Goal: Task Accomplishment & Management: Use online tool/utility

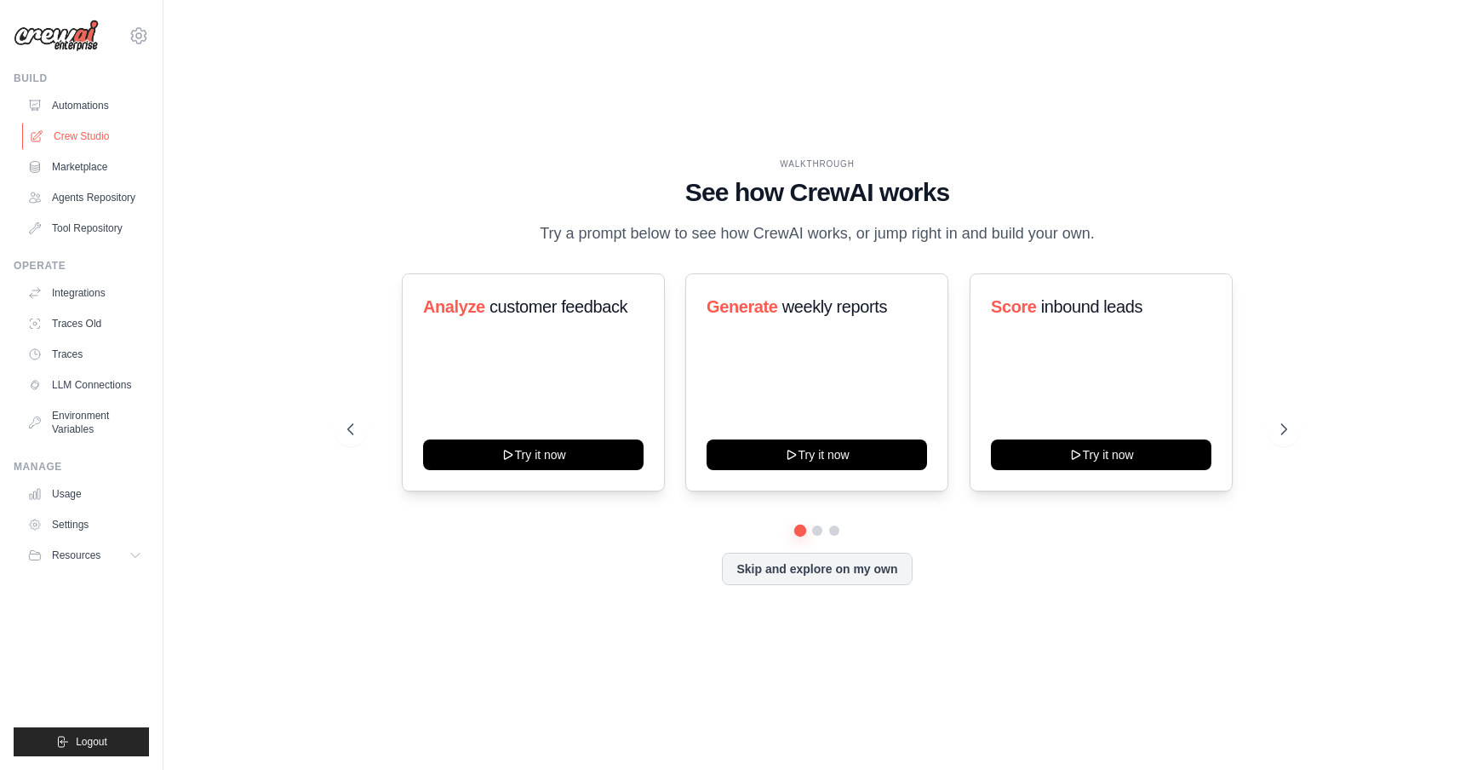
click at [93, 132] on link "Crew Studio" at bounding box center [86, 136] width 129 height 27
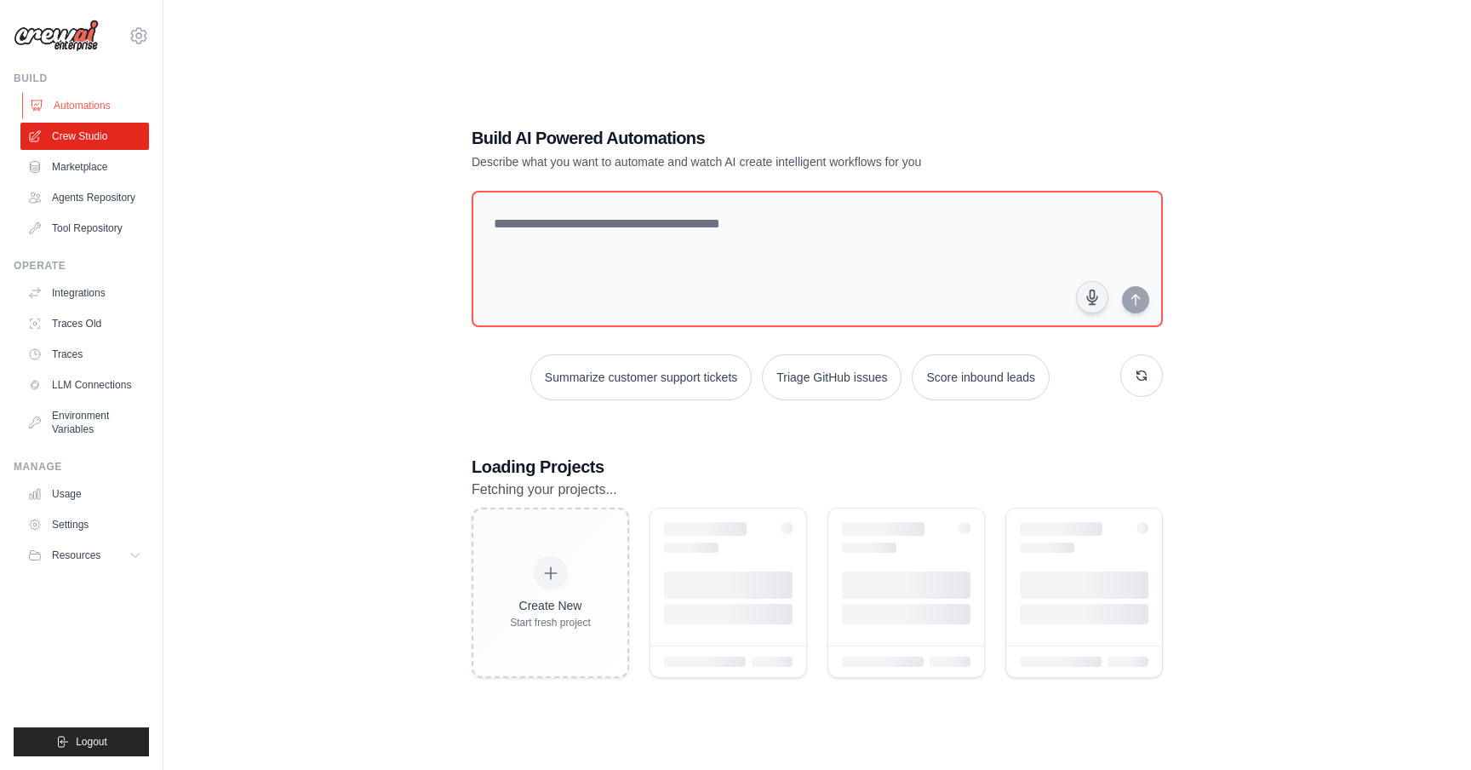
click at [108, 106] on link "Automations" at bounding box center [86, 105] width 129 height 27
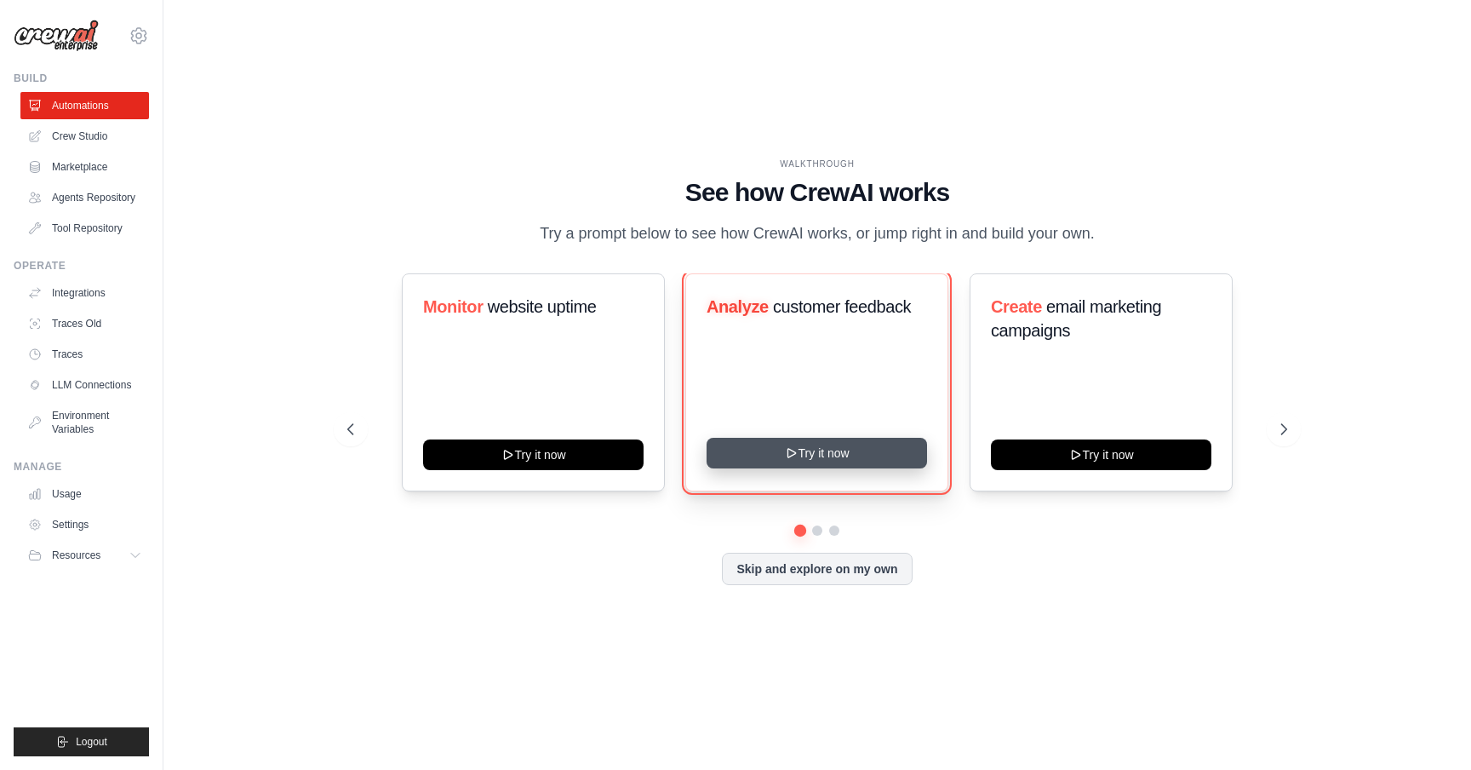
click at [823, 460] on button "Try it now" at bounding box center [817, 453] width 221 height 31
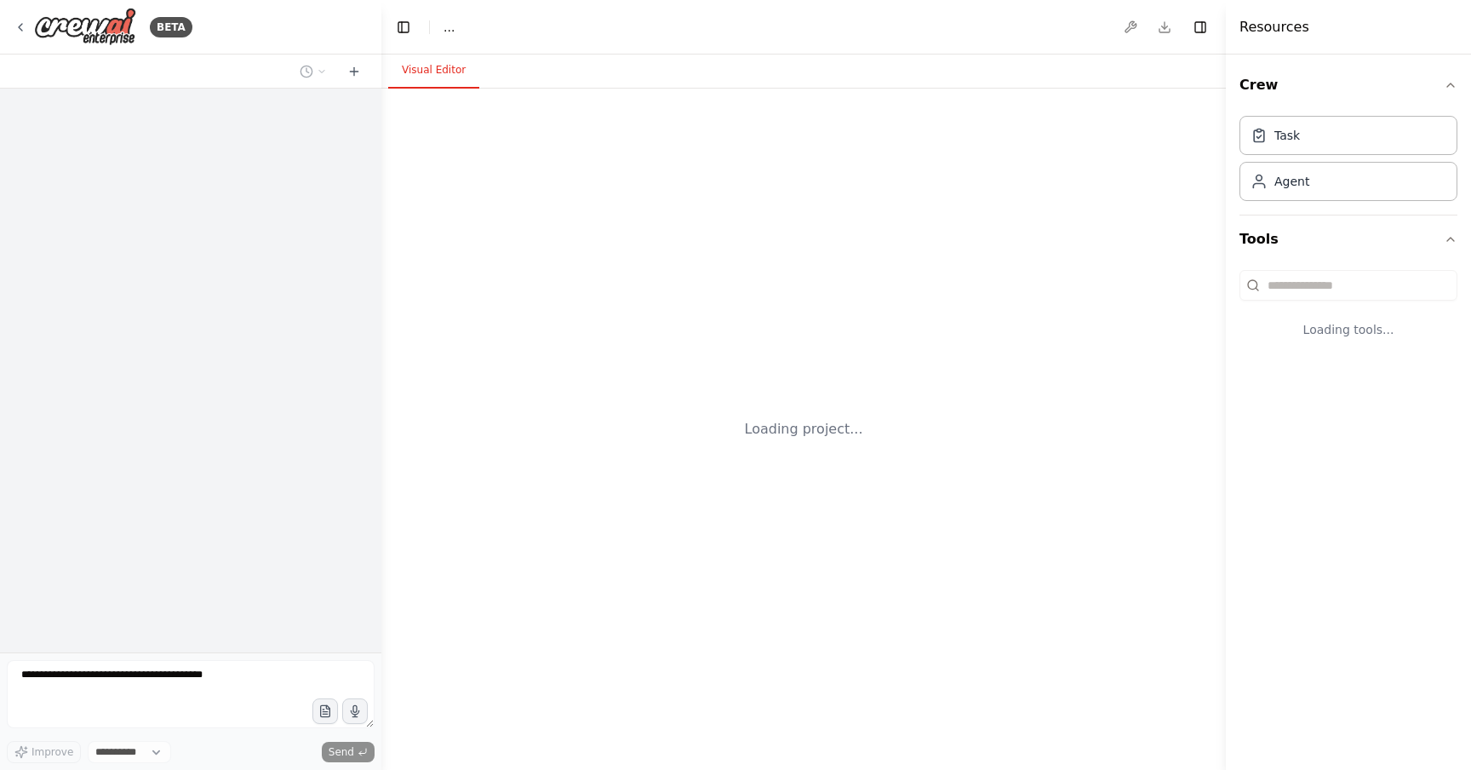
select select "****"
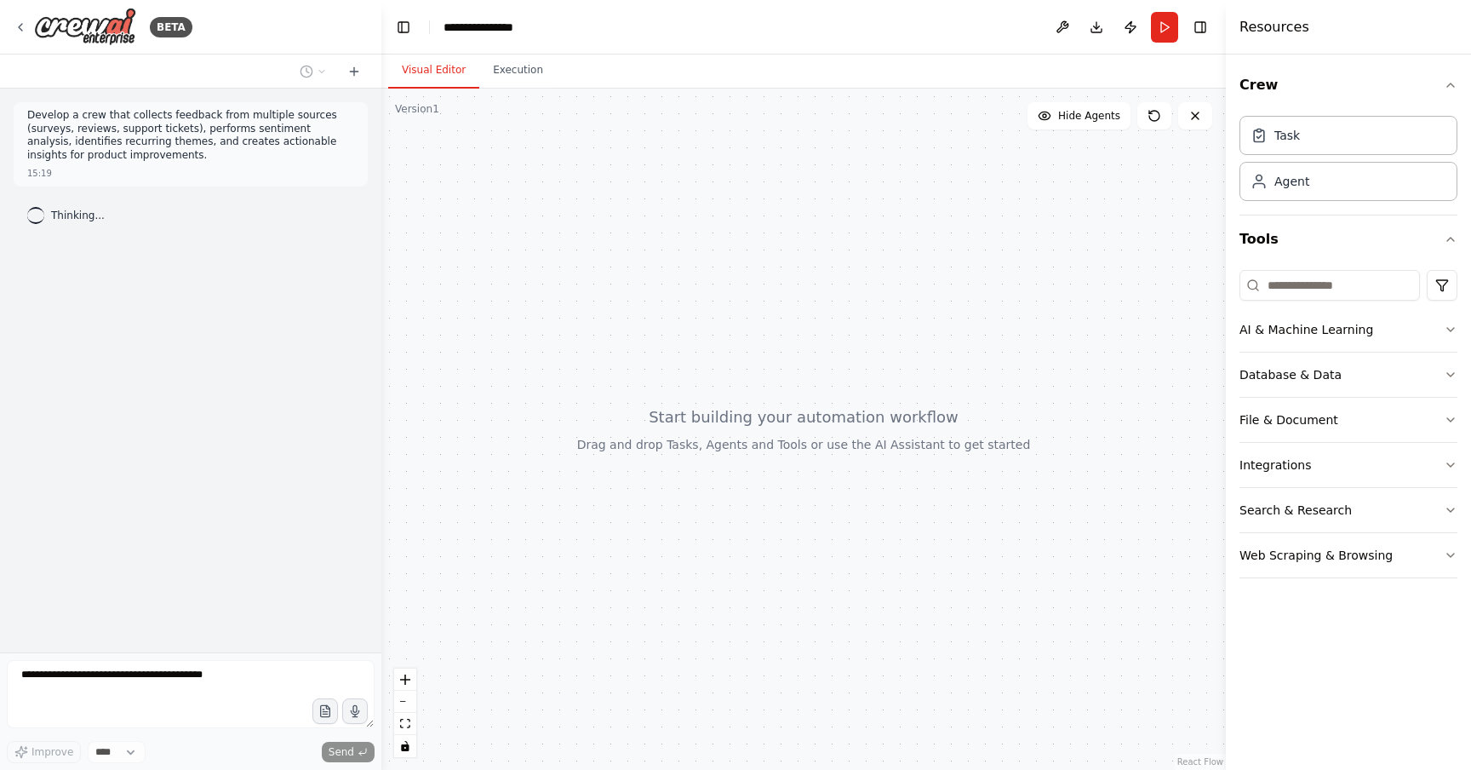
click at [293, 204] on div "Thinking..." at bounding box center [191, 215] width 354 height 31
click at [564, 137] on div at bounding box center [803, 429] width 845 height 681
click at [667, 58] on div "Visual Editor Execution" at bounding box center [803, 71] width 845 height 34
click at [637, 207] on div at bounding box center [803, 429] width 845 height 681
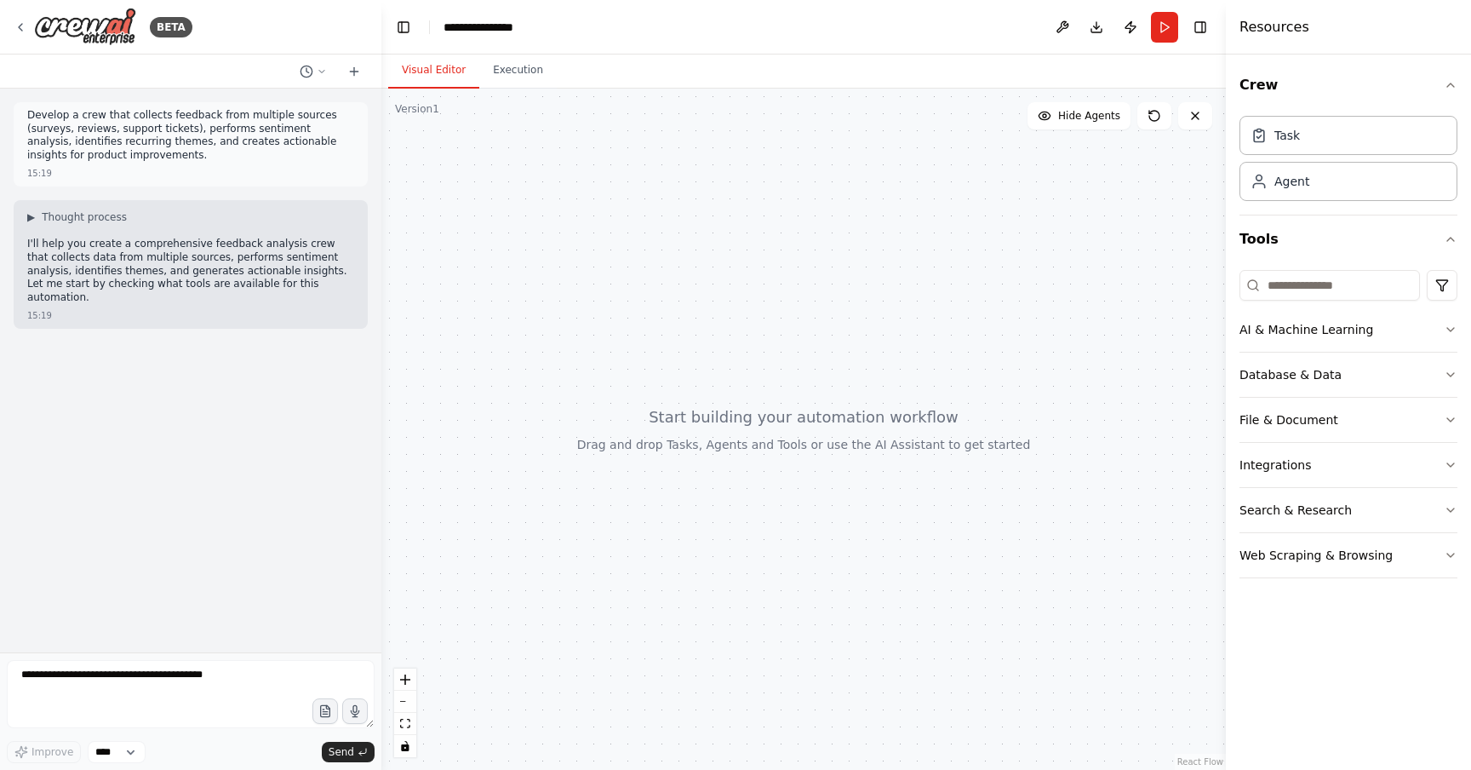
click at [569, 260] on div at bounding box center [803, 429] width 845 height 681
click at [605, 58] on div "Visual Editor Execution" at bounding box center [803, 71] width 845 height 34
click at [522, 74] on button "Execution" at bounding box center [517, 71] width 77 height 36
click at [439, 74] on button "Visual Editor" at bounding box center [433, 71] width 91 height 36
click at [622, 68] on div "Visual Editor Execution" at bounding box center [803, 71] width 845 height 34
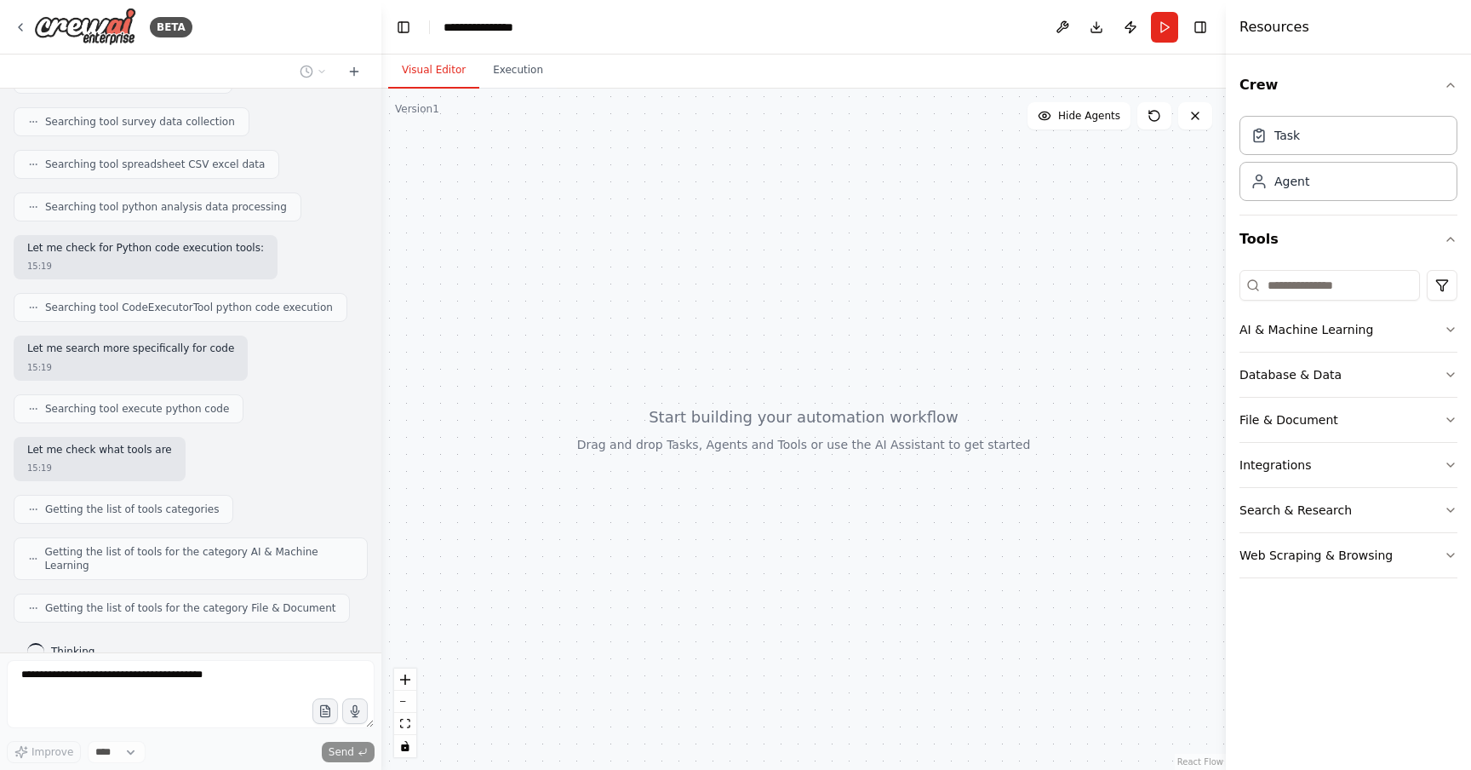
scroll to position [406, 0]
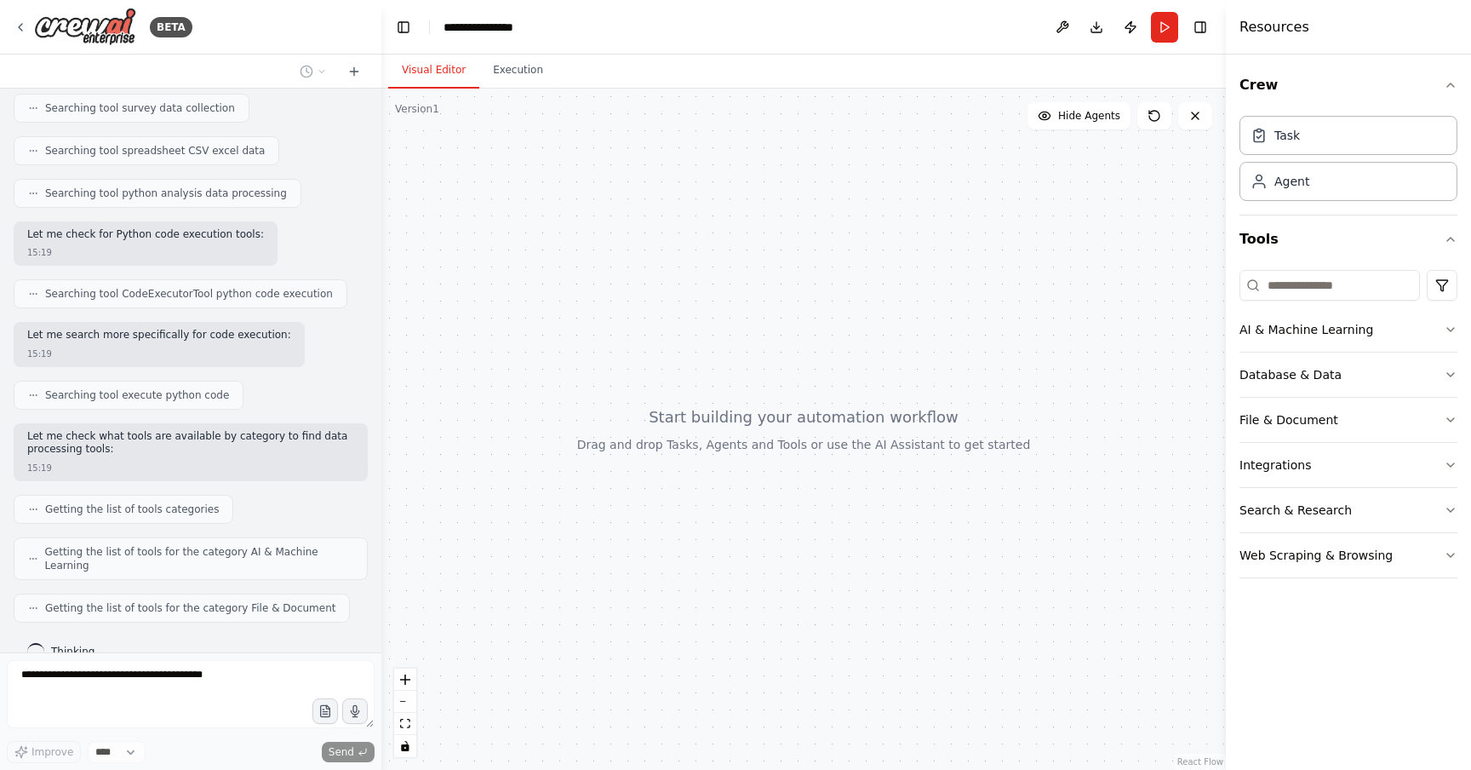
click at [754, 356] on div at bounding box center [803, 429] width 845 height 681
click at [470, 309] on div at bounding box center [803, 429] width 845 height 681
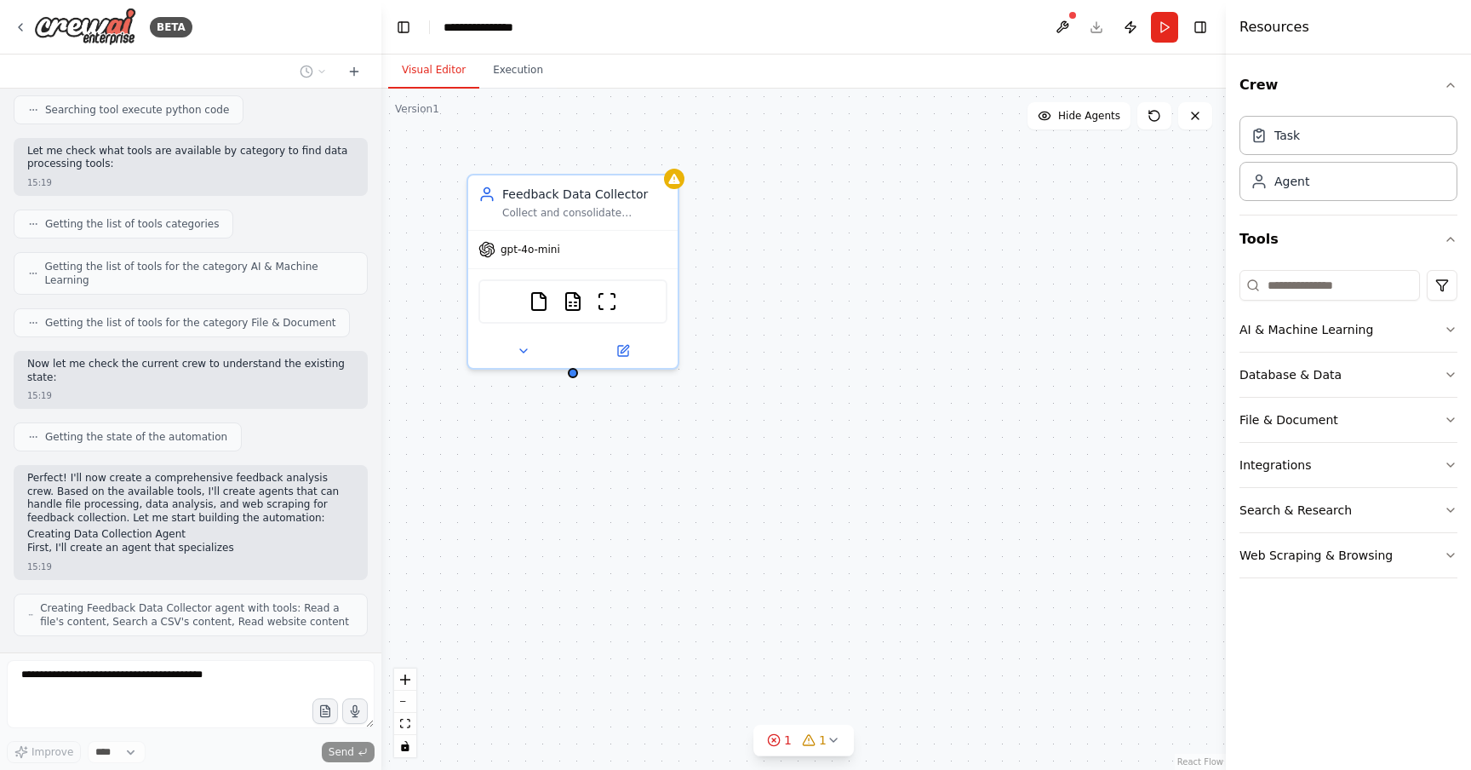
scroll to position [705, 0]
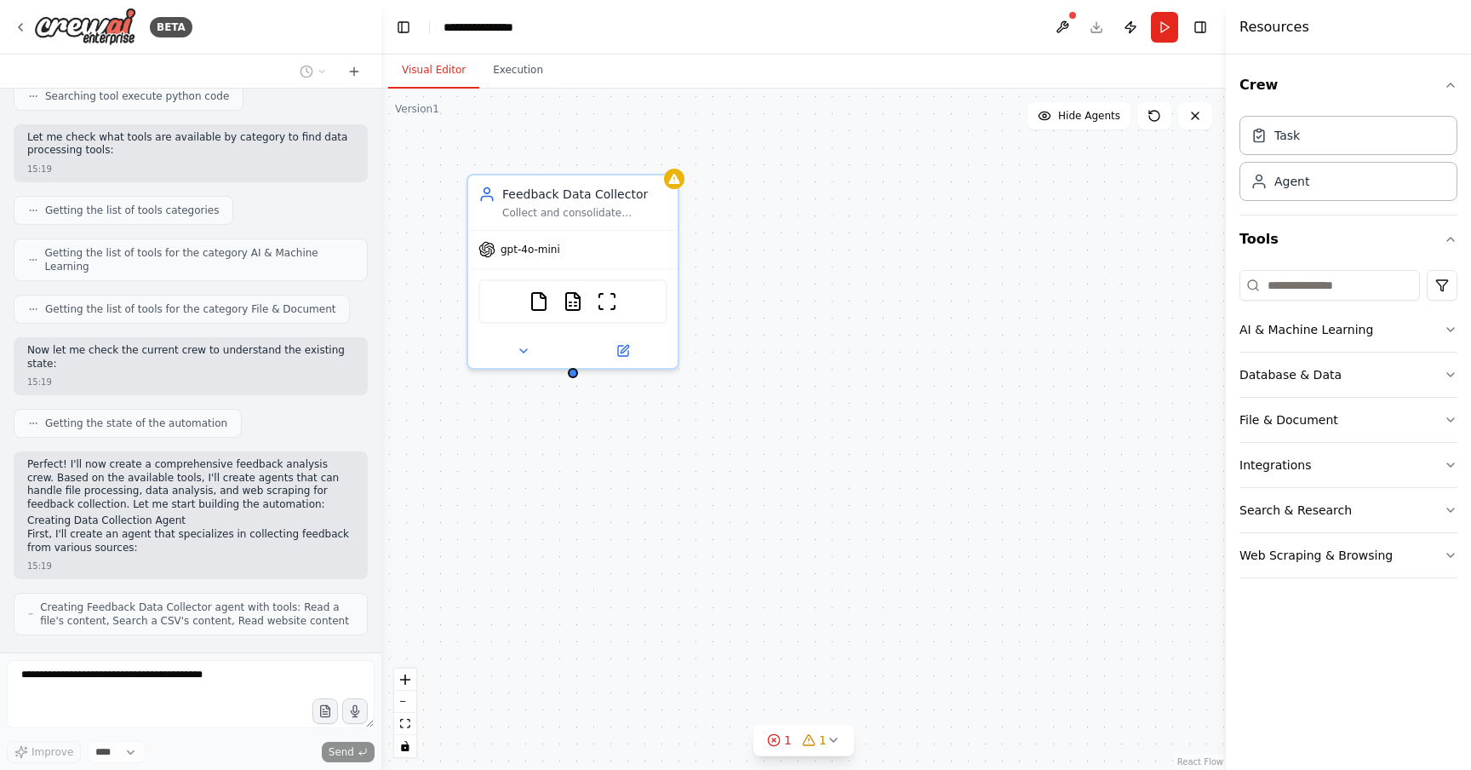
click at [1006, 303] on div "Feedback Data Collector Collect and consolidate feedback data from multiple sou…" at bounding box center [803, 429] width 845 height 681
click at [620, 211] on div "Collect and consolidate feedback data from multiple sources including {feedback…" at bounding box center [584, 210] width 165 height 14
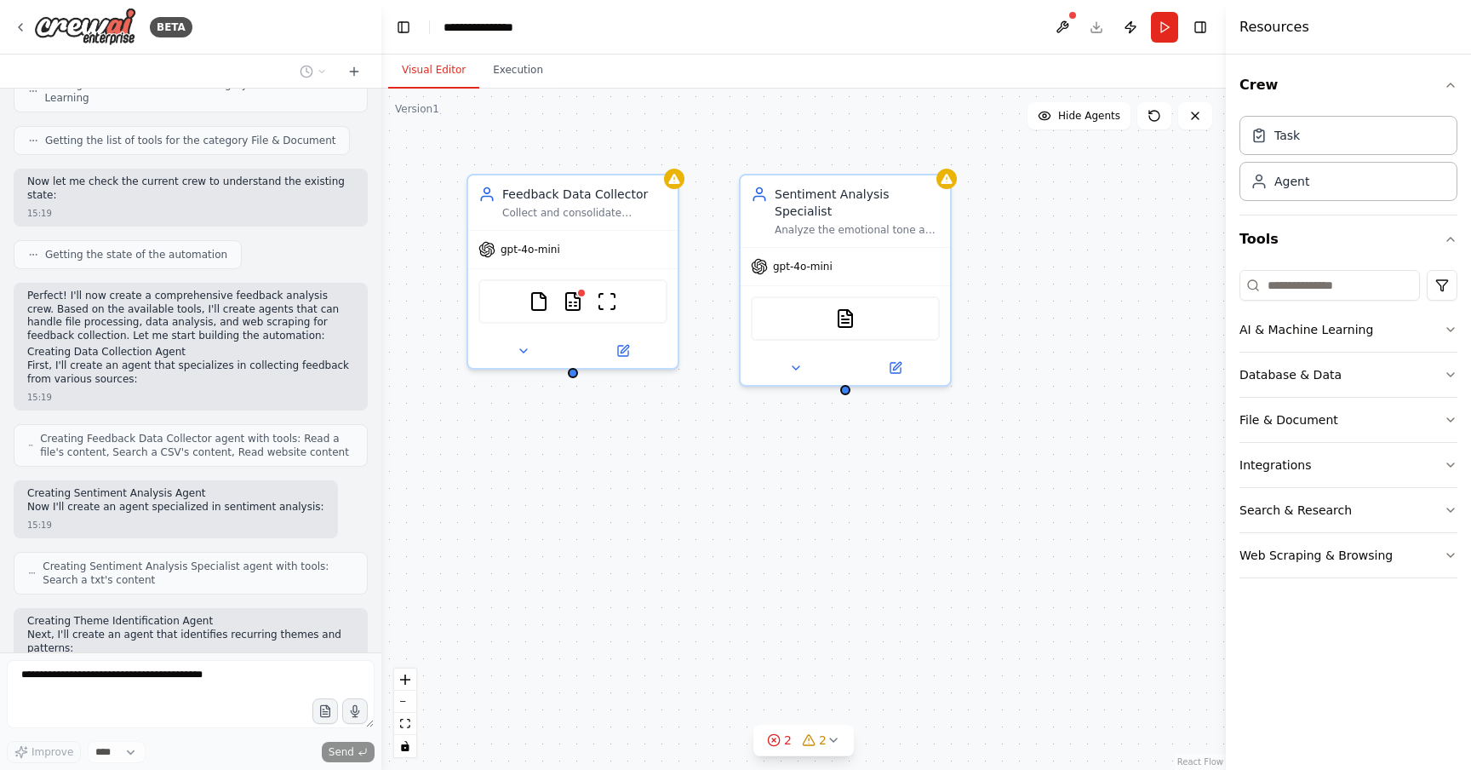
scroll to position [974, 0]
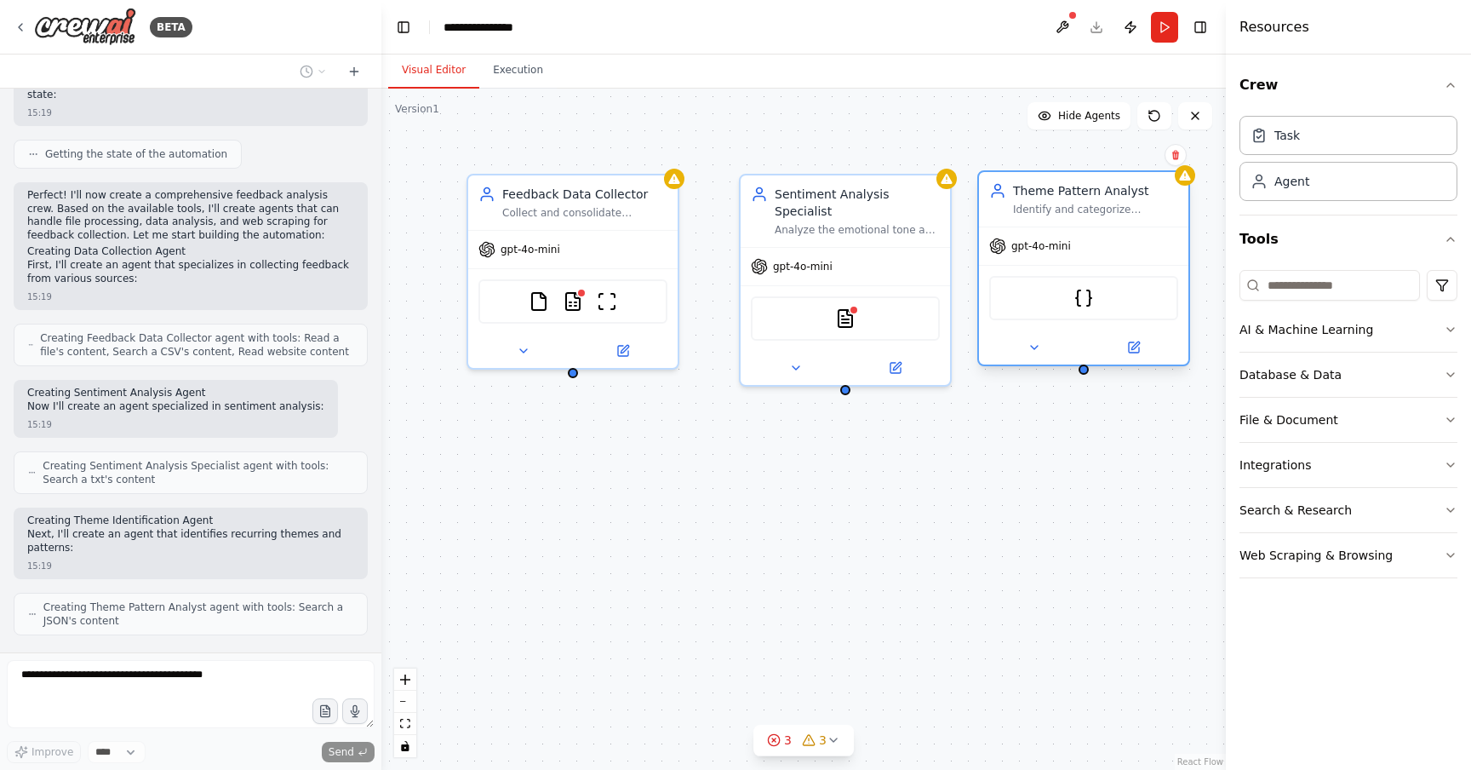
drag, startPoint x: 1082, startPoint y: 233, endPoint x: 1041, endPoint y: 222, distance: 42.3
click at [1041, 222] on div "Theme Pattern Analyst Identify and categorize recurring themes, issues, and pat…" at bounding box center [1083, 268] width 213 height 196
click at [961, 430] on div "Feedback Data Collector Collect and consolidate feedback data from multiple sou…" at bounding box center [803, 429] width 845 height 681
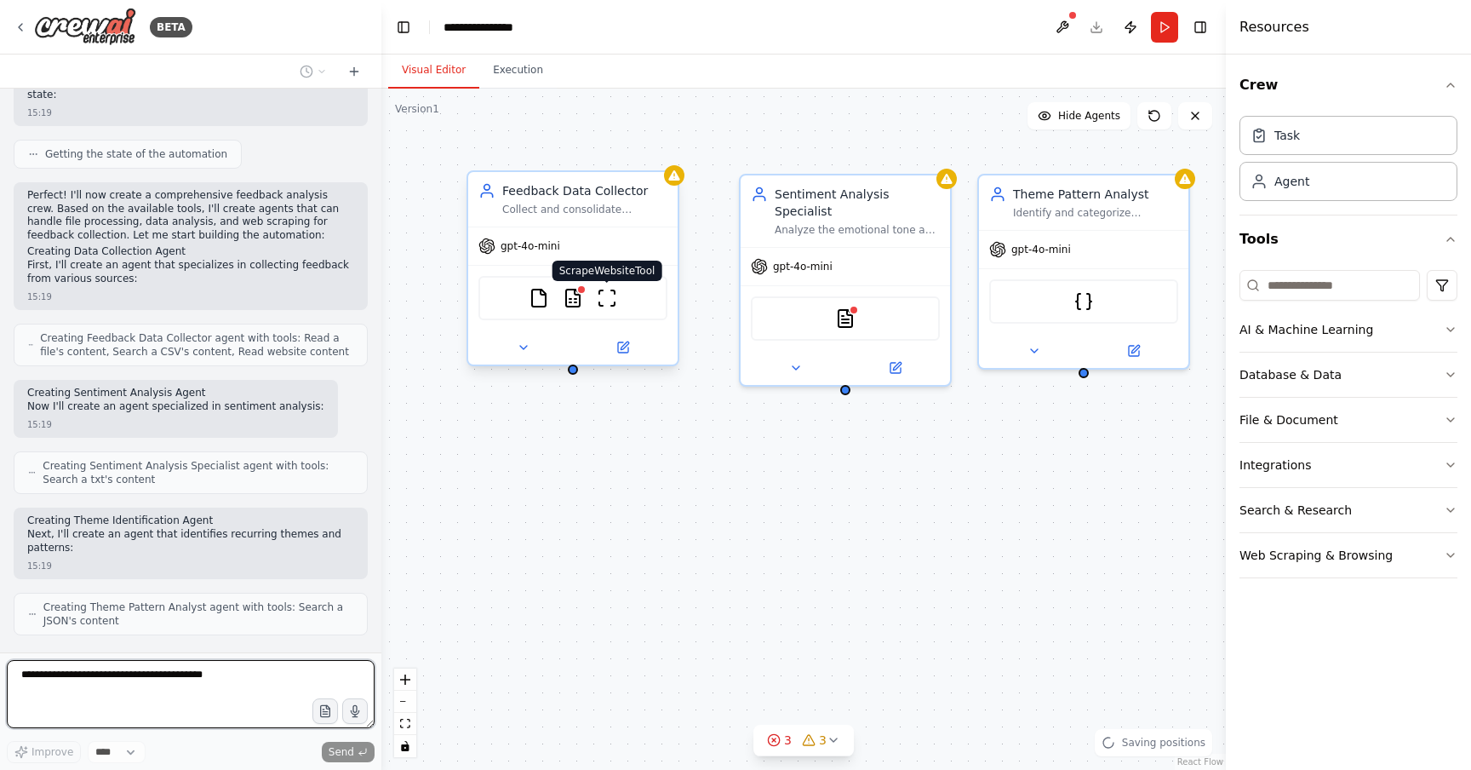
scroll to position [1088, 0]
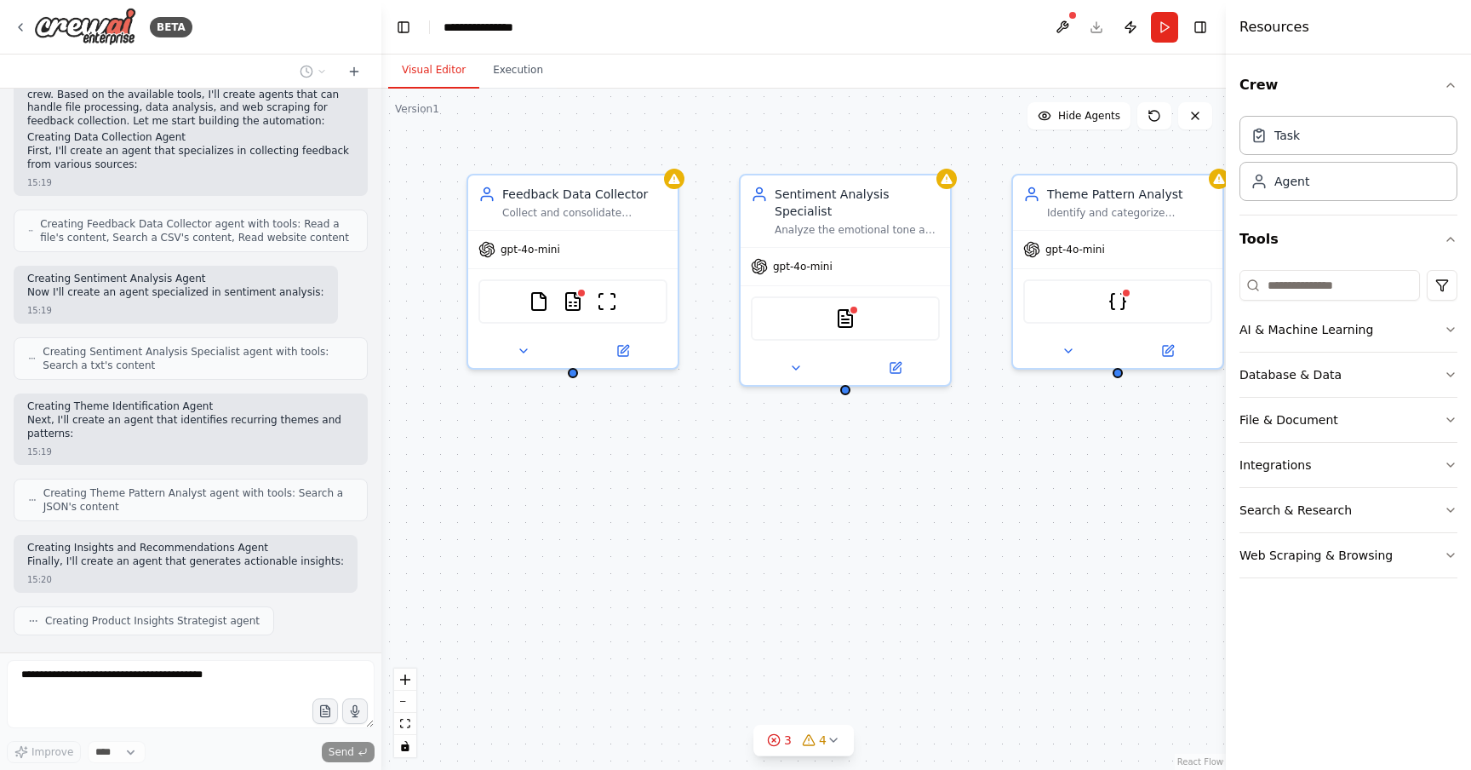
click at [713, 430] on div "Feedback Data Collector Collect and consolidate feedback data from multiple sou…" at bounding box center [803, 429] width 845 height 681
click at [835, 740] on icon at bounding box center [834, 740] width 14 height 14
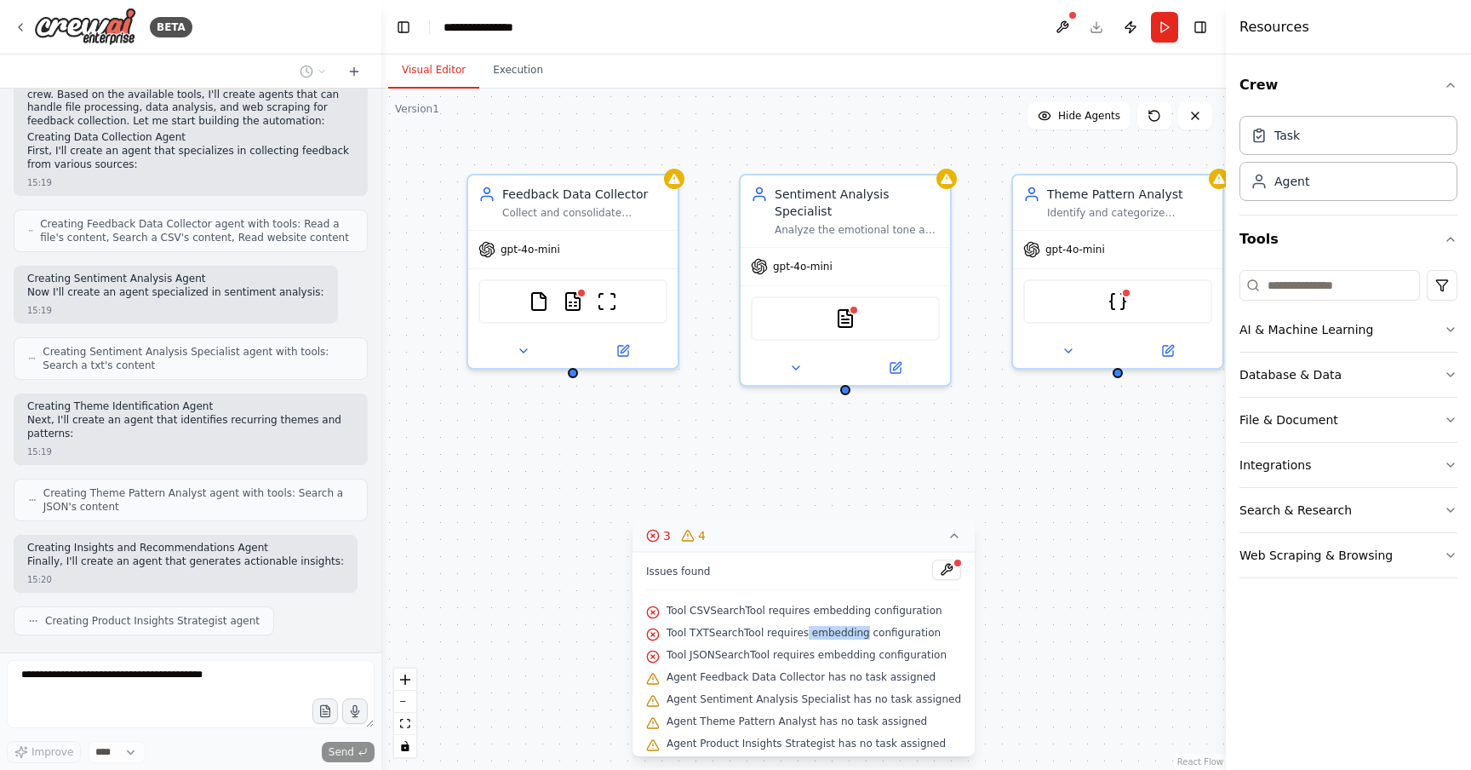
drag, startPoint x: 812, startPoint y: 625, endPoint x: 869, endPoint y: 625, distance: 56.2
click at [869, 626] on span "Tool TXTSearchTool requires embedding configuration" at bounding box center [804, 633] width 274 height 14
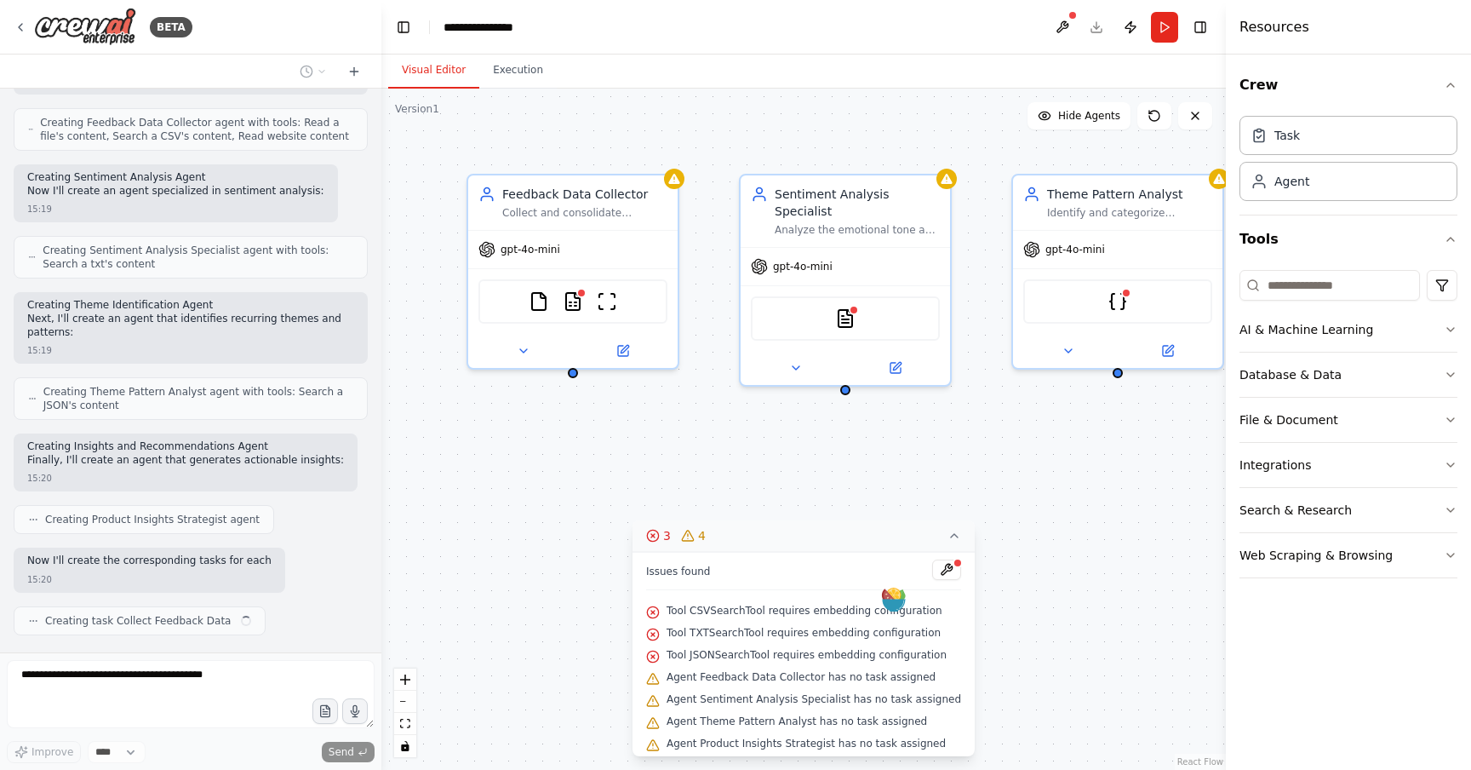
click at [874, 661] on div "Tool JSONSearchTool requires embedding configuration" at bounding box center [803, 656] width 315 height 22
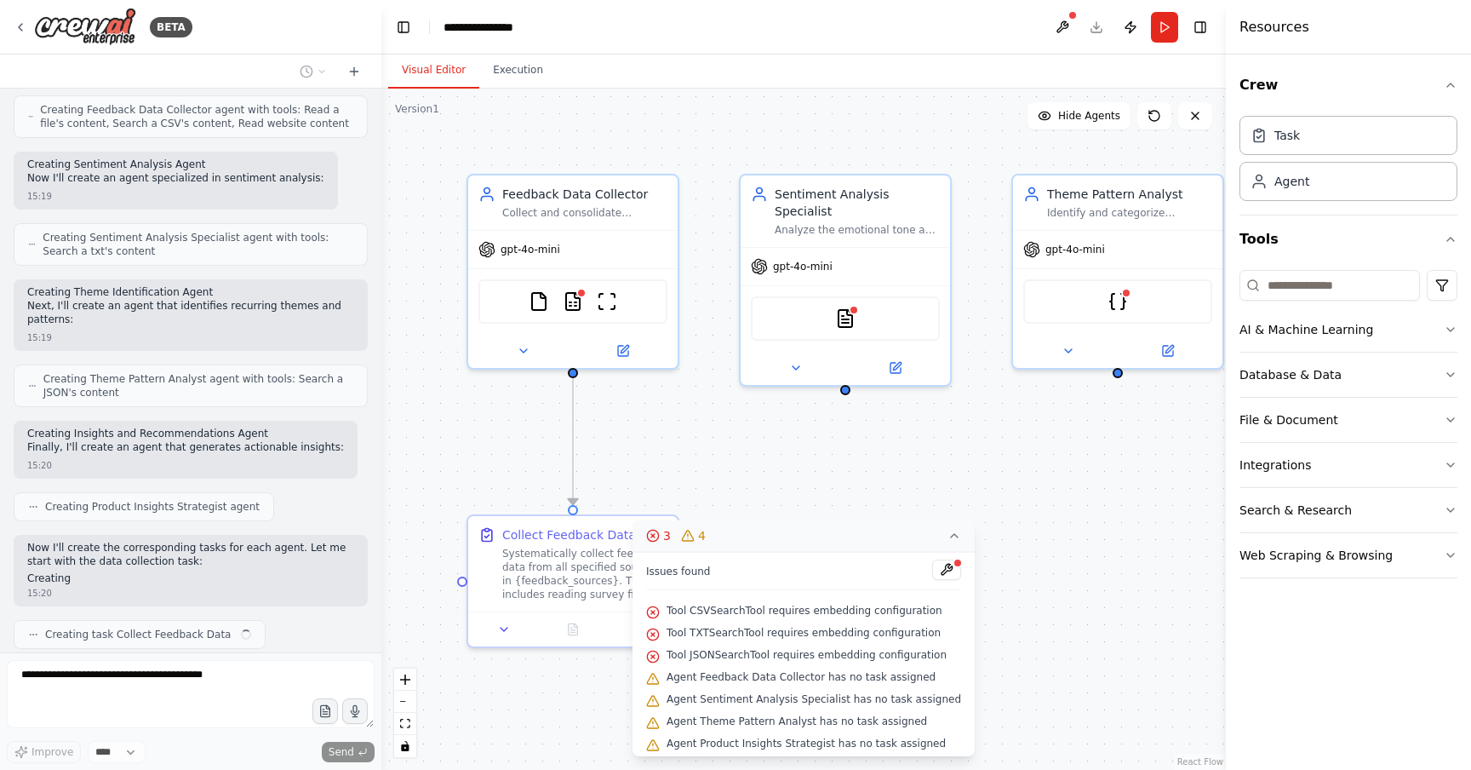
scroll to position [1216, 0]
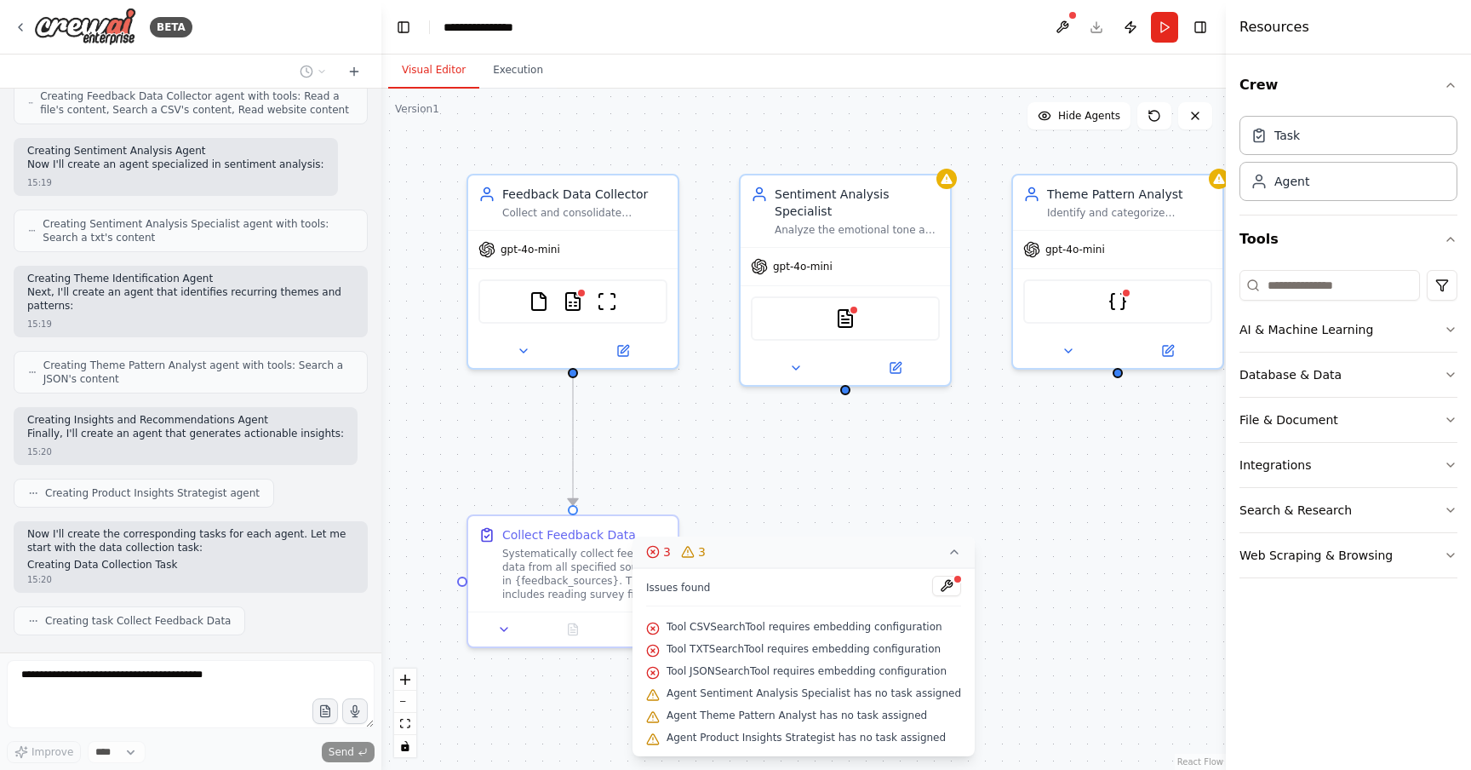
click at [951, 552] on icon at bounding box center [954, 551] width 7 height 3
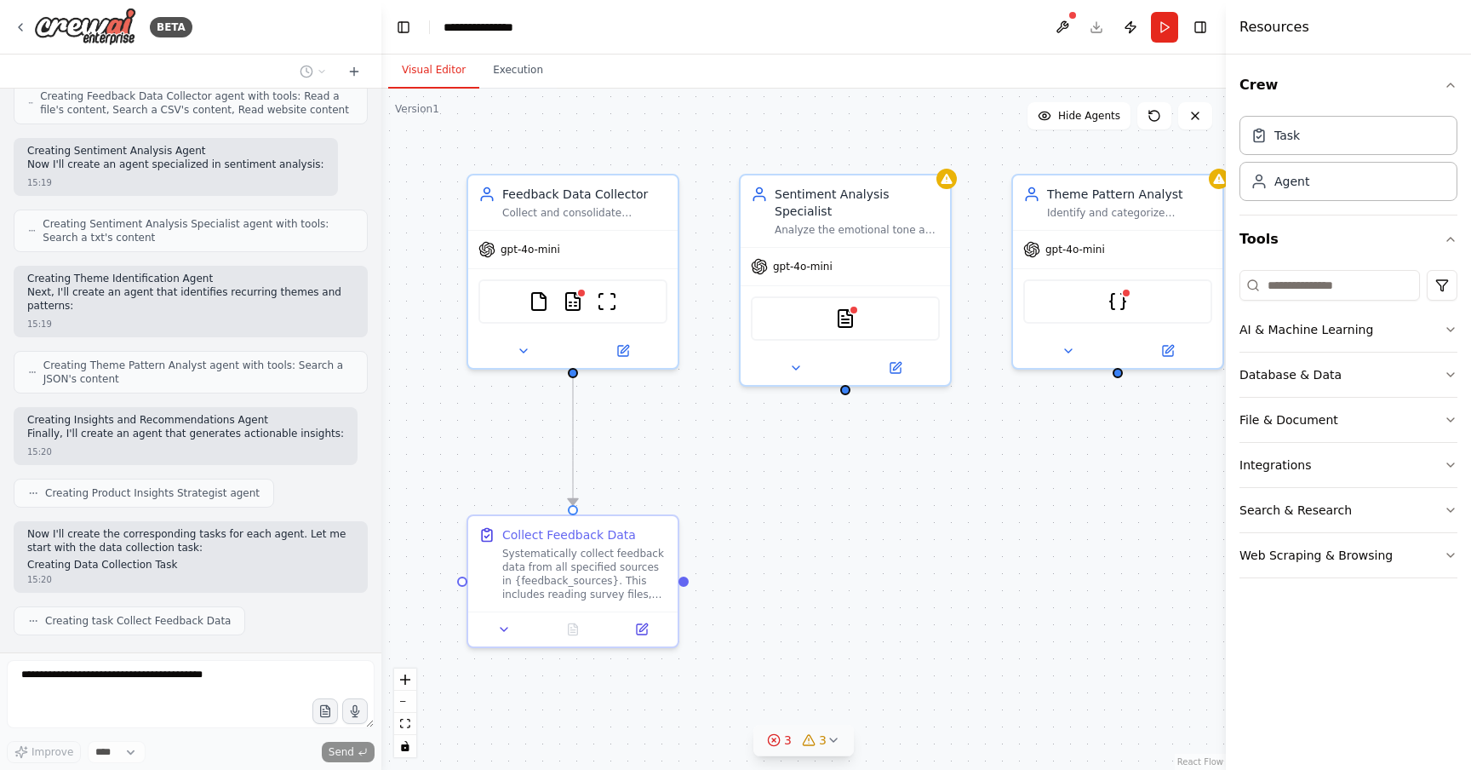
click at [1003, 479] on div ".deletable-edge-delete-btn { width: 20px; height: 20px; border: 0px solid #ffff…" at bounding box center [803, 429] width 845 height 681
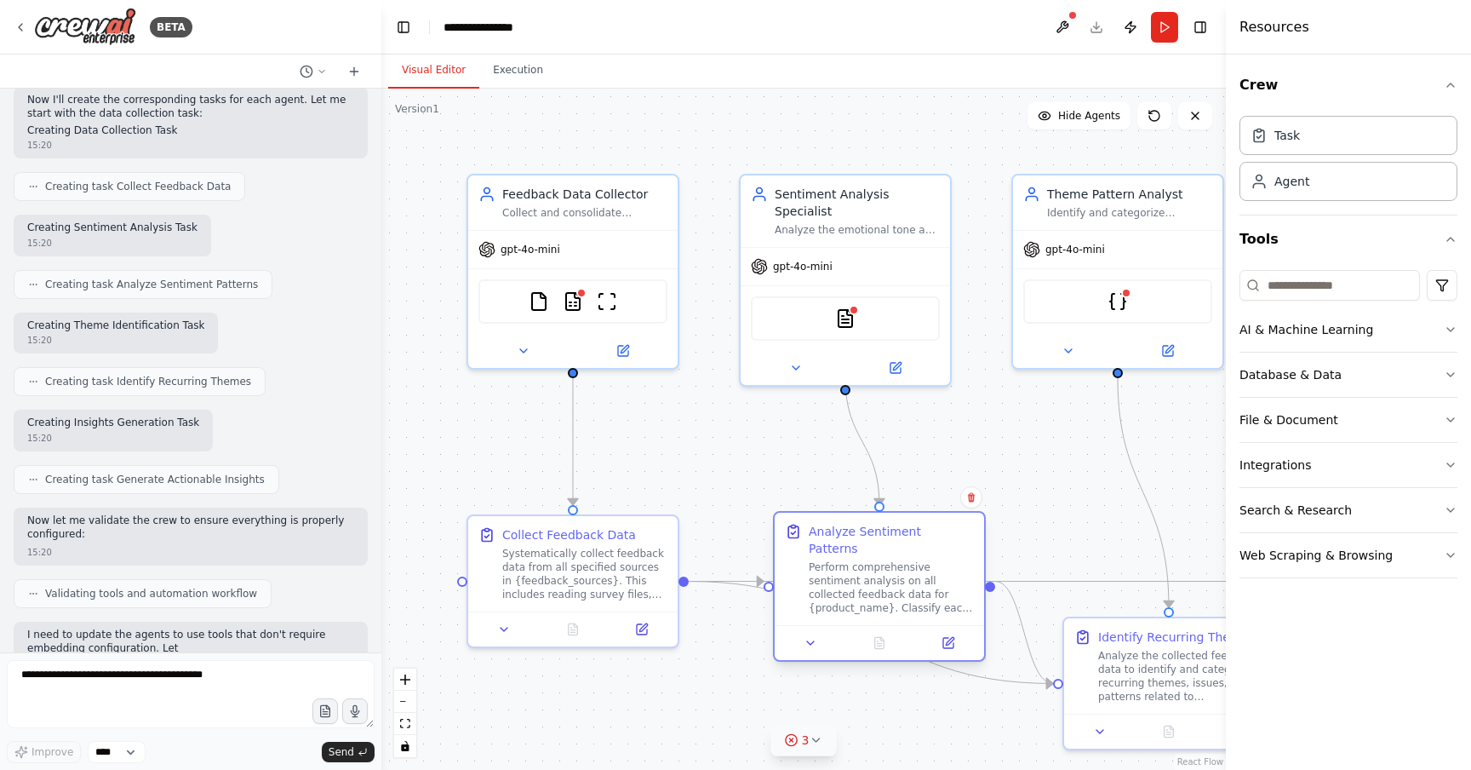
scroll to position [1664, 0]
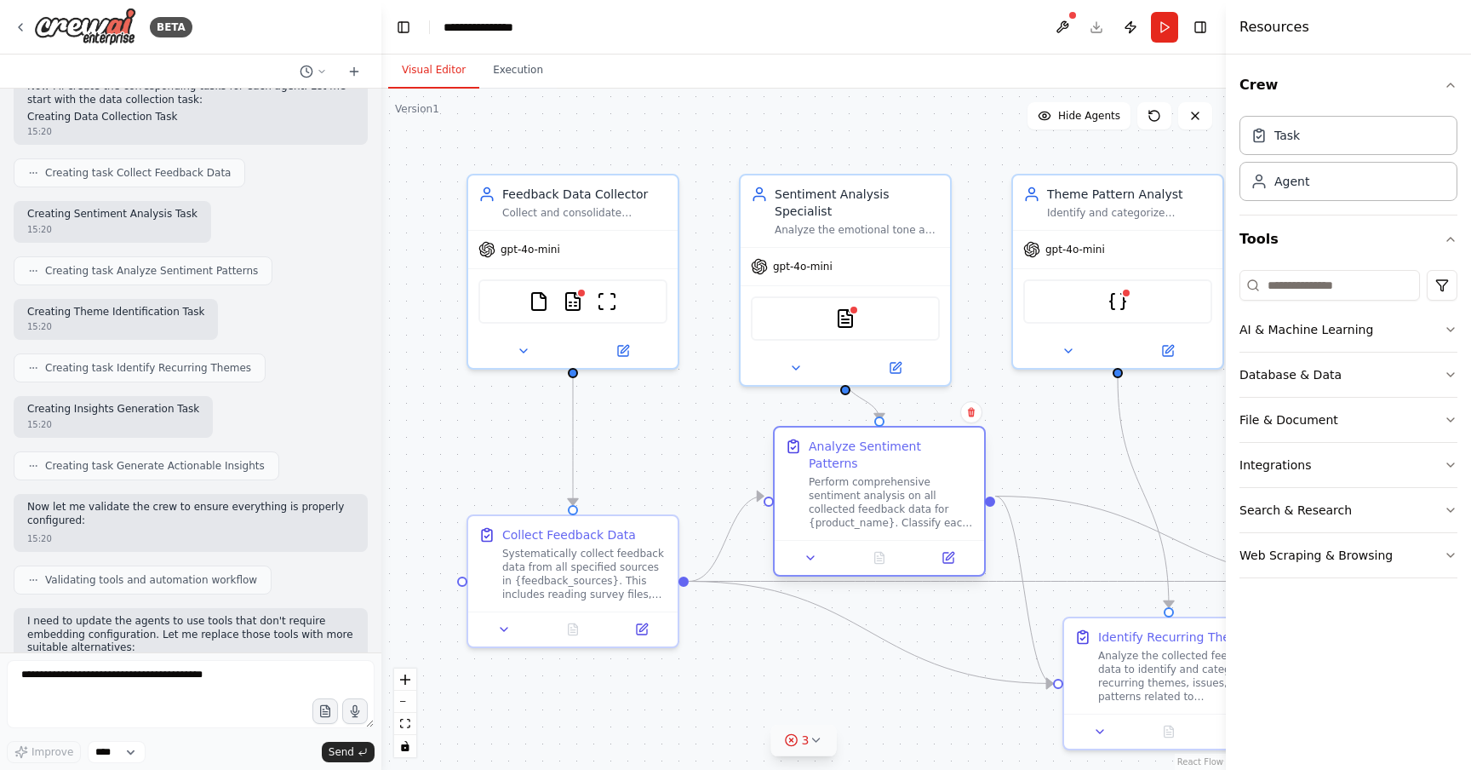
drag, startPoint x: 897, startPoint y: 651, endPoint x: 897, endPoint y: 457, distance: 193.3
click at [897, 456] on div "Analyze Sentiment Patterns Perform comprehensive sentiment analysis on all coll…" at bounding box center [891, 484] width 165 height 92
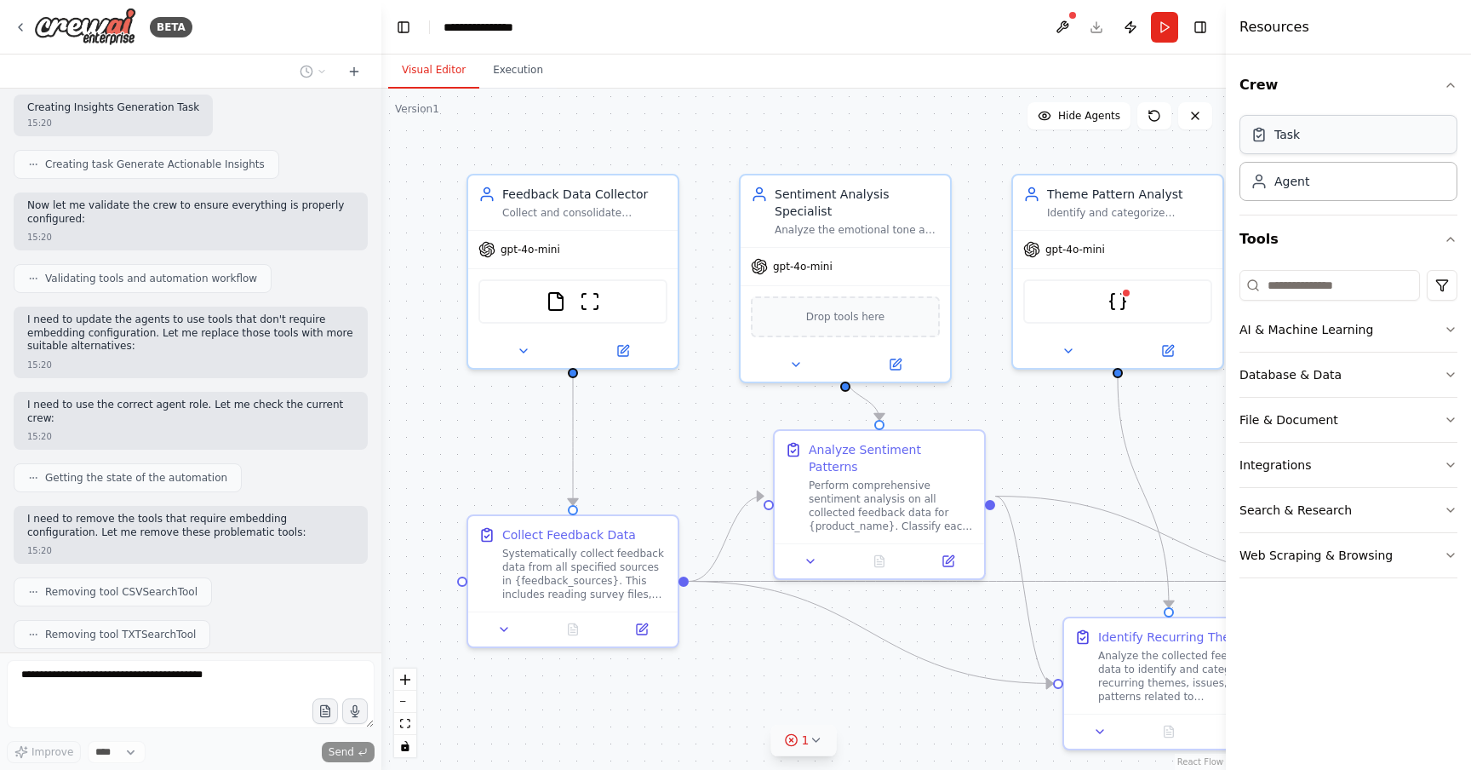
scroll to position [2008, 0]
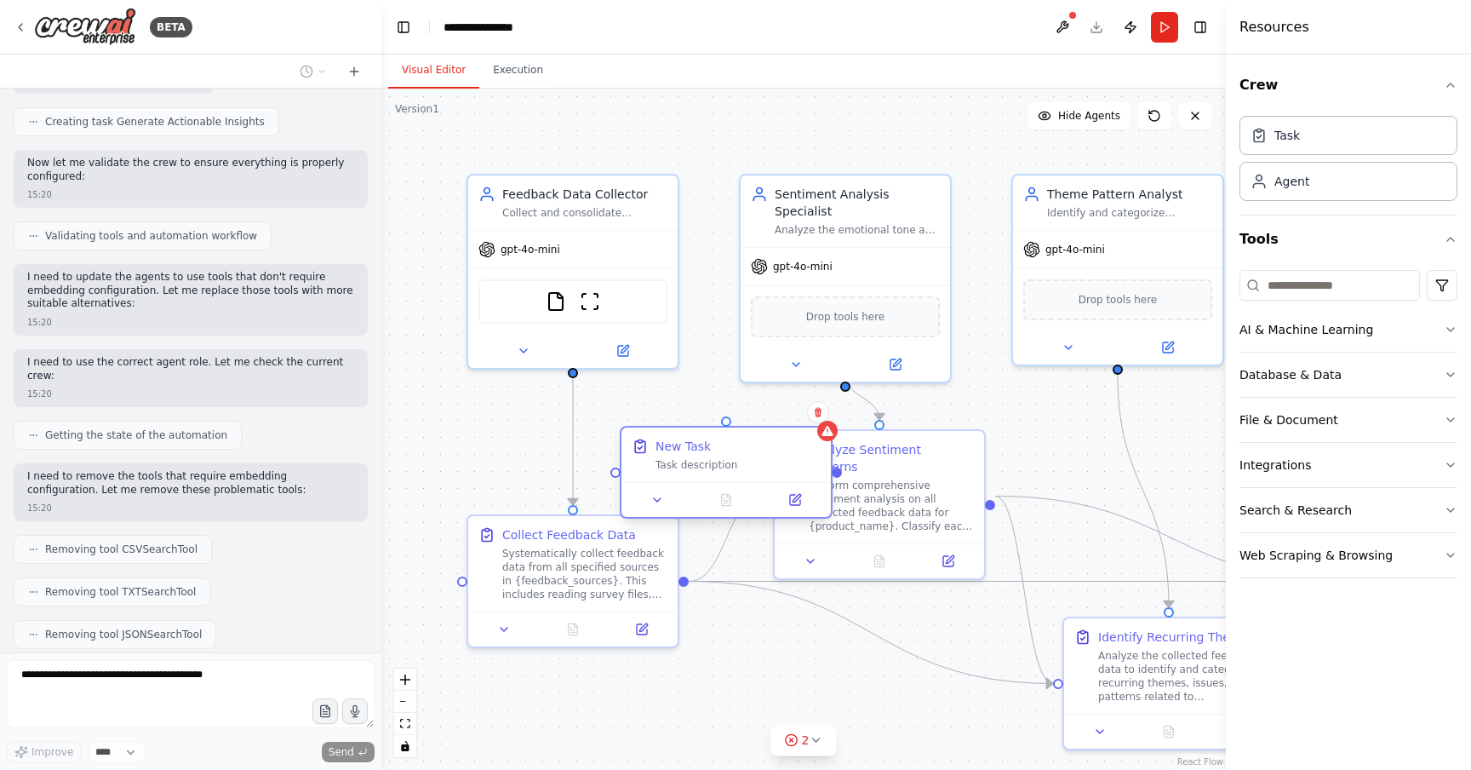
drag, startPoint x: 749, startPoint y: 466, endPoint x: 670, endPoint y: 466, distance: 79.2
click at [670, 466] on div "Task description" at bounding box center [738, 465] width 165 height 14
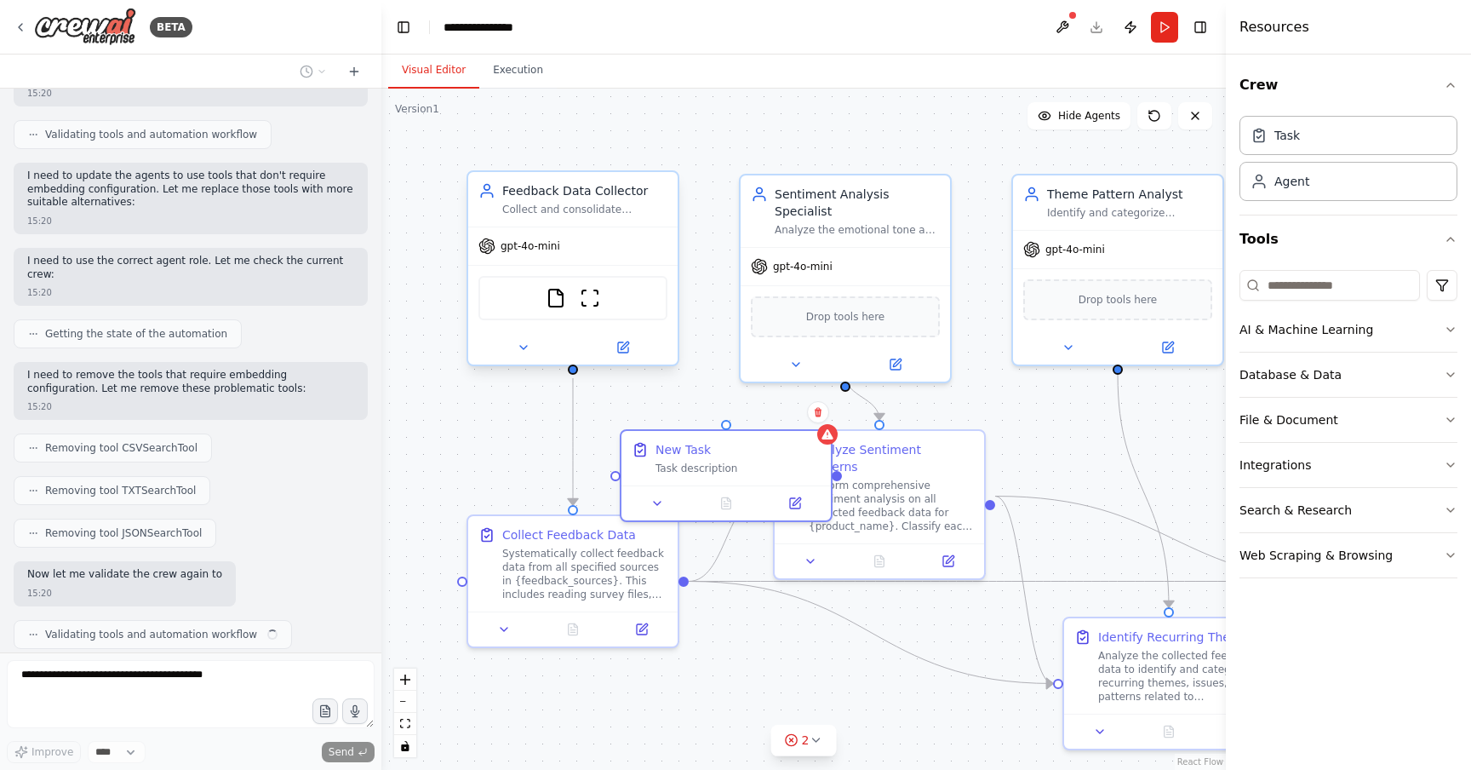
scroll to position [2122, 0]
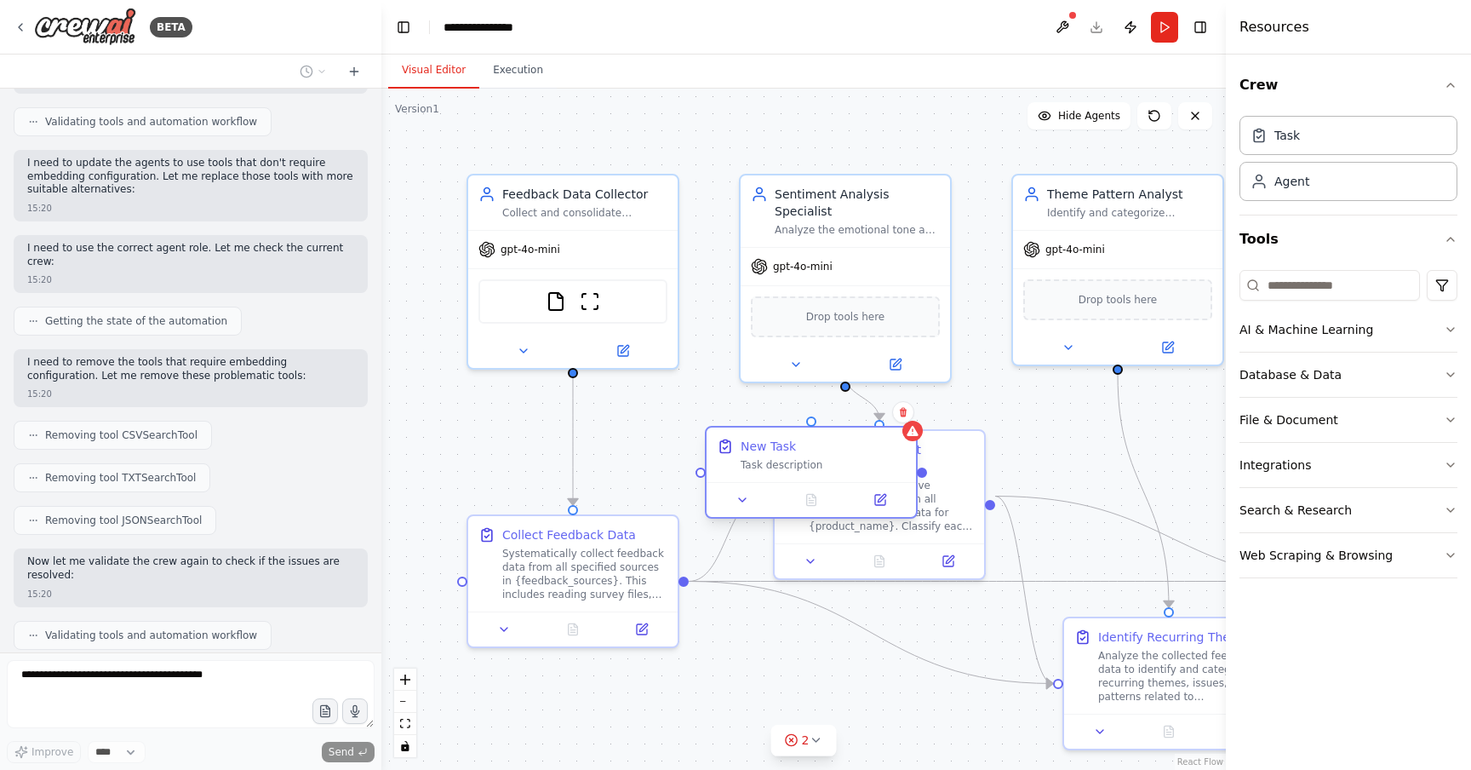
drag, startPoint x: 802, startPoint y: 435, endPoint x: 707, endPoint y: 435, distance: 95.4
click at [707, 435] on div "New Task Task description" at bounding box center [811, 454] width 209 height 54
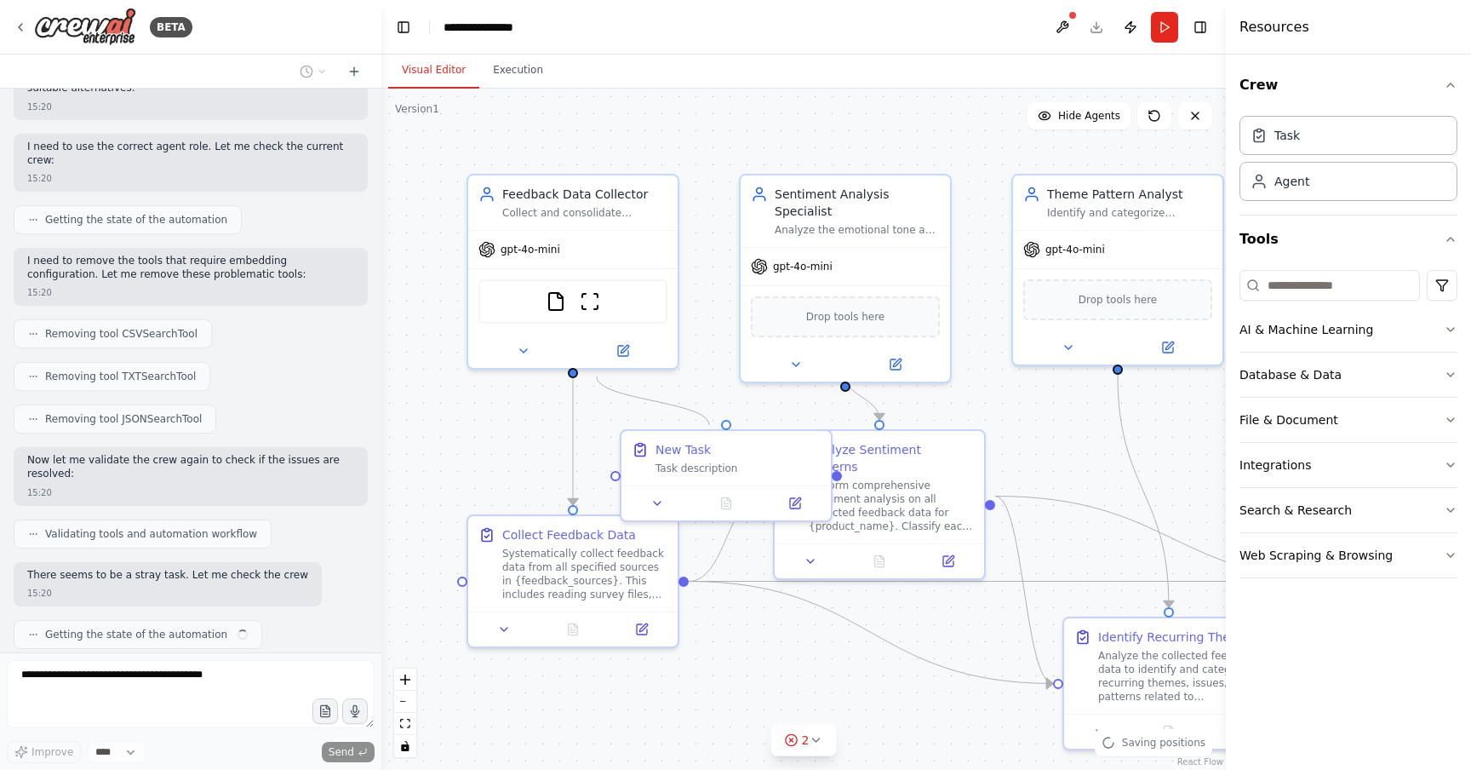
scroll to position [2237, 0]
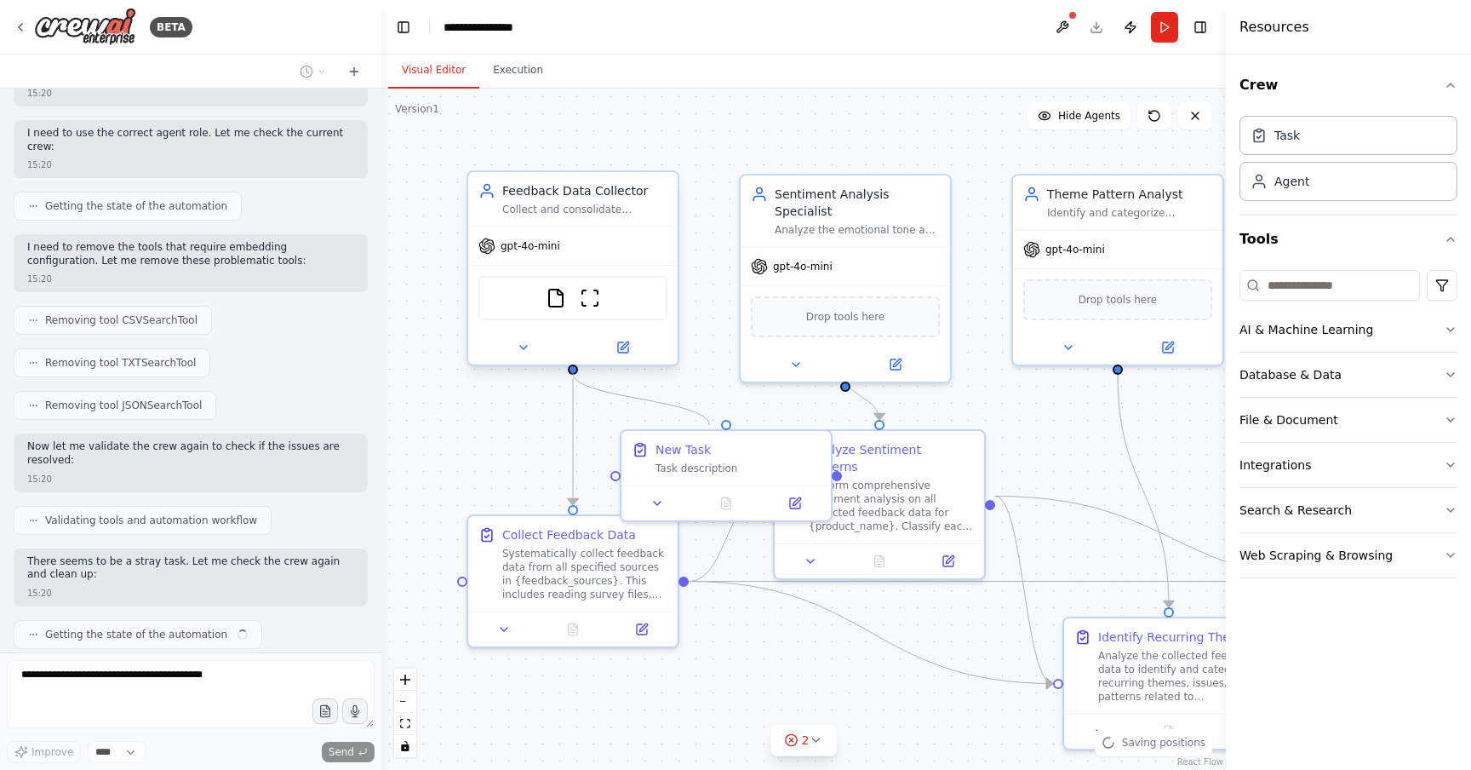
drag, startPoint x: 707, startPoint y: 421, endPoint x: 568, endPoint y: 369, distance: 148.5
click at [568, 369] on div "Feedback Data Collector Collect and consolidate feedback data from multiple sou…" at bounding box center [803, 429] width 845 height 681
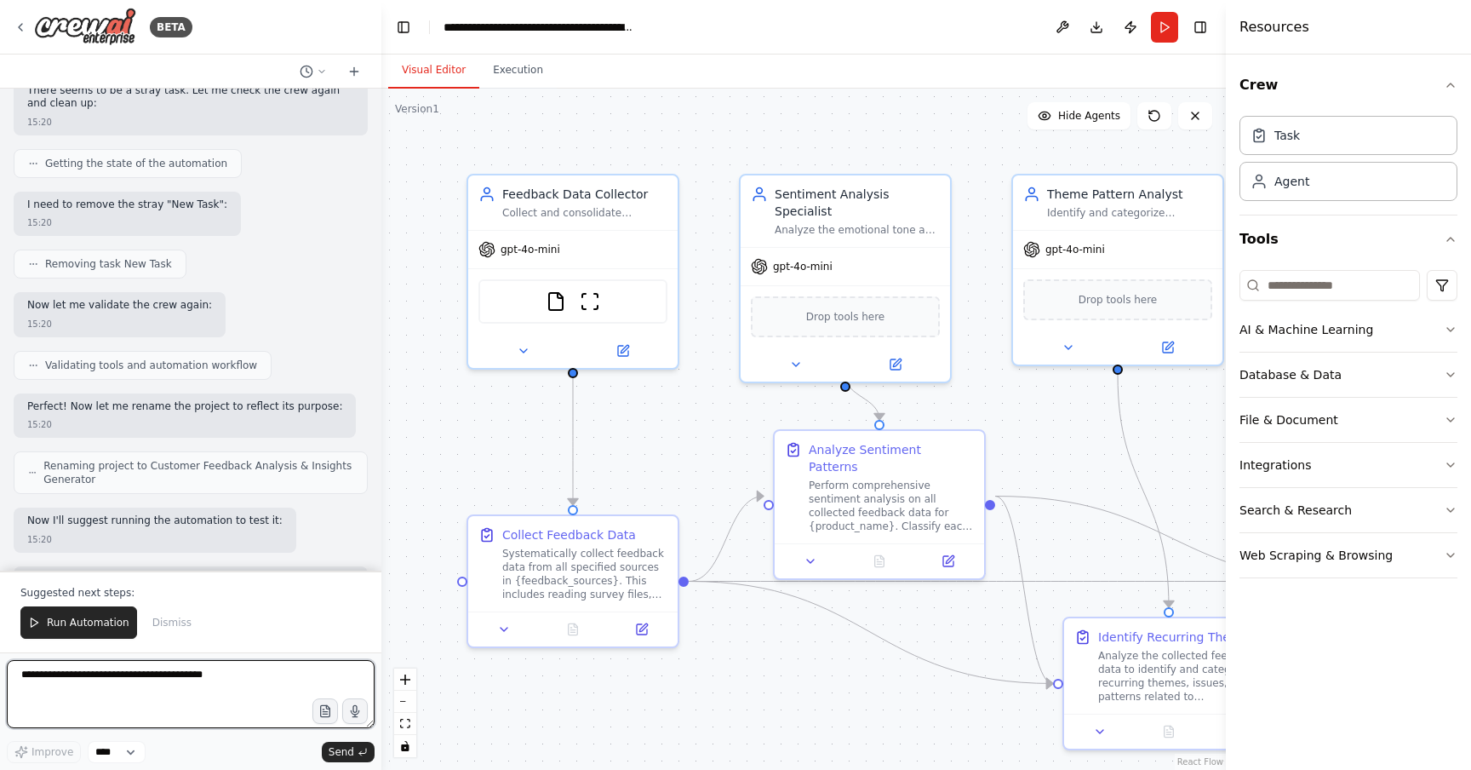
scroll to position [2720, 0]
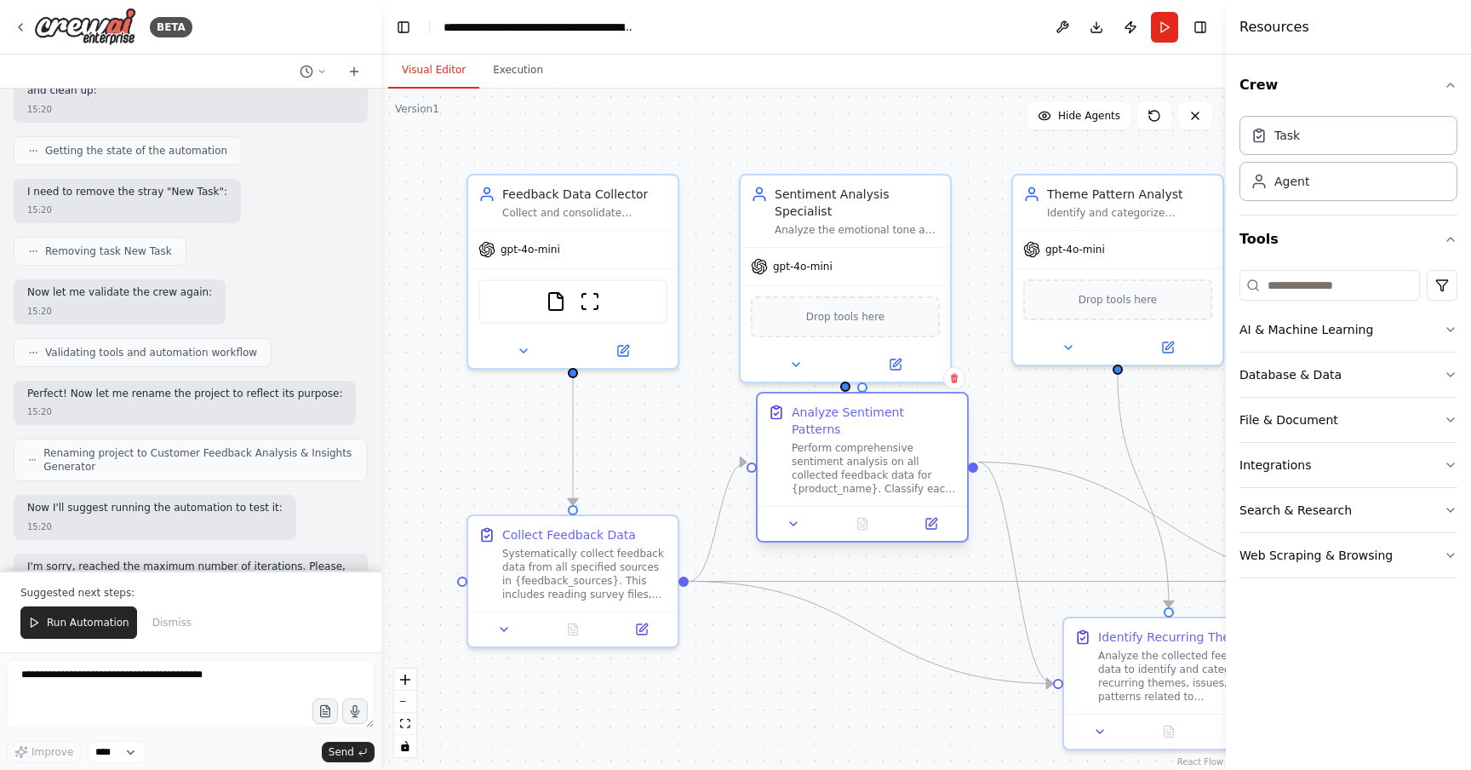
drag, startPoint x: 868, startPoint y: 482, endPoint x: 847, endPoint y: 456, distance: 33.4
click at [847, 456] on div "Perform comprehensive sentiment analysis on all collected feedback data for {pr…" at bounding box center [874, 468] width 165 height 54
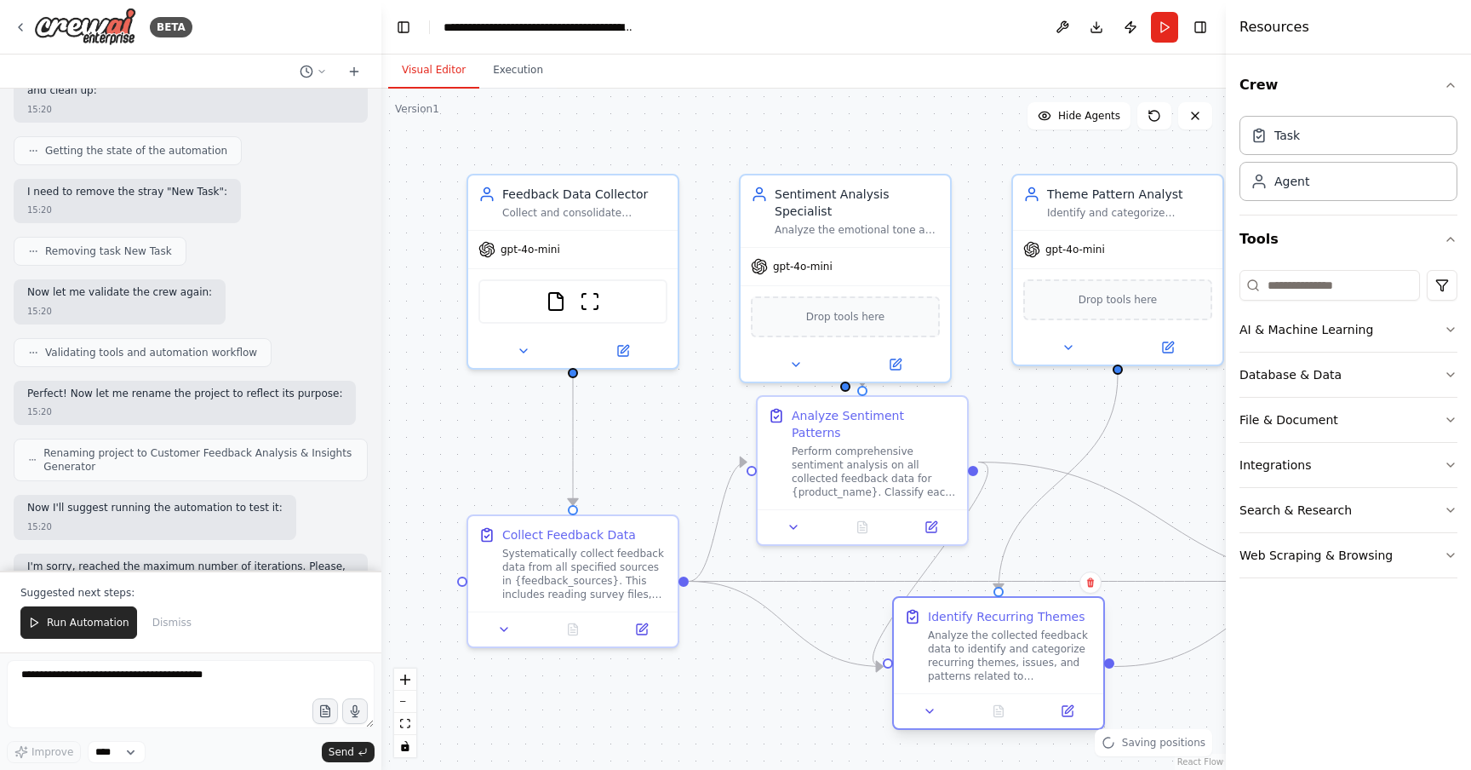
drag, startPoint x: 1115, startPoint y: 656, endPoint x: 943, endPoint y: 647, distance: 172.3
click at [943, 647] on div "Analyze the collected feedback data to identify and categorize recurring themes…" at bounding box center [1010, 655] width 165 height 54
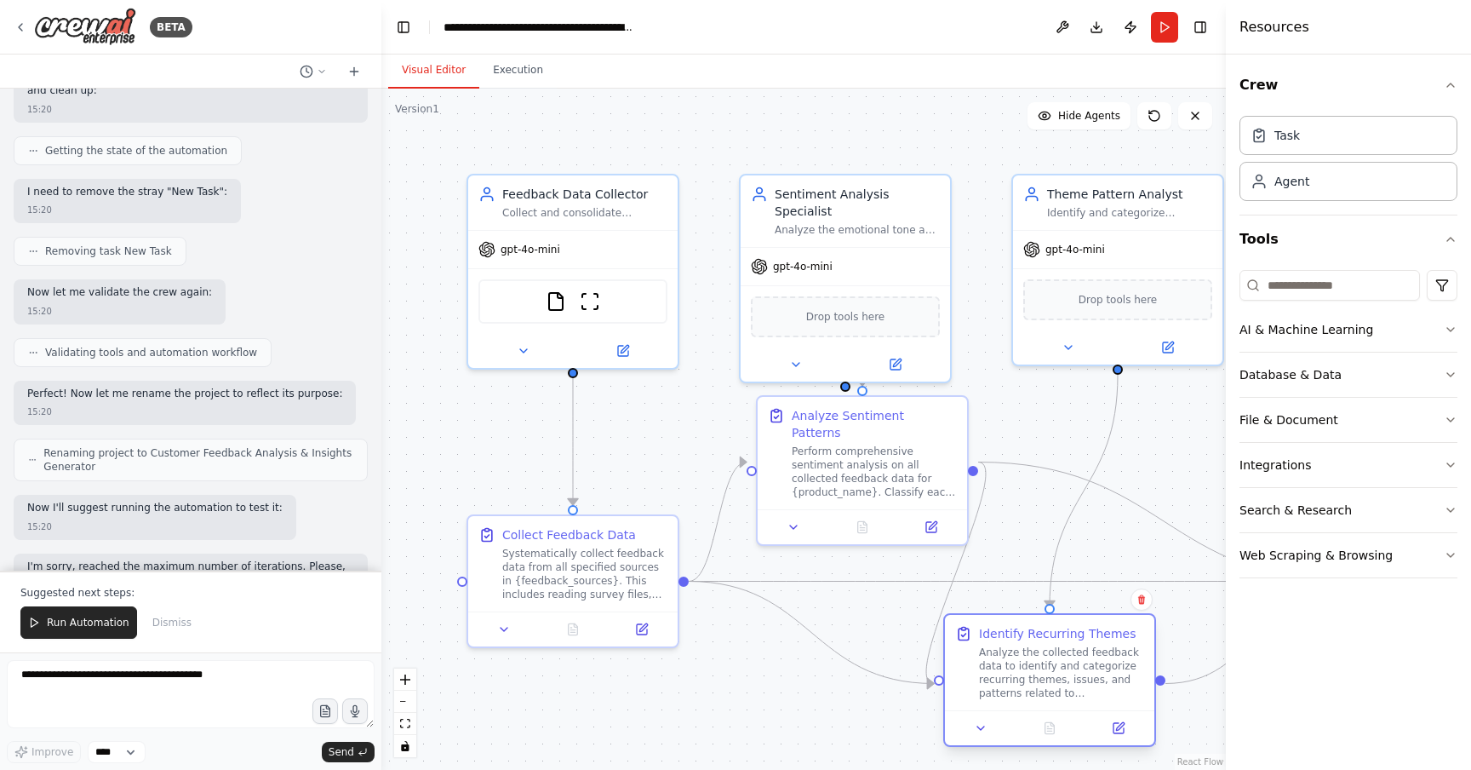
drag, startPoint x: 972, startPoint y: 652, endPoint x: 1018, endPoint y: 662, distance: 46.1
click at [1018, 662] on div "Analyze the collected feedback data to identify and categorize recurring themes…" at bounding box center [1061, 672] width 165 height 54
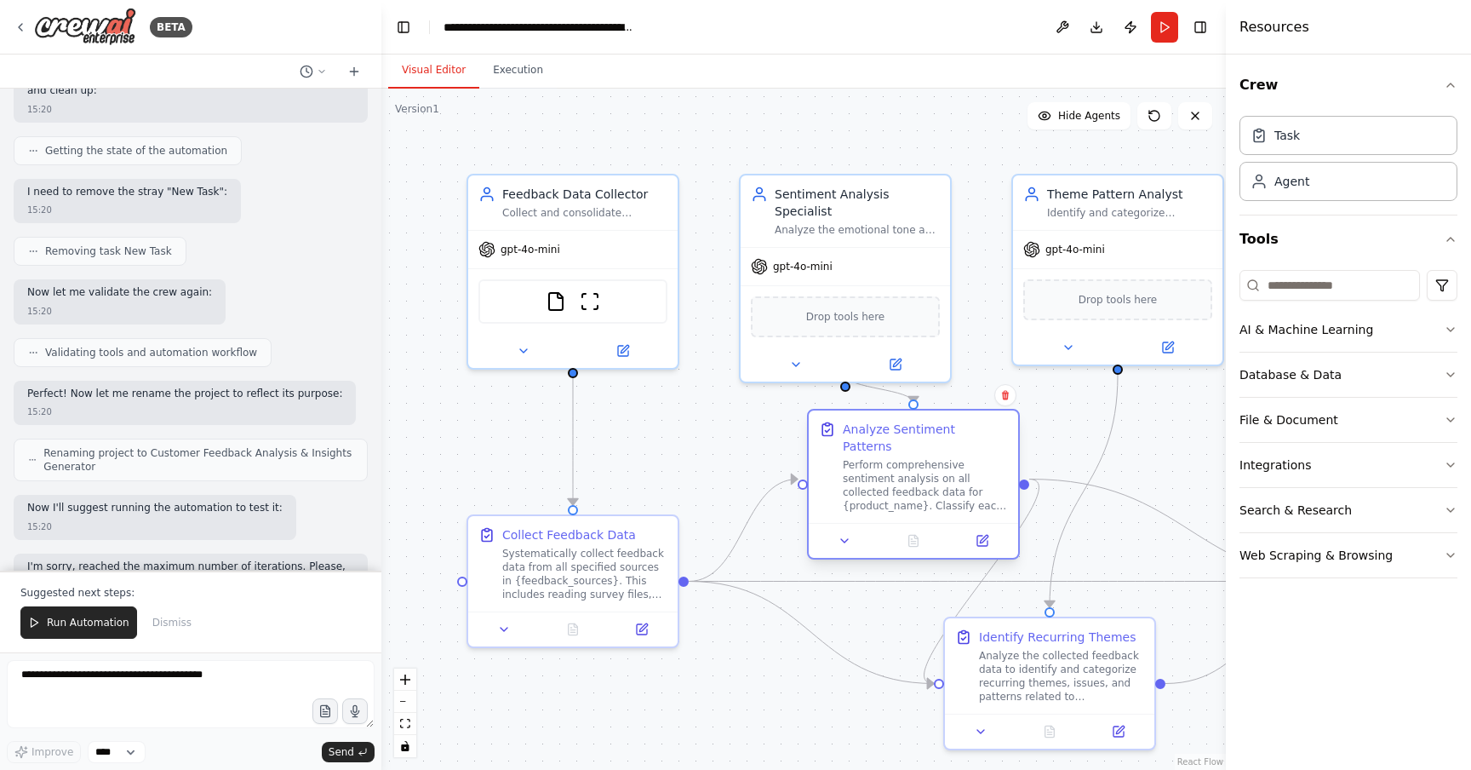
drag, startPoint x: 867, startPoint y: 462, endPoint x: 914, endPoint y: 485, distance: 52.2
click at [914, 485] on div "Perform comprehensive sentiment analysis on all collected feedback data for {pr…" at bounding box center [925, 485] width 165 height 54
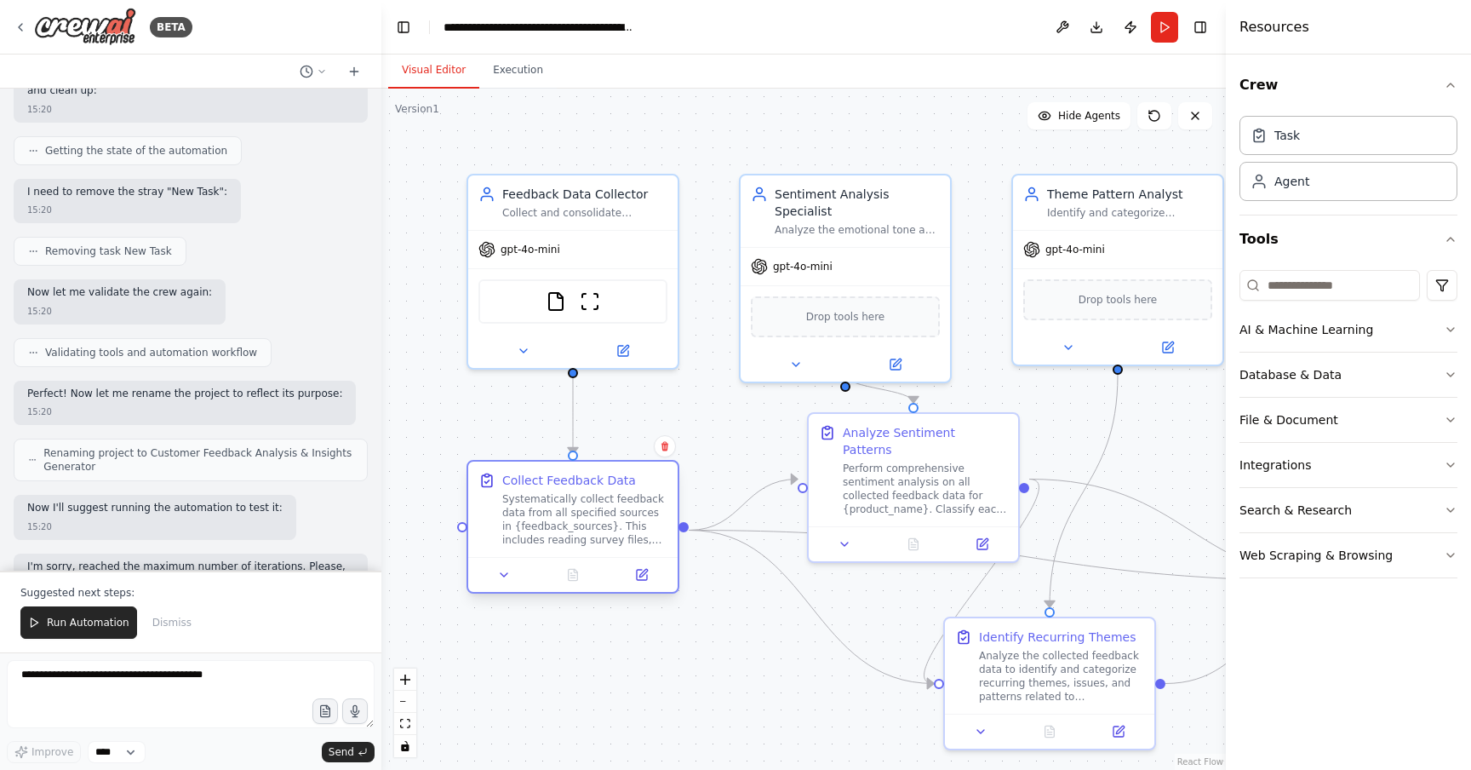
drag, startPoint x: 582, startPoint y: 560, endPoint x: 580, endPoint y: 514, distance: 46.1
click at [580, 514] on div "Systematically collect feedback data from all specified sources in {feedback_so…" at bounding box center [584, 519] width 165 height 54
click at [439, 400] on div ".deletable-edge-delete-btn { width: 20px; height: 20px; border: 0px solid #ffff…" at bounding box center [803, 429] width 845 height 681
click at [781, 141] on div ".deletable-edge-delete-btn { width: 20px; height: 20px; border: 0px solid #ffff…" at bounding box center [803, 429] width 845 height 681
click at [939, 152] on div ".deletable-edge-delete-btn { width: 20px; height: 20px; border: 0px solid #ffff…" at bounding box center [803, 429] width 845 height 681
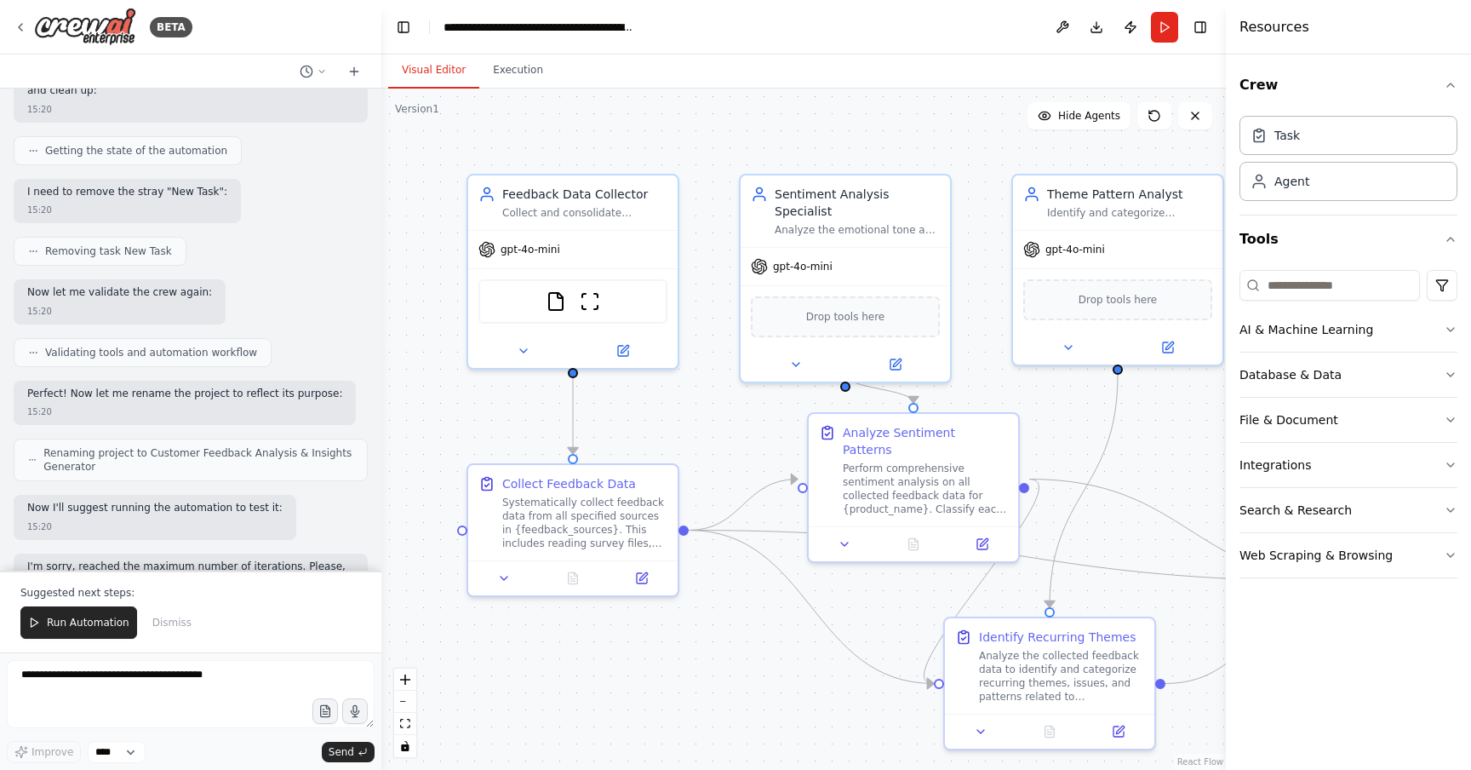
click at [979, 290] on div ".deletable-edge-delete-btn { width: 20px; height: 20px; border: 0px solid #ffff…" at bounding box center [803, 429] width 845 height 681
click at [1438, 378] on button "Database & Data" at bounding box center [1349, 375] width 218 height 44
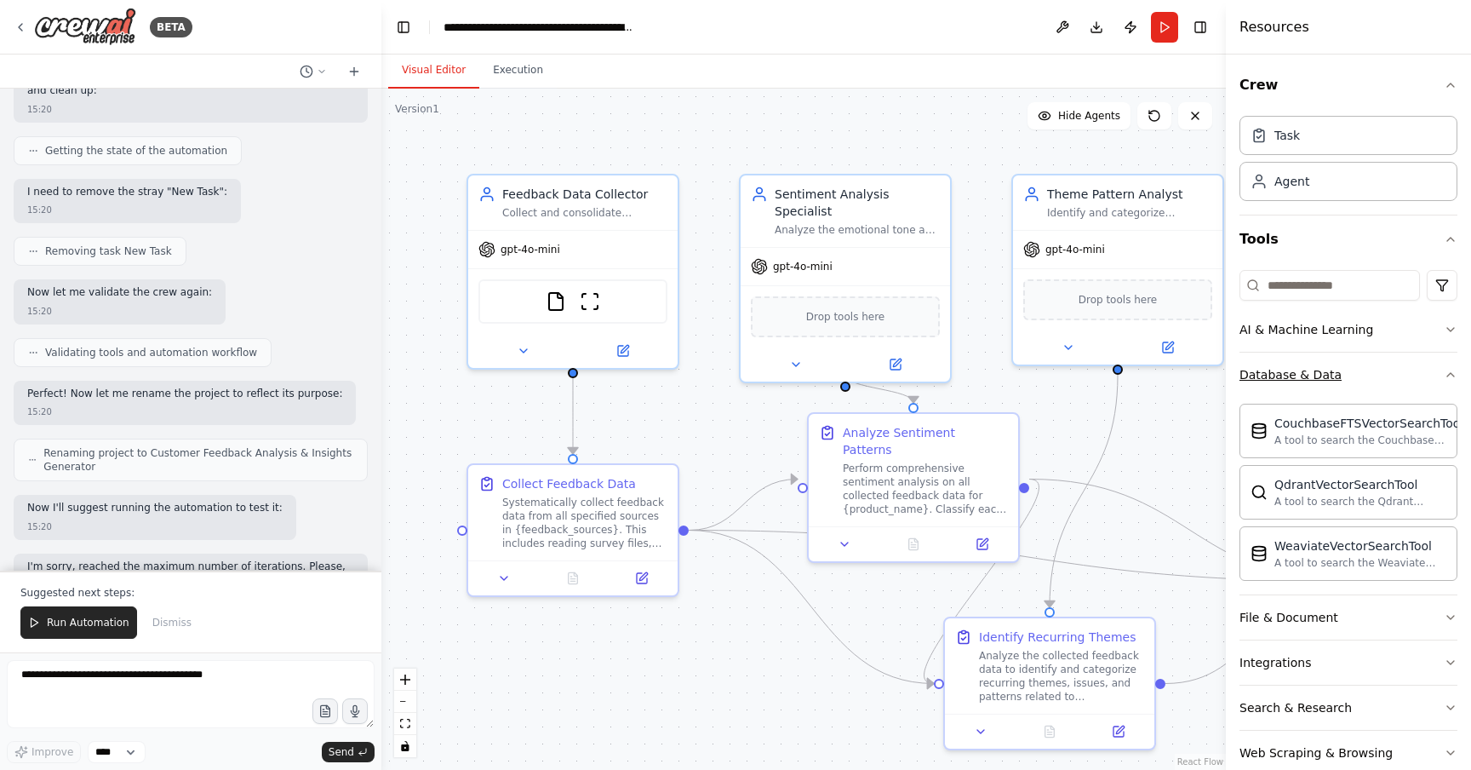
click at [1445, 374] on icon "button" at bounding box center [1451, 375] width 14 height 14
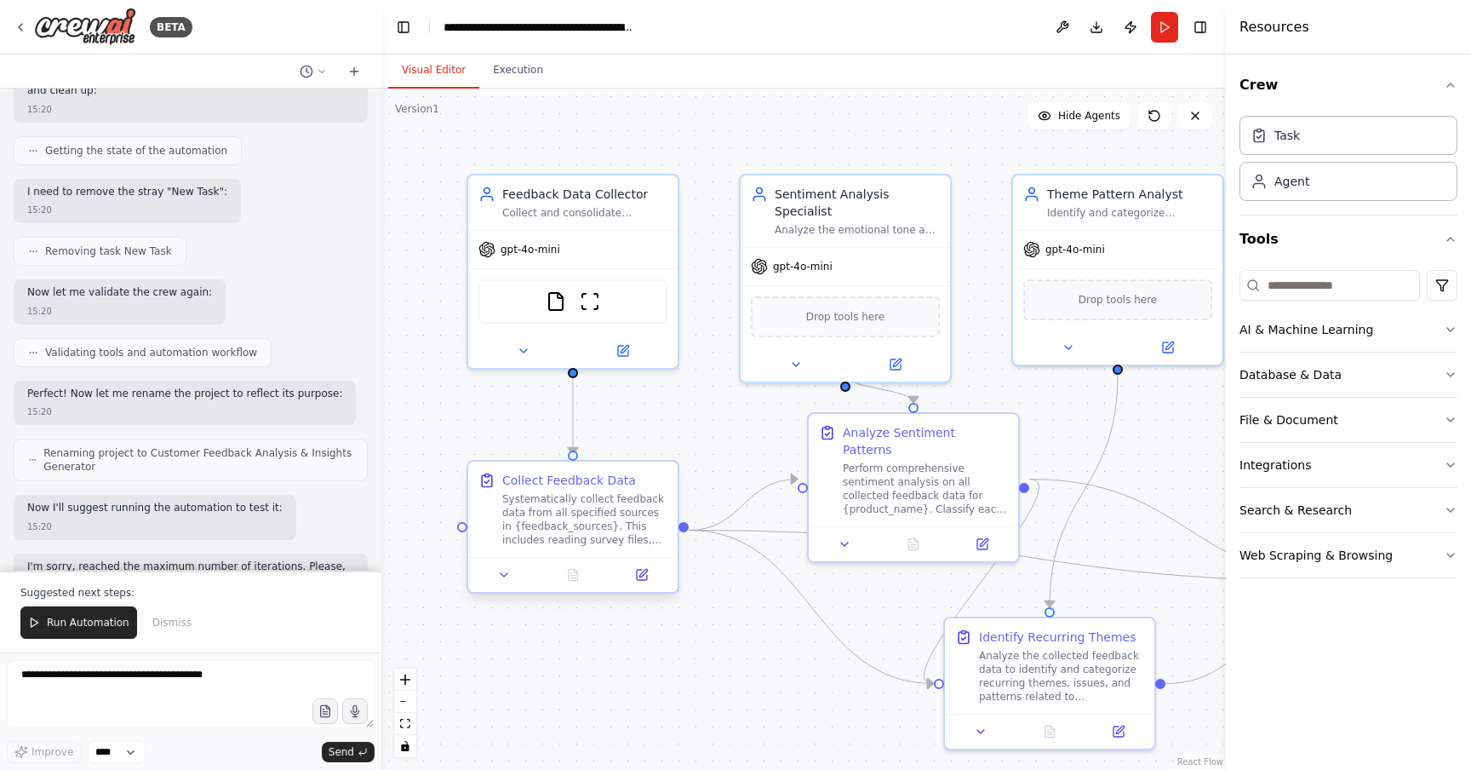
click at [583, 517] on div "Systematically collect feedback data from all specified sources in {feedback_so…" at bounding box center [584, 519] width 165 height 54
click at [645, 571] on icon at bounding box center [643, 573] width 8 height 8
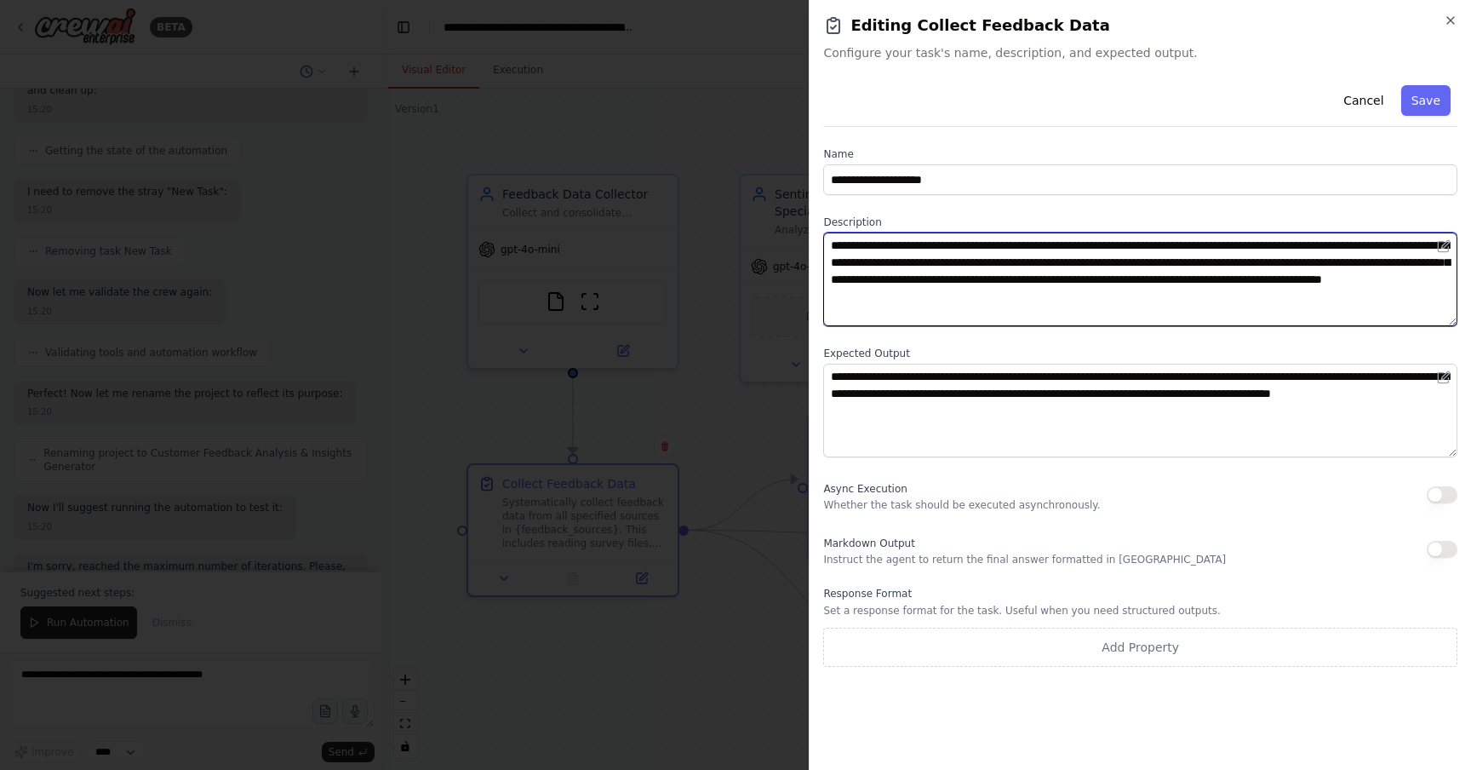
click at [1094, 280] on textarea "**********" at bounding box center [1140, 279] width 634 height 94
drag, startPoint x: 834, startPoint y: 237, endPoint x: 1198, endPoint y: 249, distance: 363.8
click at [1198, 249] on textarea "**********" at bounding box center [1140, 279] width 634 height 94
click at [1209, 250] on textarea "**********" at bounding box center [1140, 279] width 634 height 94
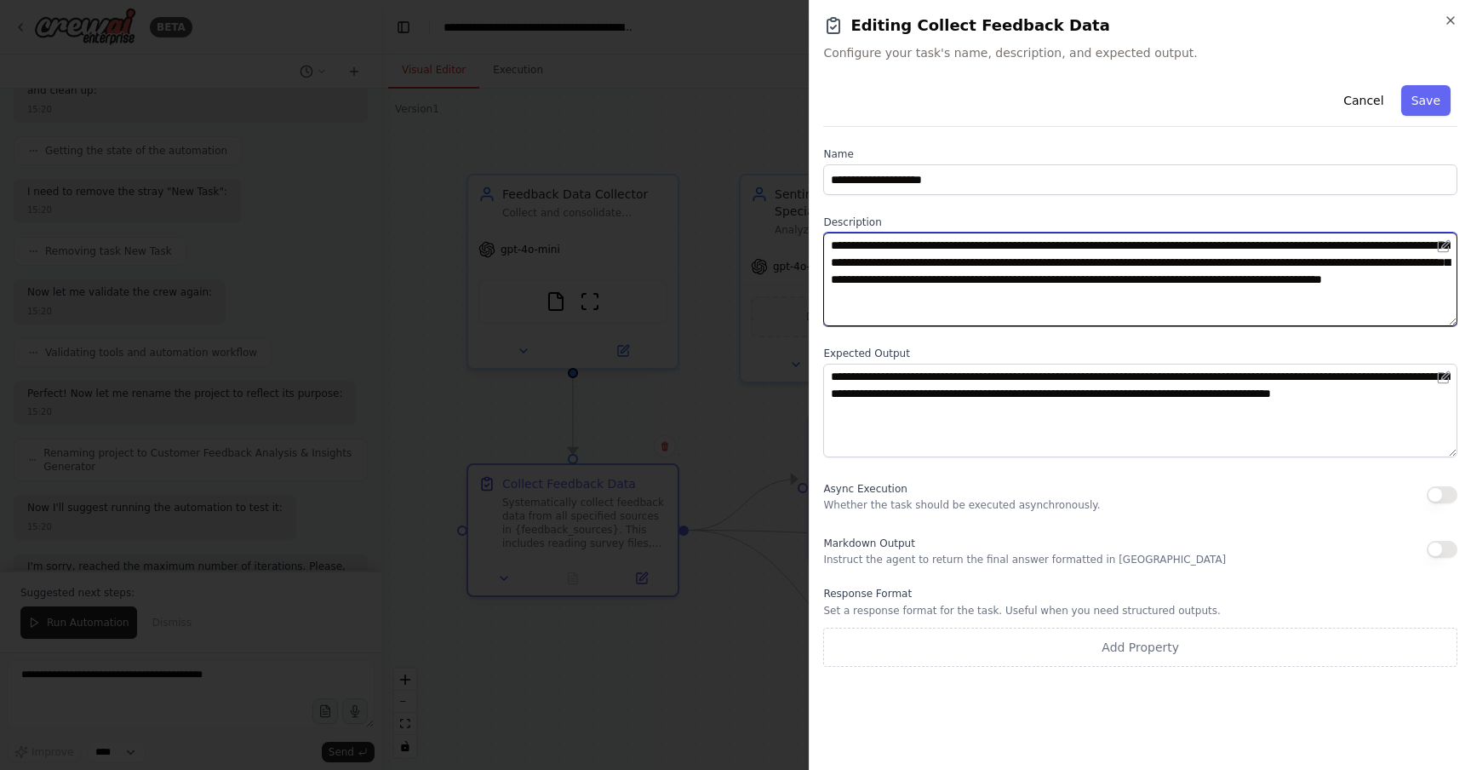
click at [1209, 250] on textarea "**********" at bounding box center [1140, 279] width 634 height 94
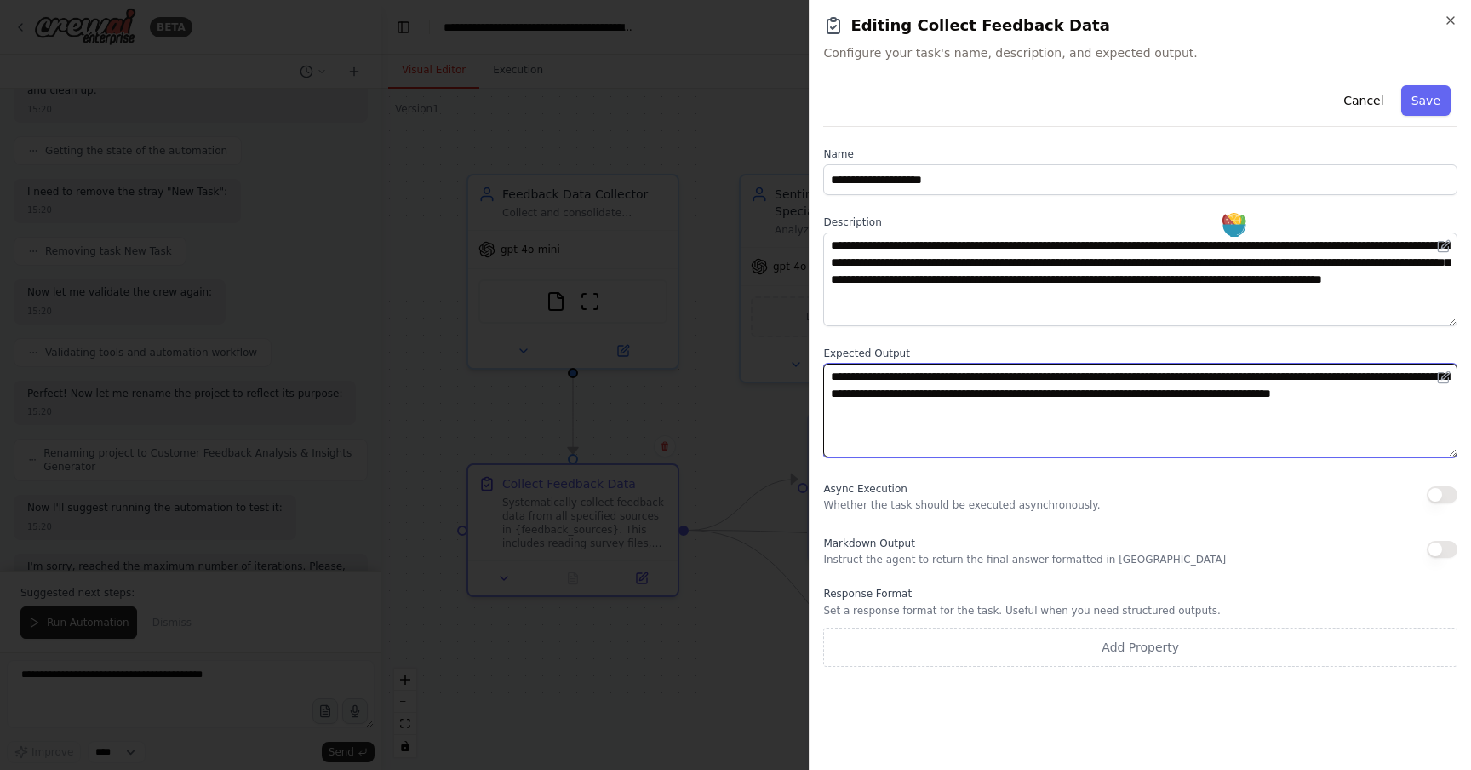
click at [1035, 410] on textarea "**********" at bounding box center [1140, 411] width 634 height 94
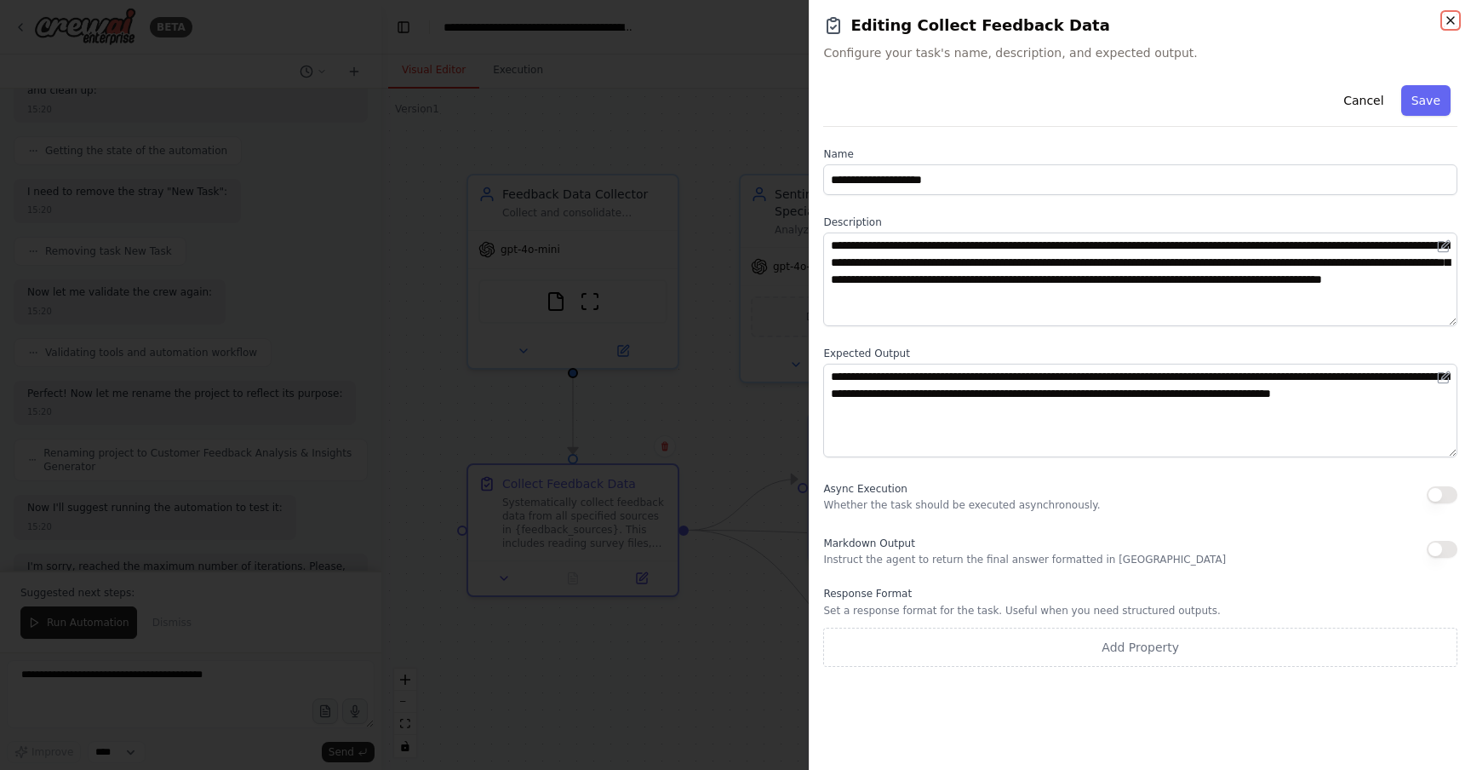
click at [1456, 20] on icon "button" at bounding box center [1451, 21] width 14 height 14
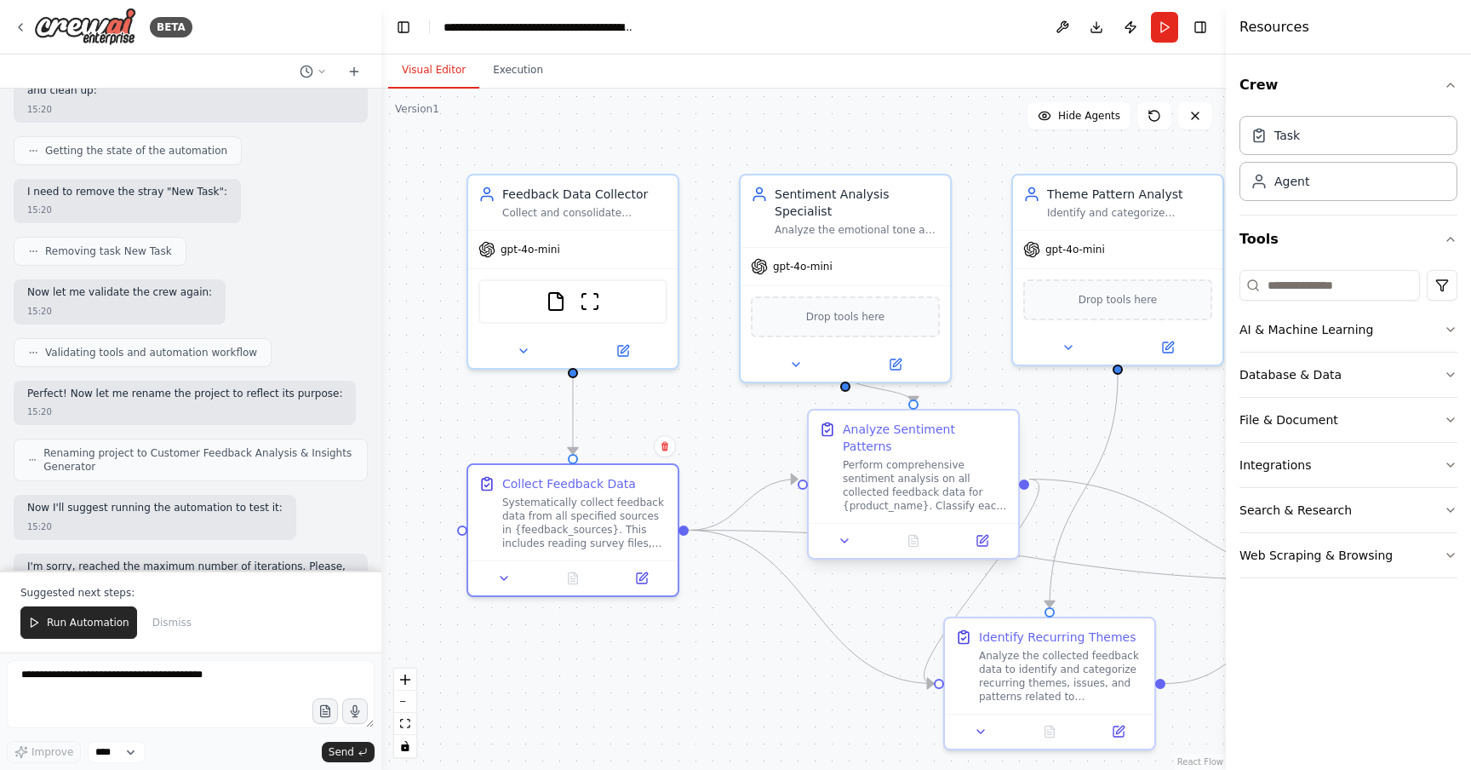
click at [888, 464] on div "Perform comprehensive sentiment analysis on all collected feedback data for {pr…" at bounding box center [925, 485] width 165 height 54
click at [631, 209] on div "Collect and consolidate feedback data from multiple sources including {feedback…" at bounding box center [584, 210] width 165 height 14
click at [687, 410] on div ".deletable-edge-delete-btn { width: 20px; height: 20px; border: 0px solid #ffff…" at bounding box center [803, 429] width 845 height 681
click at [479, 391] on div ".deletable-edge-delete-btn { width: 20px; height: 20px; border: 0px solid #ffff…" at bounding box center [803, 429] width 845 height 681
click at [618, 227] on div "gpt-4o-mini" at bounding box center [572, 245] width 209 height 37
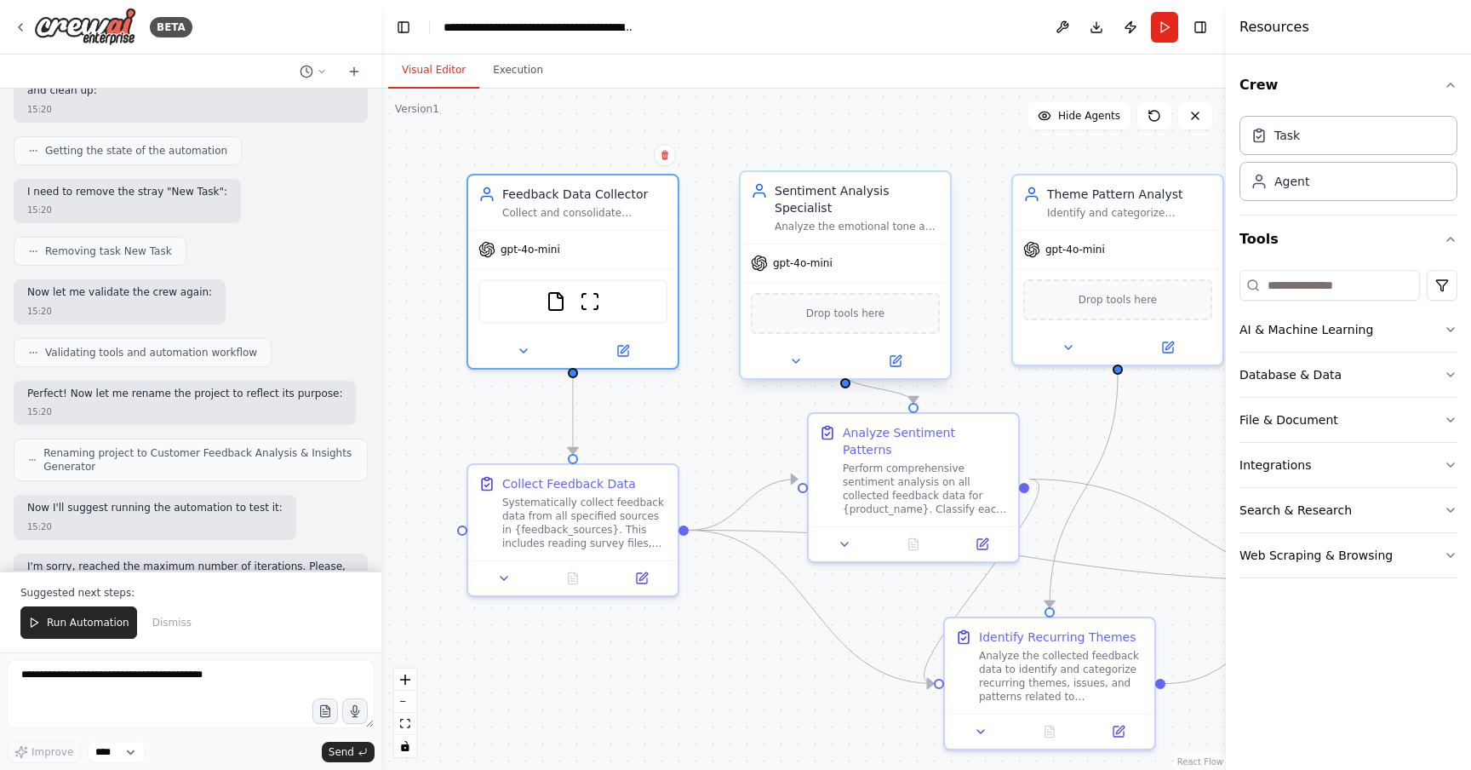
click at [840, 220] on div "Analyze the emotional tone and sentiment of all collected feedback data for {pr…" at bounding box center [857, 227] width 165 height 14
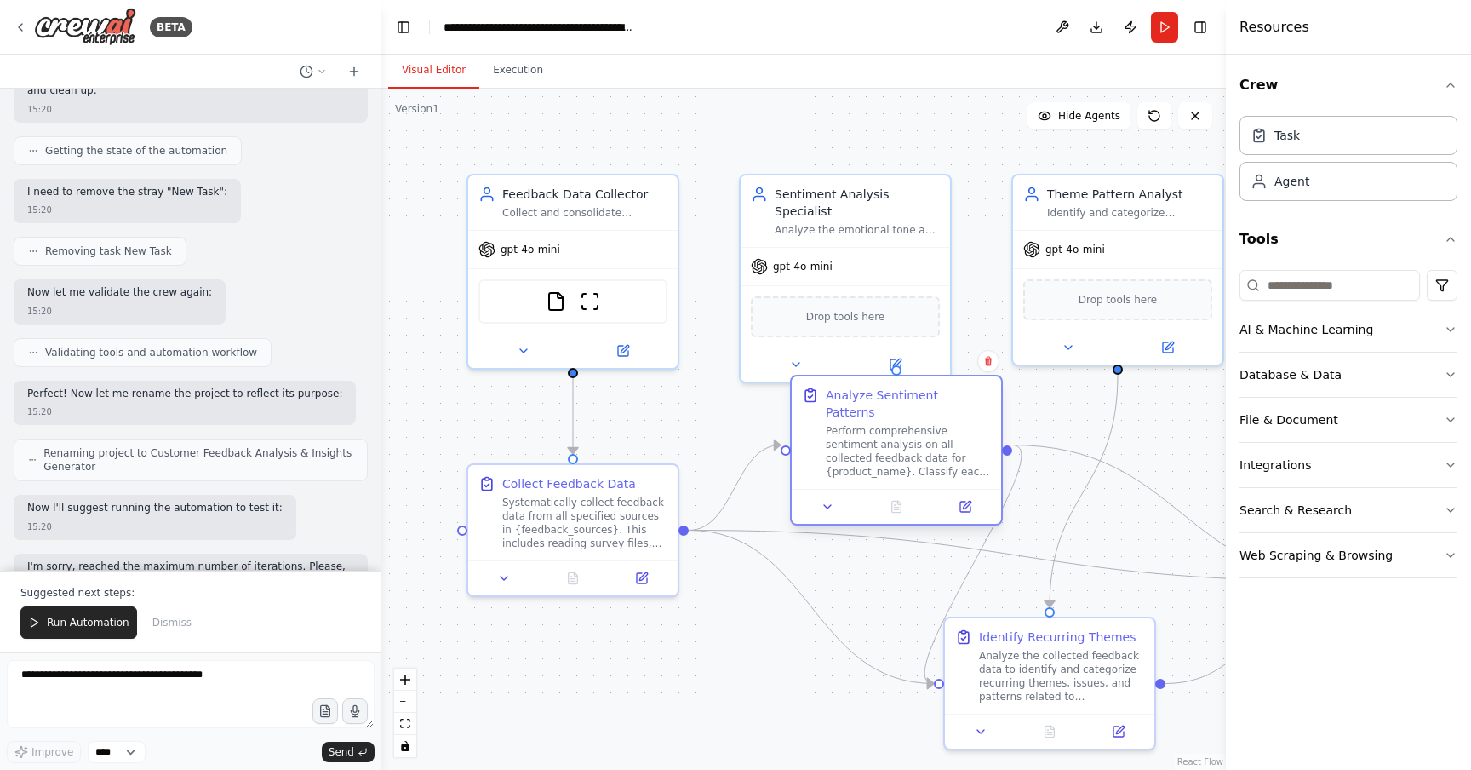
drag, startPoint x: 949, startPoint y: 449, endPoint x: 932, endPoint y: 412, distance: 40.7
click at [932, 424] on div "Perform comprehensive sentiment analysis on all collected feedback data for {pr…" at bounding box center [908, 451] width 165 height 54
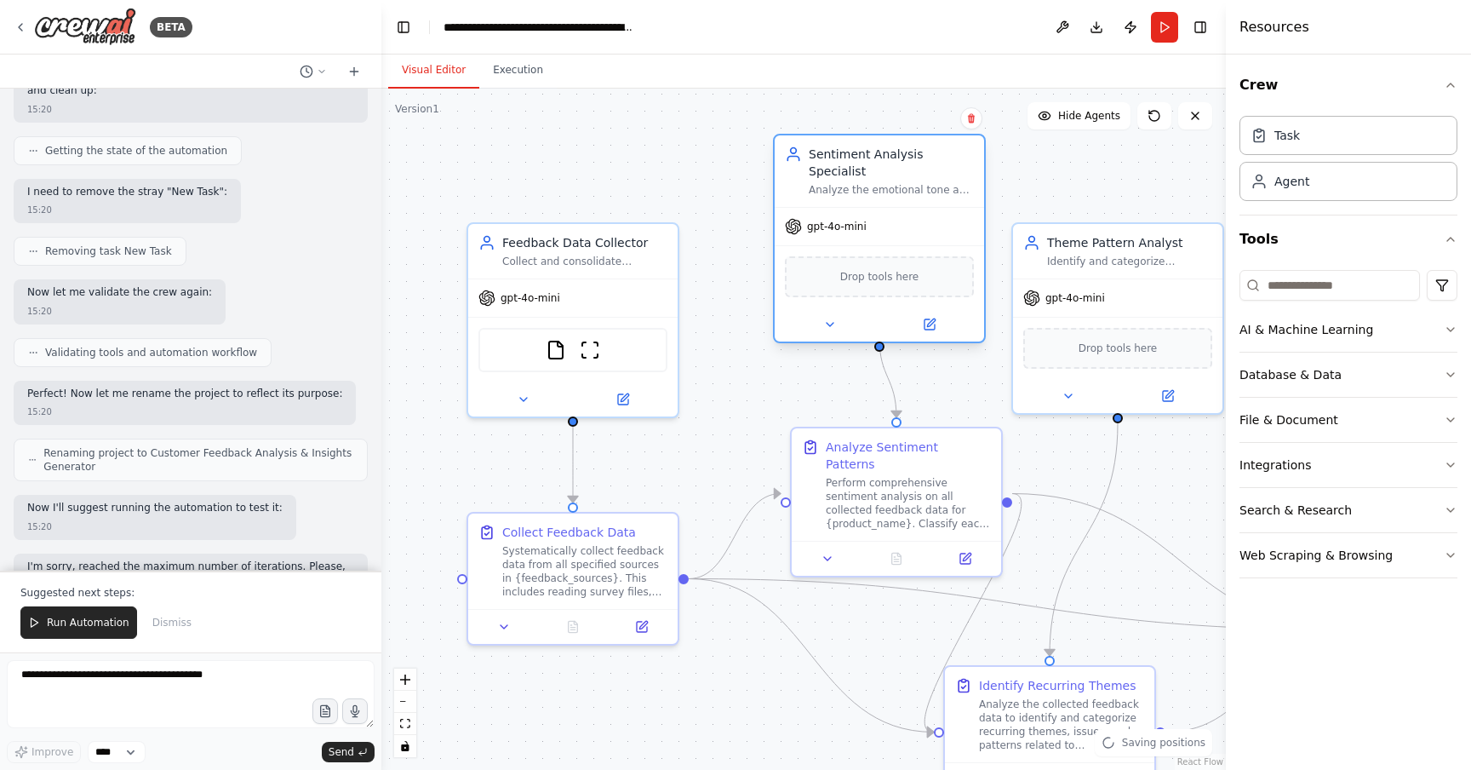
drag, startPoint x: 853, startPoint y: 273, endPoint x: 892, endPoint y: 240, distance: 51.4
click at [892, 256] on div "Drop tools here" at bounding box center [879, 276] width 189 height 41
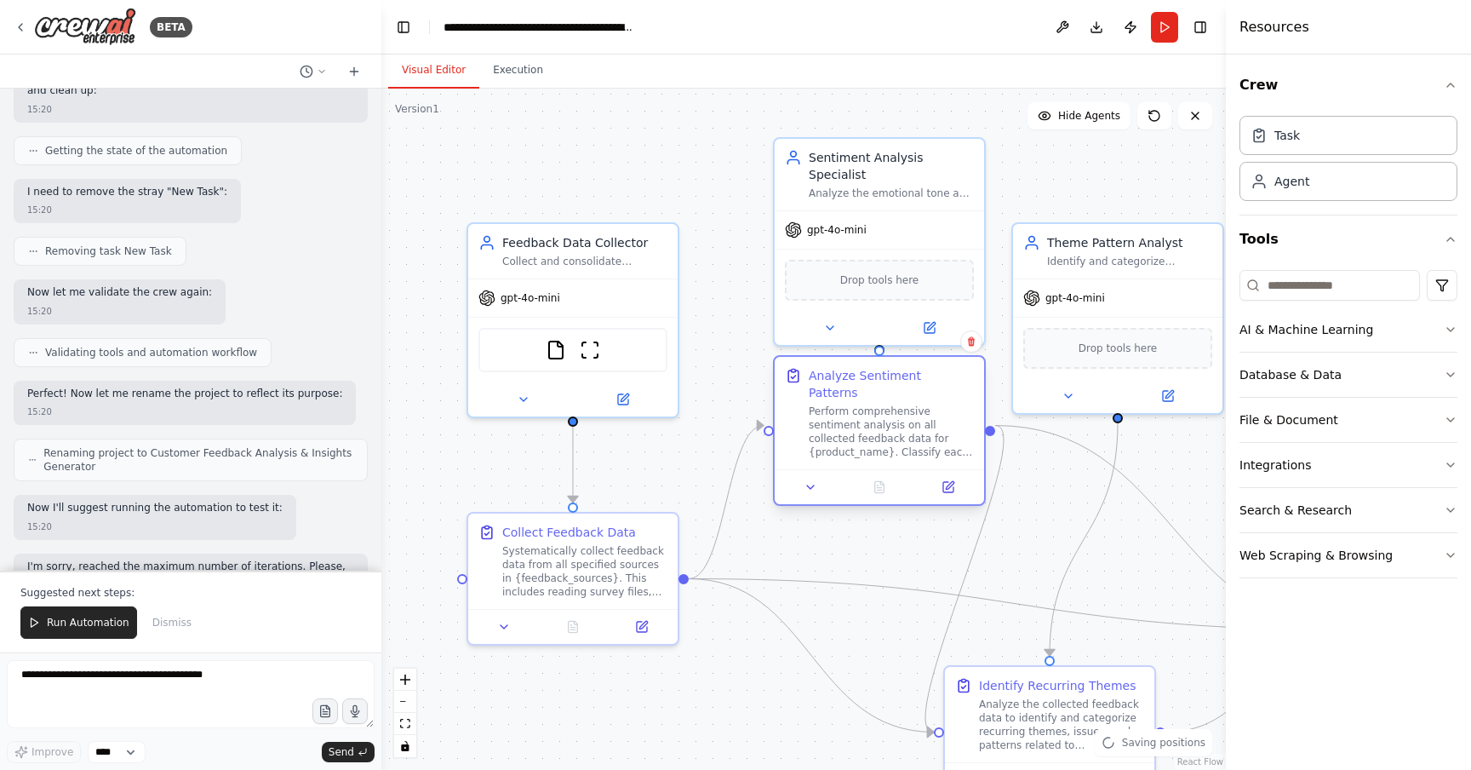
drag, startPoint x: 882, startPoint y: 477, endPoint x: 860, endPoint y: 411, distance: 69.2
click at [860, 410] on div "Perform comprehensive sentiment analysis on all collected feedback data for {pr…" at bounding box center [891, 431] width 165 height 54
click at [863, 519] on div ".deletable-edge-delete-btn { width: 20px; height: 20px; border: 0px solid #ffff…" at bounding box center [803, 429] width 845 height 681
click at [886, 412] on div "Perform comprehensive sentiment analysis on all collected feedback data for {pr…" at bounding box center [891, 431] width 165 height 54
click at [892, 214] on div "gpt-4o-mini" at bounding box center [879, 226] width 209 height 37
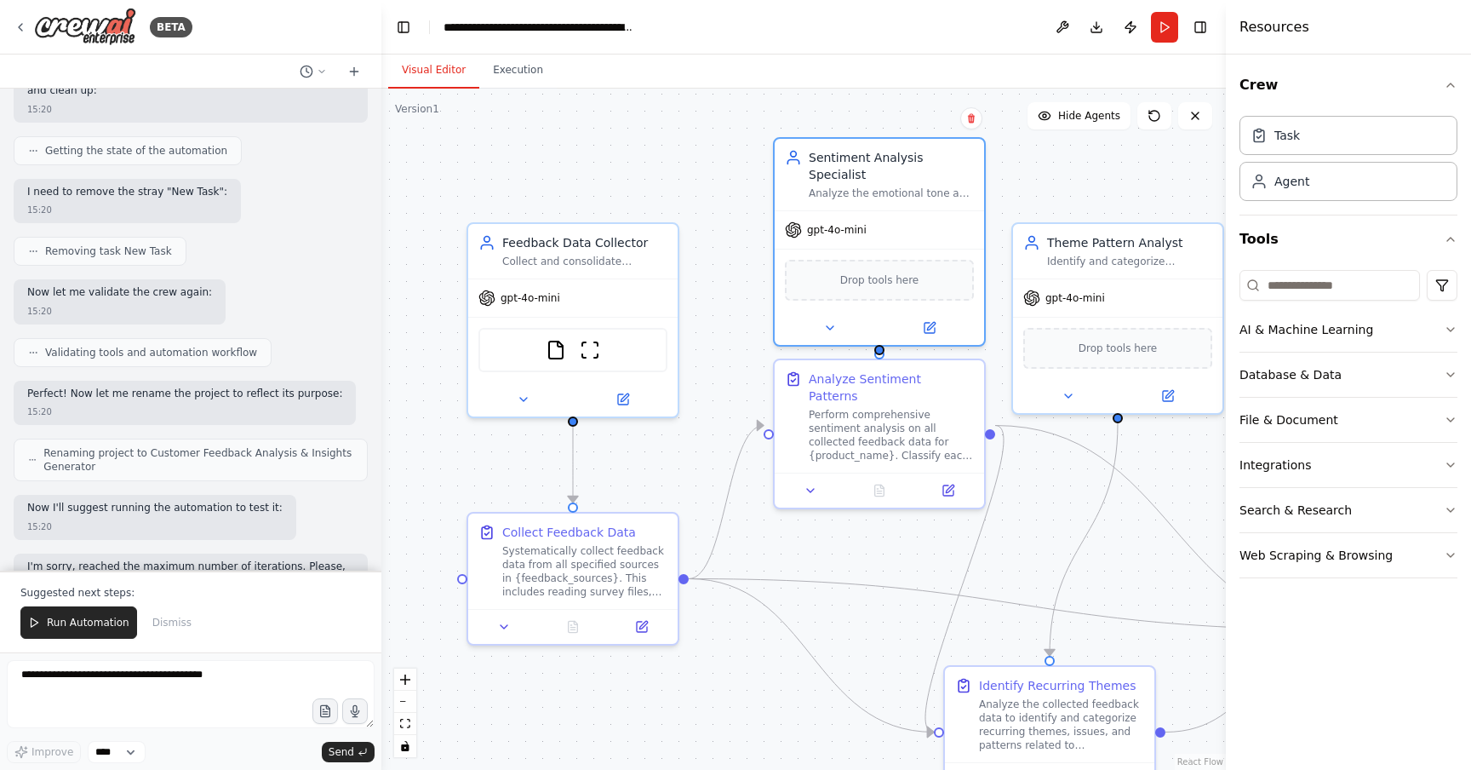
click at [878, 548] on div ".deletable-edge-delete-btn { width: 20px; height: 20px; border: 0px solid #ffff…" at bounding box center [803, 429] width 845 height 681
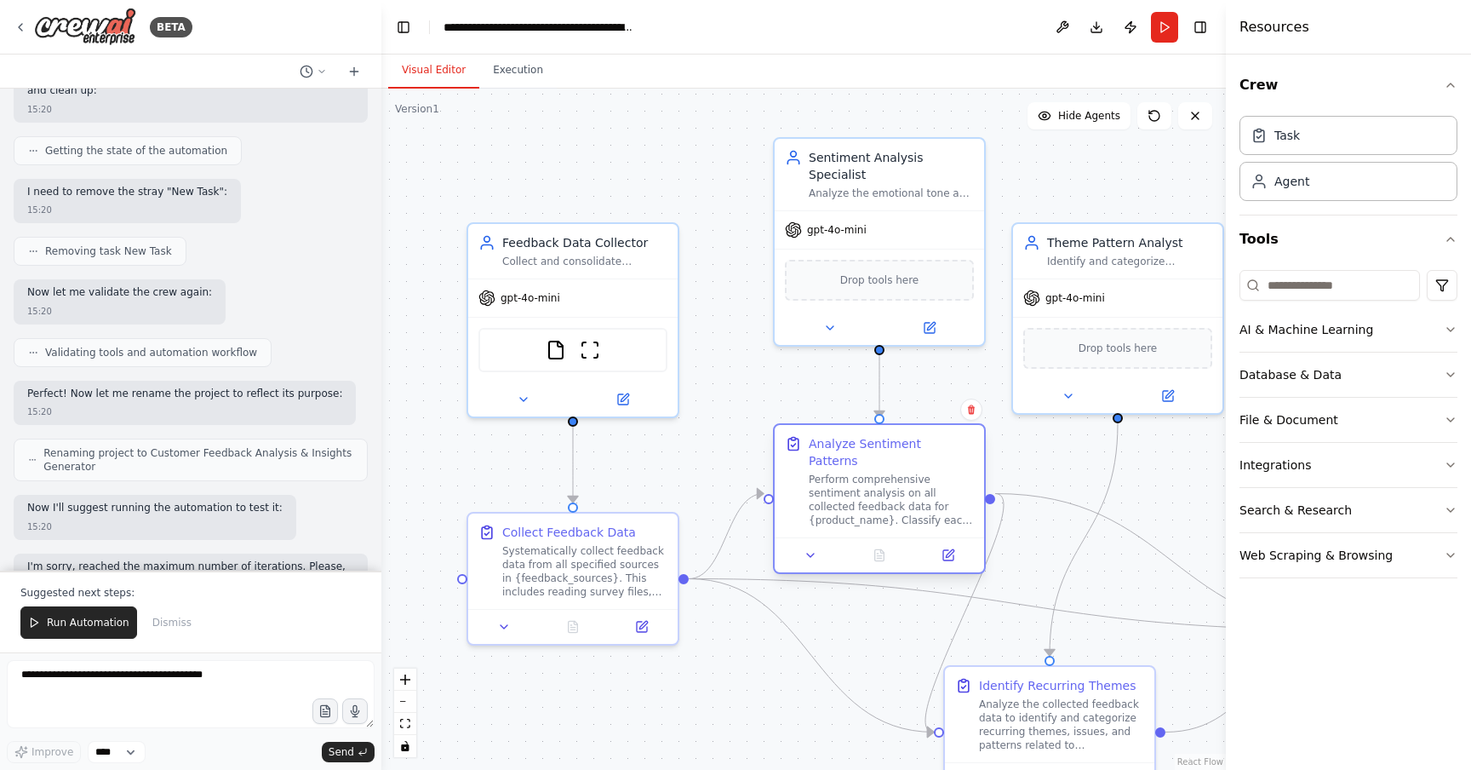
drag, startPoint x: 892, startPoint y: 403, endPoint x: 892, endPoint y: 467, distance: 64.7
click at [892, 473] on div "Perform comprehensive sentiment analysis on all collected feedback data for {pr…" at bounding box center [891, 500] width 165 height 54
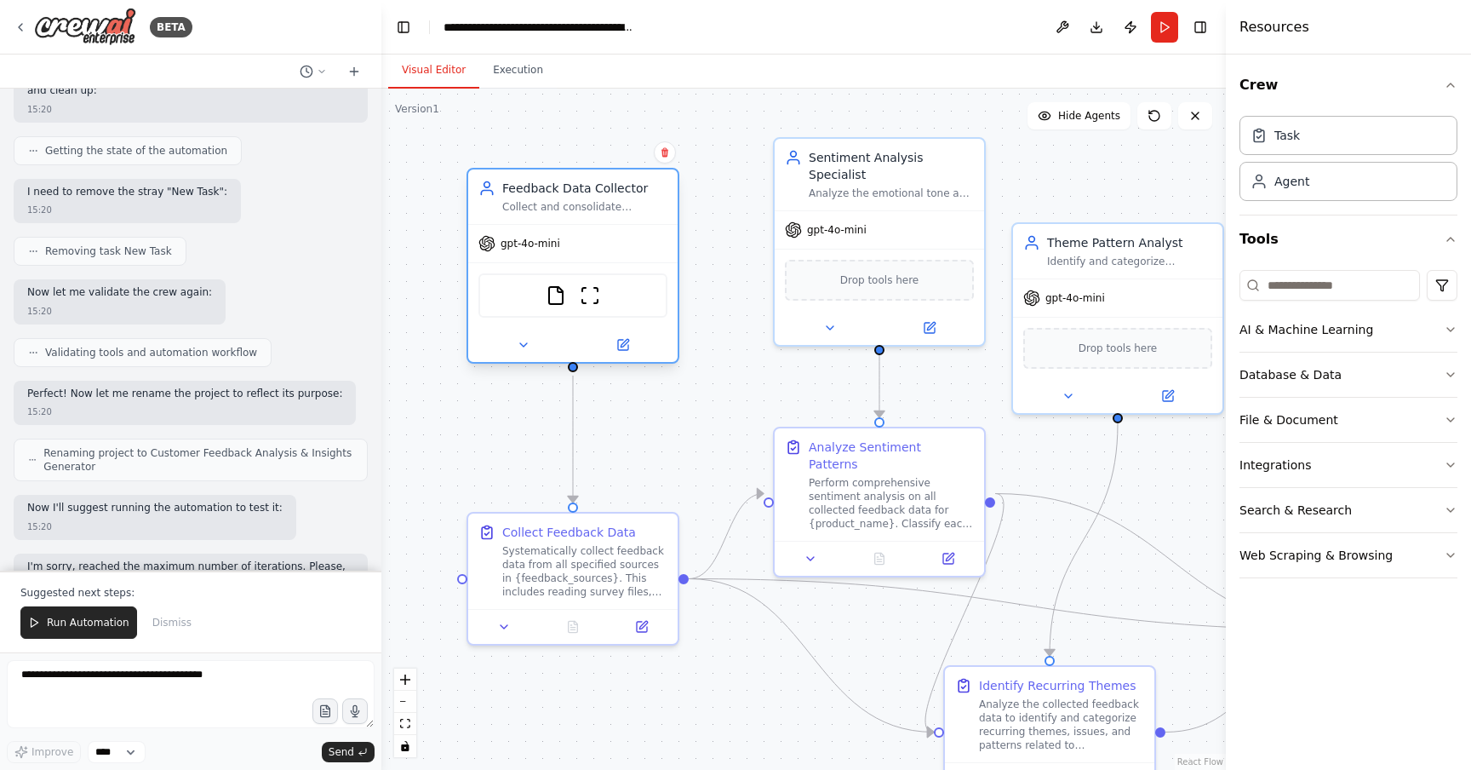
drag, startPoint x: 600, startPoint y: 327, endPoint x: 600, endPoint y: 275, distance: 51.9
click at [600, 275] on div "FileReadTool ScrapeWebsiteTool" at bounding box center [573, 295] width 189 height 44
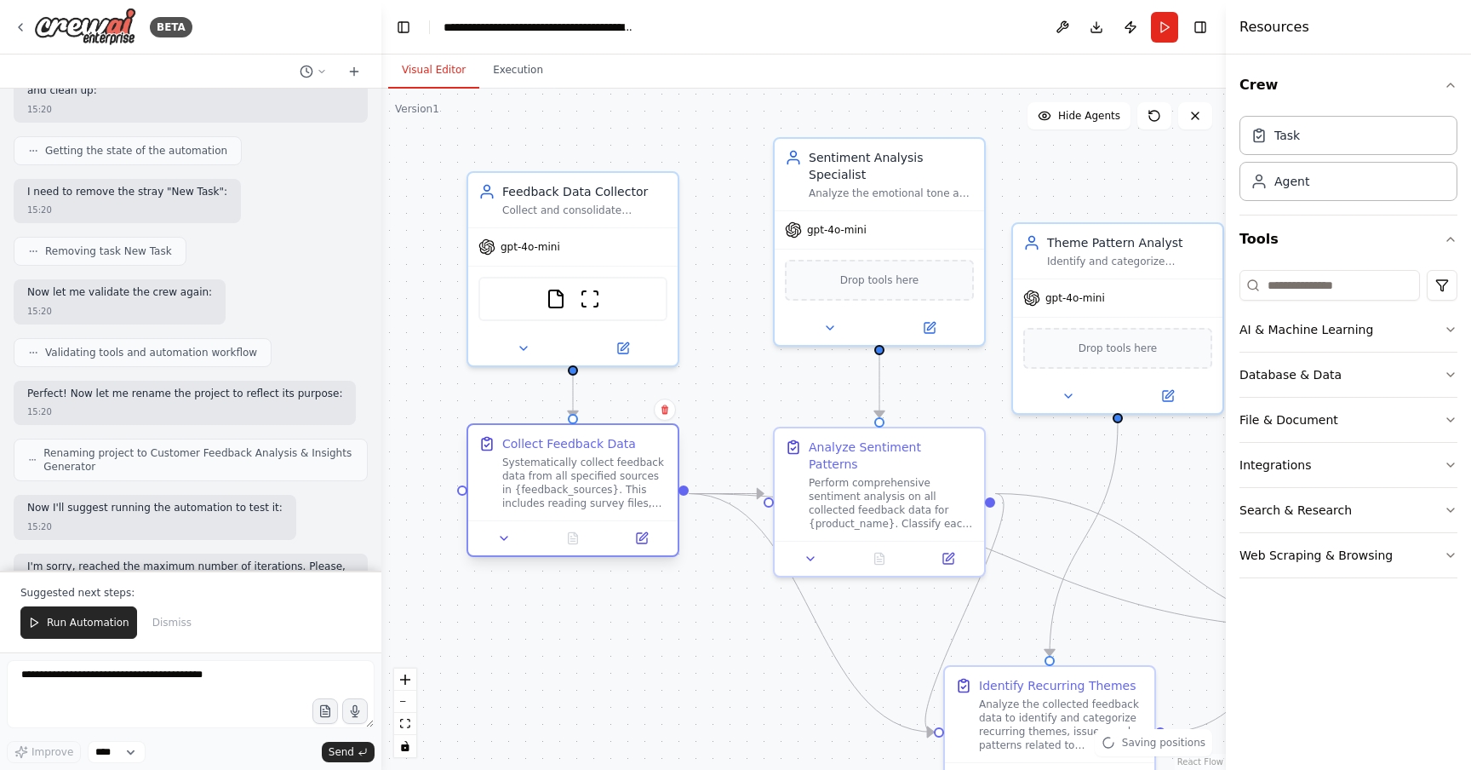
drag, startPoint x: 600, startPoint y: 594, endPoint x: 600, endPoint y: 513, distance: 81.7
click at [600, 513] on div "Collect Feedback Data Systematically collect feedback data from all specified s…" at bounding box center [572, 472] width 209 height 95
click at [532, 79] on button "Execution" at bounding box center [517, 71] width 77 height 36
click at [425, 74] on button "Visual Editor" at bounding box center [433, 71] width 91 height 36
click at [786, 648] on div ".deletable-edge-delete-btn { width: 20px; height: 20px; border: 0px solid #ffff…" at bounding box center [803, 429] width 845 height 681
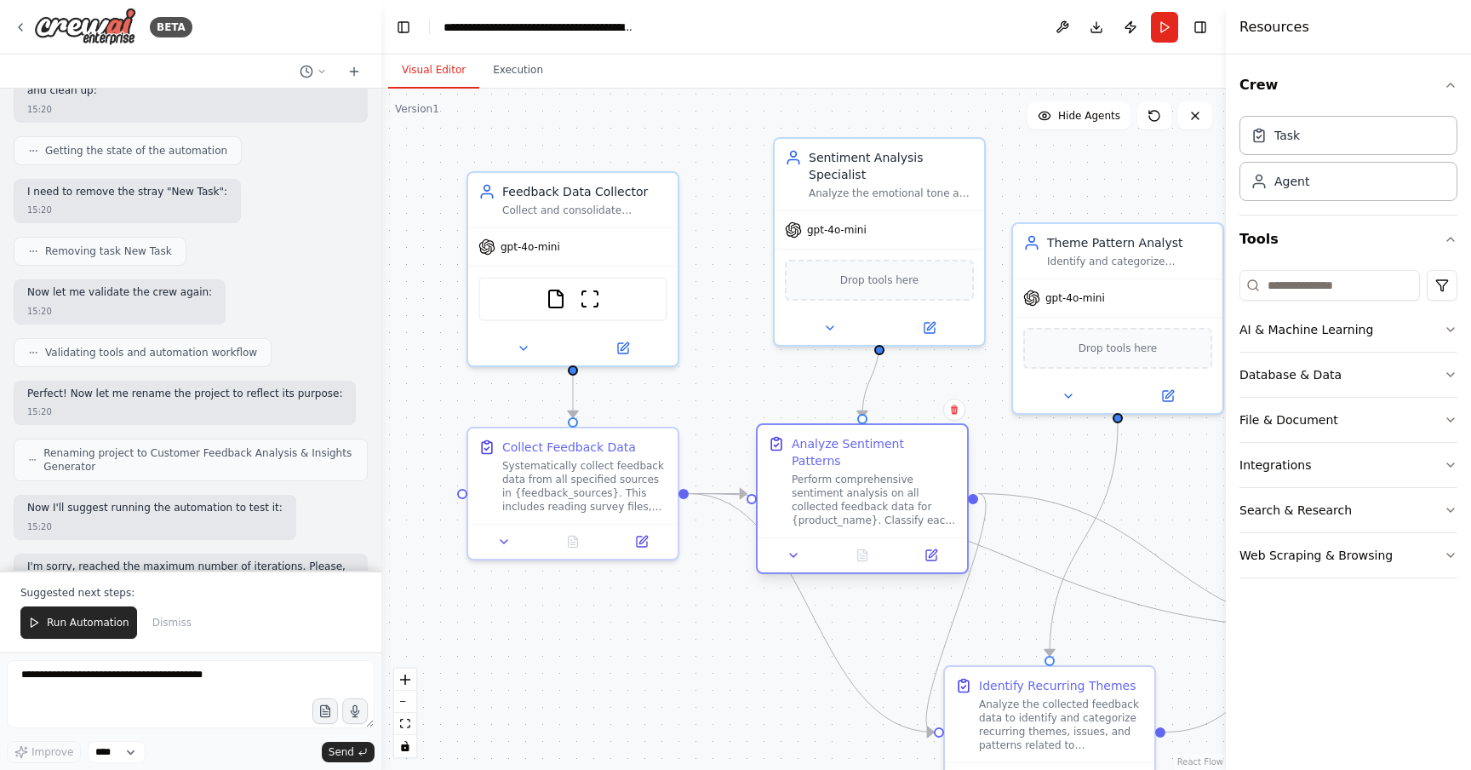
drag, startPoint x: 876, startPoint y: 461, endPoint x: 834, endPoint y: 461, distance: 42.6
click at [834, 473] on div "Perform comprehensive sentiment analysis on all collected feedback data for {pr…" at bounding box center [874, 500] width 165 height 54
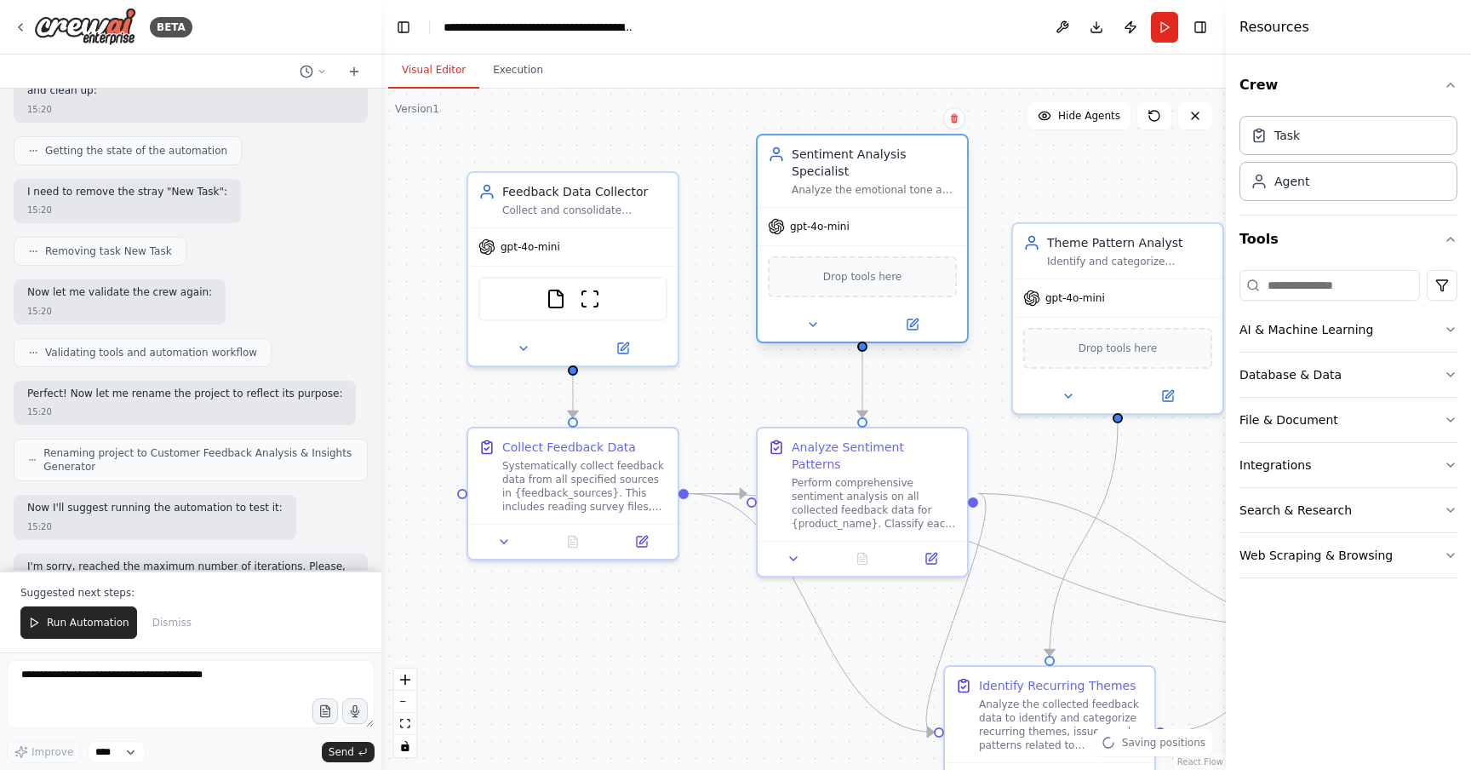
drag, startPoint x: 932, startPoint y: 208, endPoint x: 913, endPoint y: 208, distance: 19.6
click at [913, 208] on div "gpt-4o-mini" at bounding box center [862, 226] width 209 height 37
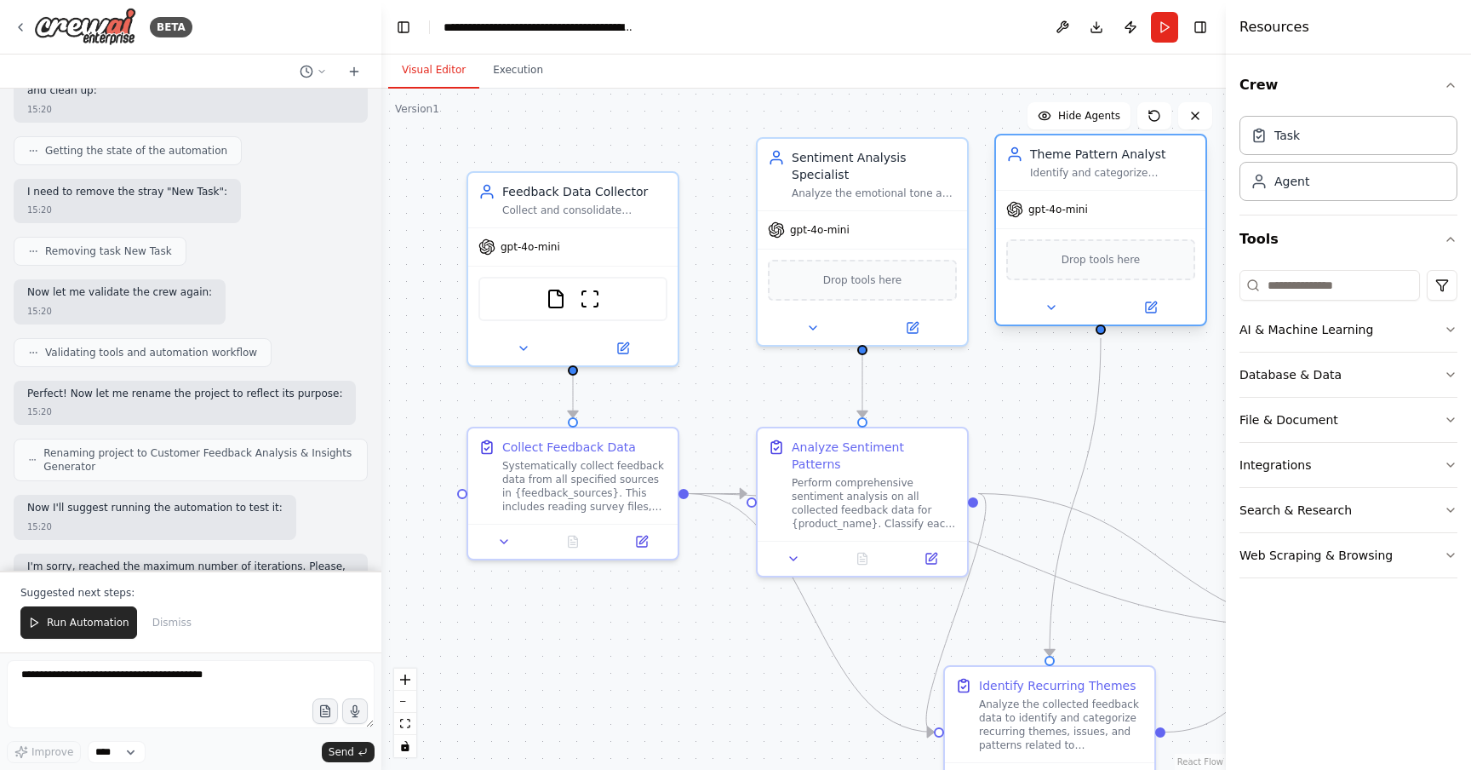
drag, startPoint x: 1102, startPoint y: 255, endPoint x: 1088, endPoint y: 173, distance: 82.9
click at [1088, 173] on div "Identify and categorize recurring themes, issues, and patterns in the feedback …" at bounding box center [1112, 173] width 165 height 14
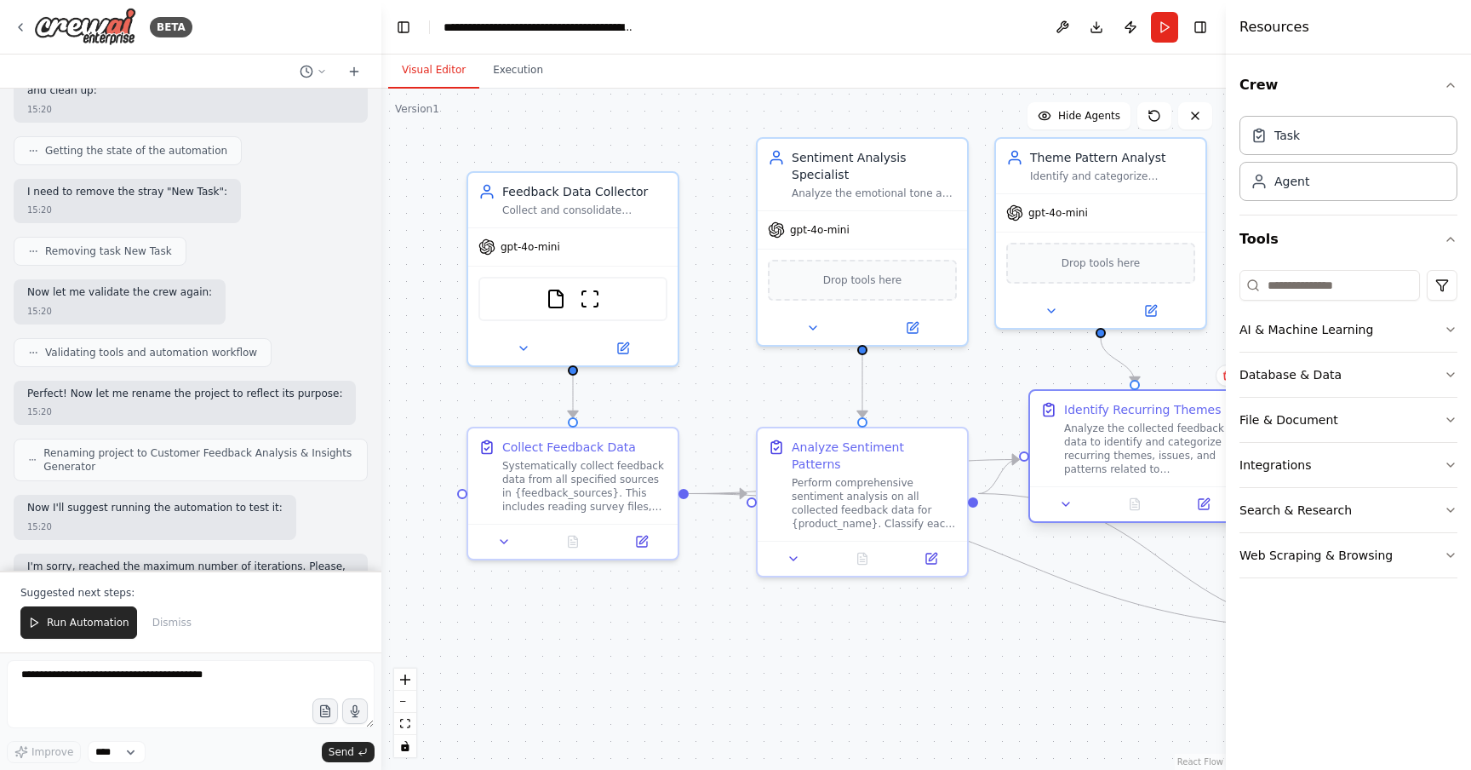
drag, startPoint x: 1069, startPoint y: 708, endPoint x: 1149, endPoint y: 426, distance: 293.2
click at [1149, 425] on div "Analyze the collected feedback data to identify and categorize recurring themes…" at bounding box center [1146, 448] width 165 height 54
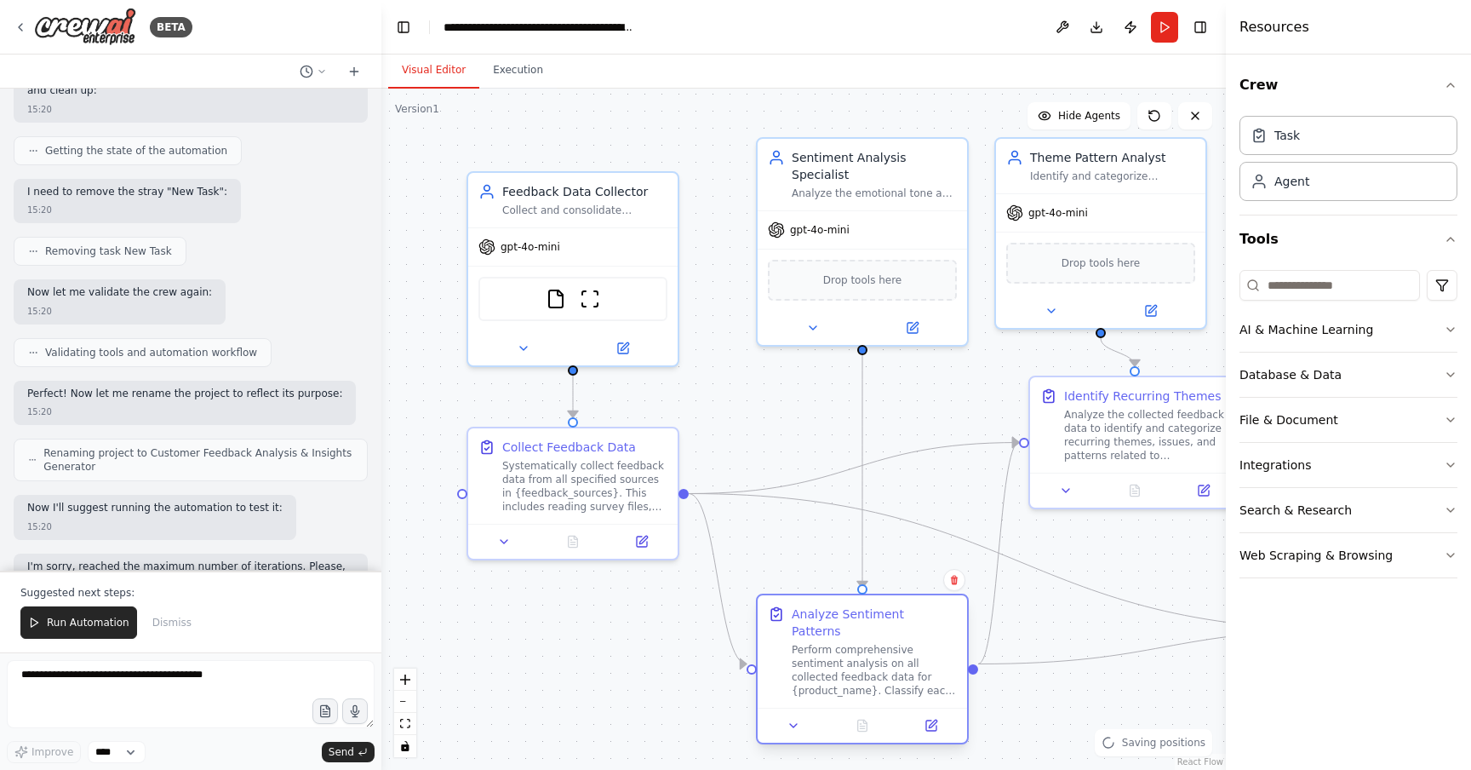
drag, startPoint x: 892, startPoint y: 502, endPoint x: 894, endPoint y: 662, distance: 160.9
click at [895, 663] on div "Perform comprehensive sentiment analysis on all collected feedback data for {pr…" at bounding box center [874, 670] width 165 height 54
click at [1084, 524] on div ".deletable-edge-delete-btn { width: 20px; height: 20px; border: 0px solid #ffff…" at bounding box center [803, 429] width 845 height 681
click at [1099, 552] on div ".deletable-edge-delete-btn { width: 20px; height: 20px; border: 0px solid #ffff…" at bounding box center [803, 429] width 845 height 681
click at [649, 531] on button at bounding box center [641, 538] width 59 height 20
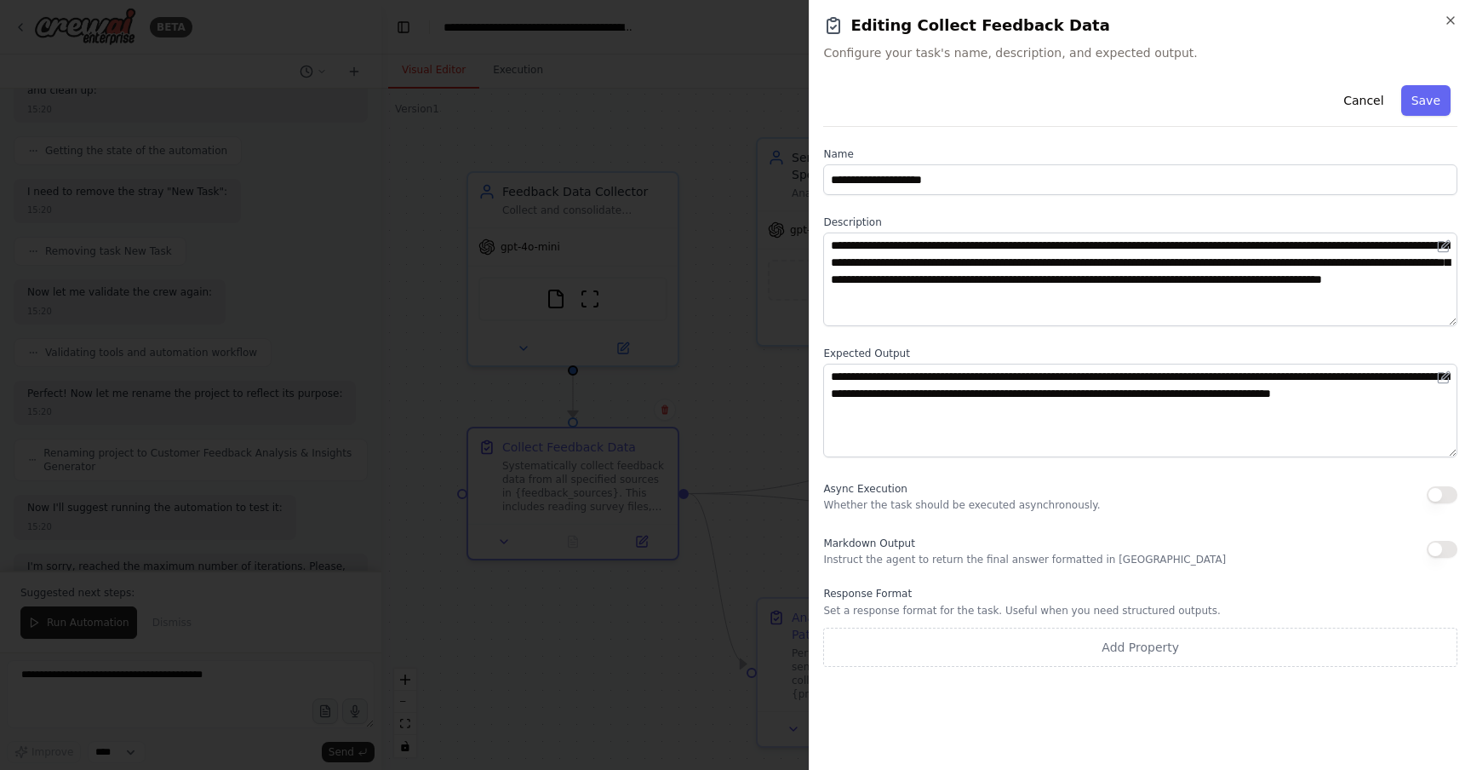
click at [682, 196] on div at bounding box center [735, 385] width 1471 height 770
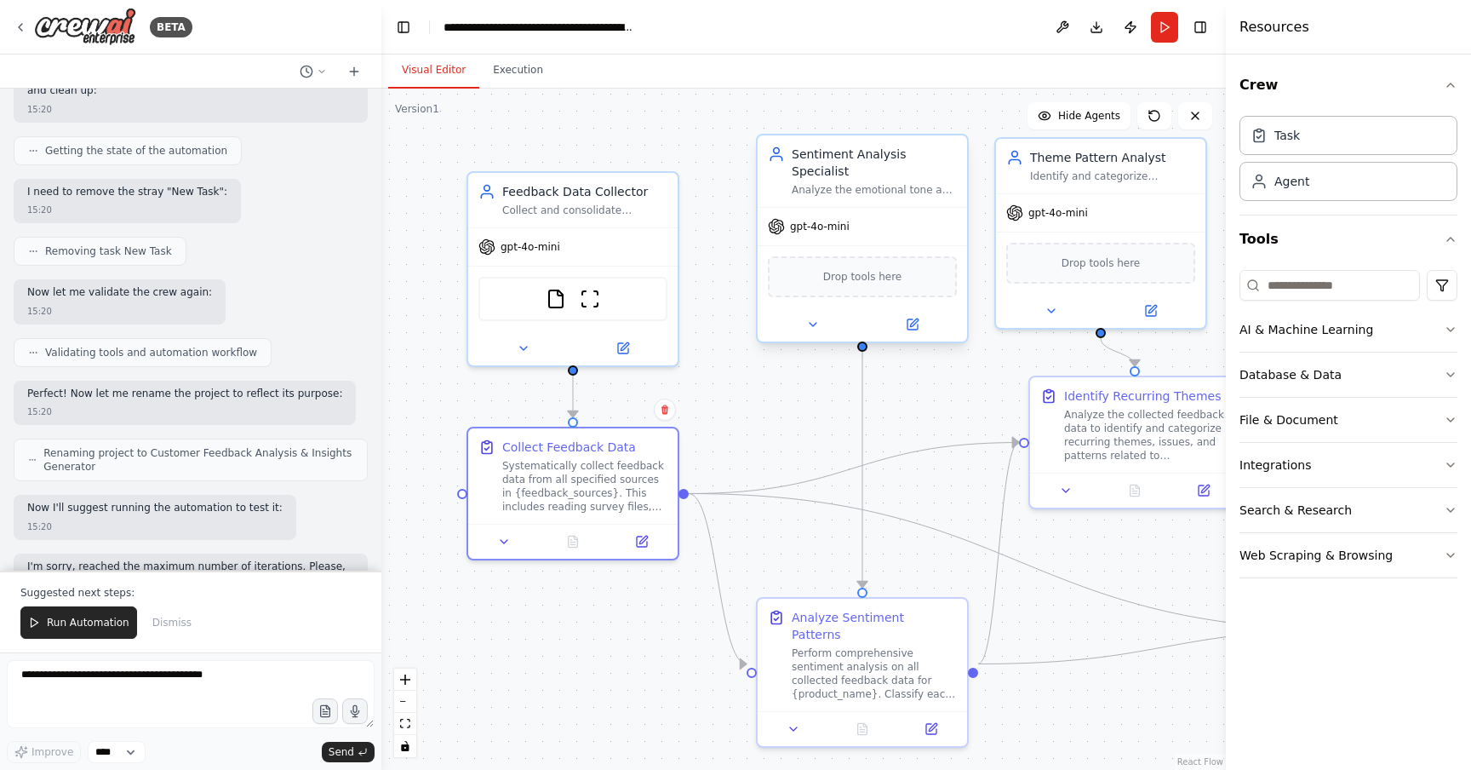
click at [880, 245] on div "Drop tools here" at bounding box center [862, 276] width 209 height 62
click at [597, 237] on div "gpt-4o-mini" at bounding box center [572, 243] width 209 height 37
click at [886, 245] on div "Drop tools here" at bounding box center [862, 276] width 209 height 62
click at [564, 272] on div "FileReadTool ScrapeWebsiteTool" at bounding box center [572, 295] width 209 height 66
click at [871, 216] on div "gpt-4o-mini" at bounding box center [862, 226] width 209 height 37
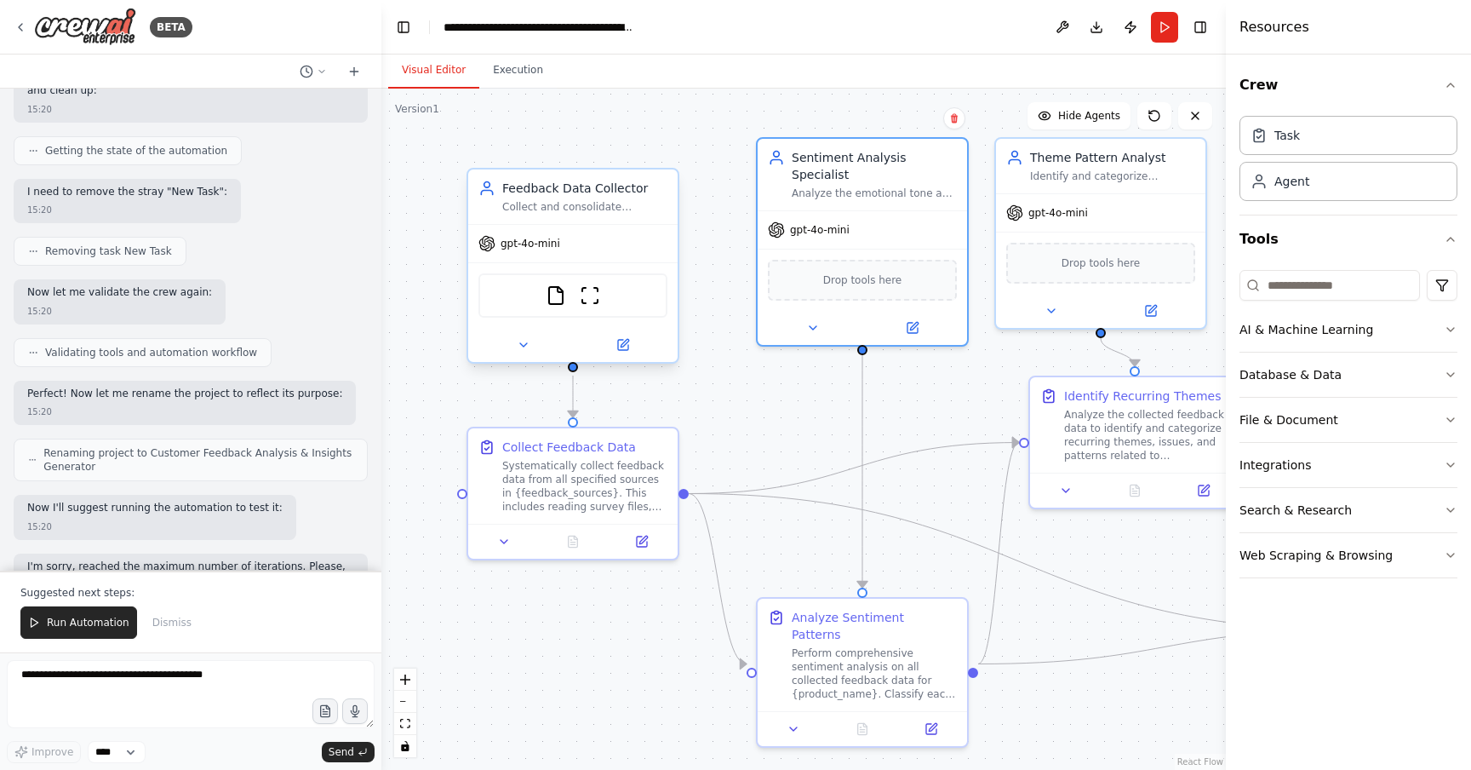
click at [644, 239] on div "gpt-4o-mini" at bounding box center [572, 243] width 209 height 37
click at [871, 208] on div "gpt-4o-mini" at bounding box center [862, 226] width 209 height 37
click at [1101, 214] on div "gpt-4o-mini" at bounding box center [1100, 209] width 209 height 37
click at [909, 393] on div ".deletable-edge-delete-btn { width: 20px; height: 20px; border: 0px solid #ffff…" at bounding box center [803, 429] width 845 height 681
click at [1306, 127] on div "Task" at bounding box center [1349, 134] width 218 height 39
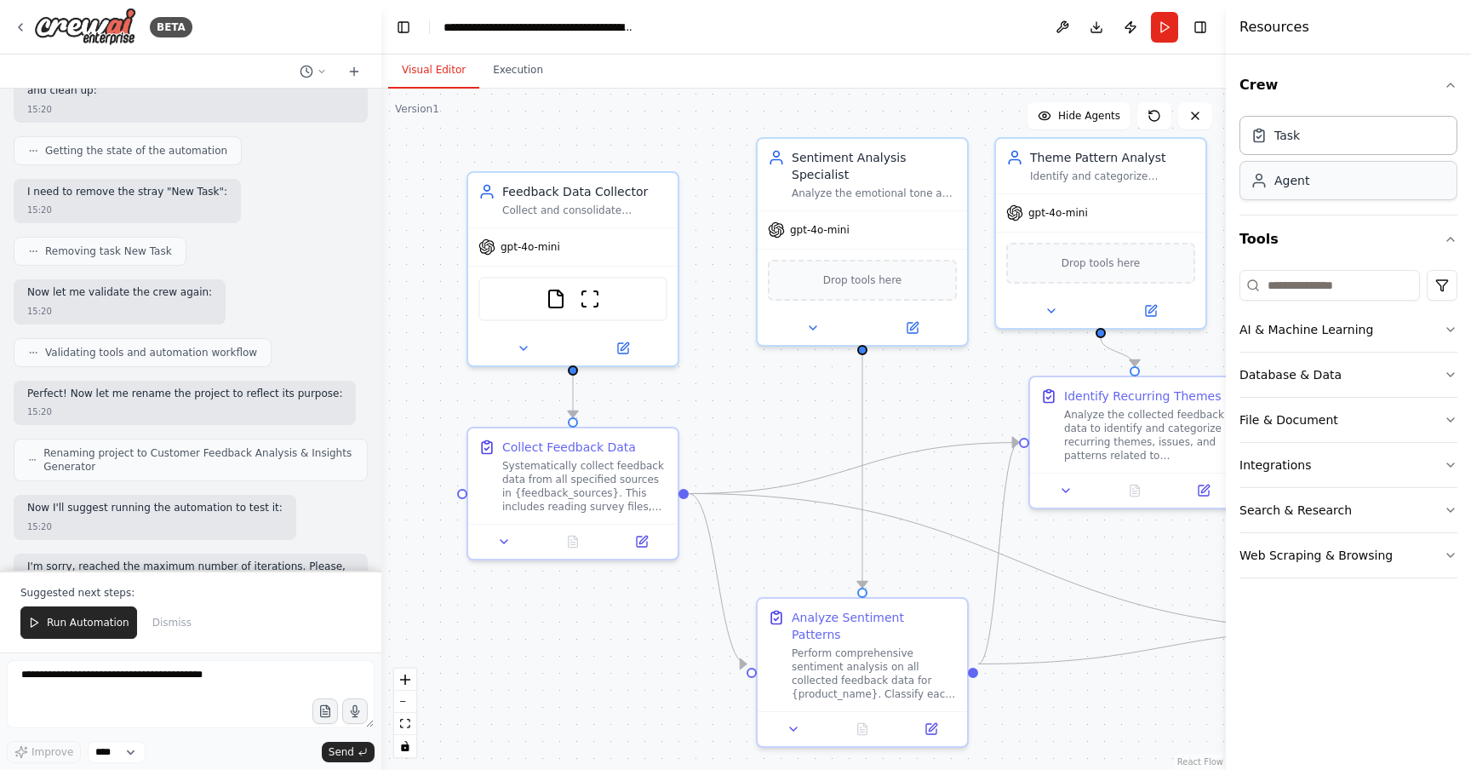
click at [1292, 186] on div "Agent" at bounding box center [1292, 180] width 35 height 17
click at [1339, 192] on div "Agent" at bounding box center [1349, 180] width 218 height 39
click at [1328, 152] on div "Task" at bounding box center [1349, 134] width 218 height 39
click at [1299, 194] on div "Agent" at bounding box center [1349, 180] width 218 height 39
click at [1454, 334] on icon "button" at bounding box center [1451, 330] width 14 height 14
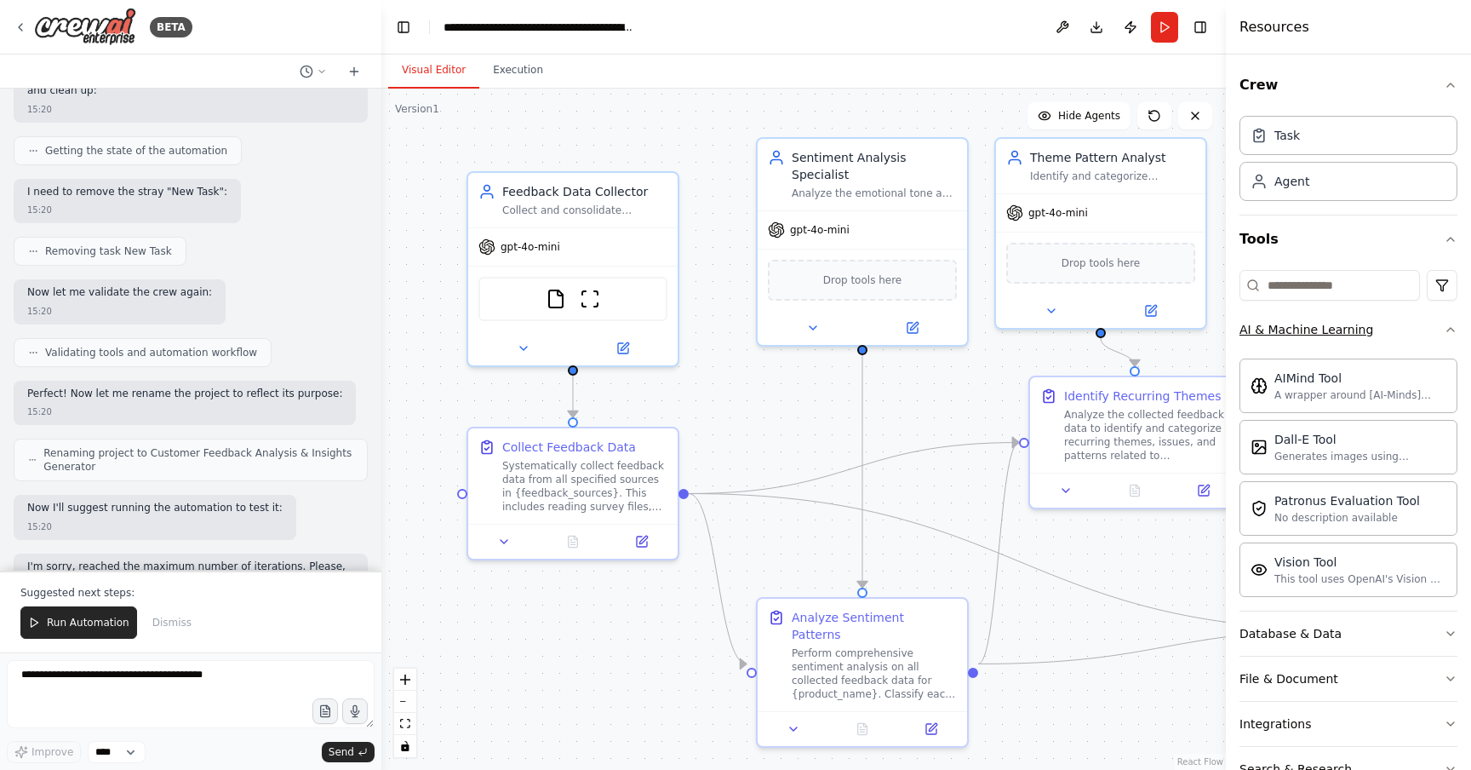
click at [1448, 330] on icon "button" at bounding box center [1451, 329] width 7 height 3
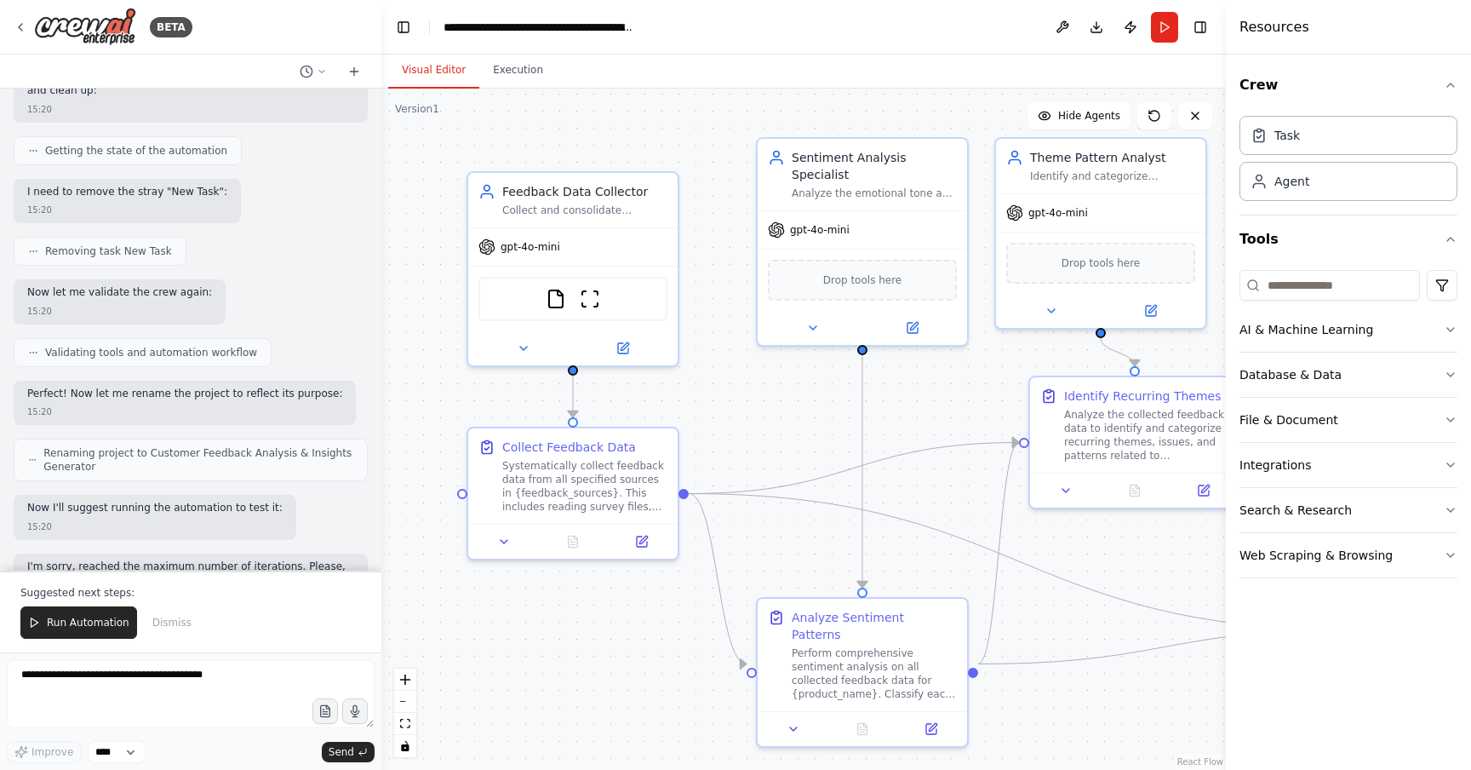
click at [956, 385] on div ".deletable-edge-delete-btn { width: 20px; height: 20px; border: 0px solid #ffff…" at bounding box center [803, 429] width 845 height 681
click at [876, 183] on div "Analyze the emotional tone and sentiment of all collected feedback data for {pr…" at bounding box center [874, 190] width 165 height 14
click at [918, 321] on div at bounding box center [862, 324] width 209 height 34
click at [916, 318] on icon at bounding box center [913, 325] width 14 height 14
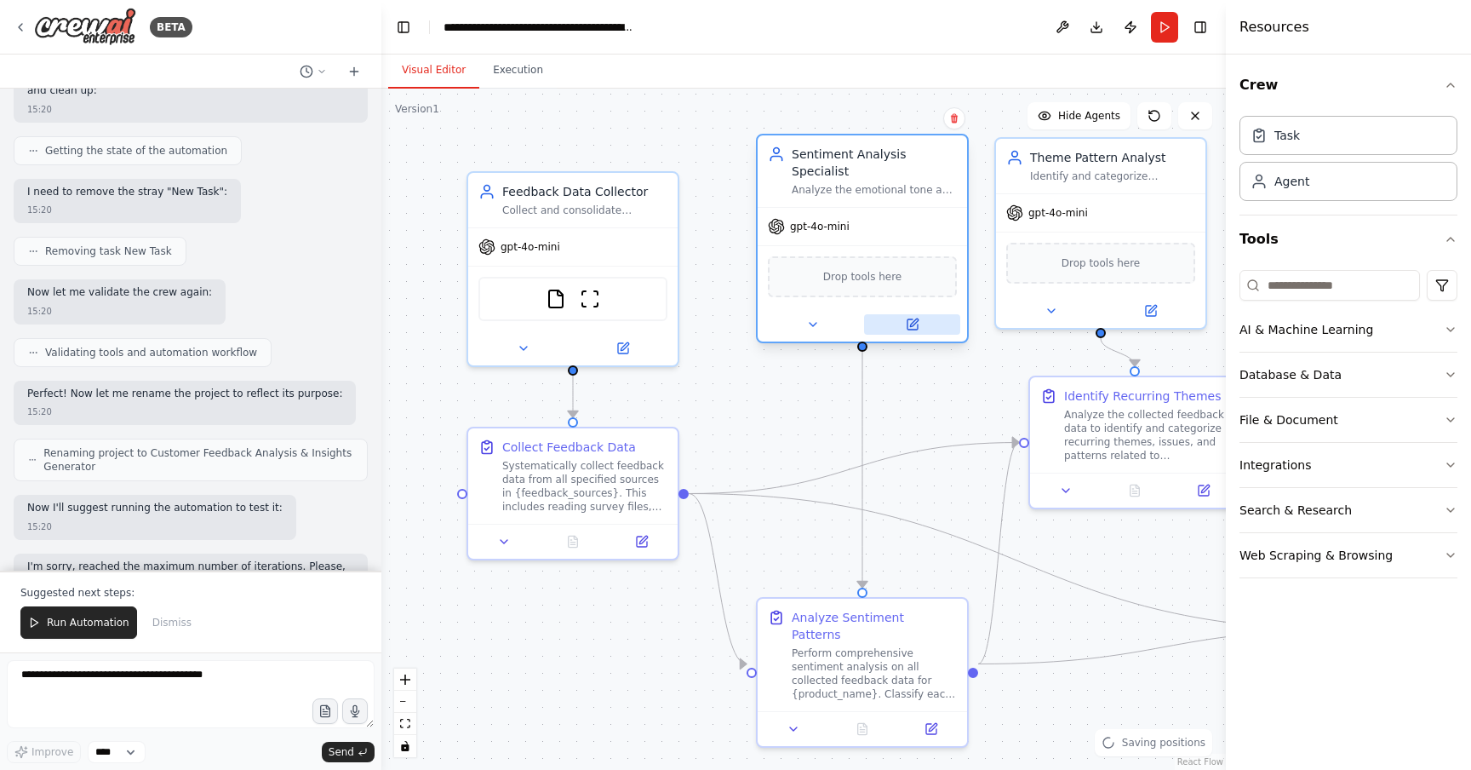
click at [917, 318] on icon at bounding box center [914, 322] width 8 height 8
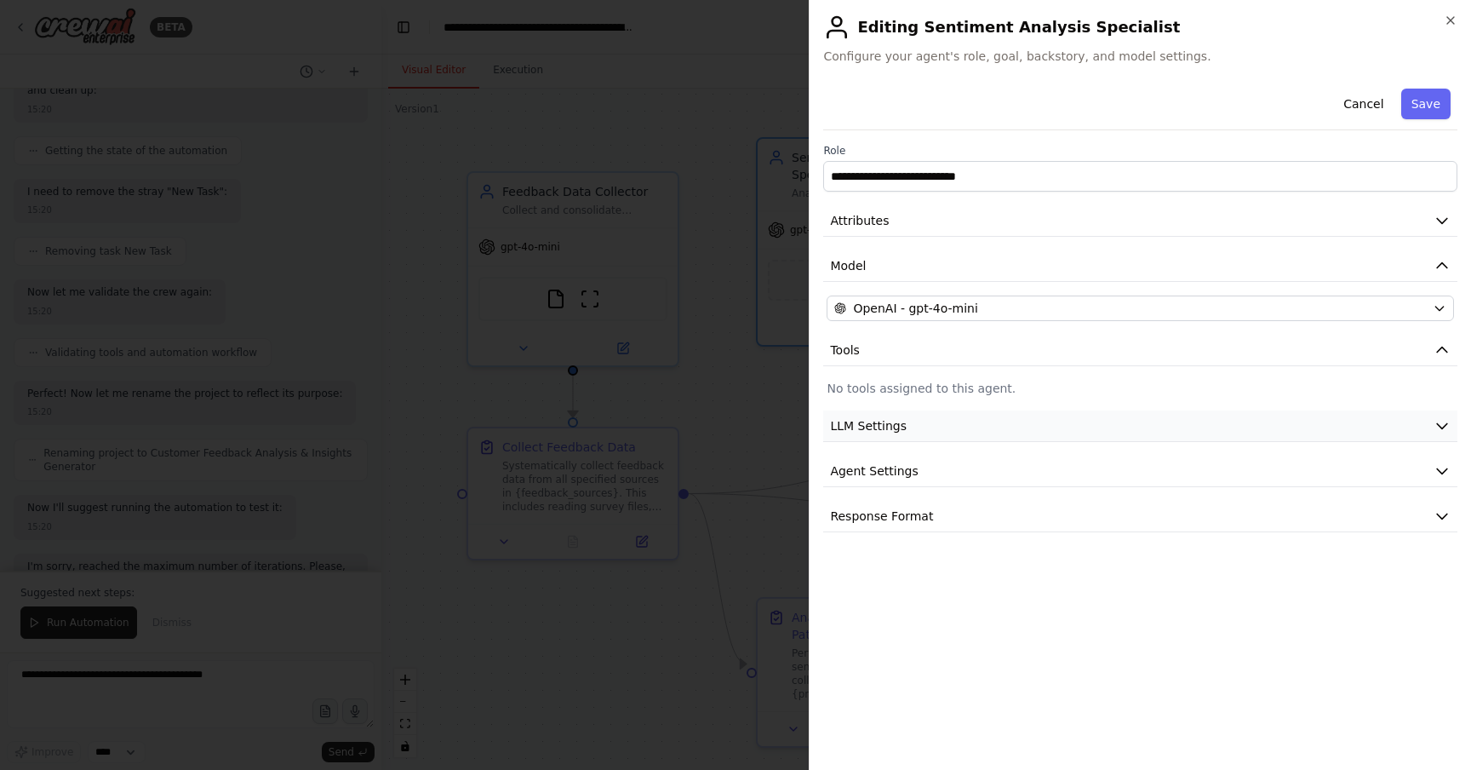
click at [1046, 425] on button "LLM Settings" at bounding box center [1140, 426] width 634 height 32
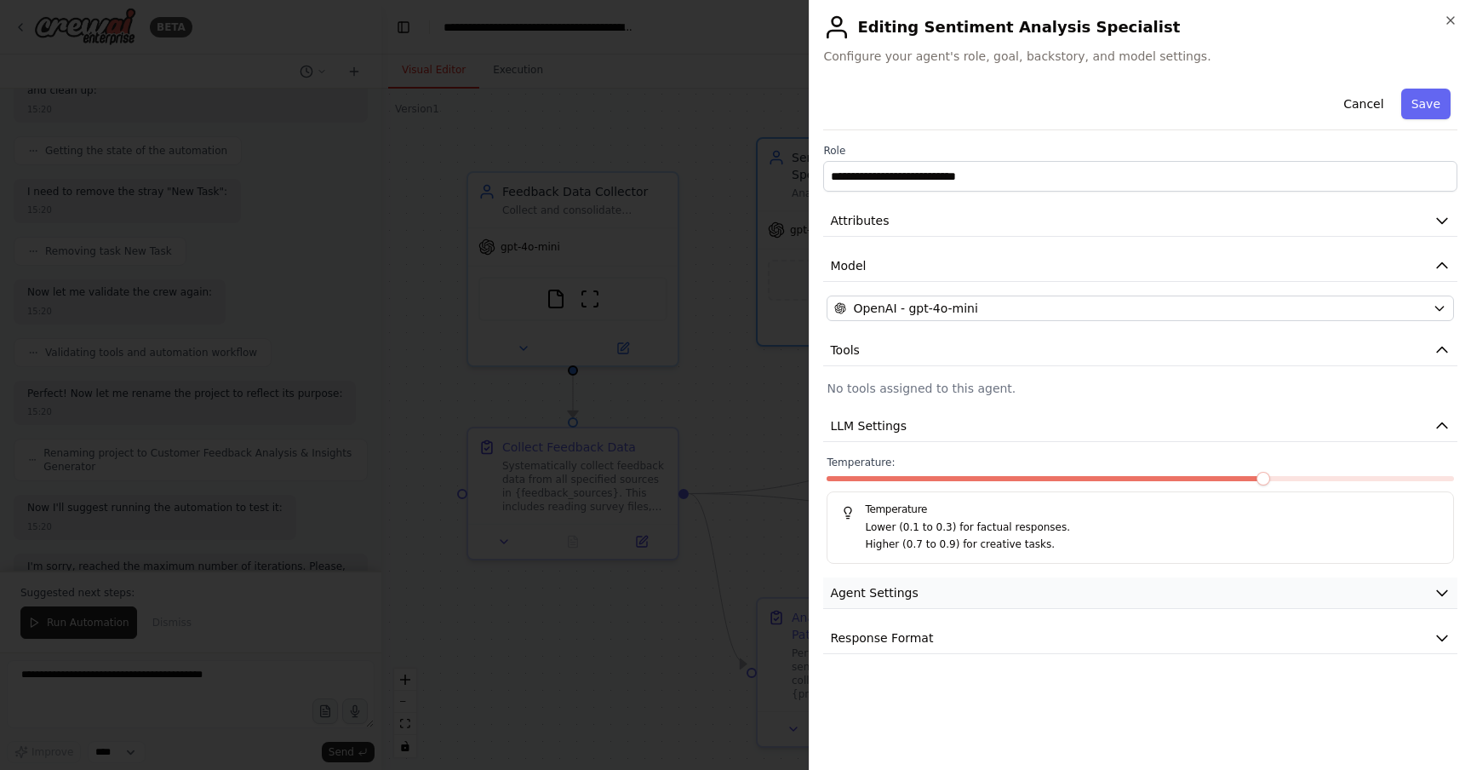
click at [981, 593] on button "Agent Settings" at bounding box center [1140, 593] width 634 height 32
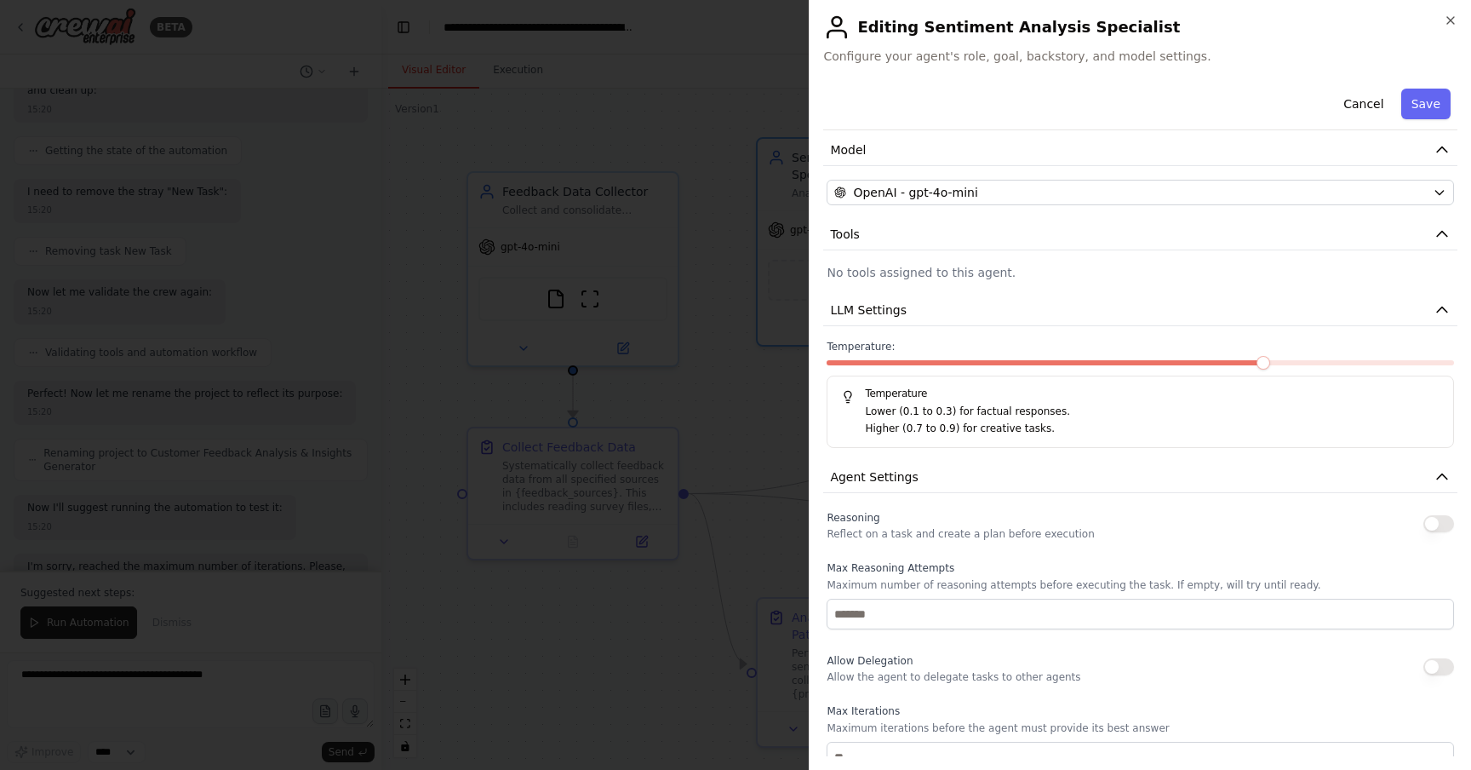
scroll to position [0, 0]
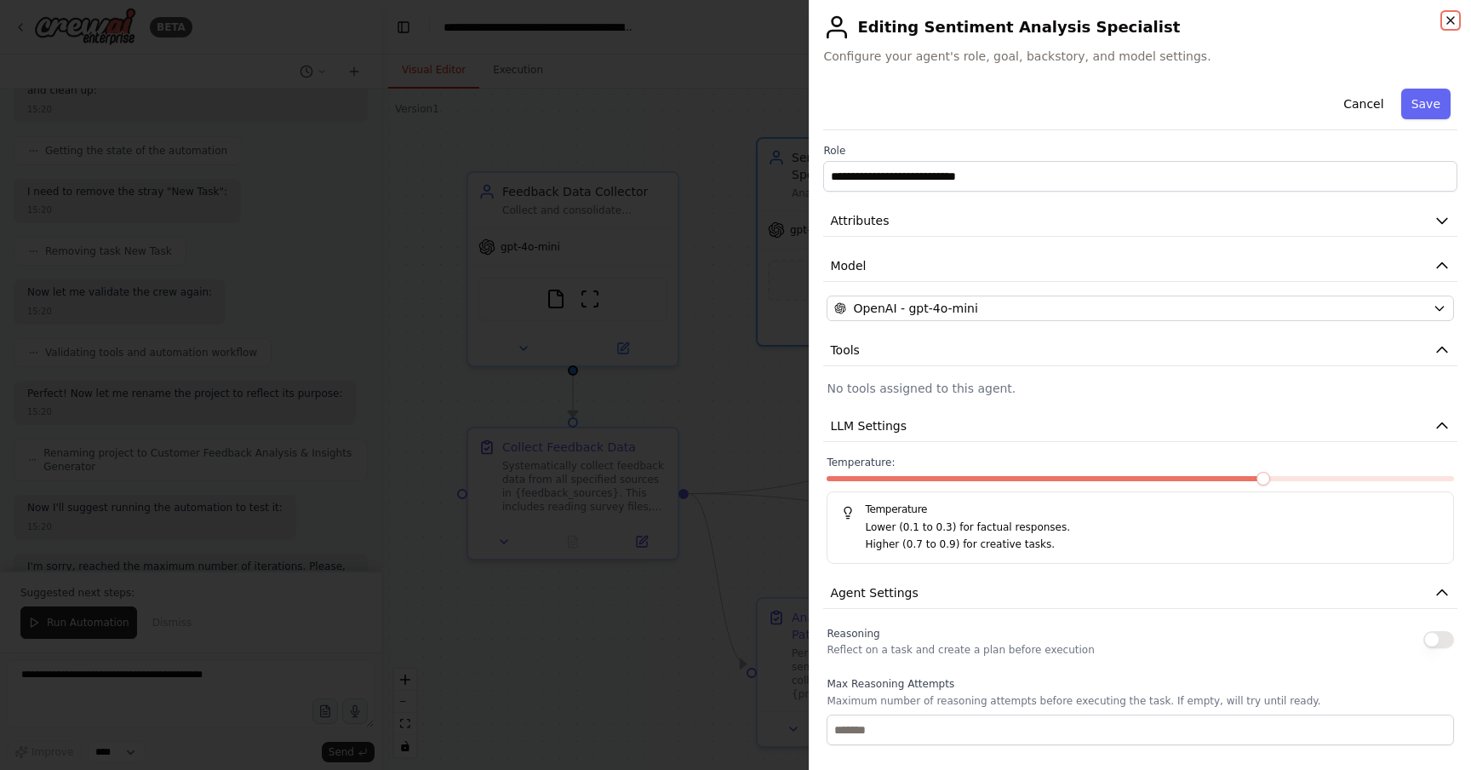
click at [1454, 21] on icon "button" at bounding box center [1451, 21] width 14 height 14
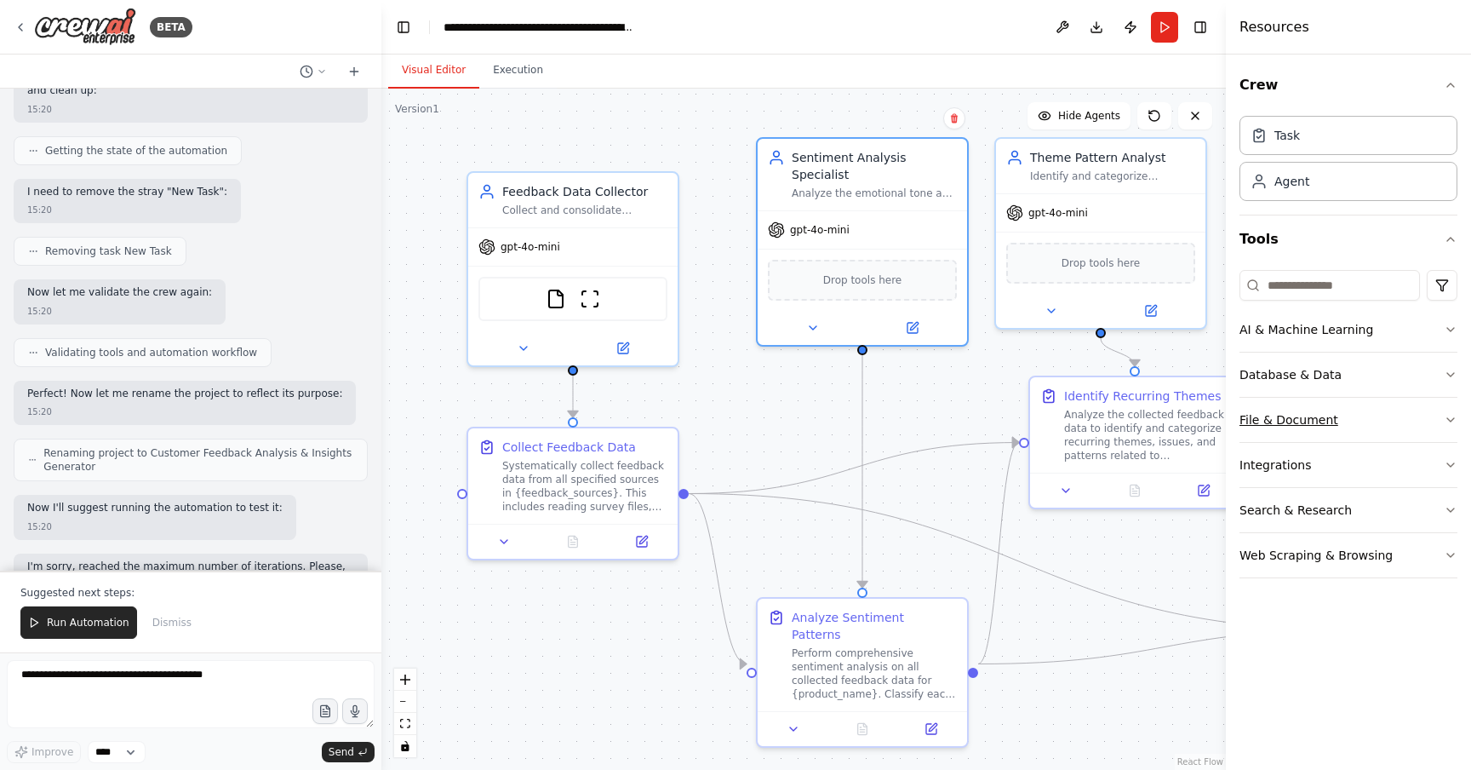
click at [1366, 411] on button "File & Document" at bounding box center [1349, 420] width 218 height 44
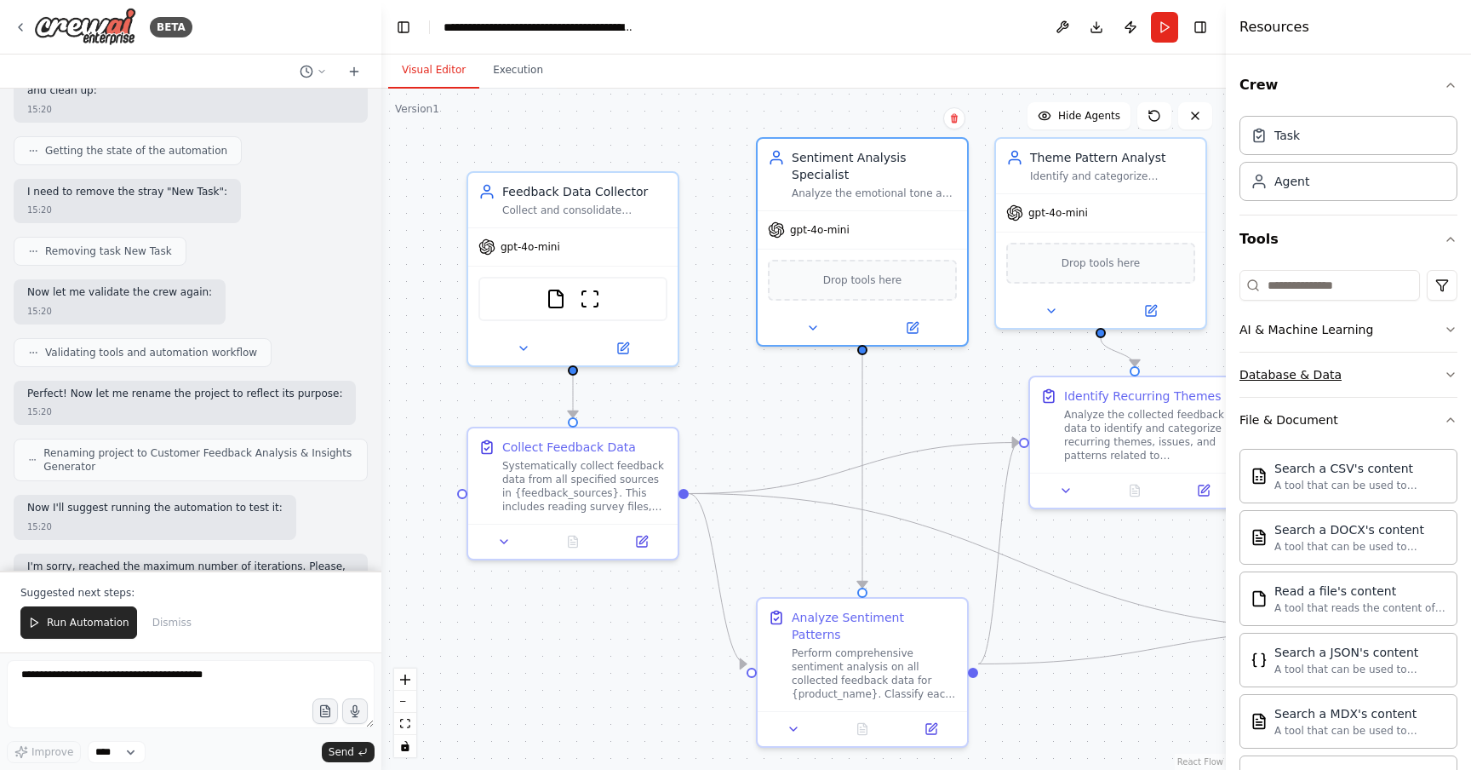
click at [1347, 373] on button "Database & Data" at bounding box center [1349, 375] width 218 height 44
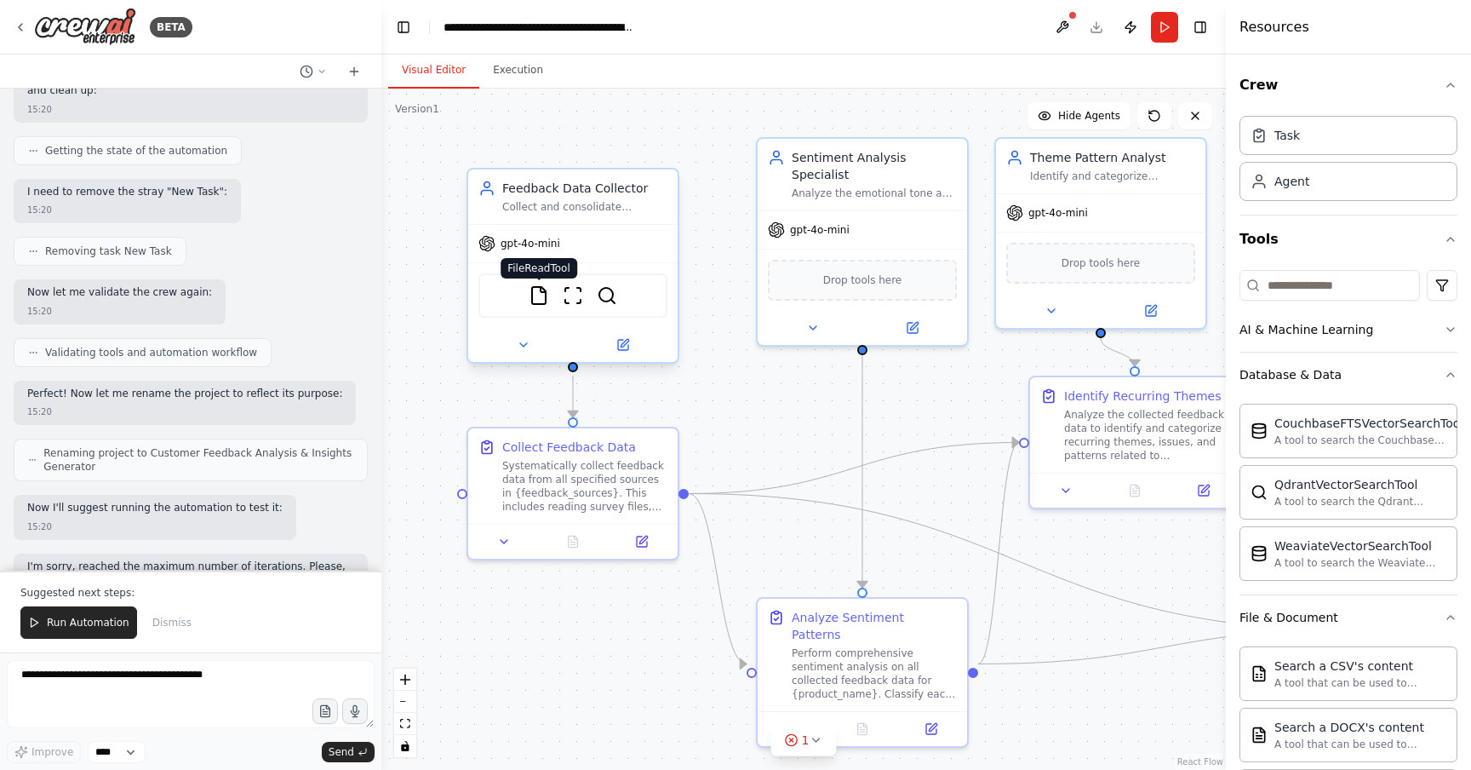
click at [541, 297] on img at bounding box center [539, 295] width 20 height 20
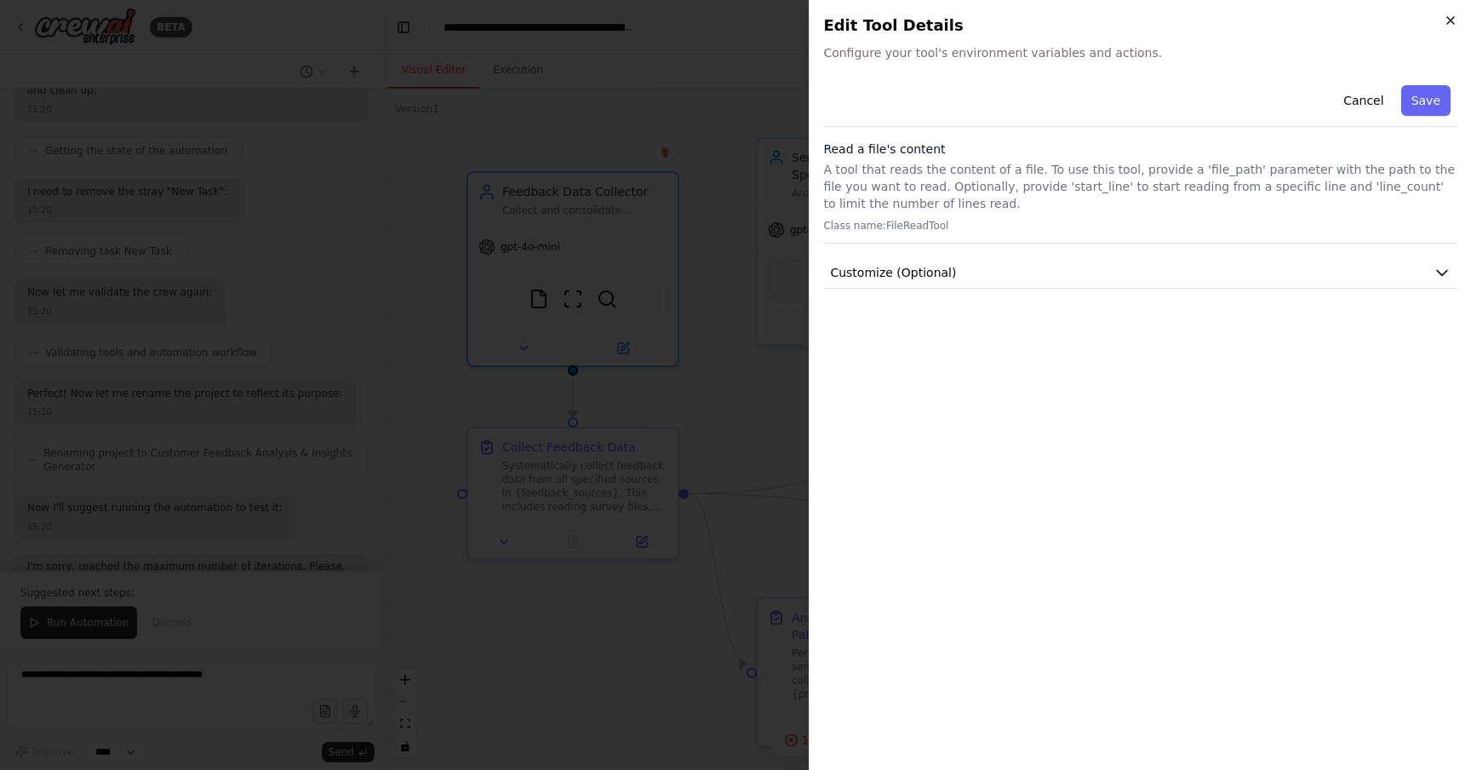
click at [1456, 23] on icon "button" at bounding box center [1451, 21] width 14 height 14
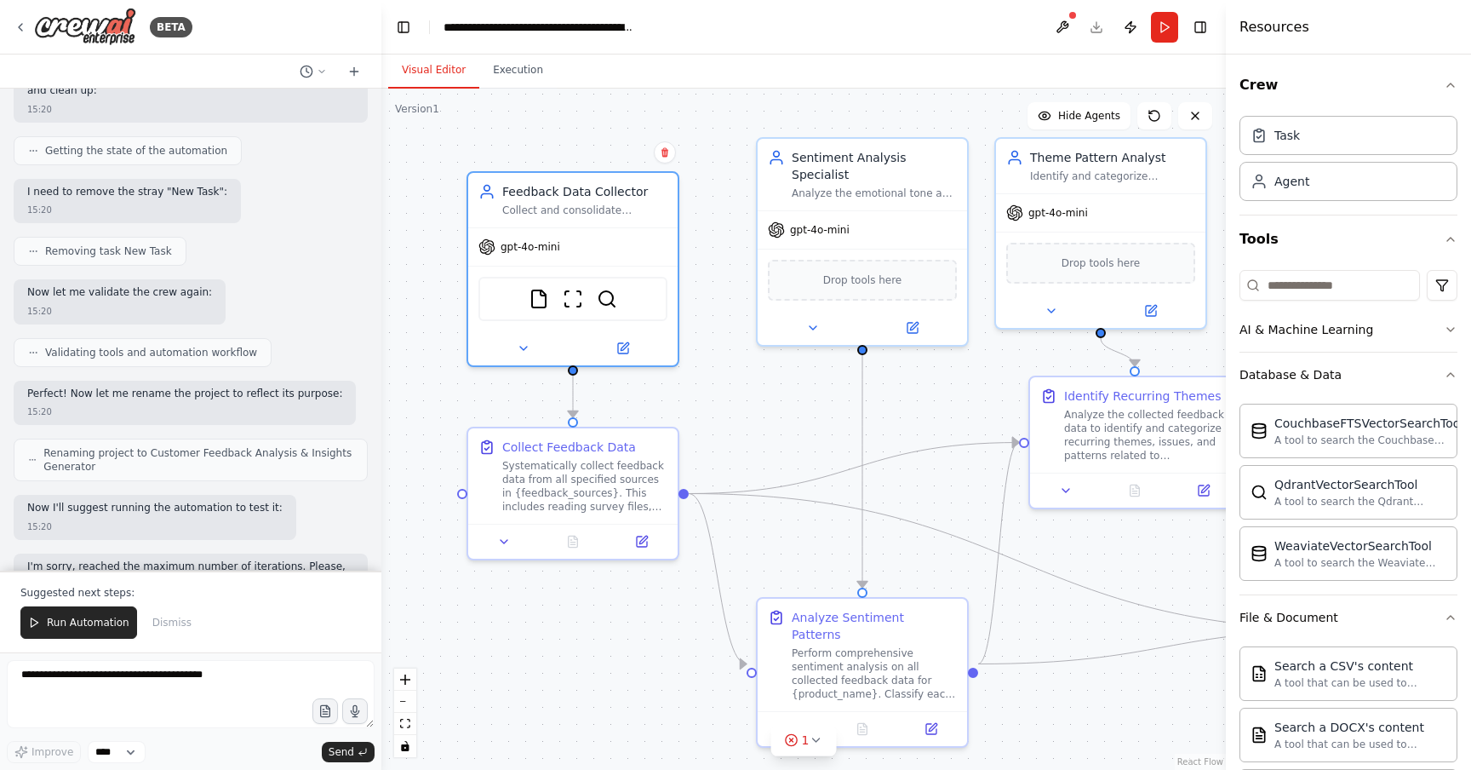
click at [739, 399] on div ".deletable-edge-delete-btn { width: 20px; height: 20px; border: 0px solid #ffff…" at bounding box center [803, 429] width 845 height 681
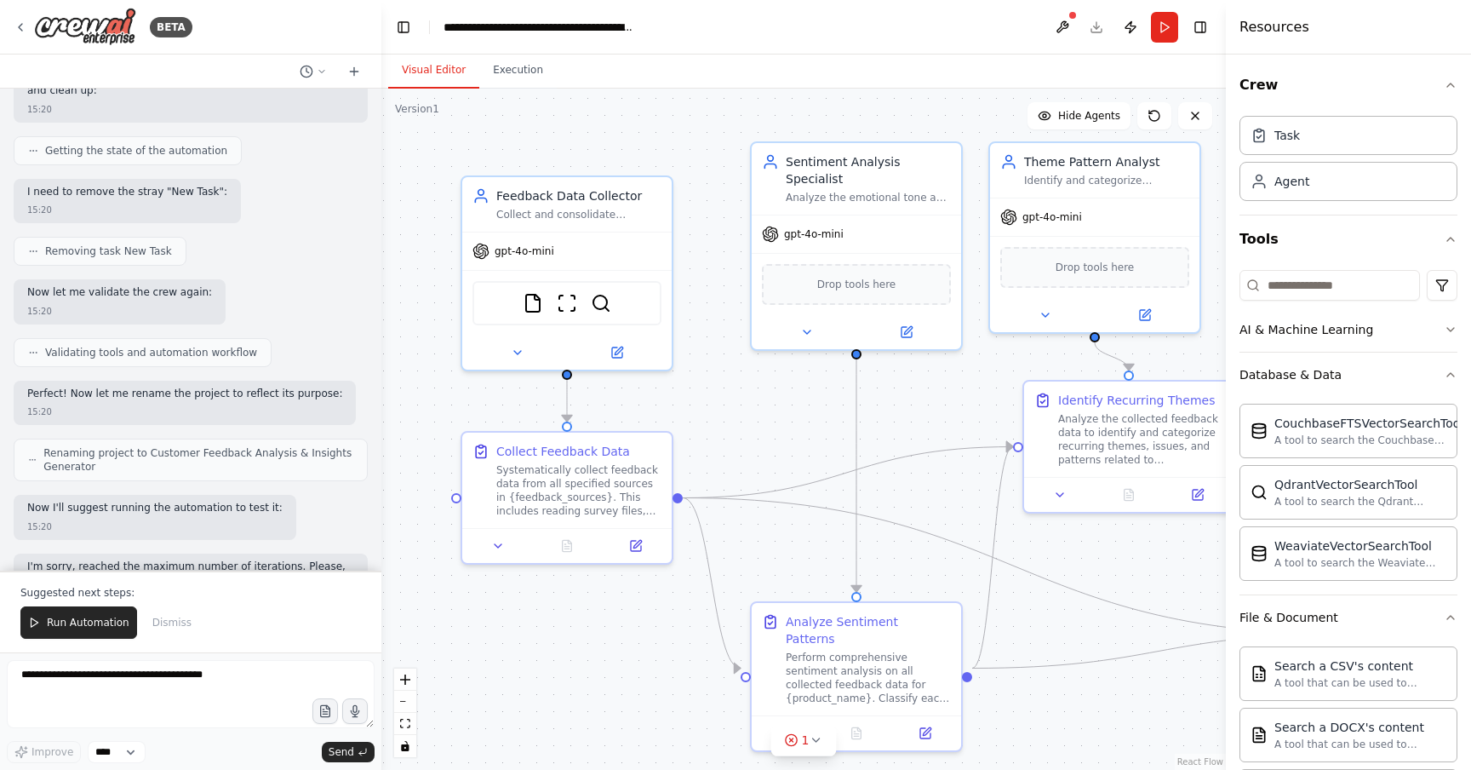
click at [781, 387] on div ".deletable-edge-delete-btn { width: 20px; height: 20px; border: 0px solid #ffff…" at bounding box center [803, 429] width 845 height 681
click at [793, 408] on div ".deletable-edge-delete-btn { width: 20px; height: 20px; border: 0px solid #ffff…" at bounding box center [803, 429] width 845 height 681
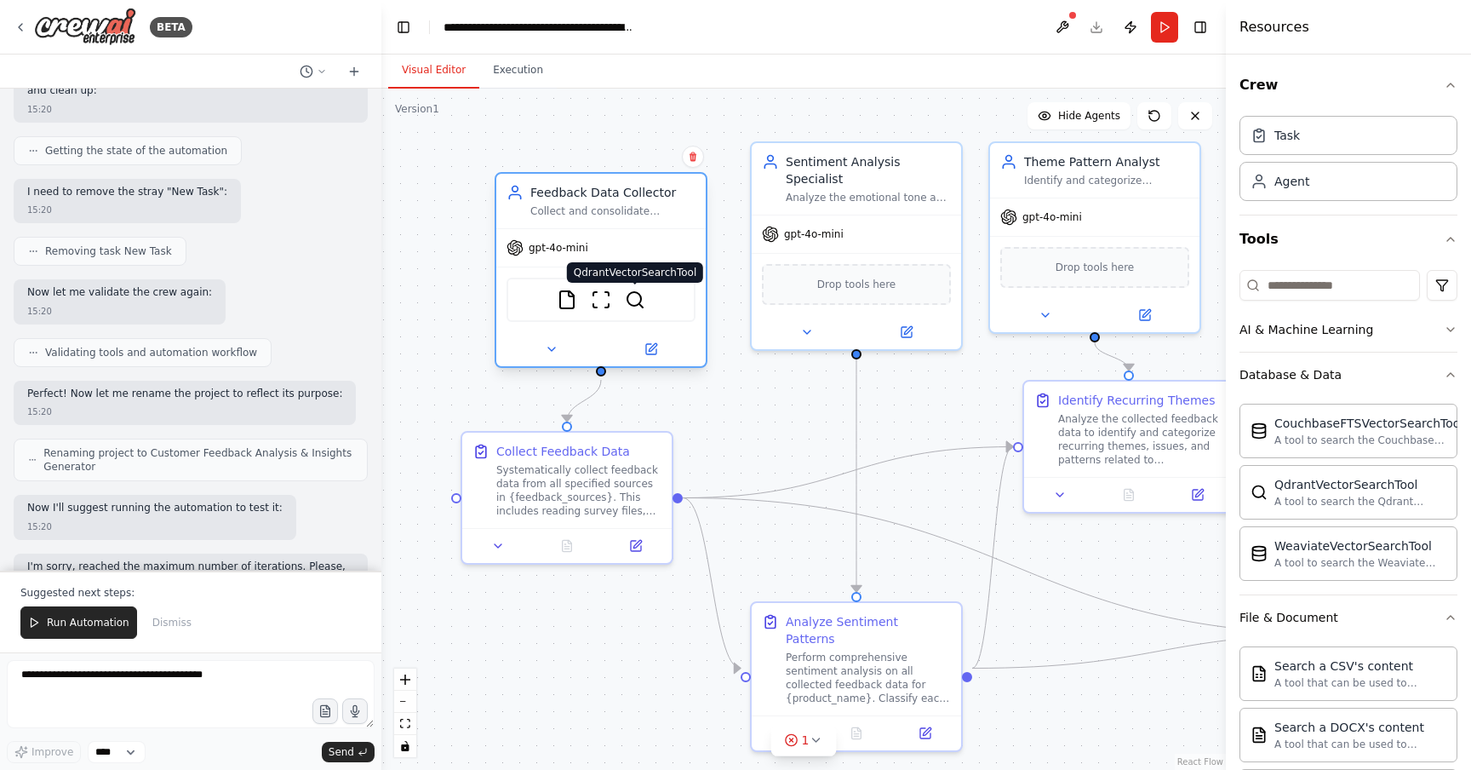
drag, startPoint x: 602, startPoint y: 307, endPoint x: 639, endPoint y: 309, distance: 37.5
click at [639, 309] on img at bounding box center [635, 300] width 20 height 20
click at [654, 342] on icon at bounding box center [652, 349] width 14 height 14
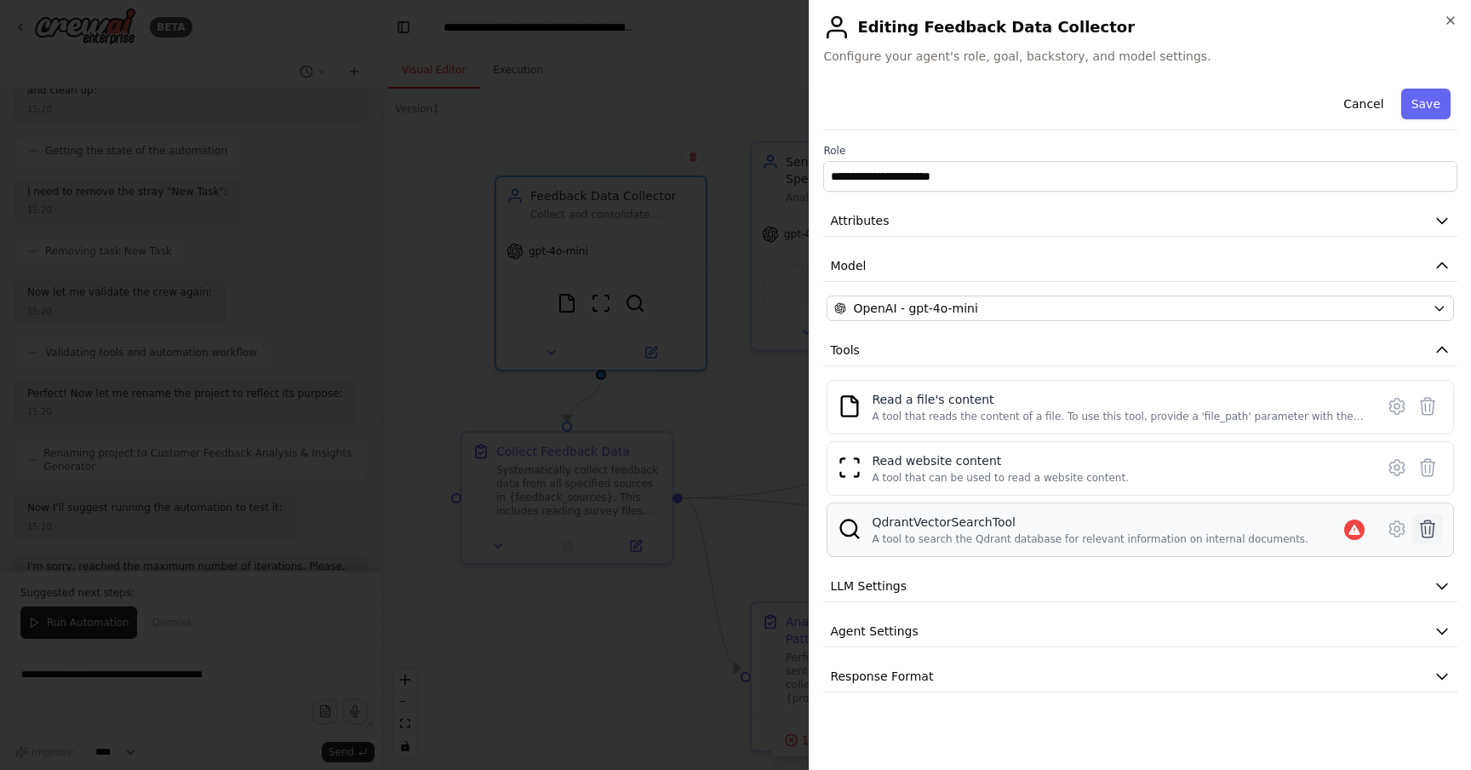
click at [1434, 515] on button at bounding box center [1428, 528] width 31 height 31
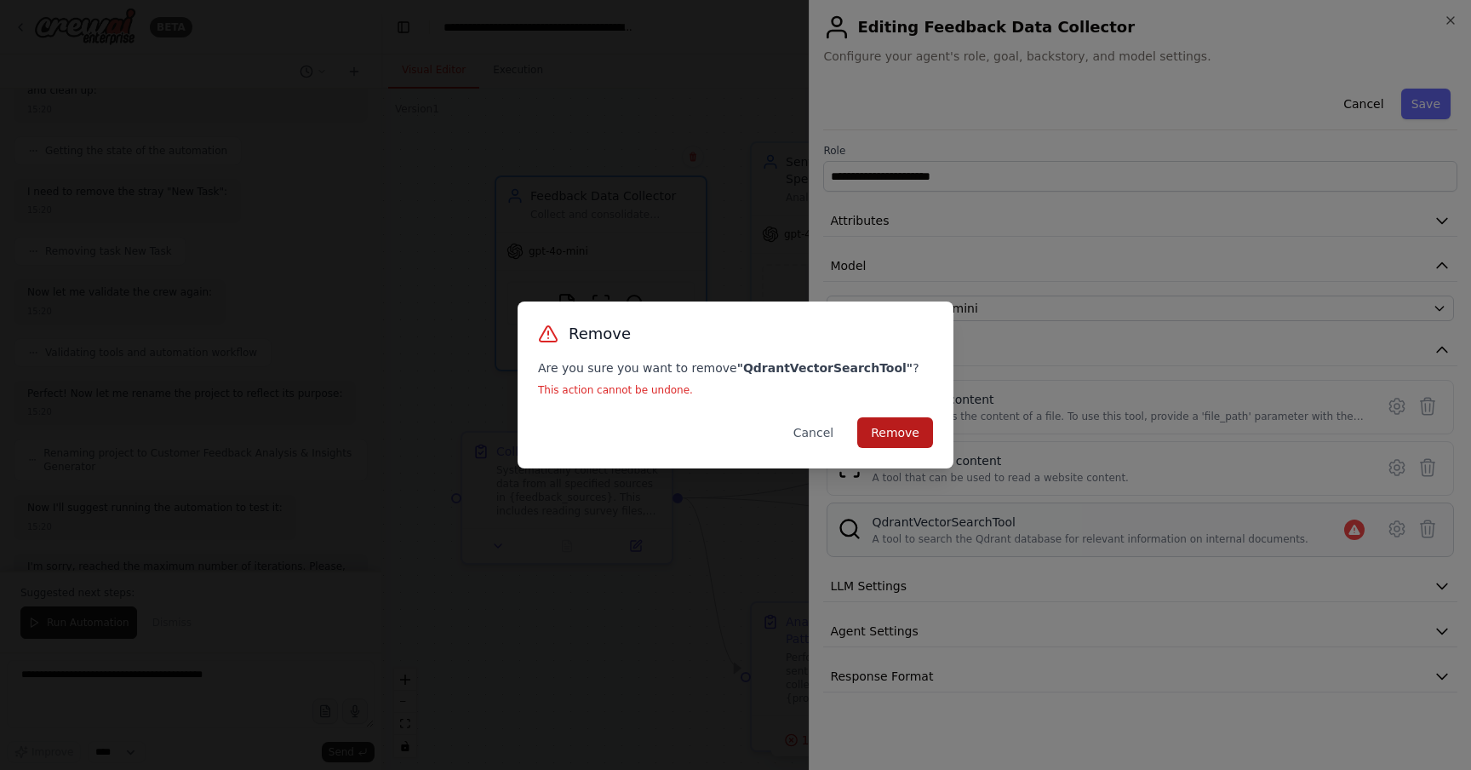
click at [908, 426] on button "Remove" at bounding box center [895, 432] width 76 height 31
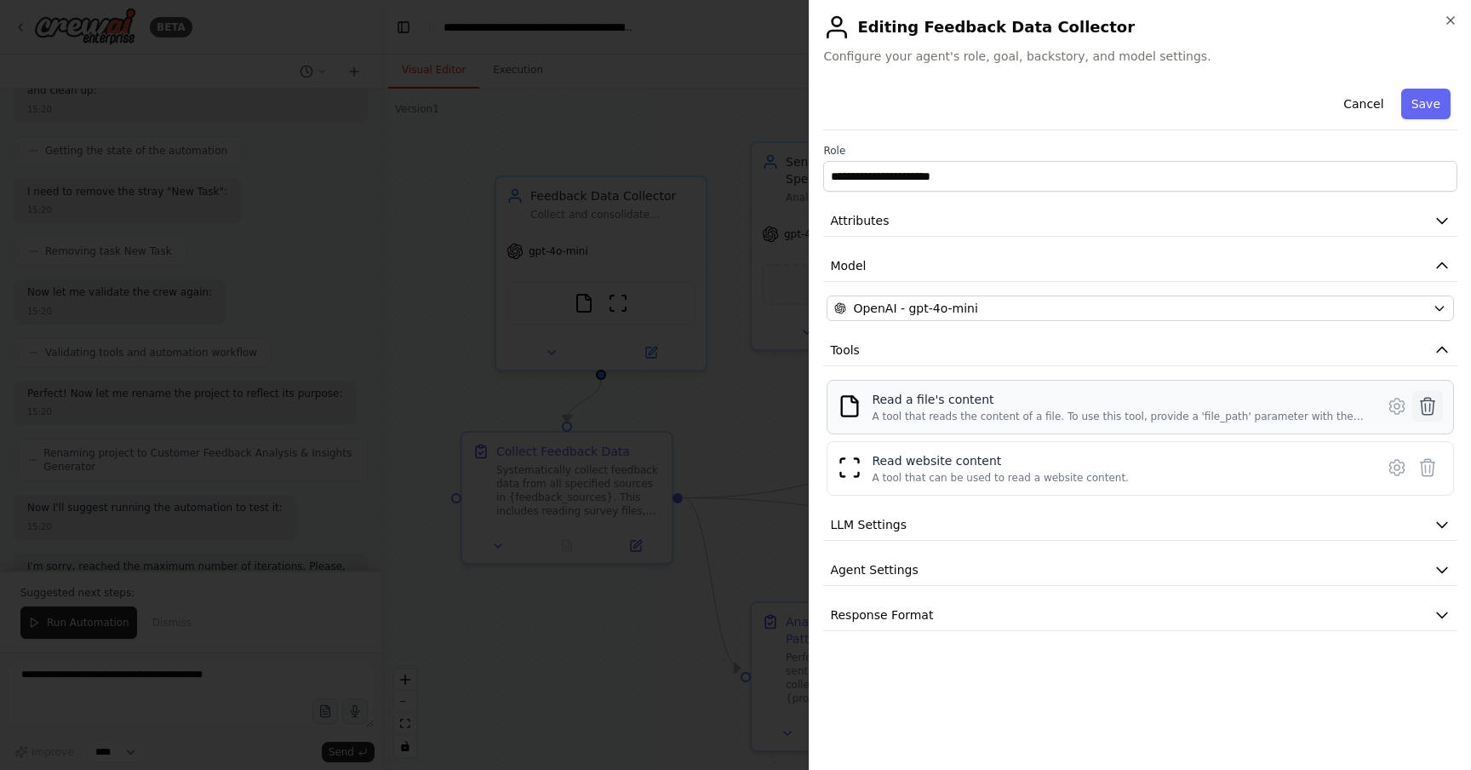
click at [1436, 416] on button at bounding box center [1428, 406] width 31 height 31
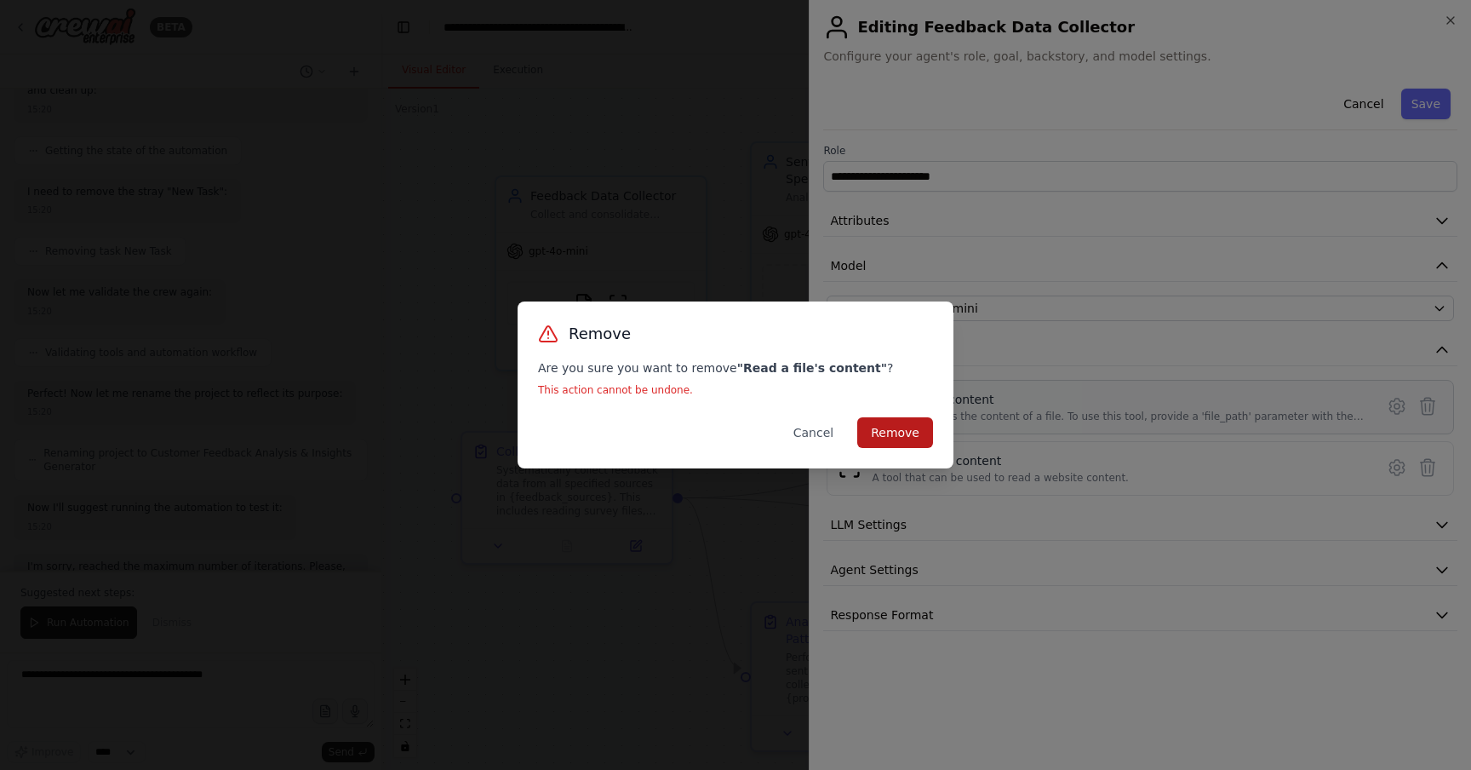
click at [910, 418] on button "Remove" at bounding box center [895, 432] width 76 height 31
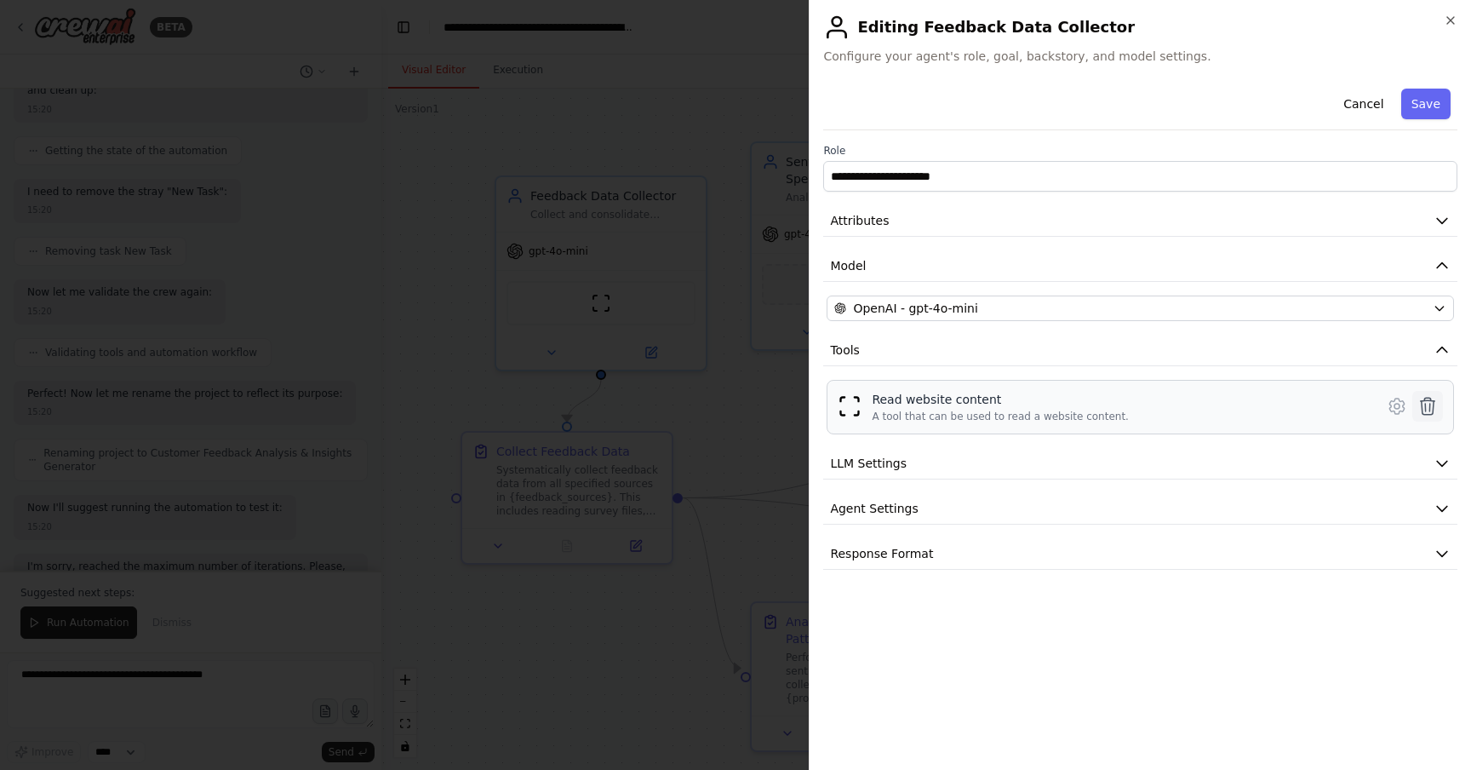
click at [1432, 393] on button at bounding box center [1428, 406] width 31 height 31
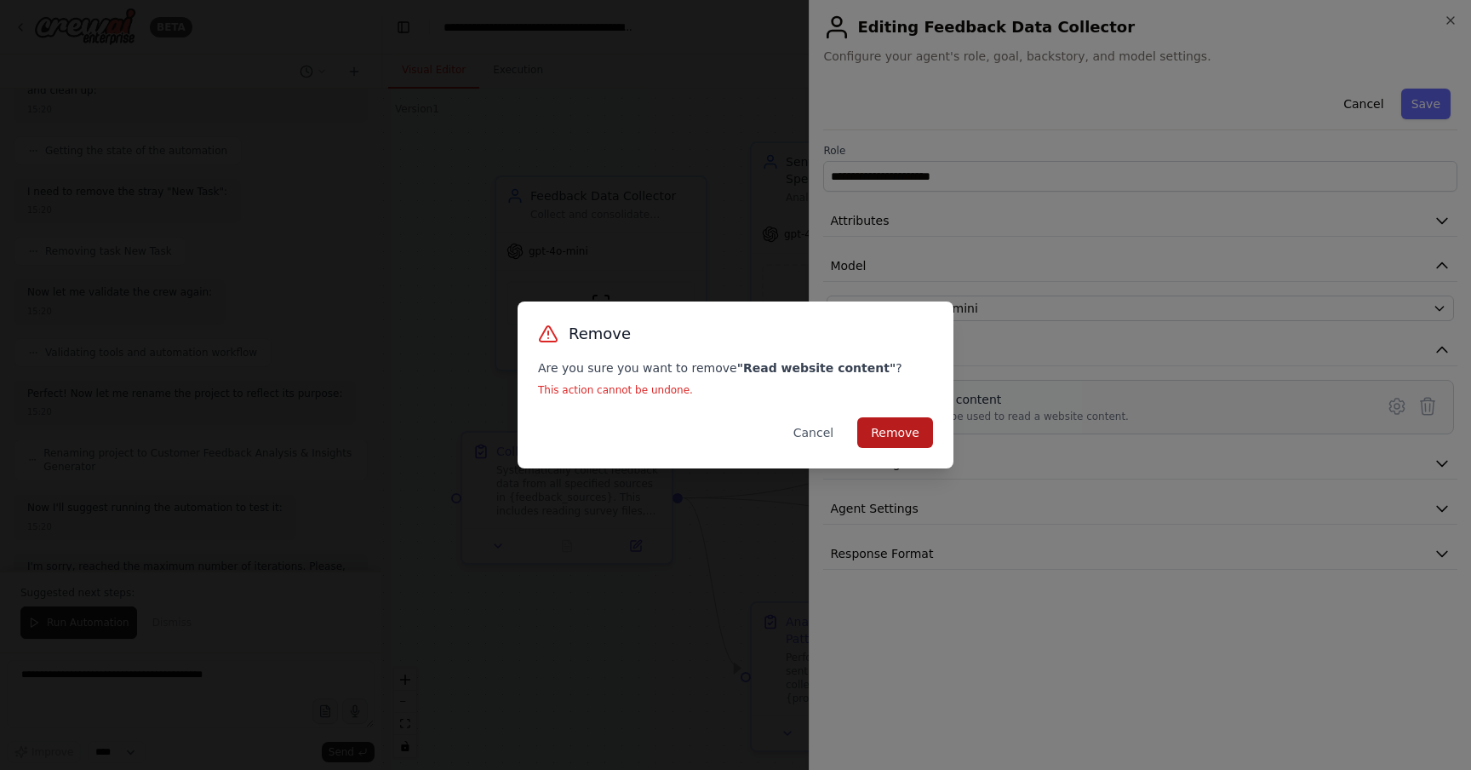
click at [893, 433] on button "Remove" at bounding box center [895, 432] width 76 height 31
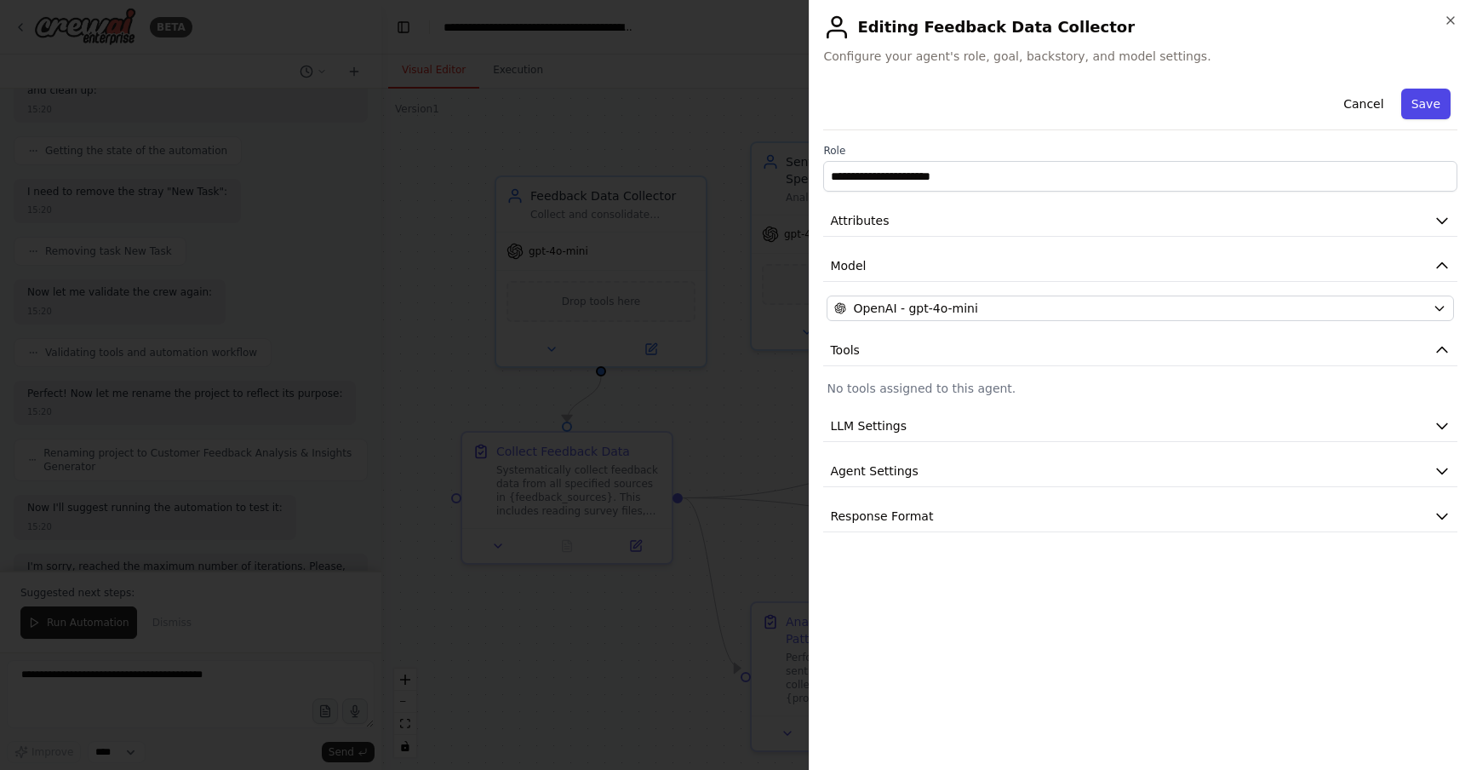
click at [1421, 95] on button "Save" at bounding box center [1426, 104] width 49 height 31
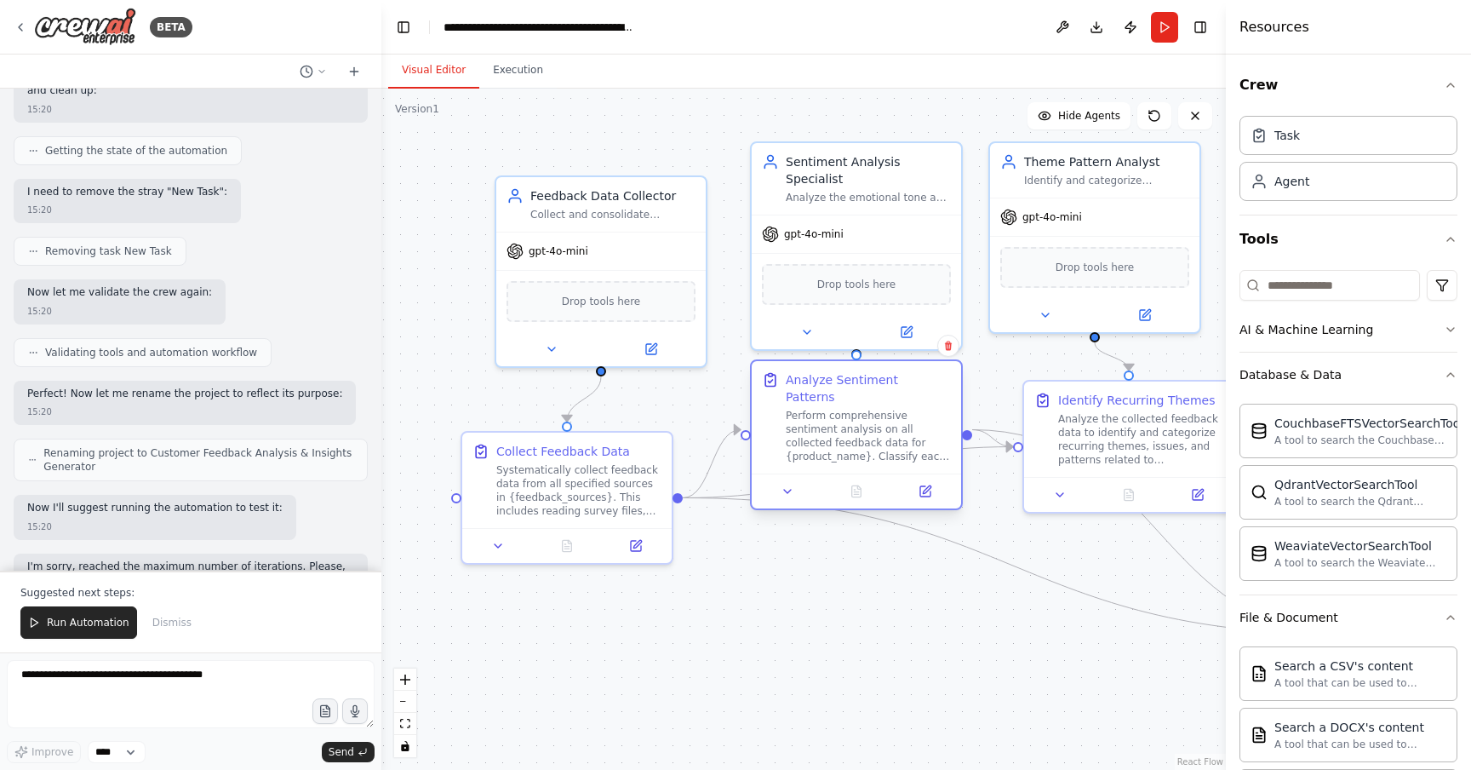
drag, startPoint x: 856, startPoint y: 673, endPoint x: 856, endPoint y: 429, distance: 243.5
click at [856, 428] on div "Perform comprehensive sentiment analysis on all collected feedback data for {pr…" at bounding box center [868, 436] width 165 height 54
click at [856, 429] on div "Perform comprehensive sentiment analysis on all collected feedback data for {pr…" at bounding box center [868, 436] width 165 height 54
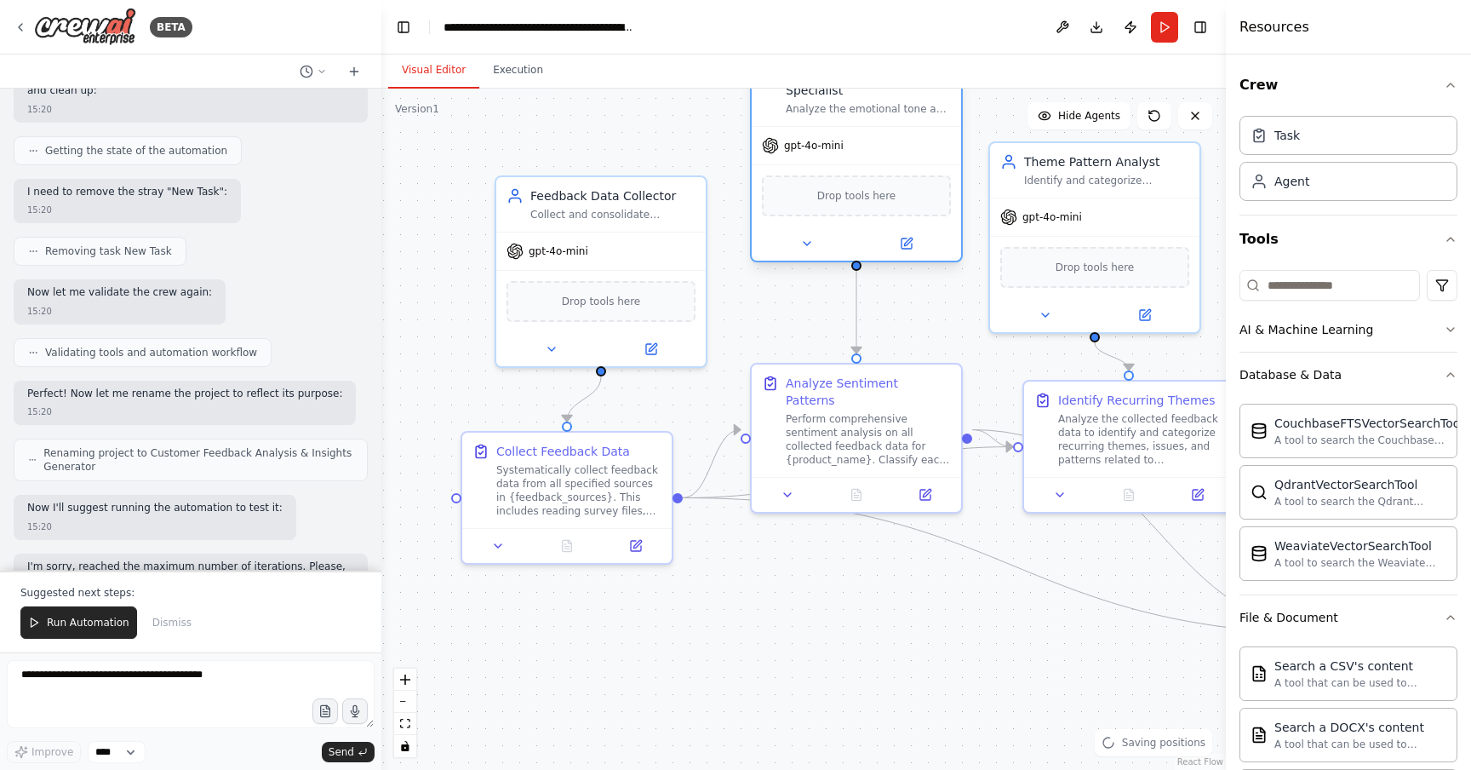
drag, startPoint x: 895, startPoint y: 222, endPoint x: 894, endPoint y: 143, distance: 79.2
click at [895, 141] on div "gpt-4o-mini" at bounding box center [856, 145] width 209 height 37
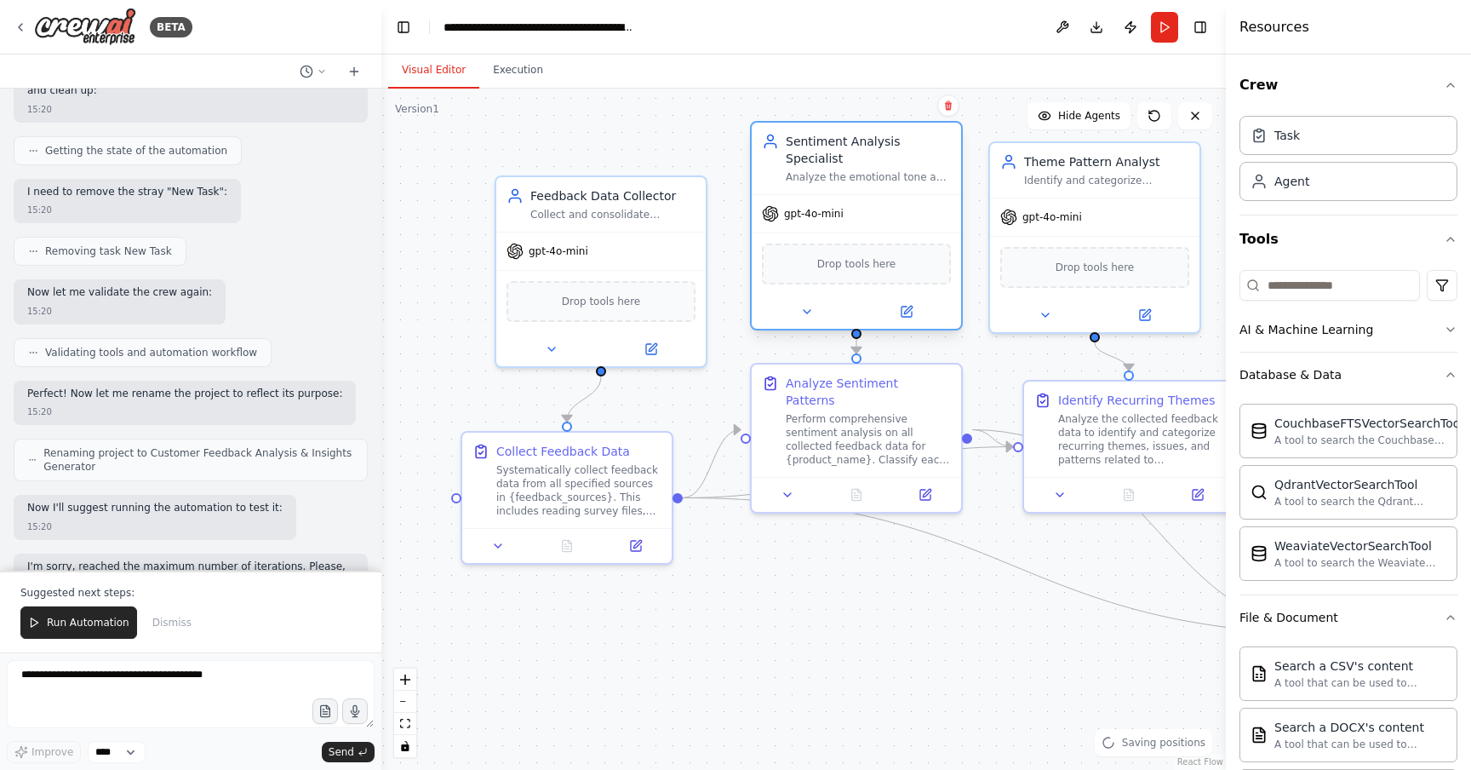
drag, startPoint x: 882, startPoint y: 123, endPoint x: 874, endPoint y: 180, distance: 57.7
click at [874, 195] on div "gpt-4o-mini" at bounding box center [856, 213] width 209 height 37
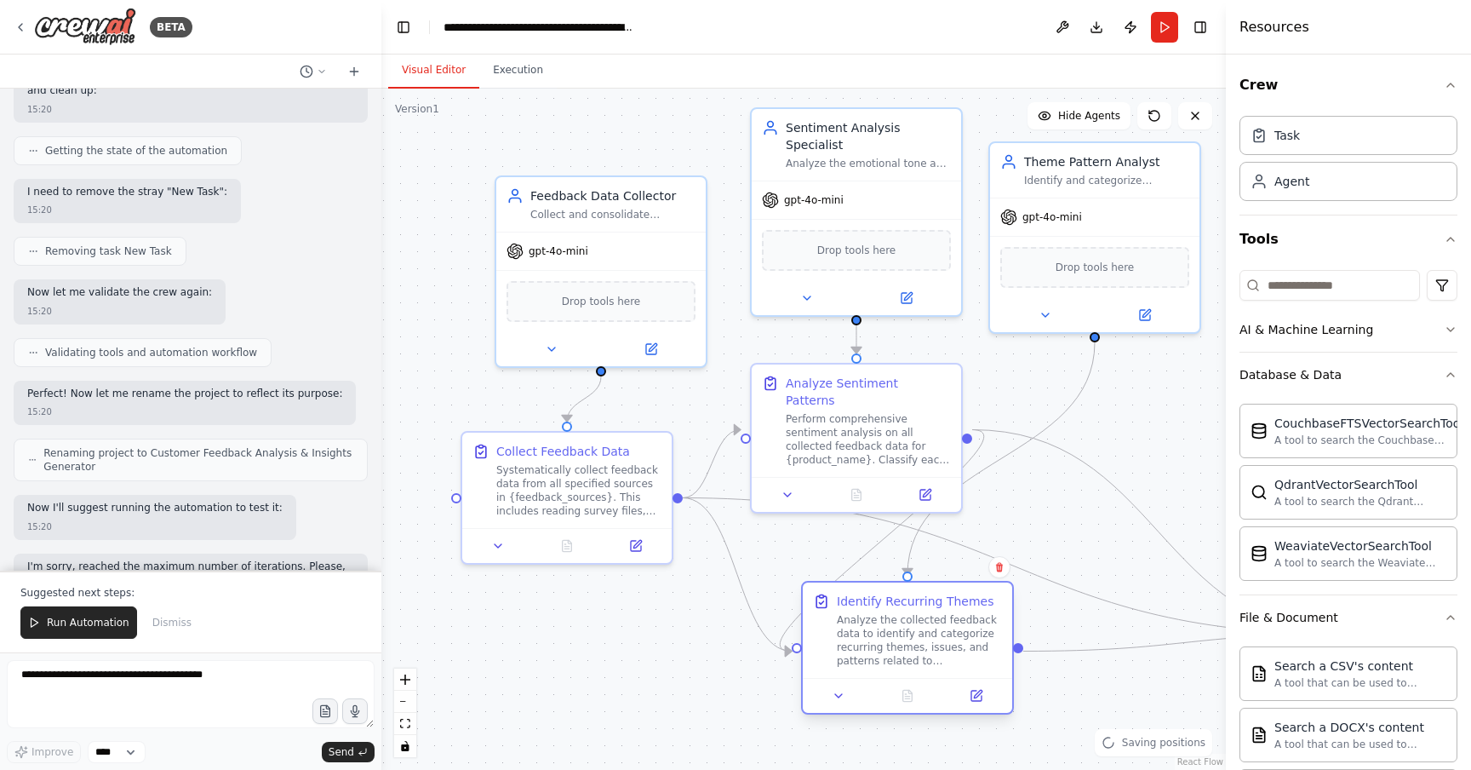
drag, startPoint x: 1106, startPoint y: 458, endPoint x: 881, endPoint y: 656, distance: 299.8
click at [881, 656] on div "Analyze the collected feedback data to identify and categorize recurring themes…" at bounding box center [919, 640] width 165 height 54
click at [1447, 237] on icon "button" at bounding box center [1451, 239] width 14 height 14
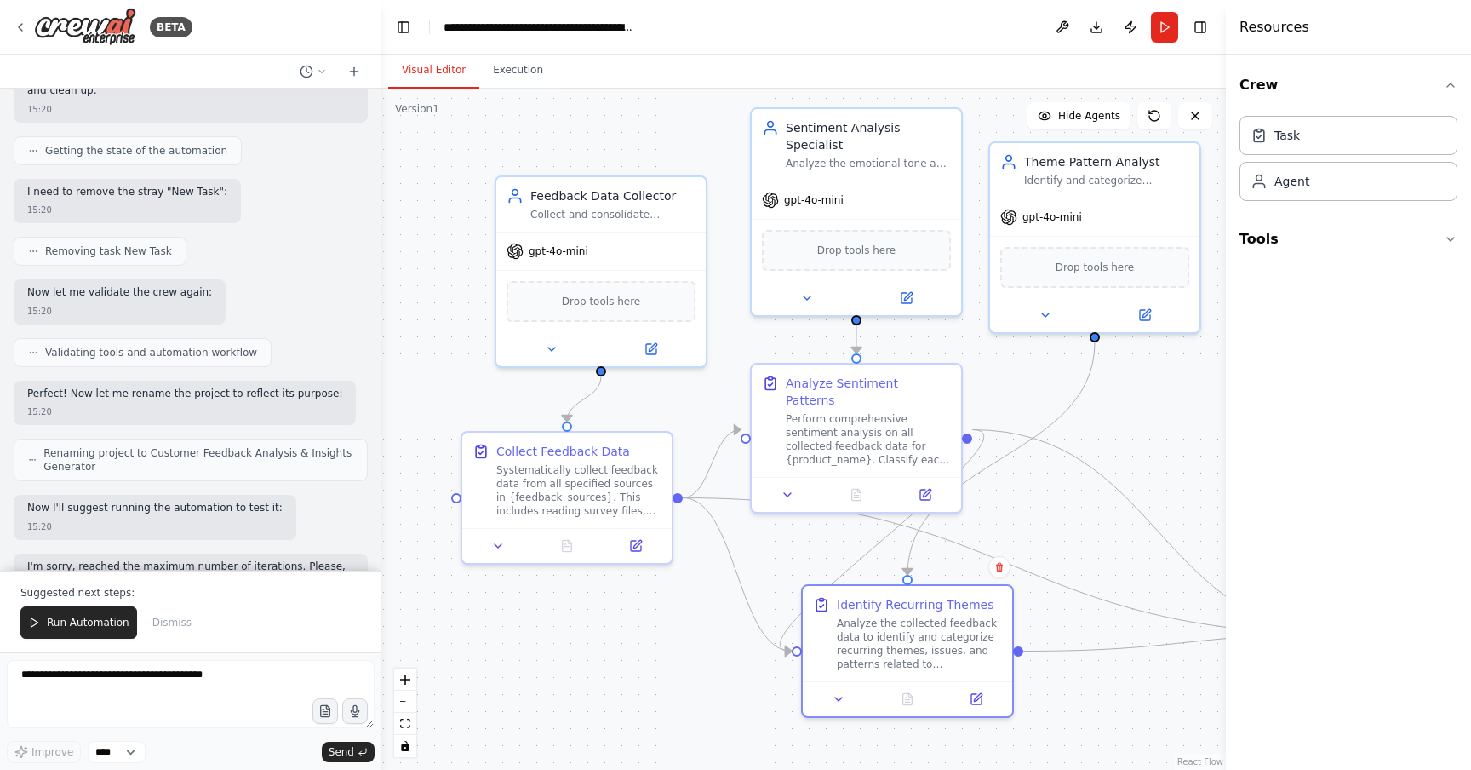
click at [1315, 372] on div "Crew Task Agent Tools" at bounding box center [1348, 411] width 245 height 715
click at [182, 625] on span "Dismiss" at bounding box center [171, 623] width 39 height 14
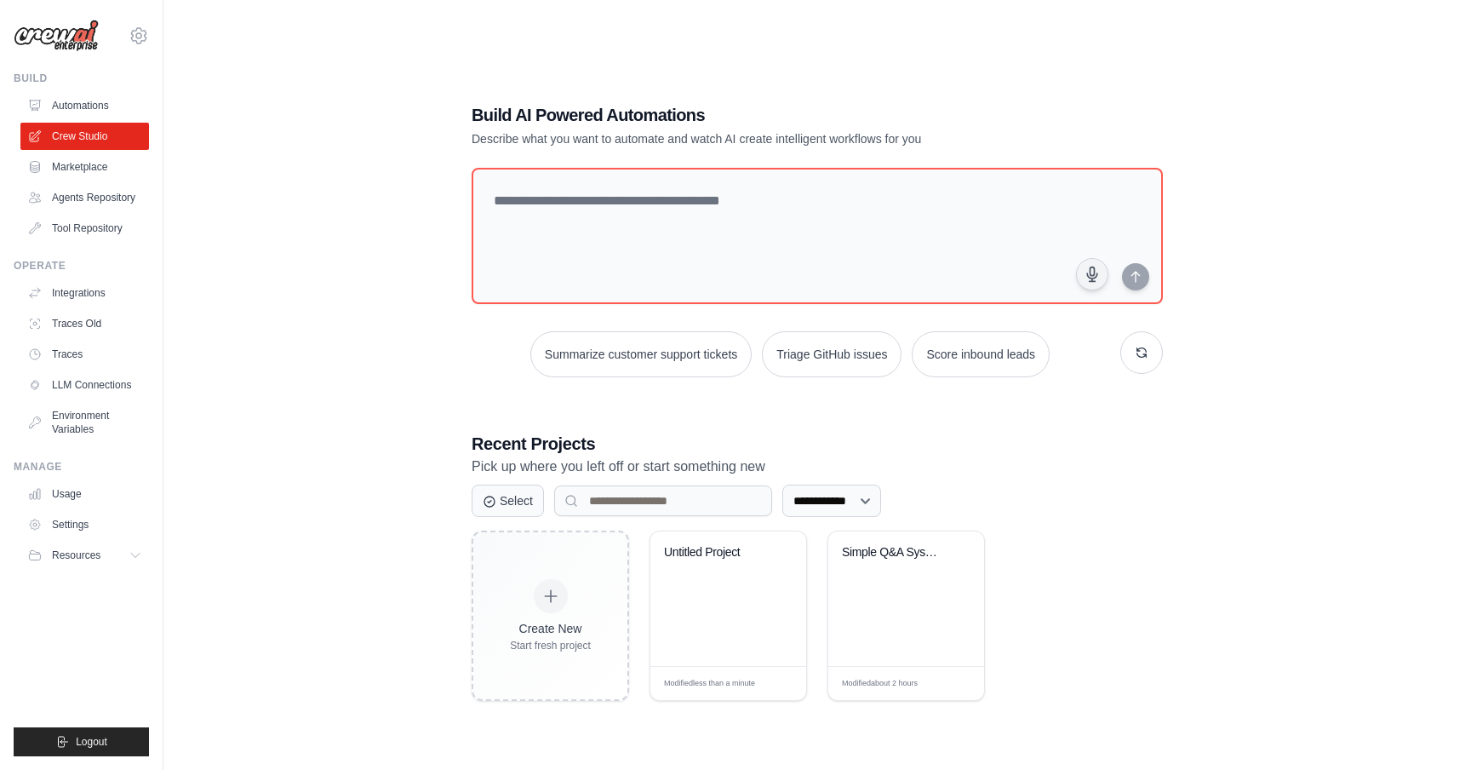
click at [318, 259] on div "**********" at bounding box center [817, 402] width 1253 height 770
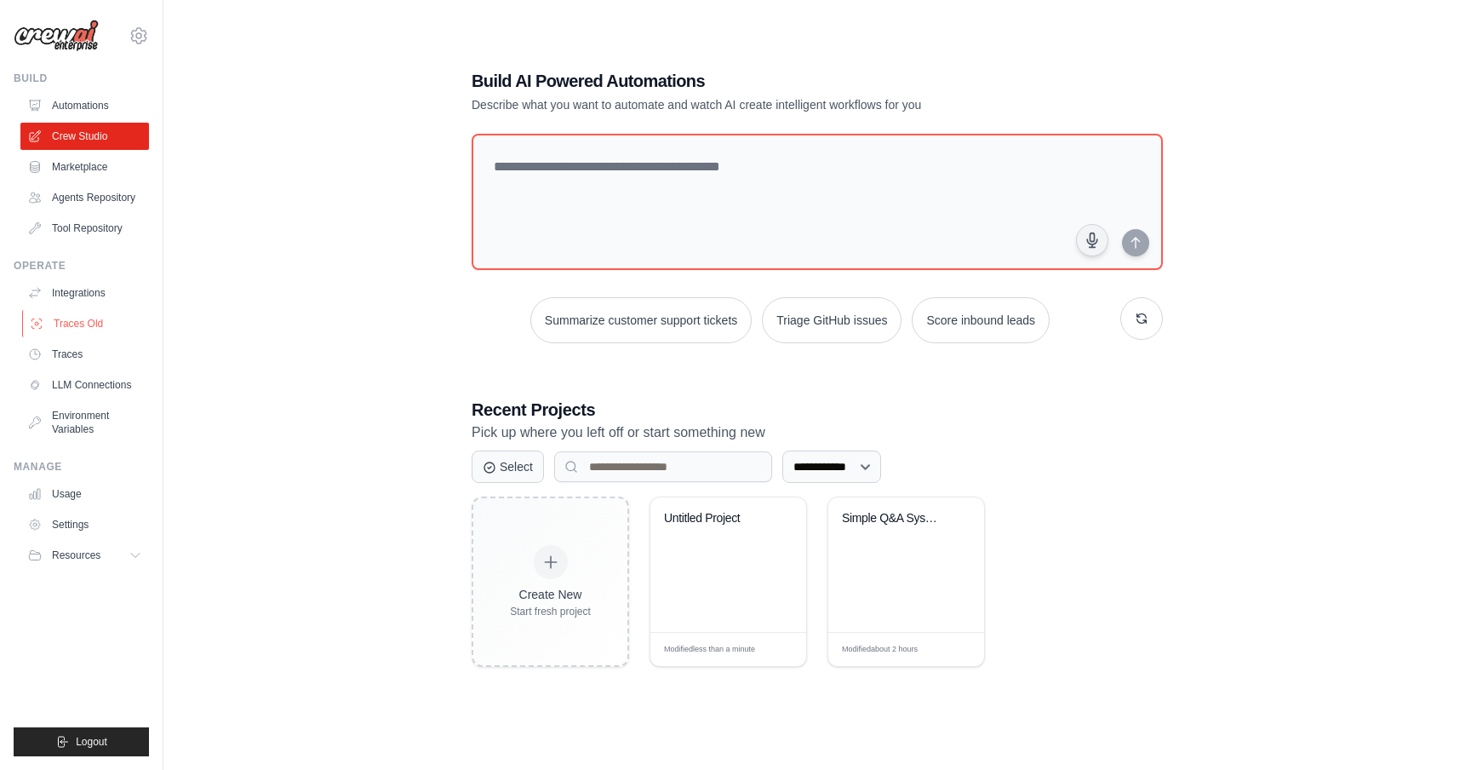
click at [88, 318] on link "Traces Old" at bounding box center [86, 323] width 129 height 27
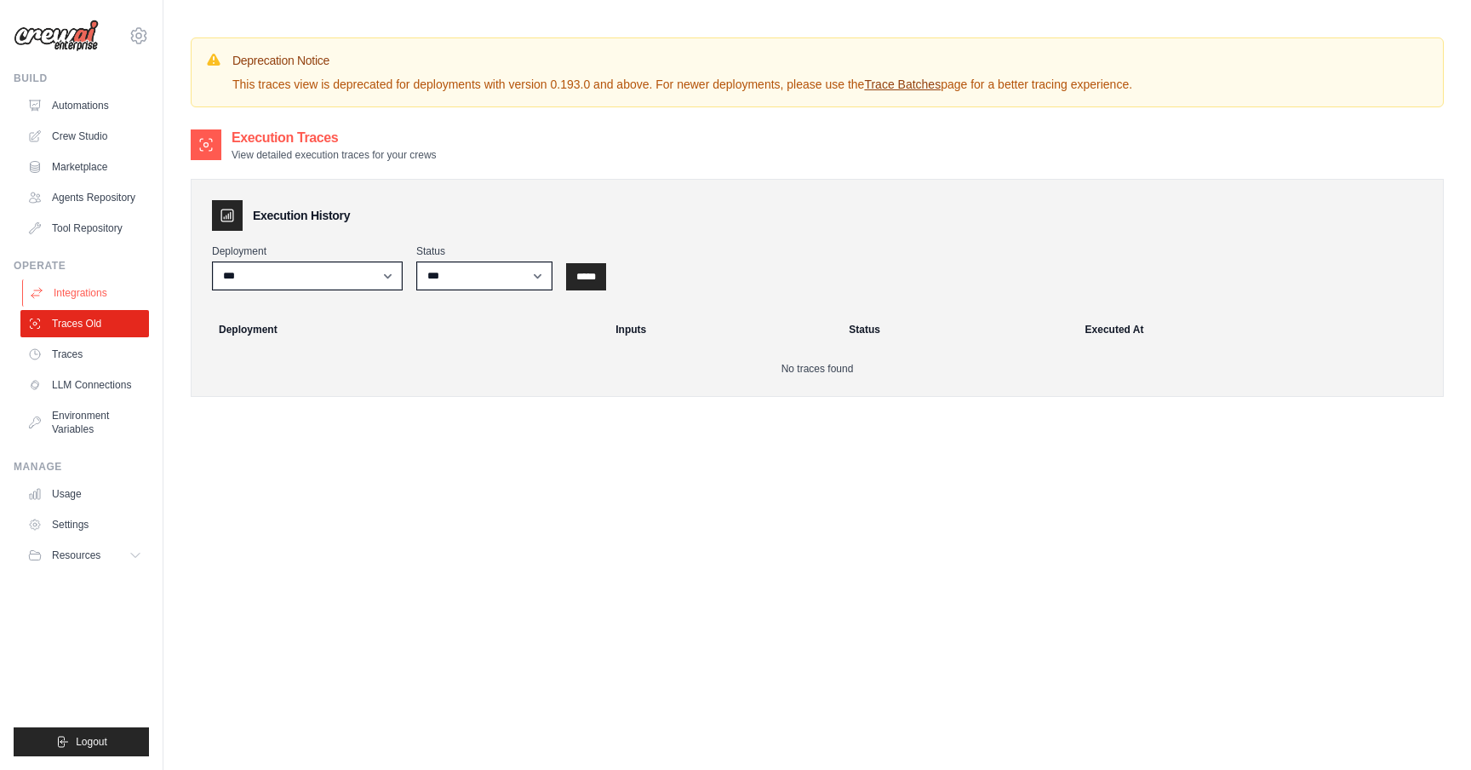
click at [87, 301] on link "Integrations" at bounding box center [86, 292] width 129 height 27
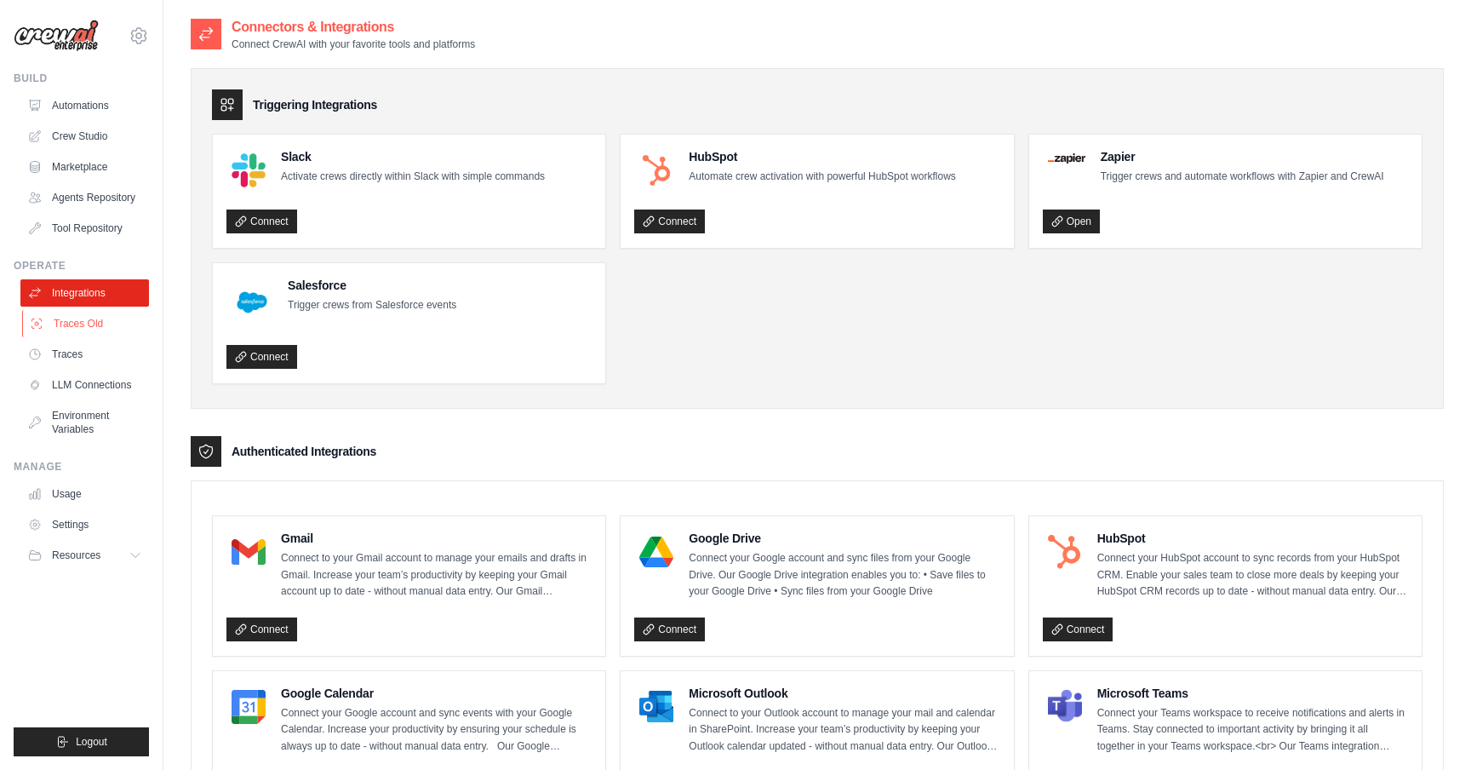
click at [87, 330] on link "Traces Old" at bounding box center [86, 323] width 129 height 27
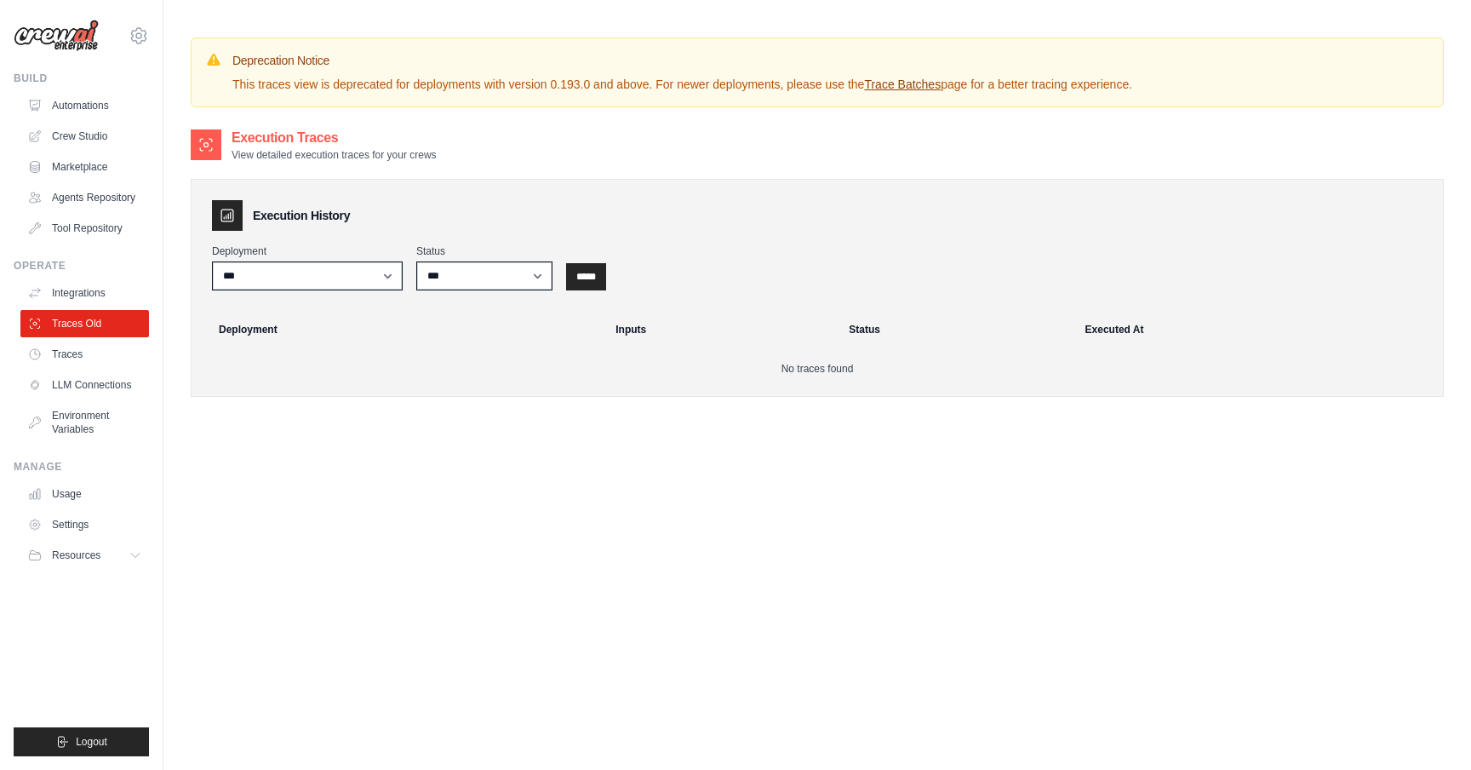
click at [59, 287] on link "Integrations" at bounding box center [84, 292] width 129 height 27
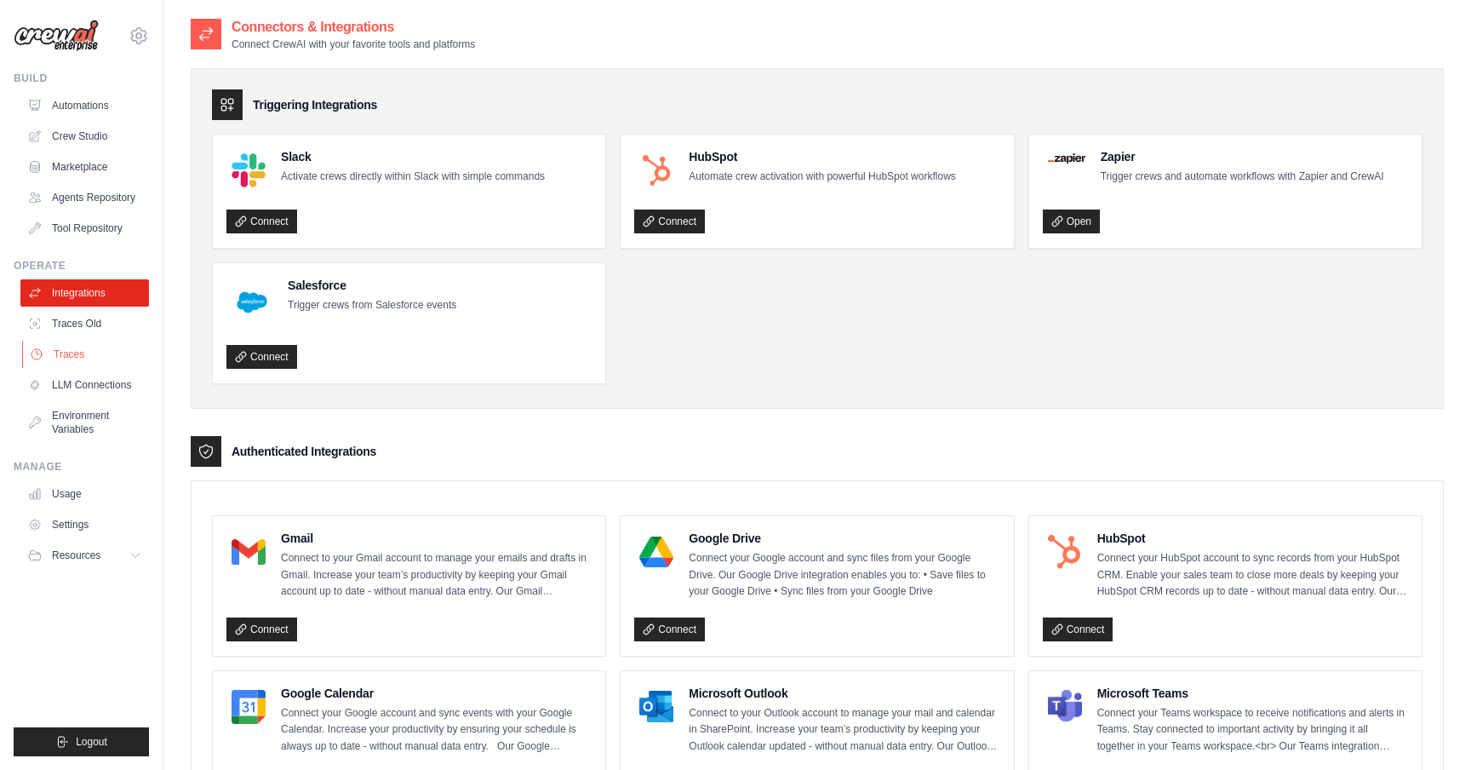
click at [89, 346] on link "Traces" at bounding box center [86, 354] width 129 height 27
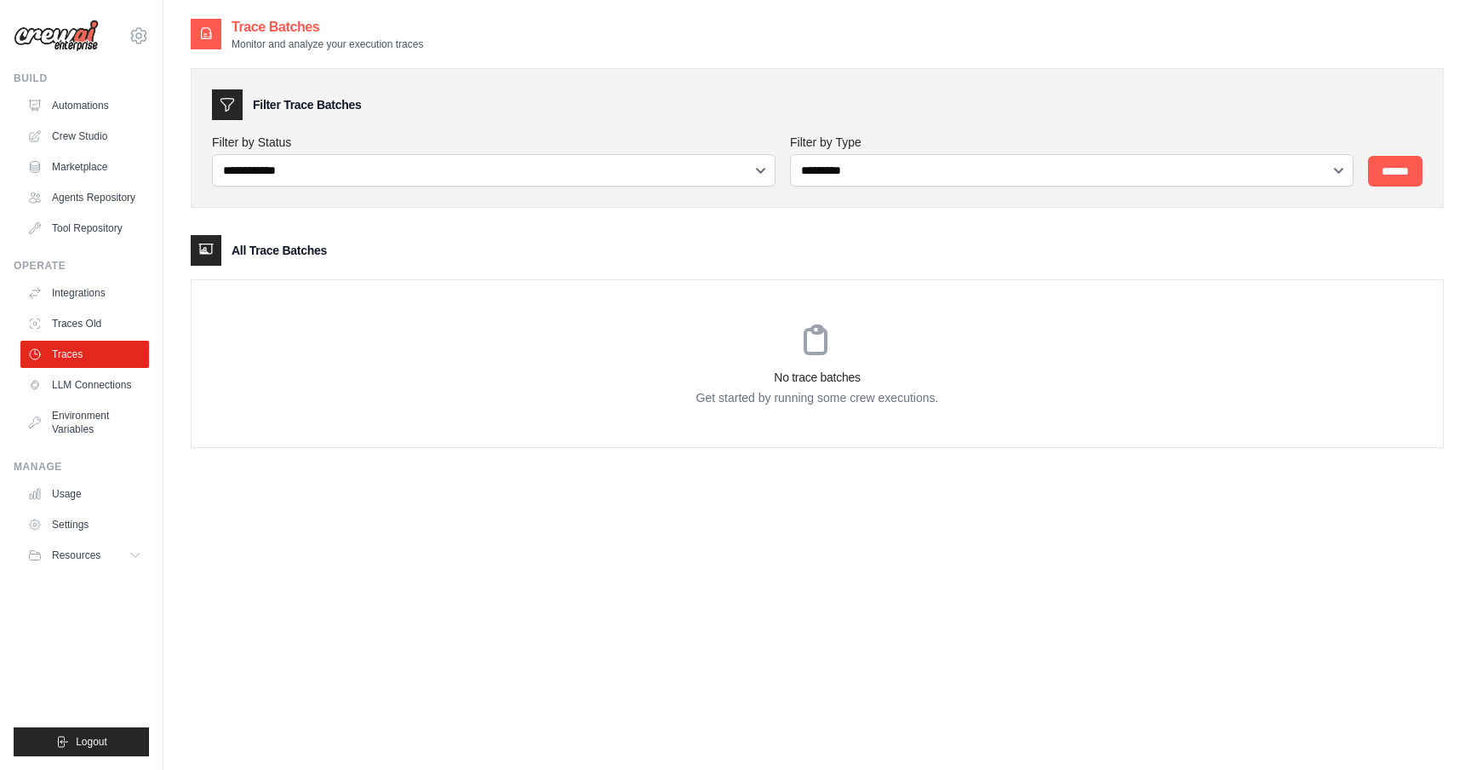
click at [100, 383] on link "LLM Connections" at bounding box center [84, 384] width 129 height 27
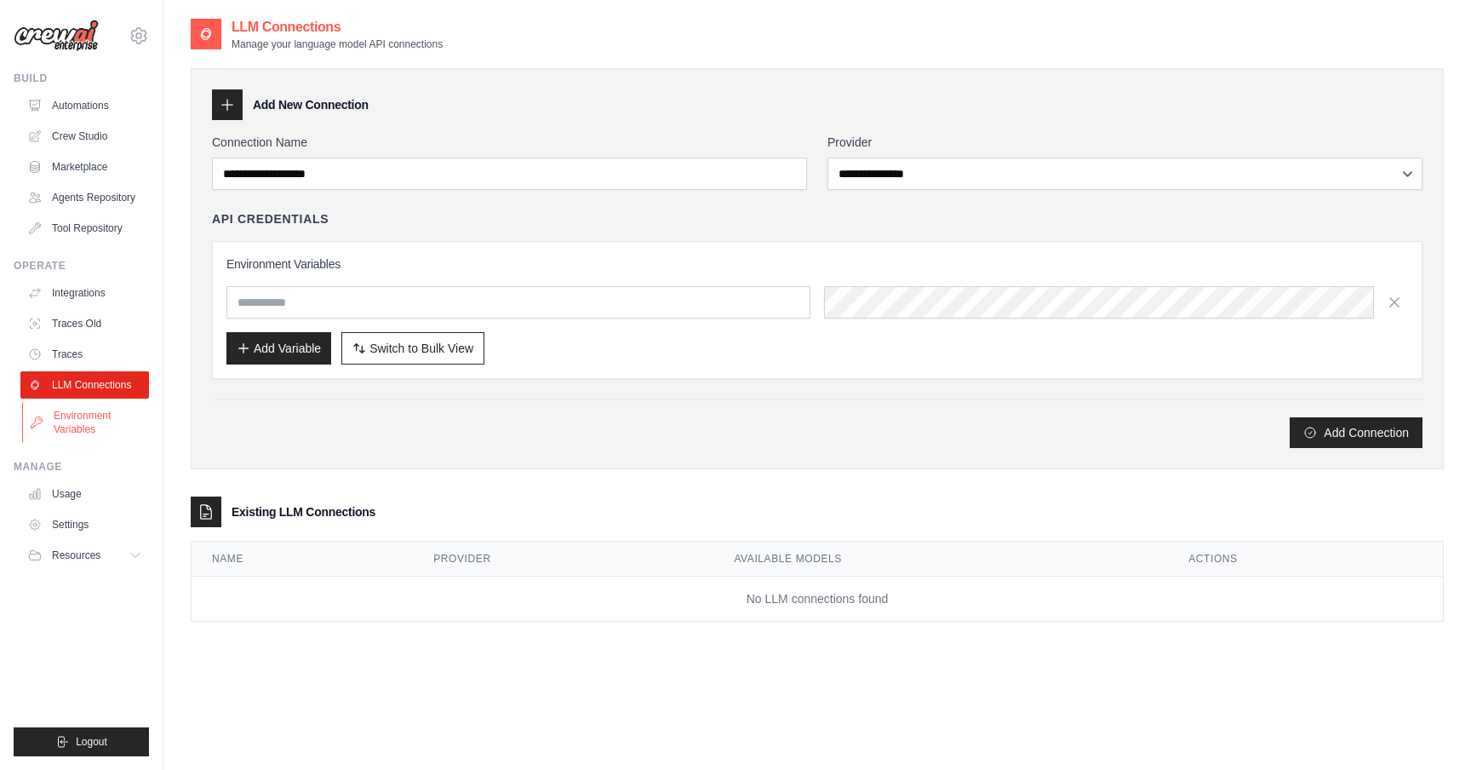
click at [106, 423] on link "Environment Variables" at bounding box center [86, 422] width 129 height 41
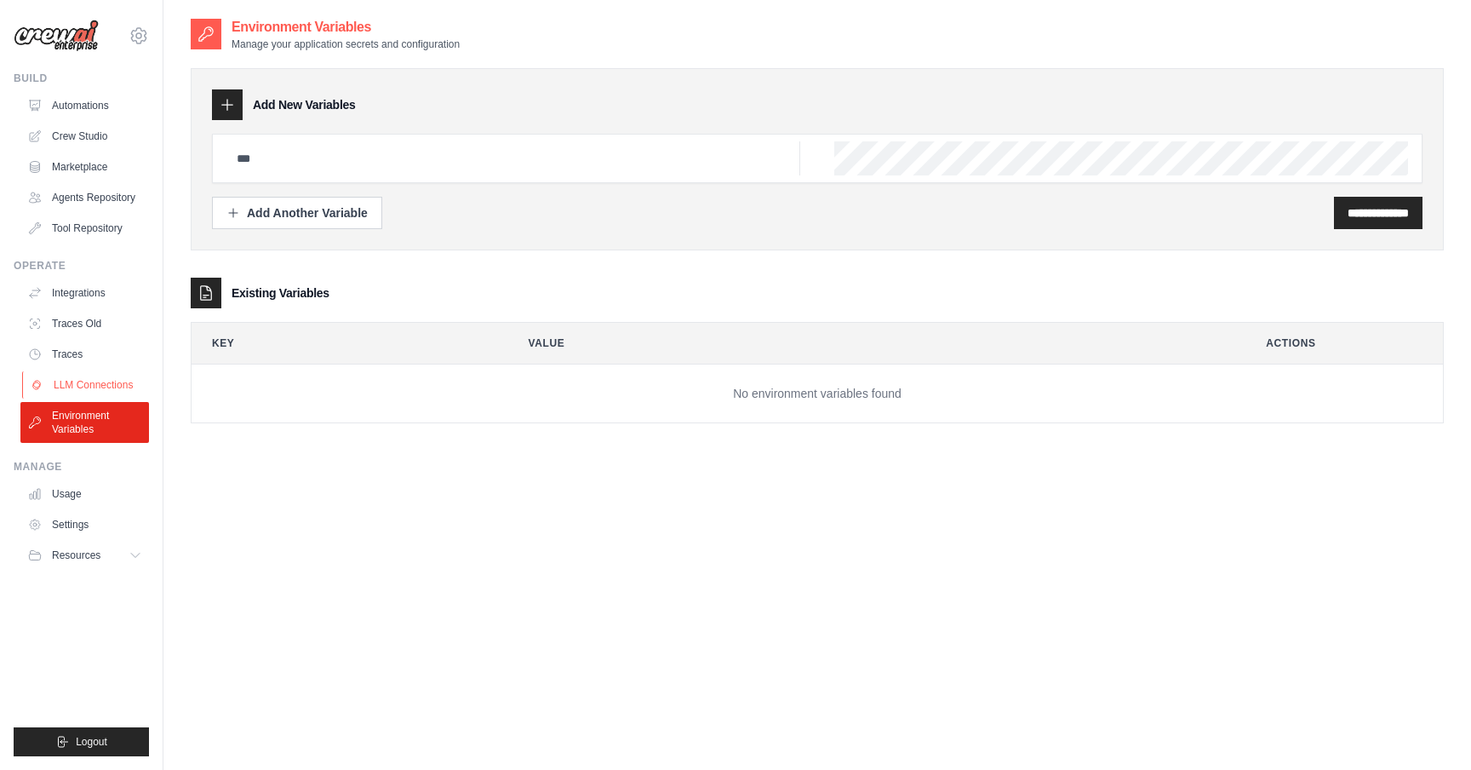
click at [100, 380] on link "LLM Connections" at bounding box center [86, 384] width 129 height 27
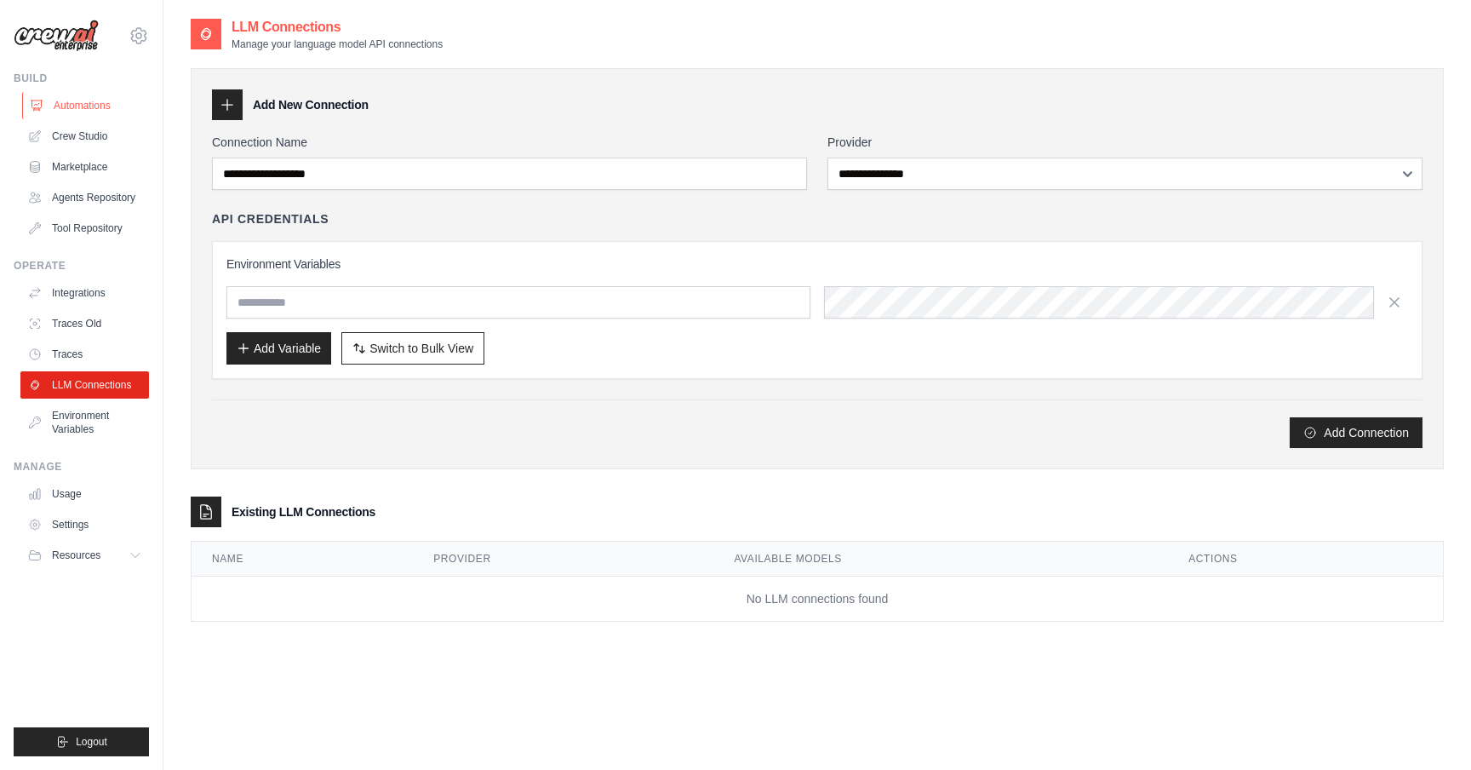
click at [85, 104] on link "Automations" at bounding box center [86, 105] width 129 height 27
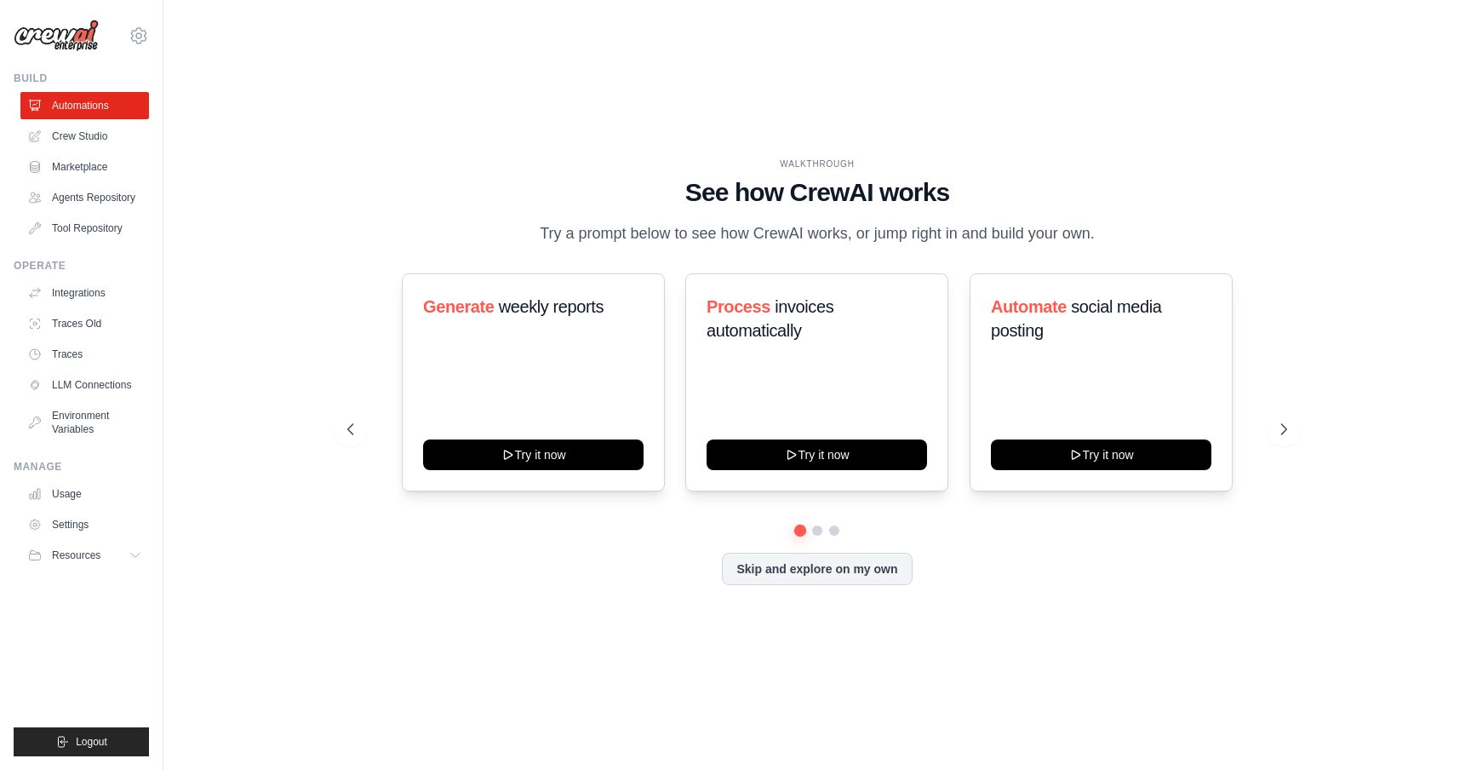
click at [98, 140] on link "Crew Studio" at bounding box center [84, 136] width 129 height 27
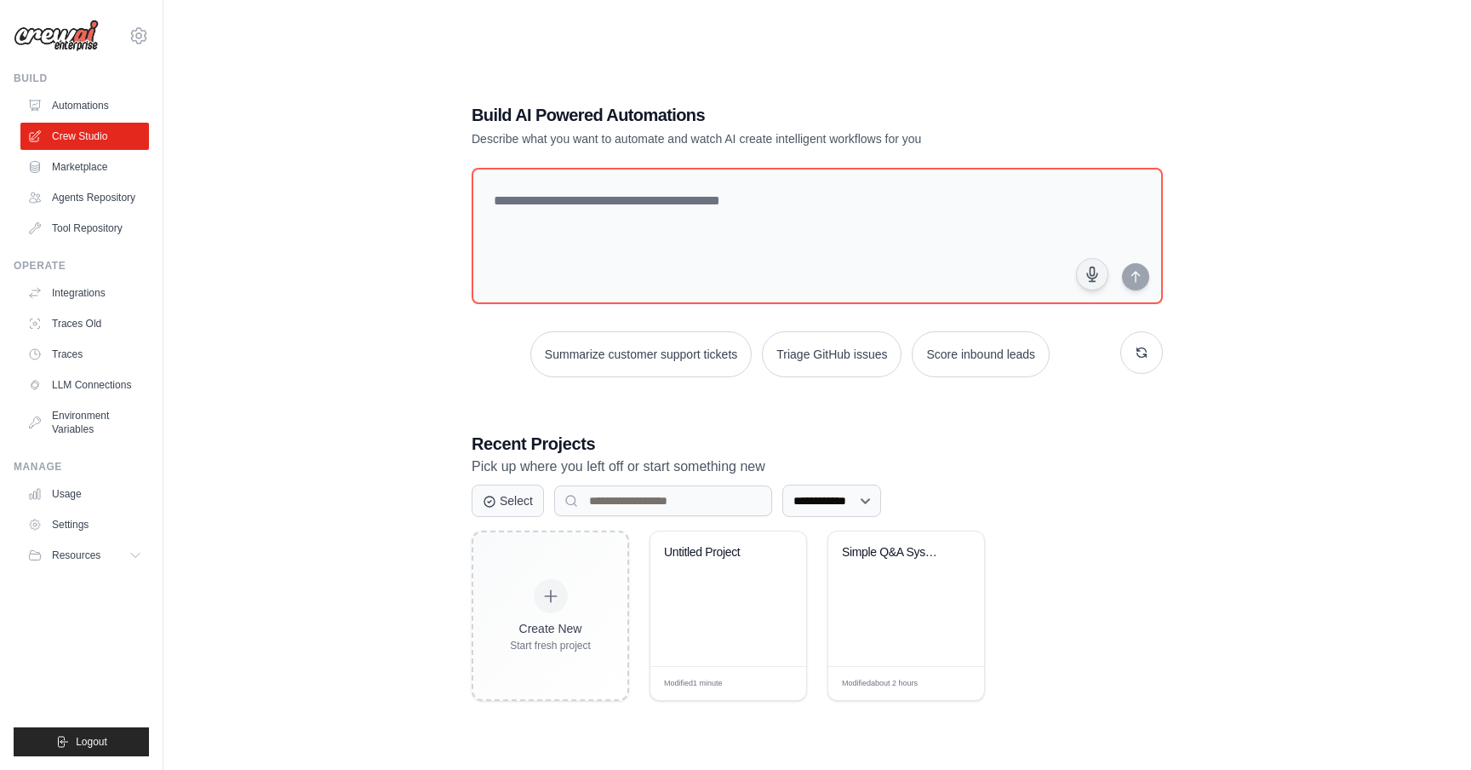
click at [256, 272] on div "**********" at bounding box center [817, 402] width 1253 height 770
click at [89, 101] on link "Automations" at bounding box center [86, 105] width 129 height 27
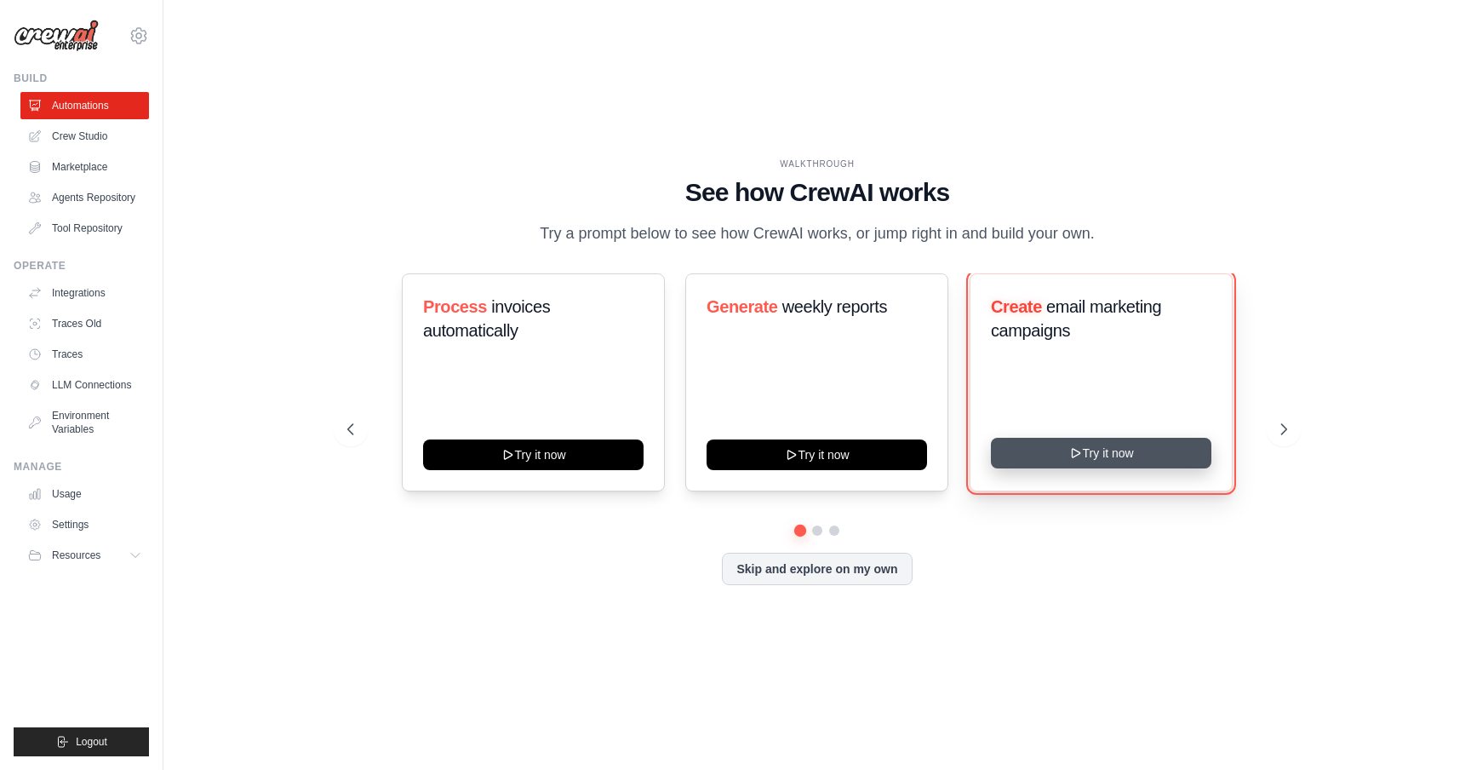
click at [1100, 468] on button "Try it now" at bounding box center [1101, 453] width 221 height 31
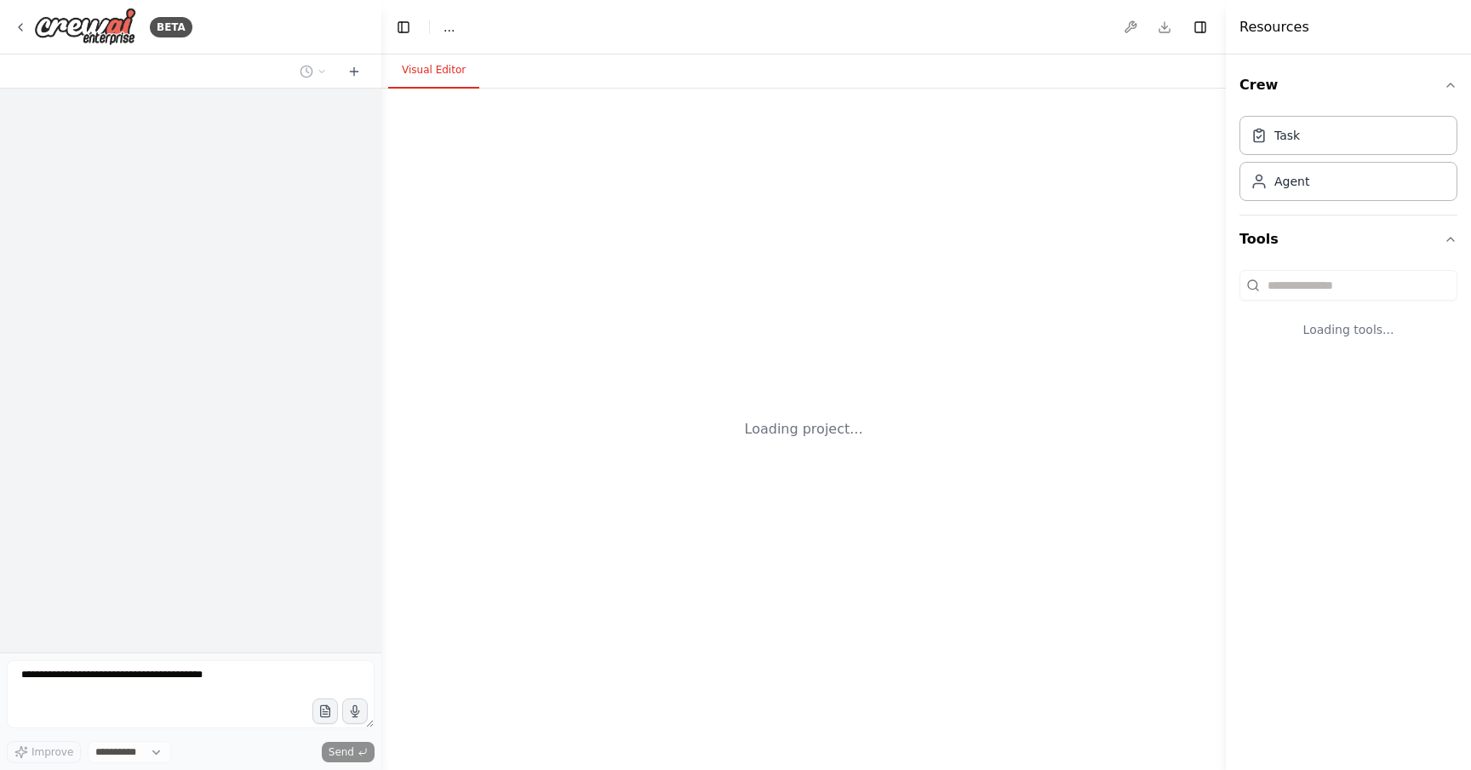
select select "****"
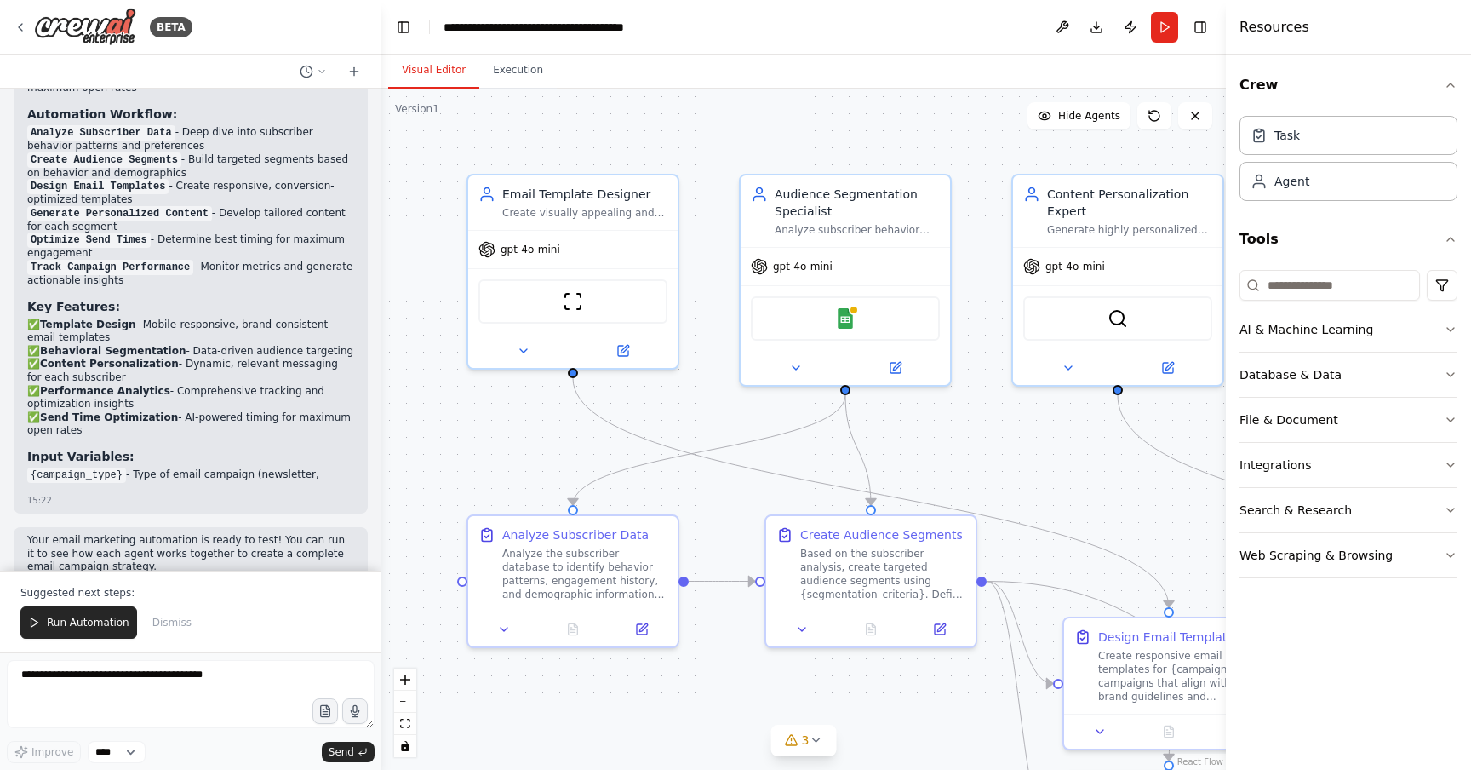
scroll to position [1784, 0]
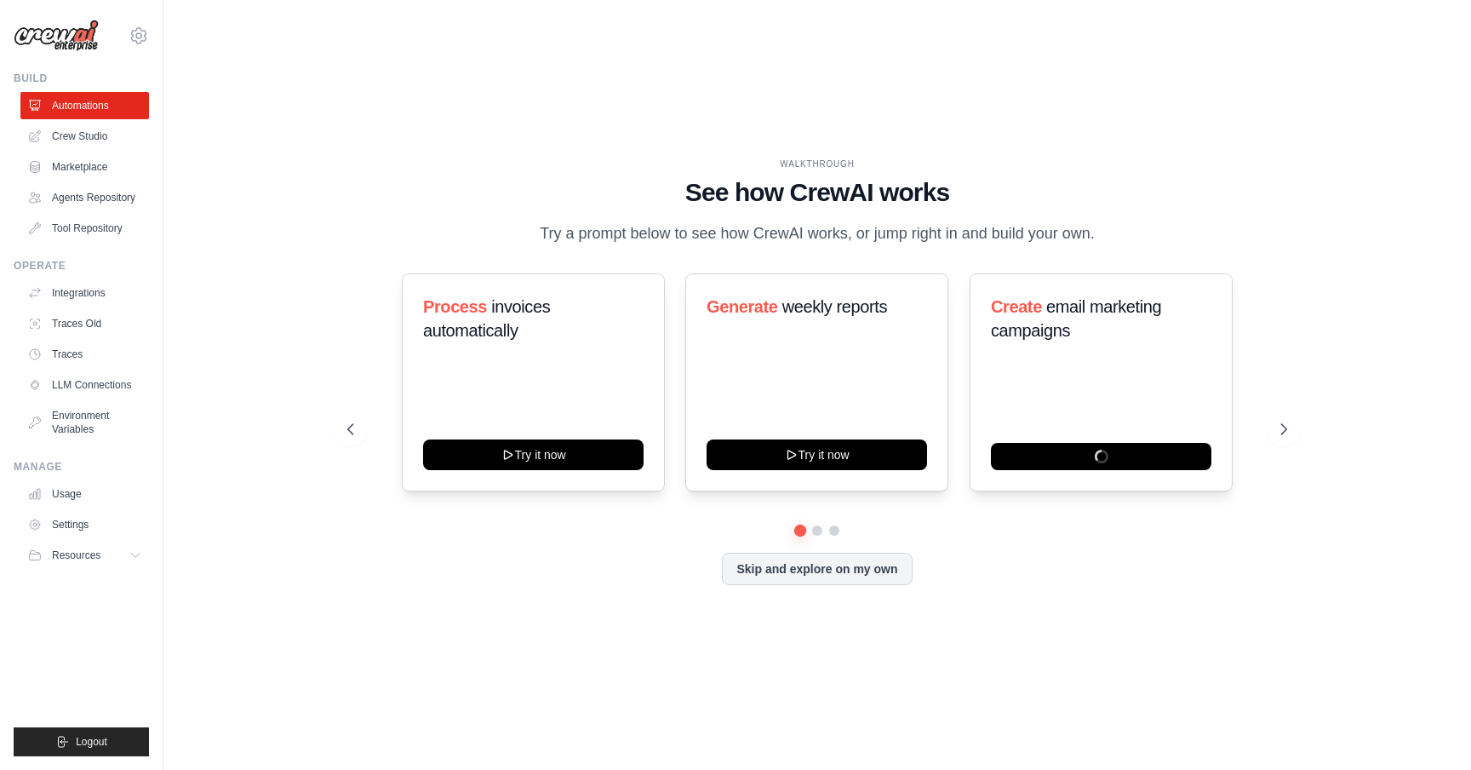
click at [621, 101] on div "WALKTHROUGH See how [PERSON_NAME] works Try a prompt below to see how [PERSON_N…" at bounding box center [817, 385] width 1253 height 736
click at [475, 181] on h1 "See how CrewAI works" at bounding box center [817, 192] width 940 height 31
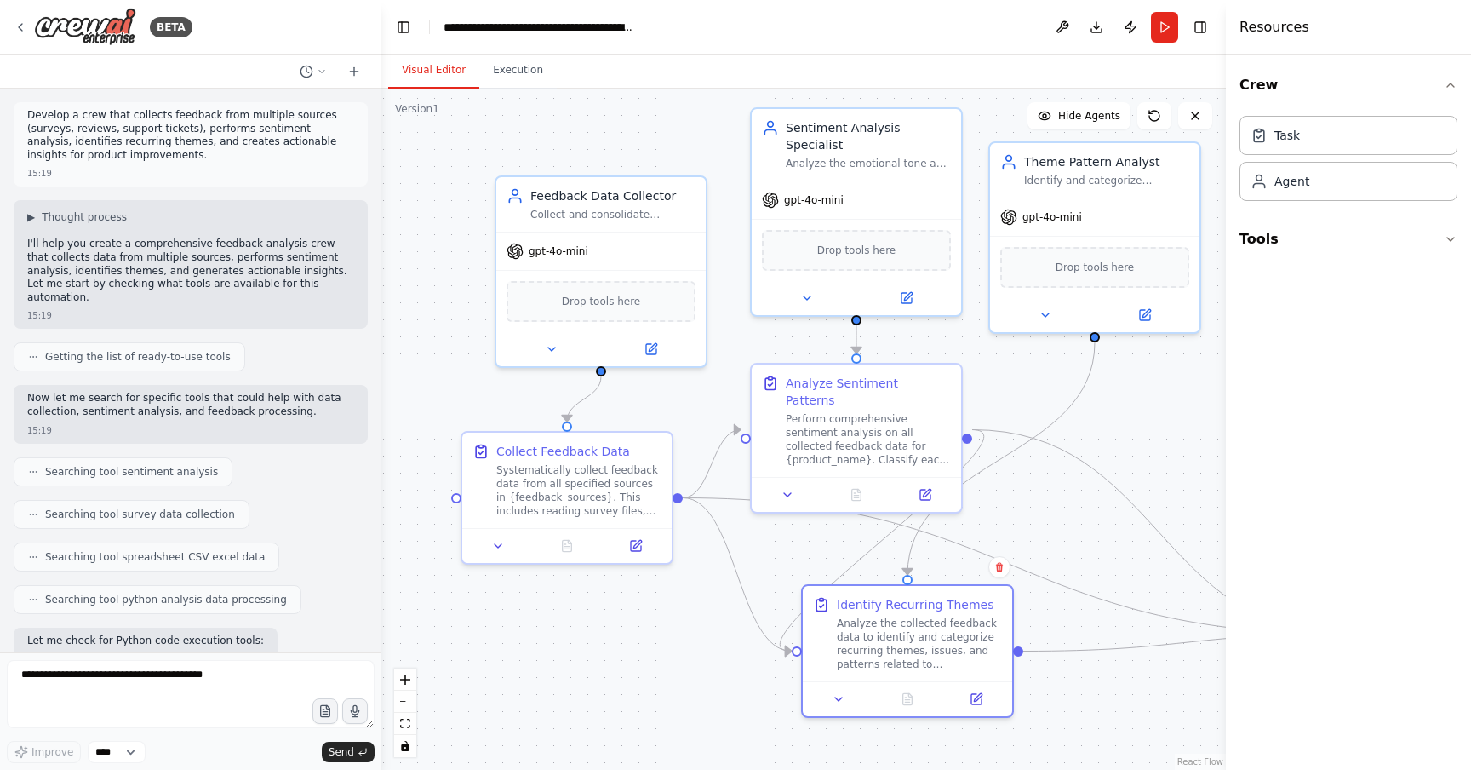
scroll to position [2639, 0]
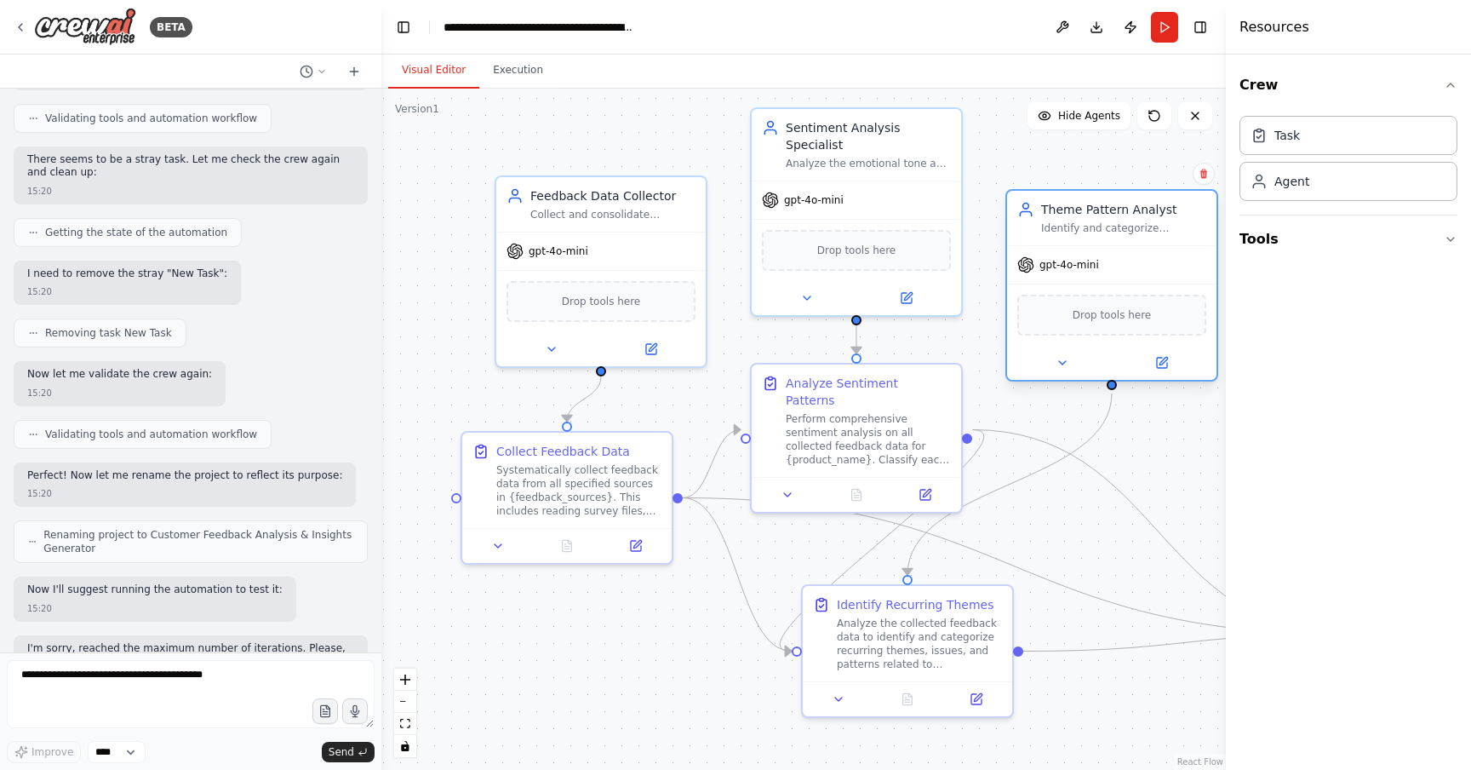
drag, startPoint x: 1136, startPoint y: 203, endPoint x: 1147, endPoint y: 247, distance: 45.6
click at [1147, 247] on div "gpt-4o-mini" at bounding box center [1111, 264] width 209 height 37
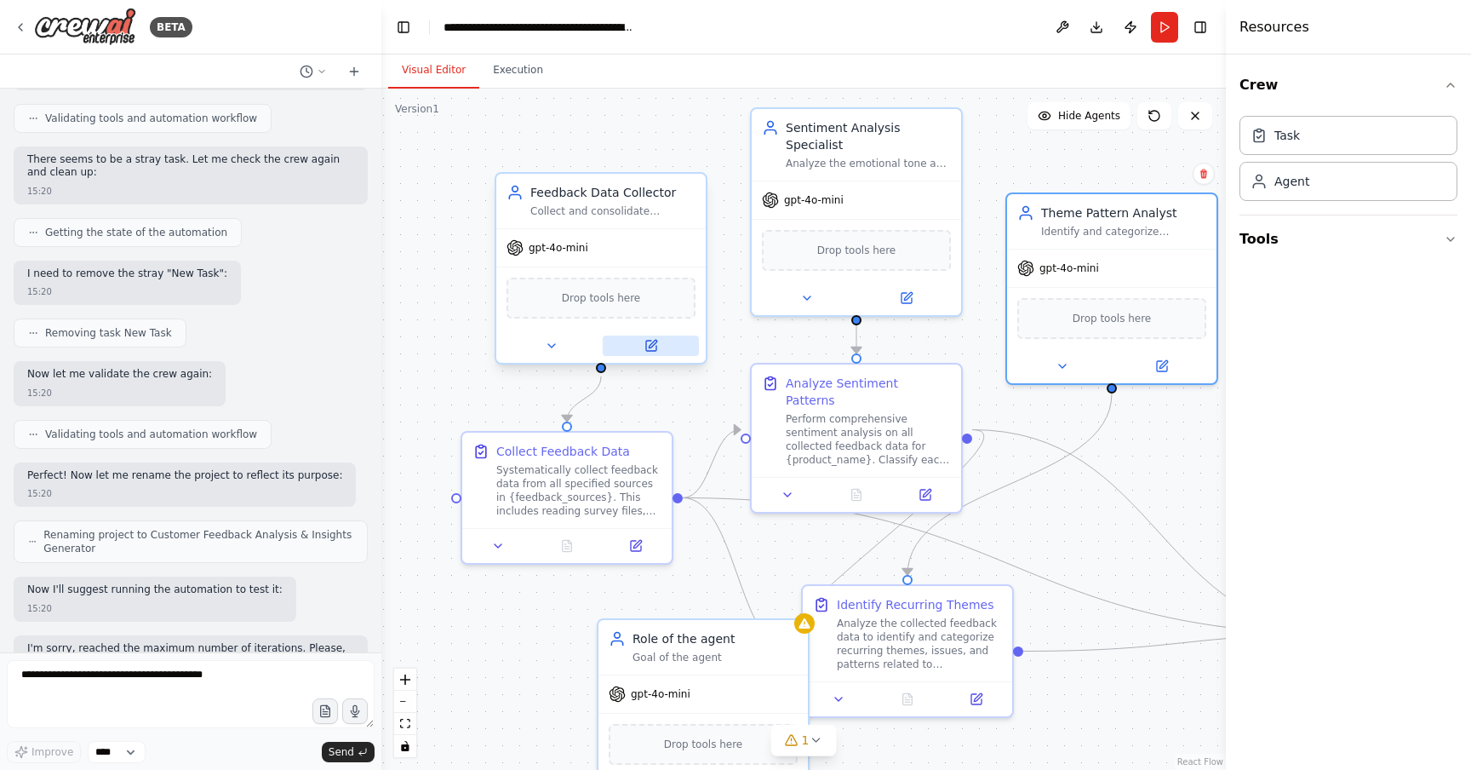
click at [654, 342] on icon at bounding box center [653, 344] width 8 height 8
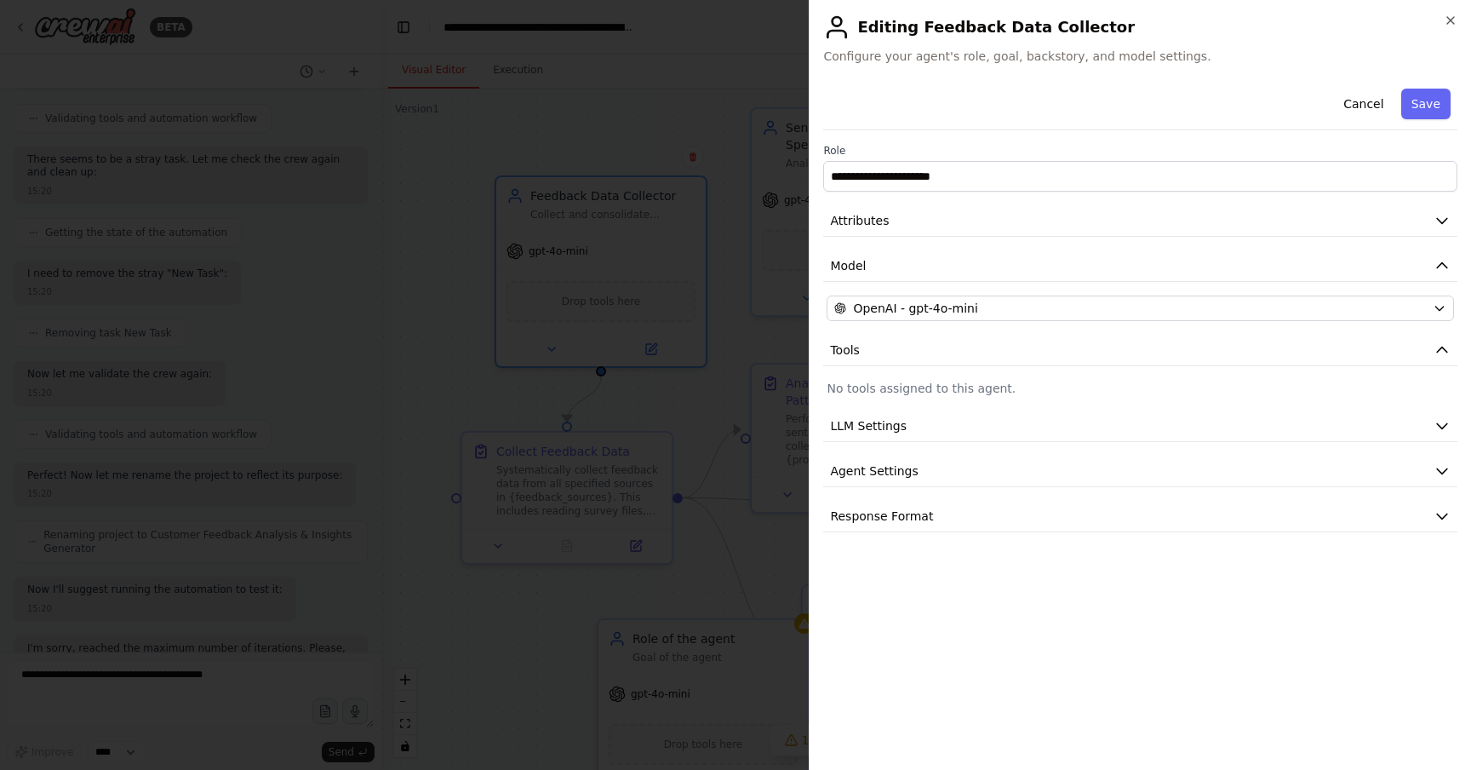
click at [1448, 13] on div "**********" at bounding box center [1140, 385] width 662 height 770
click at [1452, 19] on icon "button" at bounding box center [1451, 20] width 7 height 7
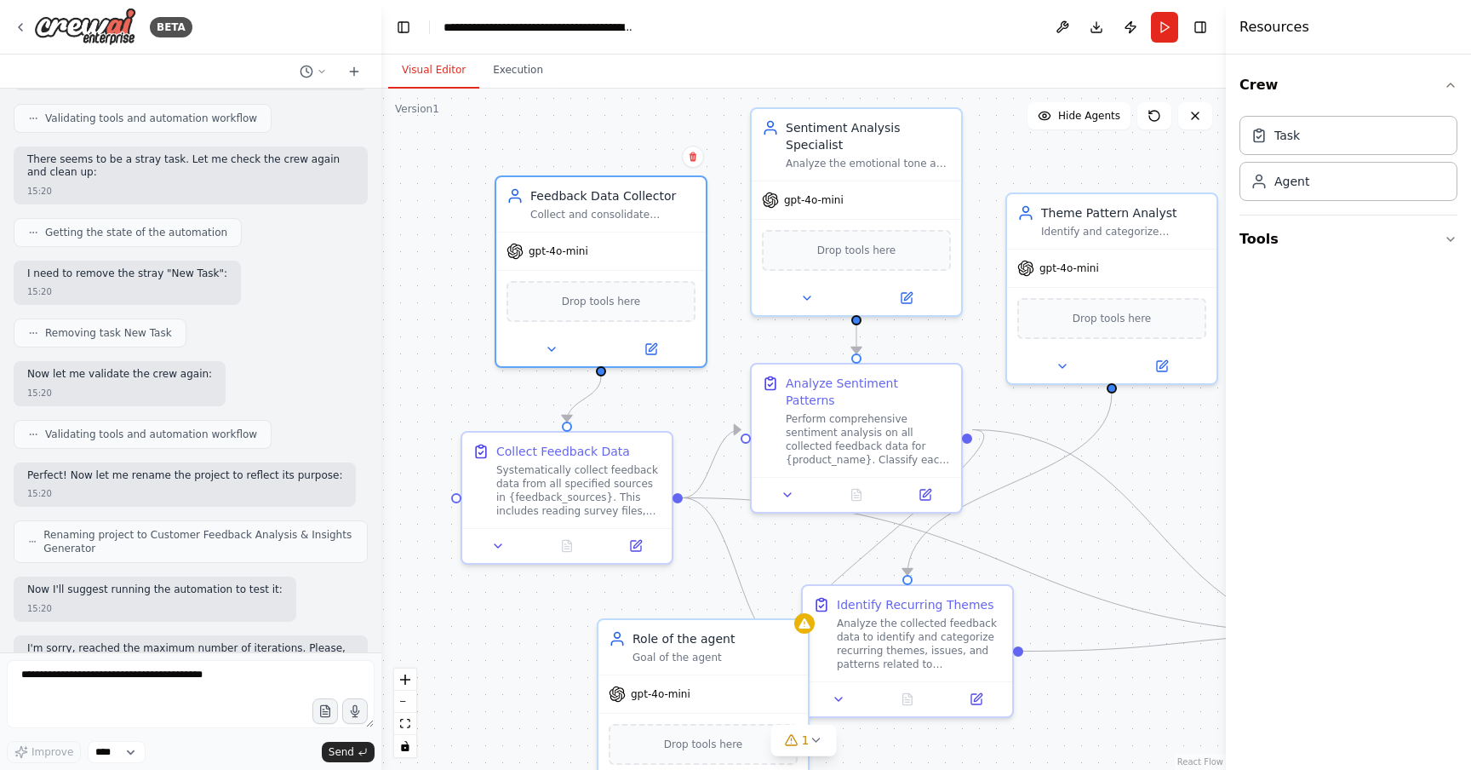
click at [1032, 169] on div ".deletable-edge-delete-btn { width: 20px; height: 20px; border: 0px solid #ffff…" at bounding box center [803, 429] width 845 height 681
click at [1150, 118] on icon at bounding box center [1154, 116] width 10 height 10
click at [1173, 137] on div ".deletable-edge-delete-btn { width: 20px; height: 20px; border: 0px solid #ffff…" at bounding box center [803, 429] width 845 height 681
click at [1198, 123] on button at bounding box center [1195, 115] width 34 height 27
click at [1197, 120] on icon at bounding box center [1196, 116] width 14 height 14
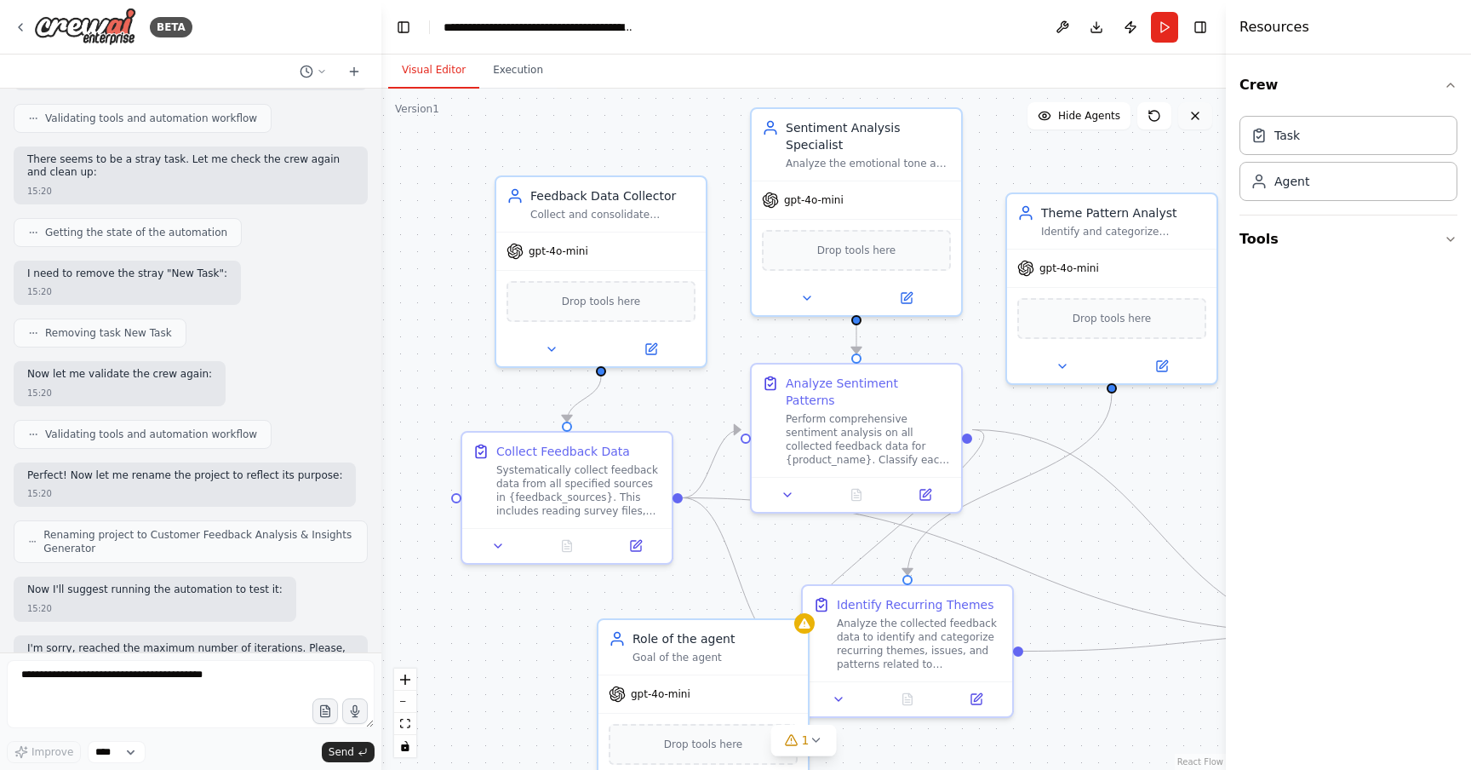
click at [1199, 121] on icon at bounding box center [1196, 116] width 14 height 14
click at [1198, 121] on icon at bounding box center [1196, 116] width 14 height 14
click at [1206, 58] on div "Visual Editor Execution" at bounding box center [803, 71] width 845 height 34
click at [532, 74] on button "Execution" at bounding box center [517, 71] width 77 height 36
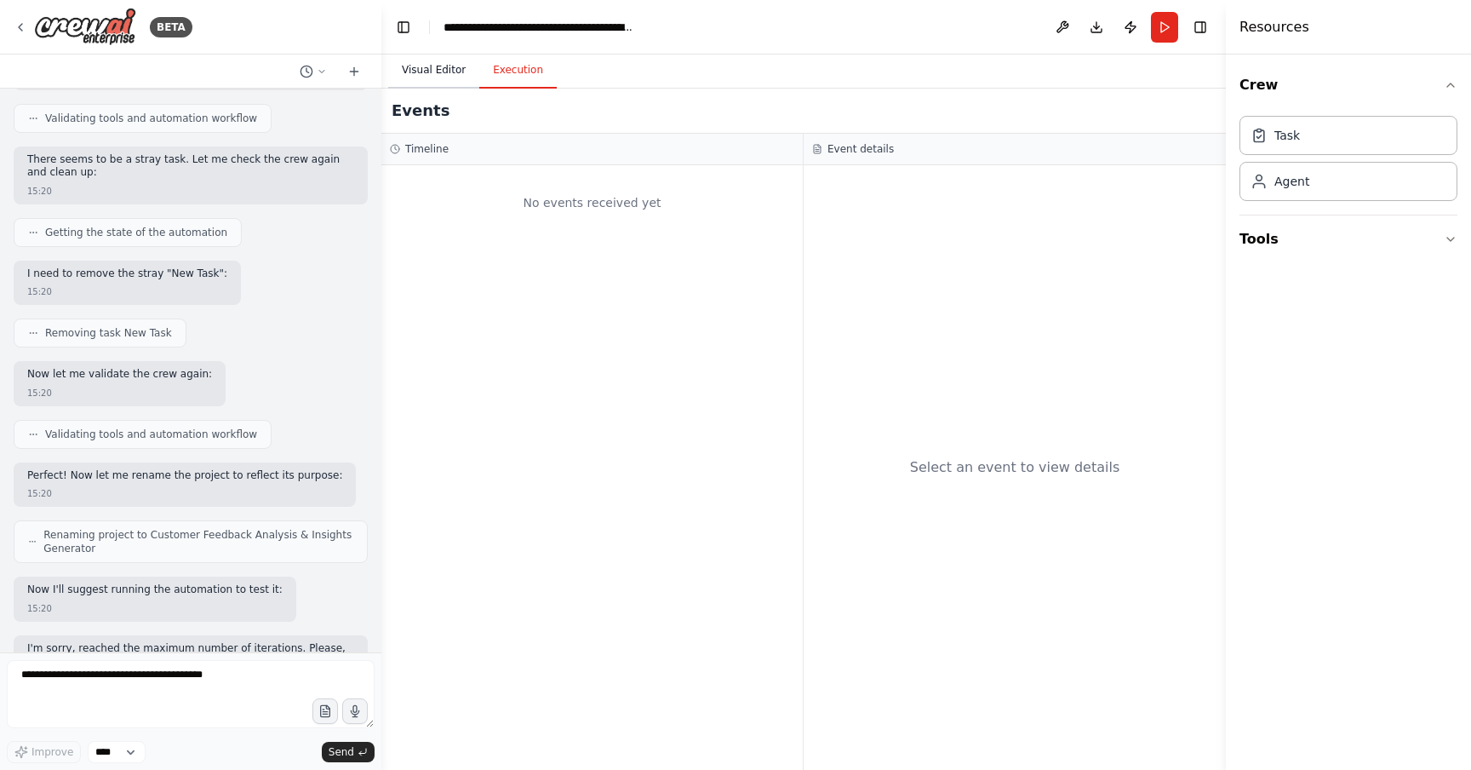
click at [450, 71] on button "Visual Editor" at bounding box center [433, 71] width 91 height 36
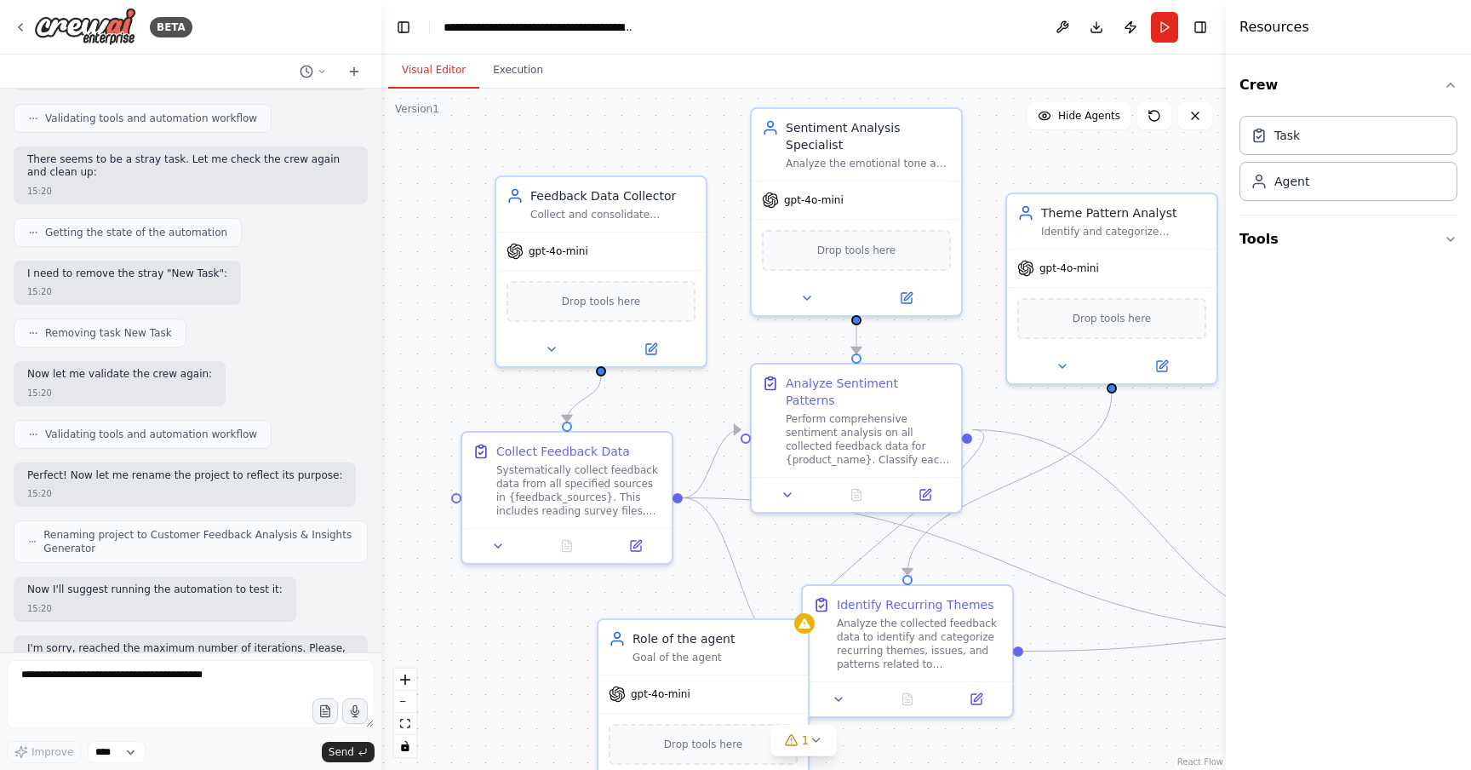
click at [1148, 154] on div ".deletable-edge-delete-btn { width: 20px; height: 20px; border: 0px solid #ffff…" at bounding box center [803, 429] width 845 height 681
click at [1201, 123] on button at bounding box center [1195, 115] width 34 height 27
click at [1182, 165] on div ".deletable-edge-delete-btn { width: 20px; height: 20px; border: 0px solid #ffff…" at bounding box center [803, 429] width 845 height 681
click at [1197, 27] on button "Toggle Right Sidebar" at bounding box center [1201, 27] width 24 height 24
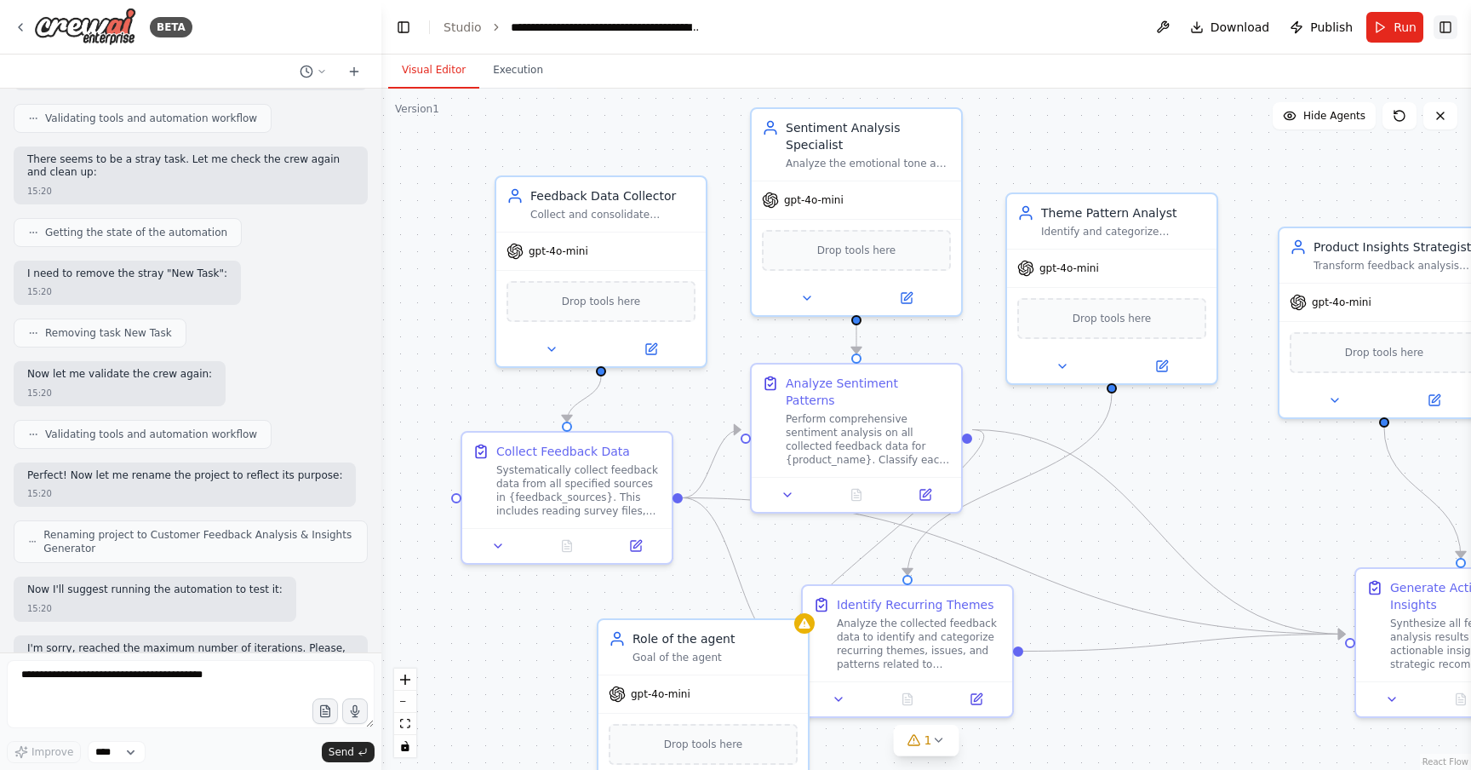
click at [1453, 32] on button "Toggle Right Sidebar" at bounding box center [1446, 27] width 24 height 24
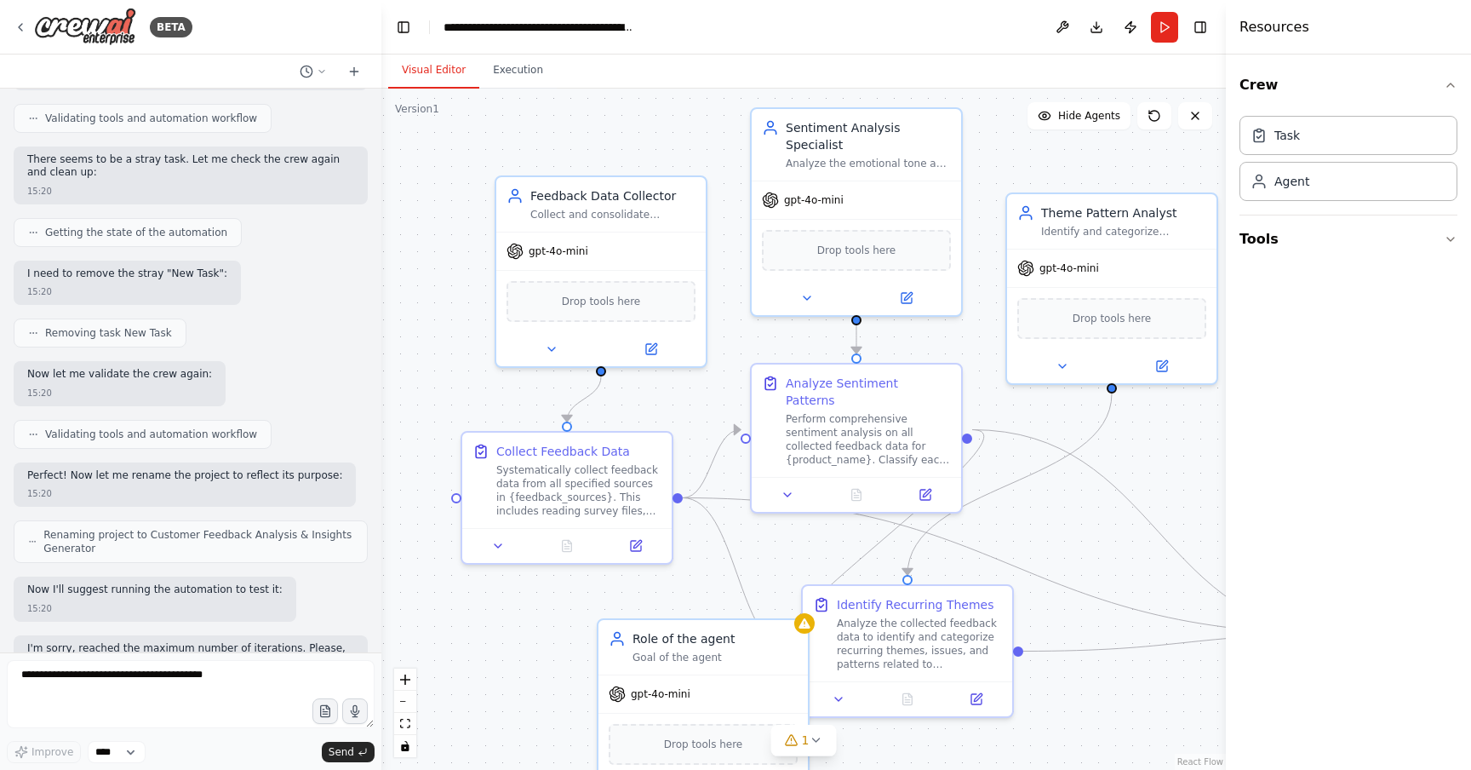
click at [1095, 65] on div "Visual Editor Execution" at bounding box center [803, 71] width 845 height 34
click at [512, 72] on button "Execution" at bounding box center [517, 71] width 77 height 36
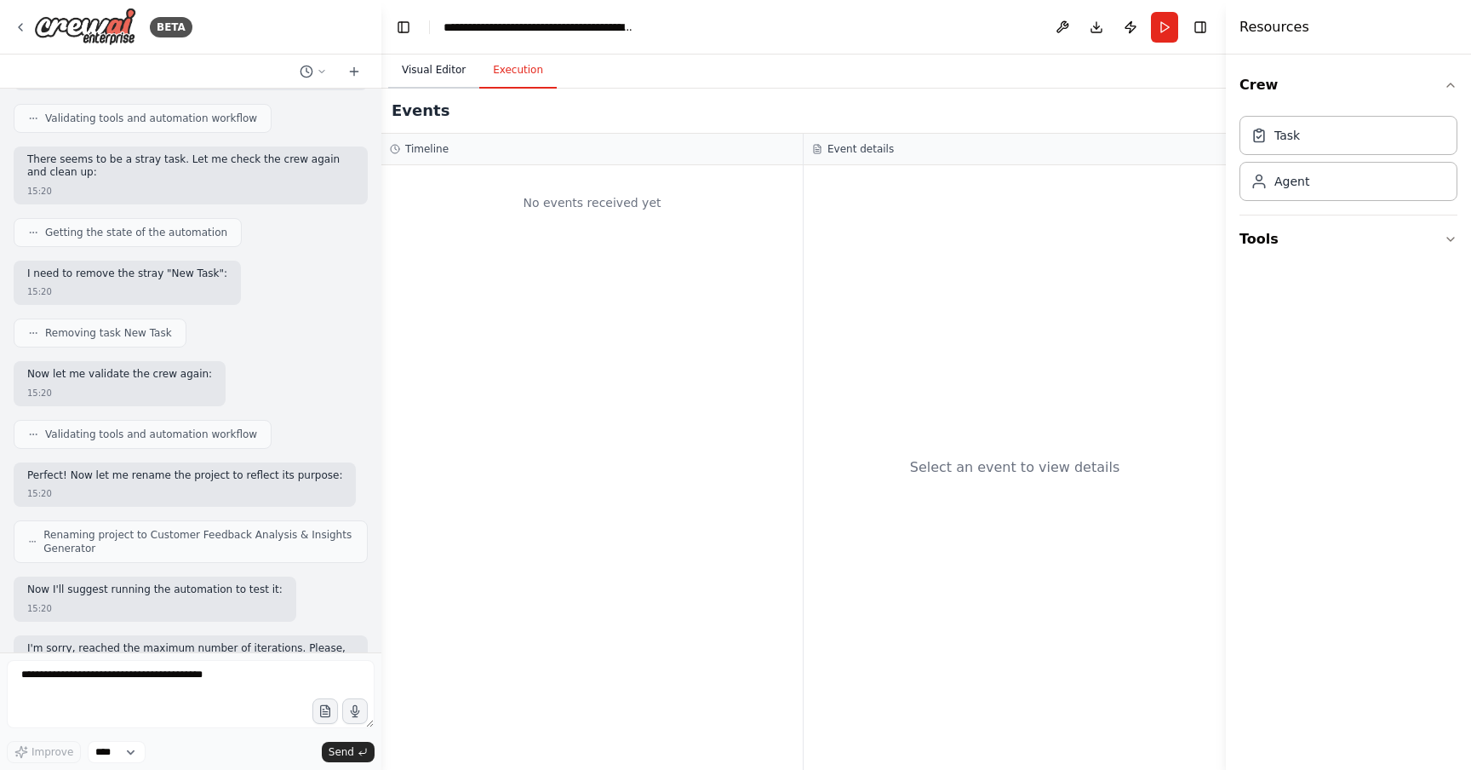
click at [441, 72] on button "Visual Editor" at bounding box center [433, 71] width 91 height 36
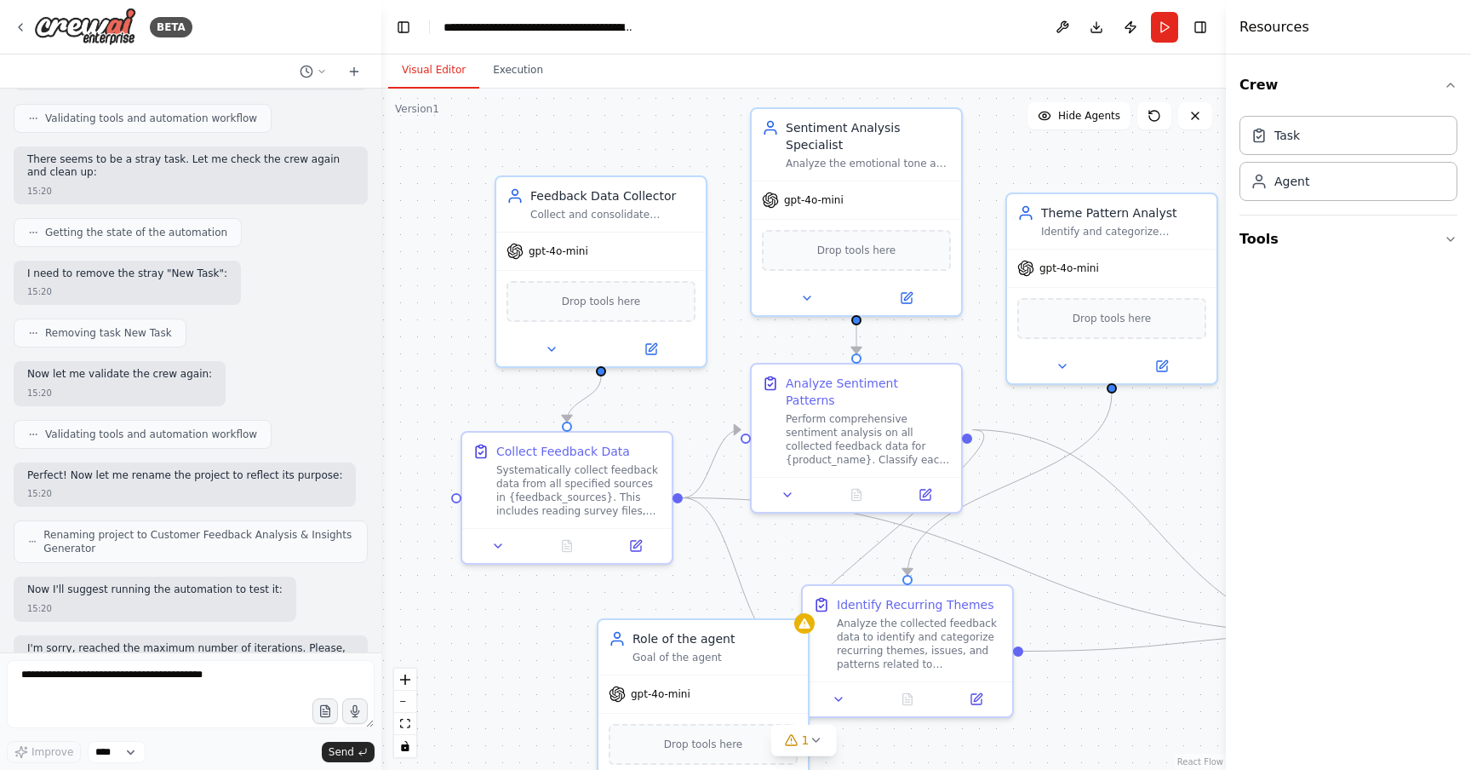
click at [1166, 62] on div "Visual Editor Execution" at bounding box center [803, 71] width 845 height 34
click at [1167, 32] on button "Run" at bounding box center [1164, 27] width 27 height 31
click at [1198, 81] on div "Visual Editor Execution" at bounding box center [803, 71] width 845 height 34
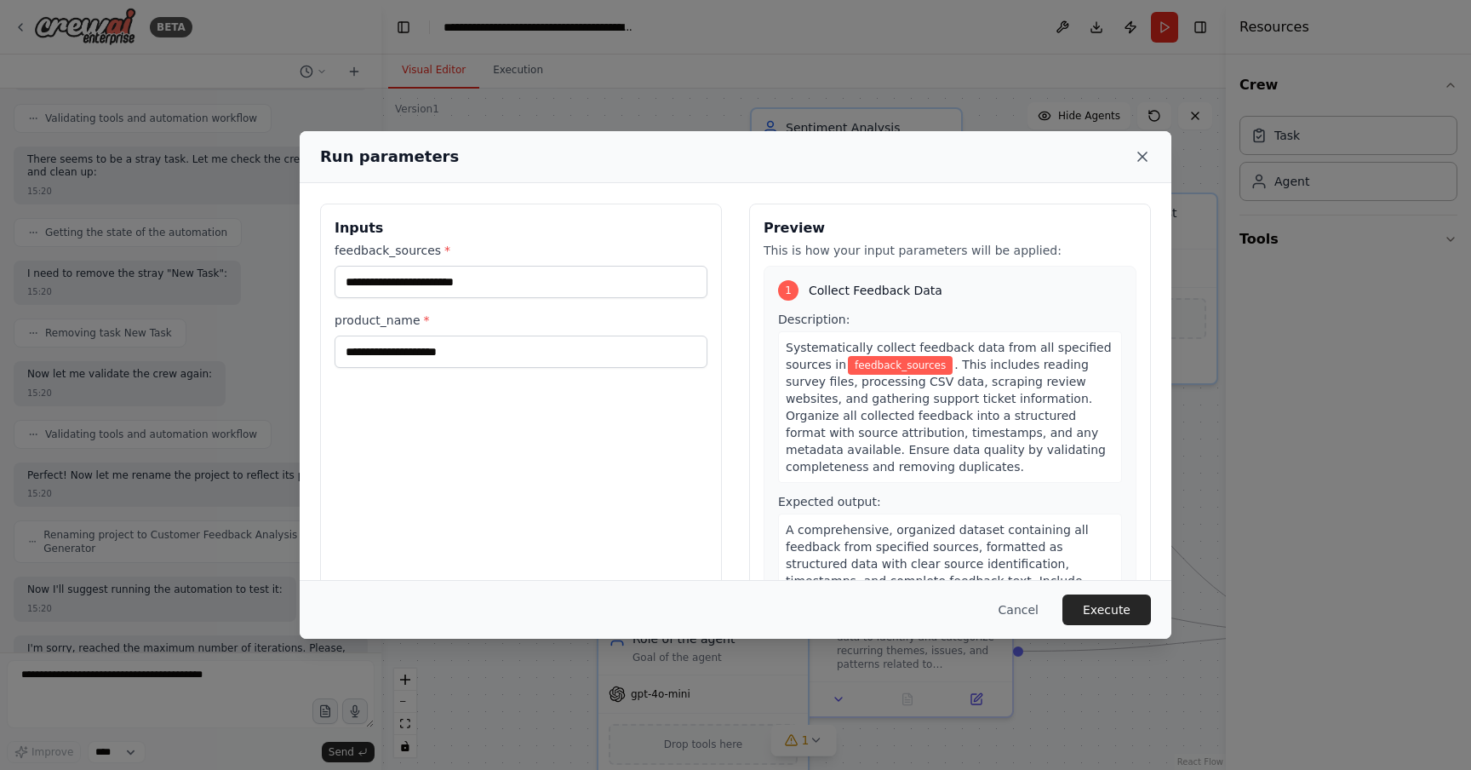
click at [1142, 158] on icon at bounding box center [1142, 156] width 9 height 9
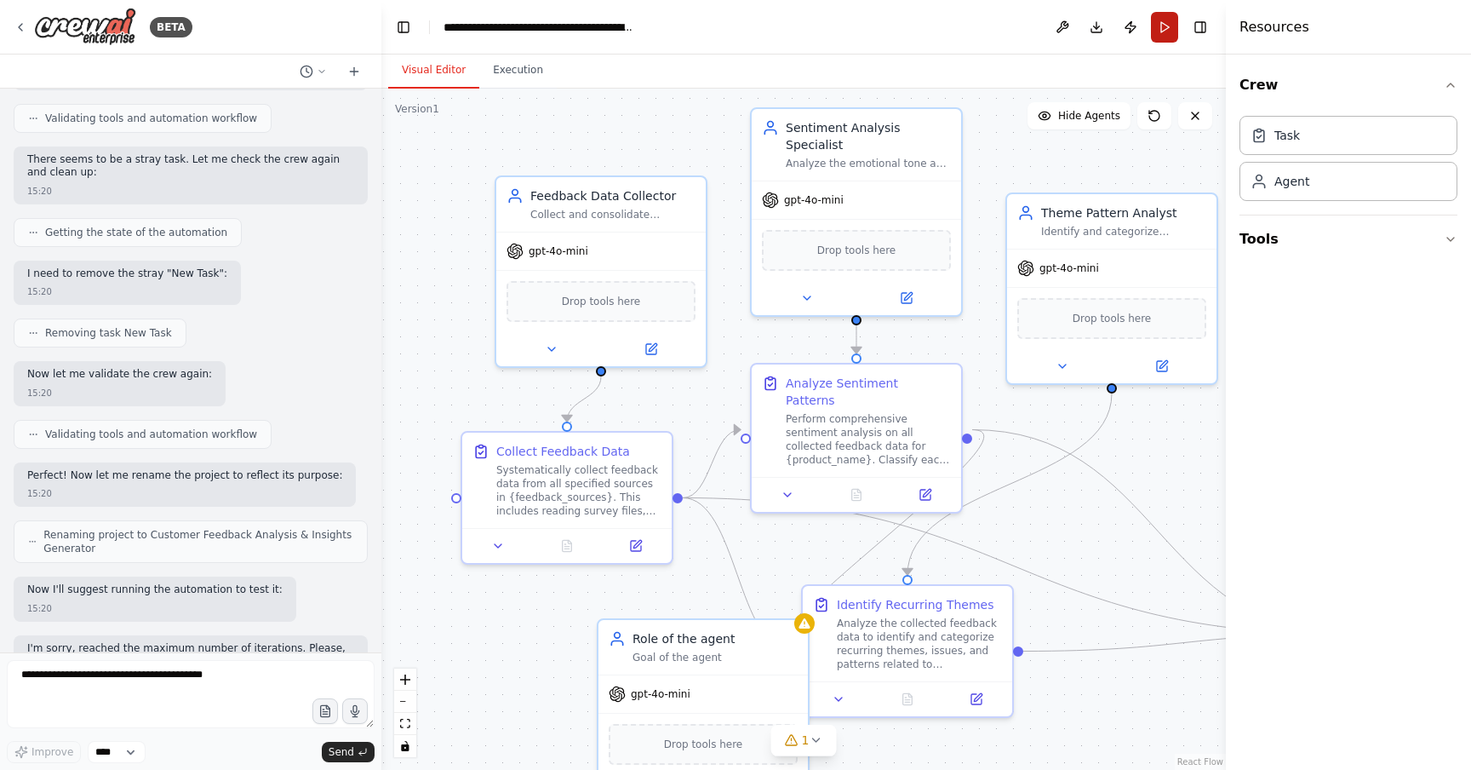
click at [1164, 36] on button "Run" at bounding box center [1164, 27] width 27 height 31
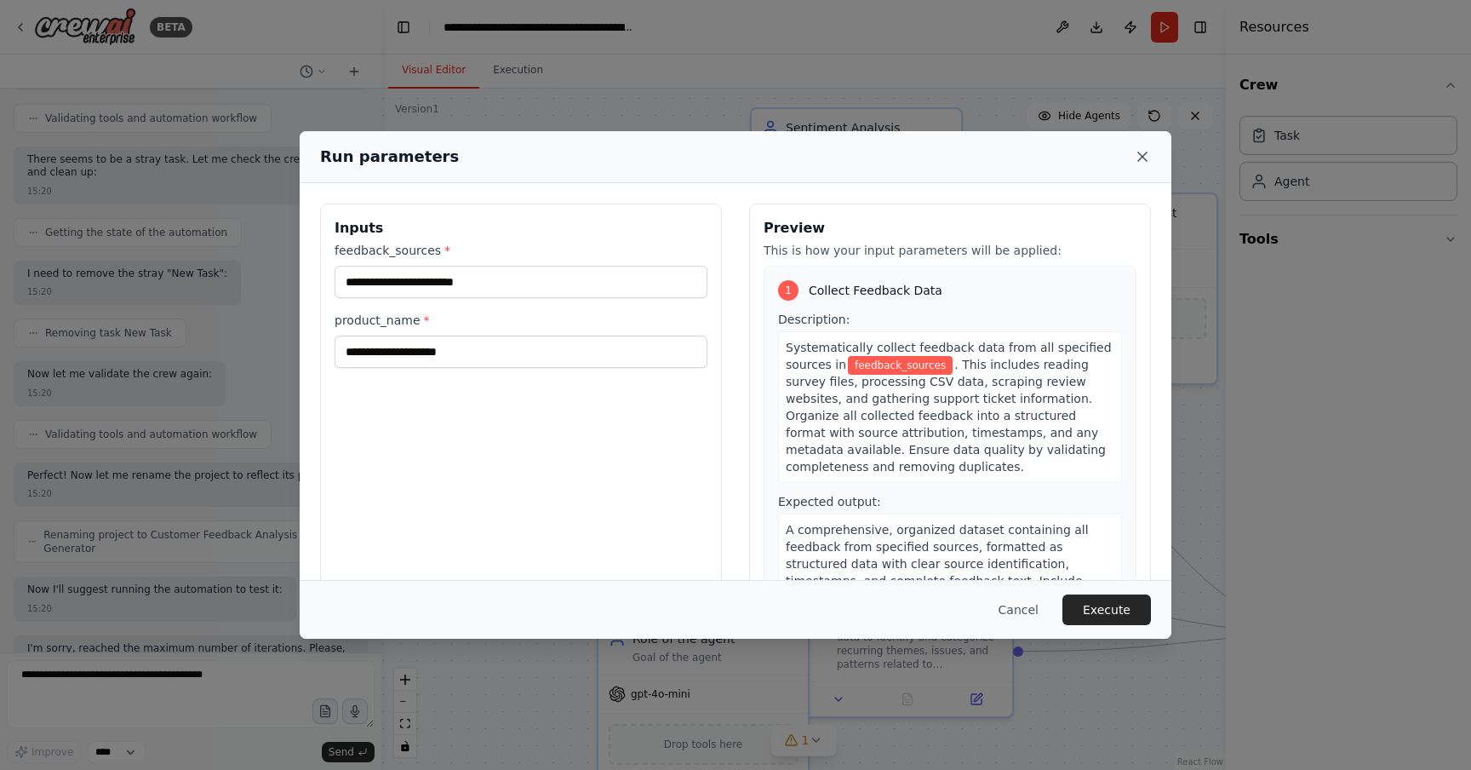
click at [1144, 155] on icon at bounding box center [1142, 156] width 9 height 9
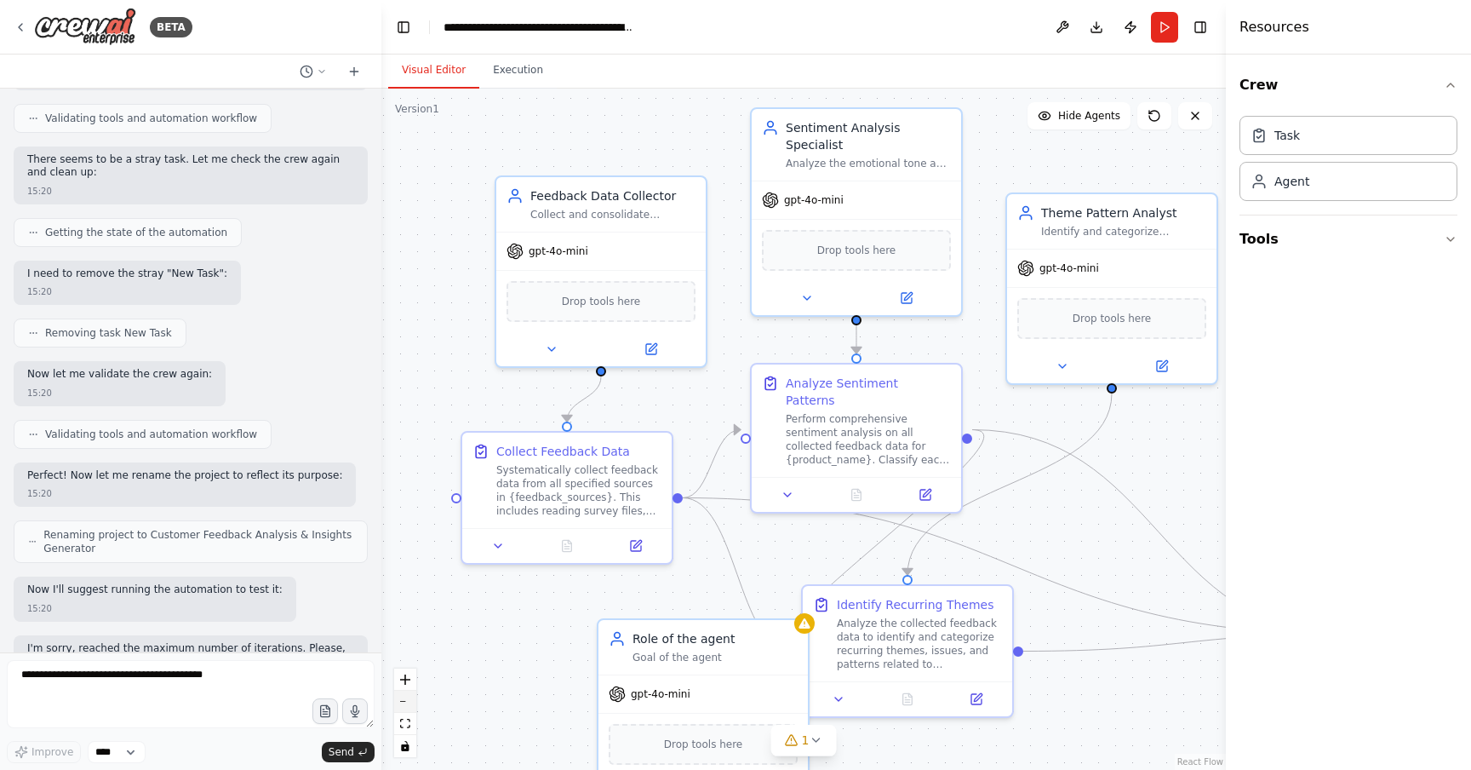
click at [412, 695] on button "zoom out" at bounding box center [405, 702] width 22 height 22
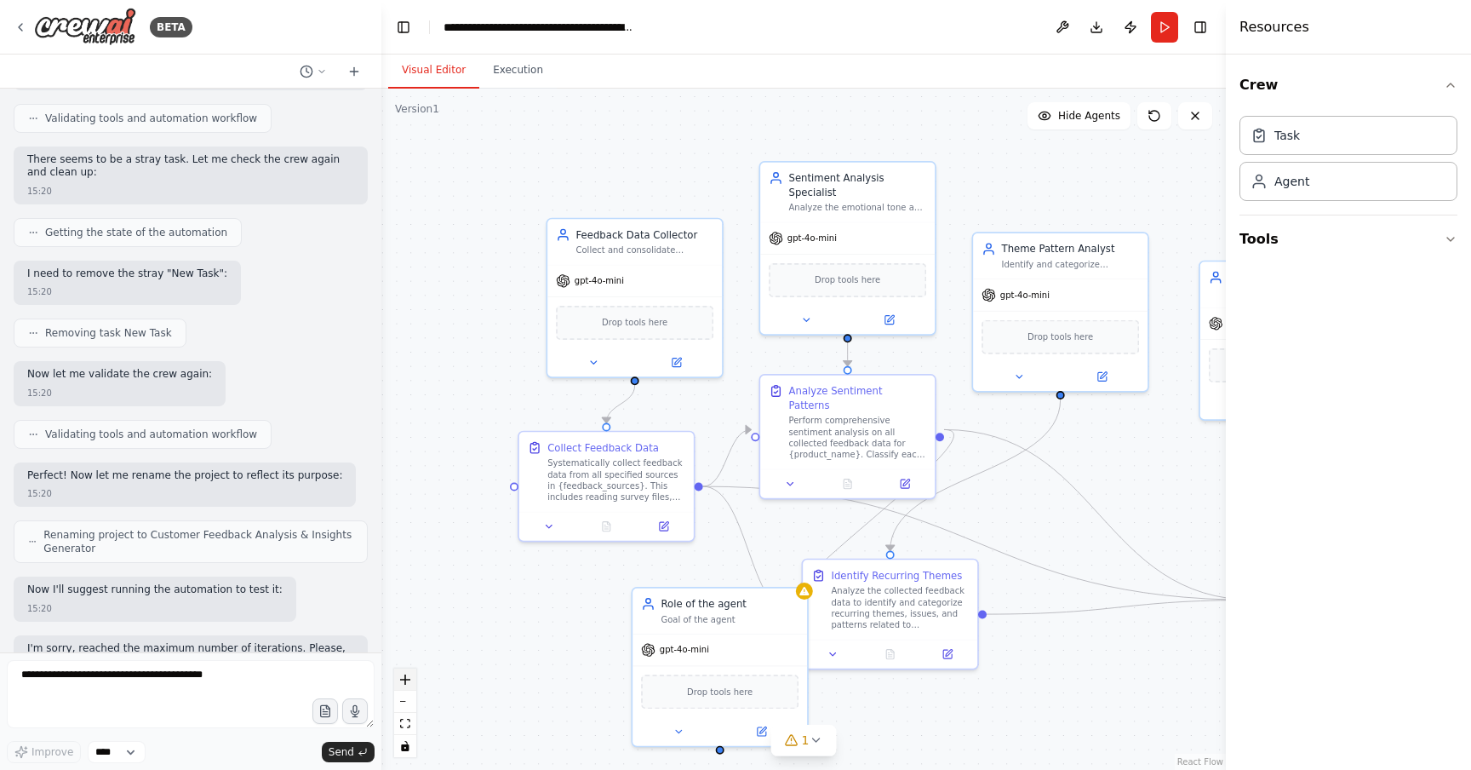
click at [407, 681] on icon "zoom in" at bounding box center [405, 679] width 10 height 10
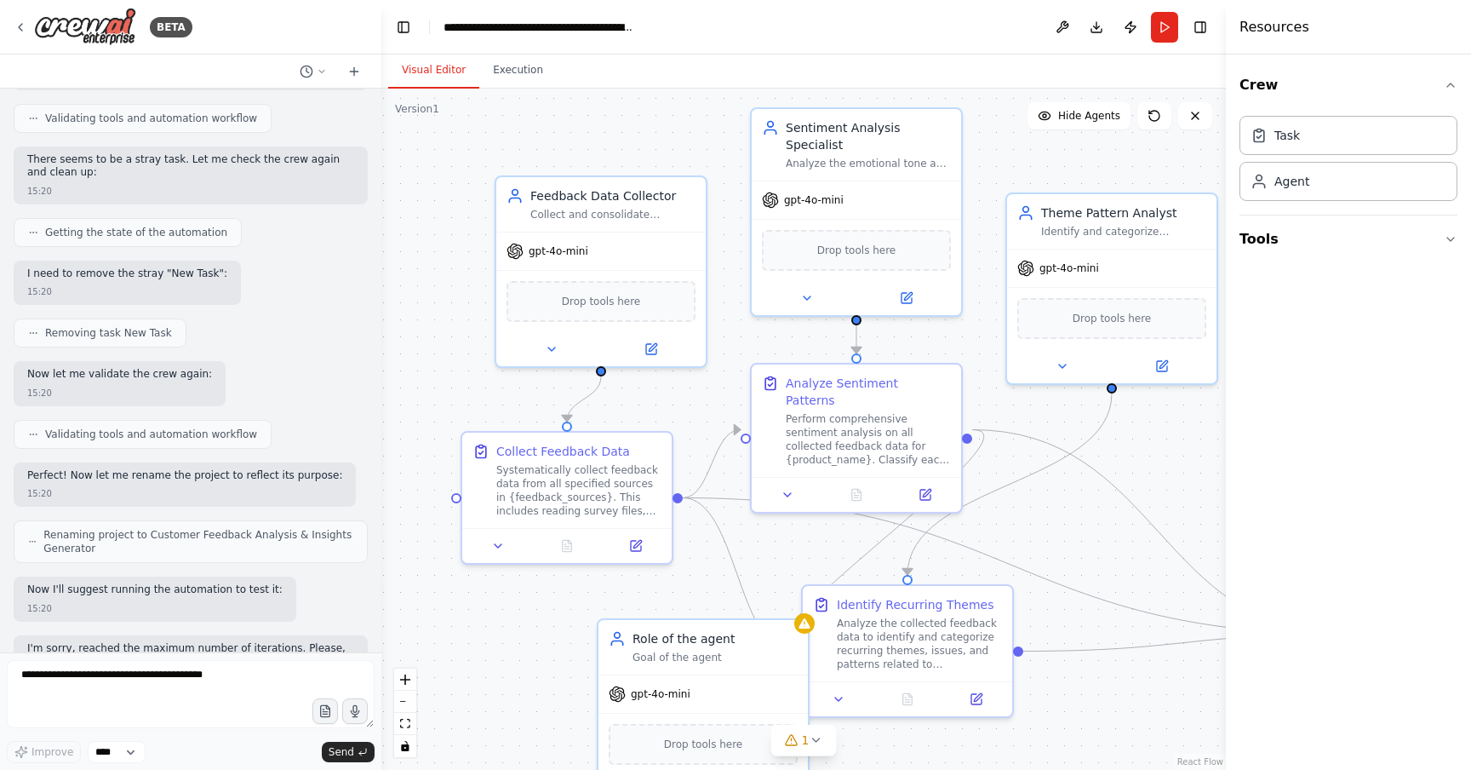
click at [471, 615] on div ".deletable-edge-delete-btn { width: 20px; height: 20px; border: 0px solid #ffff…" at bounding box center [803, 429] width 845 height 681
click at [1124, 92] on div ".deletable-edge-delete-btn { width: 20px; height: 20px; border: 0px solid #ffff…" at bounding box center [803, 429] width 845 height 681
click at [1427, 89] on button "Crew" at bounding box center [1349, 85] width 218 height 48
click at [1445, 83] on icon "button" at bounding box center [1451, 85] width 14 height 14
click at [1063, 479] on div ".deletable-edge-delete-btn { width: 20px; height: 20px; border: 0px solid #ffff…" at bounding box center [803, 429] width 845 height 681
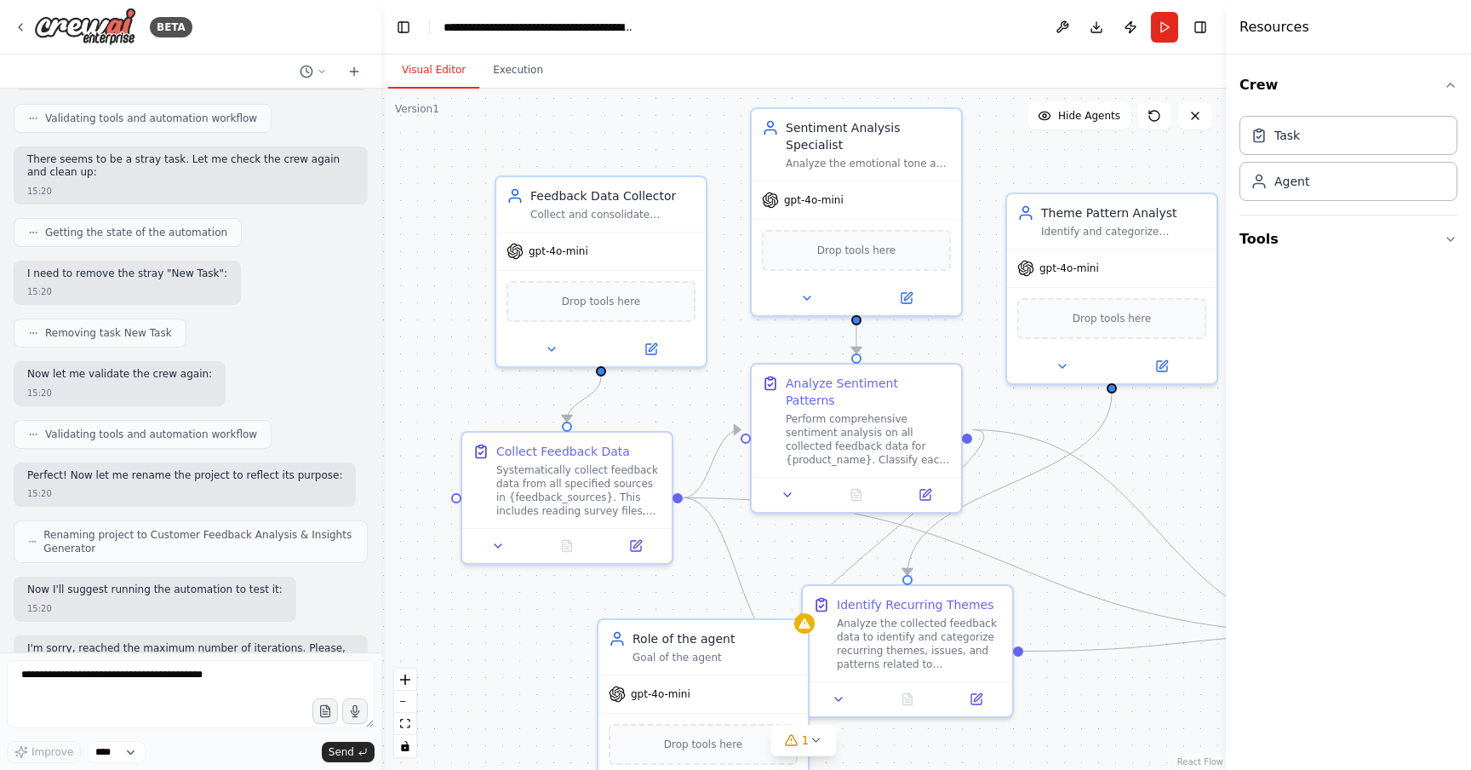
click at [1074, 496] on div ".deletable-edge-delete-btn { width: 20px; height: 20px; border: 0px solid #ffff…" at bounding box center [803, 429] width 845 height 681
click at [1062, 121] on span "Hide Agents" at bounding box center [1089, 116] width 62 height 14
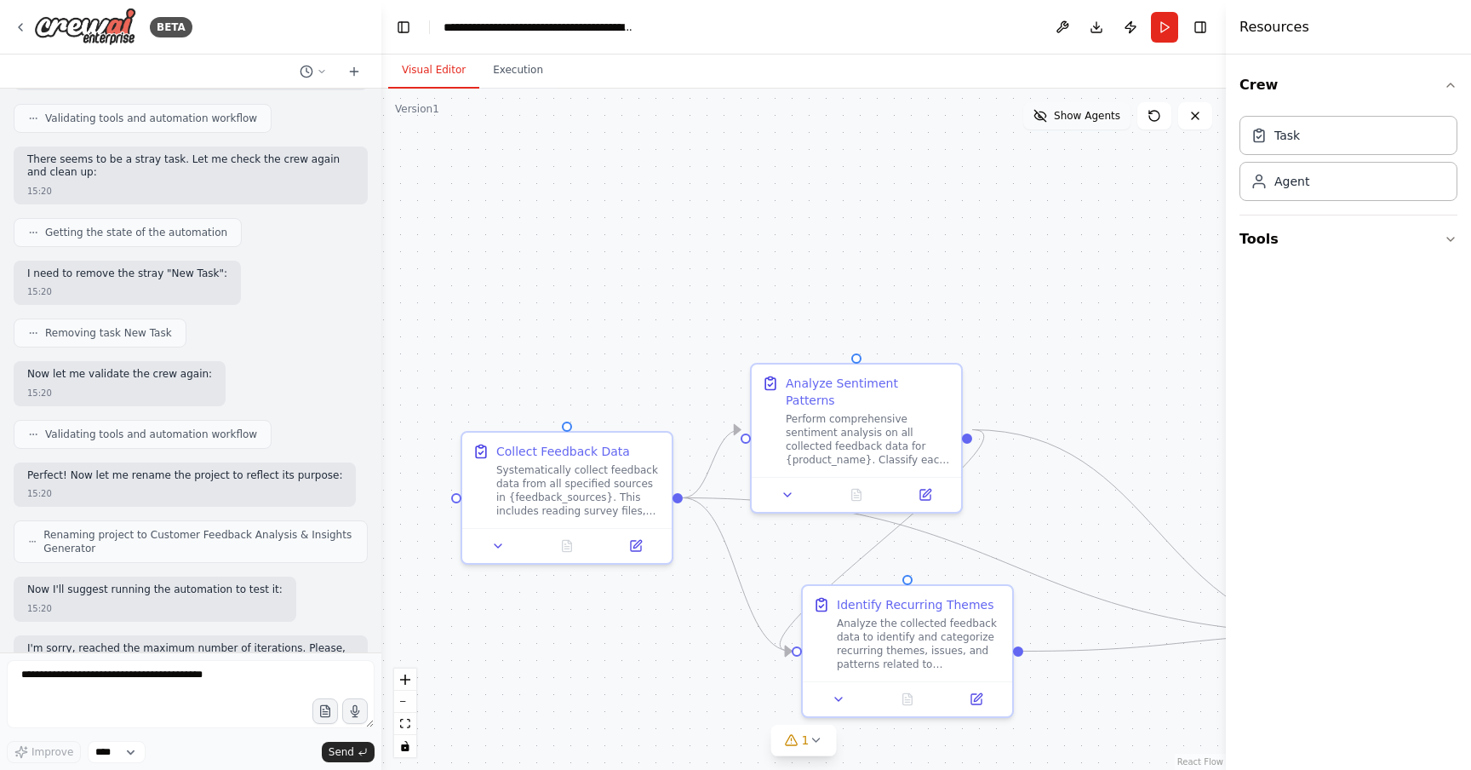
click at [1085, 115] on span "Show Agents" at bounding box center [1087, 116] width 66 height 14
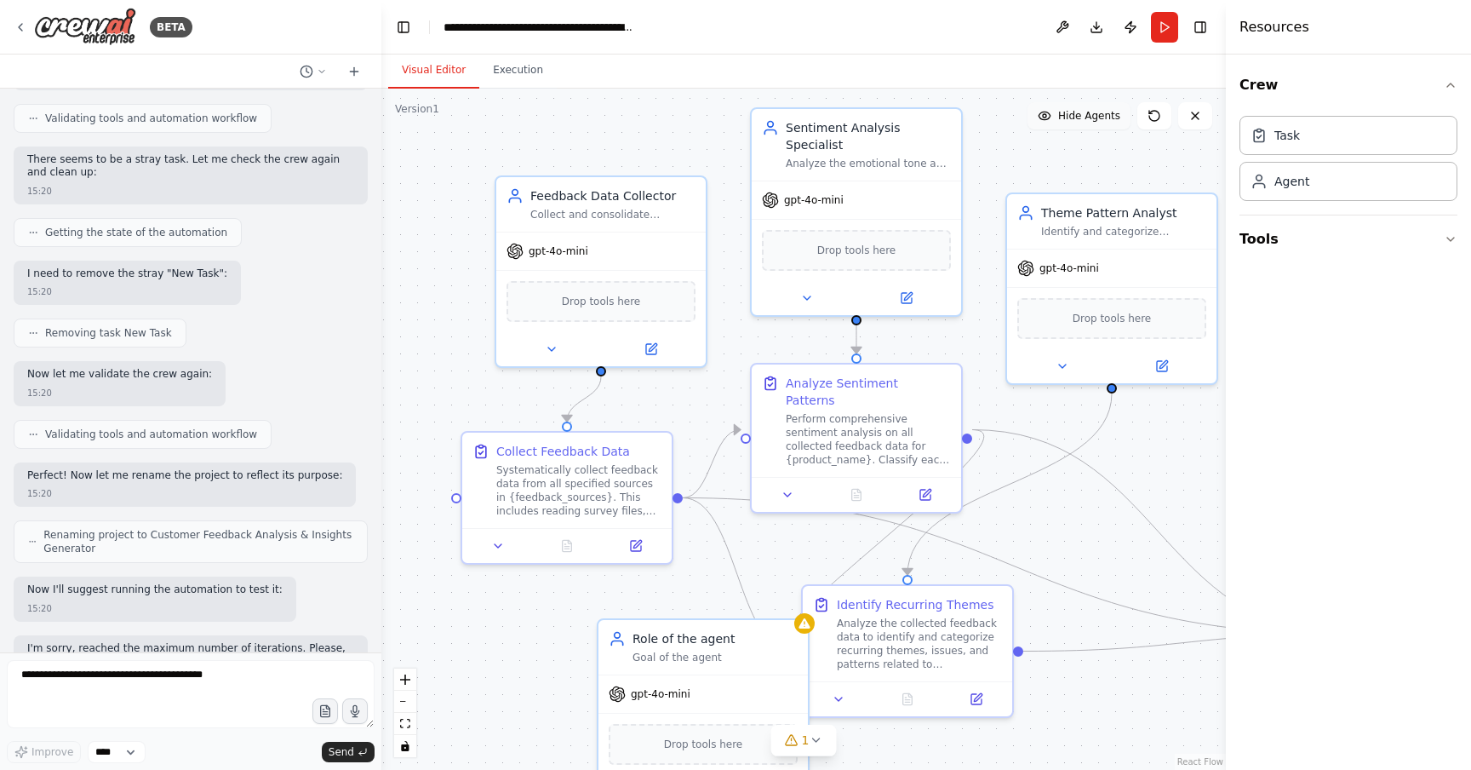
click at [1092, 117] on span "Hide Agents" at bounding box center [1089, 116] width 62 height 14
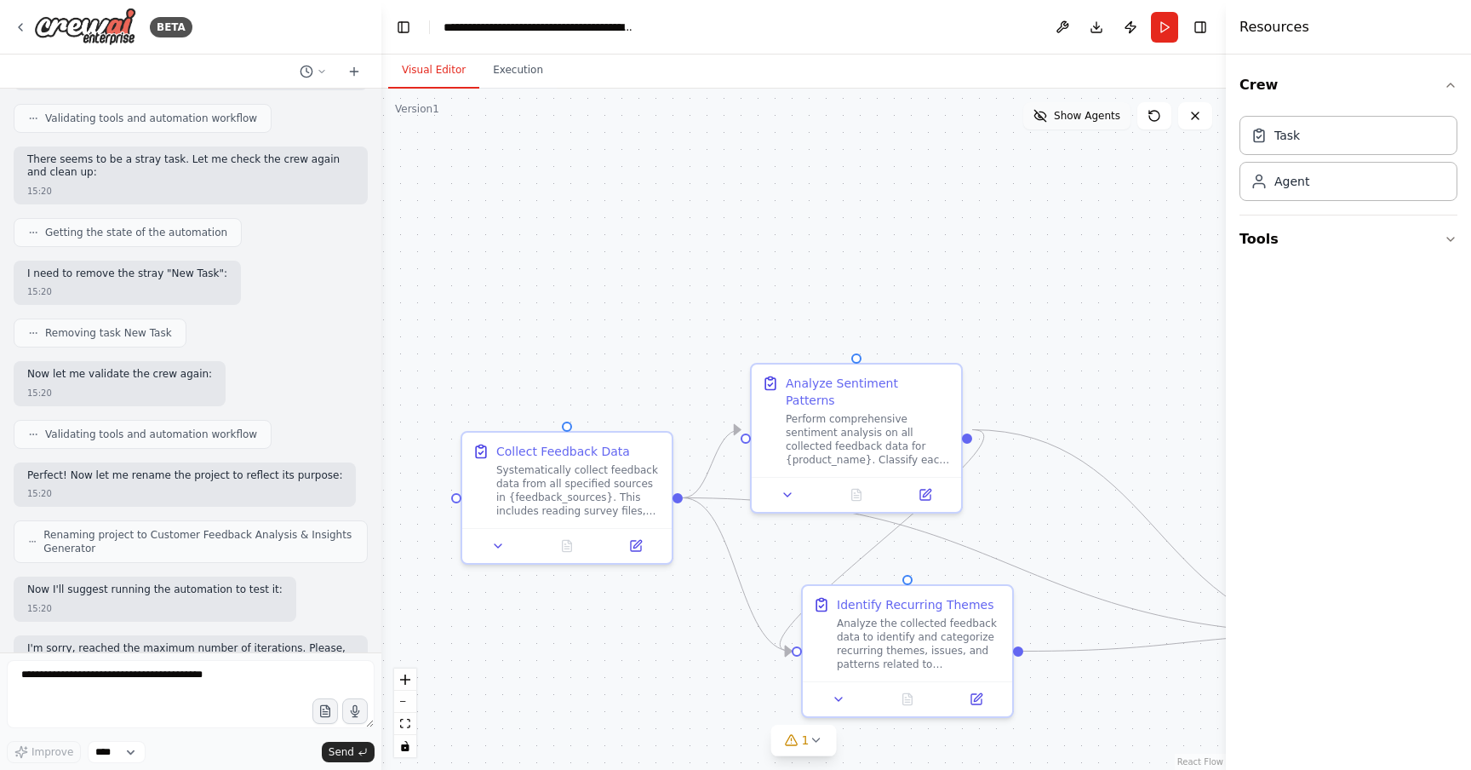
click at [1092, 117] on span "Show Agents" at bounding box center [1087, 116] width 66 height 14
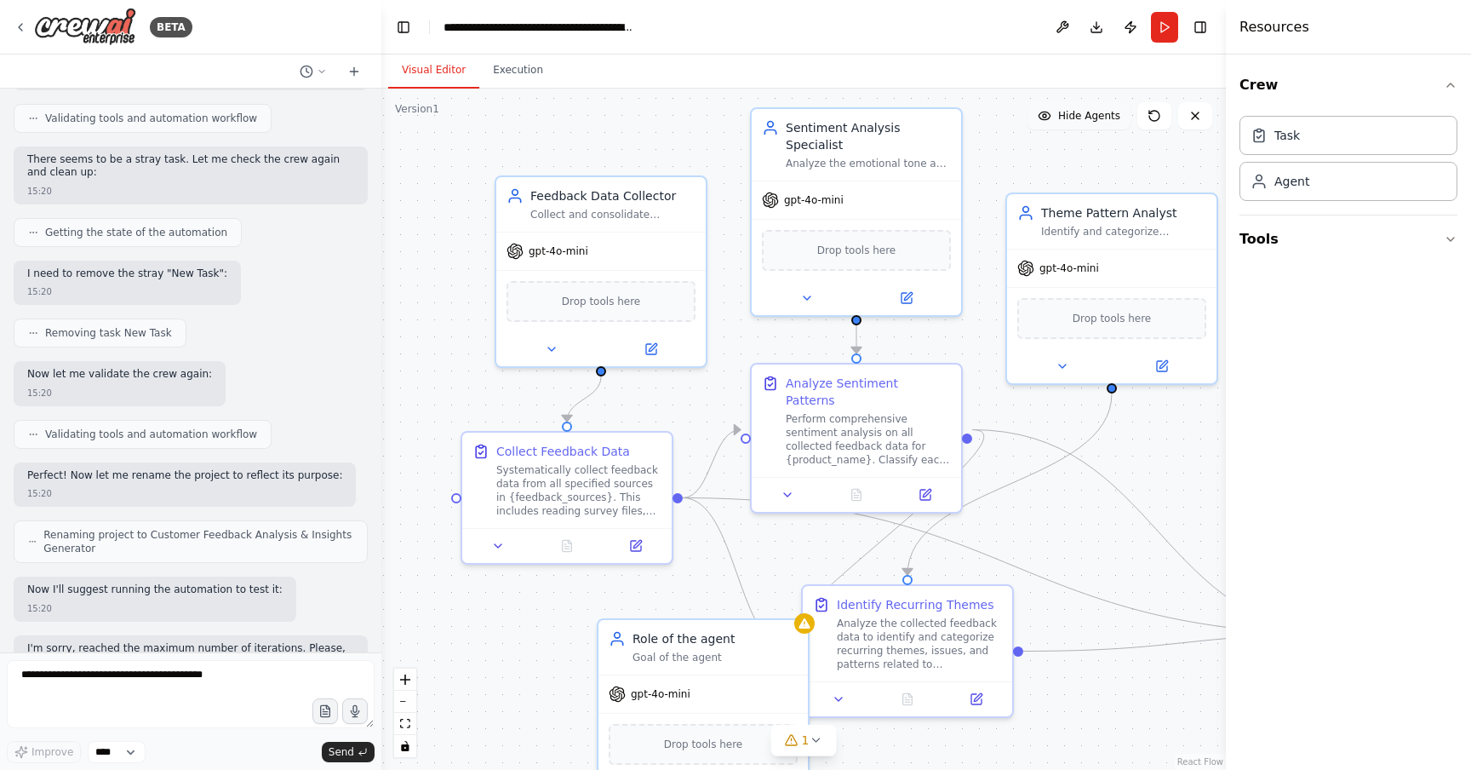
click at [1092, 117] on span "Hide Agents" at bounding box center [1089, 116] width 62 height 14
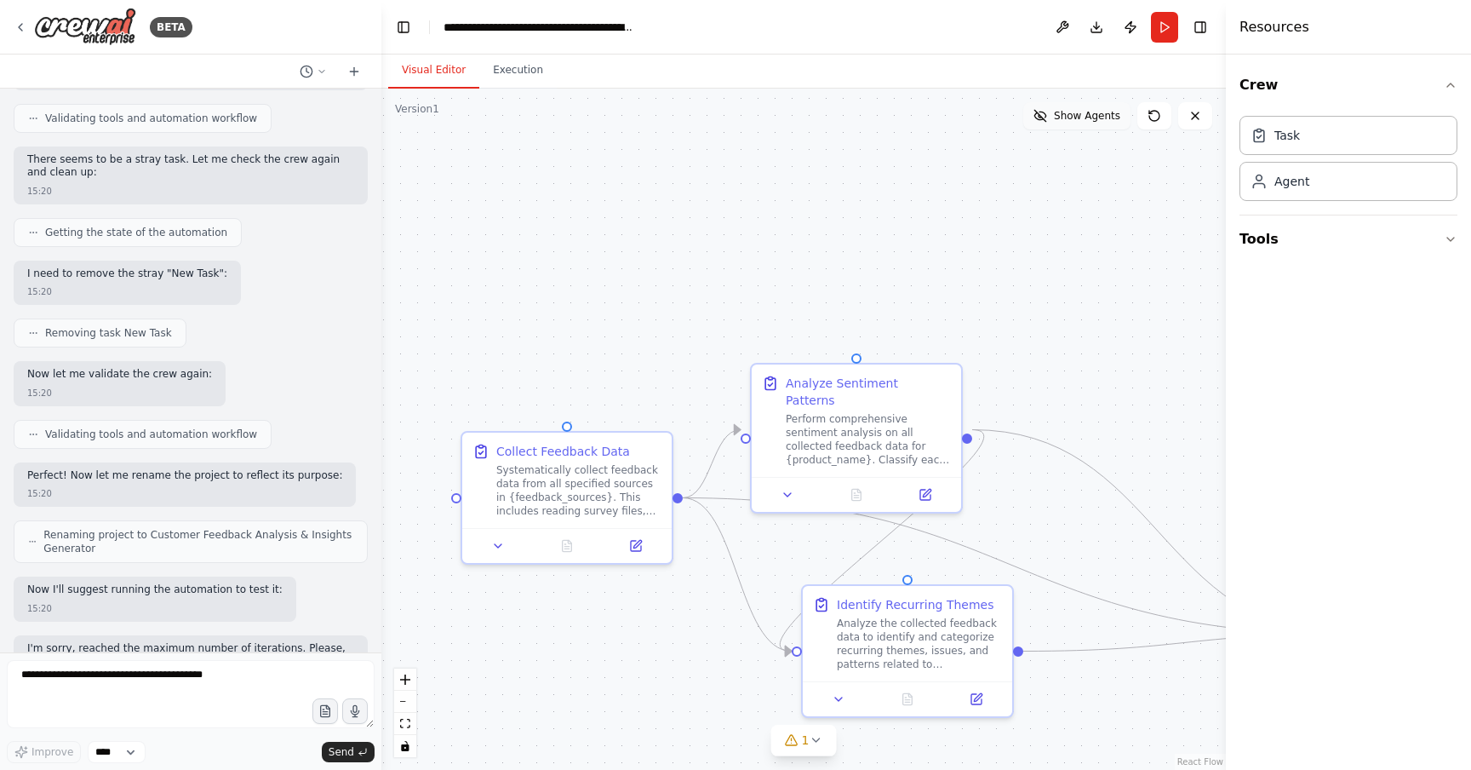
click at [1092, 117] on span "Show Agents" at bounding box center [1087, 116] width 66 height 14
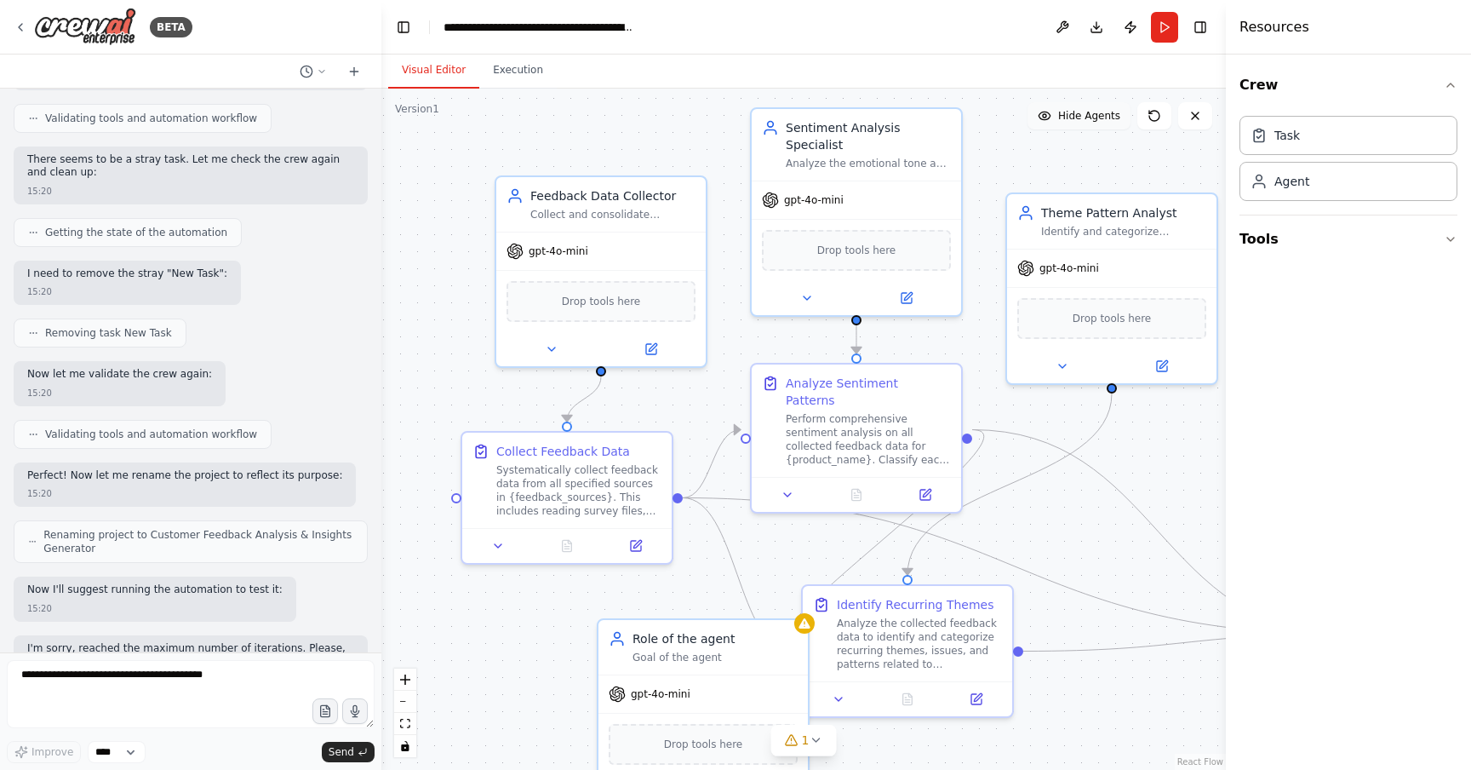
click at [1092, 117] on span "Hide Agents" at bounding box center [1089, 116] width 62 height 14
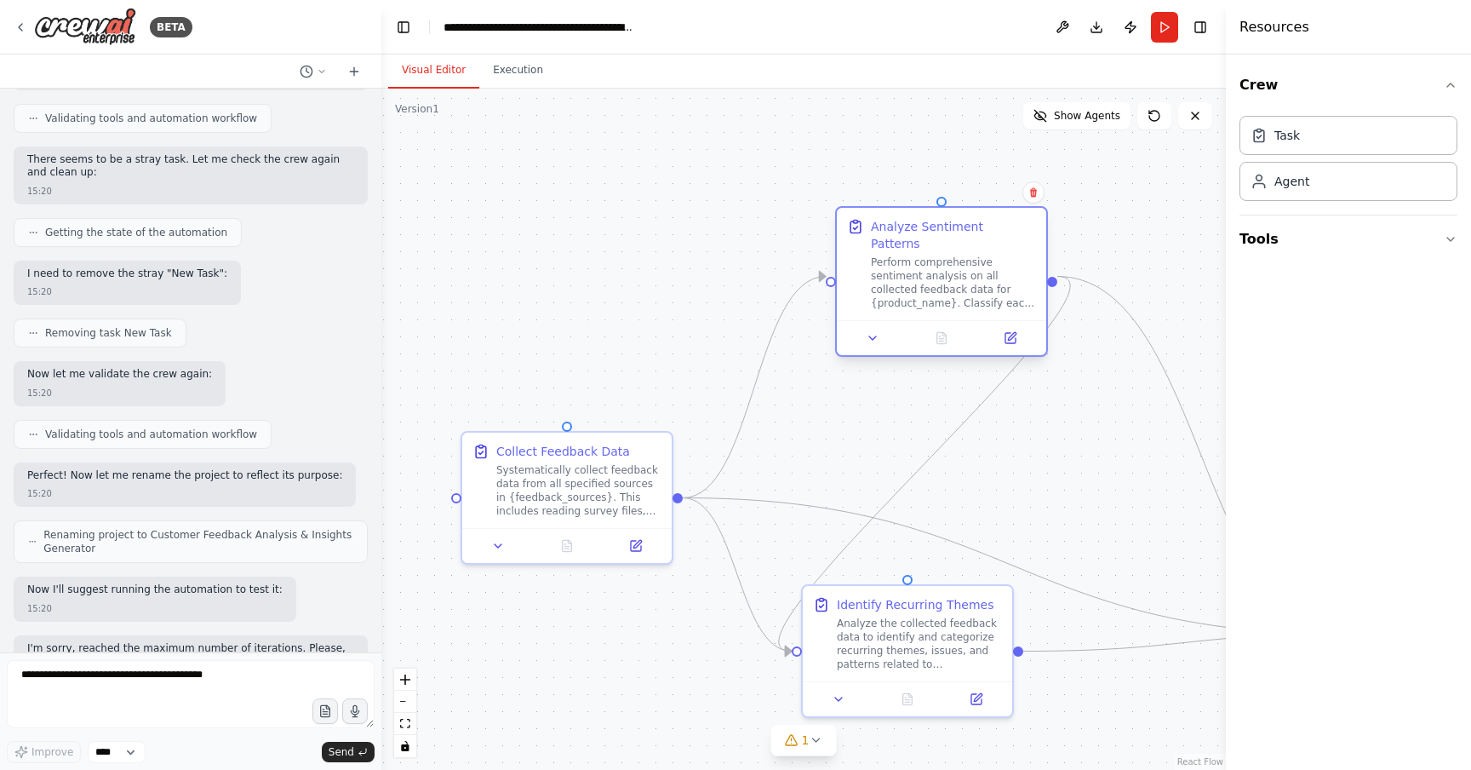
drag, startPoint x: 892, startPoint y: 386, endPoint x: 968, endPoint y: 226, distance: 176.7
click at [968, 226] on div "Analyze Sentiment Patterns" at bounding box center [953, 235] width 165 height 34
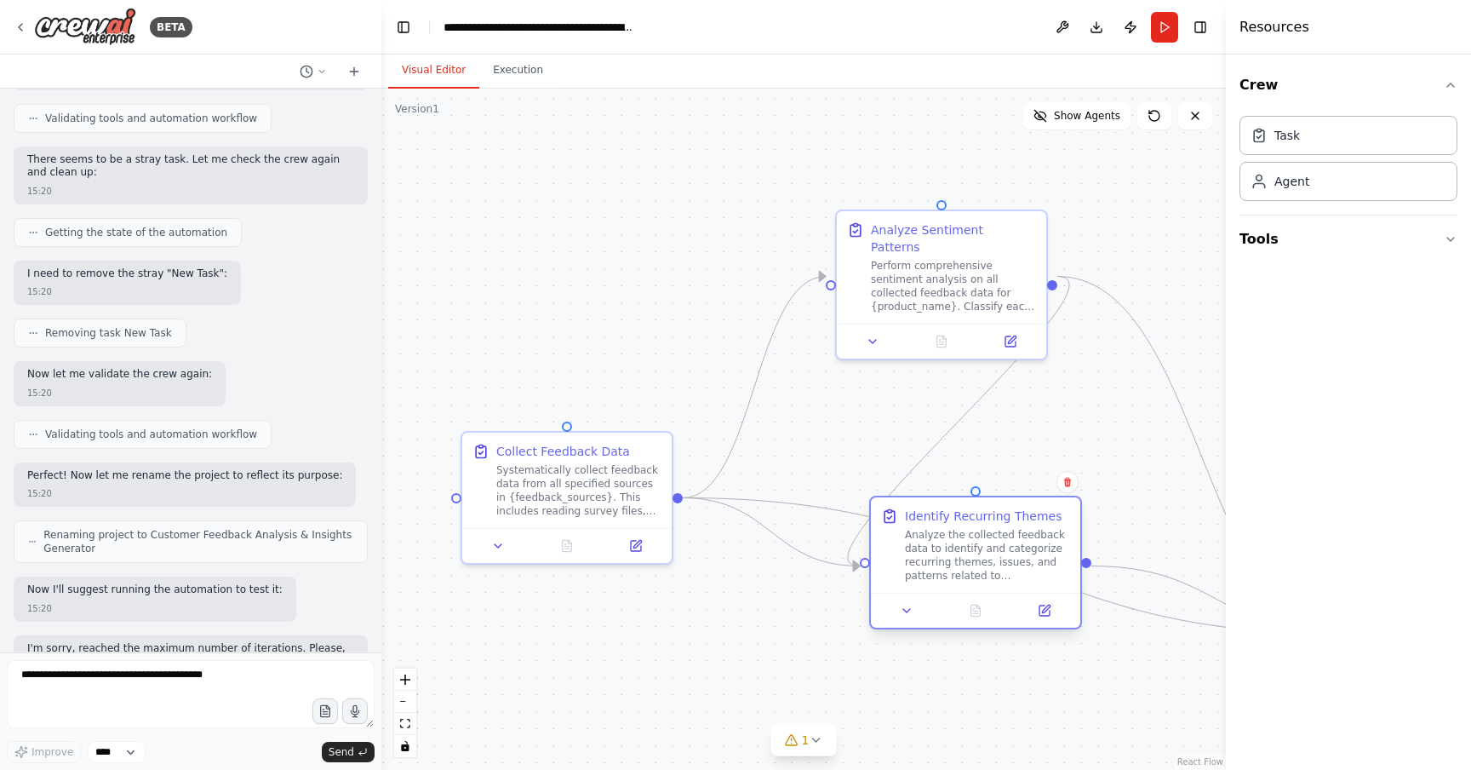
drag, startPoint x: 886, startPoint y: 636, endPoint x: 953, endPoint y: 546, distance: 112.6
click at [953, 546] on div "Analyze the collected feedback data to identify and categorize recurring themes…" at bounding box center [987, 555] width 165 height 54
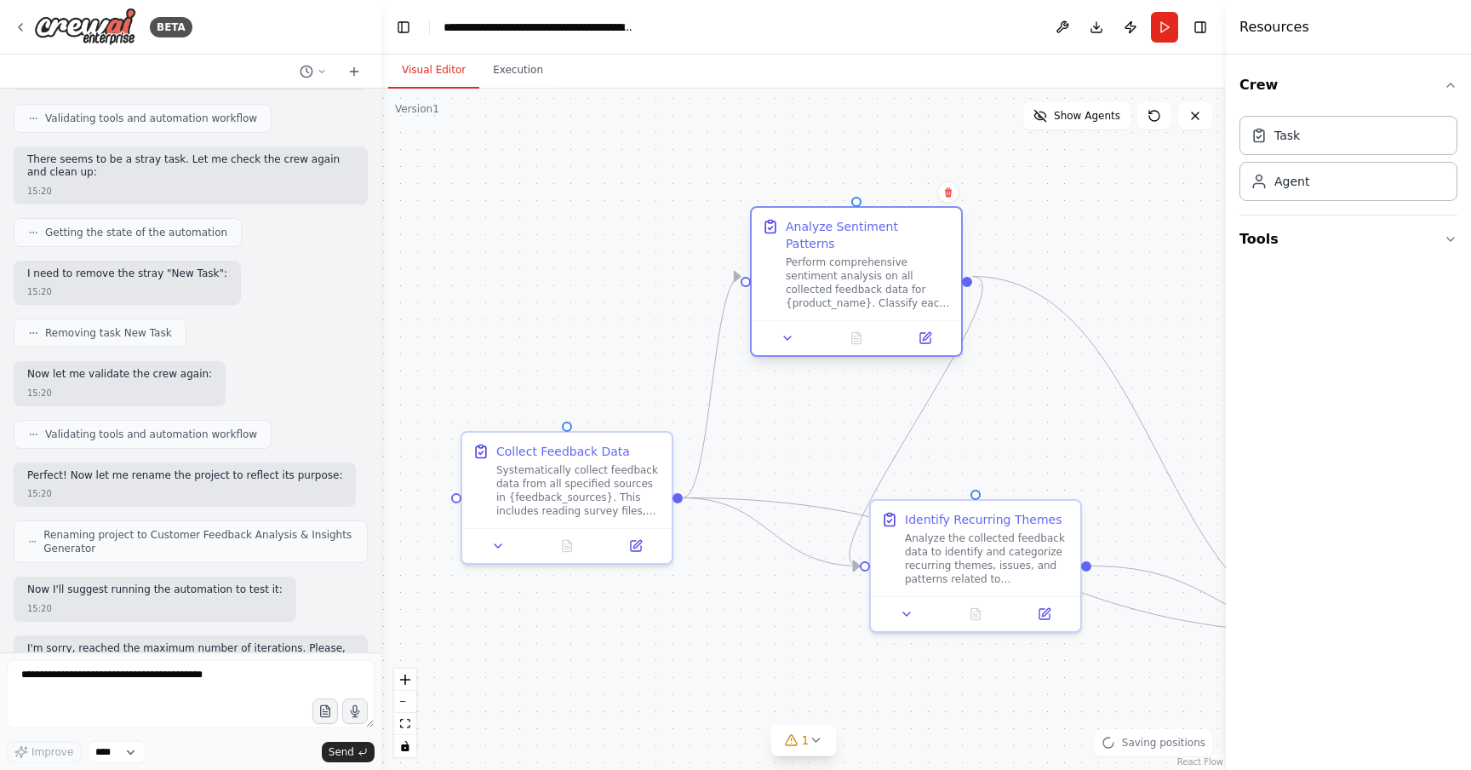
drag, startPoint x: 1000, startPoint y: 283, endPoint x: 891, endPoint y: 286, distance: 109.9
click at [891, 286] on div "Perform comprehensive sentiment analysis on all collected feedback data for {pr…" at bounding box center [868, 282] width 165 height 54
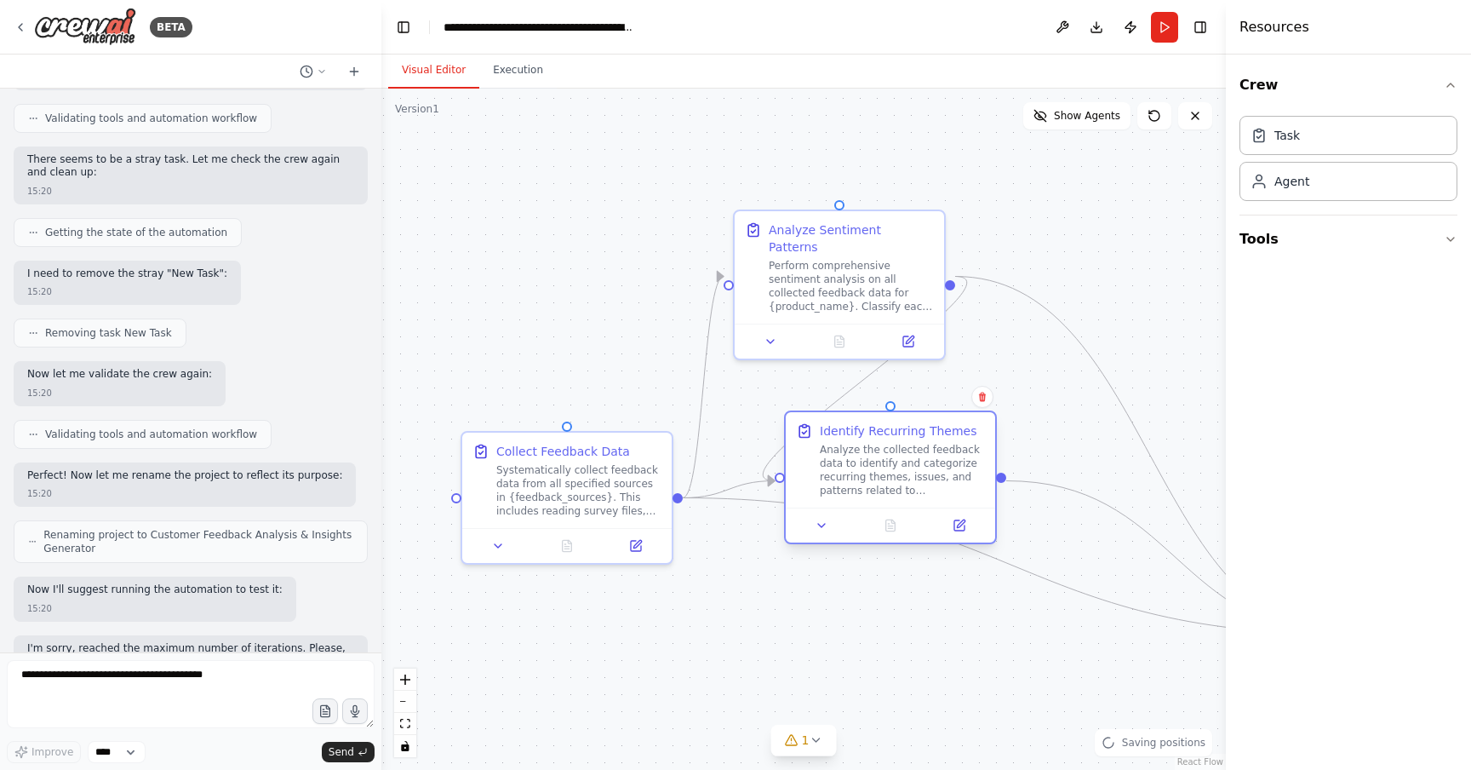
drag, startPoint x: 1002, startPoint y: 546, endPoint x: 914, endPoint y: 464, distance: 120.5
click at [914, 464] on div "Analyze the collected feedback data to identify and categorize recurring themes…" at bounding box center [902, 470] width 165 height 54
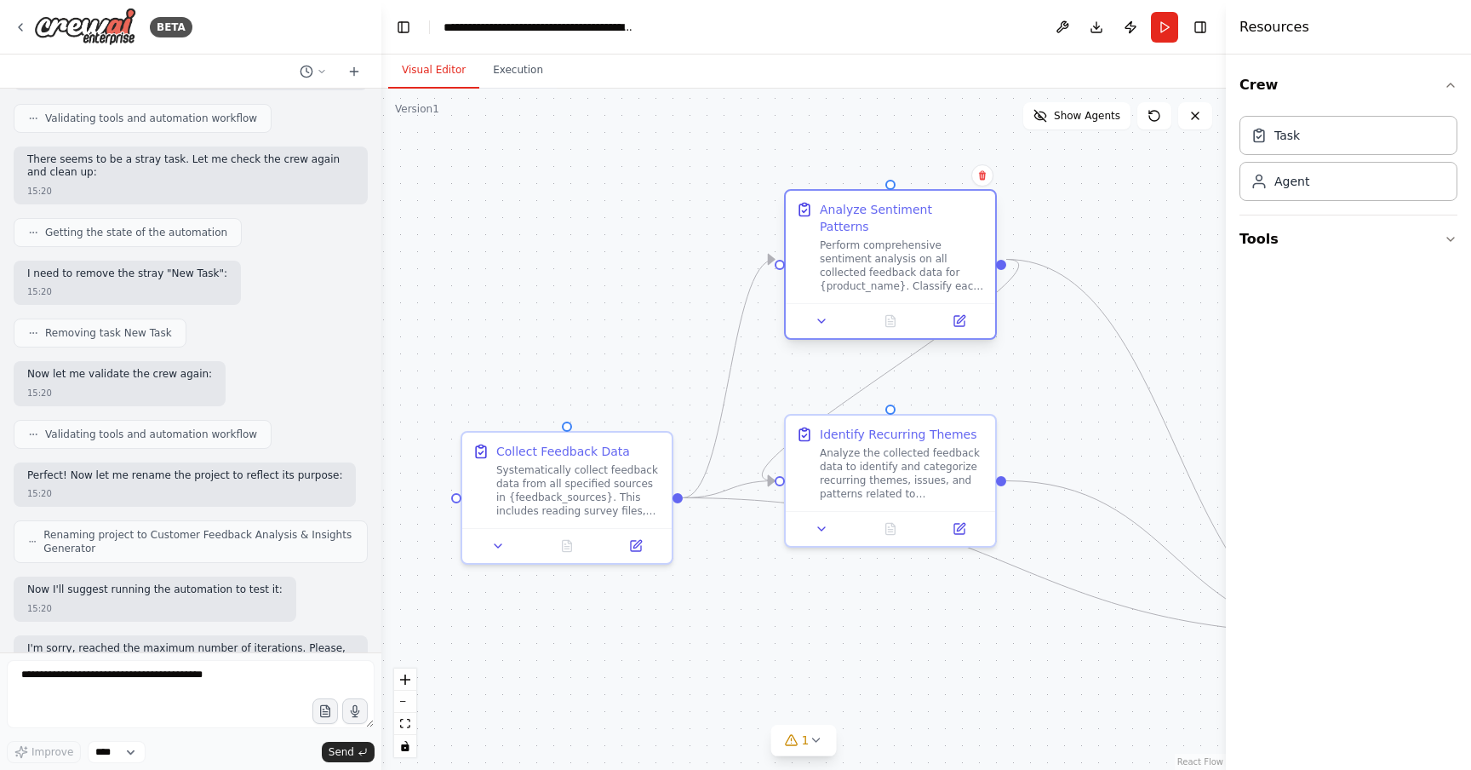
drag, startPoint x: 870, startPoint y: 272, endPoint x: 916, endPoint y: 254, distance: 49.6
click at [916, 254] on div "Perform comprehensive sentiment analysis on all collected feedback data for {pr…" at bounding box center [902, 265] width 165 height 54
click at [631, 479] on div "Systematically collect feedback data from all specified sources in {feedback_so…" at bounding box center [578, 487] width 165 height 54
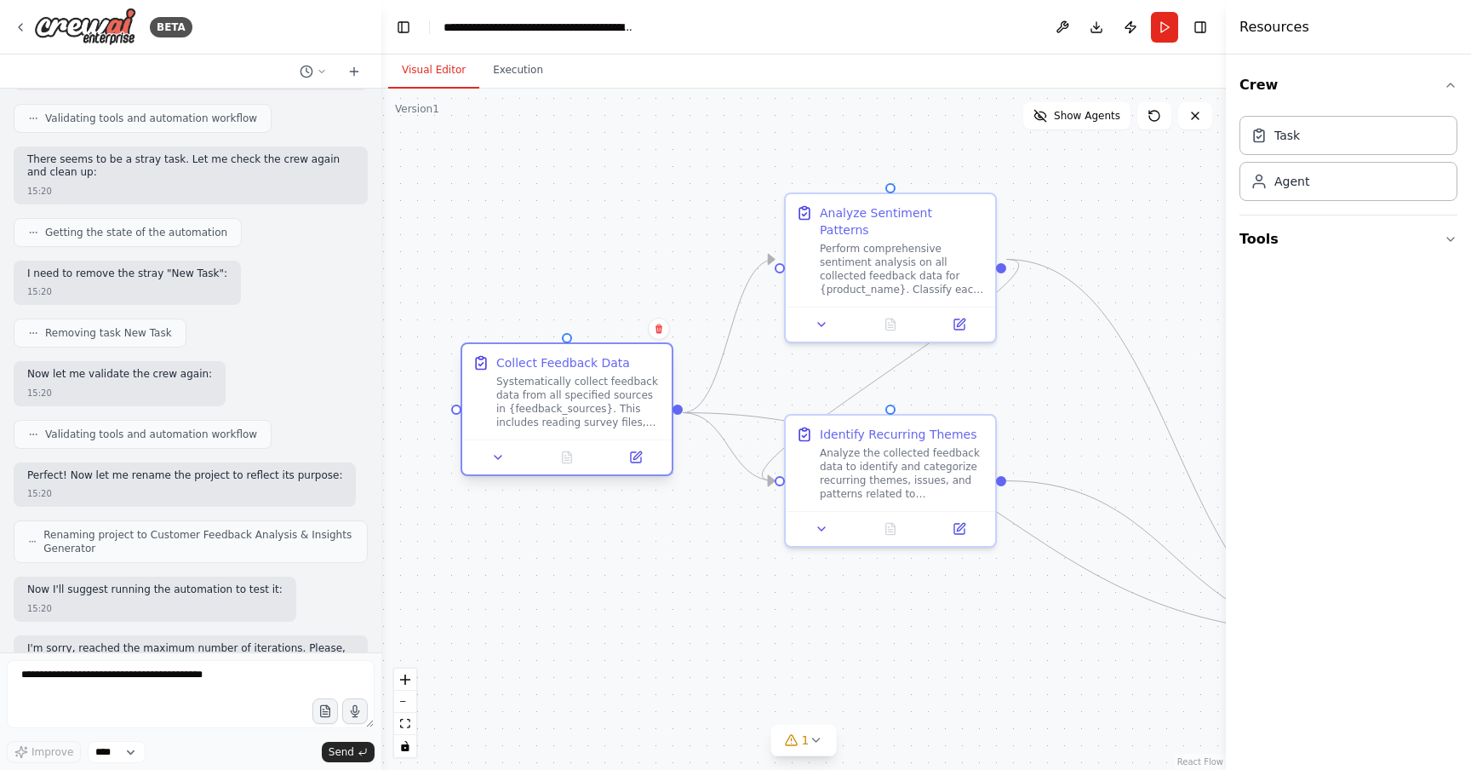
drag, startPoint x: 616, startPoint y: 482, endPoint x: 608, endPoint y: 404, distance: 77.9
click at [608, 404] on div "Systematically collect feedback data from all specified sources in {feedback_so…" at bounding box center [578, 402] width 165 height 54
click at [638, 451] on icon at bounding box center [636, 457] width 14 height 14
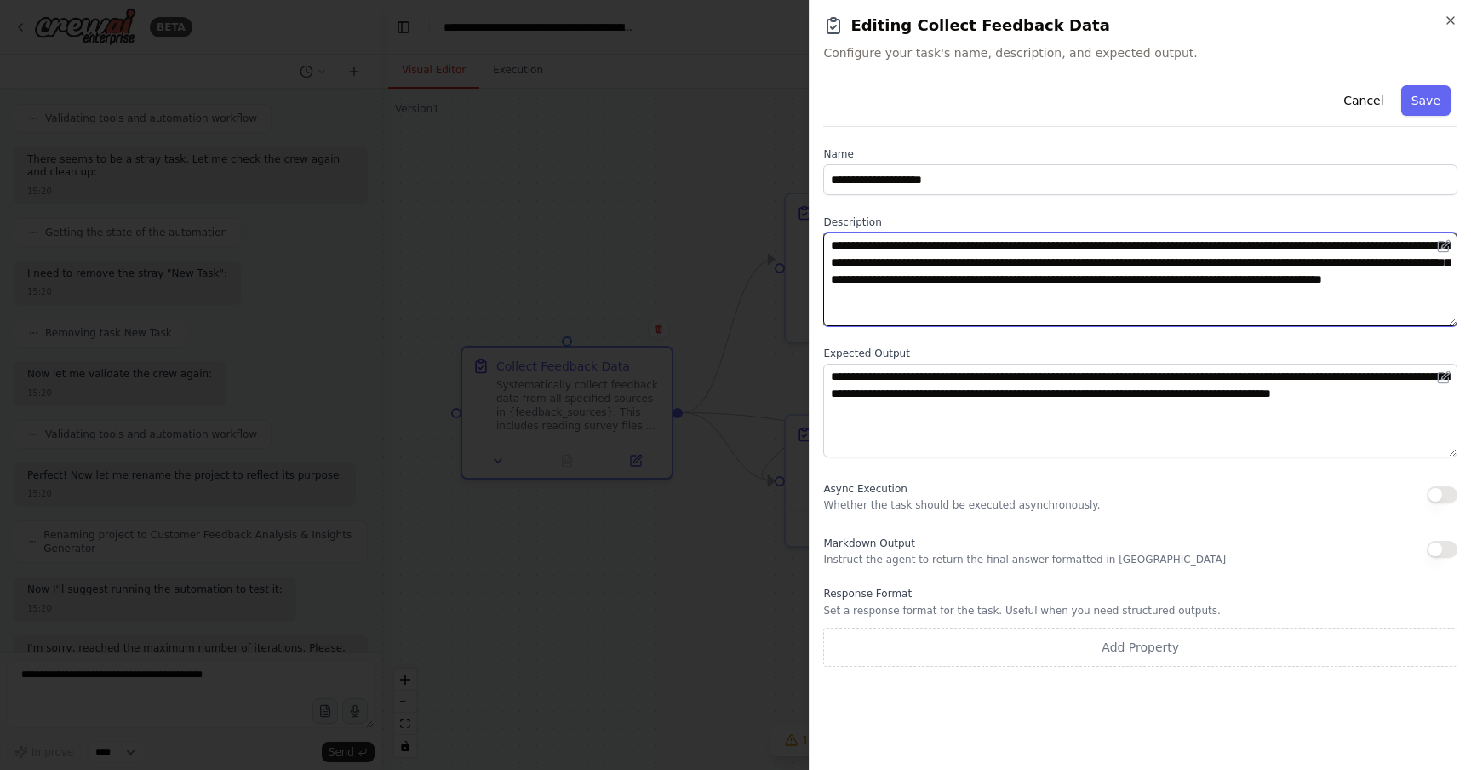
drag, startPoint x: 1199, startPoint y: 244, endPoint x: 1316, endPoint y: 244, distance: 117.5
click at [1316, 244] on textarea "**********" at bounding box center [1140, 279] width 634 height 94
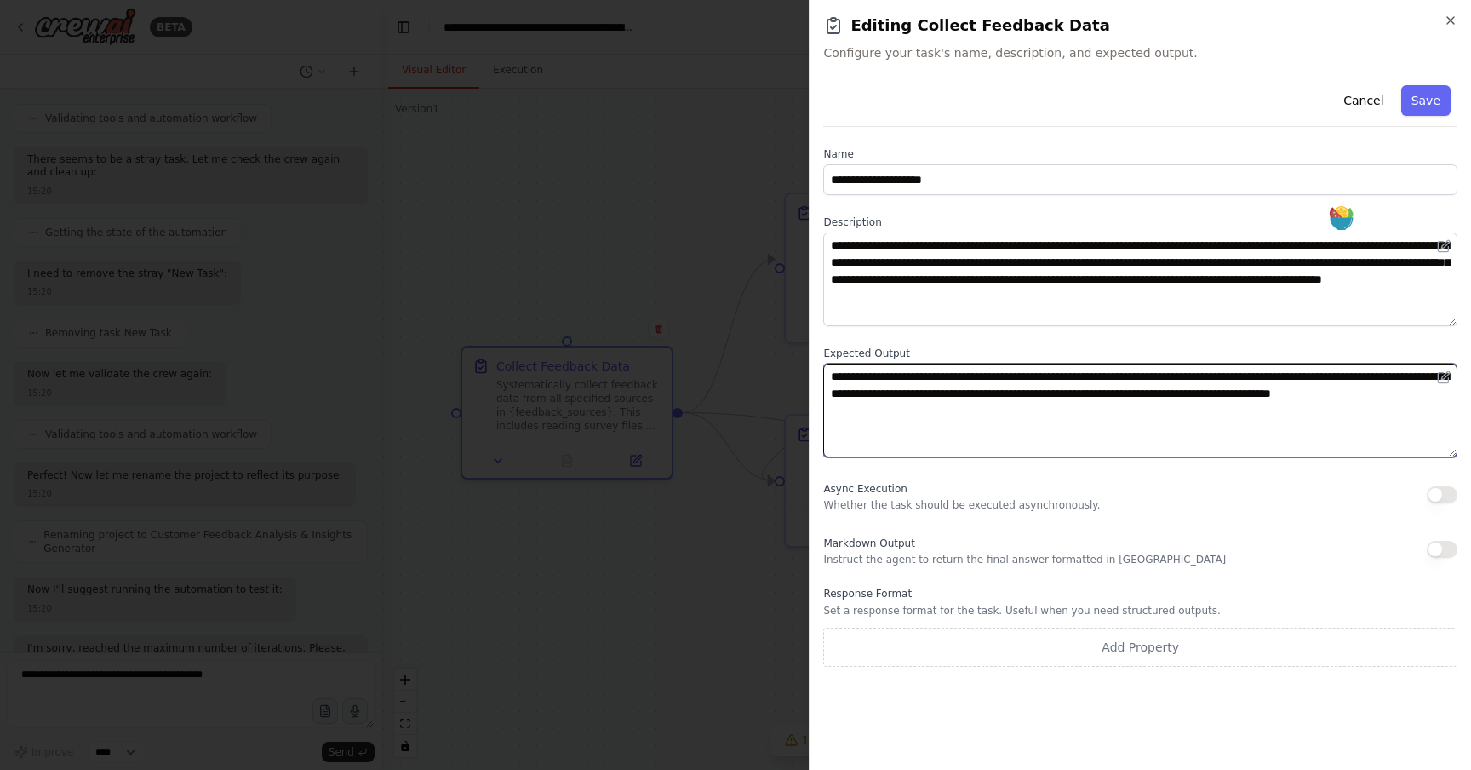
click at [1202, 387] on textarea "**********" at bounding box center [1140, 411] width 634 height 94
click at [1141, 415] on textarea "**********" at bounding box center [1140, 411] width 634 height 94
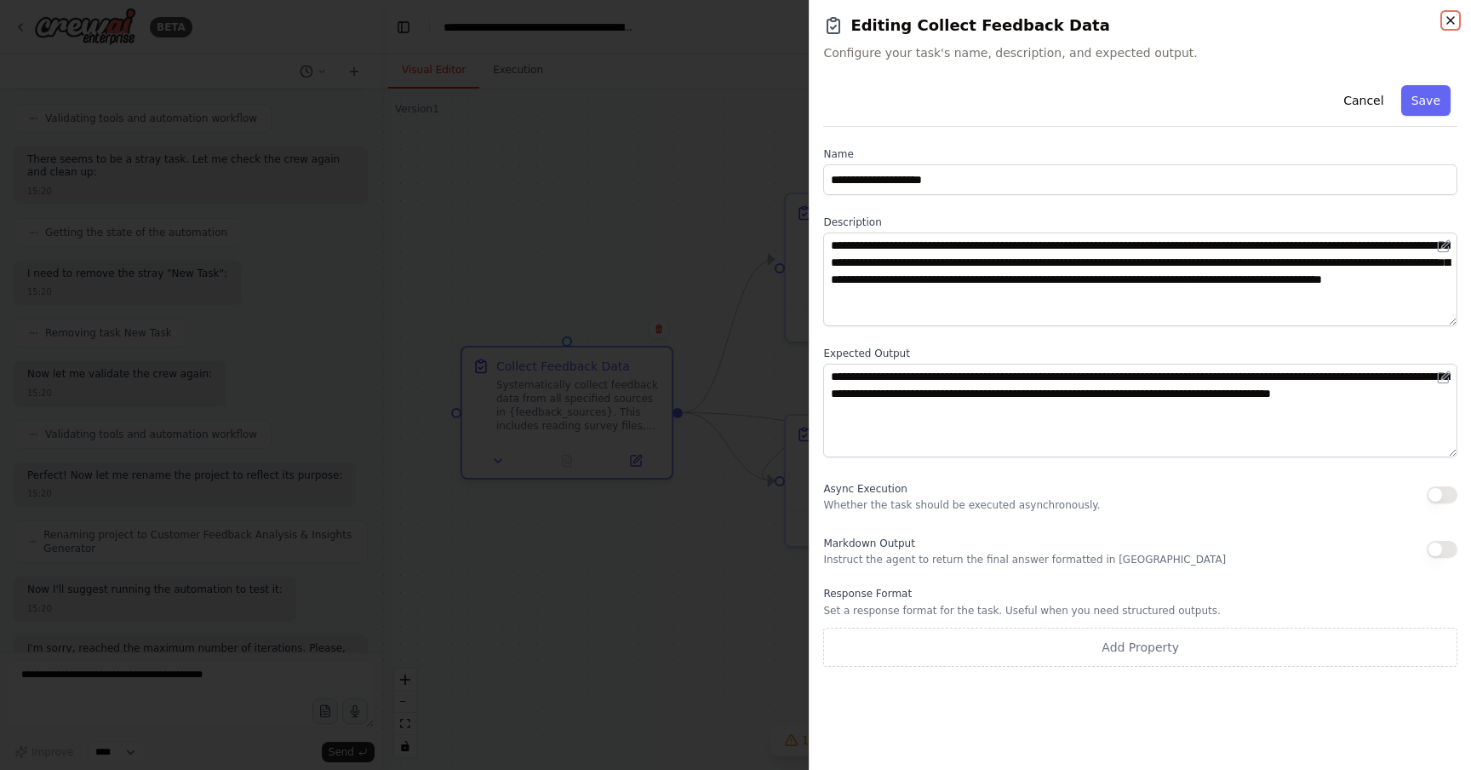
click at [1452, 20] on icon "button" at bounding box center [1451, 20] width 7 height 7
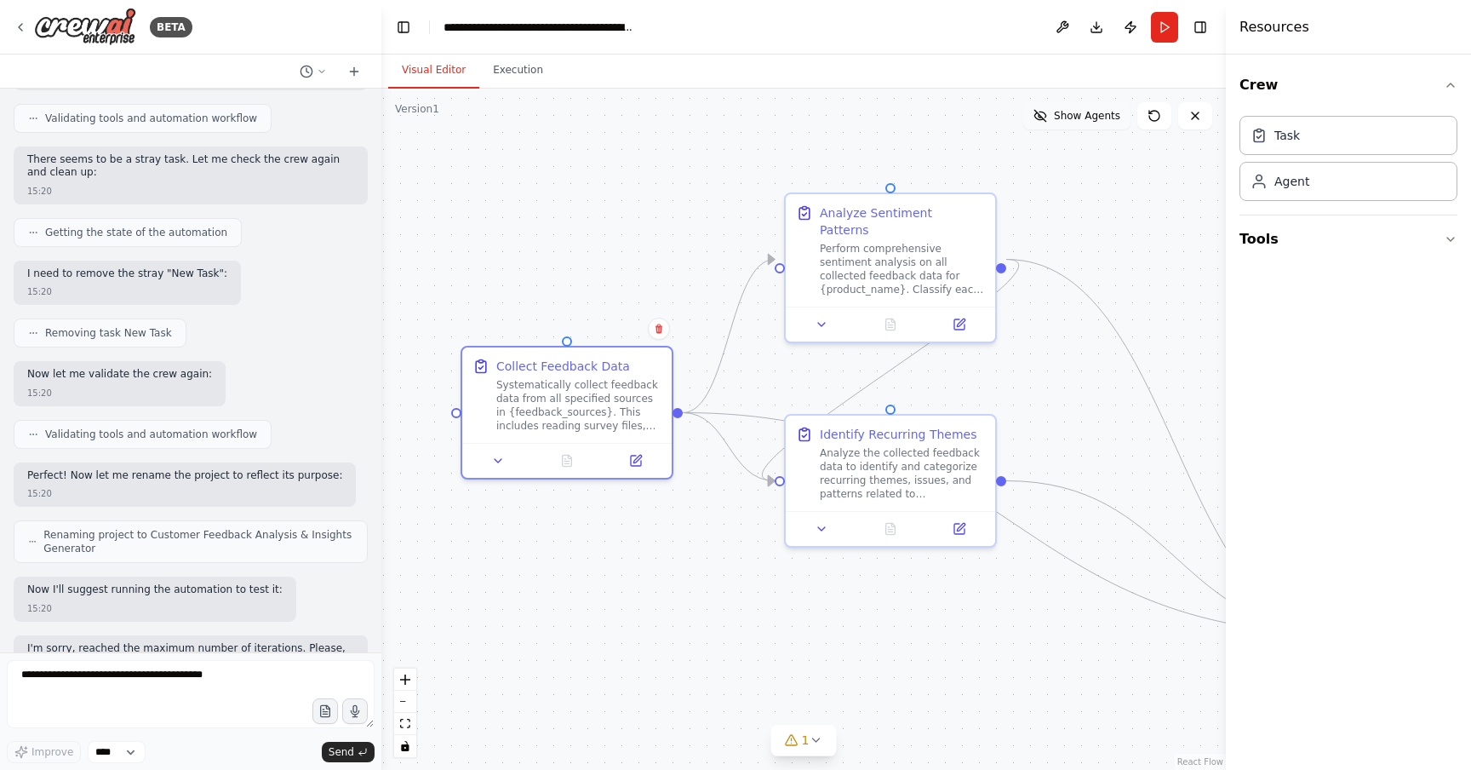
click at [1060, 123] on button "Show Agents" at bounding box center [1076, 115] width 107 height 27
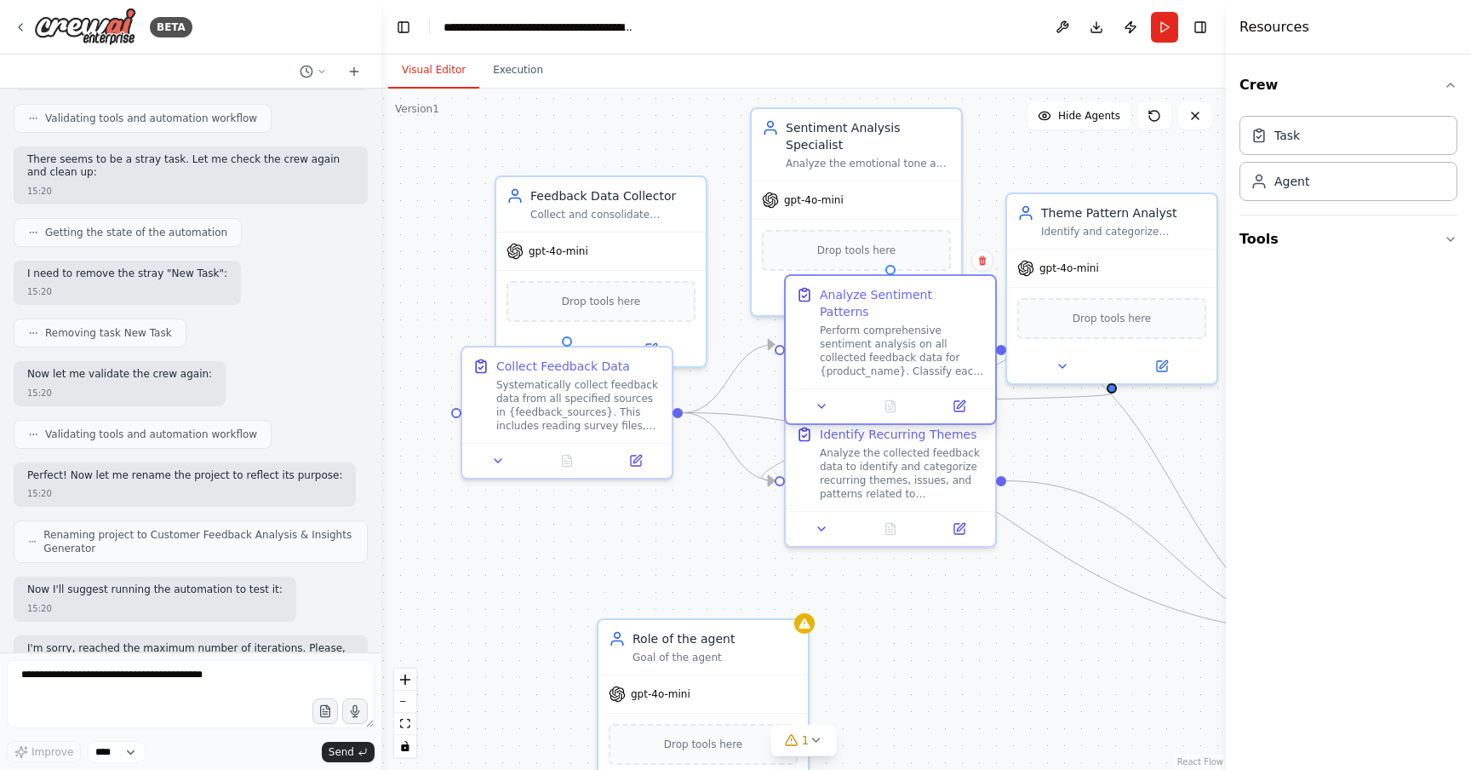
drag, startPoint x: 883, startPoint y: 235, endPoint x: 841, endPoint y: 309, distance: 85.0
click at [883, 324] on div "Perform comprehensive sentiment analysis on all collected feedback data for {pr…" at bounding box center [902, 351] width 165 height 54
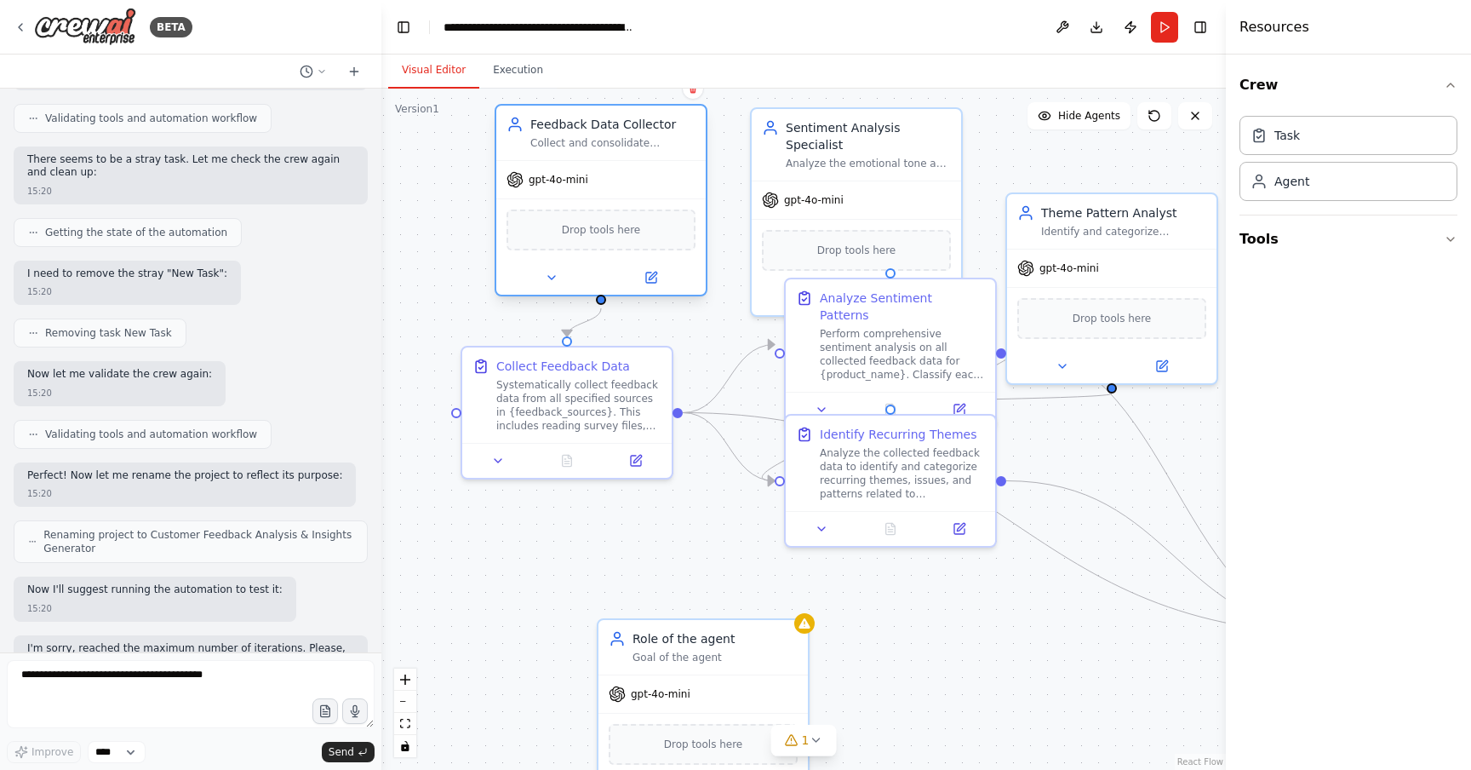
drag, startPoint x: 616, startPoint y: 236, endPoint x: 610, endPoint y: 166, distance: 70.1
click at [610, 165] on div "gpt-4o-mini" at bounding box center [600, 179] width 209 height 37
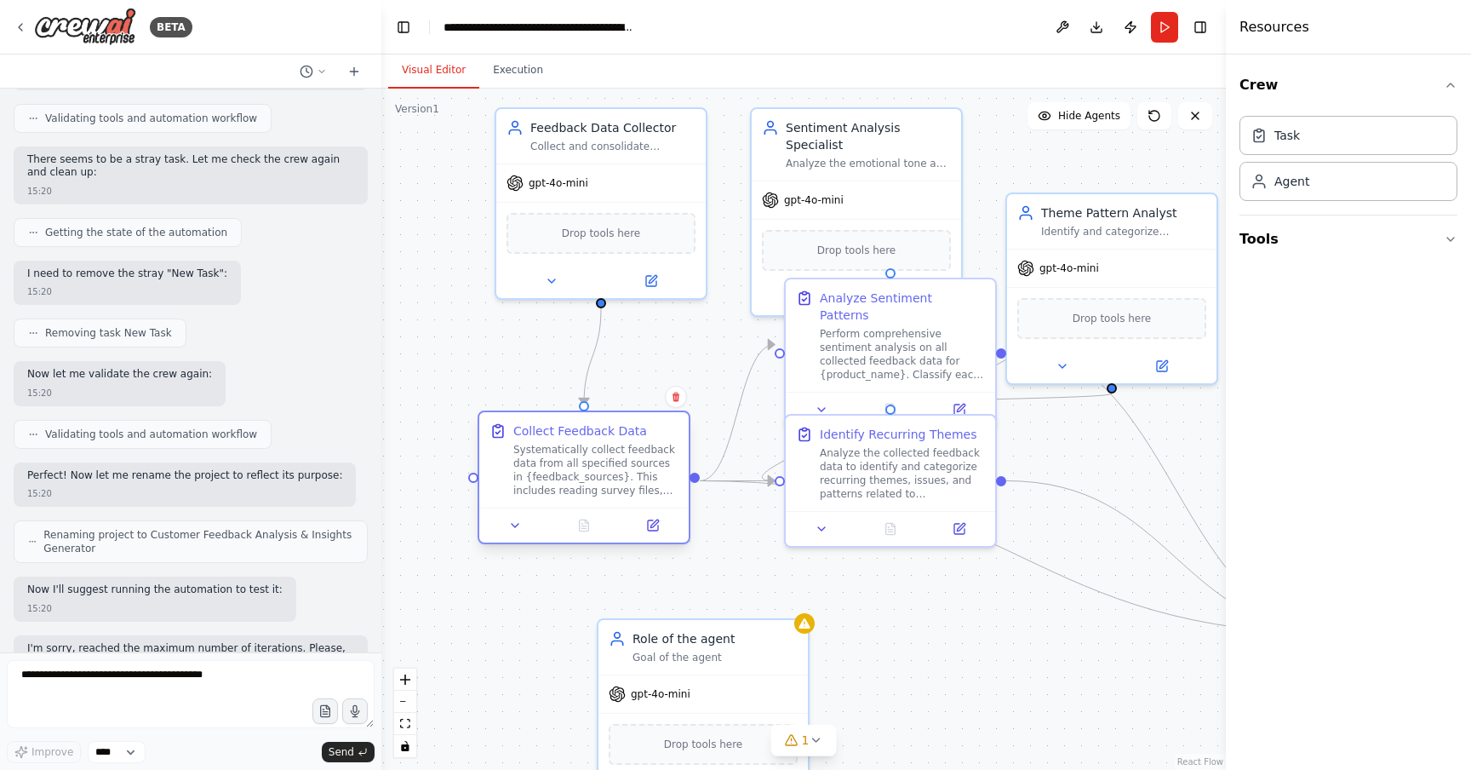
drag, startPoint x: 554, startPoint y: 393, endPoint x: 572, endPoint y: 463, distance: 72.1
click at [572, 463] on div "Systematically collect feedback data from all specified sources in {feedback_so…" at bounding box center [595, 470] width 165 height 54
click at [651, 525] on icon at bounding box center [653, 525] width 10 height 10
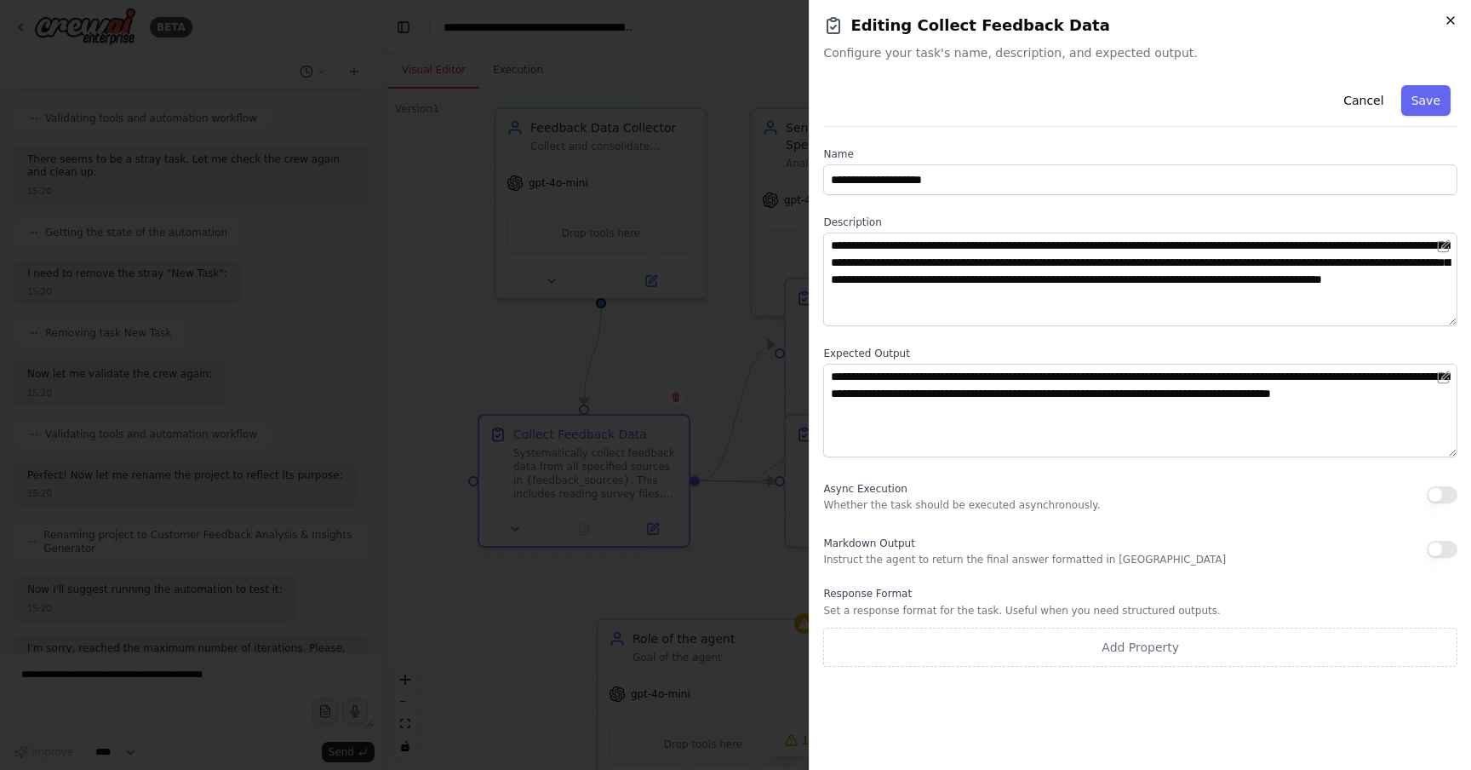
click at [1453, 22] on icon "button" at bounding box center [1451, 20] width 7 height 7
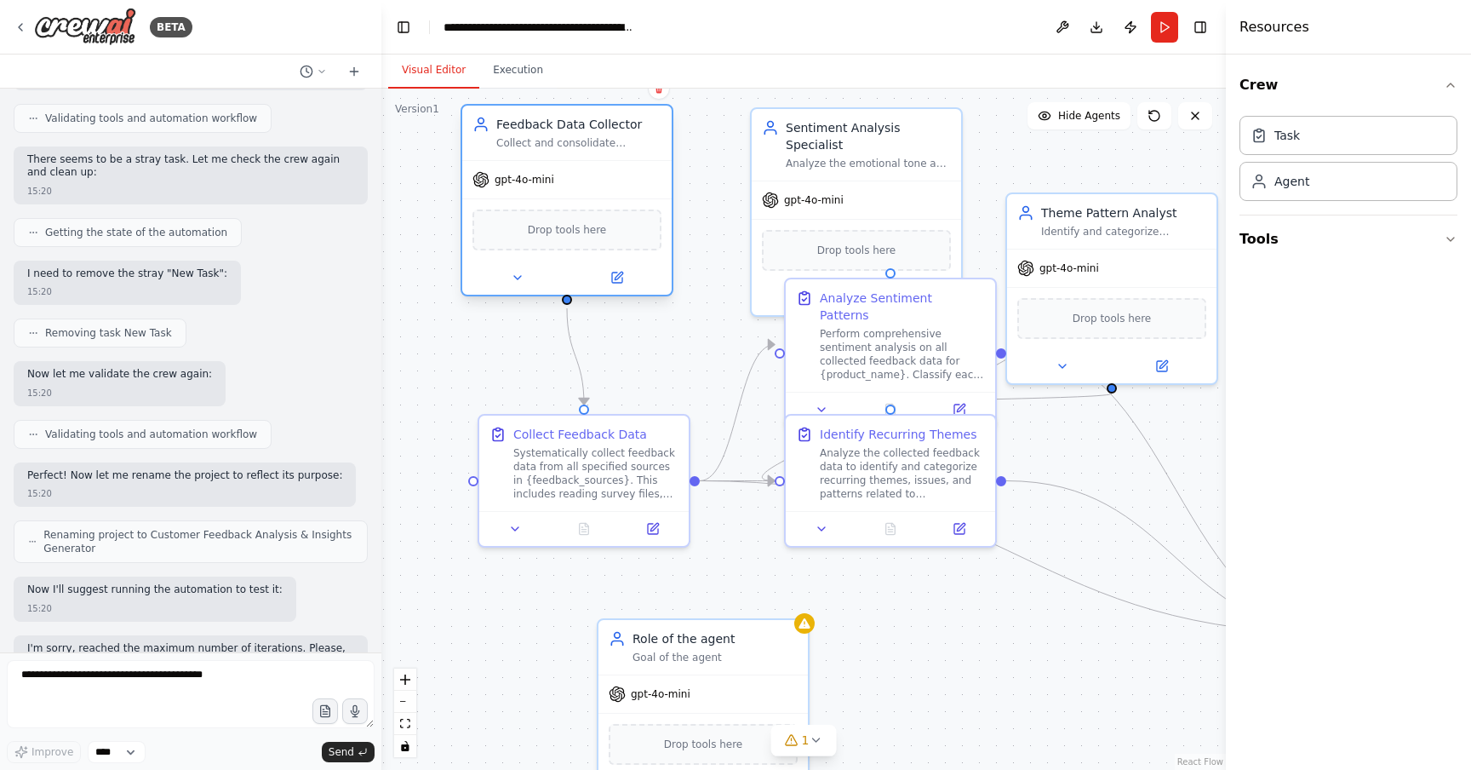
drag, startPoint x: 664, startPoint y: 164, endPoint x: 634, endPoint y: 170, distance: 30.4
click at [634, 170] on div "gpt-4o-mini" at bounding box center [566, 179] width 209 height 37
drag, startPoint x: 634, startPoint y: 170, endPoint x: 645, endPoint y: 170, distance: 11.1
click at [645, 170] on div "gpt-4o-mini" at bounding box center [583, 179] width 209 height 37
click at [635, 277] on icon at bounding box center [636, 276] width 8 height 8
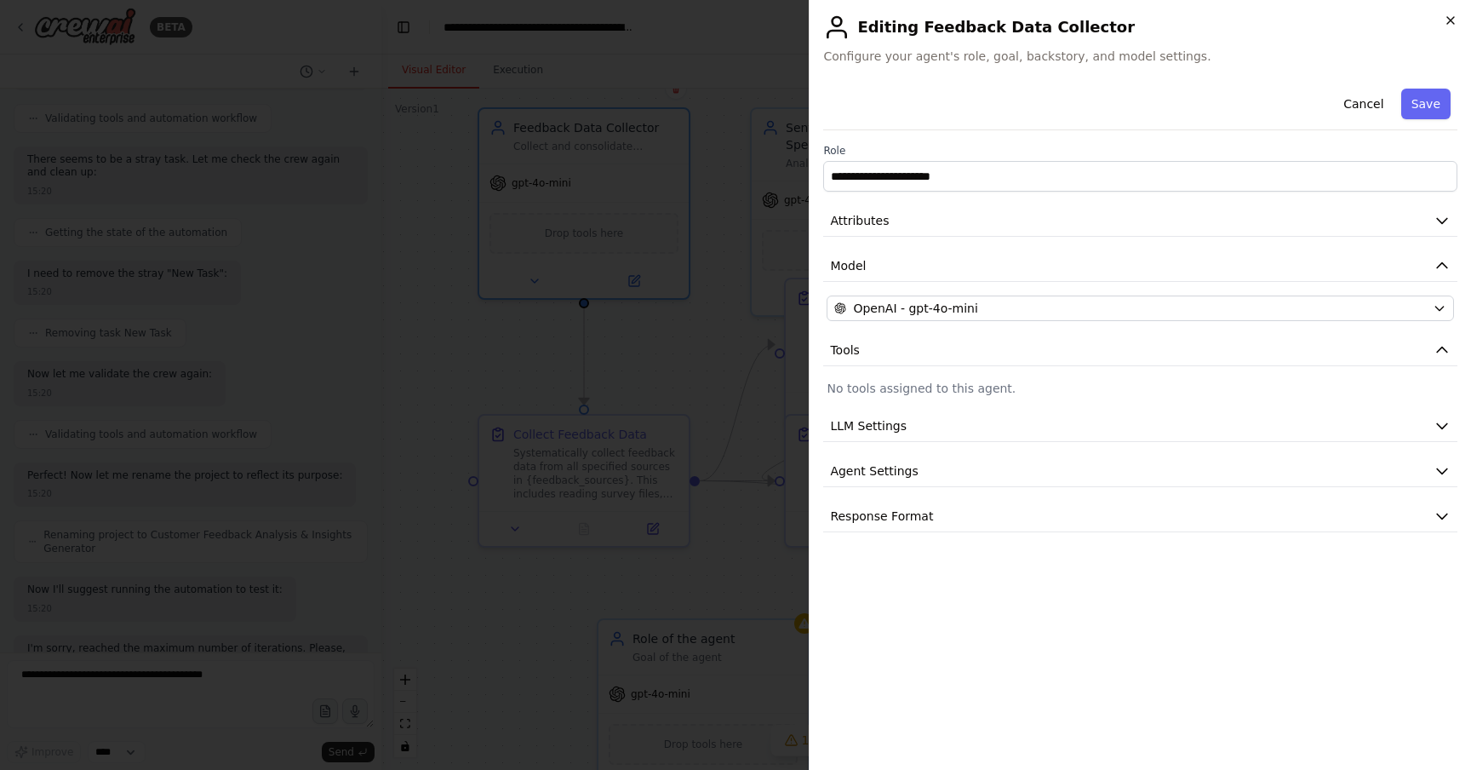
click at [1455, 24] on icon "button" at bounding box center [1451, 21] width 14 height 14
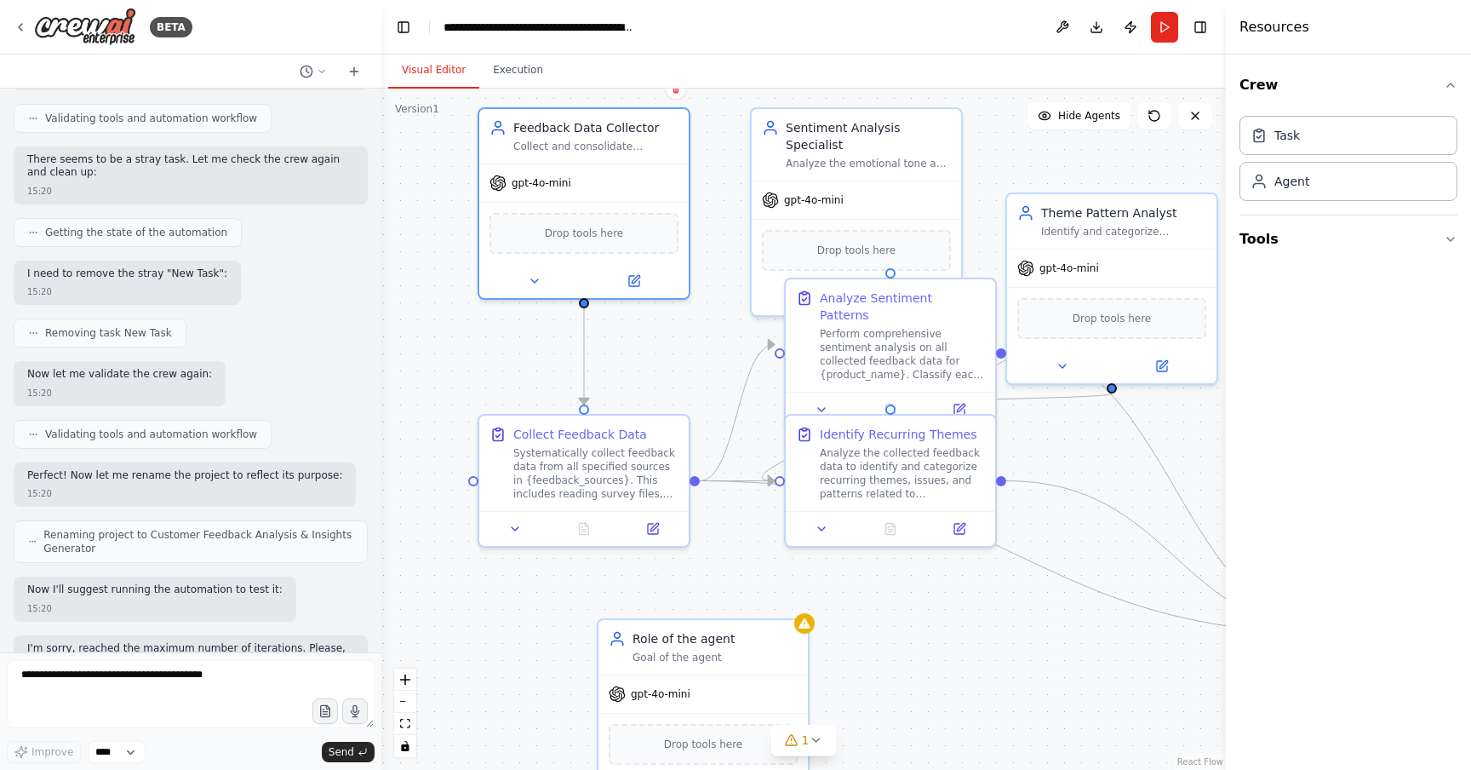
click at [656, 334] on div ".deletable-edge-delete-btn { width: 20px; height: 20px; border: 0px solid #ffff…" at bounding box center [803, 429] width 845 height 681
click at [612, 450] on div "Systematically collect feedback data from all specified sources in {feedback_so…" at bounding box center [595, 470] width 165 height 54
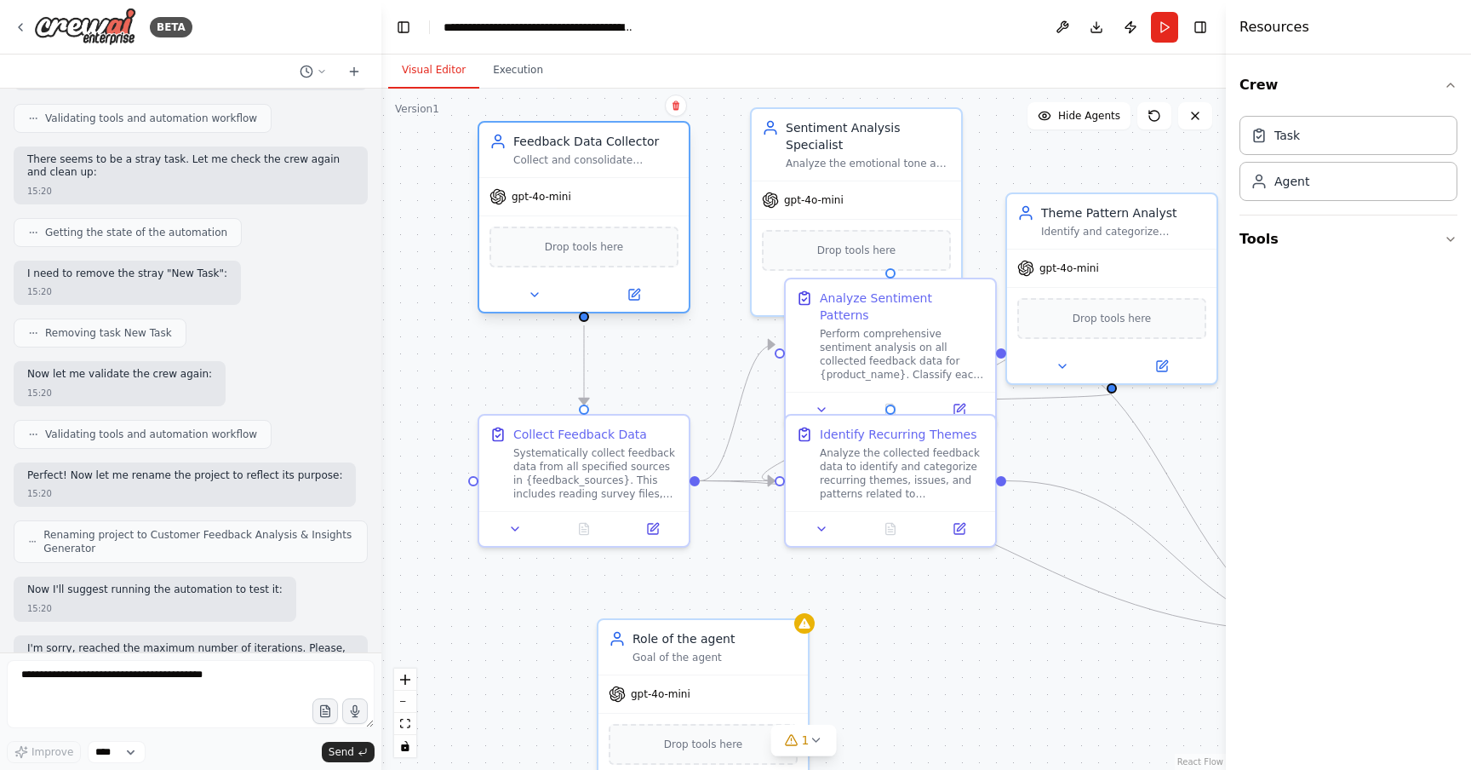
drag, startPoint x: 627, startPoint y: 181, endPoint x: 627, endPoint y: 196, distance: 14.5
click at [627, 199] on div "gpt-4o-mini" at bounding box center [583, 196] width 209 height 37
click at [605, 192] on div "gpt-4o-mini" at bounding box center [583, 196] width 209 height 37
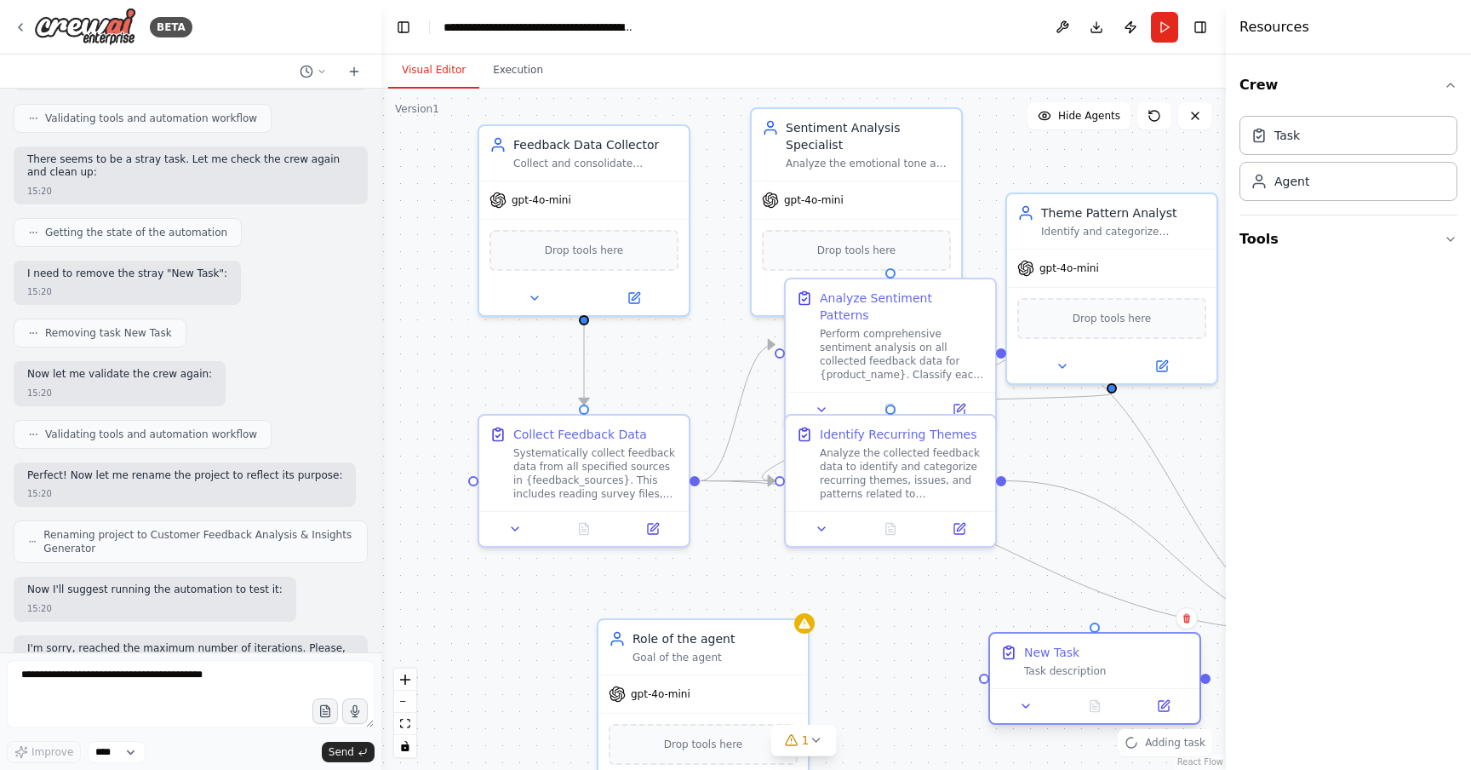
drag, startPoint x: 1106, startPoint y: 664, endPoint x: 1071, endPoint y: 660, distance: 35.2
click at [1071, 660] on div "New Task Task description" at bounding box center [1106, 661] width 165 height 34
click at [1173, 619] on icon at bounding box center [1170, 618] width 10 height 10
click at [1135, 615] on button "Confirm" at bounding box center [1122, 618] width 60 height 20
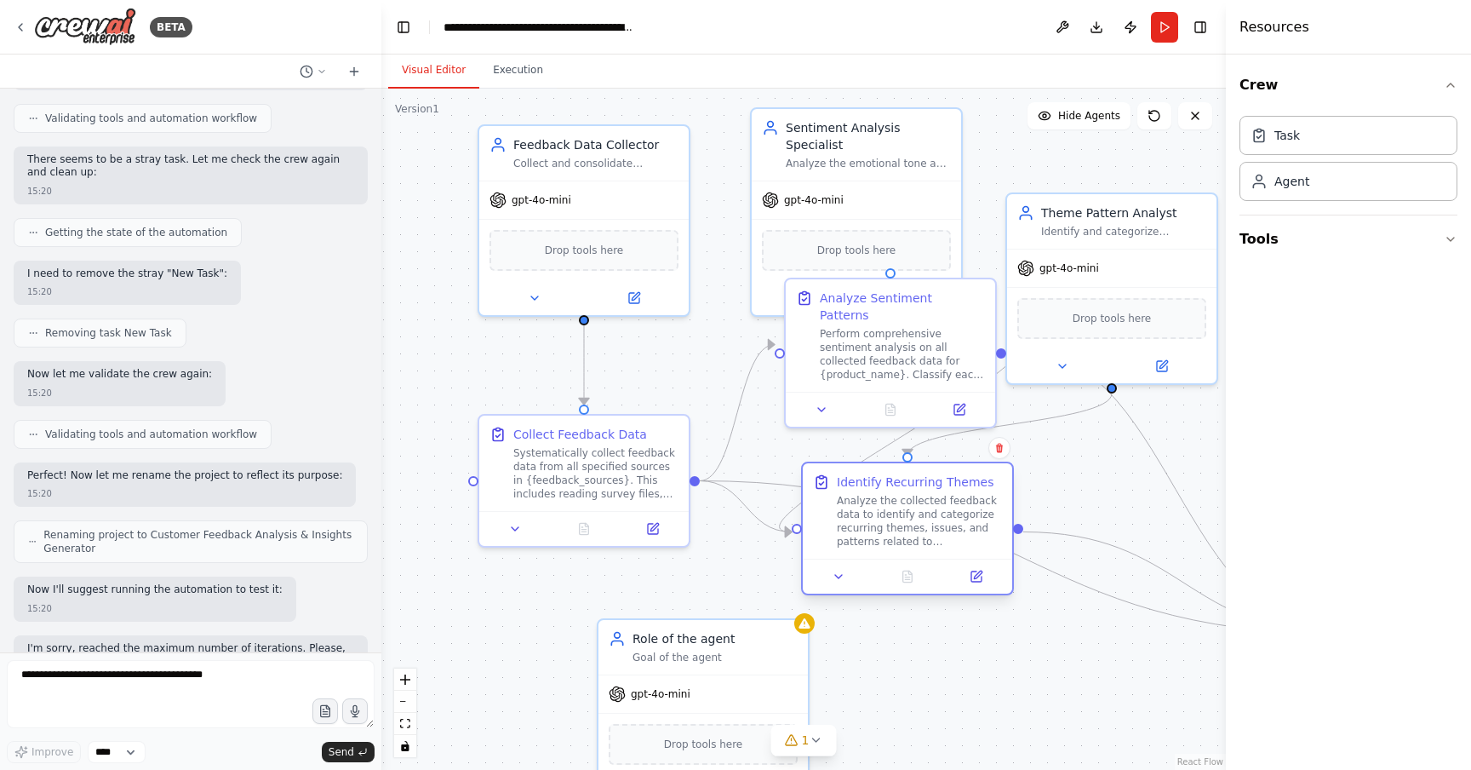
drag, startPoint x: 905, startPoint y: 483, endPoint x: 916, endPoint y: 534, distance: 52.3
click at [916, 534] on div "Analyze the collected feedback data to identify and categorize recurring themes…" at bounding box center [919, 521] width 165 height 54
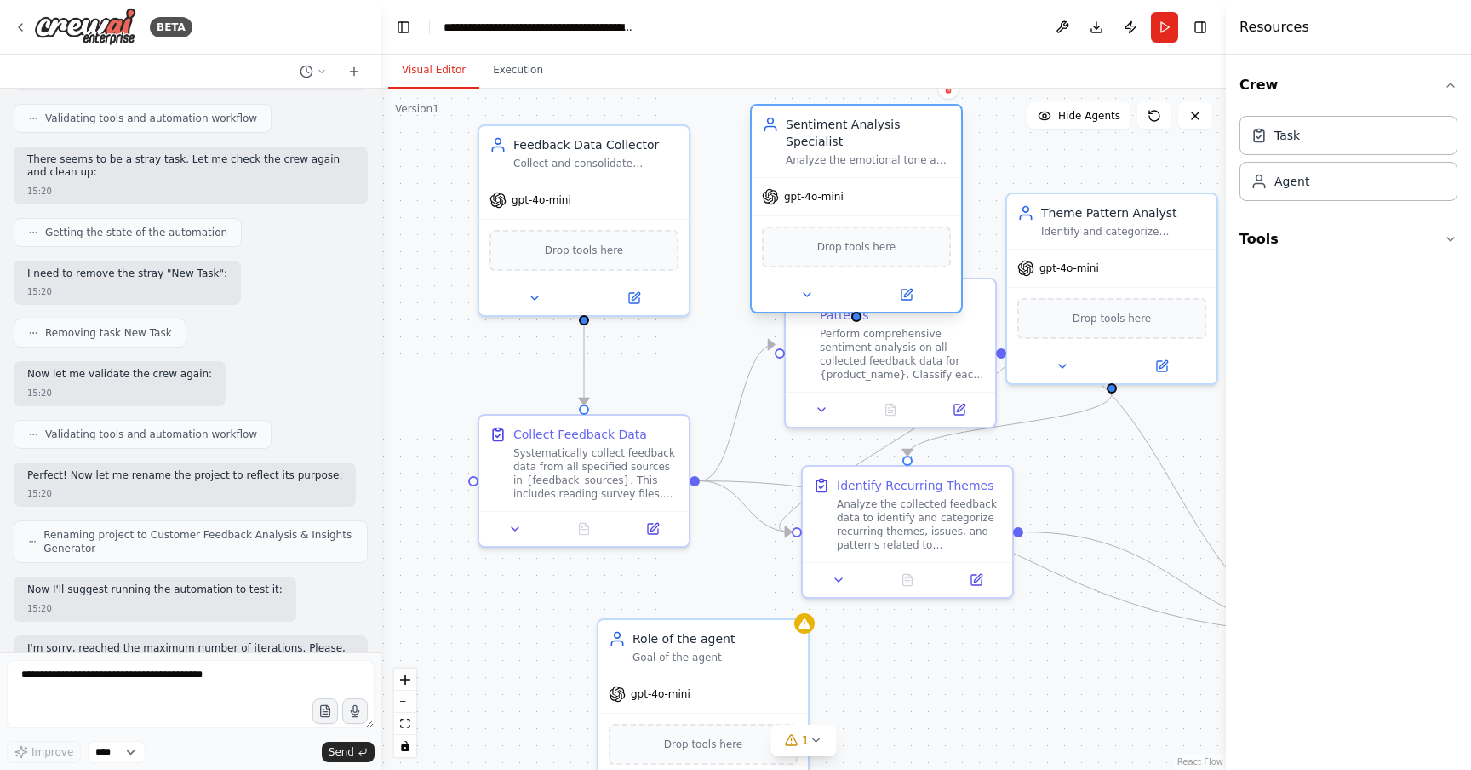
drag, startPoint x: 892, startPoint y: 162, endPoint x: 832, endPoint y: 157, distance: 59.8
click at [832, 156] on div "Sentiment Analysis Specialist Analyze the emotional tone and sentiment of all c…" at bounding box center [856, 208] width 213 height 209
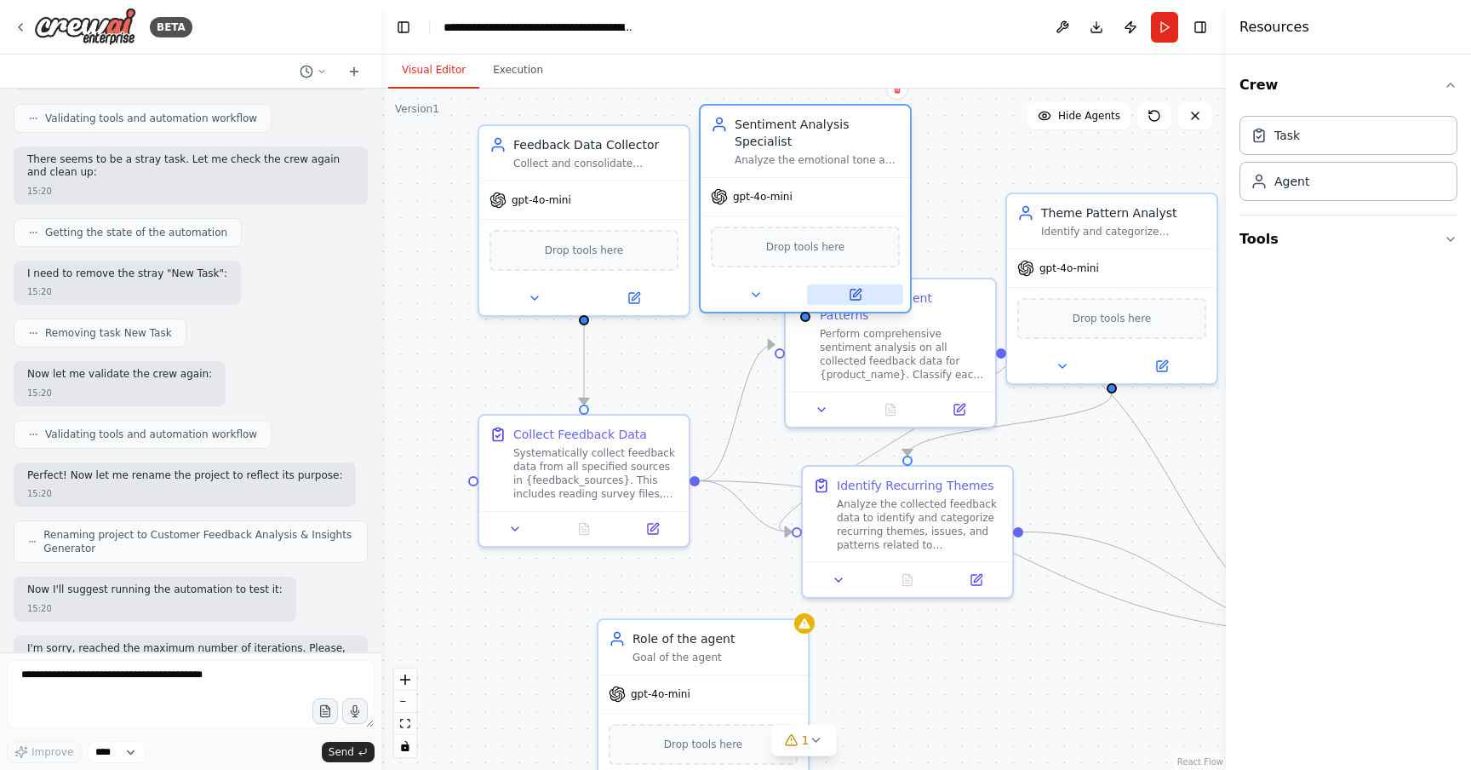
click at [851, 290] on icon at bounding box center [856, 295] width 10 height 10
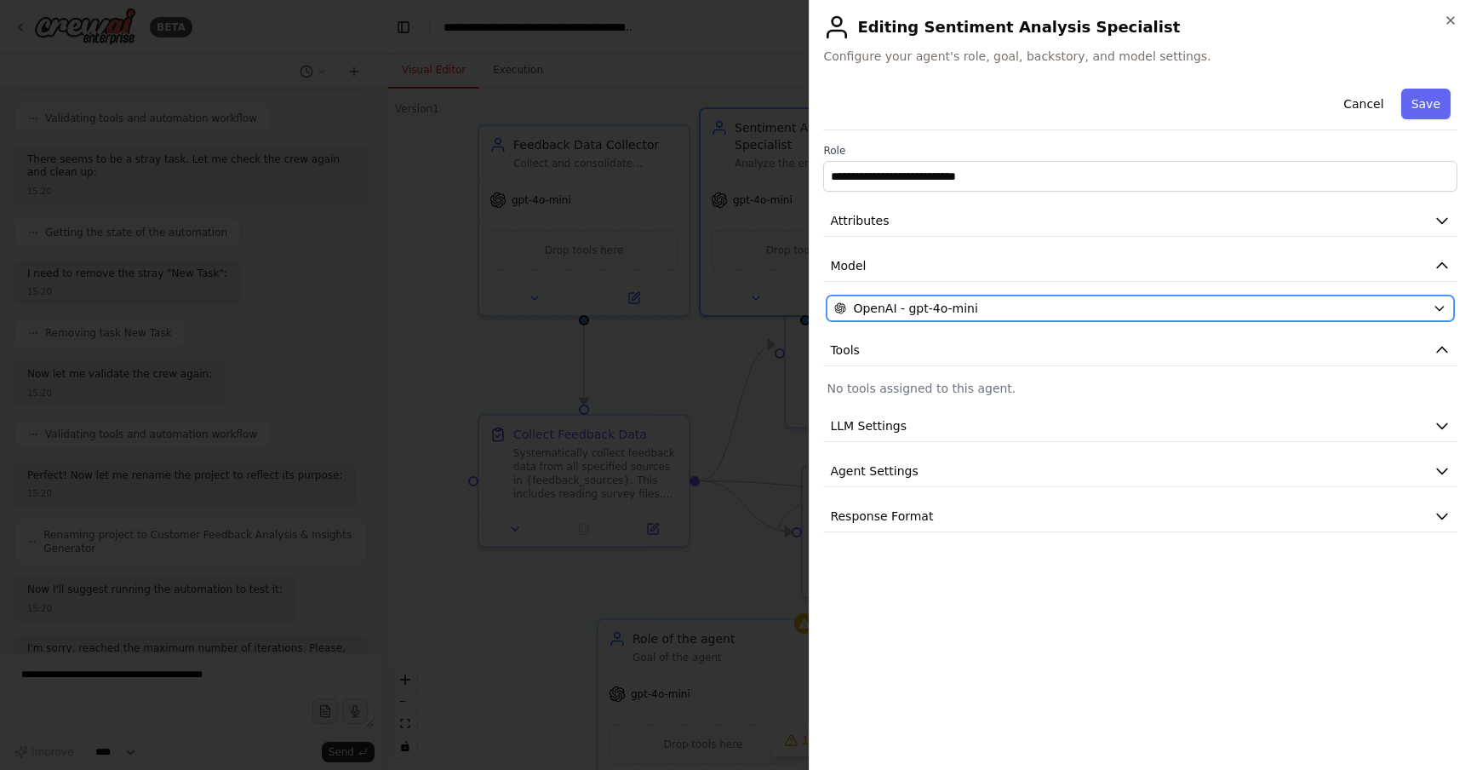
click at [991, 308] on div "OpenAI - gpt-4o-mini" at bounding box center [1130, 308] width 592 height 17
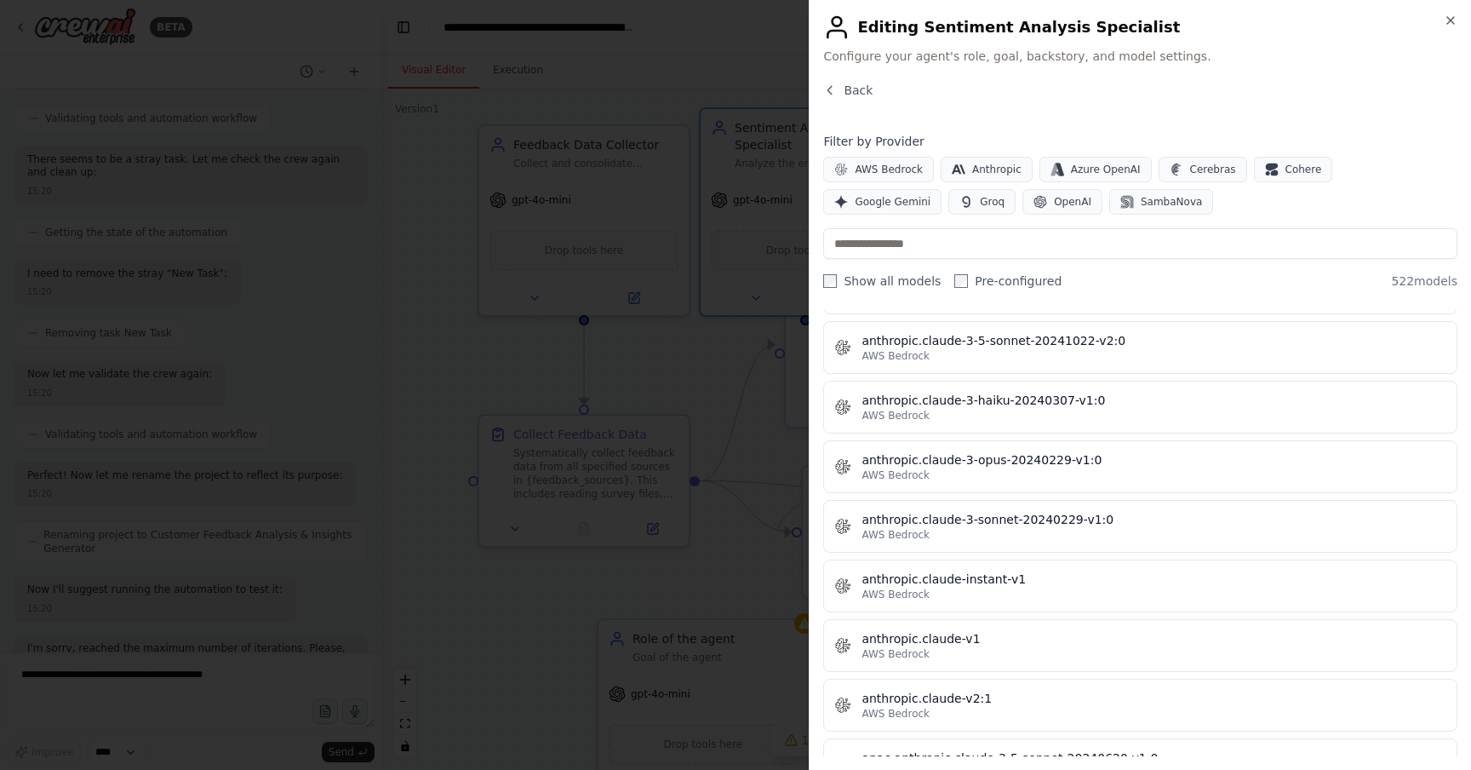
scroll to position [385, 0]
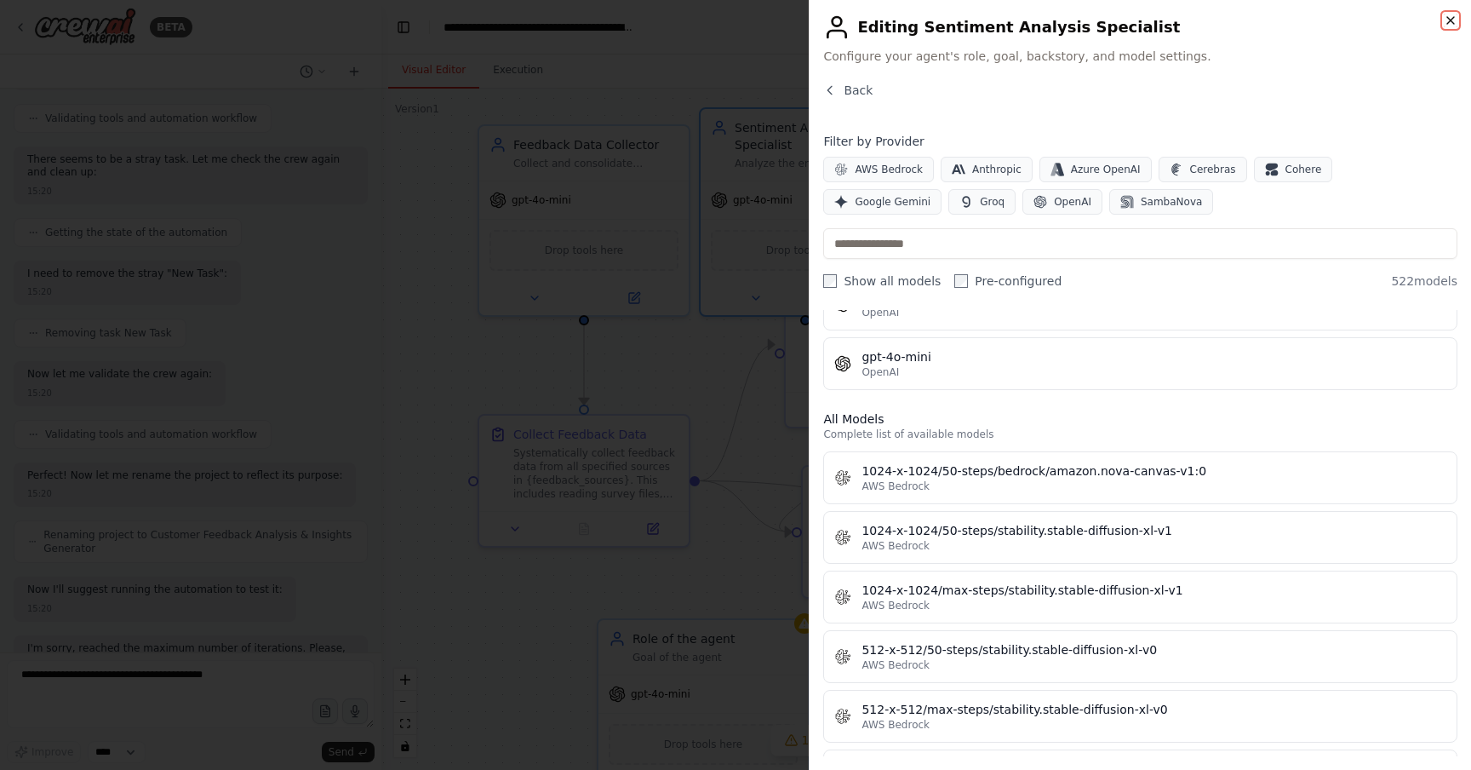
click at [1448, 18] on icon "button" at bounding box center [1451, 20] width 7 height 7
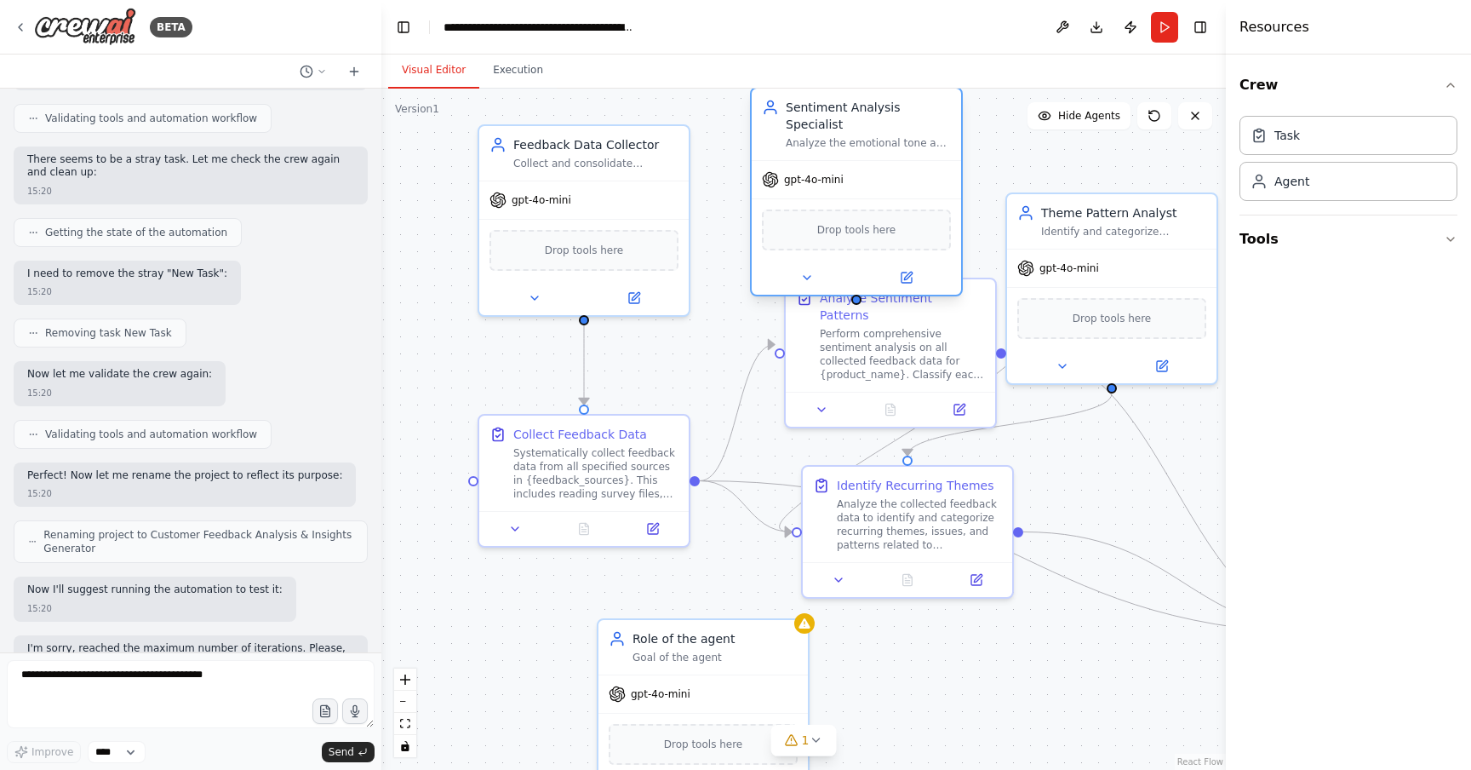
drag, startPoint x: 846, startPoint y: 145, endPoint x: 891, endPoint y: 130, distance: 46.6
click at [891, 136] on div "Analyze the emotional tone and sentiment of all collected feedback data for {pr…" at bounding box center [868, 143] width 165 height 14
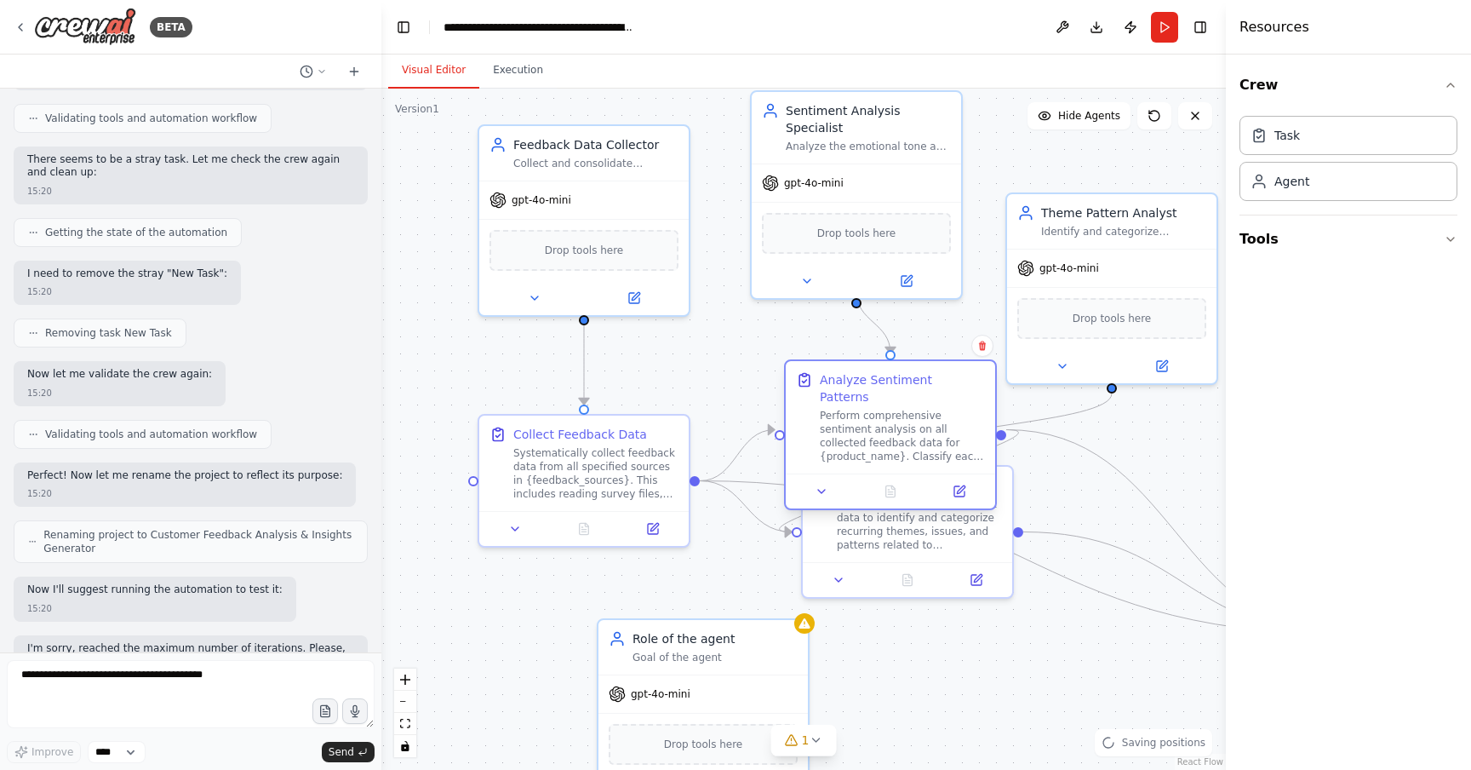
drag, startPoint x: 878, startPoint y: 330, endPoint x: 876, endPoint y: 417, distance: 86.9
click at [877, 418] on div "Perform comprehensive sentiment analysis on all collected feedback data for {pr…" at bounding box center [902, 436] width 165 height 54
click at [1007, 148] on div ".deletable-edge-delete-btn { width: 20px; height: 20px; border: 0px solid #ffff…" at bounding box center [803, 429] width 845 height 681
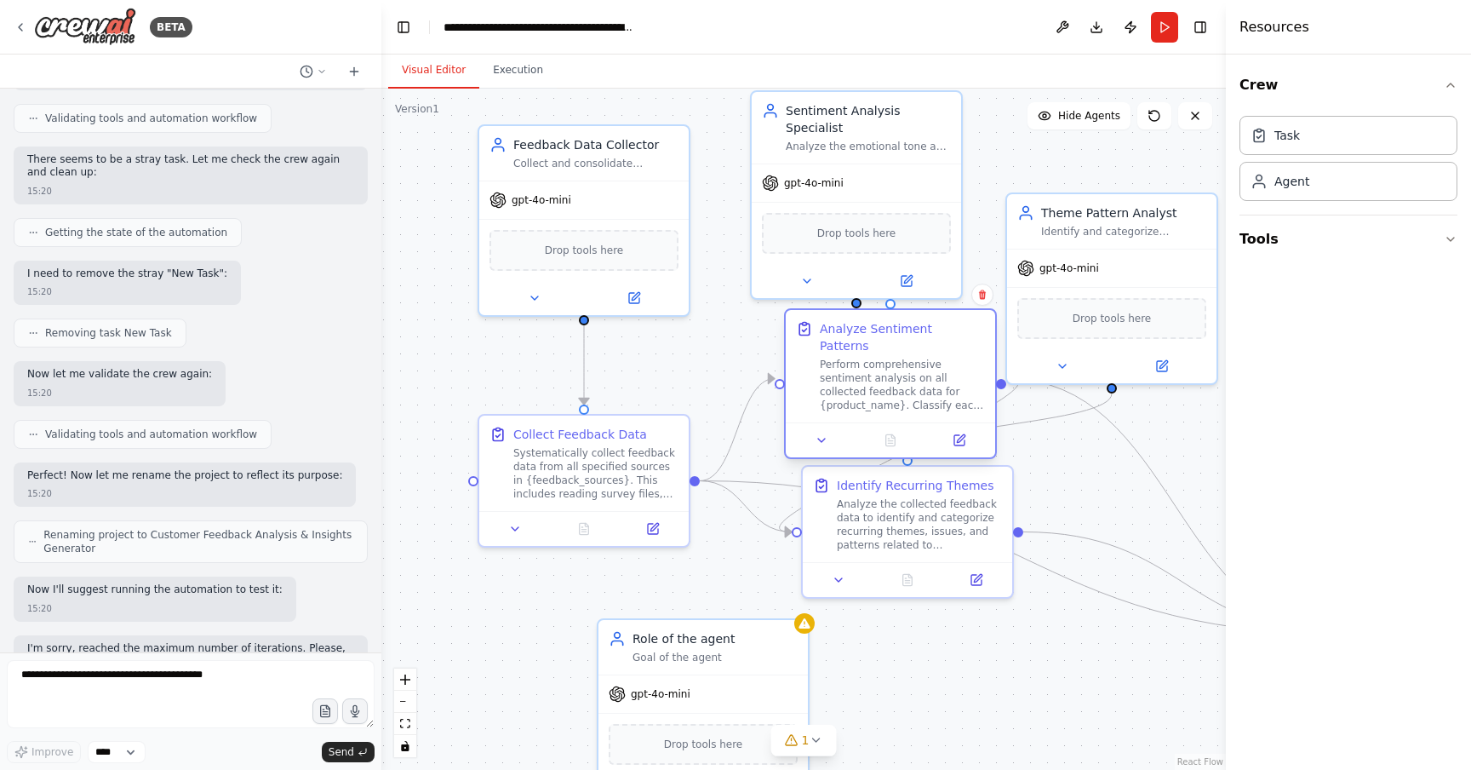
drag, startPoint x: 860, startPoint y: 421, endPoint x: 860, endPoint y: 370, distance: 51.9
click at [860, 370] on div "Perform comprehensive sentiment analysis on all collected feedback data for {pr…" at bounding box center [902, 385] width 165 height 54
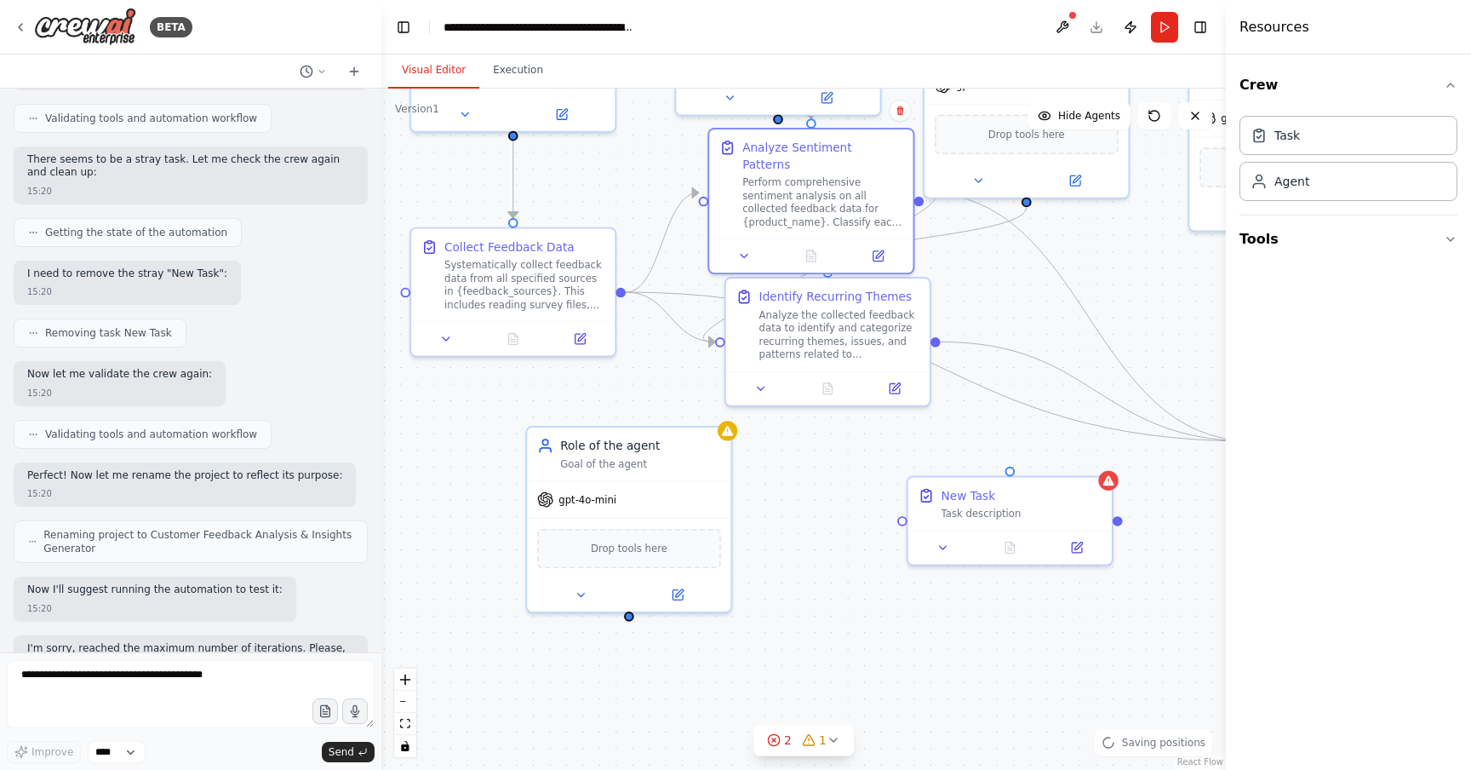
drag, startPoint x: 1105, startPoint y: 622, endPoint x: 1019, endPoint y: 423, distance: 216.2
click at [1019, 422] on div ".deletable-edge-delete-btn { width: 20px; height: 20px; border: 0px solid #ffff…" at bounding box center [803, 429] width 845 height 681
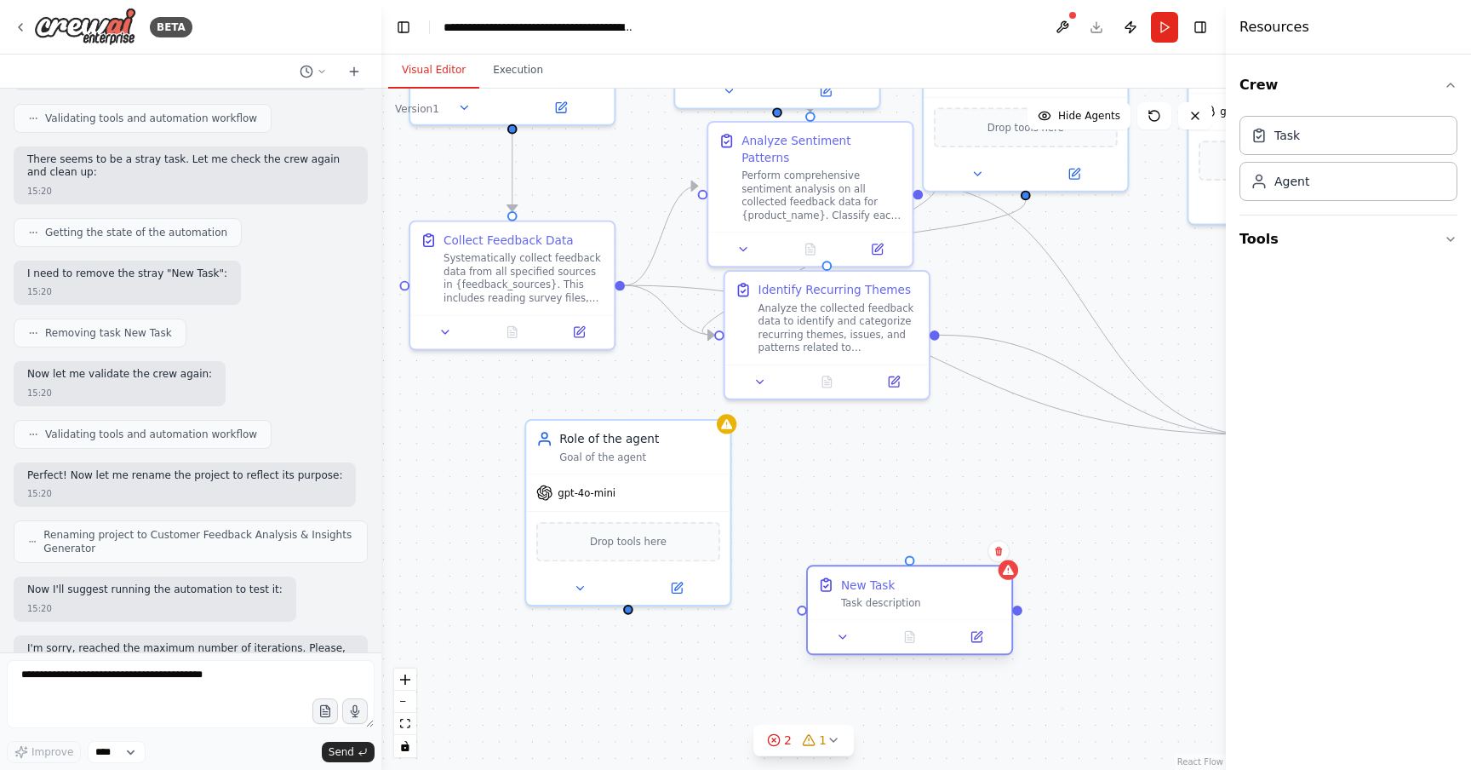
drag, startPoint x: 1018, startPoint y: 500, endPoint x: 920, endPoint y: 597, distance: 137.9
click at [920, 597] on div "Task description" at bounding box center [921, 603] width 161 height 14
click at [788, 739] on span "2" at bounding box center [788, 739] width 8 height 17
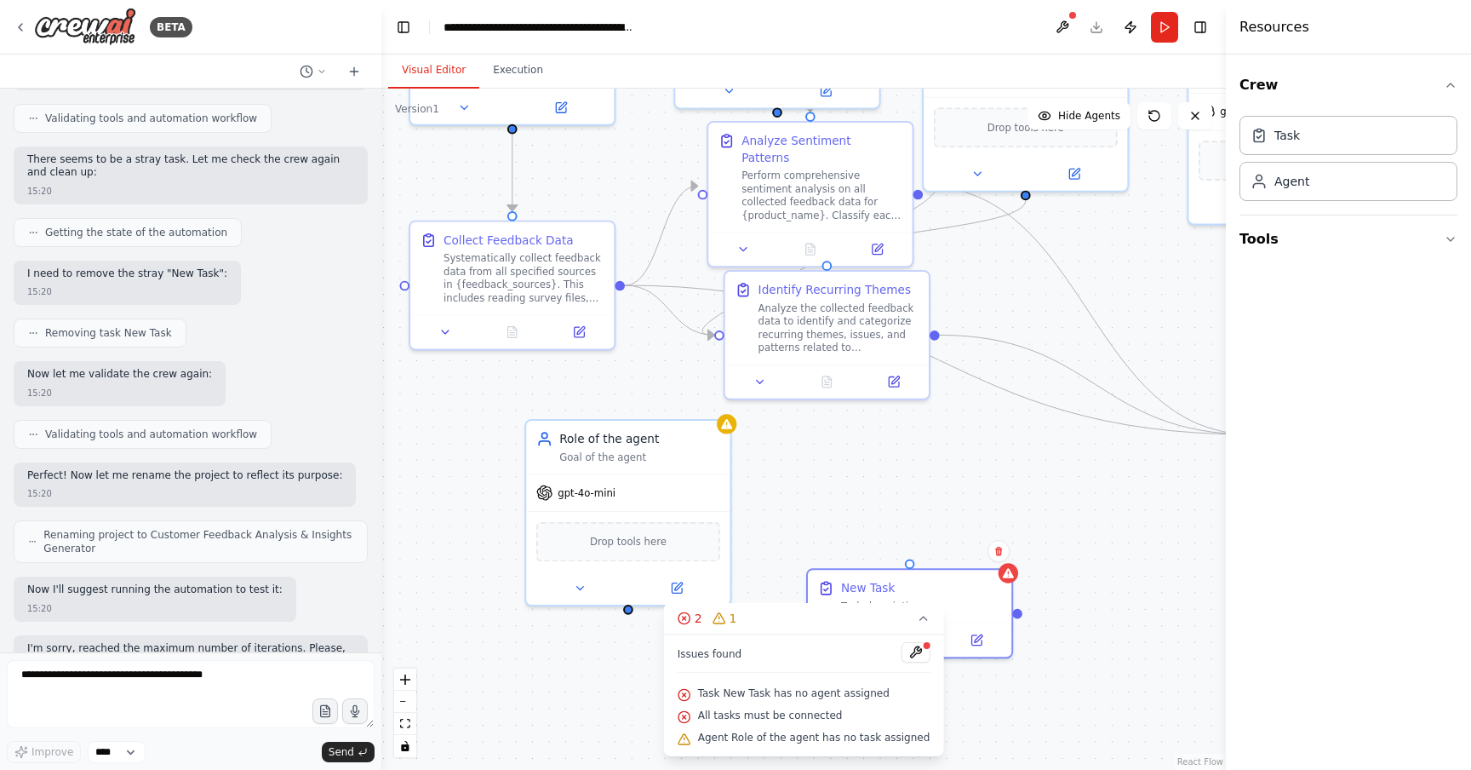
click at [1021, 496] on div ".deletable-edge-delete-btn { width: 20px; height: 20px; border: 0px solid #ffff…" at bounding box center [803, 429] width 845 height 681
click at [1003, 572] on icon at bounding box center [1008, 570] width 11 height 10
click at [1001, 552] on icon at bounding box center [998, 551] width 7 height 9
click at [955, 552] on button "Confirm" at bounding box center [950, 551] width 60 height 20
click at [916, 611] on div ".deletable-edge-delete-btn { width: 20px; height: 20px; border: 0px solid #ffff…" at bounding box center [803, 429] width 845 height 681
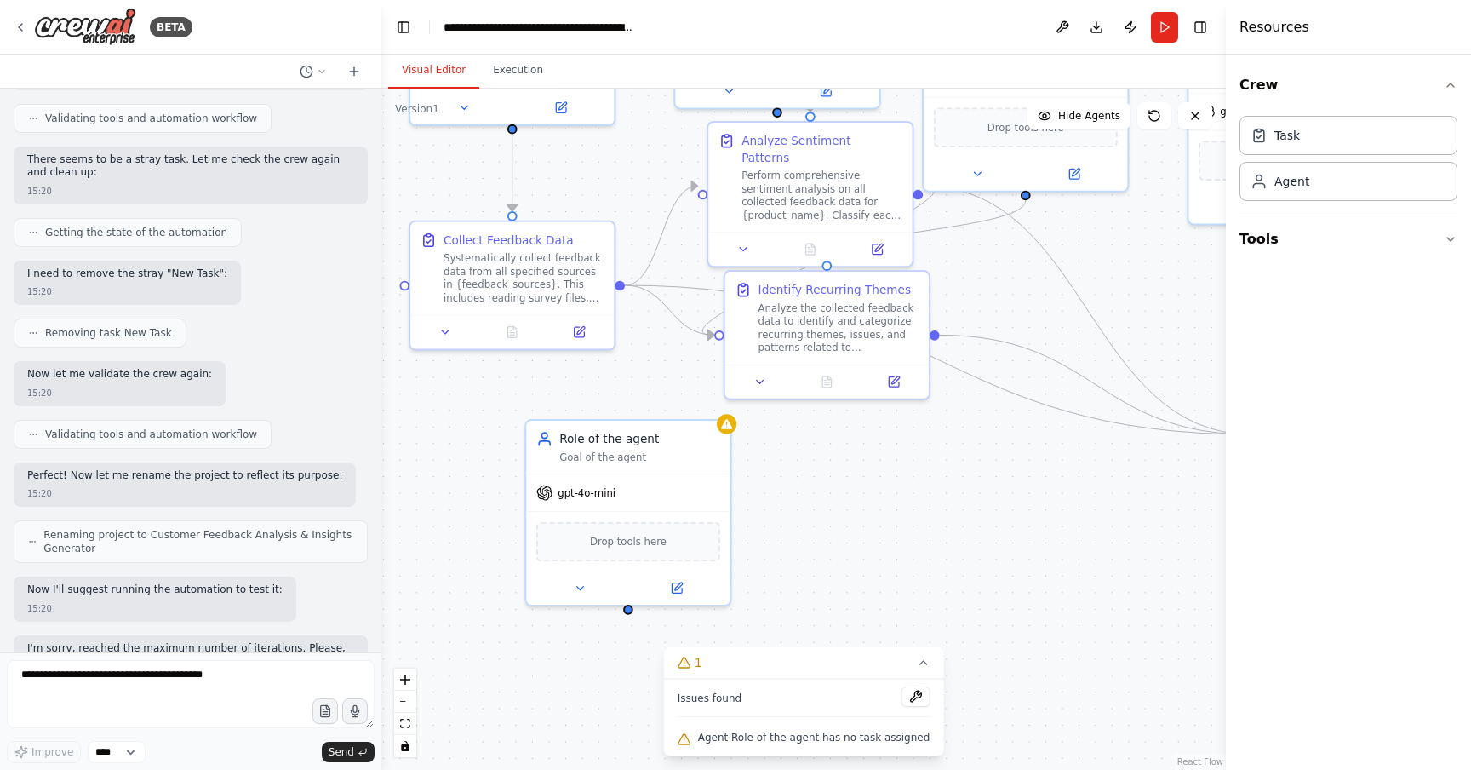
click at [970, 578] on div ".deletable-edge-delete-btn { width: 20px; height: 20px; border: 0px solid #ffff…" at bounding box center [803, 429] width 845 height 681
drag, startPoint x: 834, startPoint y: 553, endPoint x: 893, endPoint y: 539, distance: 60.3
click at [894, 539] on div ".deletable-edge-delete-btn { width: 20px; height: 20px; border: 0px solid #ffff…" at bounding box center [803, 429] width 845 height 681
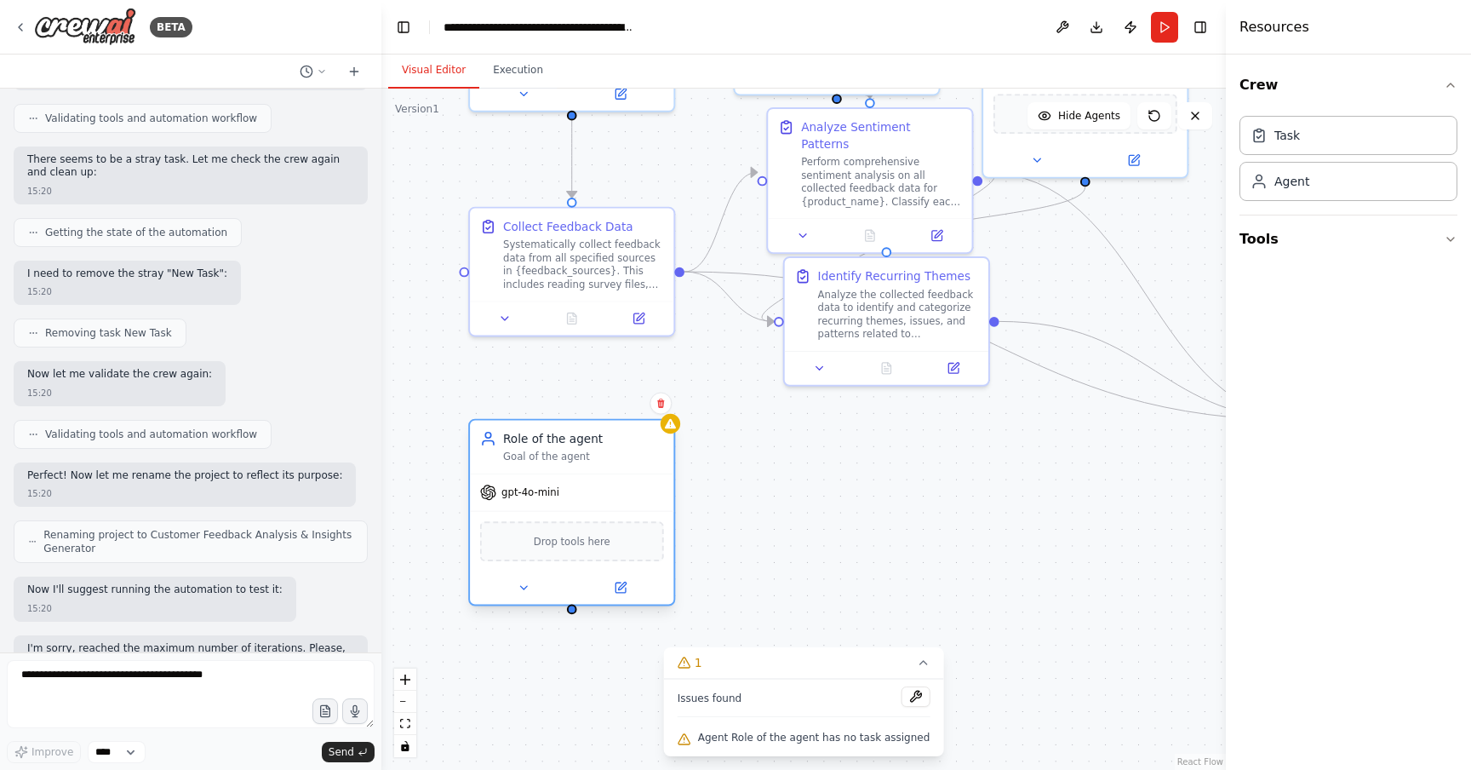
drag, startPoint x: 743, startPoint y: 500, endPoint x: 608, endPoint y: 516, distance: 136.3
click at [608, 516] on div "Drop tools here" at bounding box center [572, 541] width 204 height 60
click at [812, 496] on div ".deletable-edge-delete-btn { width: 20px; height: 20px; border: 0px solid #ffff…" at bounding box center [803, 429] width 845 height 681
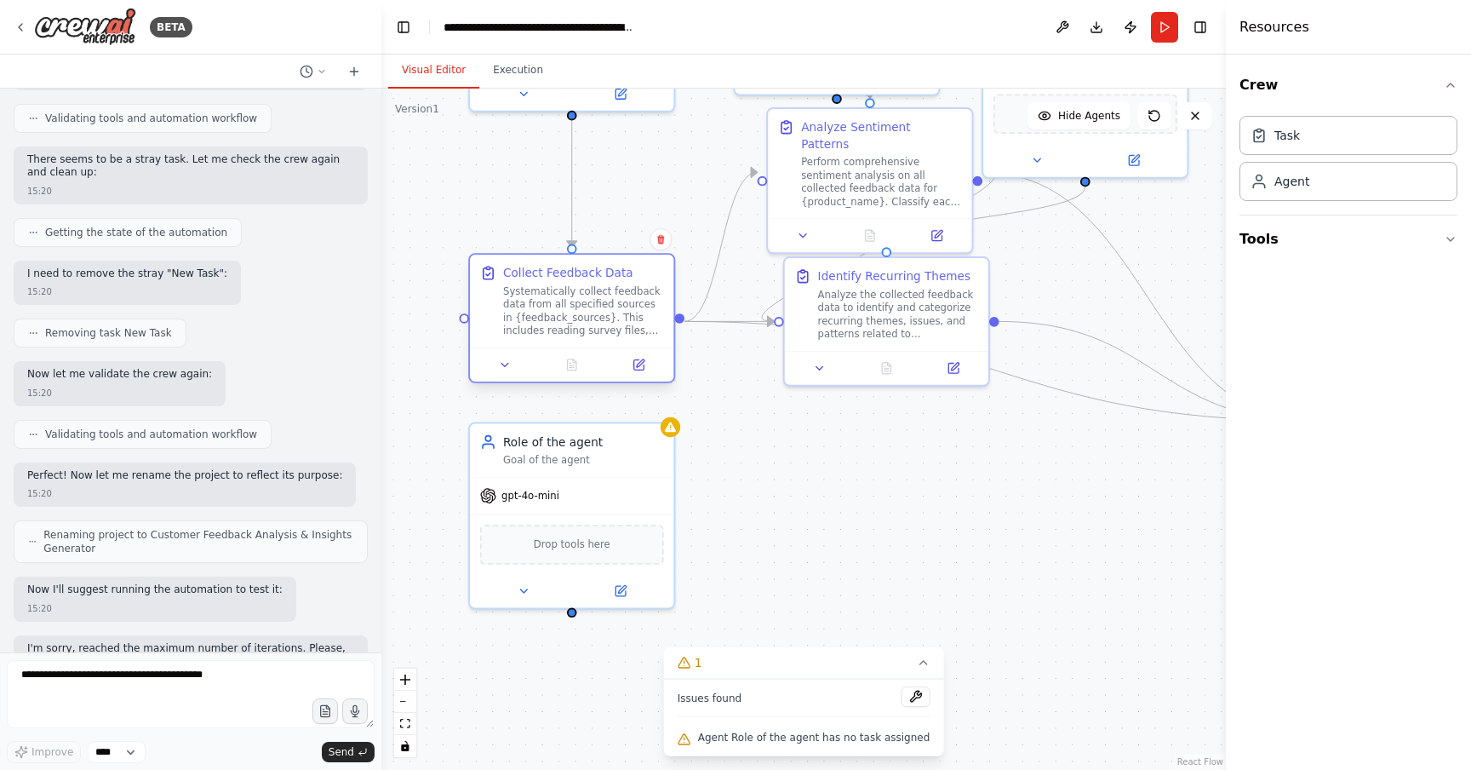
drag, startPoint x: 616, startPoint y: 238, endPoint x: 613, endPoint y: 280, distance: 42.7
click at [614, 282] on div "Collect Feedback Data Systematically collect feedback data from all specified s…" at bounding box center [583, 301] width 161 height 73
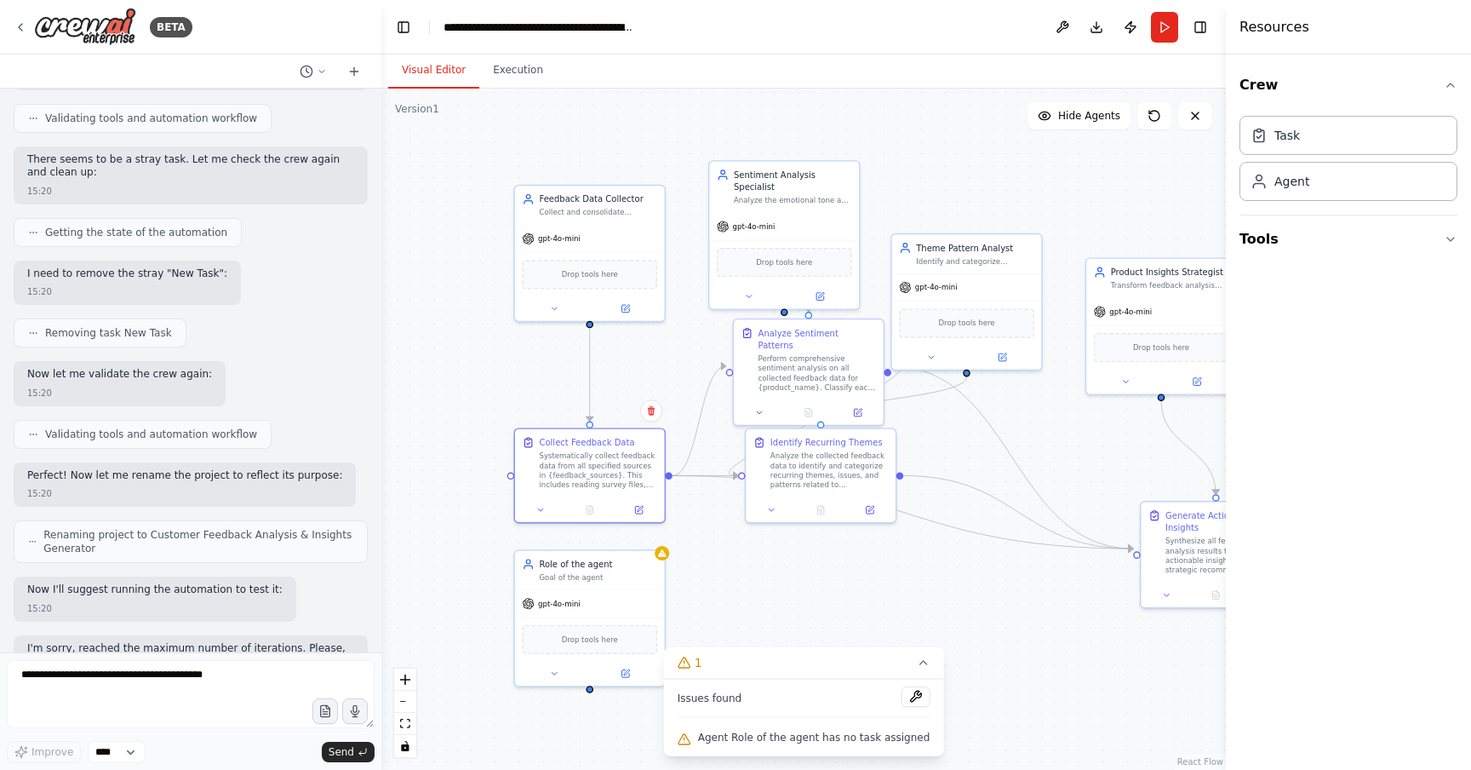
drag, startPoint x: 714, startPoint y: 181, endPoint x: 697, endPoint y: 358, distance: 177.1
click at [697, 358] on div ".deletable-edge-delete-btn { width: 20px; height: 20px; border: 0px solid #ffff…" at bounding box center [803, 429] width 845 height 681
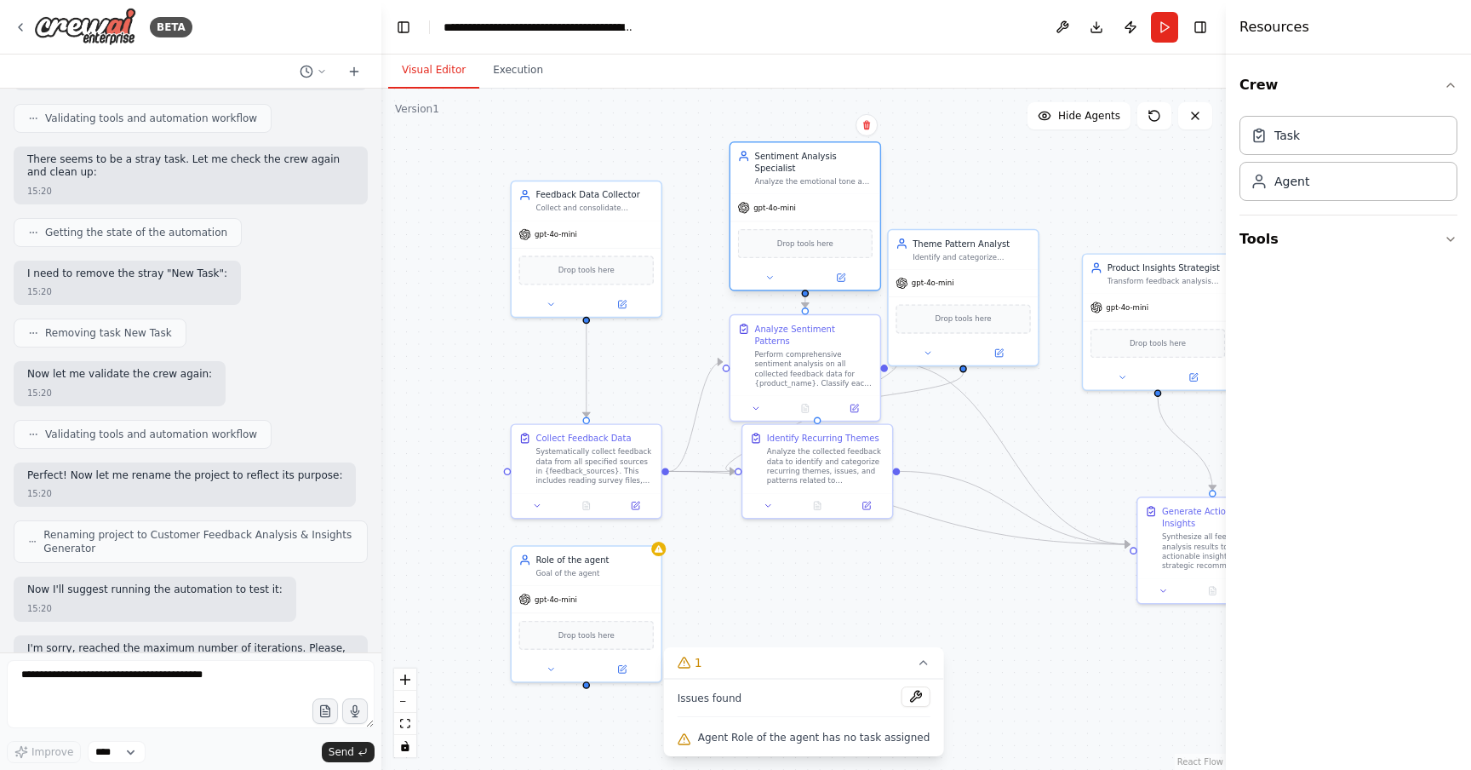
drag, startPoint x: 776, startPoint y: 213, endPoint x: 800, endPoint y: 196, distance: 30.0
click at [800, 196] on div "gpt-4o-mini" at bounding box center [806, 207] width 150 height 26
click at [1053, 194] on div ".deletable-edge-delete-btn { width: 20px; height: 20px; border: 0px solid #ffff…" at bounding box center [803, 429] width 845 height 681
click at [1356, 238] on button "Tools" at bounding box center [1349, 239] width 218 height 48
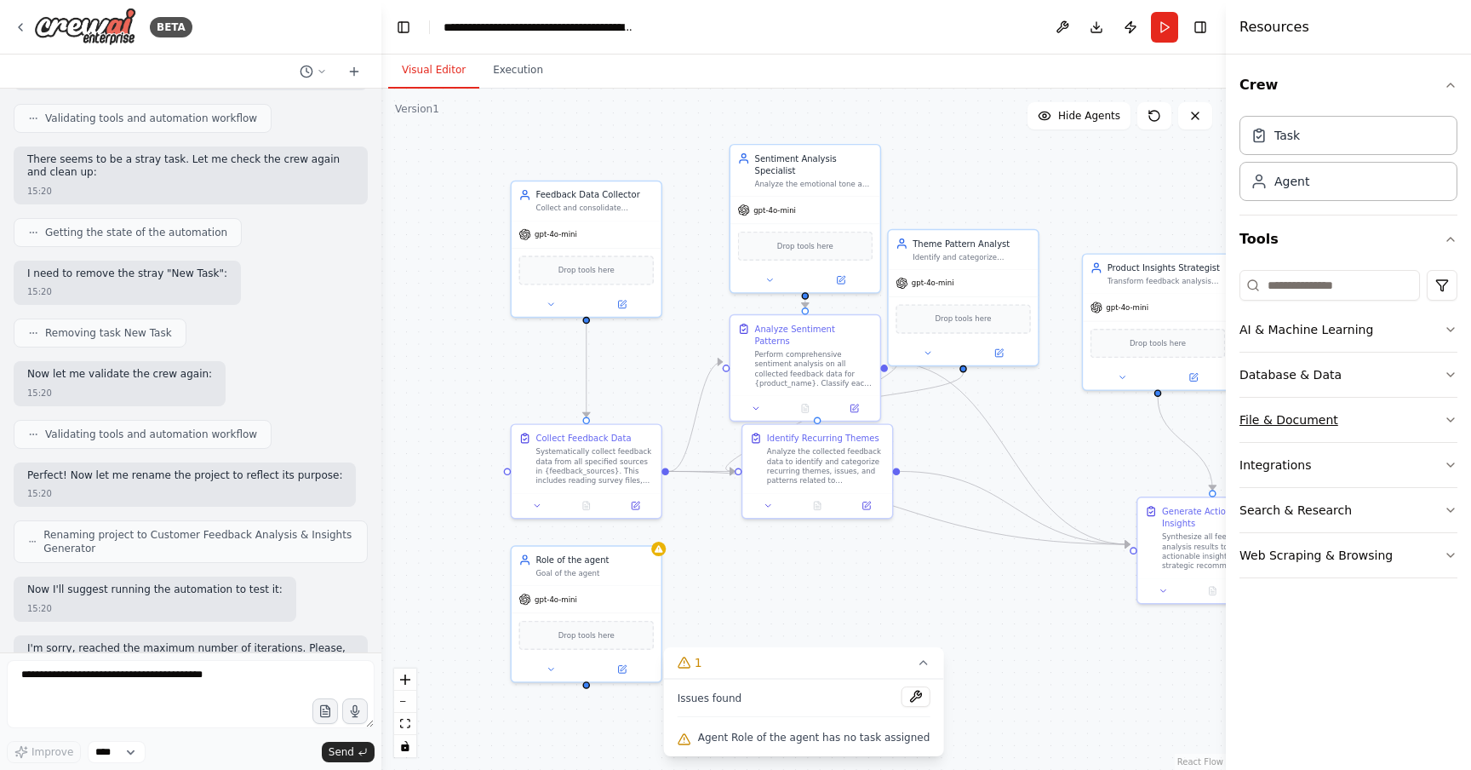
click at [1407, 409] on button "File & Document" at bounding box center [1349, 420] width 218 height 44
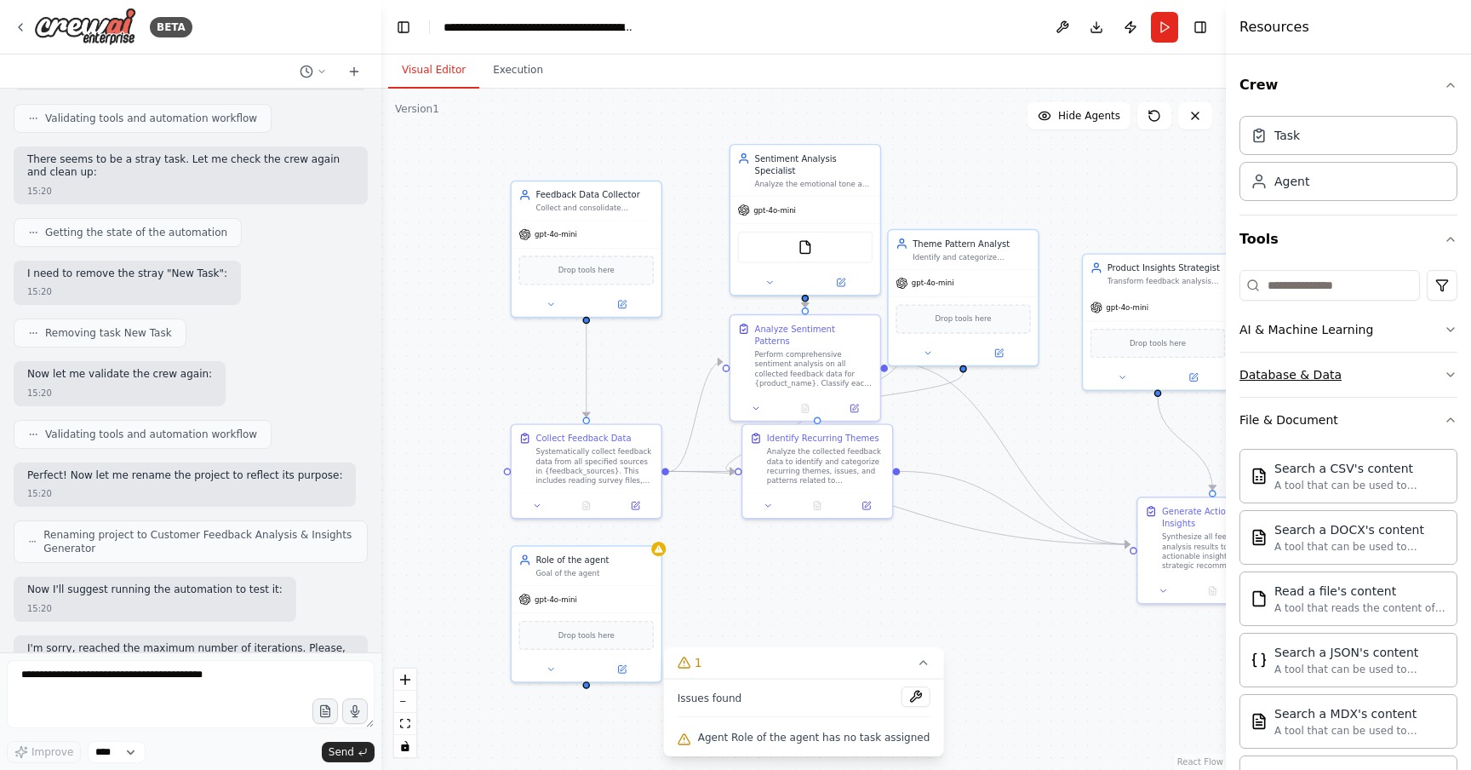
click at [1368, 376] on button "Database & Data" at bounding box center [1349, 375] width 218 height 44
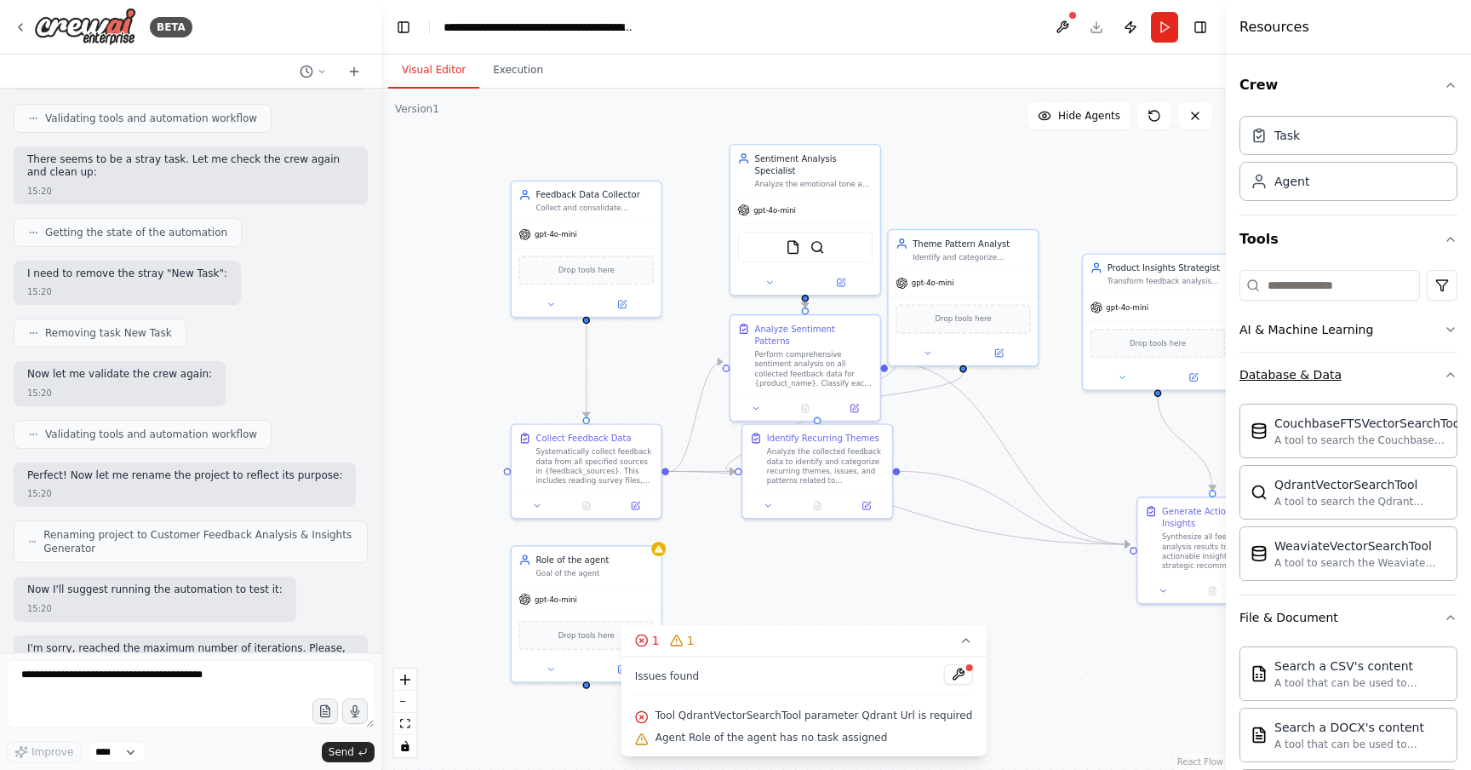
click at [1310, 384] on button "Database & Data" at bounding box center [1349, 375] width 218 height 44
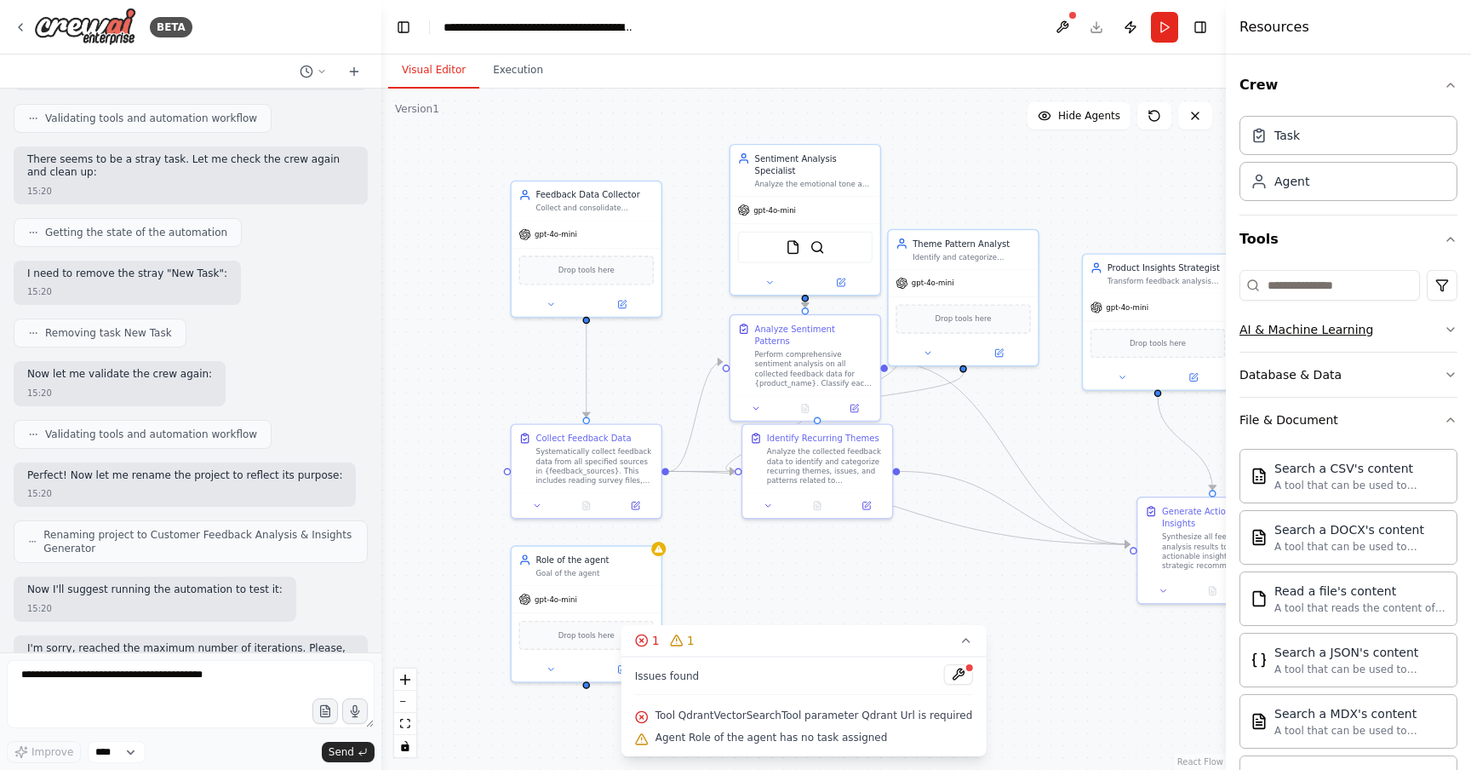
click at [1375, 342] on button "AI & Machine Learning" at bounding box center [1349, 329] width 218 height 44
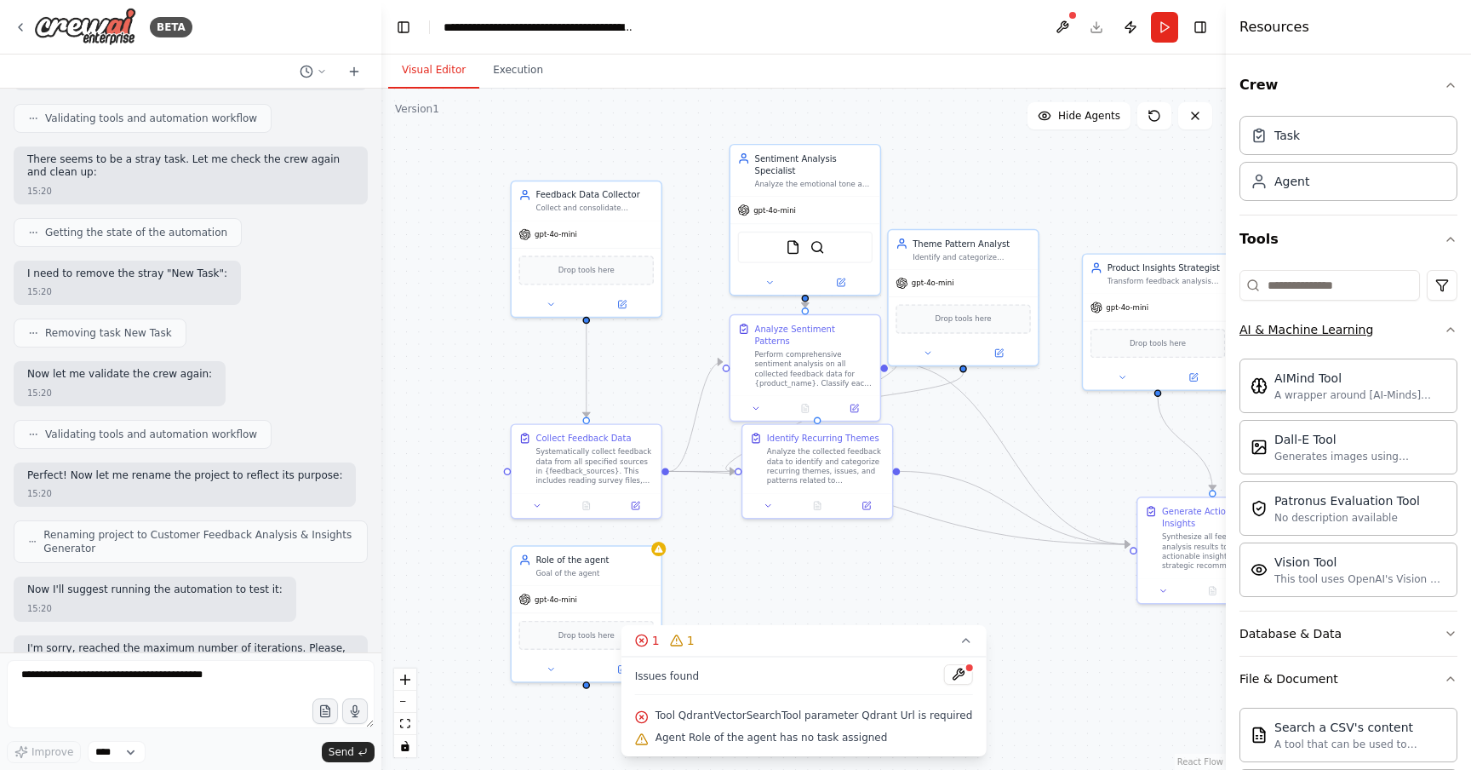
click at [1391, 328] on button "AI & Machine Learning" at bounding box center [1349, 329] width 218 height 44
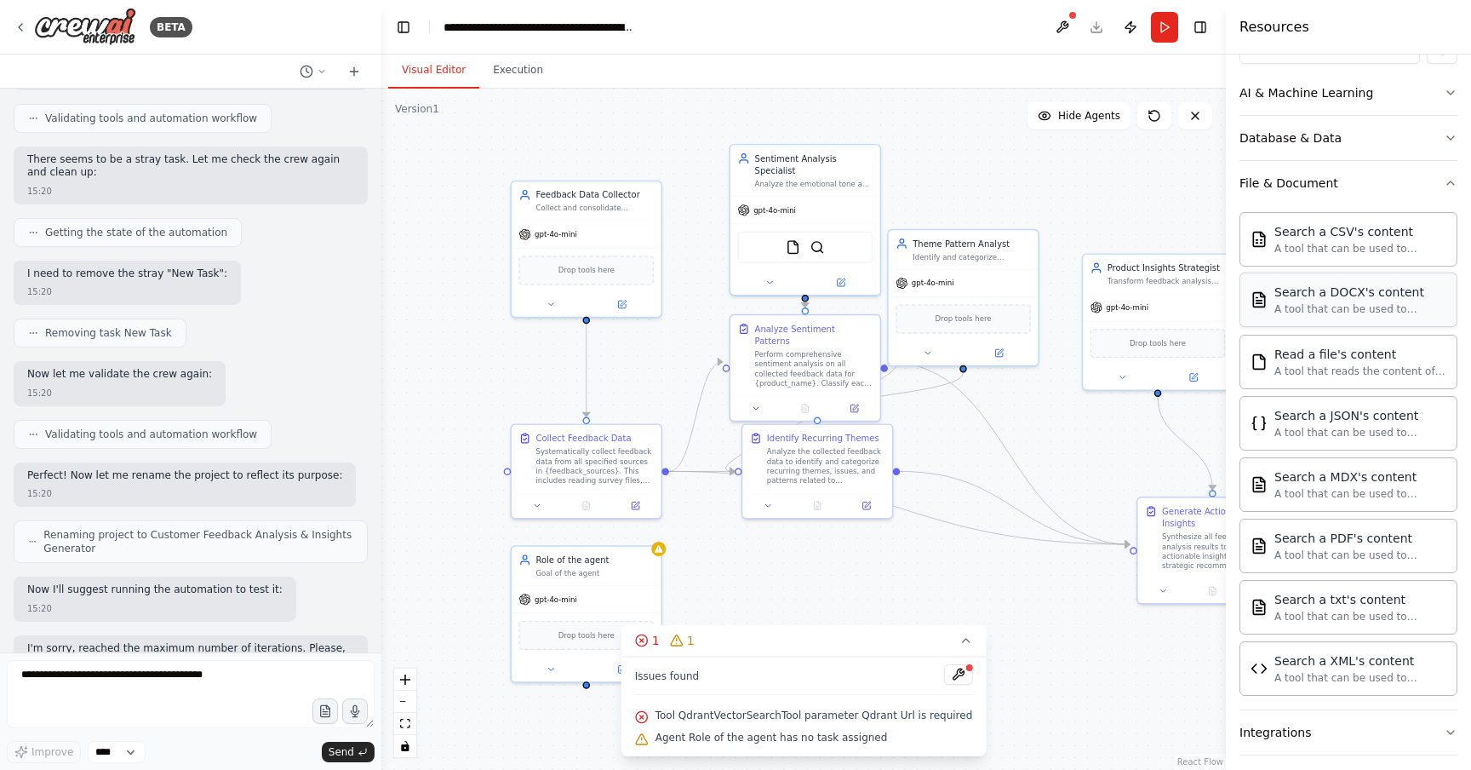
scroll to position [239, 0]
click at [1342, 165] on button "File & Document" at bounding box center [1349, 180] width 218 height 44
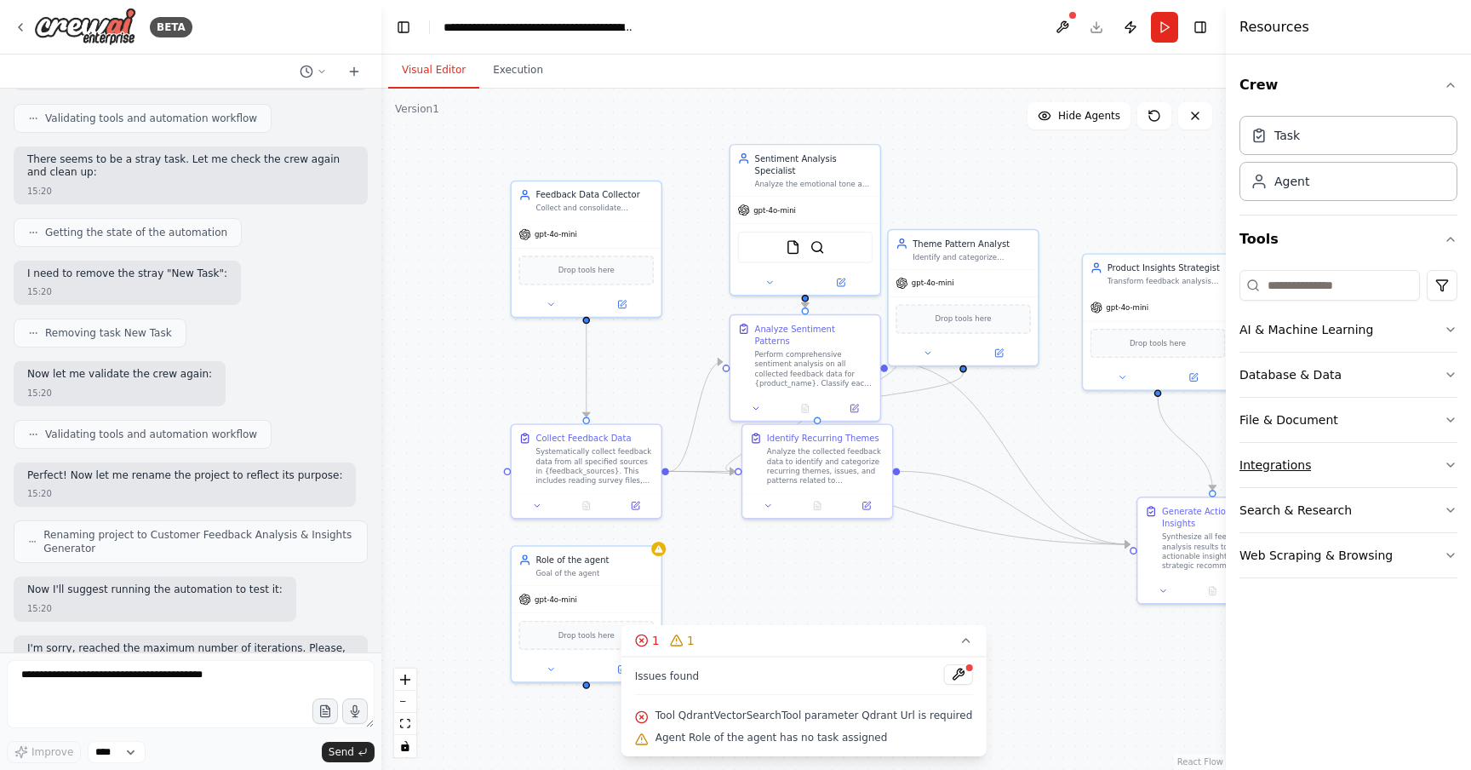
click at [1379, 470] on button "Integrations" at bounding box center [1349, 465] width 218 height 44
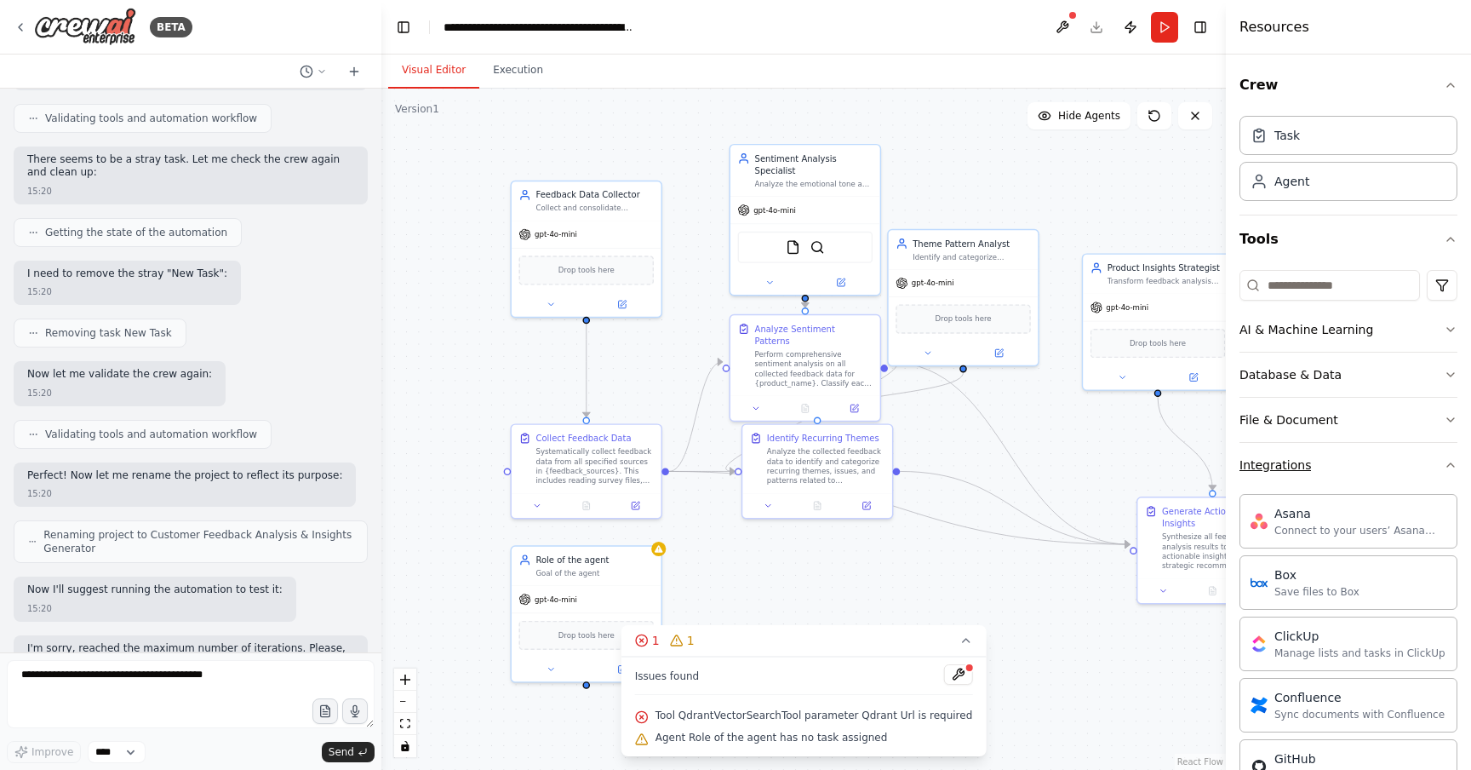
click at [1390, 467] on button "Integrations" at bounding box center [1349, 465] width 218 height 44
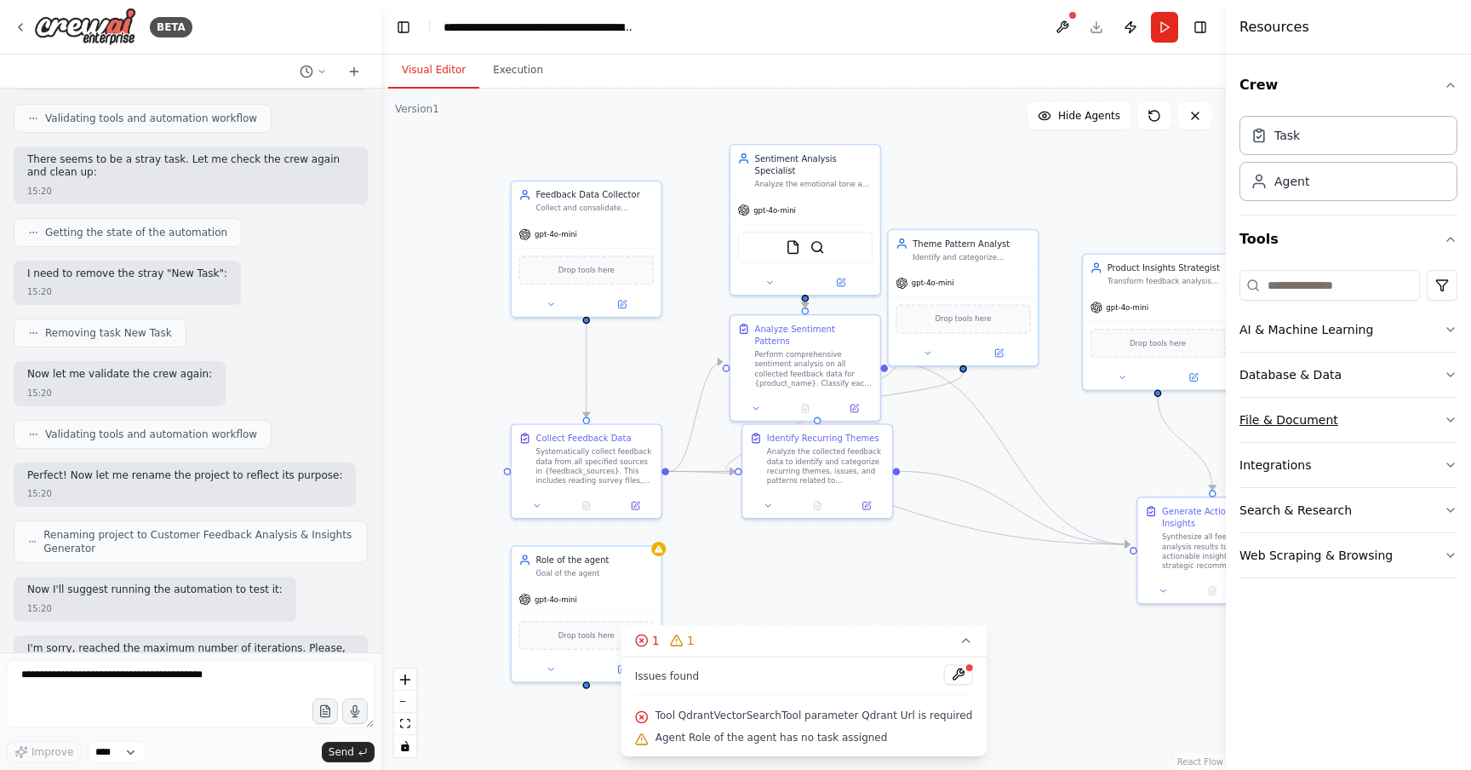
click at [1382, 416] on button "File & Document" at bounding box center [1349, 420] width 218 height 44
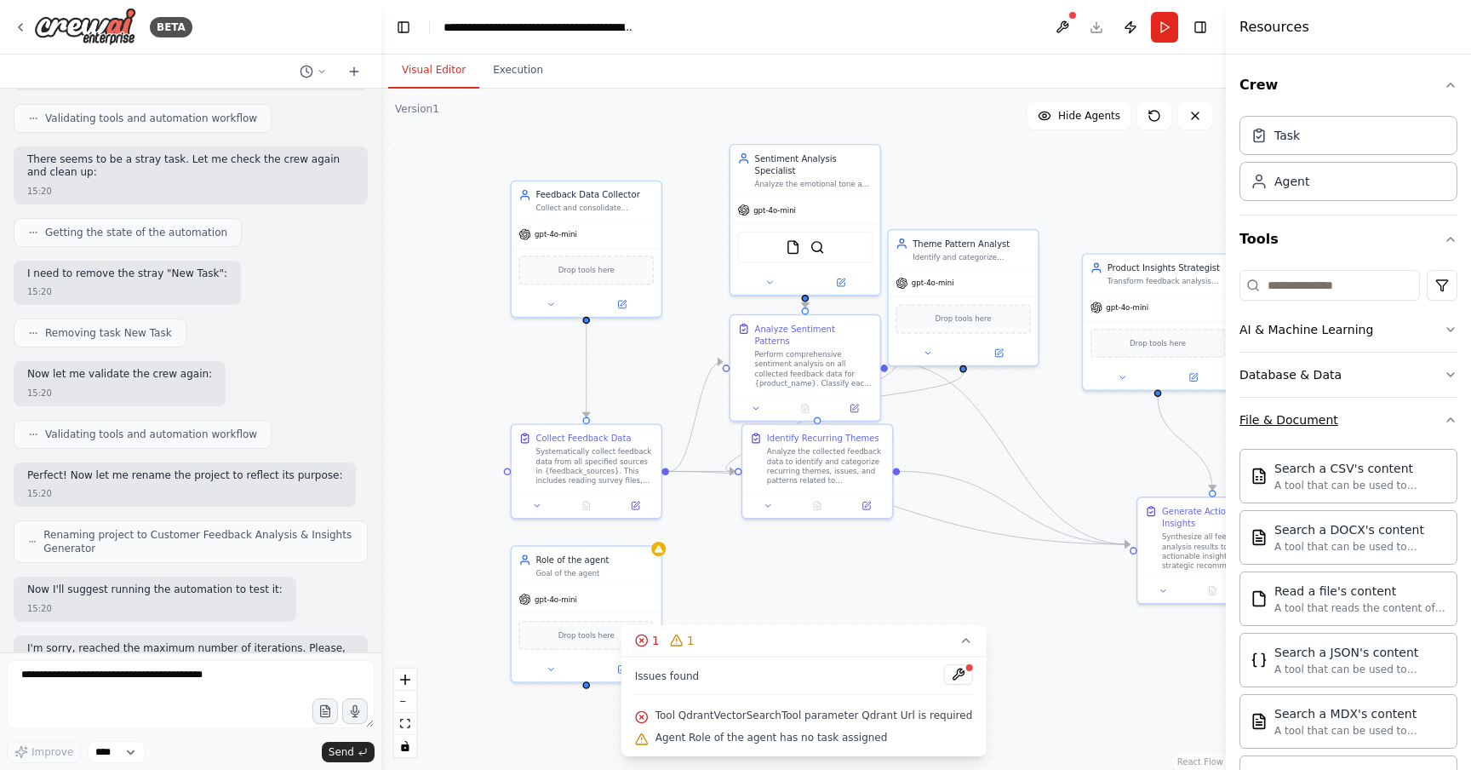
click at [1383, 427] on button "File & Document" at bounding box center [1349, 420] width 218 height 44
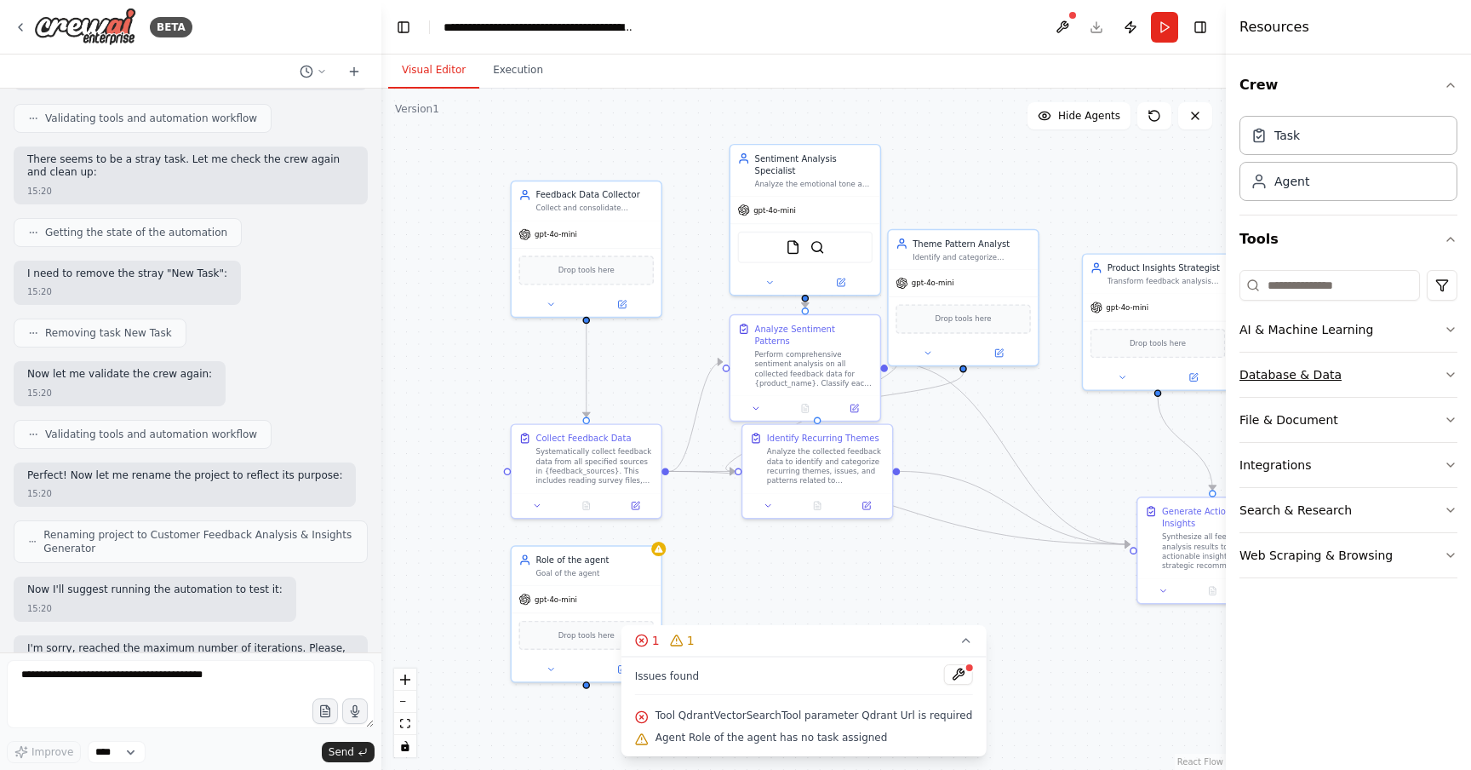
click at [1380, 381] on button "Database & Data" at bounding box center [1349, 375] width 218 height 44
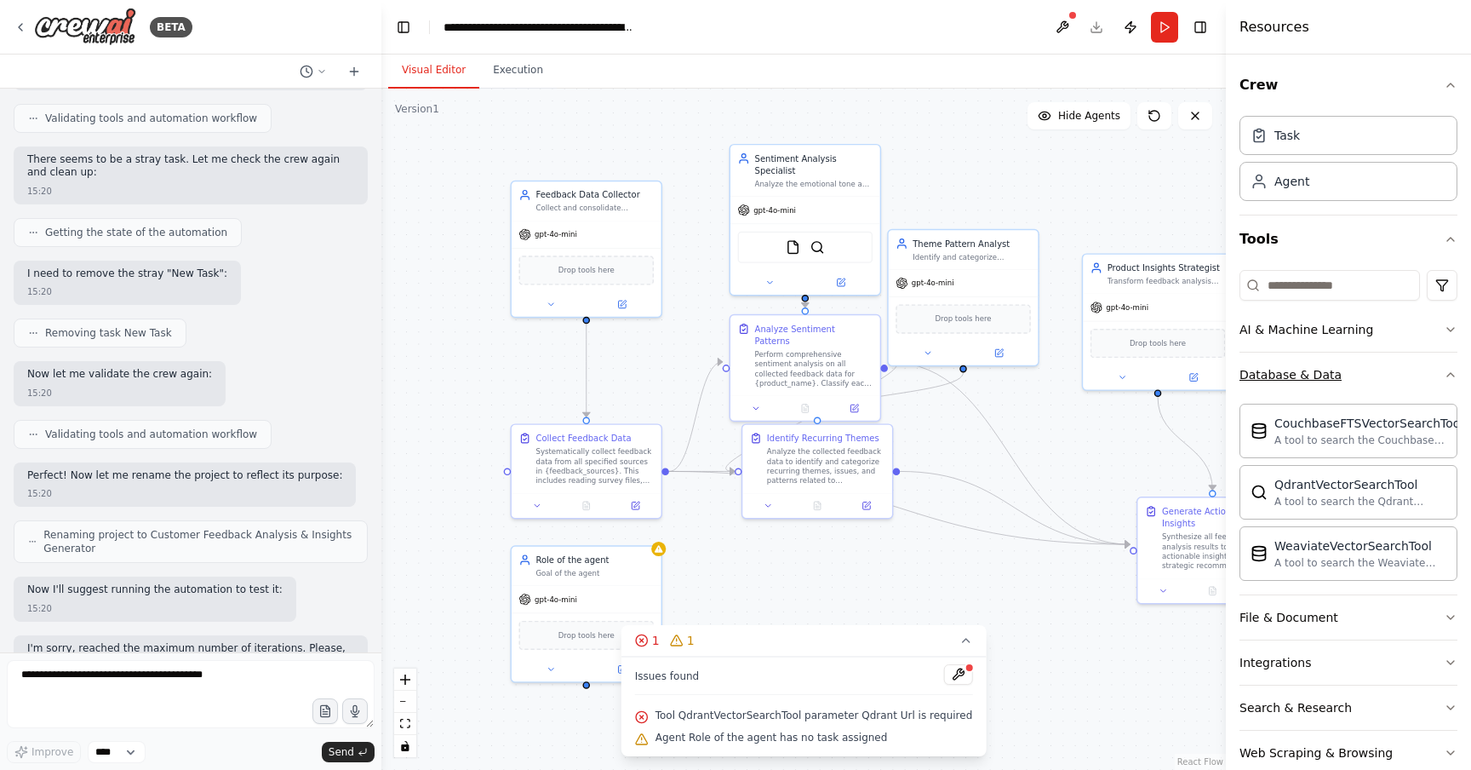
click at [1404, 376] on button "Database & Data" at bounding box center [1349, 375] width 218 height 44
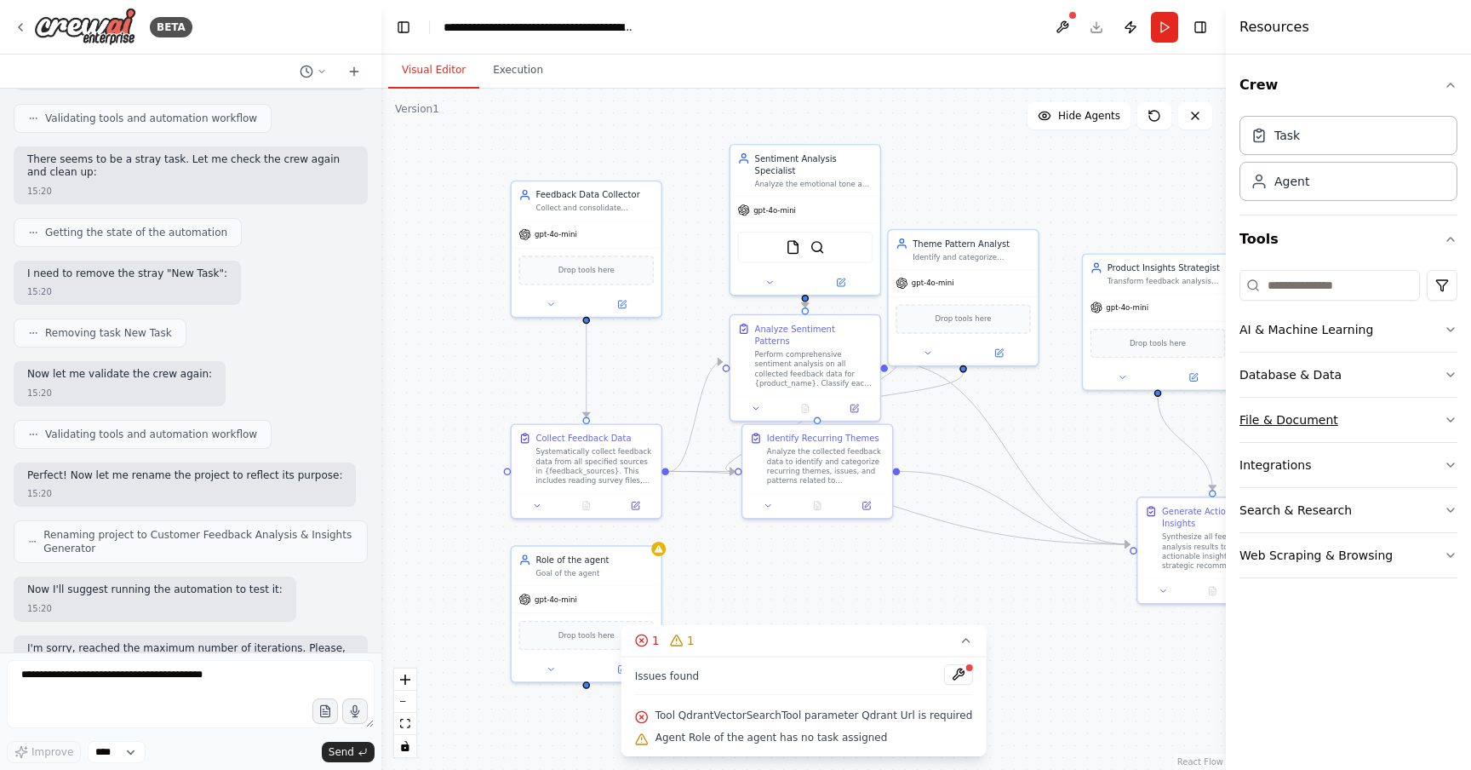
click at [1367, 430] on button "File & Document" at bounding box center [1349, 420] width 218 height 44
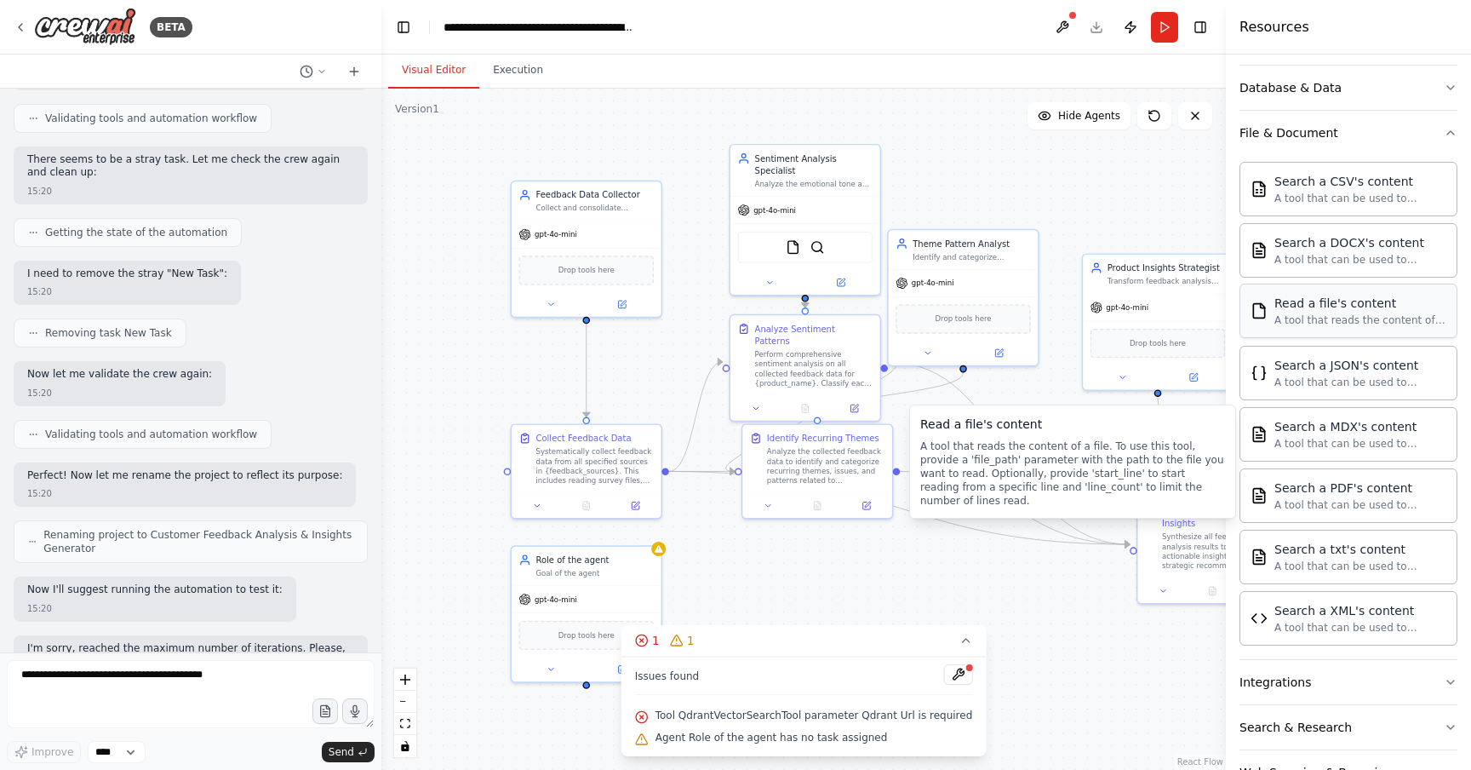
scroll to position [340, 0]
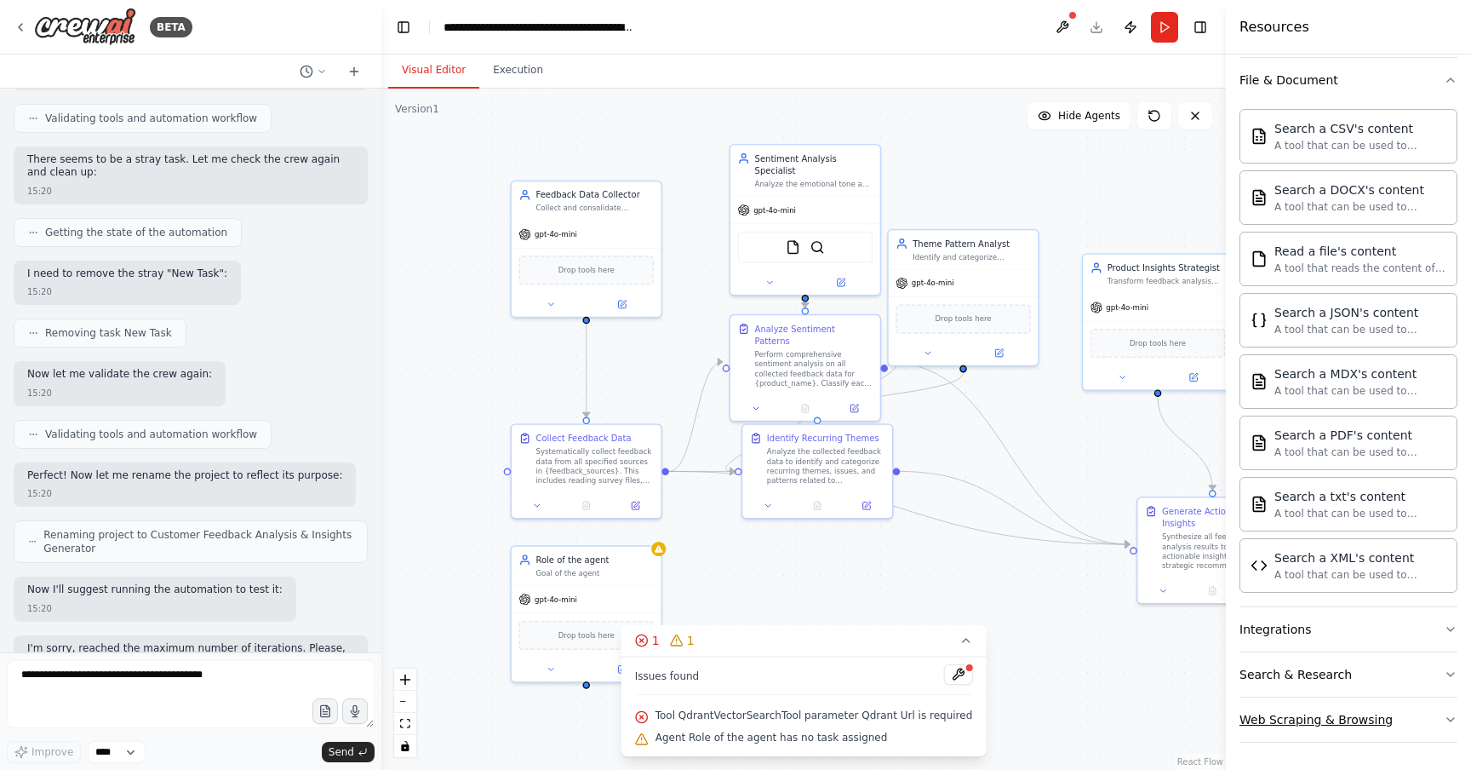
click at [1347, 714] on div "Web Scraping & Browsing" at bounding box center [1316, 719] width 153 height 17
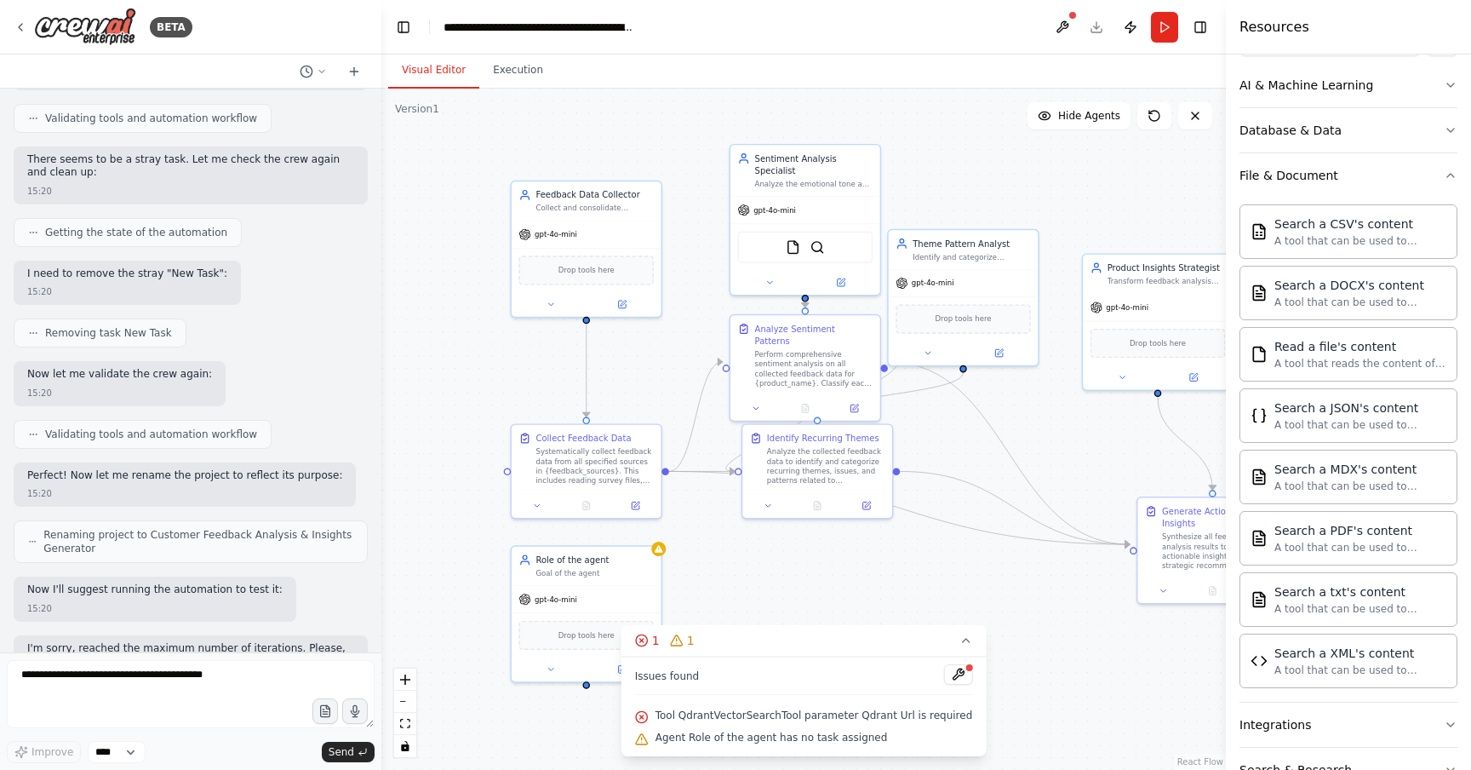
scroll to position [0, 0]
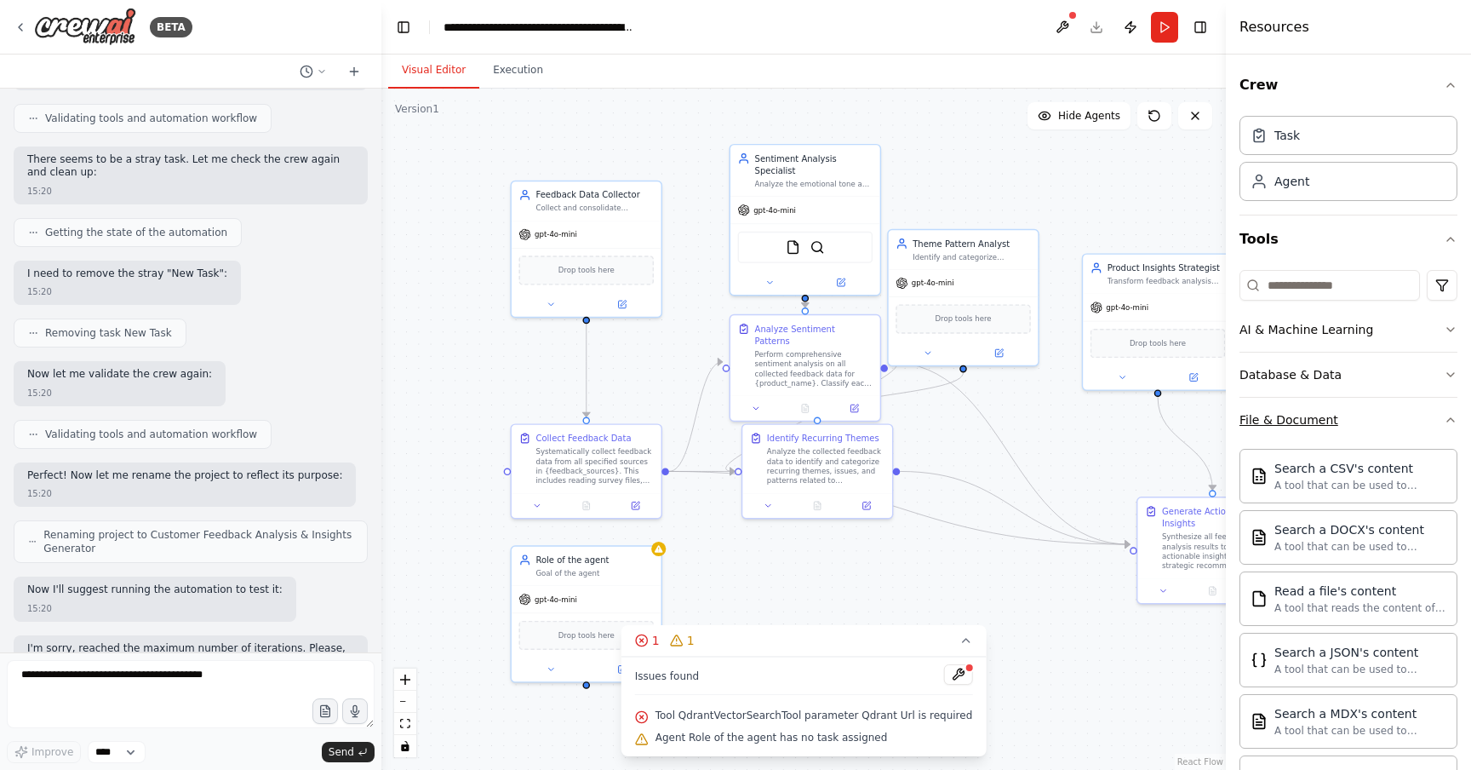
click at [1362, 430] on button "File & Document" at bounding box center [1349, 420] width 218 height 44
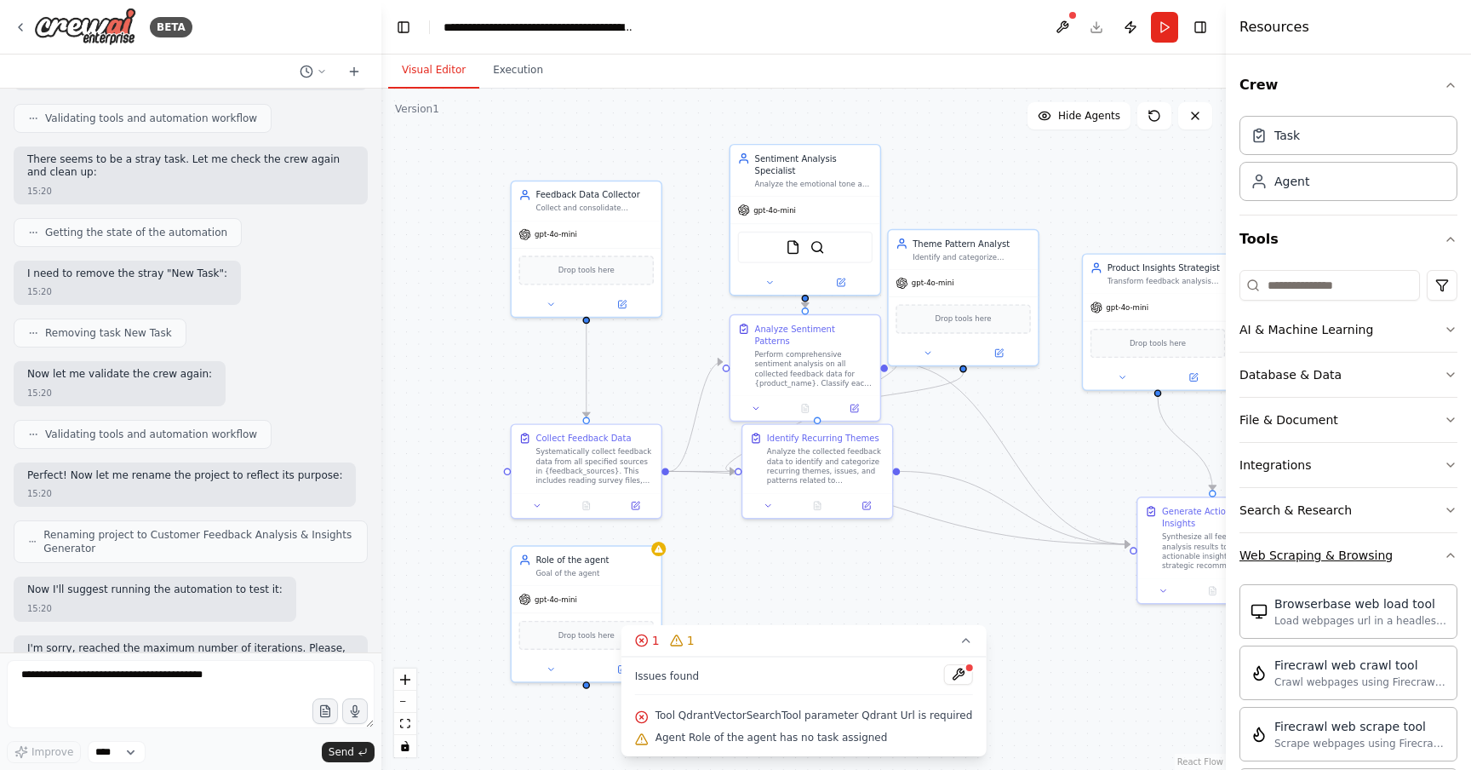
click at [1362, 550] on div "Web Scraping & Browsing" at bounding box center [1316, 555] width 153 height 17
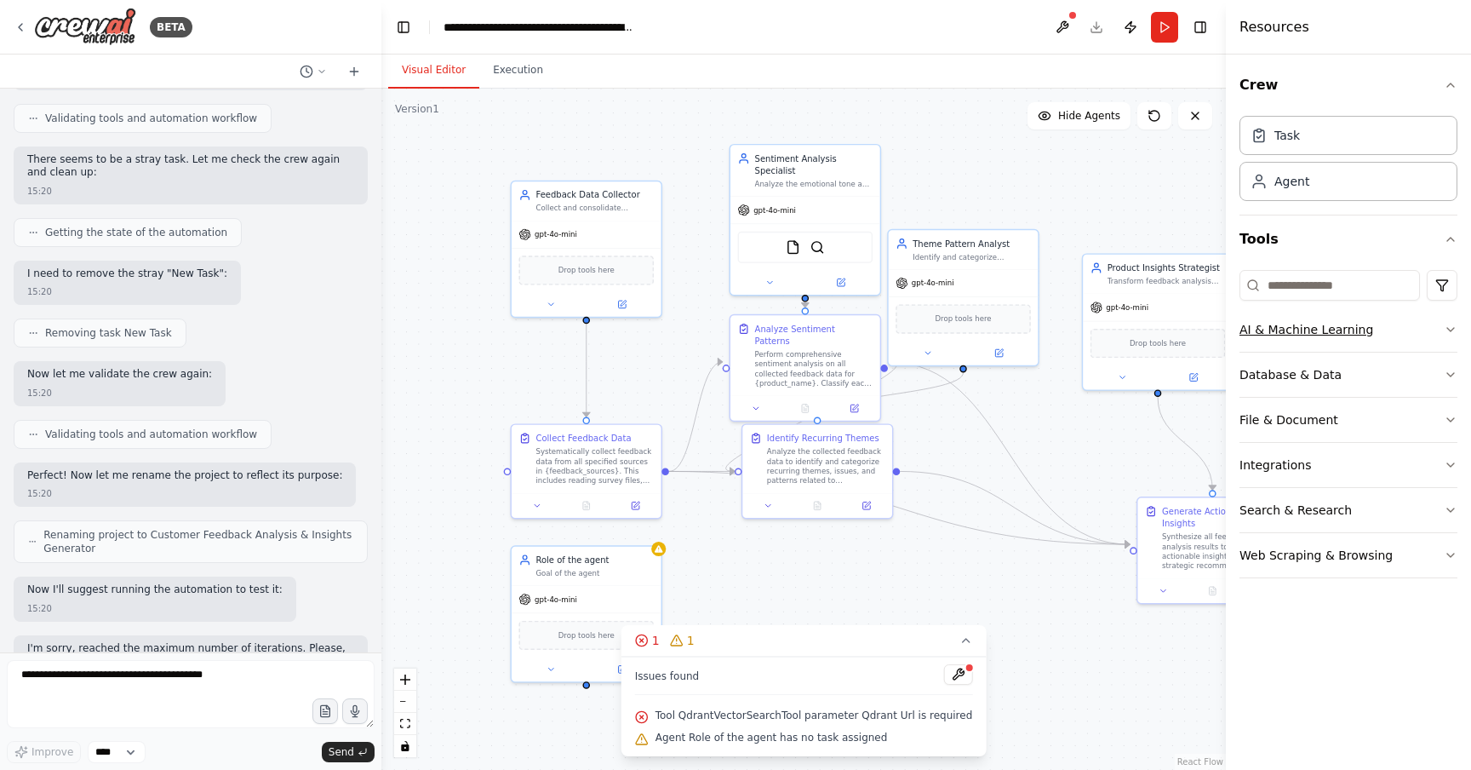
click at [1399, 335] on button "AI & Machine Learning" at bounding box center [1349, 329] width 218 height 44
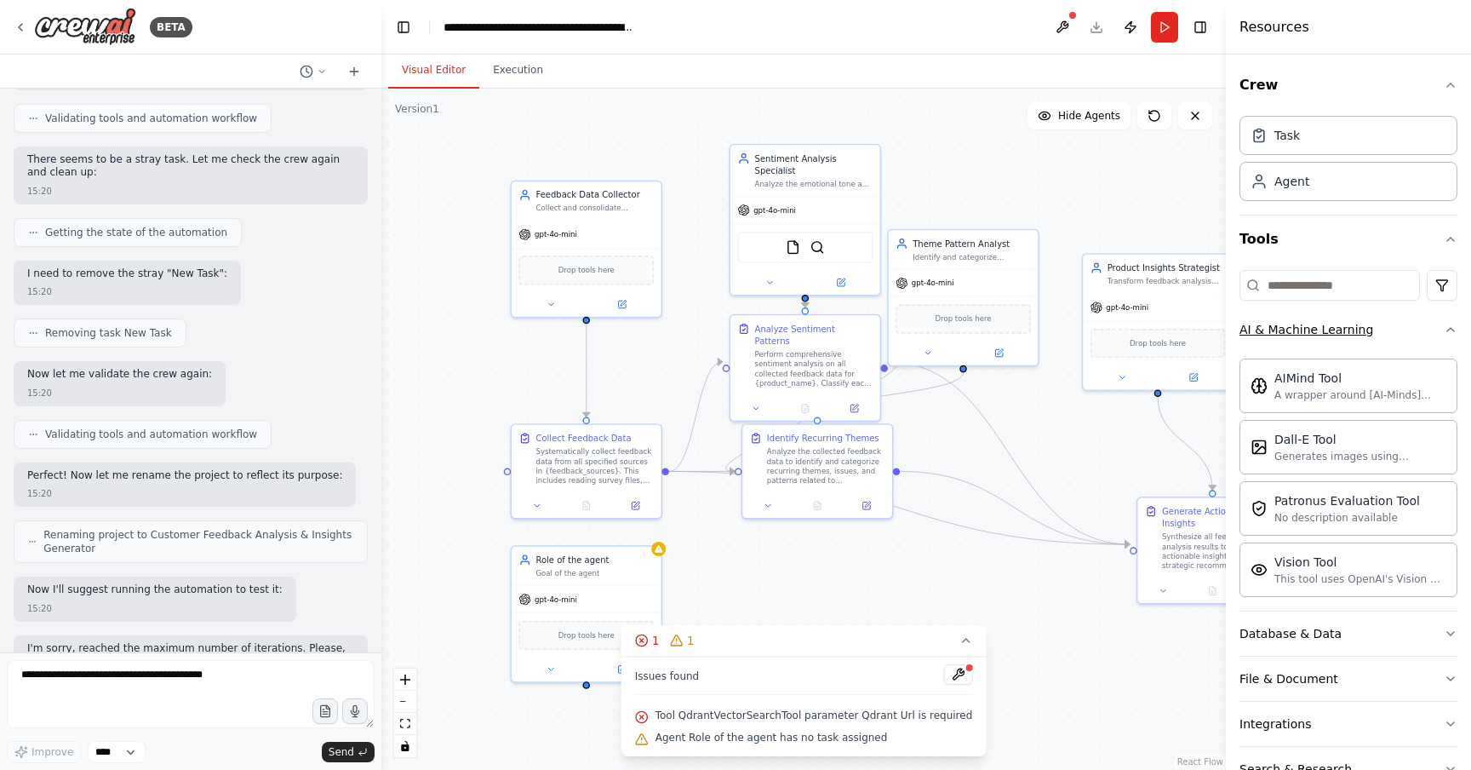
click at [1399, 335] on button "AI & Machine Learning" at bounding box center [1349, 329] width 218 height 44
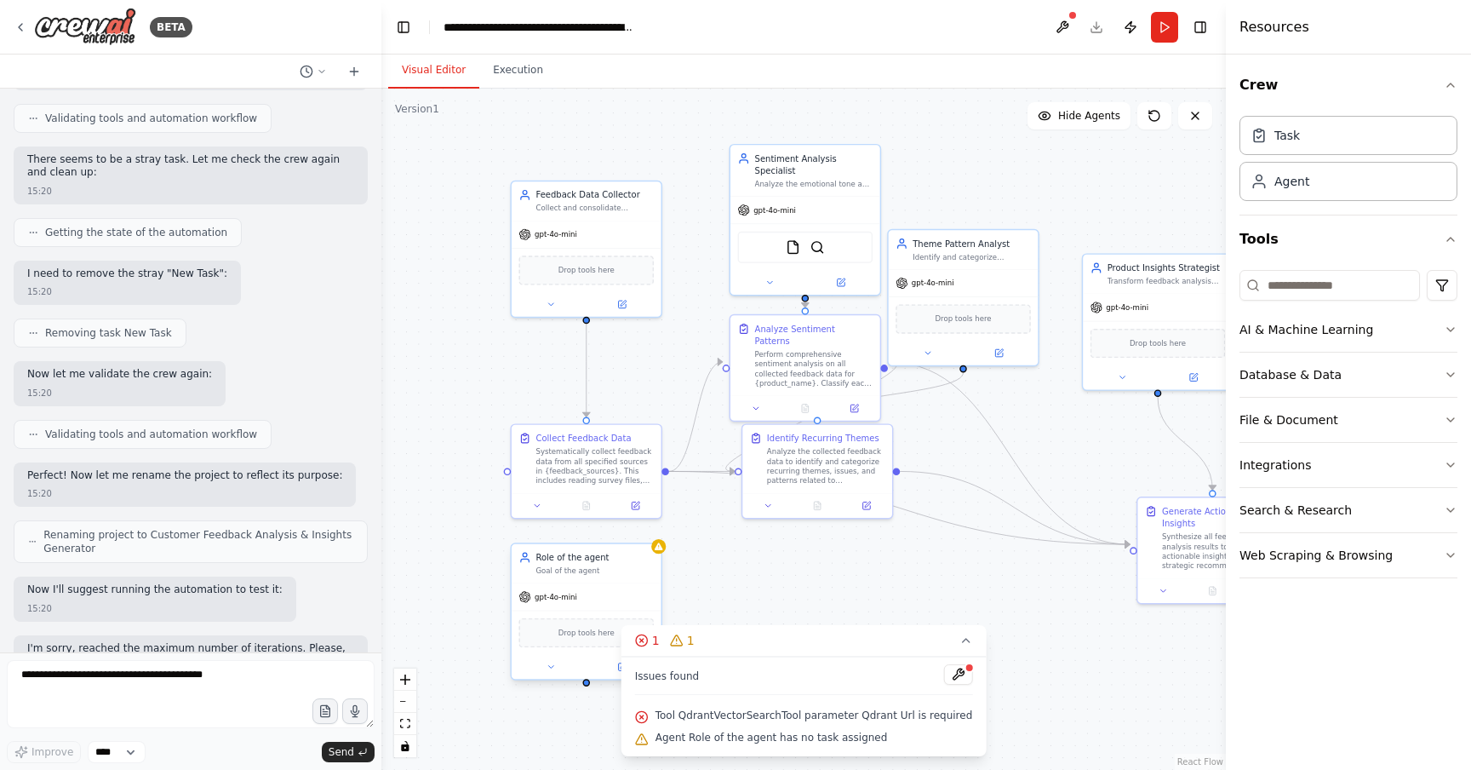
click at [643, 587] on div "gpt-4o-mini" at bounding box center [587, 596] width 150 height 26
click at [640, 467] on div "Systematically collect feedback data from all specified sources in {feedback_so…" at bounding box center [595, 463] width 118 height 39
click at [634, 503] on icon at bounding box center [637, 502] width 6 height 6
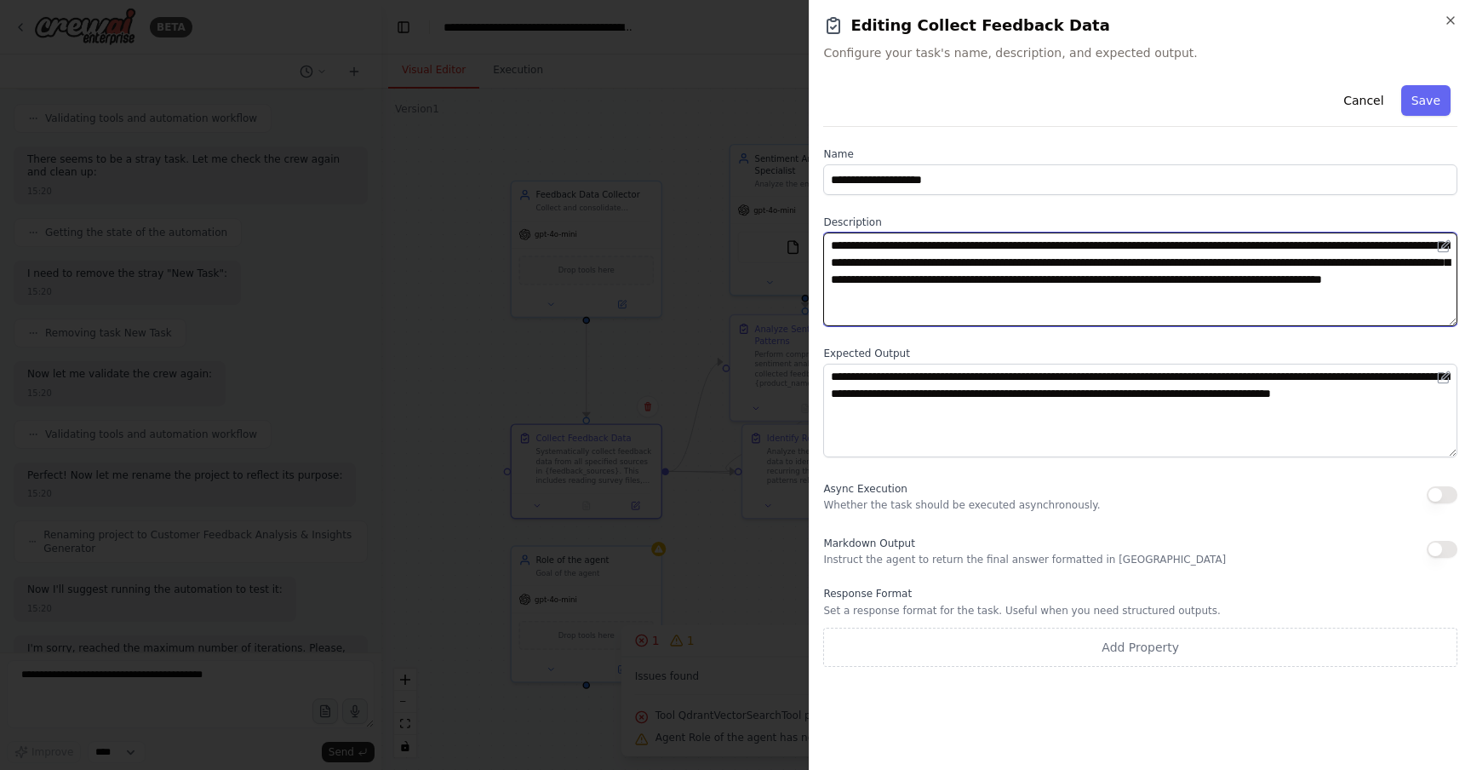
click at [1100, 301] on textarea "**********" at bounding box center [1140, 279] width 634 height 94
click at [1237, 292] on textarea "**********" at bounding box center [1140, 279] width 634 height 94
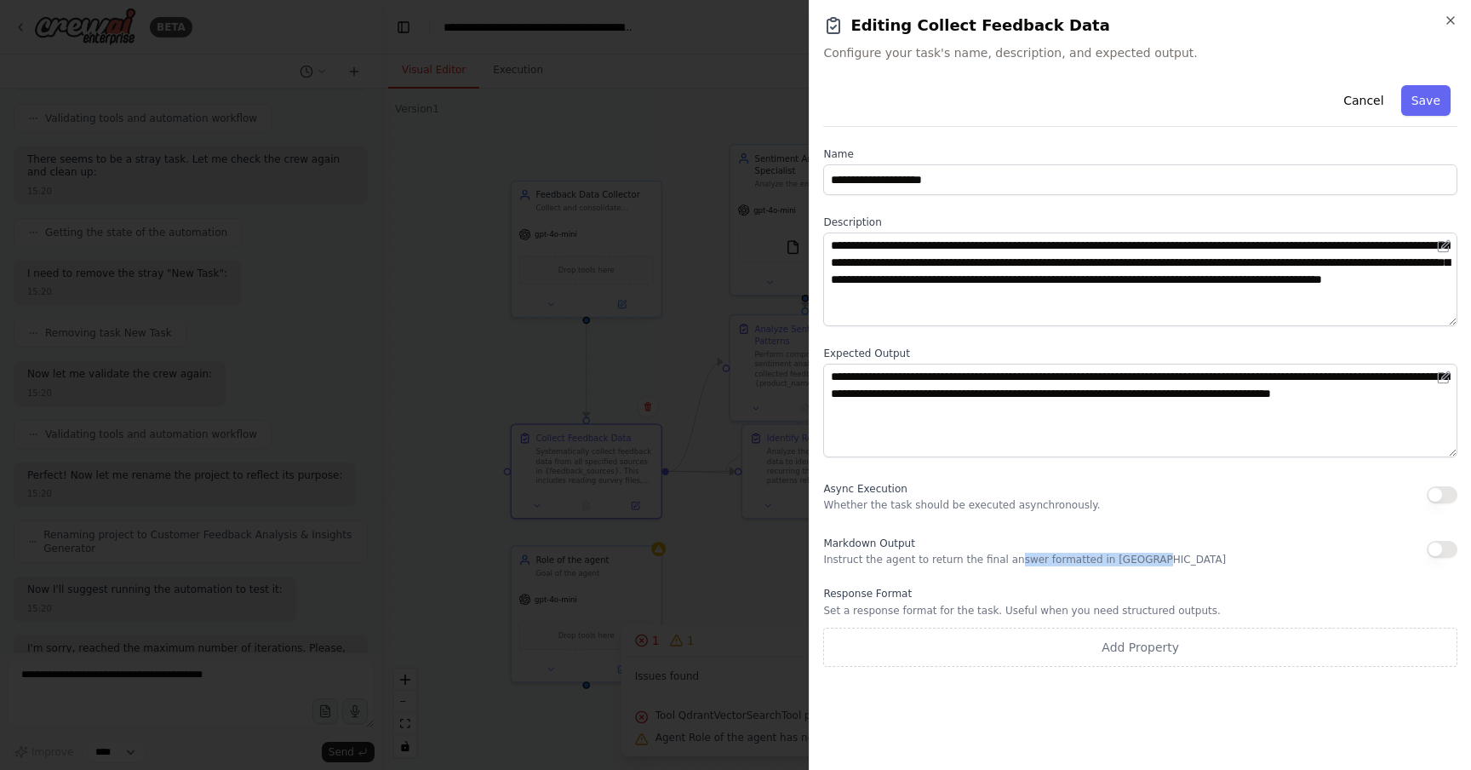
drag, startPoint x: 1010, startPoint y: 559, endPoint x: 1194, endPoint y: 559, distance: 183.9
click at [1195, 559] on div "Markdown Output Instruct the agent to return the final answer formatted in Mark…" at bounding box center [1140, 549] width 634 height 34
click at [1194, 559] on div "Markdown Output Instruct the agent to return the final answer formatted in Mark…" at bounding box center [1140, 549] width 634 height 34
click at [1457, 25] on icon "button" at bounding box center [1451, 21] width 14 height 14
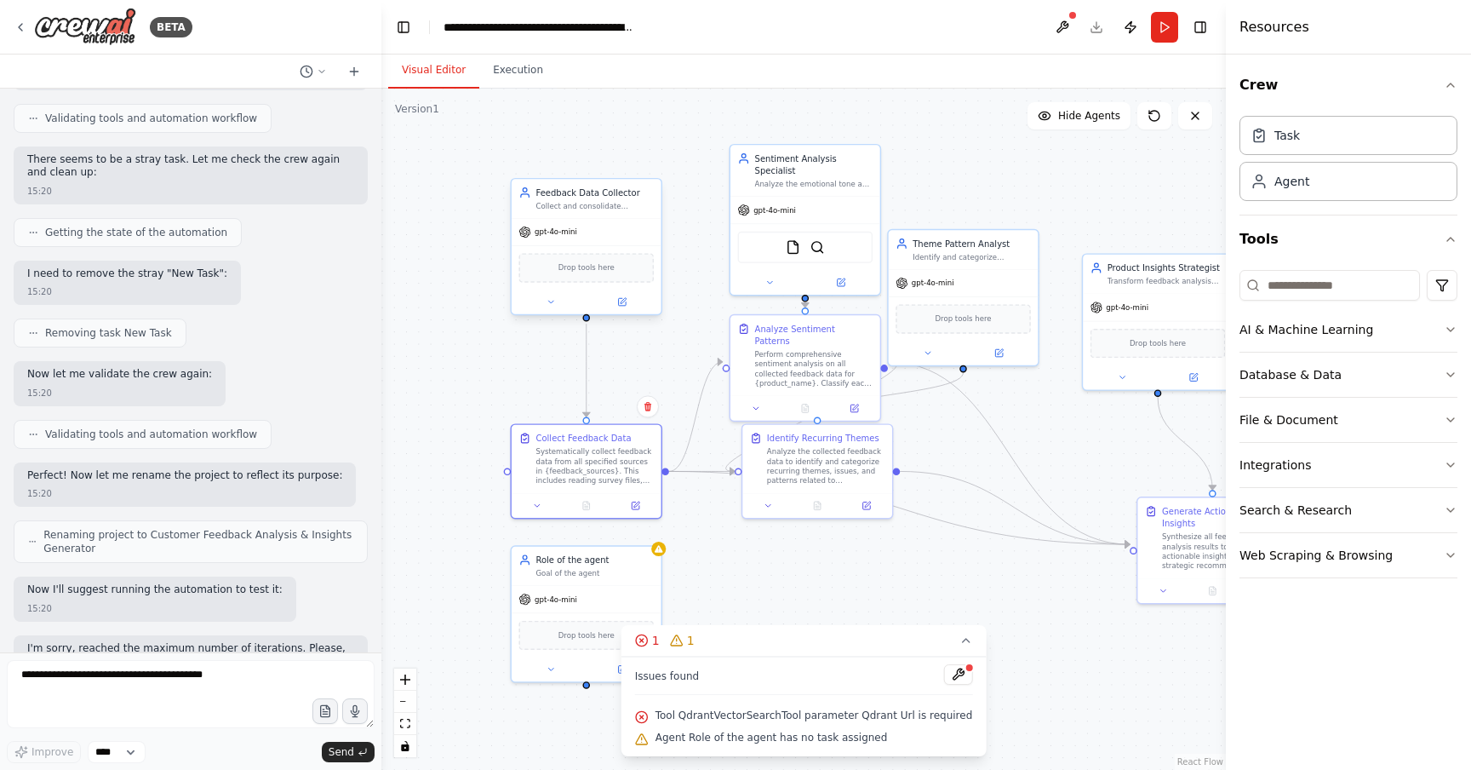
click at [616, 248] on div "Drop tools here" at bounding box center [587, 267] width 150 height 44
click at [590, 271] on span "Drop tools here" at bounding box center [587, 267] width 56 height 12
click at [603, 269] on span "Drop tools here" at bounding box center [587, 267] width 56 height 12
click at [622, 304] on icon at bounding box center [622, 302] width 8 height 8
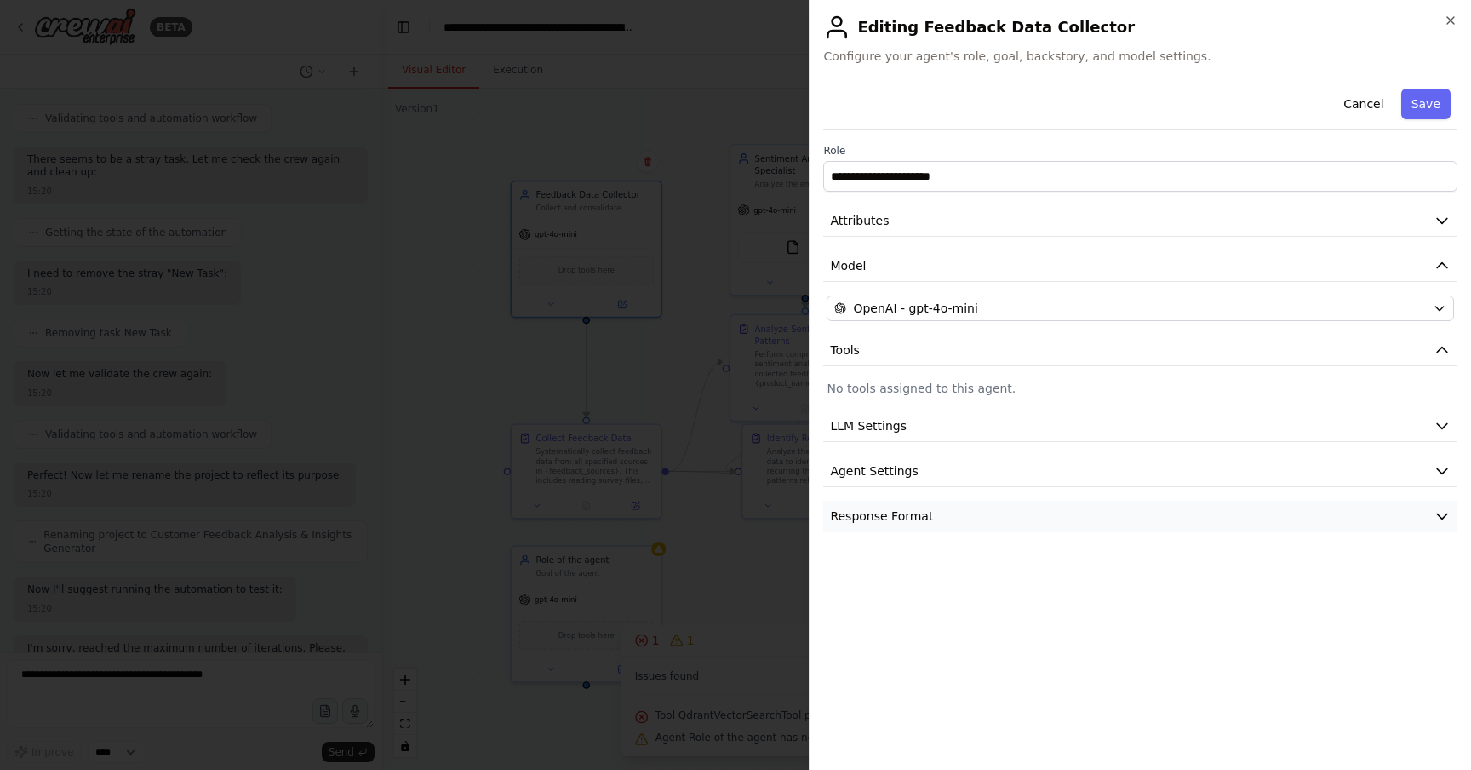
click at [921, 520] on span "Response Format" at bounding box center [881, 515] width 103 height 17
click at [968, 512] on button "Response Format" at bounding box center [1140, 517] width 634 height 32
click at [977, 460] on button "Agent Settings" at bounding box center [1140, 472] width 634 height 32
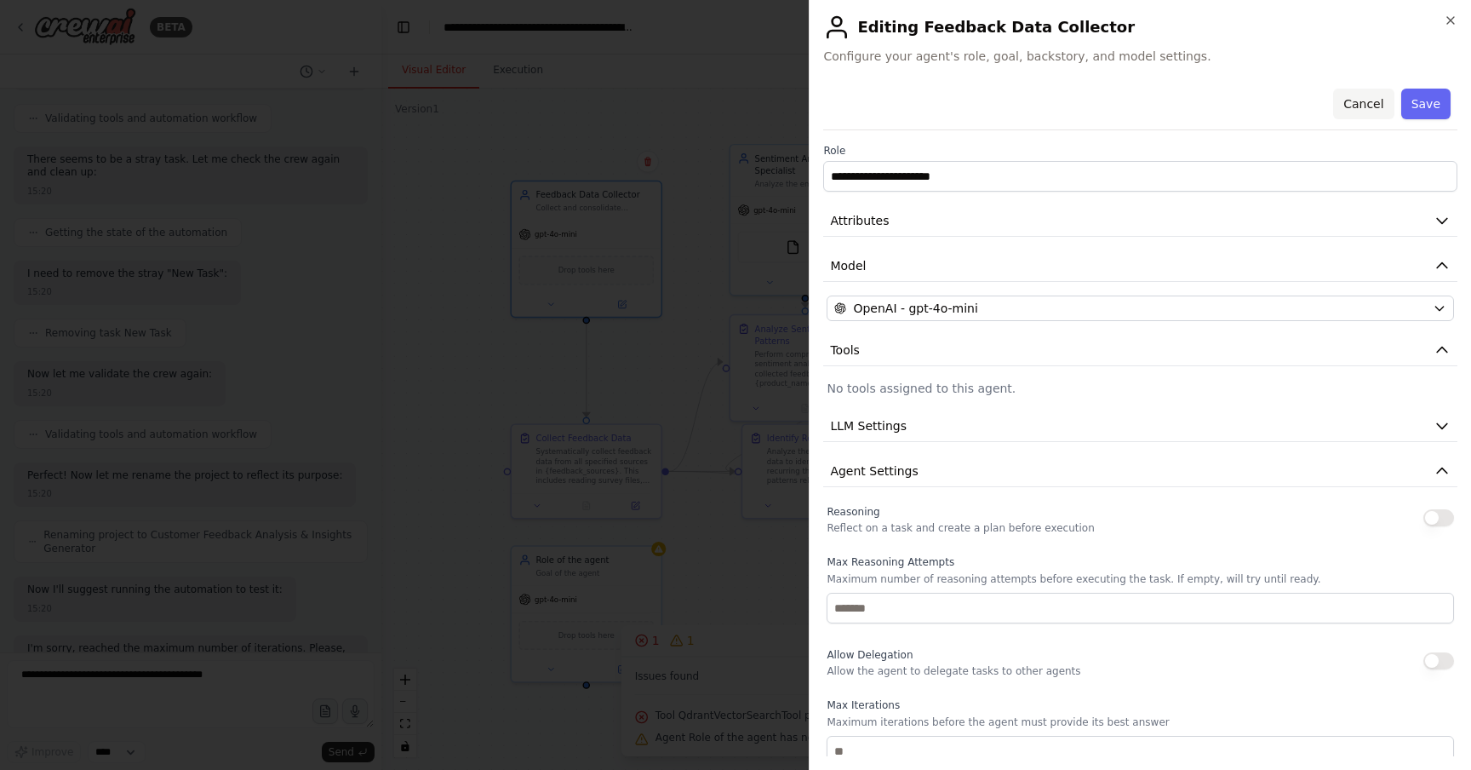
click at [1374, 103] on button "Cancel" at bounding box center [1363, 104] width 60 height 31
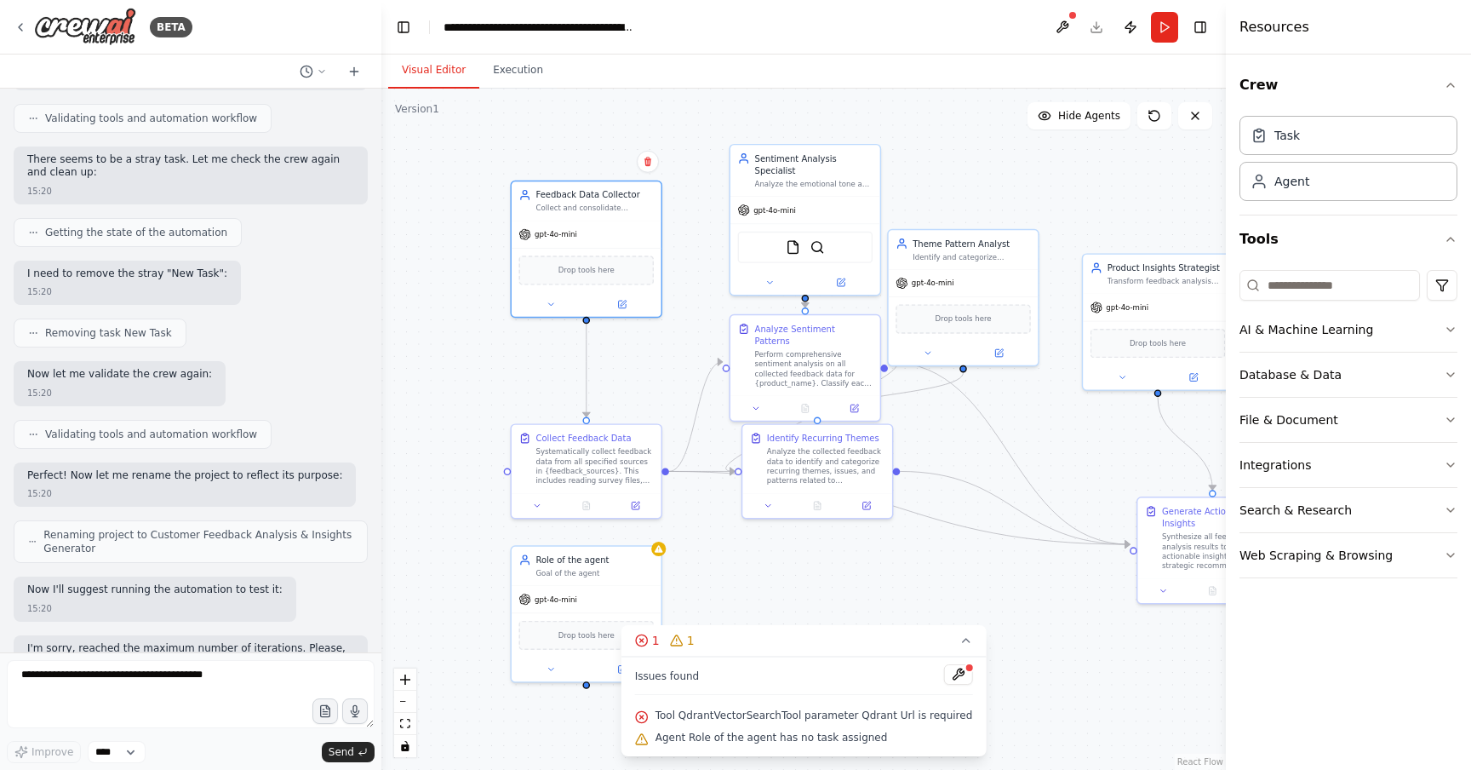
click at [1159, 198] on div ".deletable-edge-delete-btn { width: 20px; height: 20px; border: 0px solid #ffff…" at bounding box center [803, 429] width 845 height 681
click at [1335, 287] on input at bounding box center [1330, 285] width 181 height 31
click at [1372, 372] on button "Database & Data" at bounding box center [1349, 375] width 218 height 44
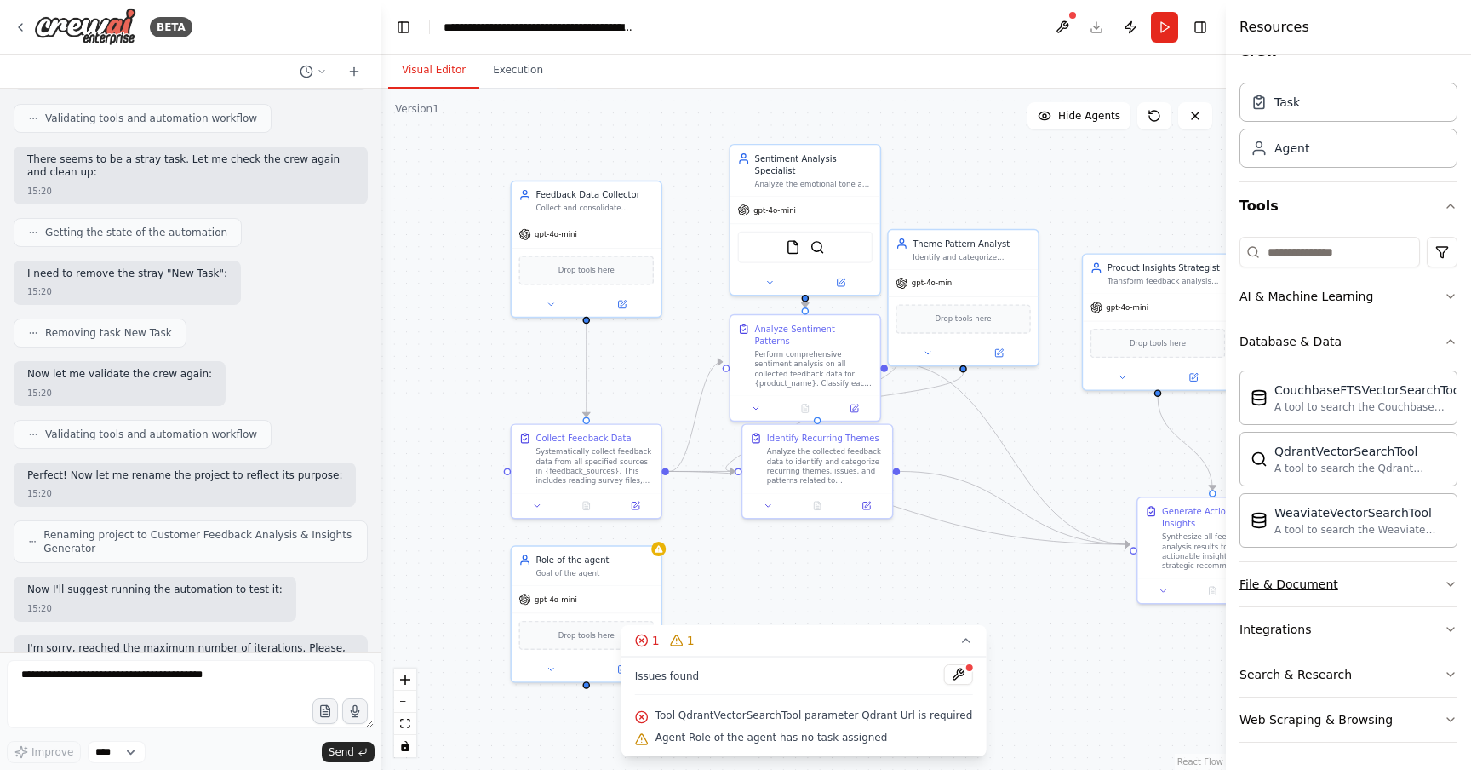
click at [1349, 580] on button "File & Document" at bounding box center [1349, 584] width 218 height 44
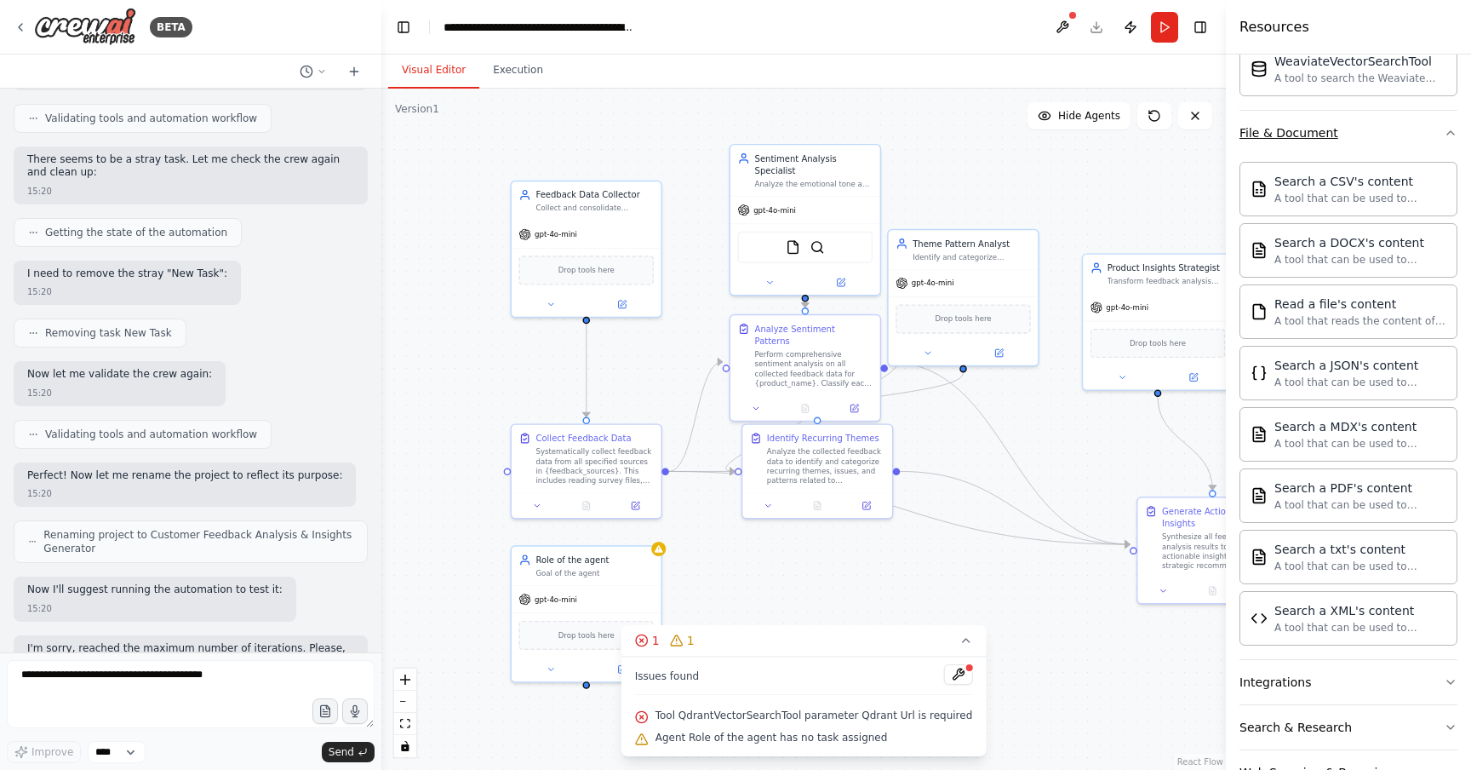
scroll to position [537, 0]
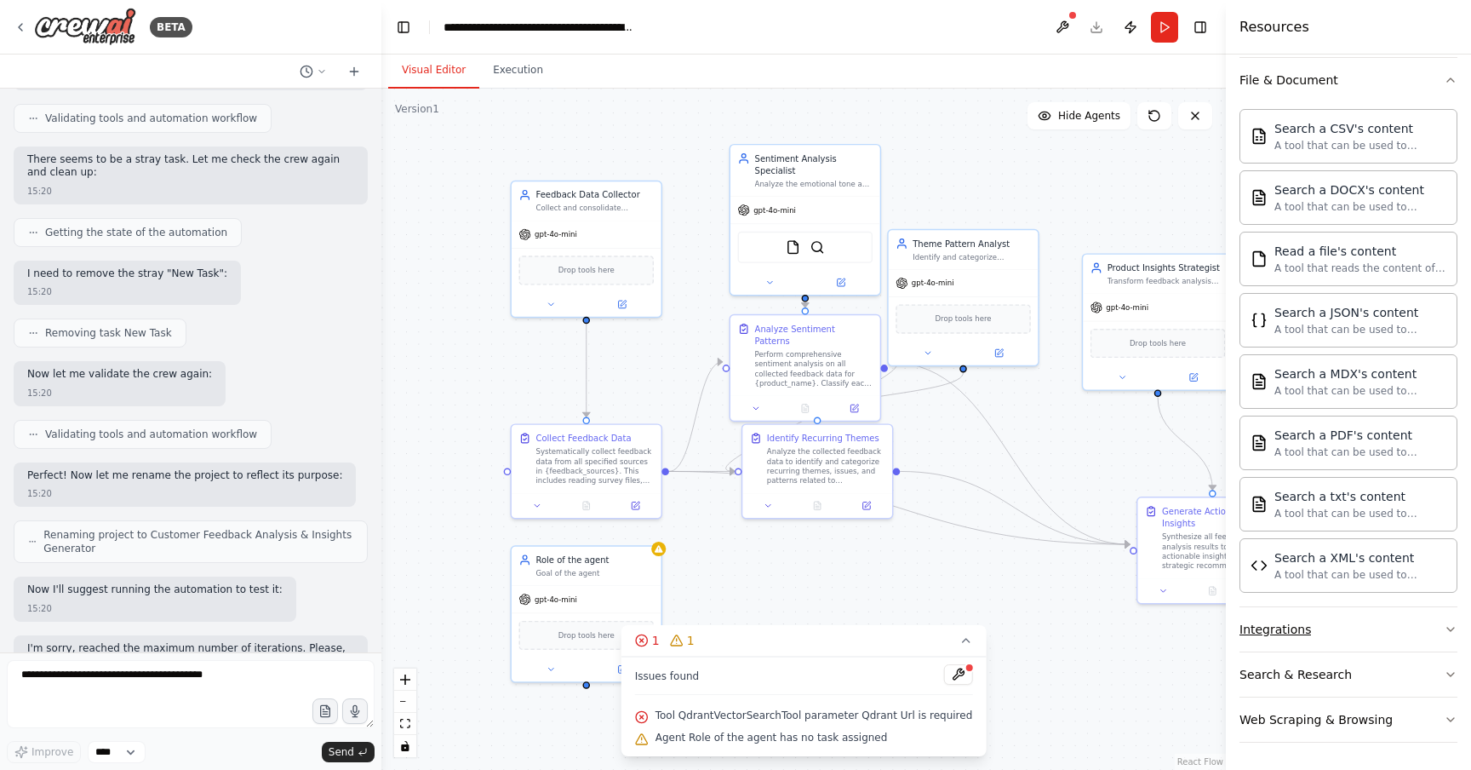
click at [1337, 631] on button "Integrations" at bounding box center [1349, 629] width 218 height 44
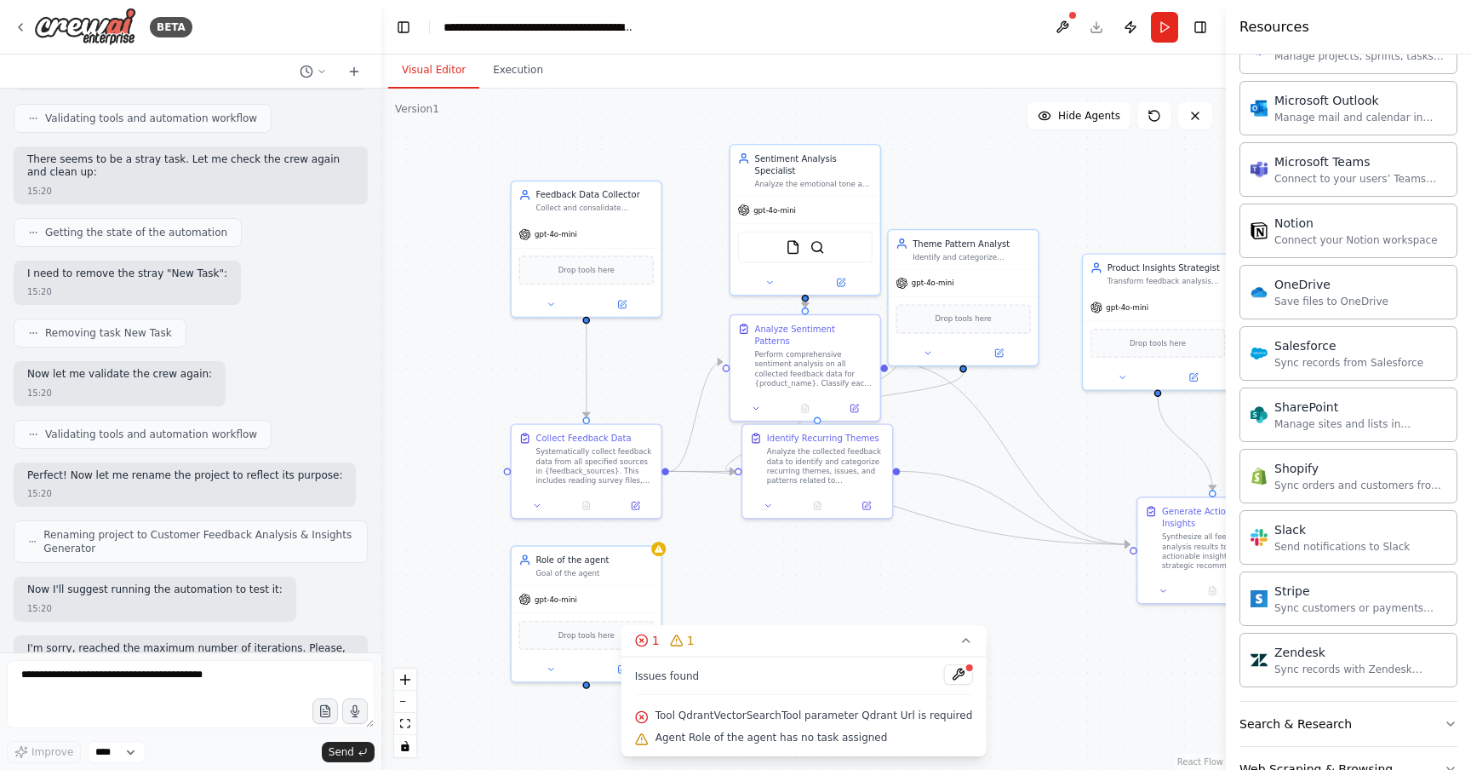
scroll to position [1900, 0]
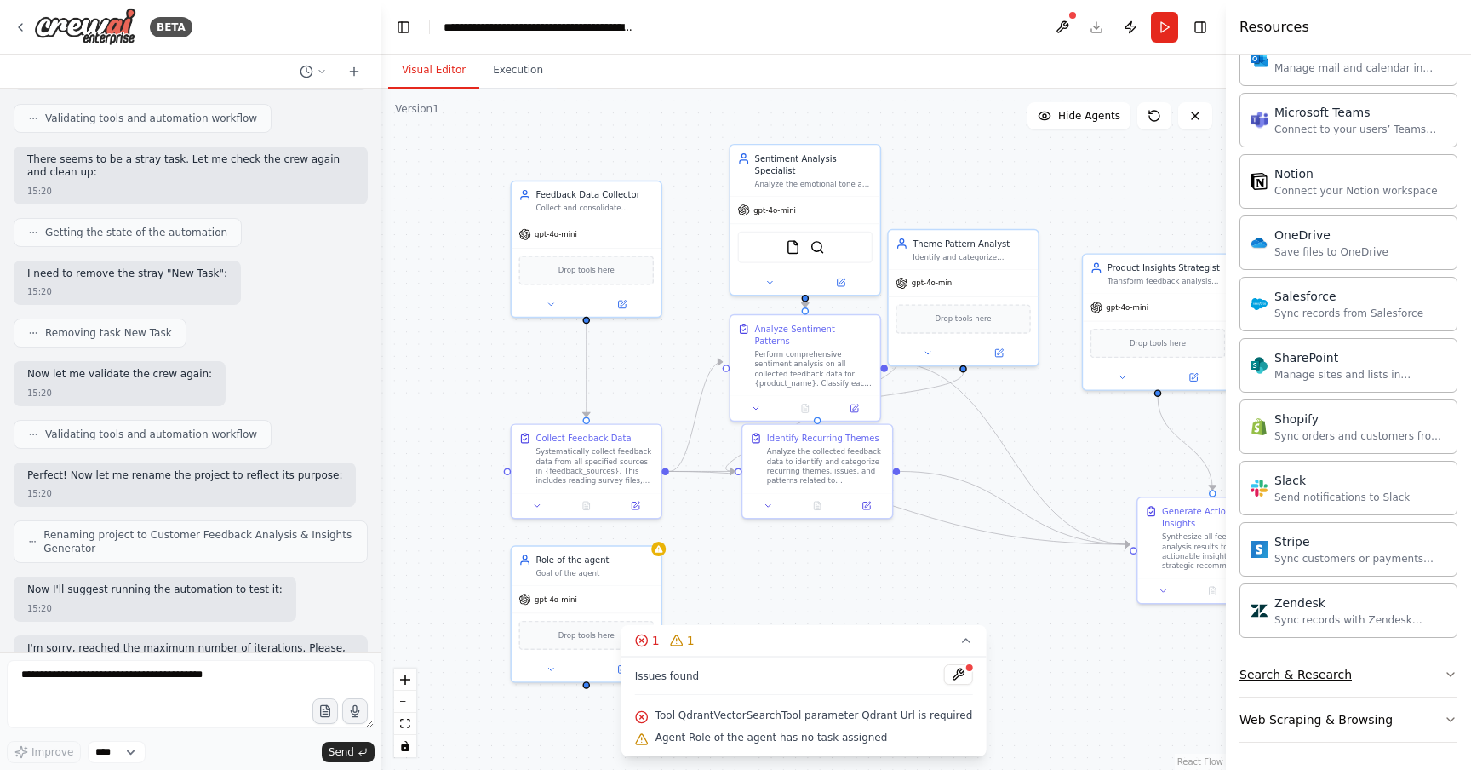
click at [1313, 674] on div "Search & Research" at bounding box center [1296, 674] width 112 height 17
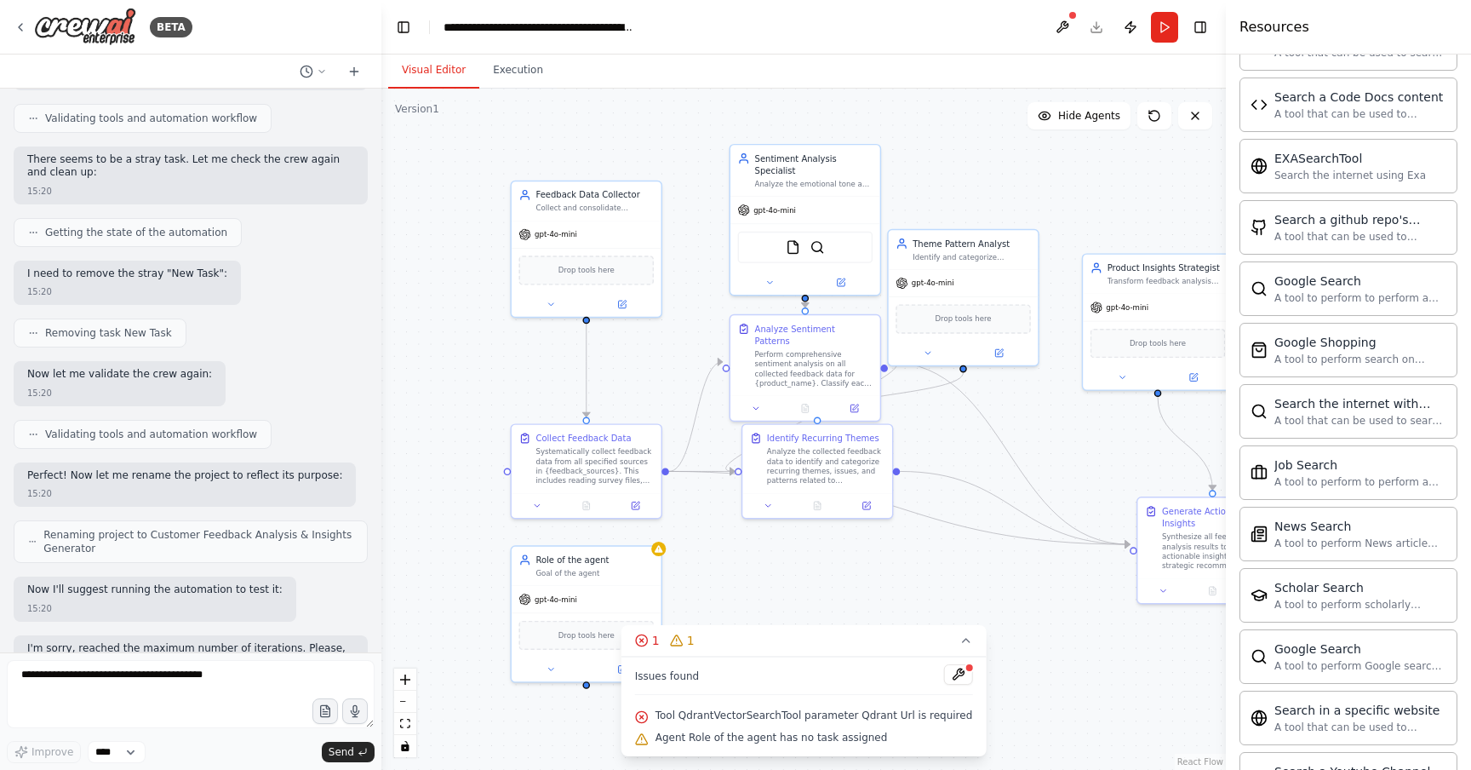
scroll to position [2772, 0]
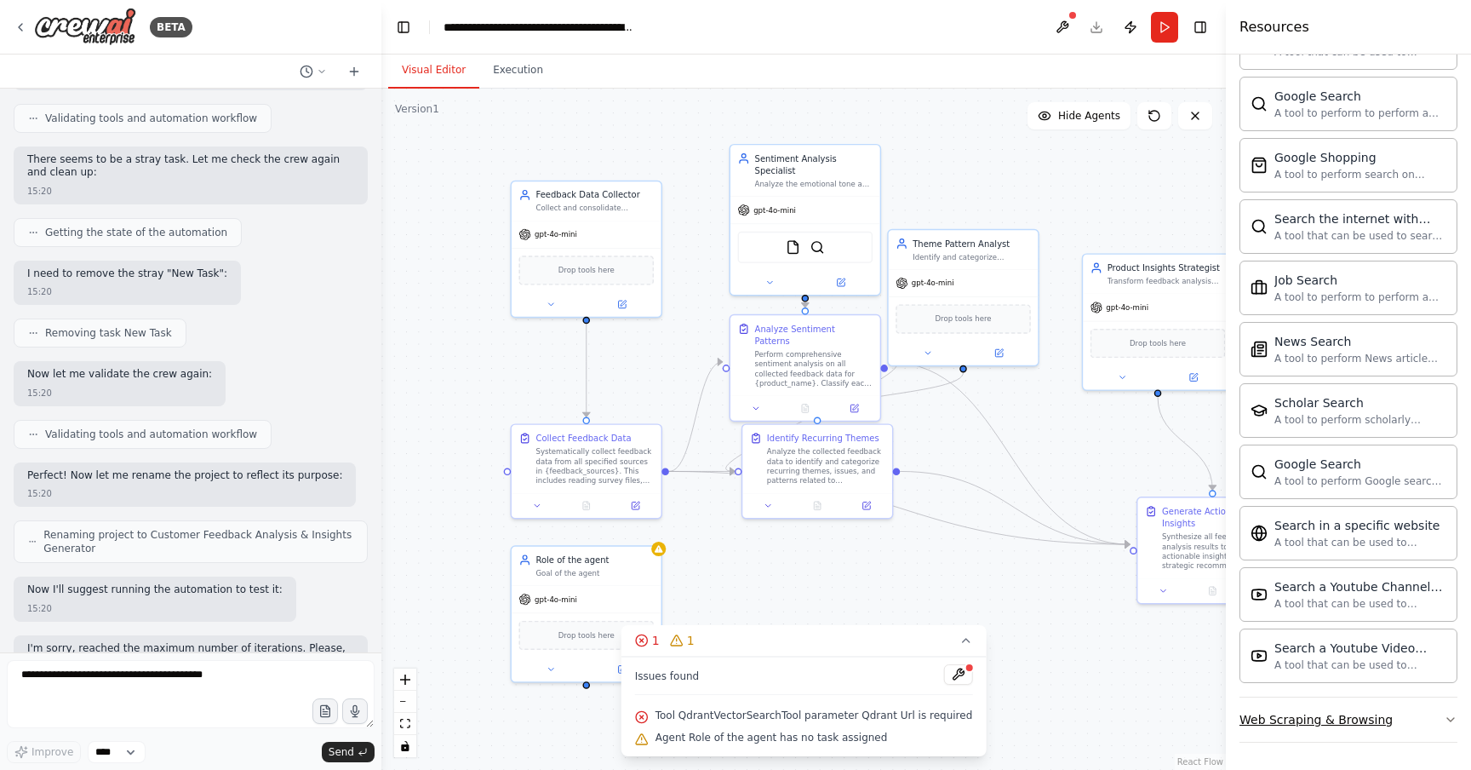
click at [1312, 725] on div "Web Scraping & Browsing" at bounding box center [1316, 719] width 153 height 17
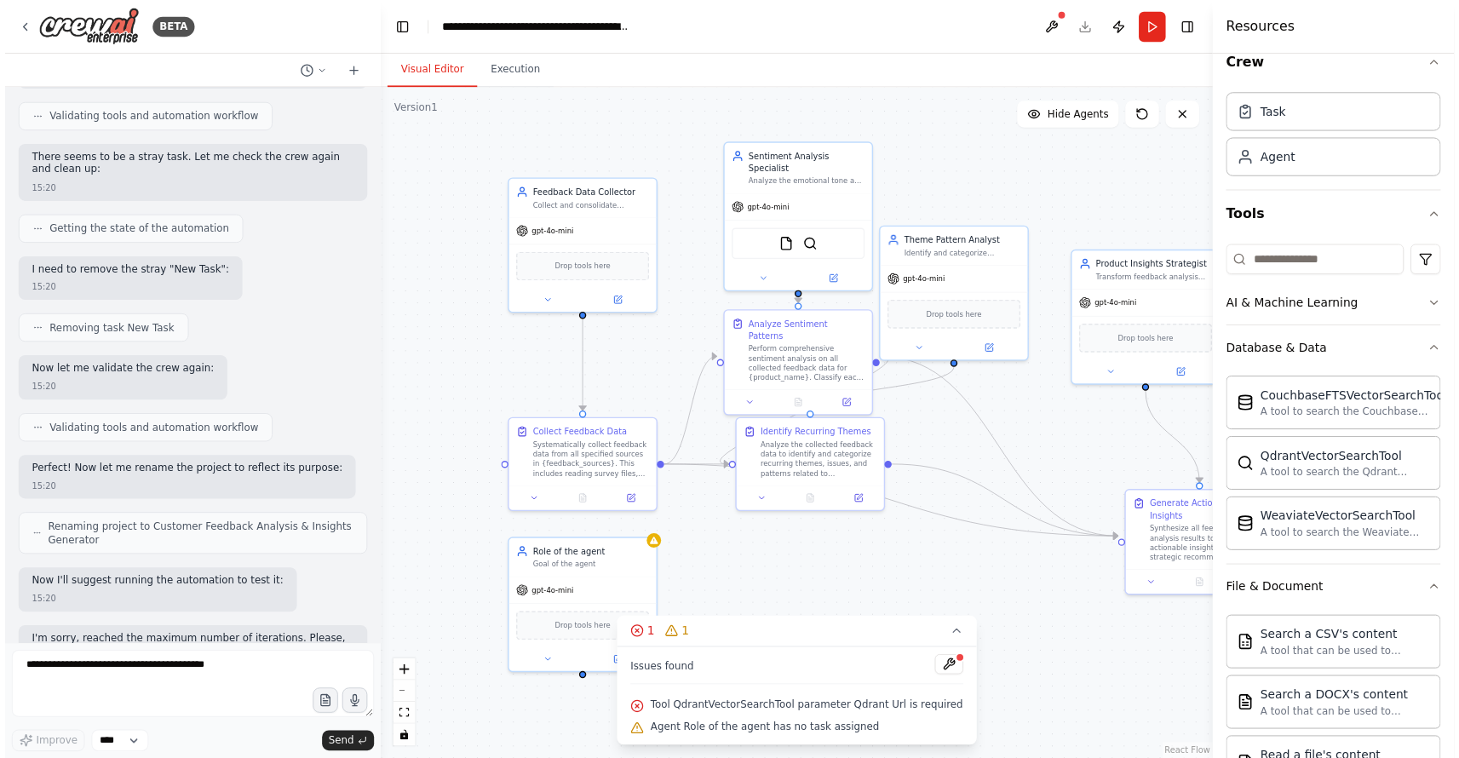
scroll to position [0, 0]
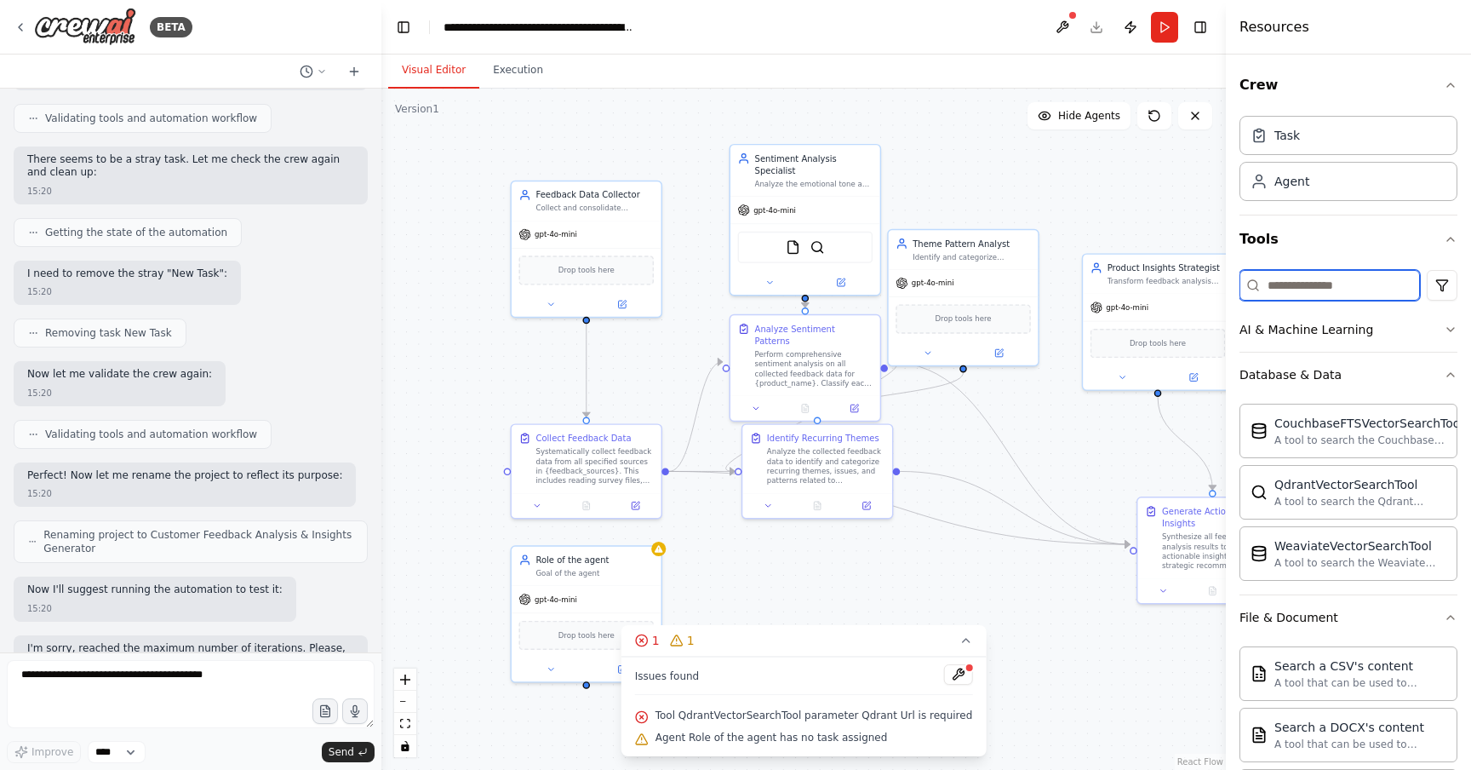
click at [1328, 278] on input at bounding box center [1330, 285] width 181 height 31
click at [788, 80] on div "Visual Editor Execution" at bounding box center [803, 71] width 845 height 34
click at [513, 72] on button "Execution" at bounding box center [517, 71] width 77 height 36
click at [421, 76] on button "Visual Editor" at bounding box center [433, 71] width 91 height 36
click at [1445, 364] on button "Database & Data" at bounding box center [1349, 375] width 218 height 44
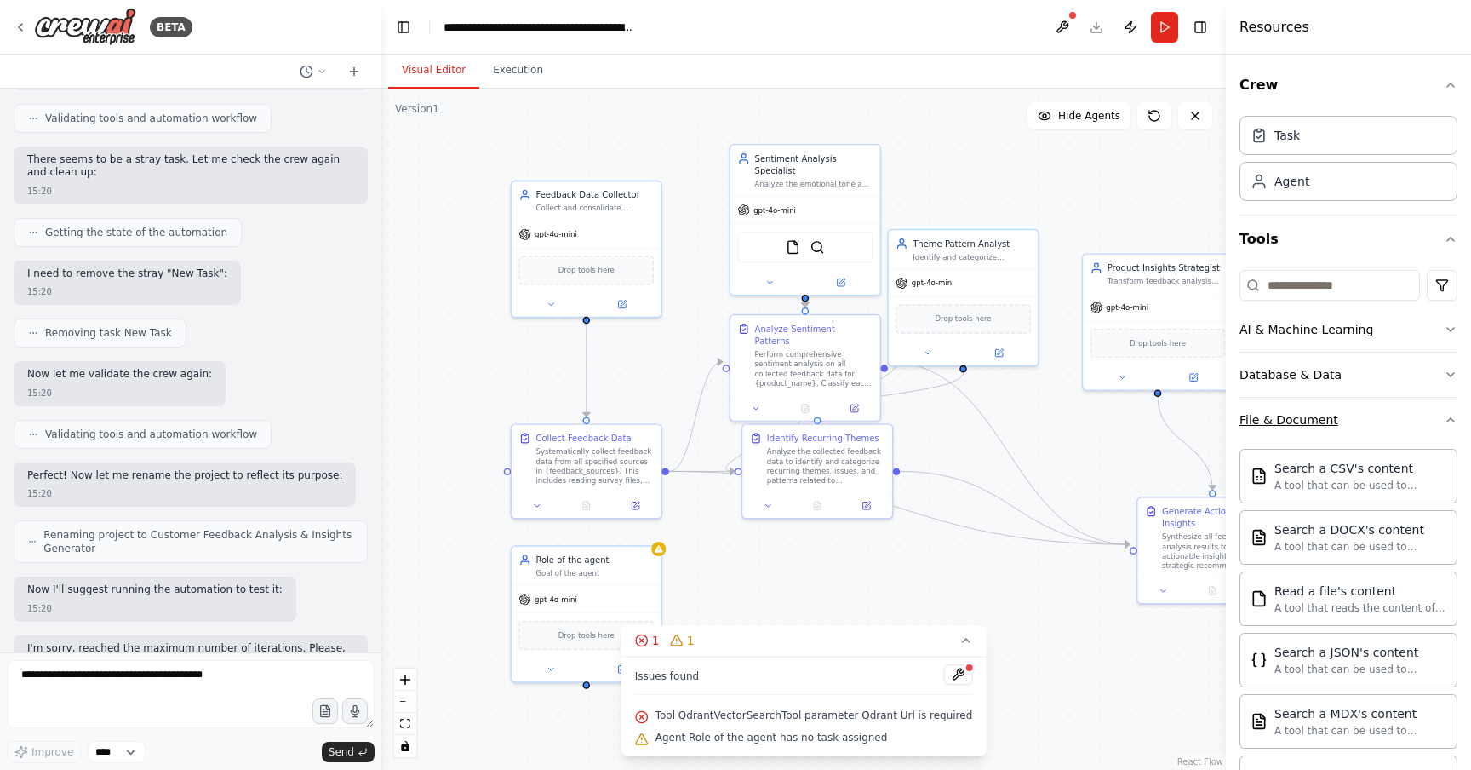
click at [1437, 433] on button "File & Document" at bounding box center [1349, 420] width 218 height 44
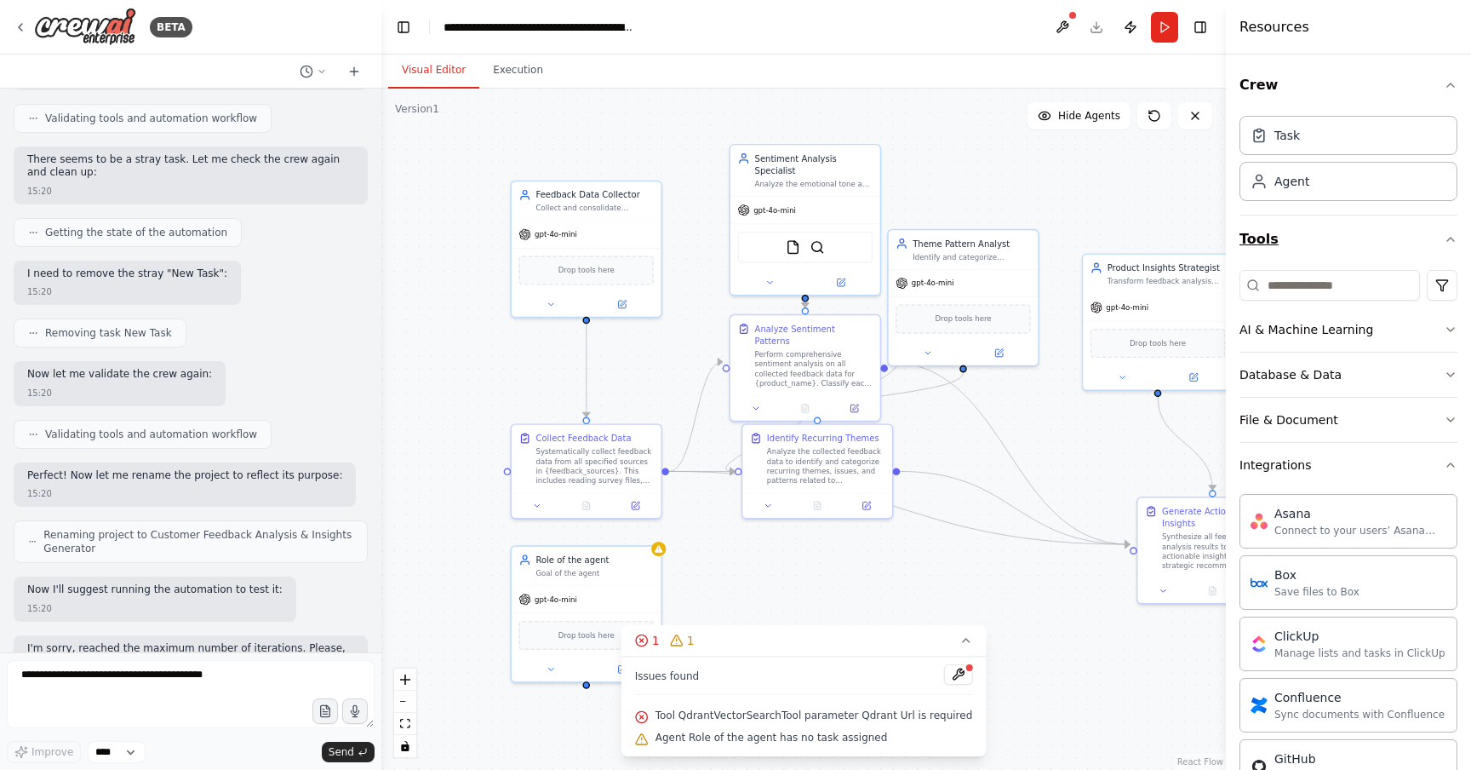
click at [1446, 238] on icon "button" at bounding box center [1451, 239] width 14 height 14
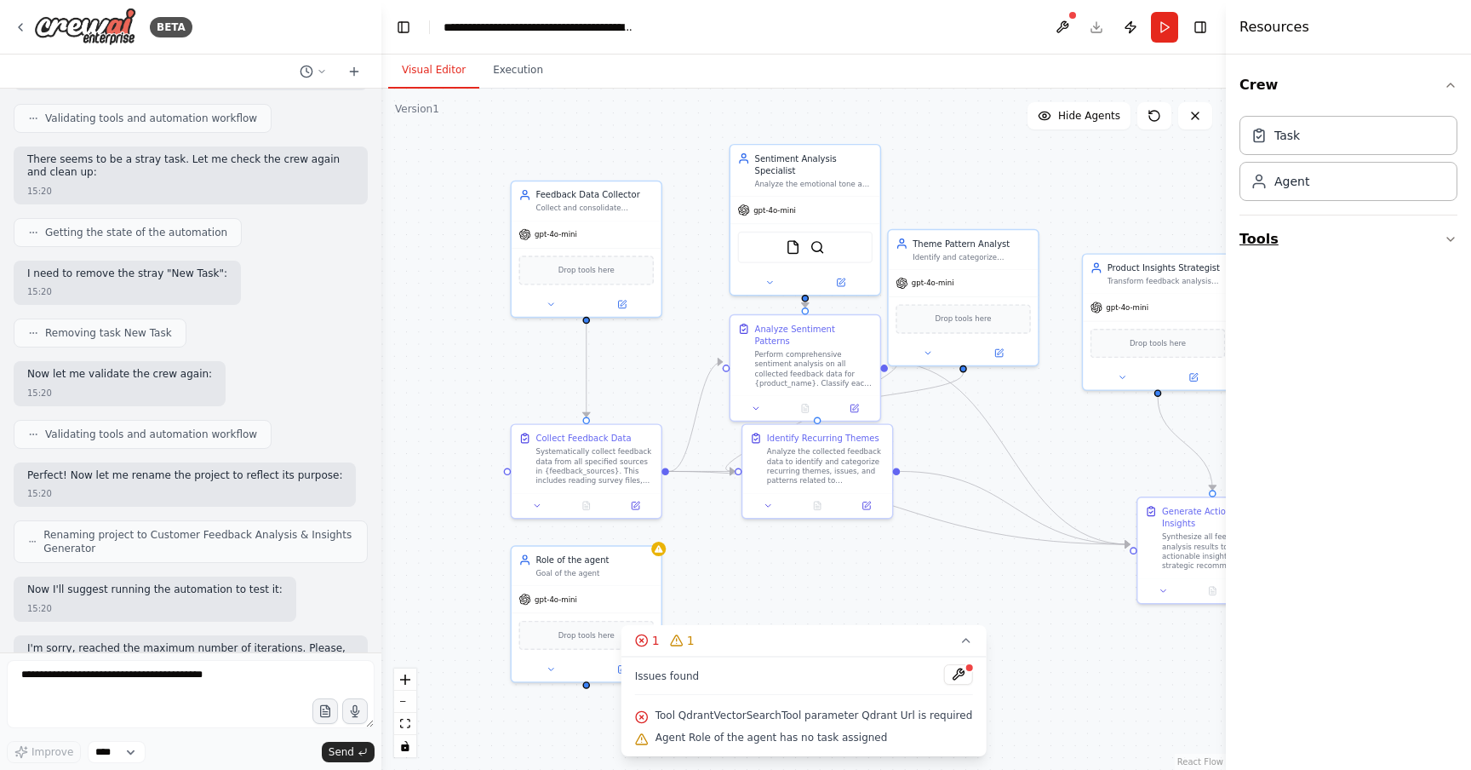
click at [1453, 239] on icon "button" at bounding box center [1451, 239] width 14 height 14
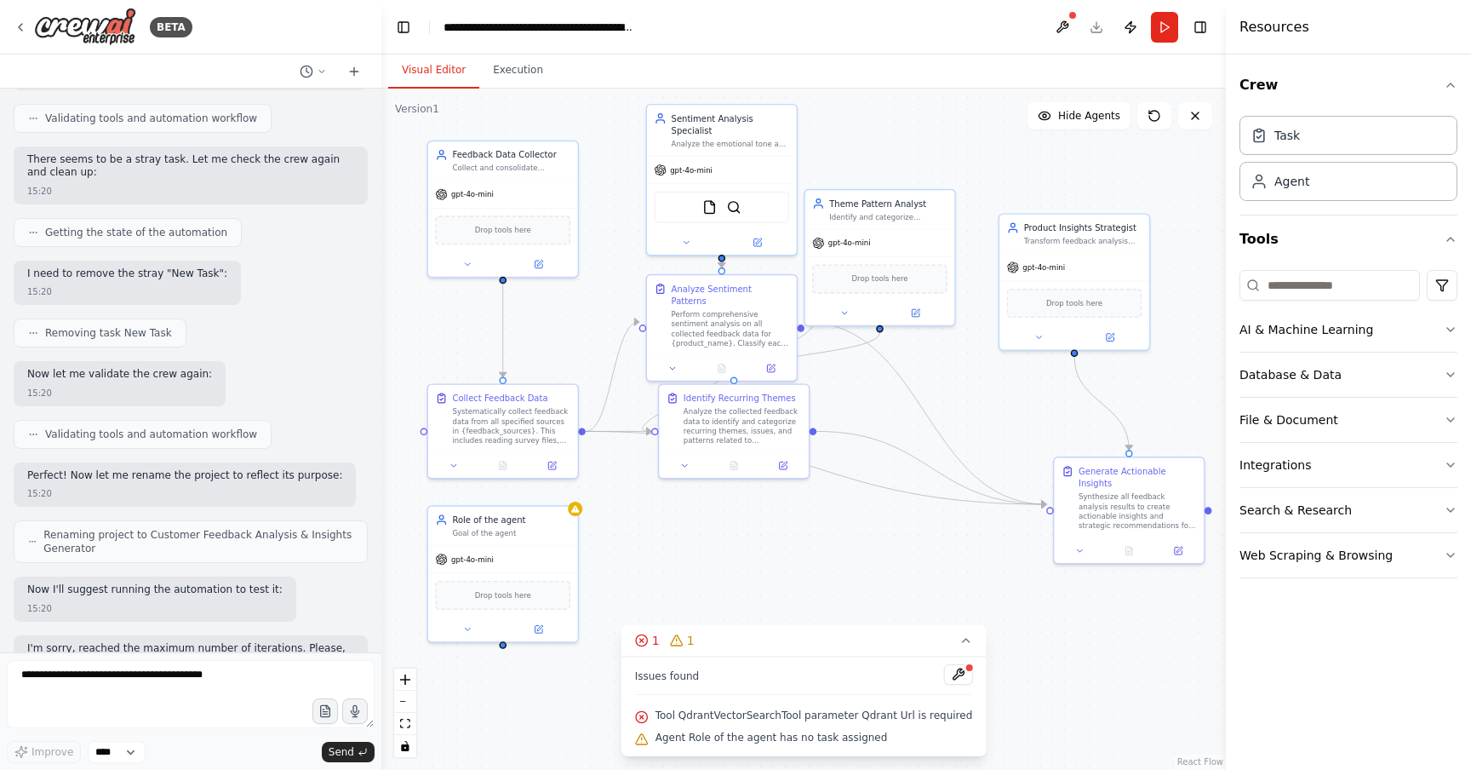
drag, startPoint x: 1094, startPoint y: 457, endPoint x: 1011, endPoint y: 417, distance: 92.5
click at [1011, 417] on div ".deletable-edge-delete-btn { width: 20px; height: 20px; border: 0px solid #ffff…" at bounding box center [803, 429] width 845 height 681
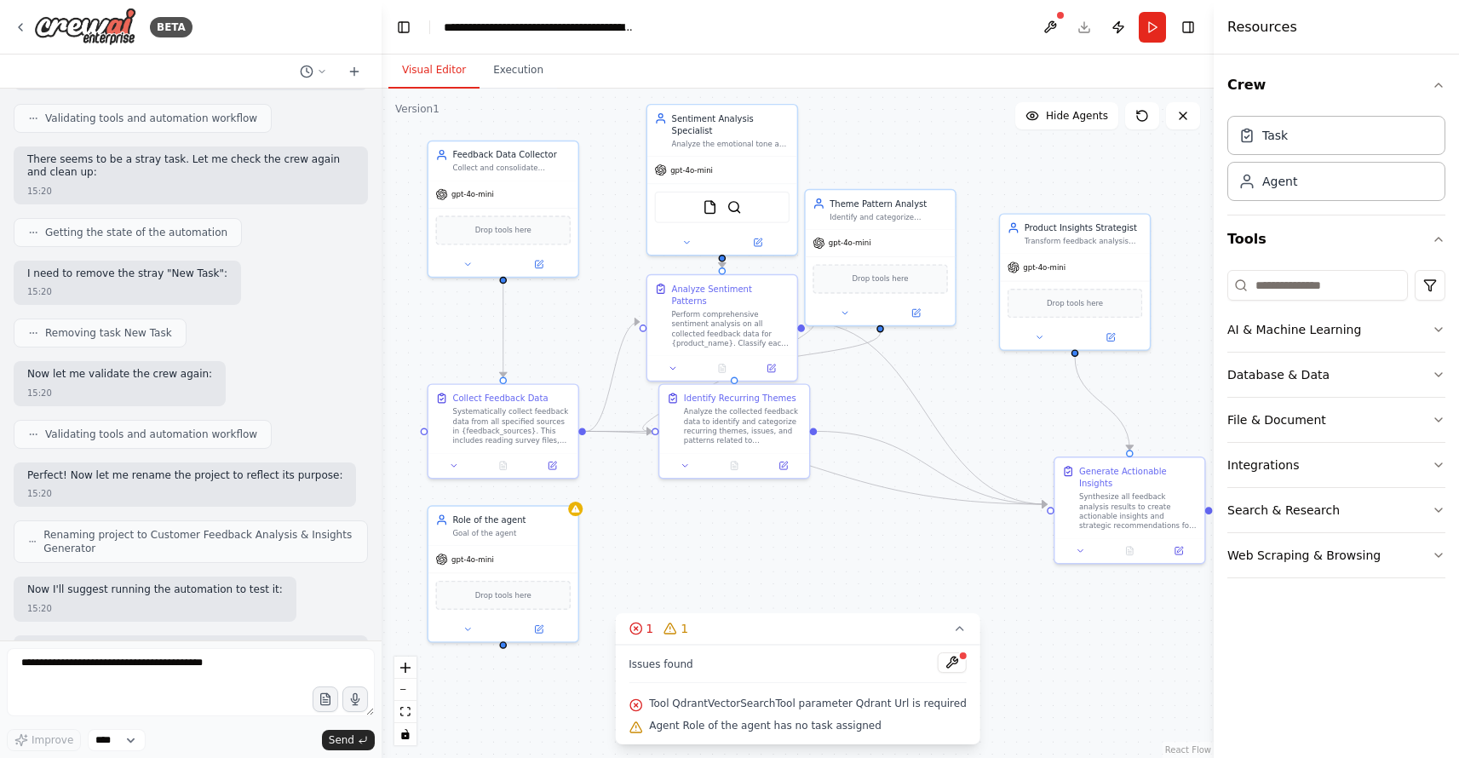
scroll to position [2651, 0]
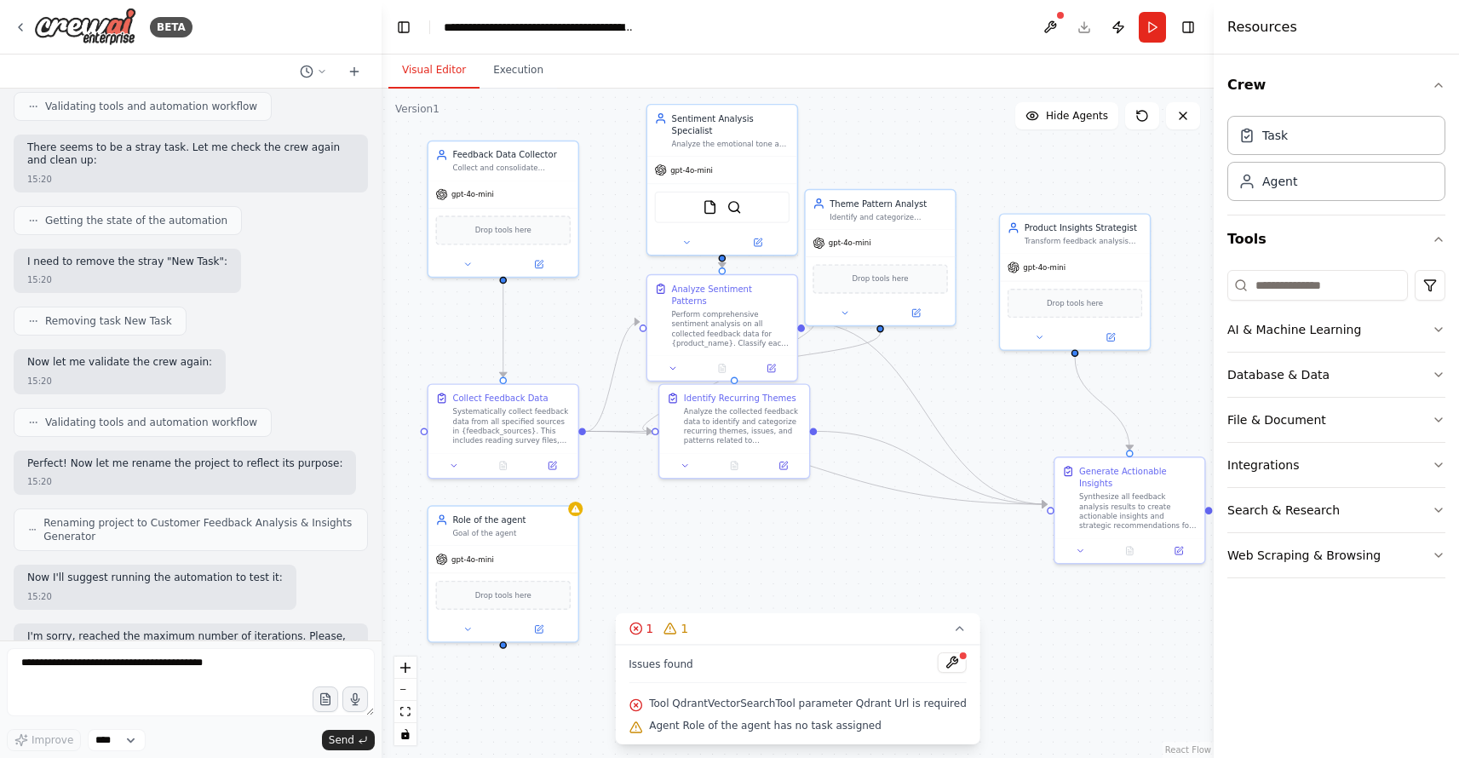
click at [632, 276] on div ".deletable-edge-delete-btn { width: 20px; height: 20px; border: 0px solid #ffff…" at bounding box center [797, 423] width 832 height 669
click at [384, 292] on div ".deletable-edge-delete-btn { width: 20px; height: 20px; border: 0px solid #ffff…" at bounding box center [797, 423] width 832 height 669
click at [427, 301] on div ".deletable-edge-delete-btn { width: 20px; height: 20px; border: 0px solid #ffff…" at bounding box center [797, 423] width 832 height 669
click at [737, 546] on div ".deletable-edge-delete-btn { width: 20px; height: 20px; border: 0px solid #ffff…" at bounding box center [797, 423] width 832 height 669
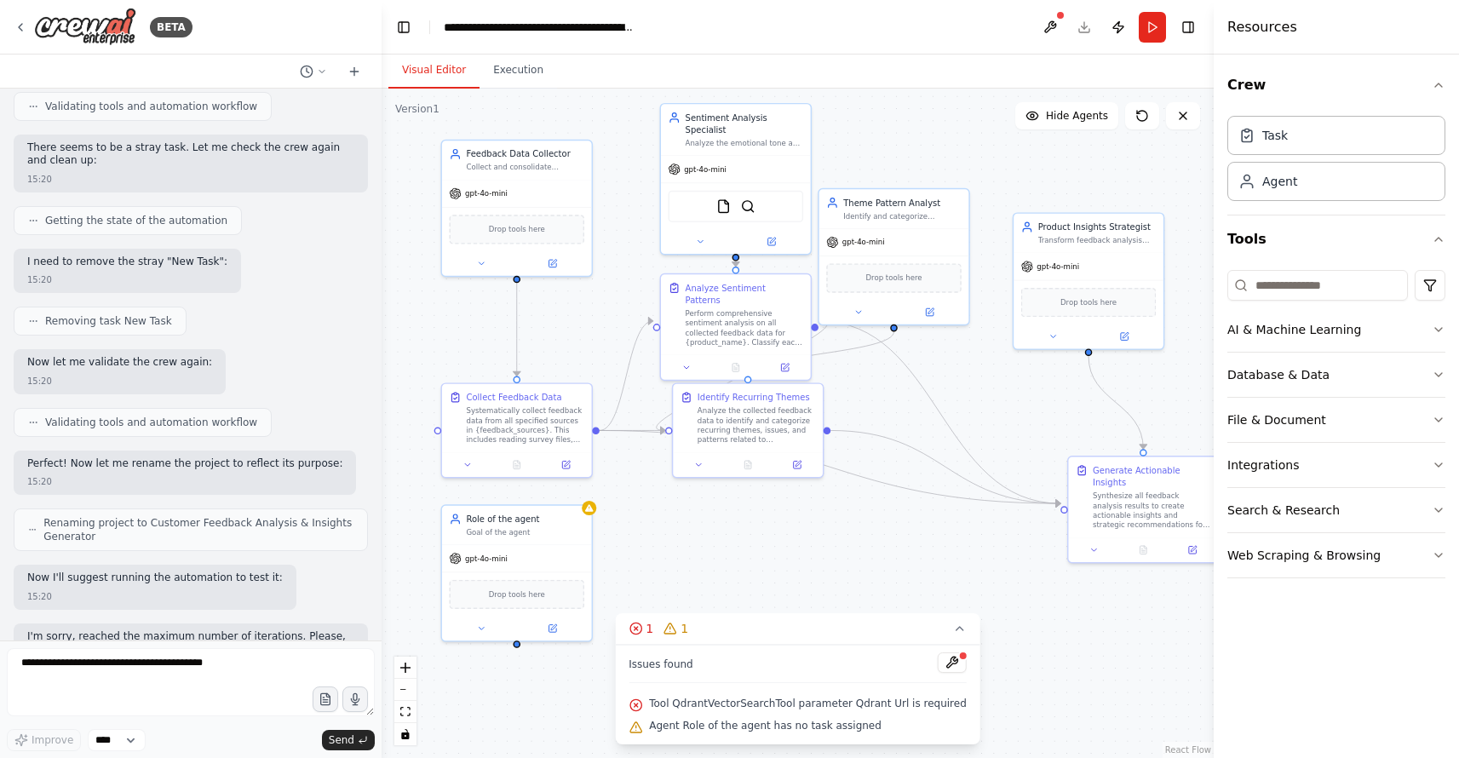
drag, startPoint x: 813, startPoint y: 543, endPoint x: 827, endPoint y: 543, distance: 13.6
click at [827, 543] on div ".deletable-edge-delete-btn { width: 20px; height: 20px; border: 0px solid #ffff…" at bounding box center [797, 423] width 832 height 669
drag, startPoint x: 739, startPoint y: 409, endPoint x: 780, endPoint y: 434, distance: 48.2
click at [780, 434] on div "Analyze the collected feedback data to identify and categorize recurring themes…" at bounding box center [768, 435] width 118 height 39
drag, startPoint x: 758, startPoint y: 468, endPoint x: 758, endPoint y: 513, distance: 44.3
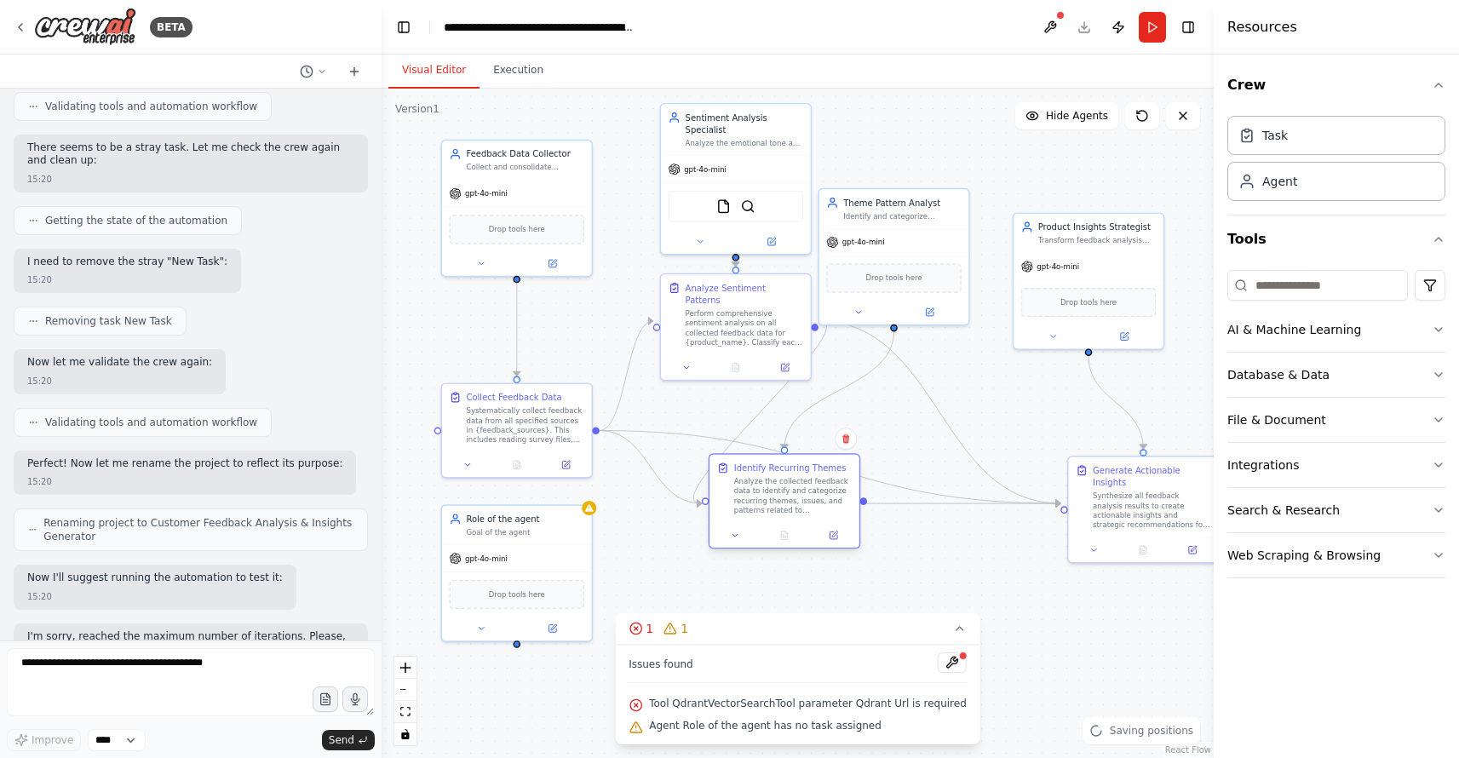
click at [758, 513] on div "Identify Recurring Themes Analyze the collected feedback data to identify and c…" at bounding box center [784, 489] width 150 height 68
drag, startPoint x: 548, startPoint y: 549, endPoint x: 563, endPoint y: 547, distance: 15.5
click at [563, 547] on div "gpt-4o-mini" at bounding box center [529, 555] width 150 height 26
click at [548, 571] on div "Drop tools here" at bounding box center [529, 592] width 150 height 44
click at [555, 549] on div "gpt-4o-mini" at bounding box center [529, 555] width 150 height 26
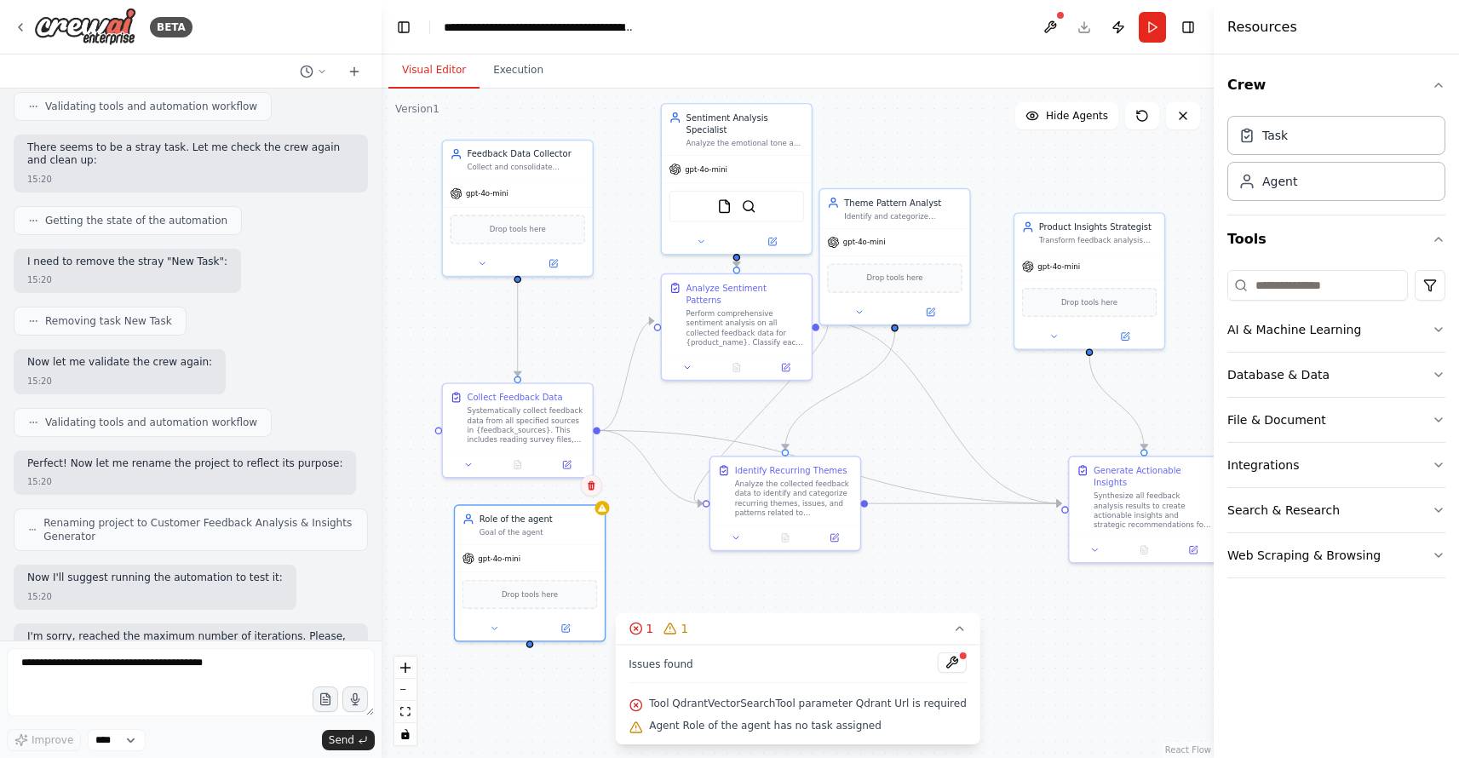
click at [590, 484] on icon at bounding box center [591, 485] width 10 height 10
click at [593, 480] on icon at bounding box center [591, 485] width 10 height 10
click at [554, 481] on button "Confirm" at bounding box center [543, 485] width 60 height 20
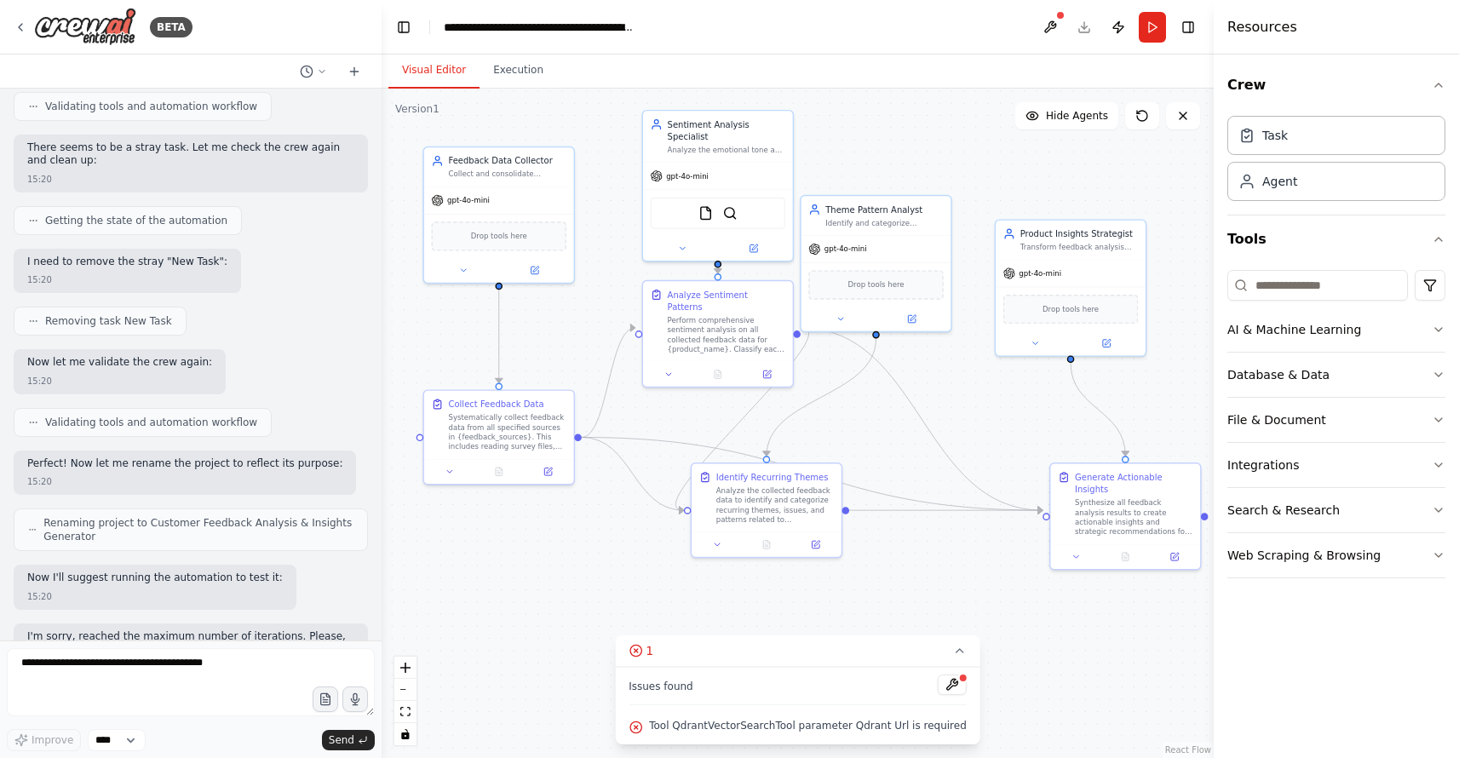
drag, startPoint x: 937, startPoint y: 439, endPoint x: 918, endPoint y: 445, distance: 20.5
click at [918, 446] on div ".deletable-edge-delete-btn { width: 20px; height: 20px; border: 0px solid #ffff…" at bounding box center [797, 423] width 832 height 669
click at [1154, 32] on button "Run" at bounding box center [1151, 27] width 27 height 31
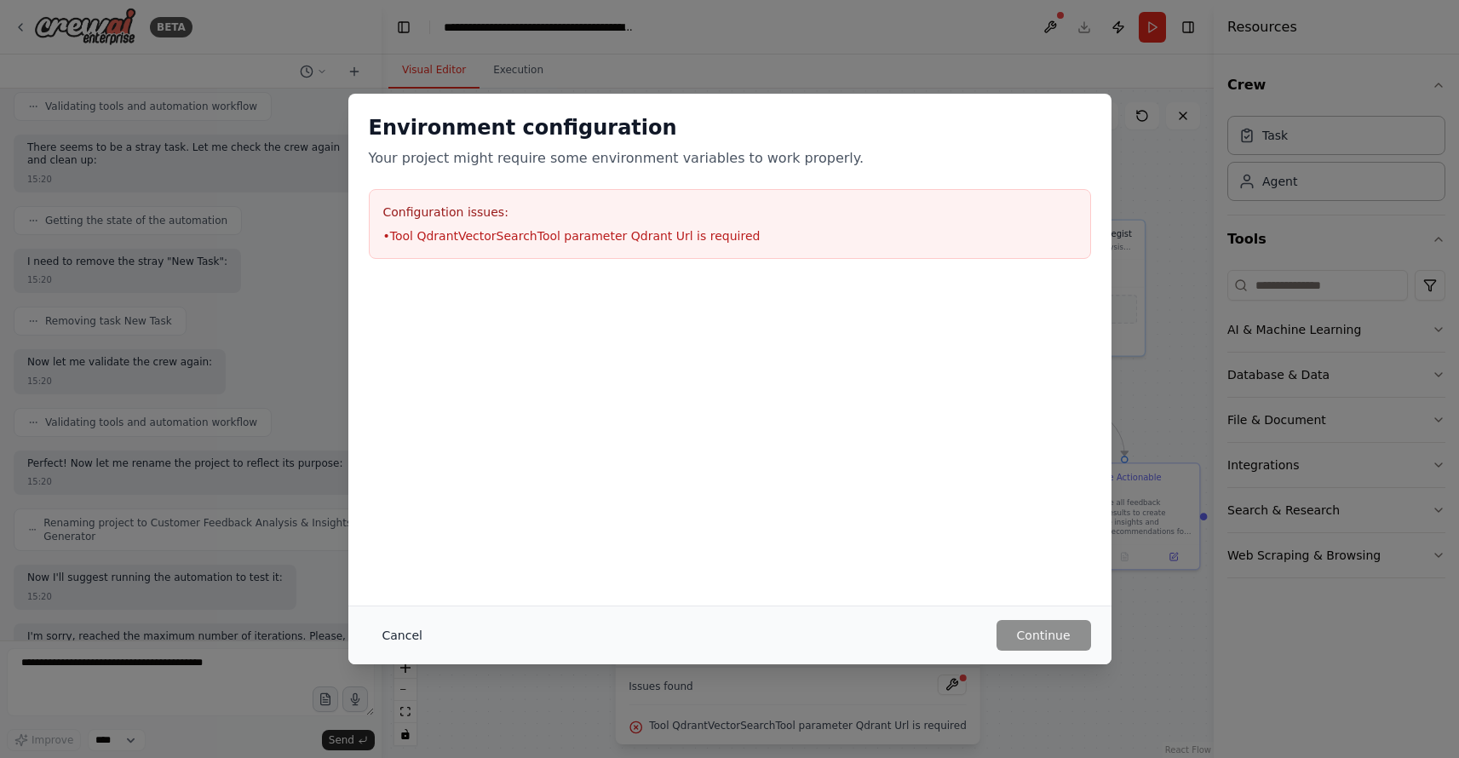
click at [393, 636] on button "Cancel" at bounding box center [402, 635] width 67 height 31
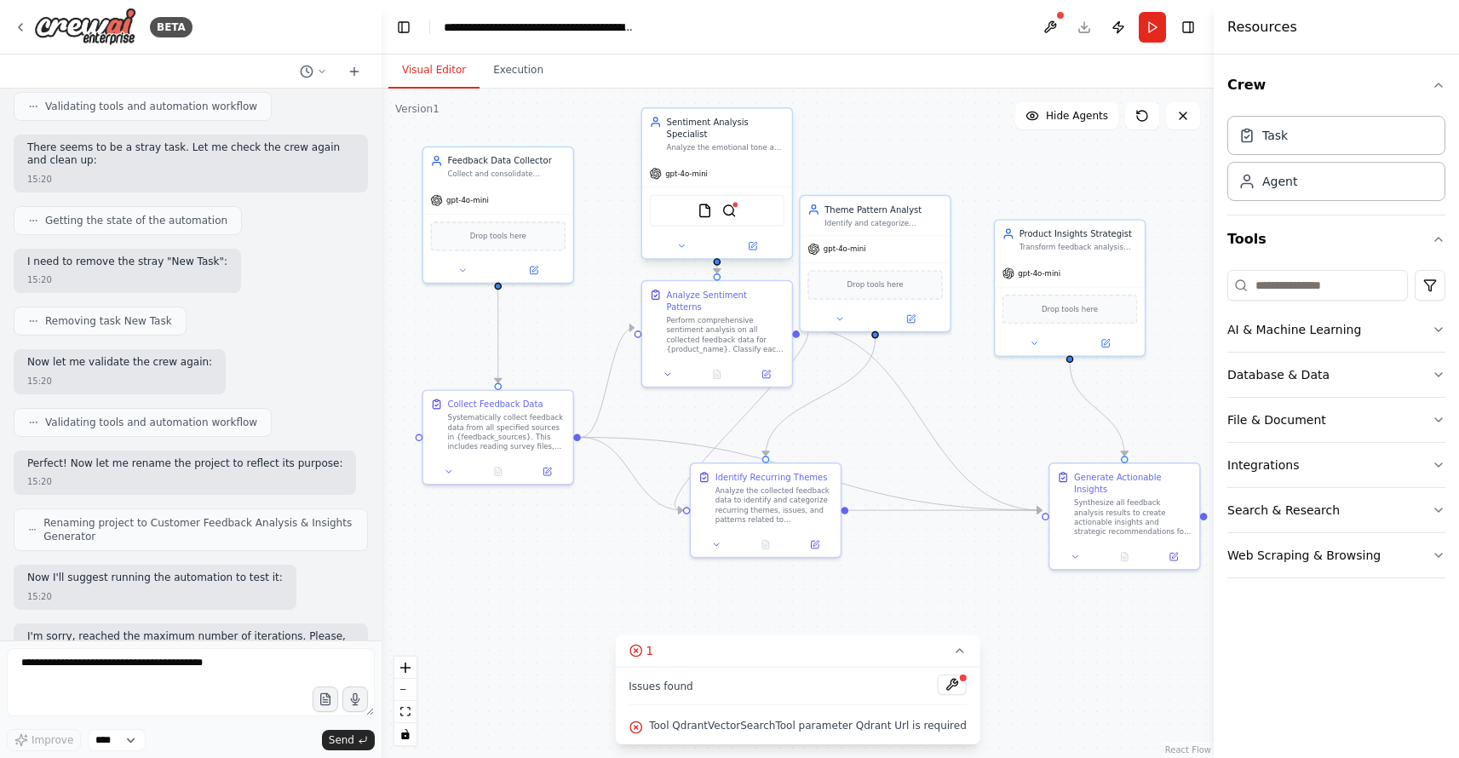
click at [733, 207] on div "FileReadTool QdrantVectorSearchTool" at bounding box center [717, 211] width 135 height 32
click at [753, 242] on icon at bounding box center [754, 245] width 6 height 6
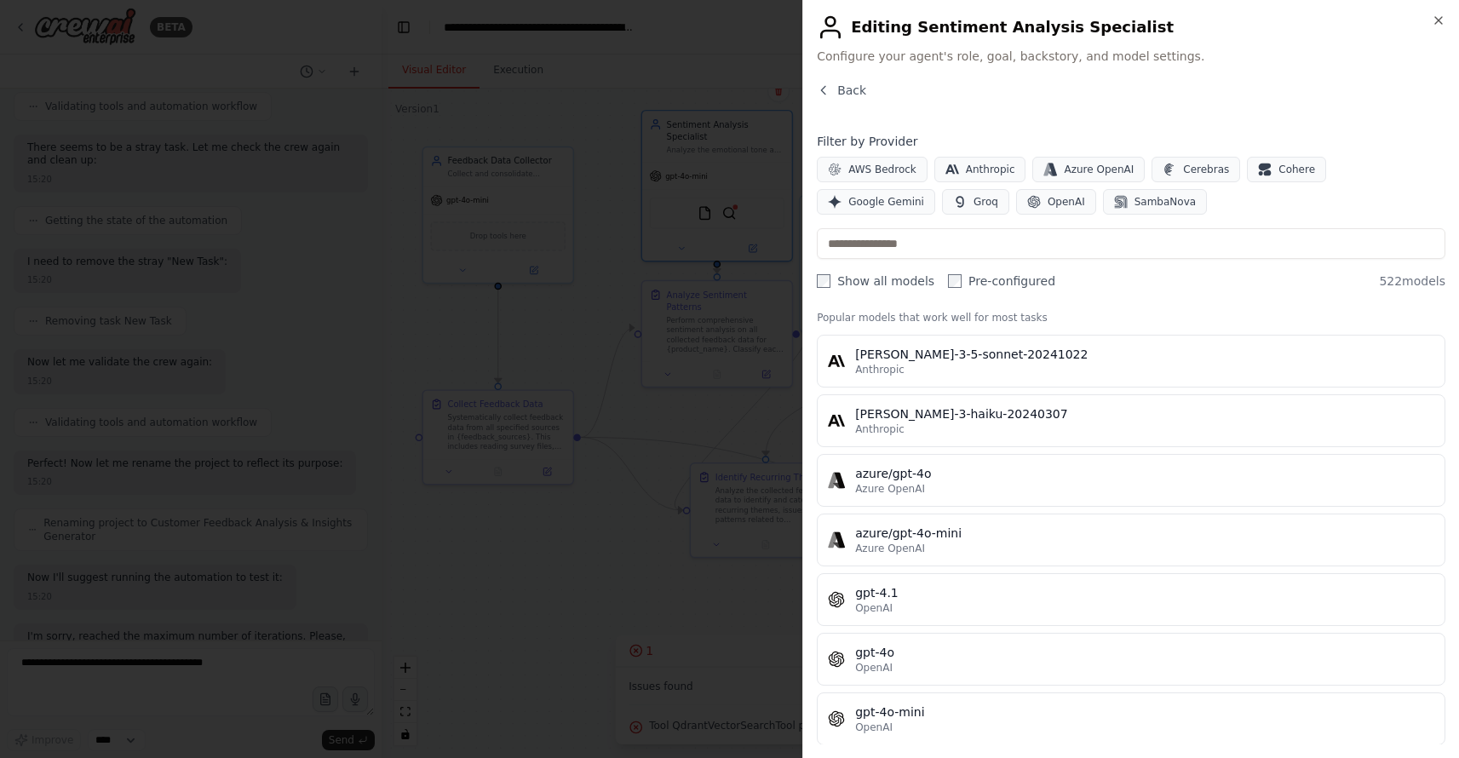
scroll to position [0, 0]
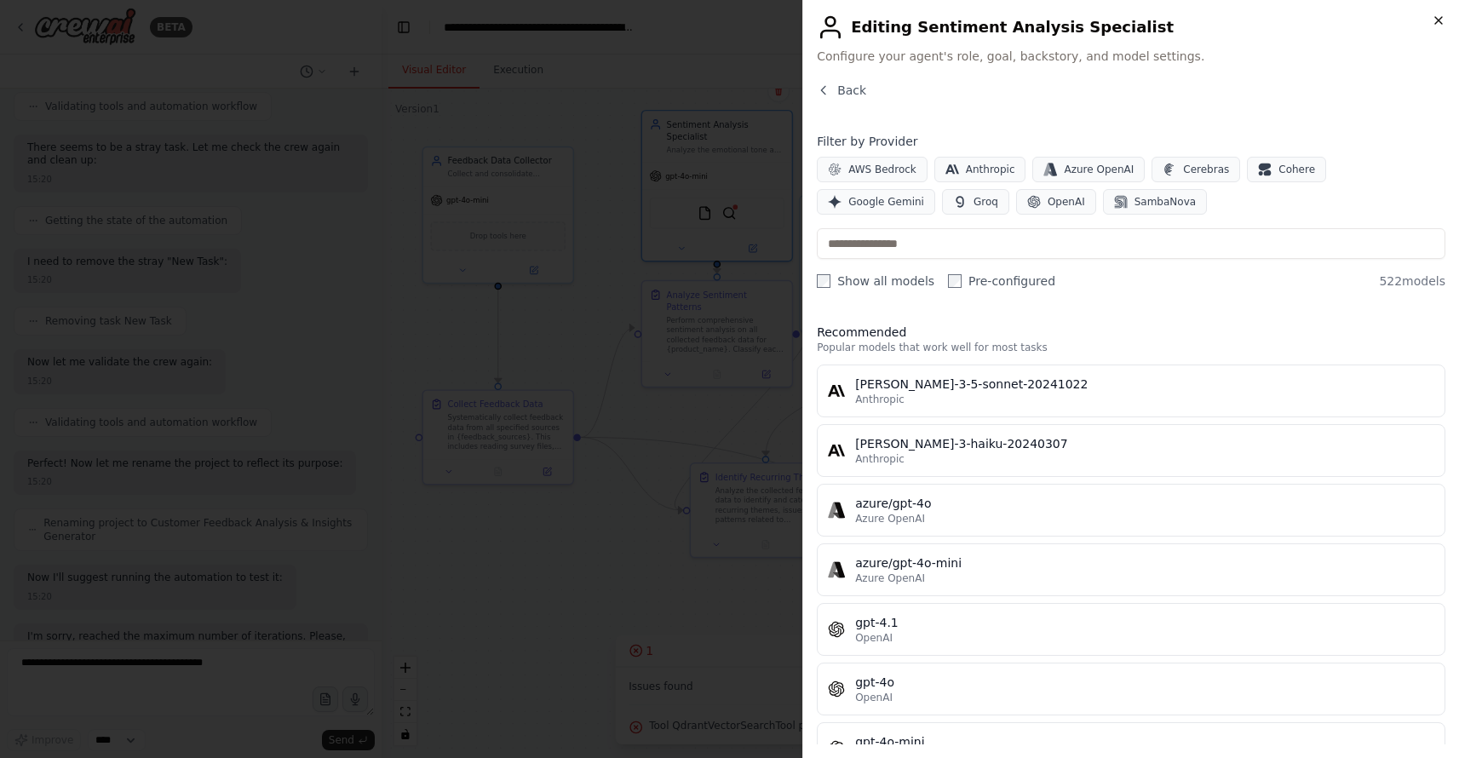
click at [1444, 17] on icon "button" at bounding box center [1438, 21] width 14 height 14
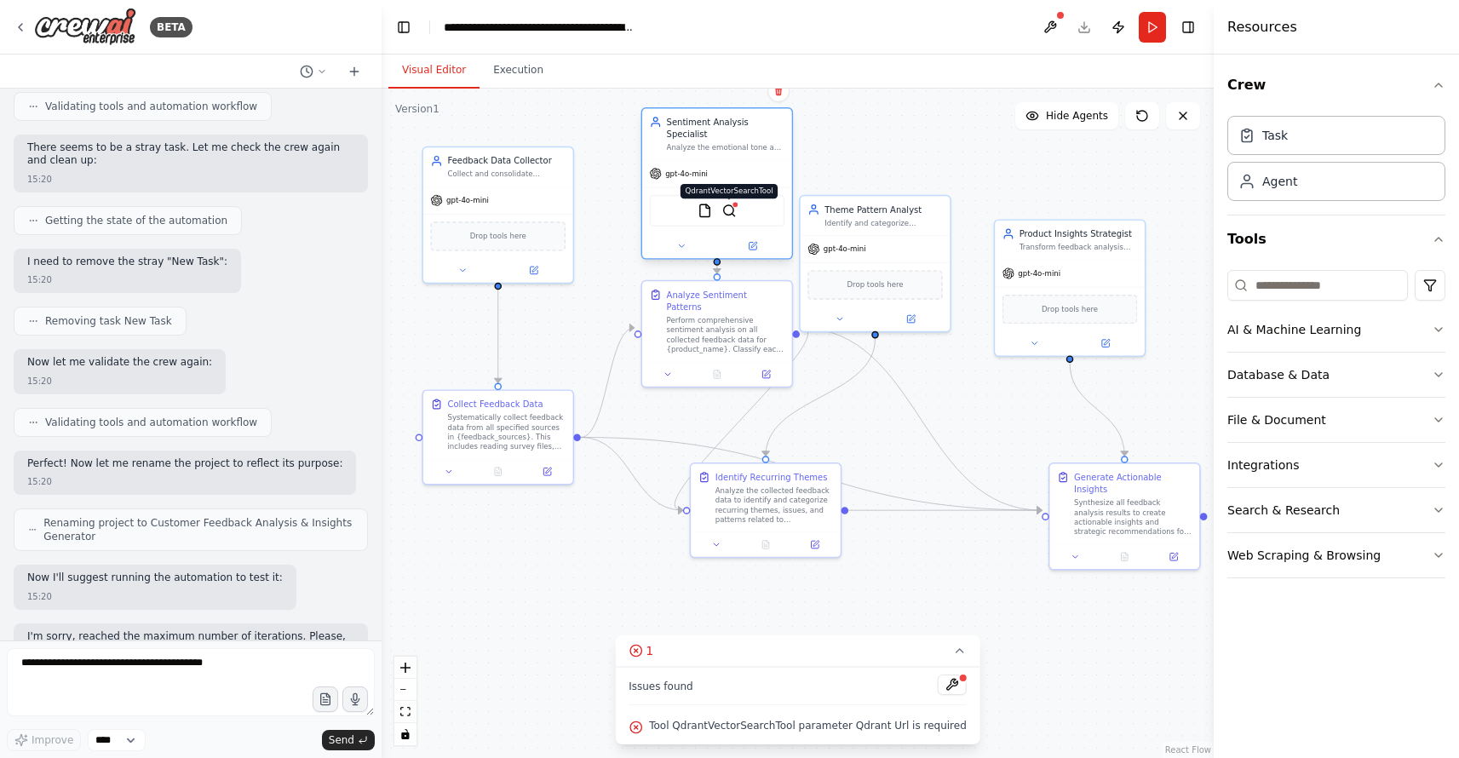
click at [723, 204] on img at bounding box center [729, 211] width 14 height 14
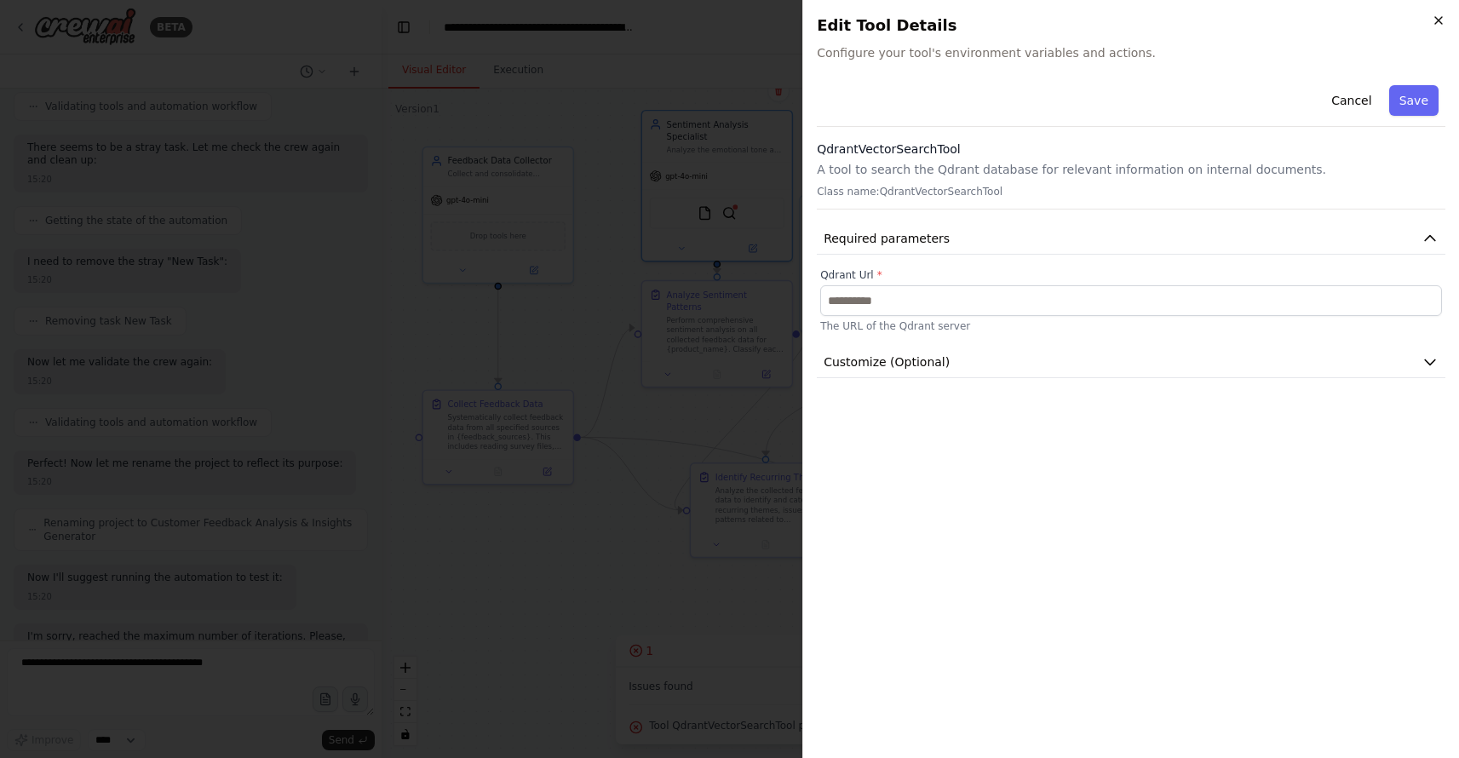
click at [1440, 20] on icon "button" at bounding box center [1438, 21] width 14 height 14
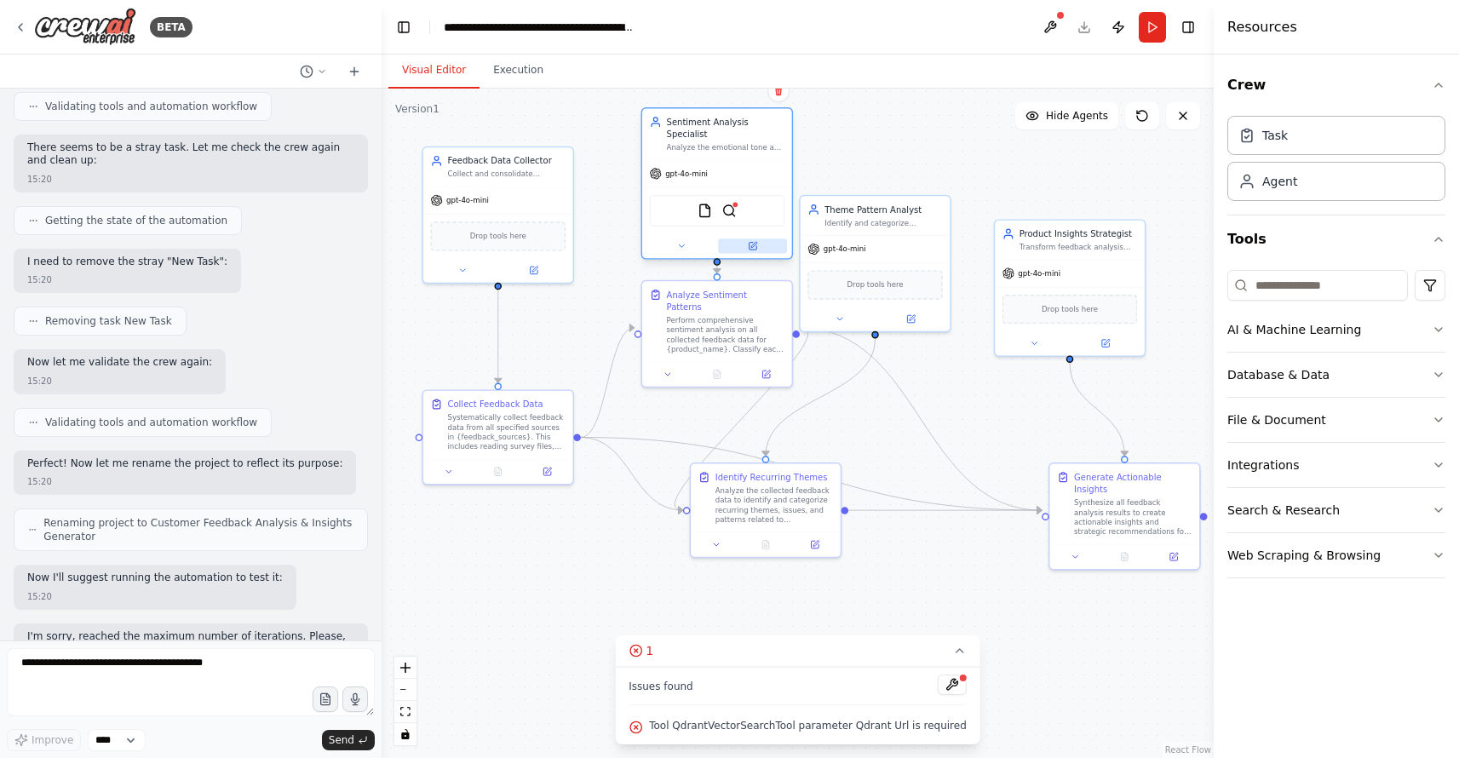
click at [754, 243] on icon at bounding box center [752, 247] width 8 height 8
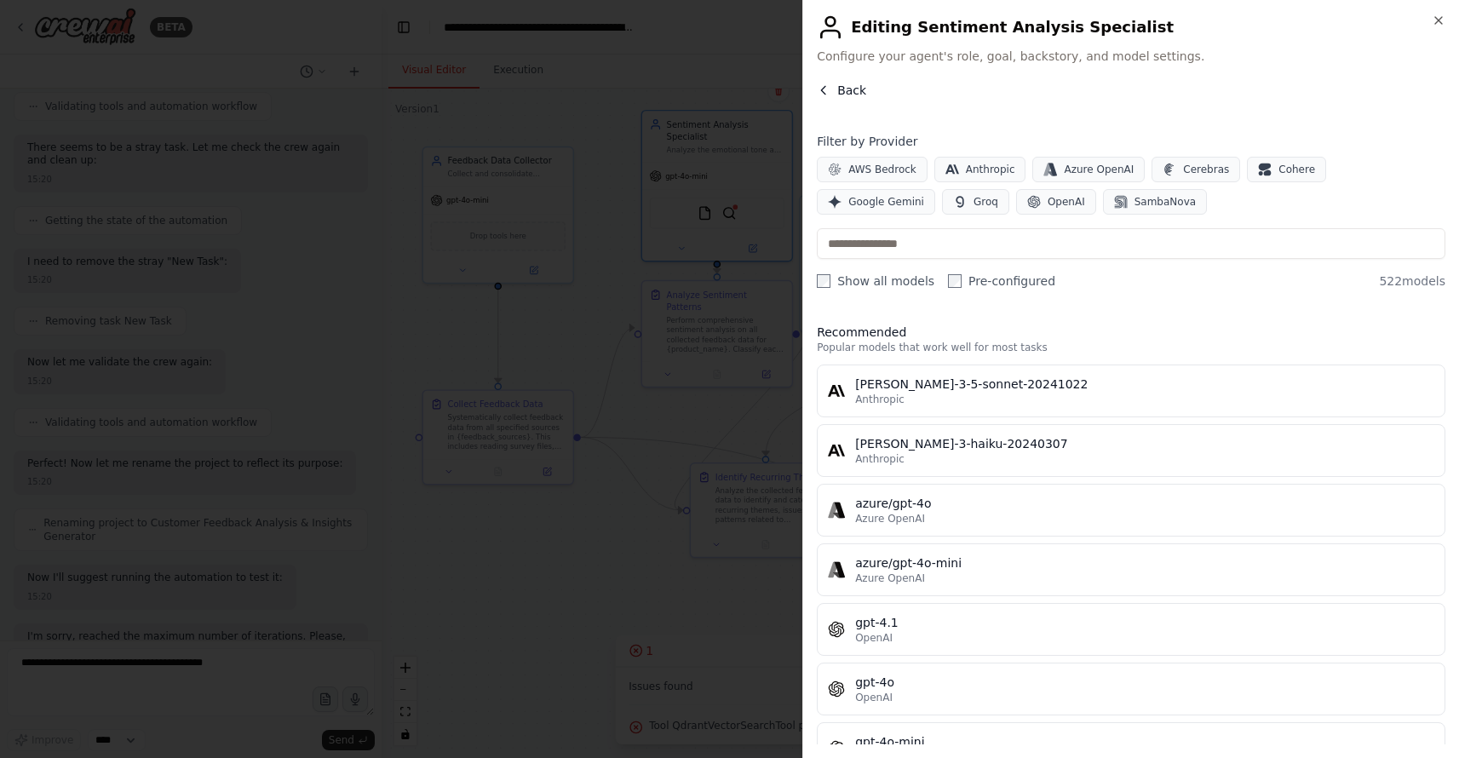
click at [855, 83] on span "Back" at bounding box center [851, 90] width 29 height 17
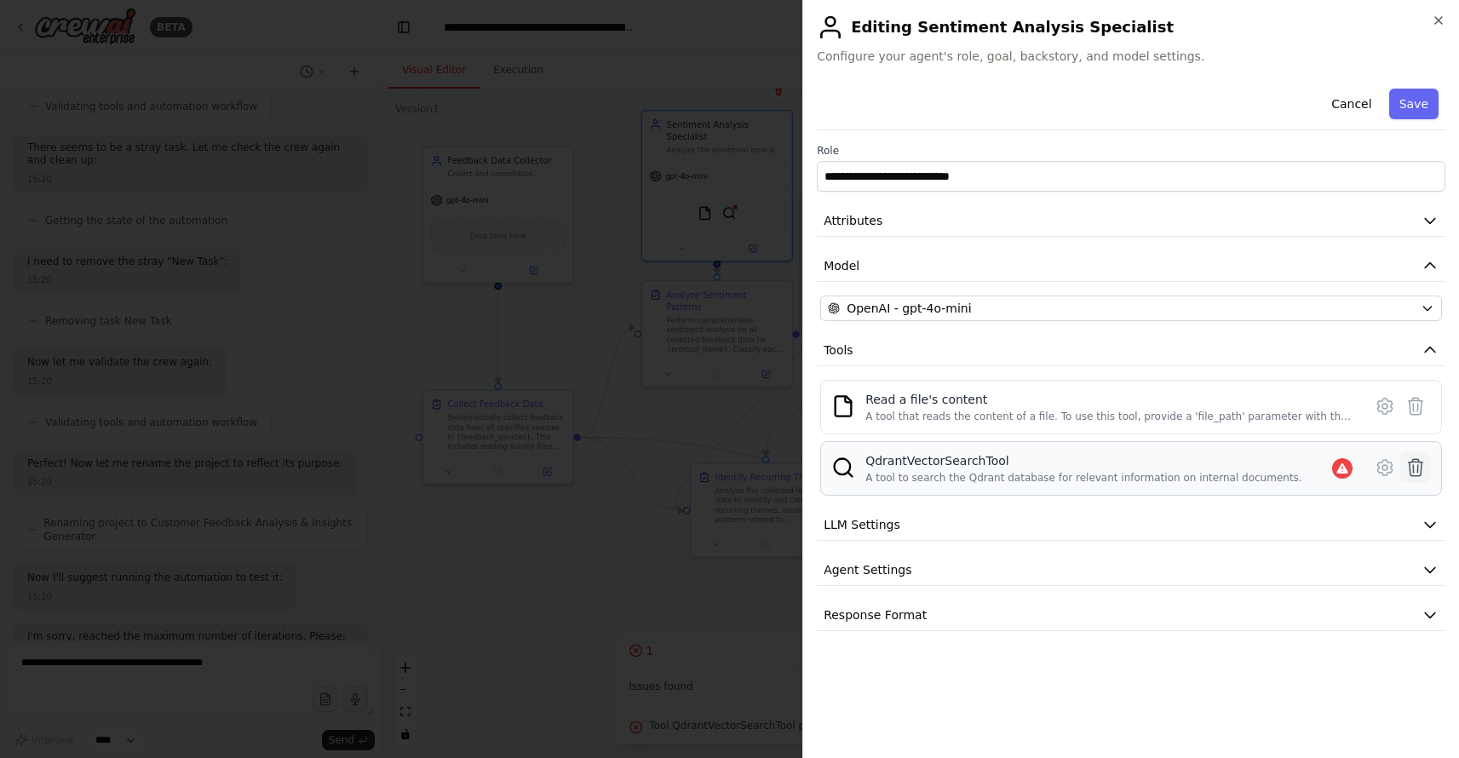
click at [1424, 467] on icon at bounding box center [1415, 467] width 20 height 20
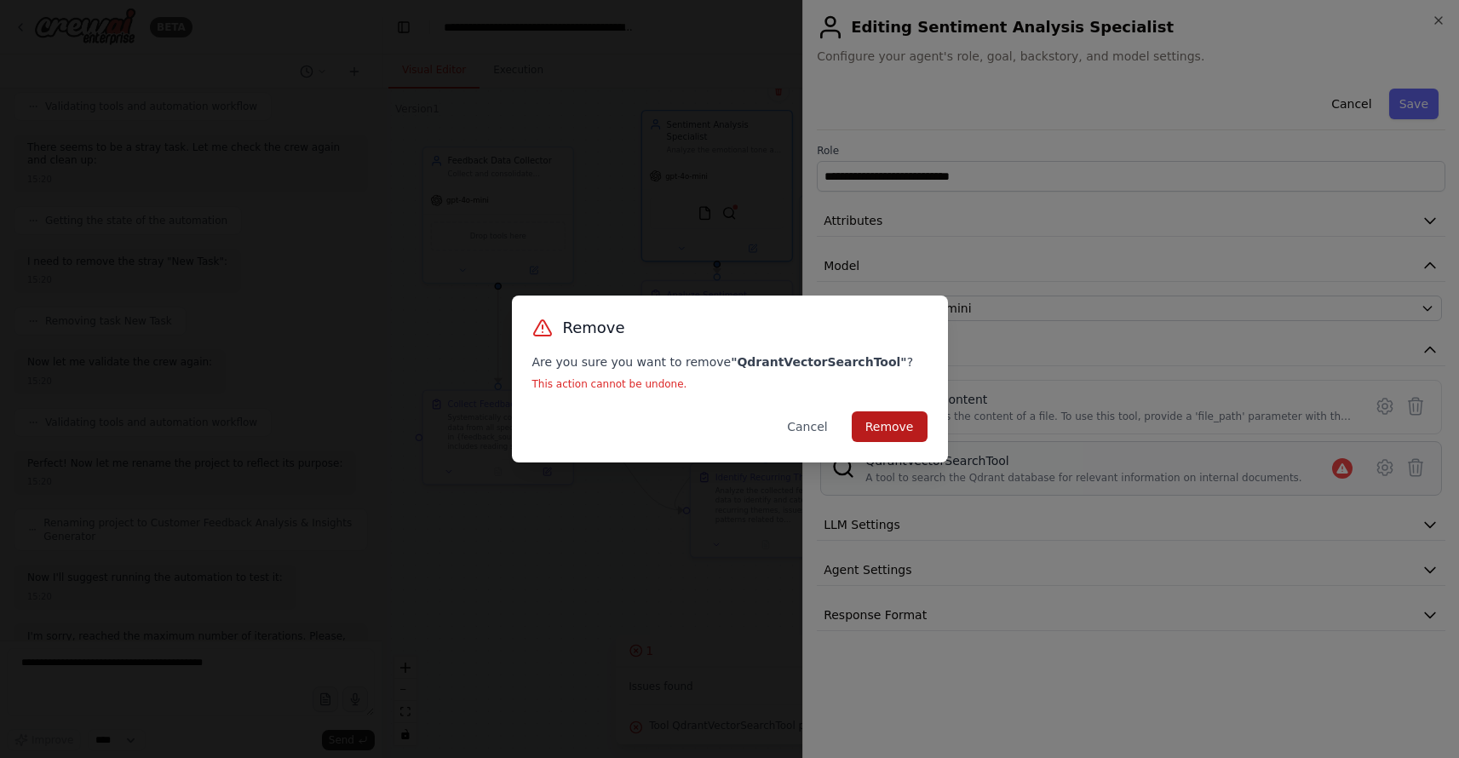
click at [917, 434] on button "Remove" at bounding box center [889, 426] width 76 height 31
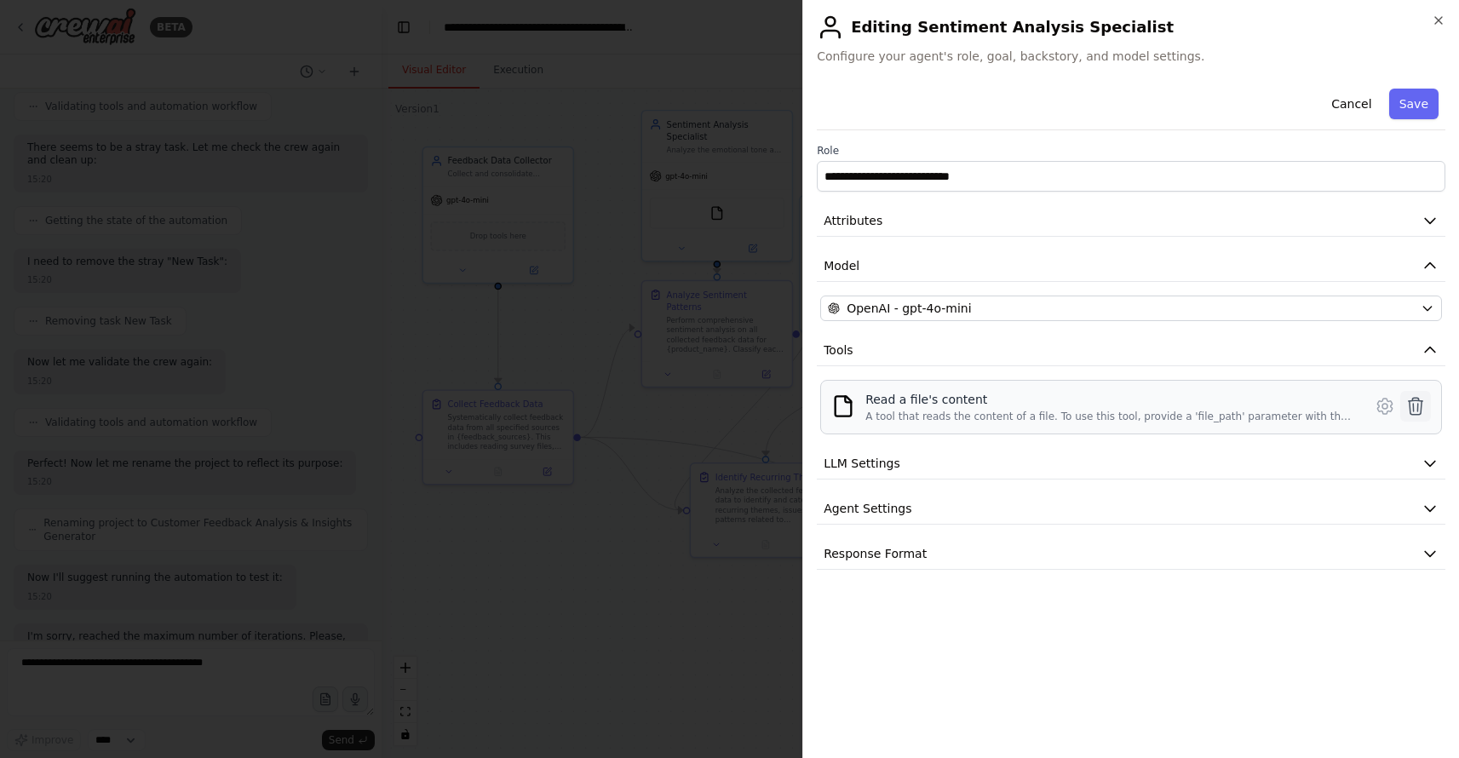
click at [1412, 411] on icon at bounding box center [1415, 406] width 20 height 20
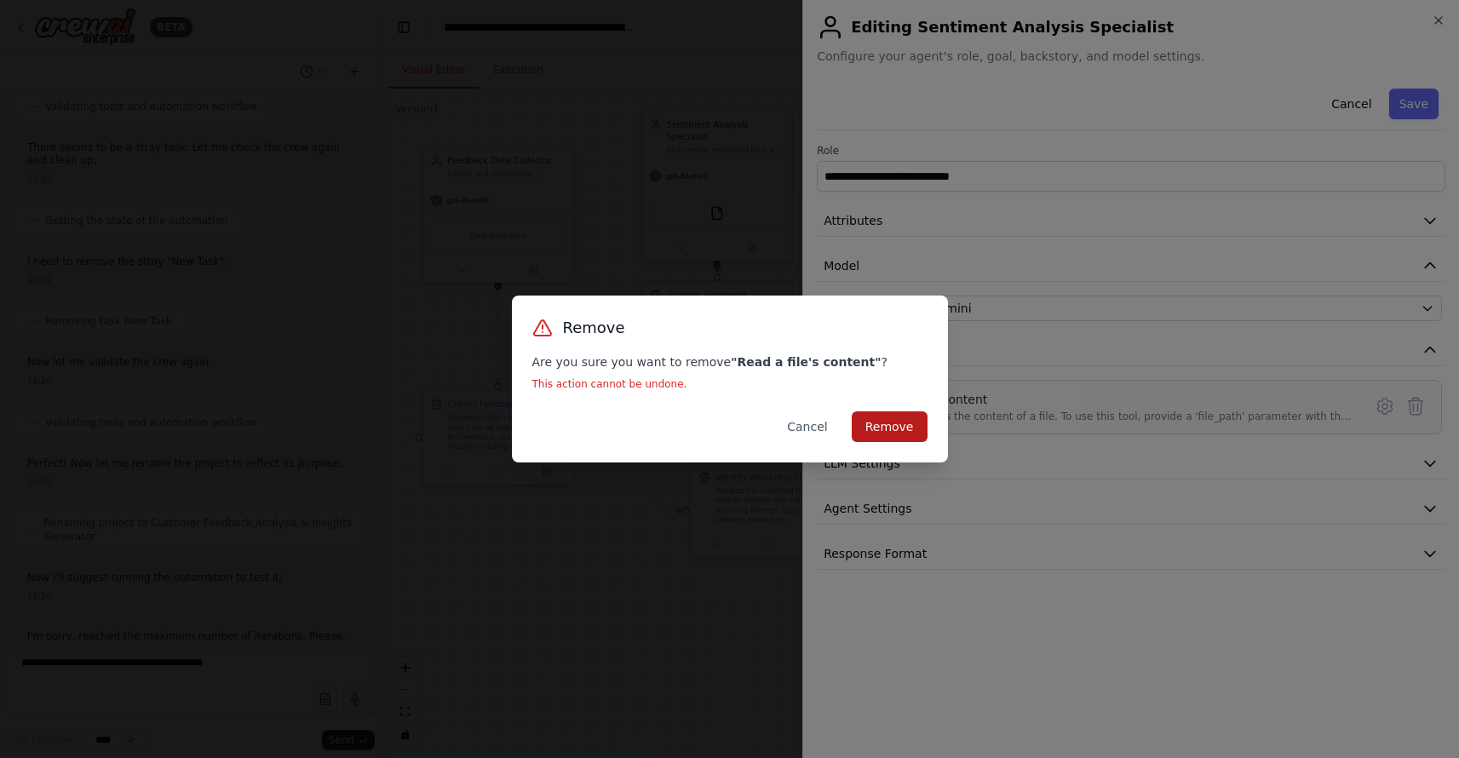
click at [909, 426] on button "Remove" at bounding box center [889, 426] width 76 height 31
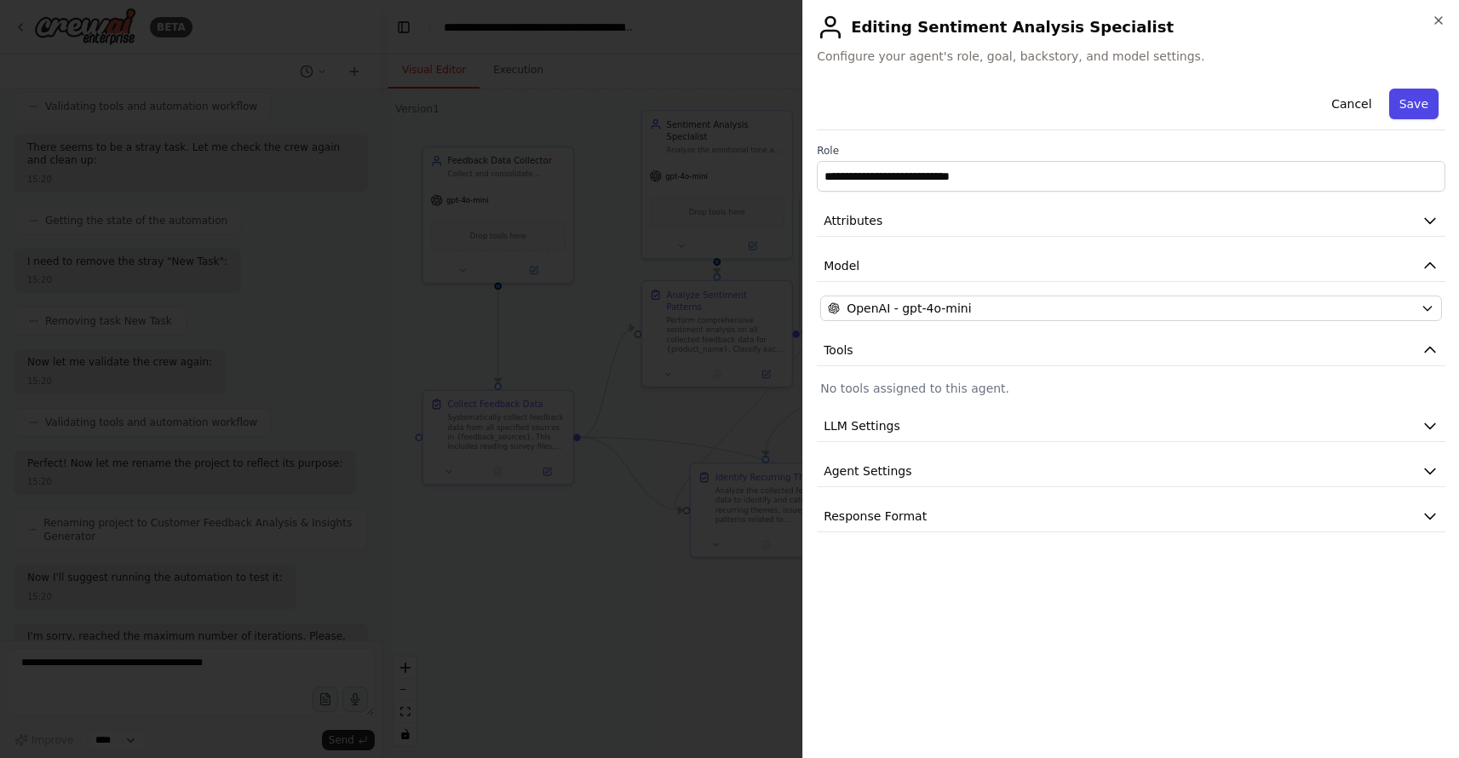
click at [1401, 102] on button "Save" at bounding box center [1413, 104] width 49 height 31
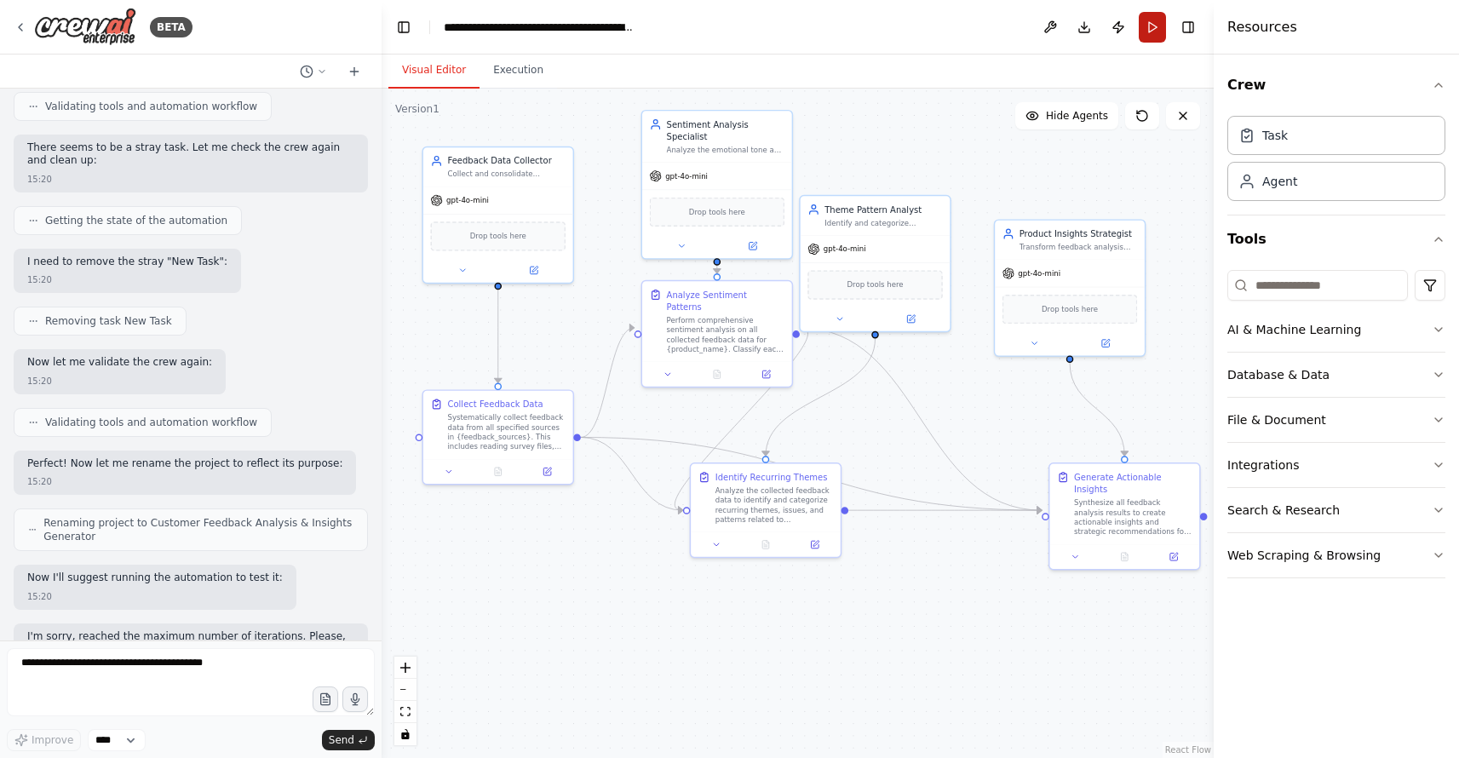
click at [1155, 28] on button "Run" at bounding box center [1151, 27] width 27 height 31
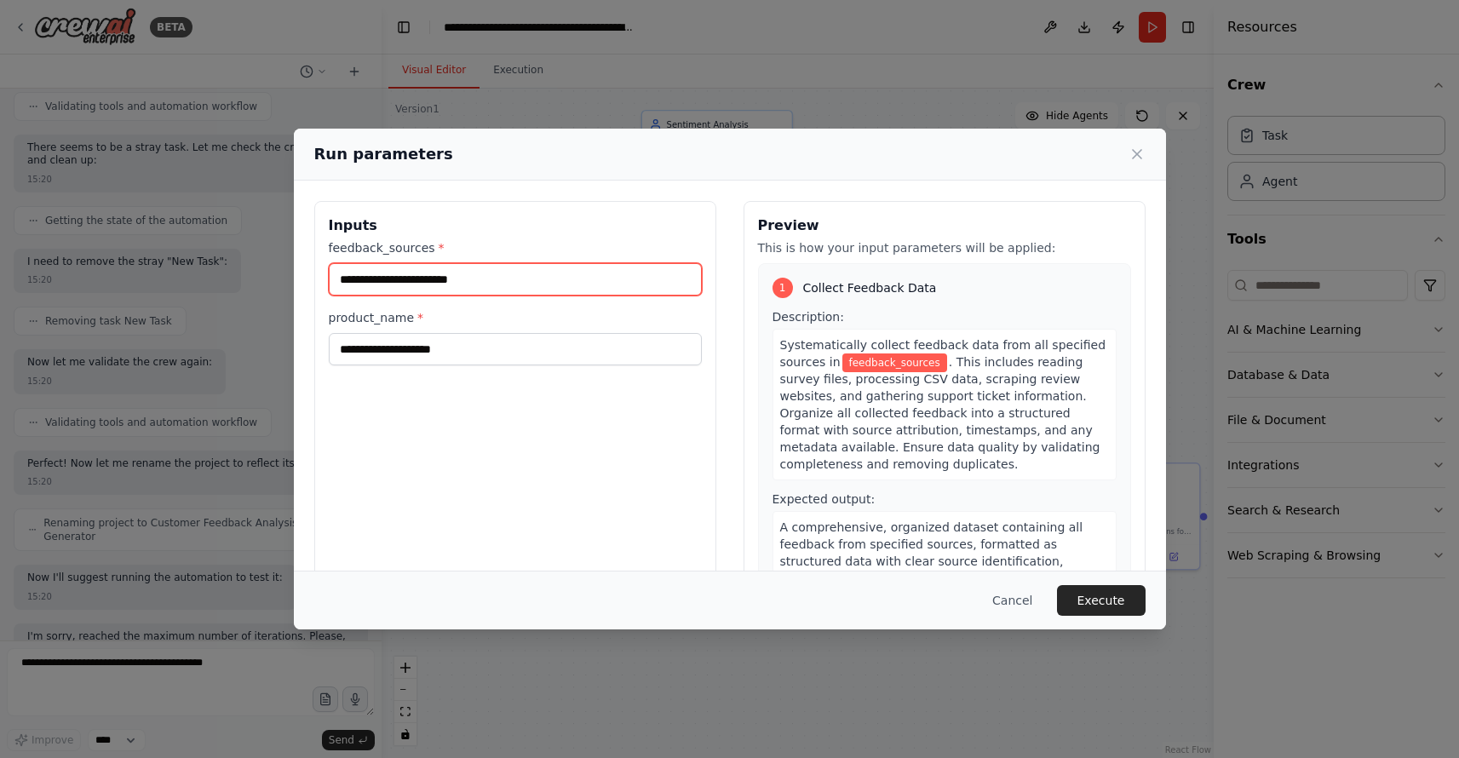
click at [585, 284] on input "feedback_sources *" at bounding box center [515, 279] width 373 height 32
click at [1139, 161] on icon at bounding box center [1136, 154] width 17 height 17
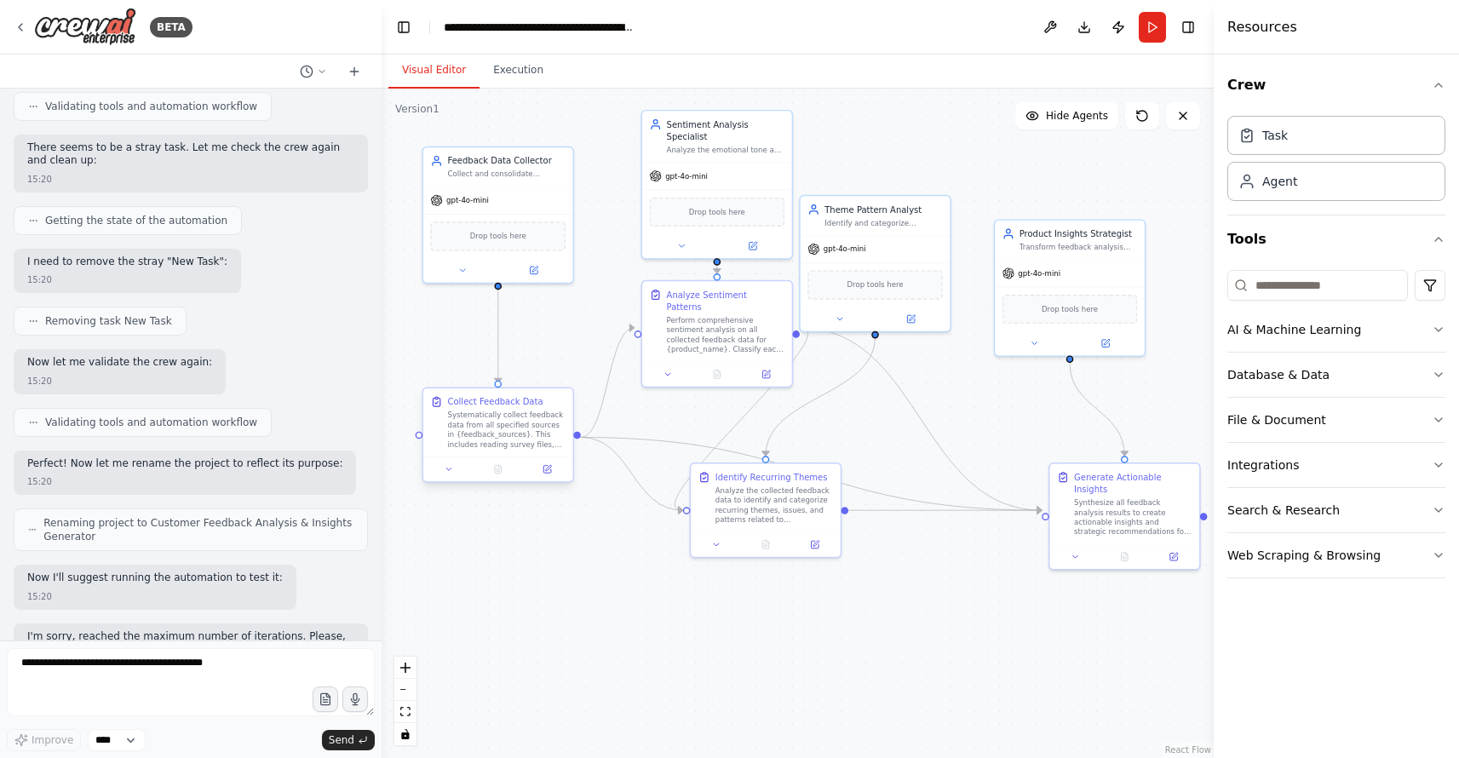
click at [531, 431] on div "Systematically collect feedback data from all specified sources in {feedback_so…" at bounding box center [506, 429] width 118 height 39
click at [725, 502] on div "Analyze the collected feedback data to identify and categorize recurring themes…" at bounding box center [774, 502] width 118 height 39
click at [1132, 496] on div "Synthesize all feedback analysis results to create actionable insights and stra…" at bounding box center [1133, 515] width 118 height 39
click at [1004, 602] on div ".deletable-edge-delete-btn { width: 20px; height: 20px; border: 0px solid #ffff…" at bounding box center [797, 423] width 832 height 669
click at [1086, 29] on button "Download" at bounding box center [1083, 27] width 27 height 31
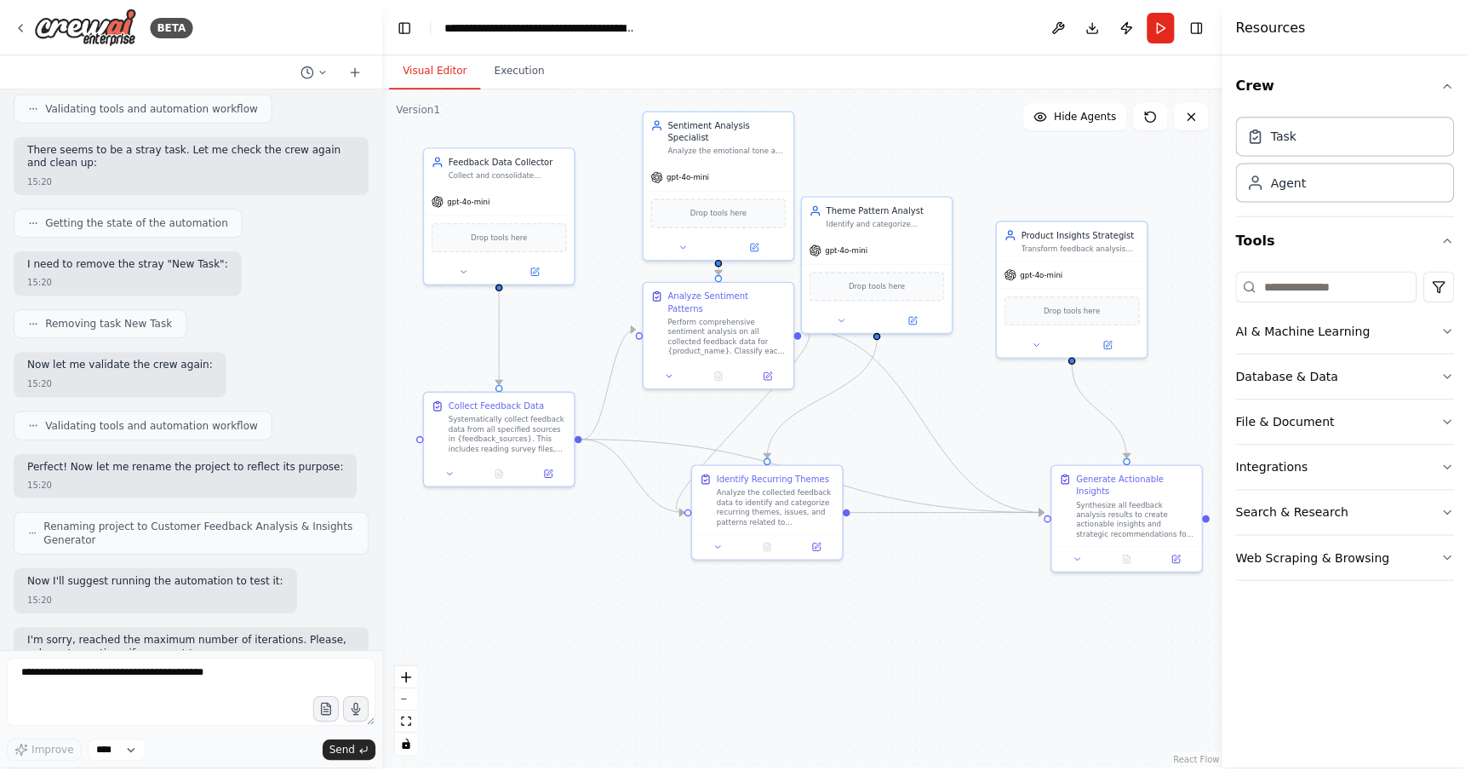
scroll to position [2639, 0]
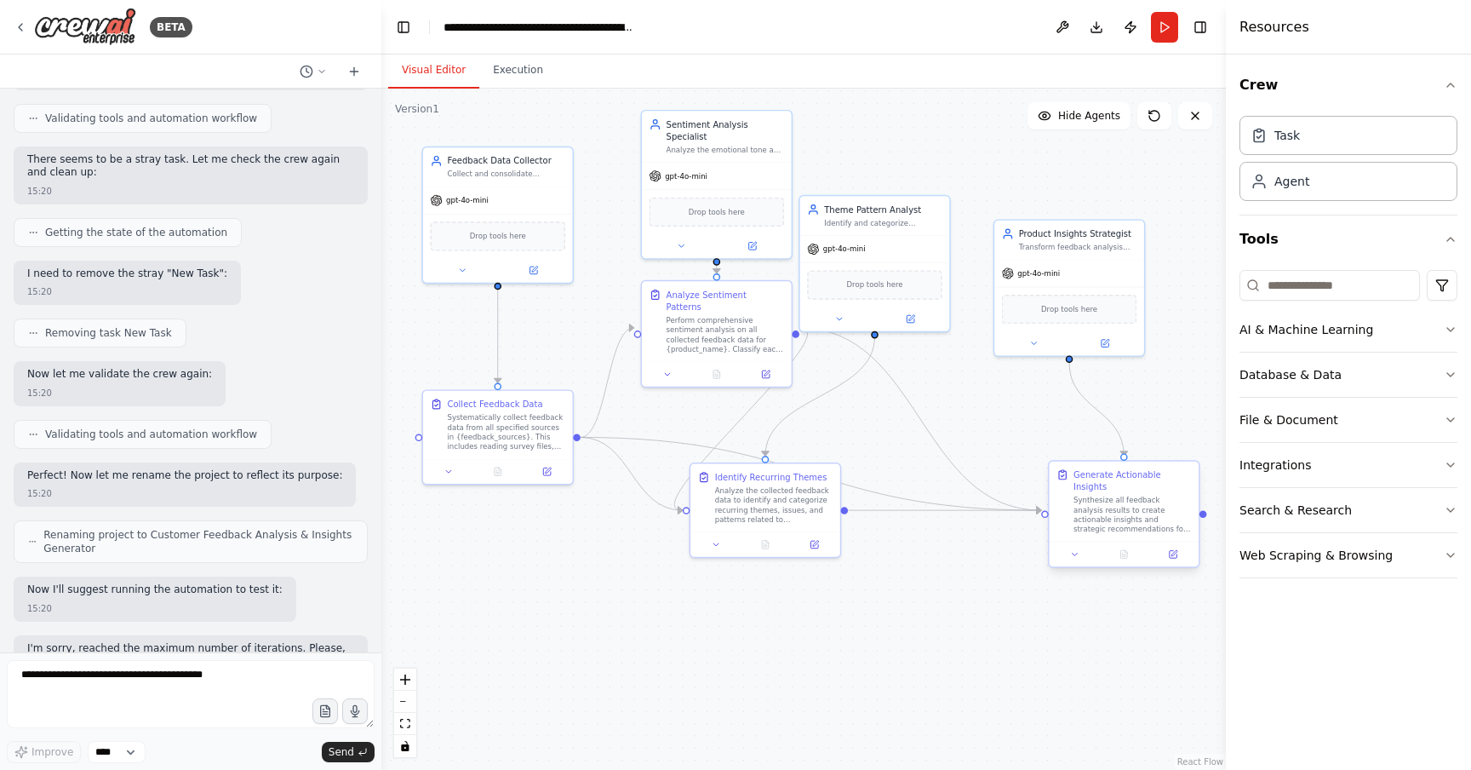
click at [1074, 490] on div "Generate Actionable Insights Synthesize all feedback analysis results to create…" at bounding box center [1124, 501] width 135 height 66
drag, startPoint x: 731, startPoint y: 331, endPoint x: 770, endPoint y: 367, distance: 53.0
click at [770, 367] on div "Perform comprehensive sentiment analysis on all collected feedback data for {pr…" at bounding box center [761, 368] width 118 height 39
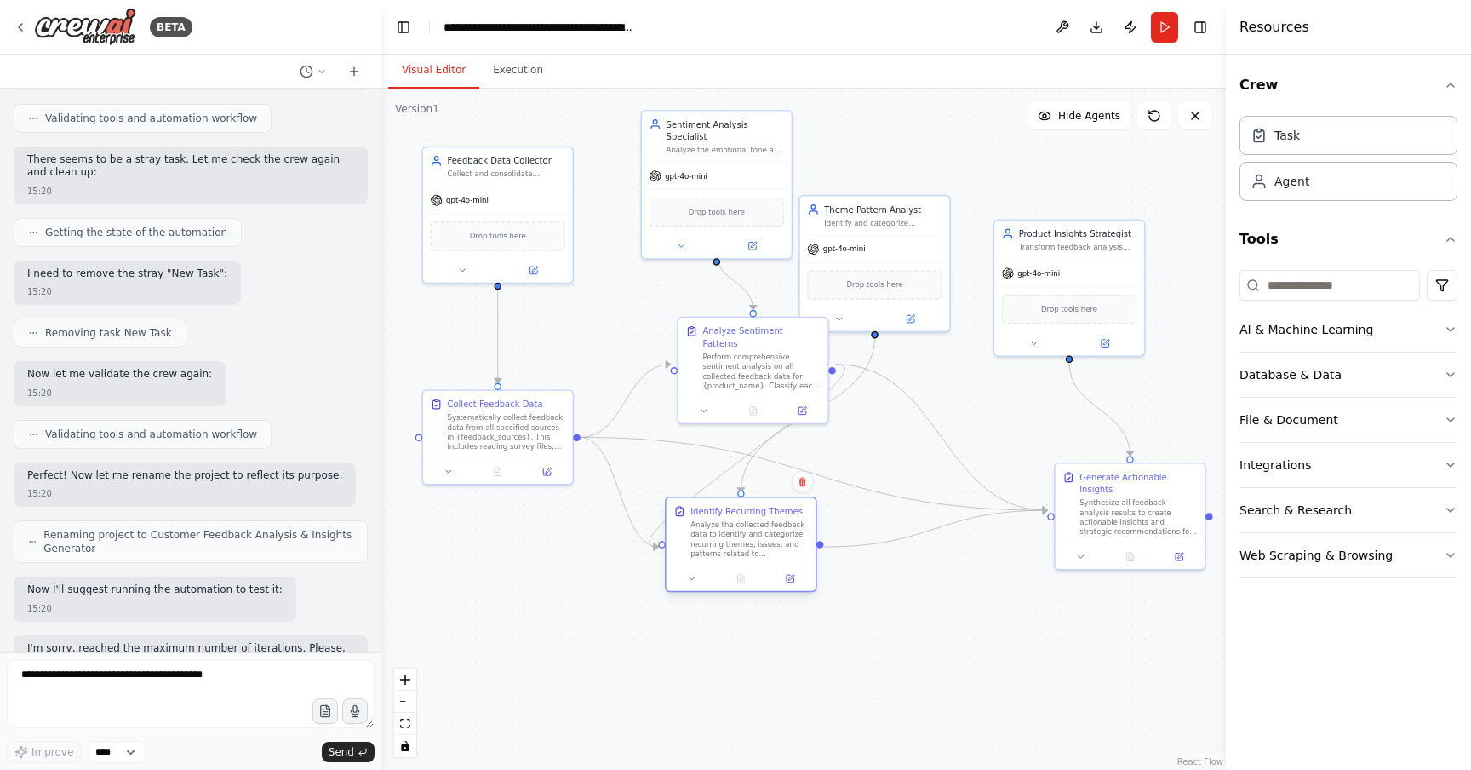
drag, startPoint x: 759, startPoint y: 517, endPoint x: 737, endPoint y: 553, distance: 42.8
click at [737, 553] on div "Analyze the collected feedback data to identify and categorize recurring themes…" at bounding box center [750, 538] width 118 height 39
click at [496, 444] on div "Systematically collect feedback data from all specified sources in {feedback_so…" at bounding box center [506, 429] width 118 height 39
click at [1128, 496] on div "Synthesize all feedback analysis results to create actionable insights and stra…" at bounding box center [1139, 515] width 118 height 39
click at [780, 366] on div "Perform comprehensive sentiment analysis on all collected feedback data for {pr…" at bounding box center [761, 368] width 118 height 39
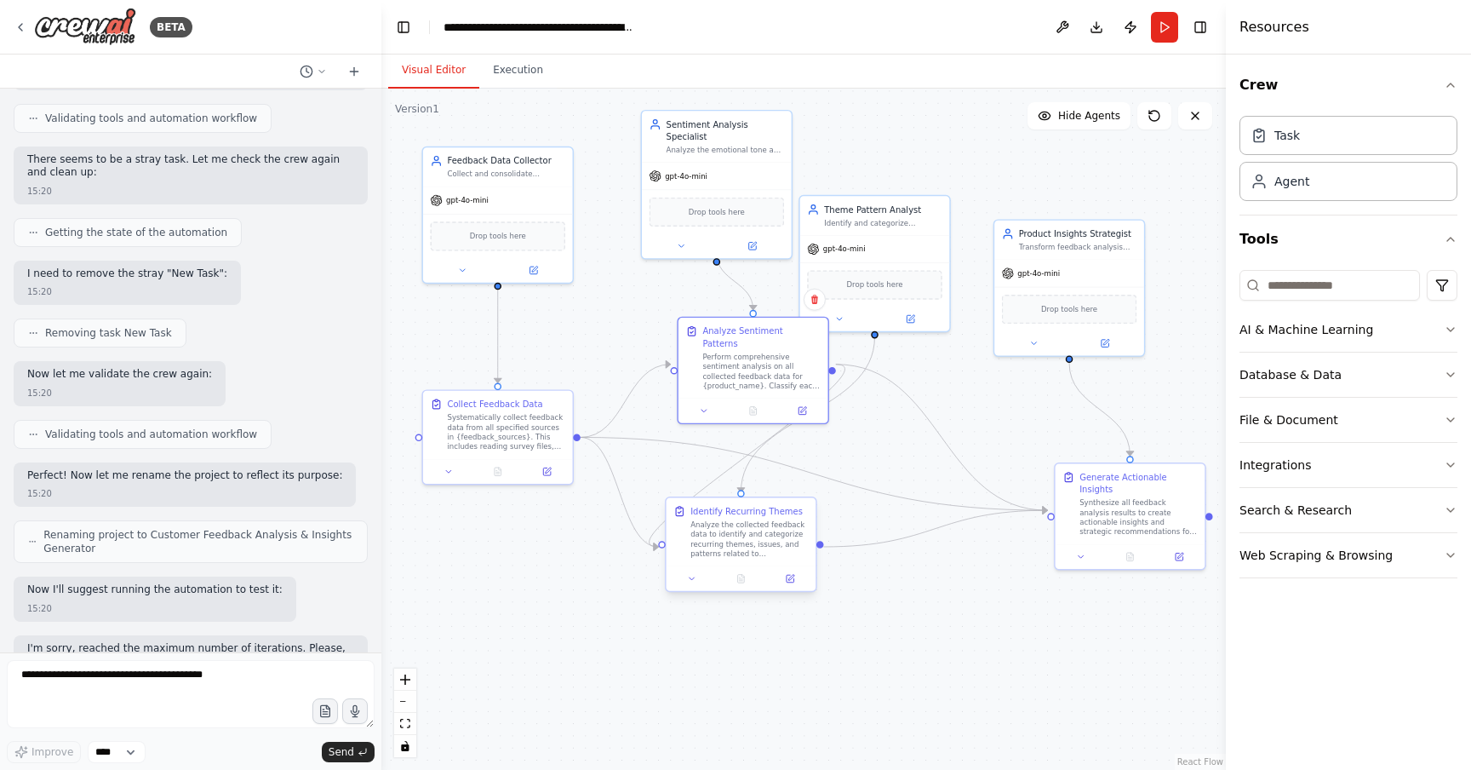
click at [747, 548] on div "Analyze the collected feedback data to identify and categorize recurring themes…" at bounding box center [750, 538] width 118 height 39
click at [551, 439] on div "Systematically collect feedback data from all specified sources in {feedback_so…" at bounding box center [506, 429] width 118 height 39
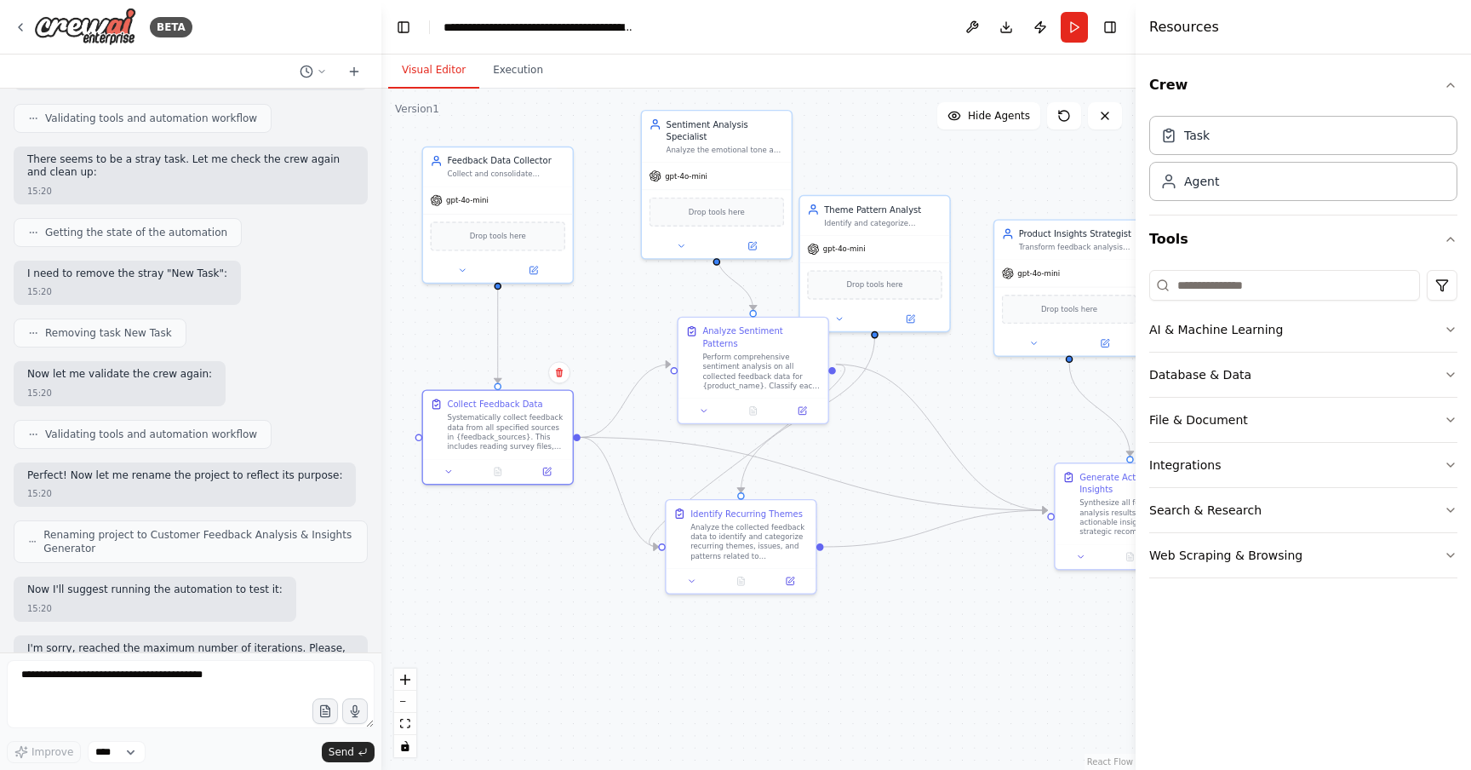
drag, startPoint x: 1227, startPoint y: 102, endPoint x: 1183, endPoint y: 114, distance: 45.9
click at [1143, 114] on div at bounding box center [1139, 385] width 7 height 770
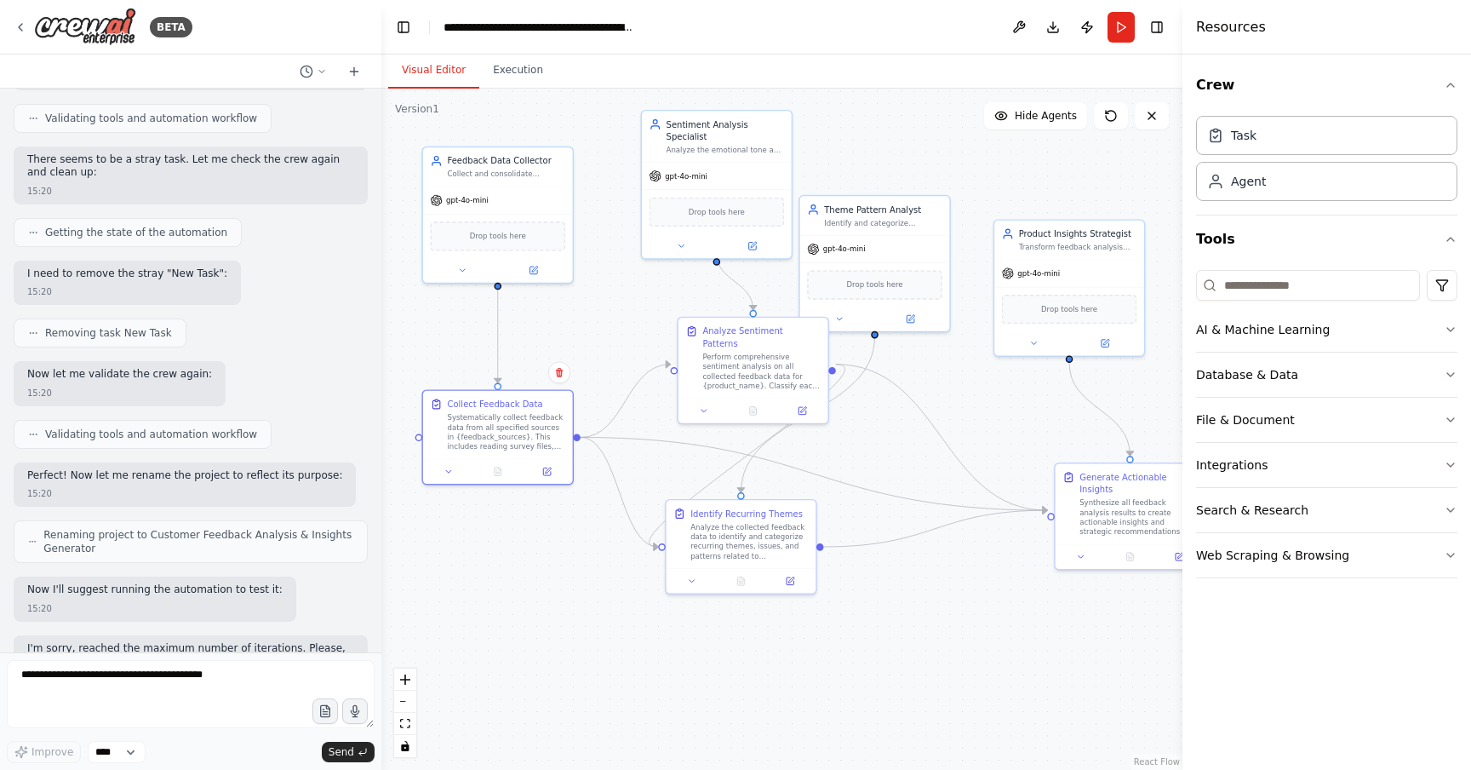
click at [1121, 201] on div ".deletable-edge-delete-btn { width: 20px; height: 20px; border: 0px solid #ffff…" at bounding box center [781, 429] width 801 height 681
drag, startPoint x: 886, startPoint y: 212, endPoint x: 941, endPoint y: 168, distance: 70.2
click at [941, 168] on div "Theme Pattern Analyst Identify and categorize recurring themes, issues, and pat…" at bounding box center [932, 176] width 118 height 25
click at [867, 129] on div ".deletable-edge-delete-btn { width: 20px; height: 20px; border: 0px solid #ffff…" at bounding box center [781, 429] width 801 height 681
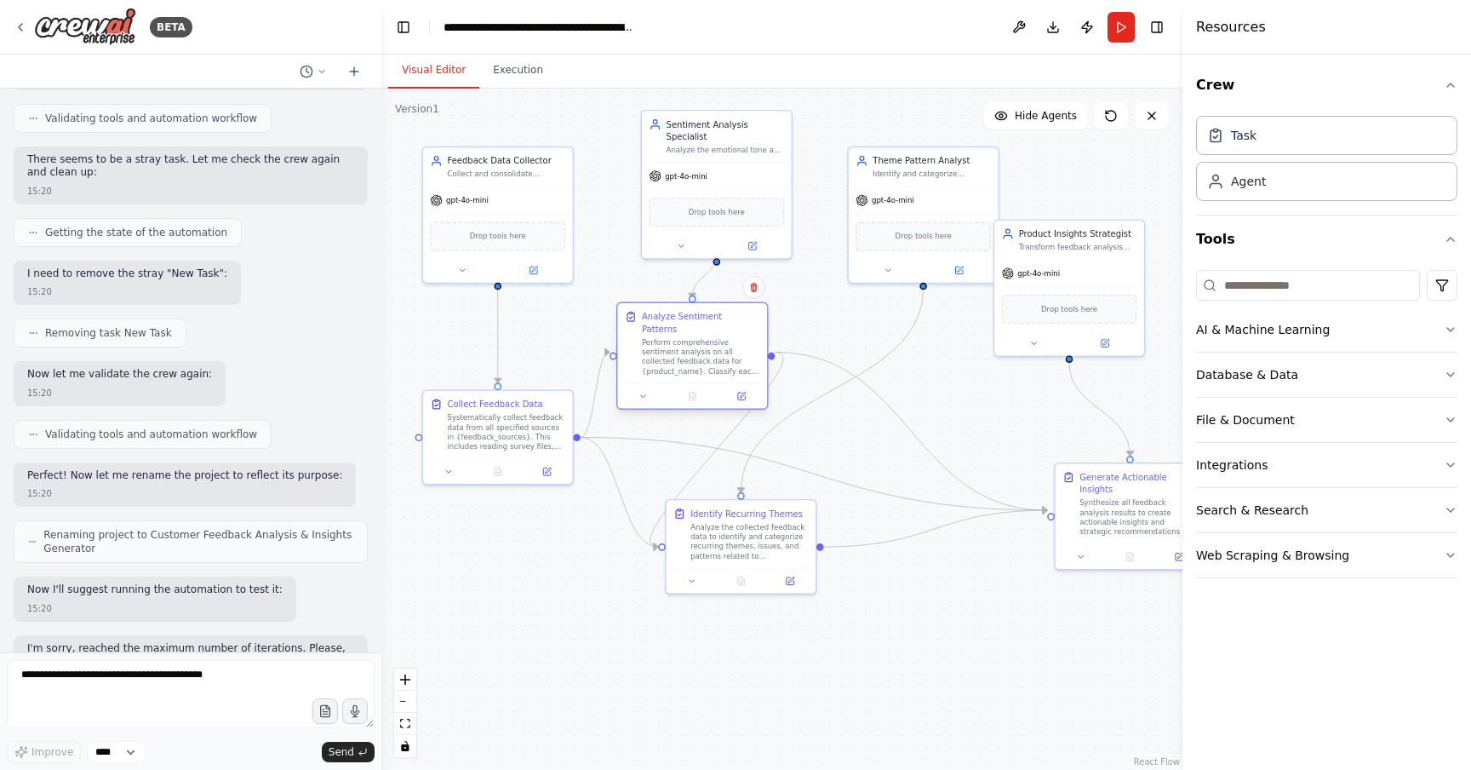
drag, startPoint x: 795, startPoint y: 375, endPoint x: 739, endPoint y: 363, distance: 57.4
click at [739, 363] on div "Perform comprehensive sentiment analysis on all collected feedback data for {pr…" at bounding box center [701, 356] width 118 height 39
click at [658, 283] on div ".deletable-edge-delete-btn { width: 20px; height: 20px; border: 0px solid #ffff…" at bounding box center [781, 429] width 801 height 681
click at [497, 290] on circle "Edge from dc353662-e969-449a-84a4-240177fb561e to f893d40e-87a6-4b69-ba50-79613…" at bounding box center [498, 296] width 12 height 12
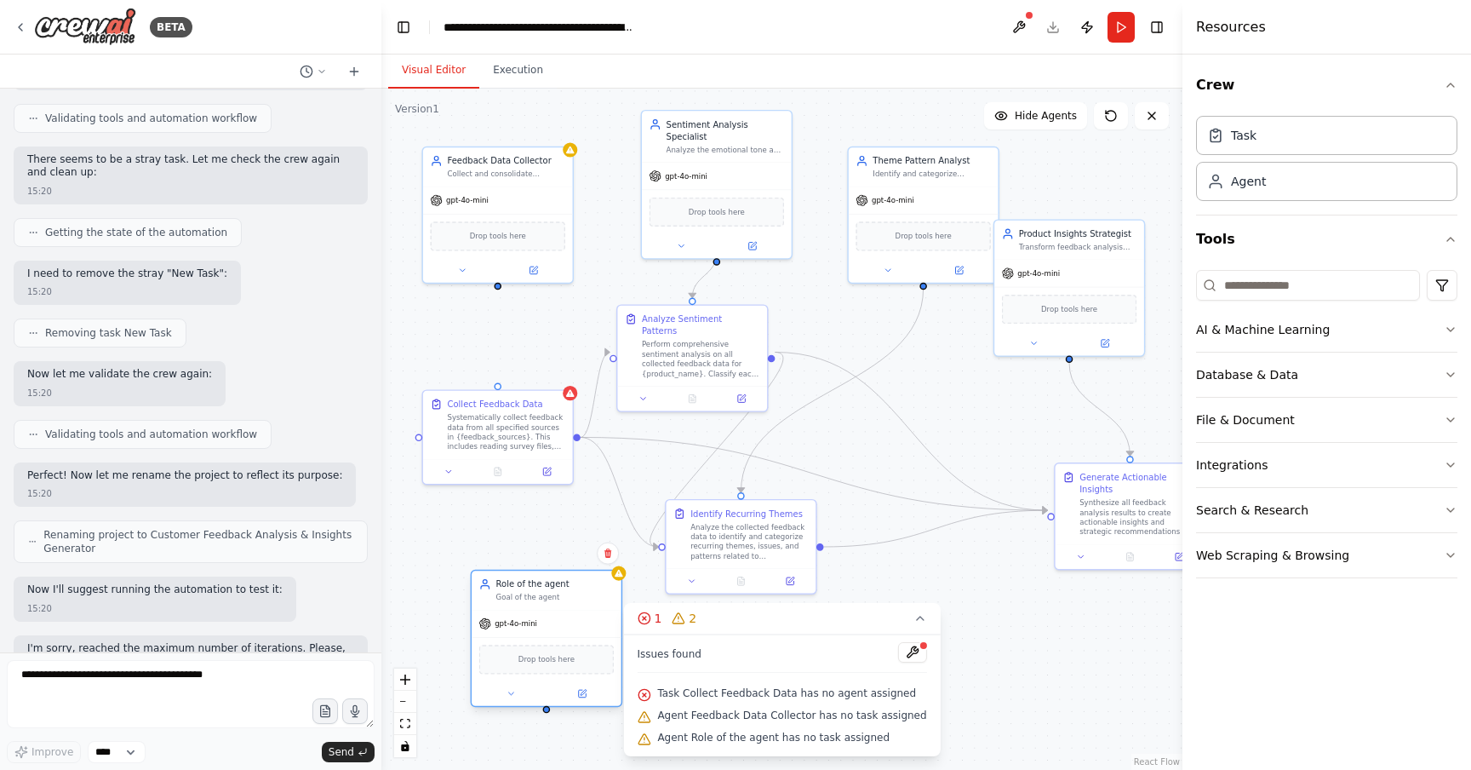
drag, startPoint x: 599, startPoint y: 660, endPoint x: 520, endPoint y: 594, distance: 102.8
click at [520, 594] on div "Goal of the agent" at bounding box center [555, 597] width 118 height 9
drag, startPoint x: 500, startPoint y: 286, endPoint x: 559, endPoint y: 669, distance: 387.6
click at [559, 645] on div "Feedback Data Collector Collect and consolidate feedback data from multiple sou…" at bounding box center [635, 401] width 572 height 486
click at [493, 281] on div "Feedback Data Collector Collect and consolidate feedback data from multiple sou…" at bounding box center [497, 214] width 152 height 137
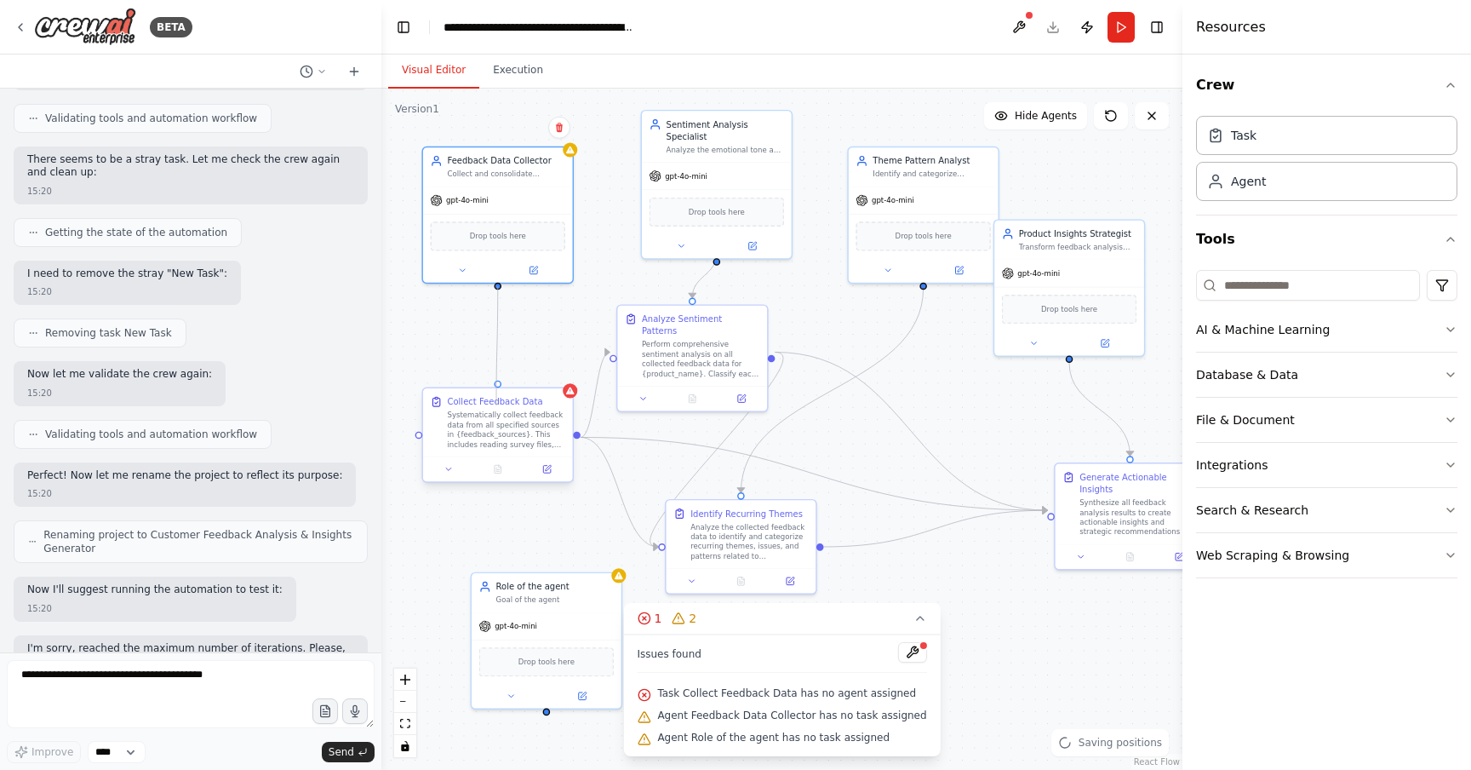
drag, startPoint x: 496, startPoint y: 284, endPoint x: 496, endPoint y: 404, distance: 120.9
click at [496, 404] on div "Feedback Data Collector Collect and consolidate feedback data from multiple sou…" at bounding box center [635, 401] width 572 height 486
click at [500, 292] on div ".deletable-edge-delete-btn { width: 20px; height: 20px; border: 0px solid #ffff…" at bounding box center [781, 429] width 801 height 681
drag, startPoint x: 497, startPoint y: 284, endPoint x: 542, endPoint y: 698, distance: 417.1
click at [542, 645] on div "Feedback Data Collector Collect and consolidate feedback data from multiple sou…" at bounding box center [635, 401] width 572 height 486
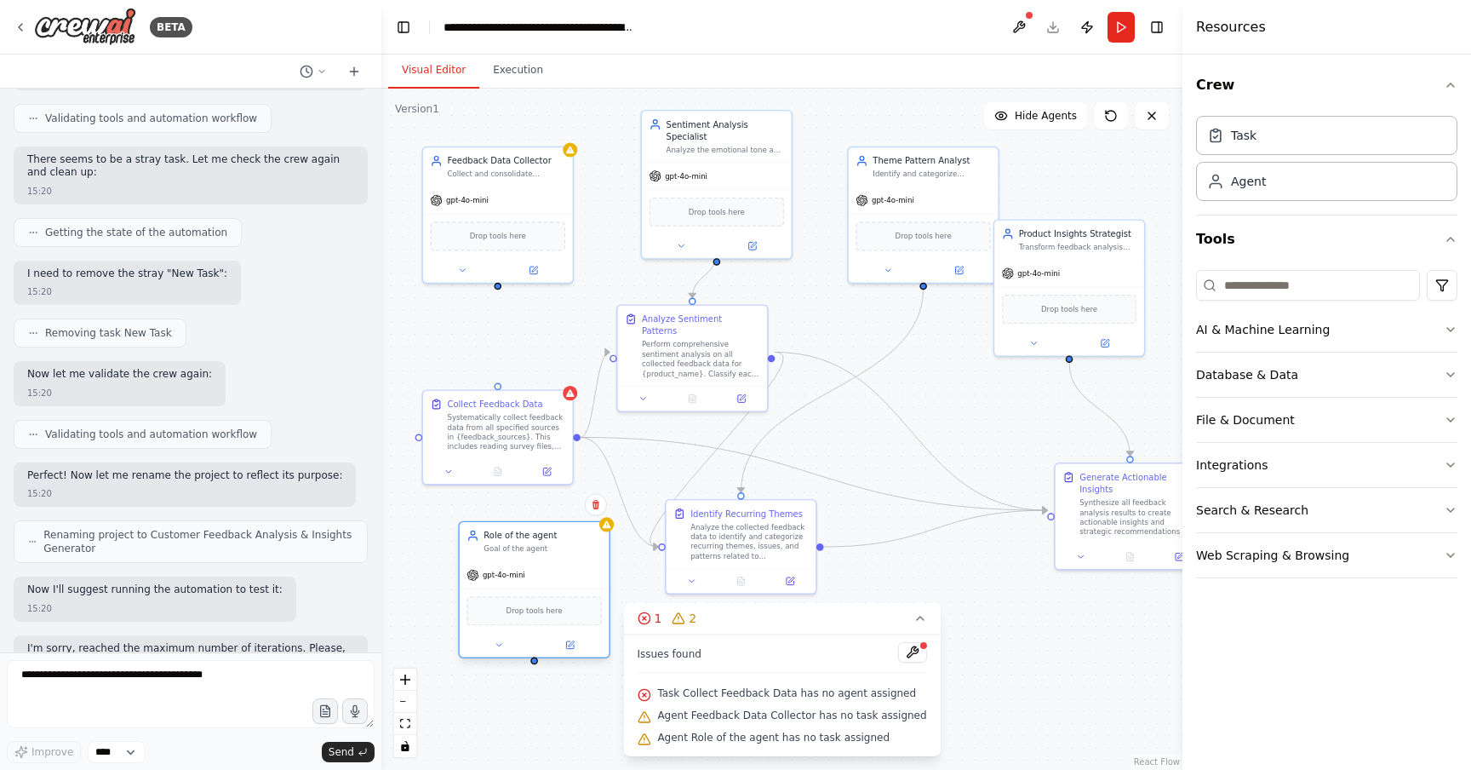
drag, startPoint x: 531, startPoint y: 609, endPoint x: 520, endPoint y: 543, distance: 66.5
click at [520, 542] on div "Role of the agent Goal of the agent" at bounding box center [535, 541] width 150 height 39
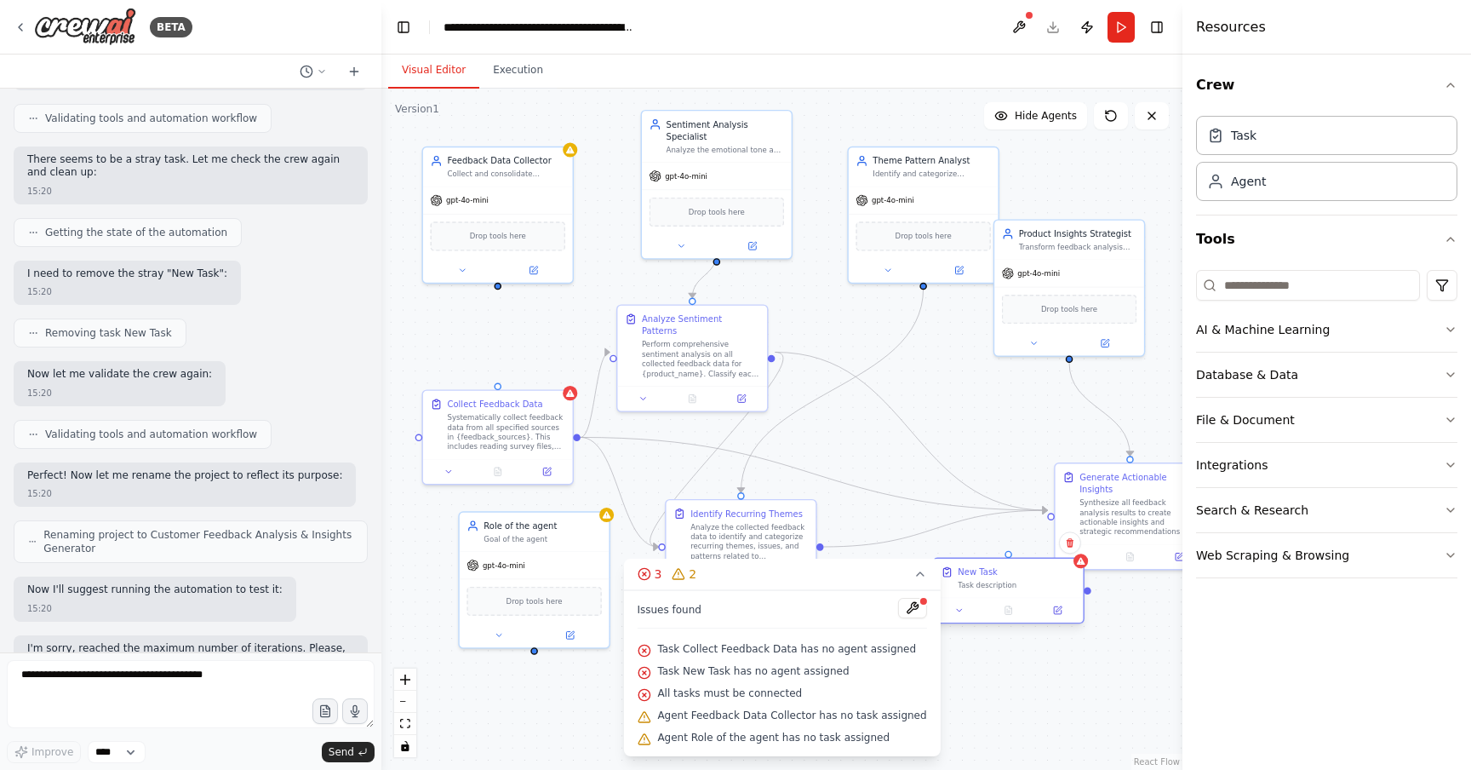
drag, startPoint x: 881, startPoint y: 433, endPoint x: 1040, endPoint y: 639, distance: 260.6
click at [1040, 598] on div "New Task Task description" at bounding box center [1009, 578] width 150 height 39
drag, startPoint x: 1096, startPoint y: 652, endPoint x: 1083, endPoint y: 639, distance: 18.7
click at [1083, 639] on button at bounding box center [1082, 646] width 42 height 14
click at [1001, 434] on div ".deletable-edge-delete-btn { width: 20px; height: 20px; border: 0px solid #ffff…" at bounding box center [781, 429] width 801 height 681
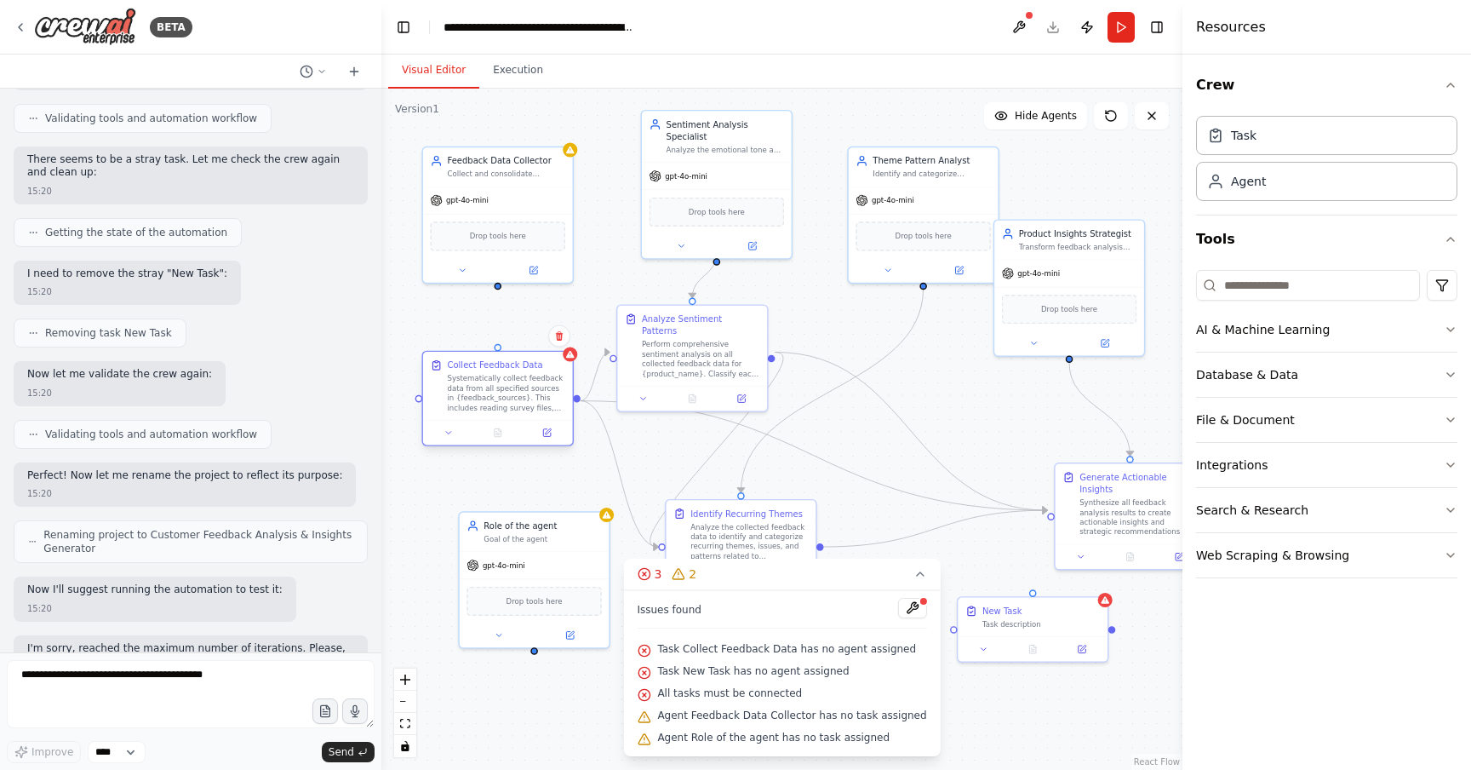
drag, startPoint x: 524, startPoint y: 442, endPoint x: 524, endPoint y: 409, distance: 33.2
click at [524, 409] on div "Systematically collect feedback data from all specified sources in {feedback_so…" at bounding box center [506, 393] width 118 height 39
drag, startPoint x: 1043, startPoint y: 636, endPoint x: 484, endPoint y: 516, distance: 571.3
click at [484, 516] on div at bounding box center [473, 525] width 150 height 25
click at [543, 574] on div "gpt-4o-mini" at bounding box center [535, 562] width 150 height 26
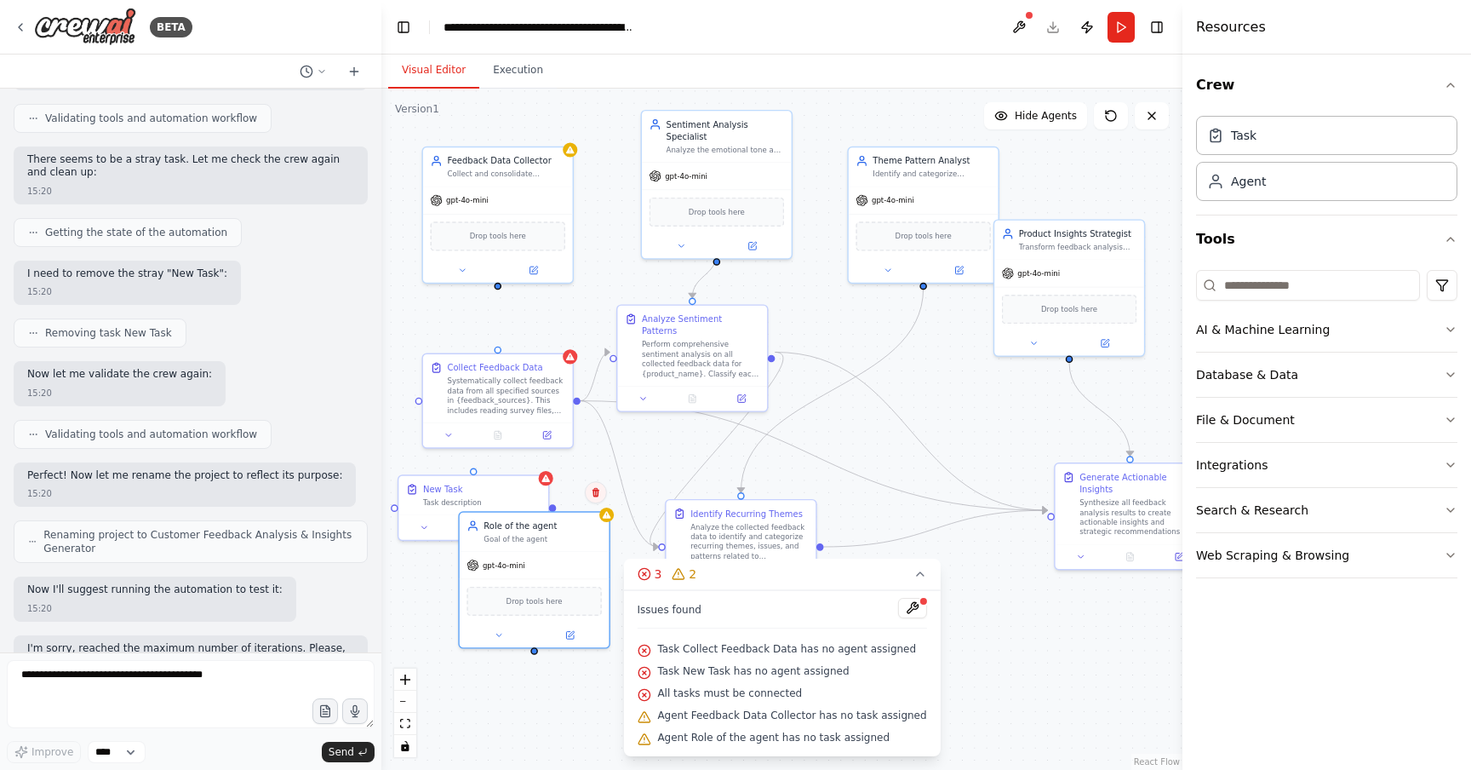
click at [598, 499] on button at bounding box center [596, 492] width 22 height 22
click at [559, 491] on button "Confirm" at bounding box center [548, 492] width 60 height 20
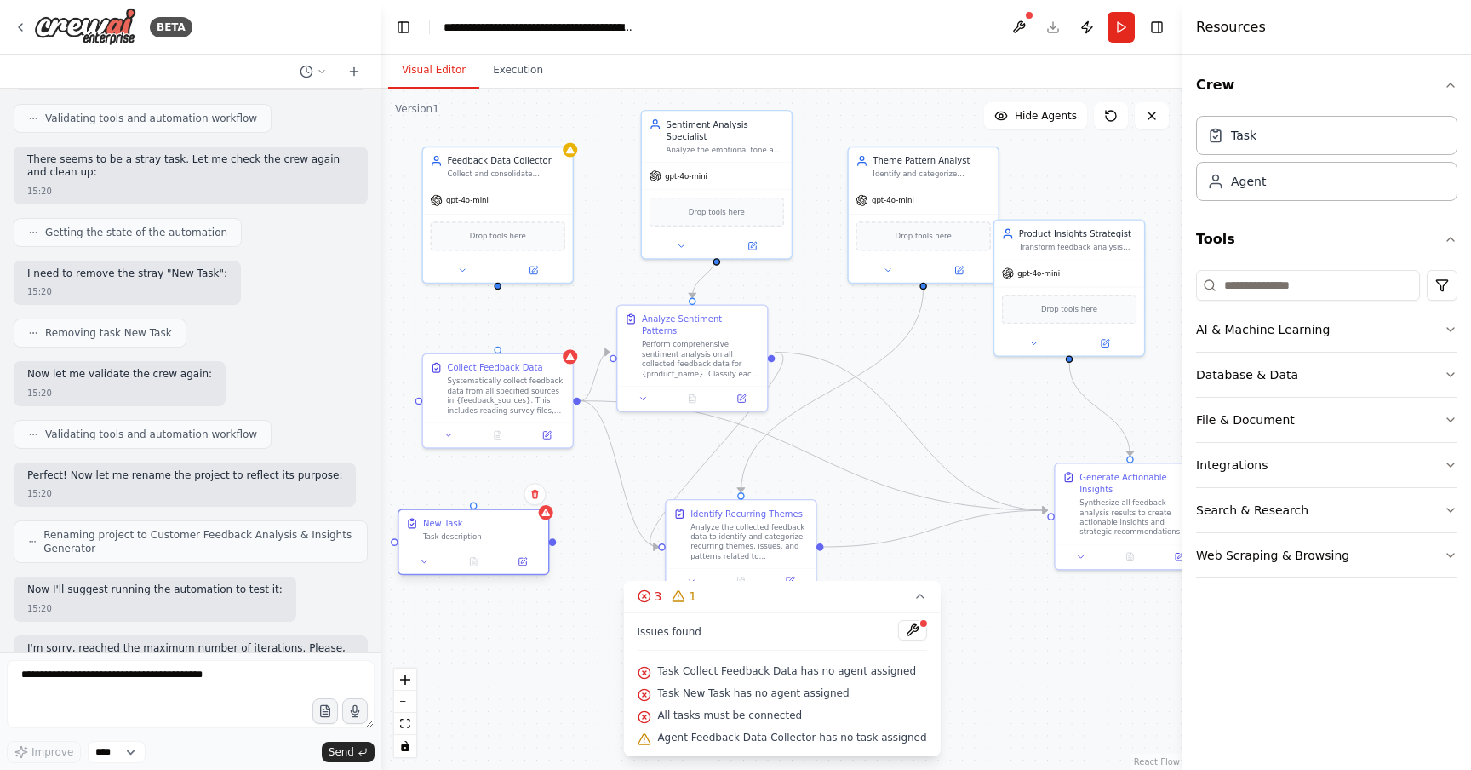
drag, startPoint x: 506, startPoint y: 490, endPoint x: 504, endPoint y: 527, distance: 37.5
click at [505, 528] on div "New Task" at bounding box center [482, 523] width 118 height 12
drag, startPoint x: 552, startPoint y: 541, endPoint x: 611, endPoint y: 354, distance: 195.8
click at [611, 354] on div ".deletable-edge-delete-btn { width: 20px; height: 20px; border: 0px solid #ffff…" at bounding box center [781, 429] width 801 height 681
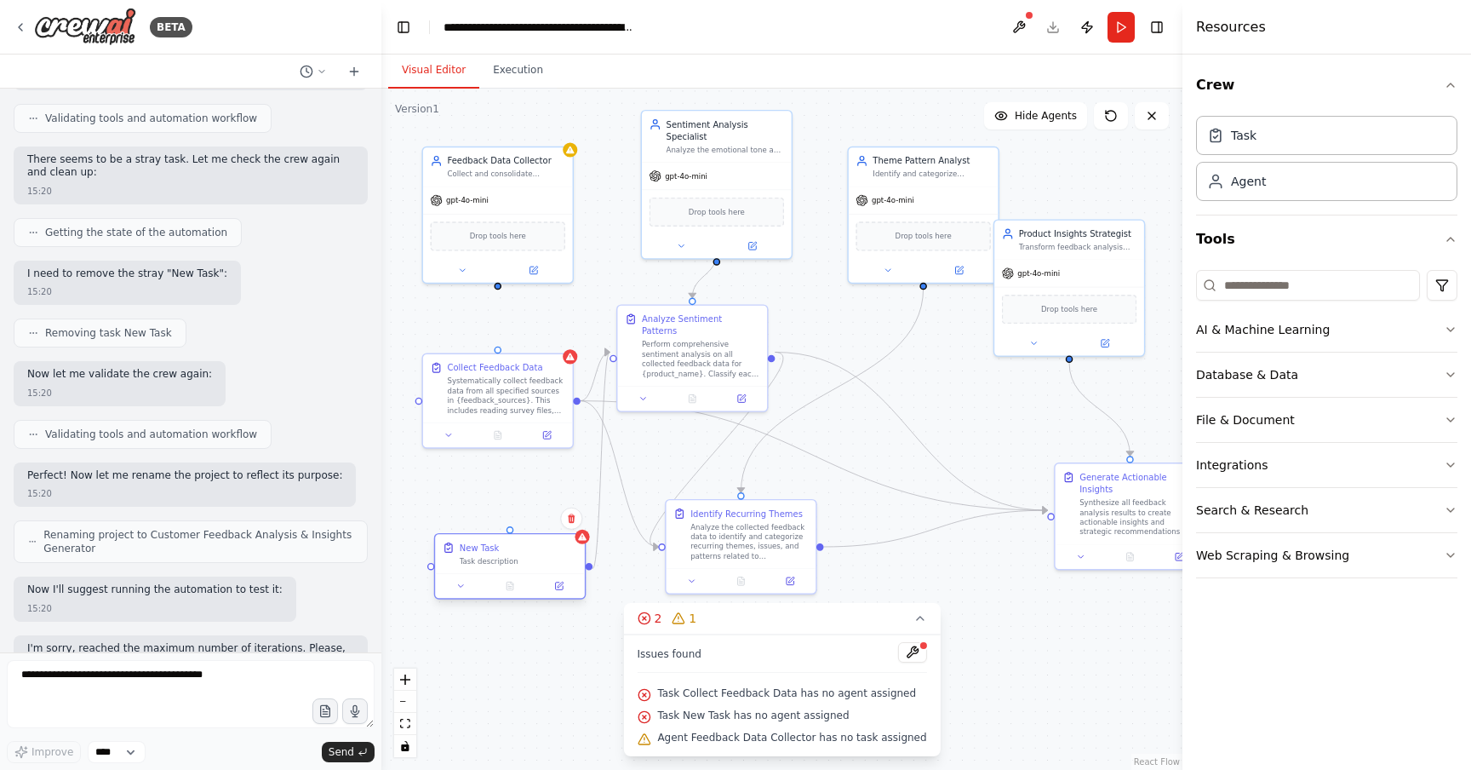
drag, startPoint x: 519, startPoint y: 540, endPoint x: 553, endPoint y: 563, distance: 41.1
click at [553, 563] on div "Task description" at bounding box center [519, 560] width 118 height 9
drag, startPoint x: 507, startPoint y: 390, endPoint x: 493, endPoint y: 387, distance: 13.9
click at [493, 387] on div "Systematically collect feedback data from all specified sources in {feedback_so…" at bounding box center [494, 393] width 118 height 39
click at [1314, 148] on div "Task" at bounding box center [1326, 134] width 261 height 39
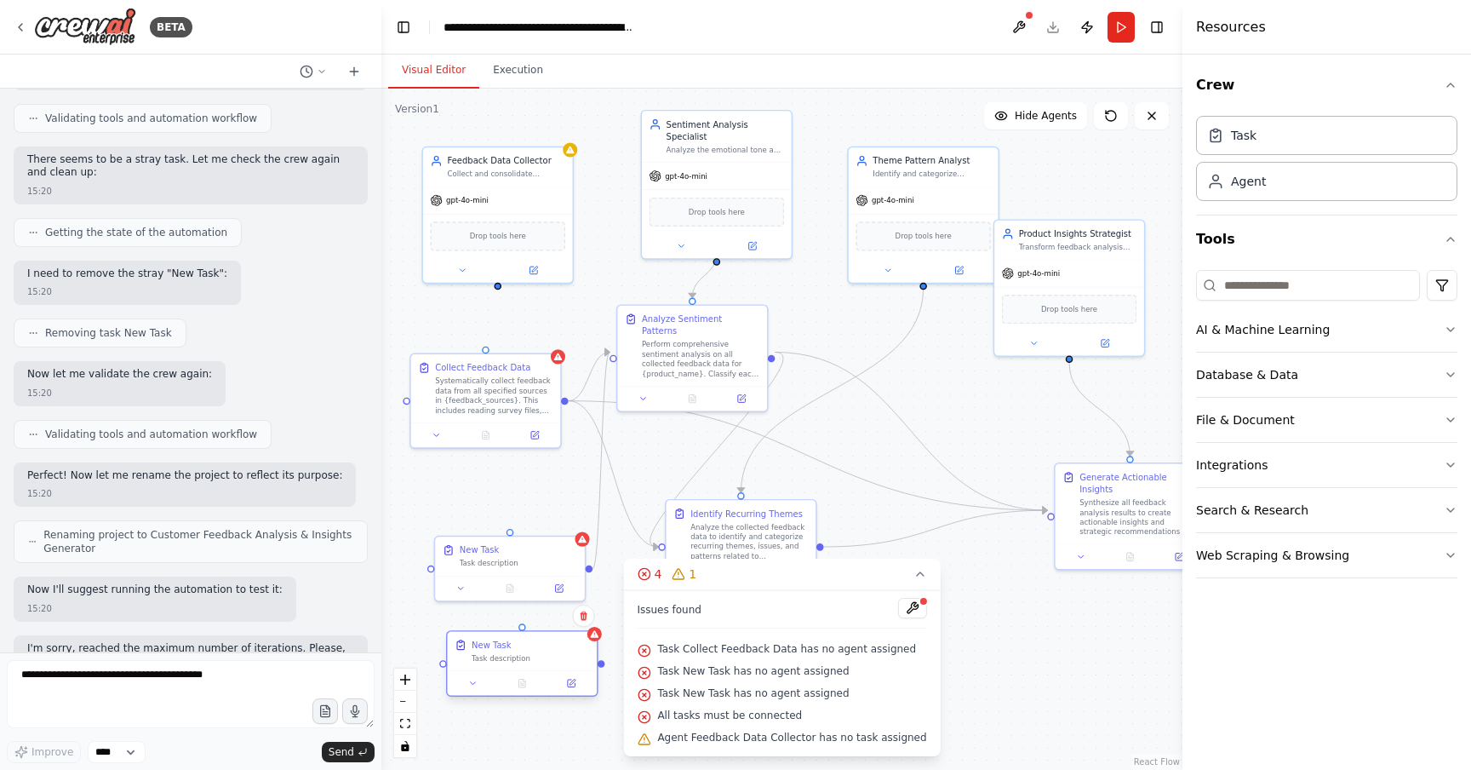
drag, startPoint x: 561, startPoint y: 693, endPoint x: 489, endPoint y: 662, distance: 78.6
click at [488, 662] on div "Task description" at bounding box center [531, 657] width 118 height 9
drag, startPoint x: 590, startPoint y: 663, endPoint x: 612, endPoint y: 351, distance: 313.3
click at [612, 350] on div "Feedback Data Collector Collect and consolidate feedback data from multiple sou…" at bounding box center [635, 401] width 572 height 486
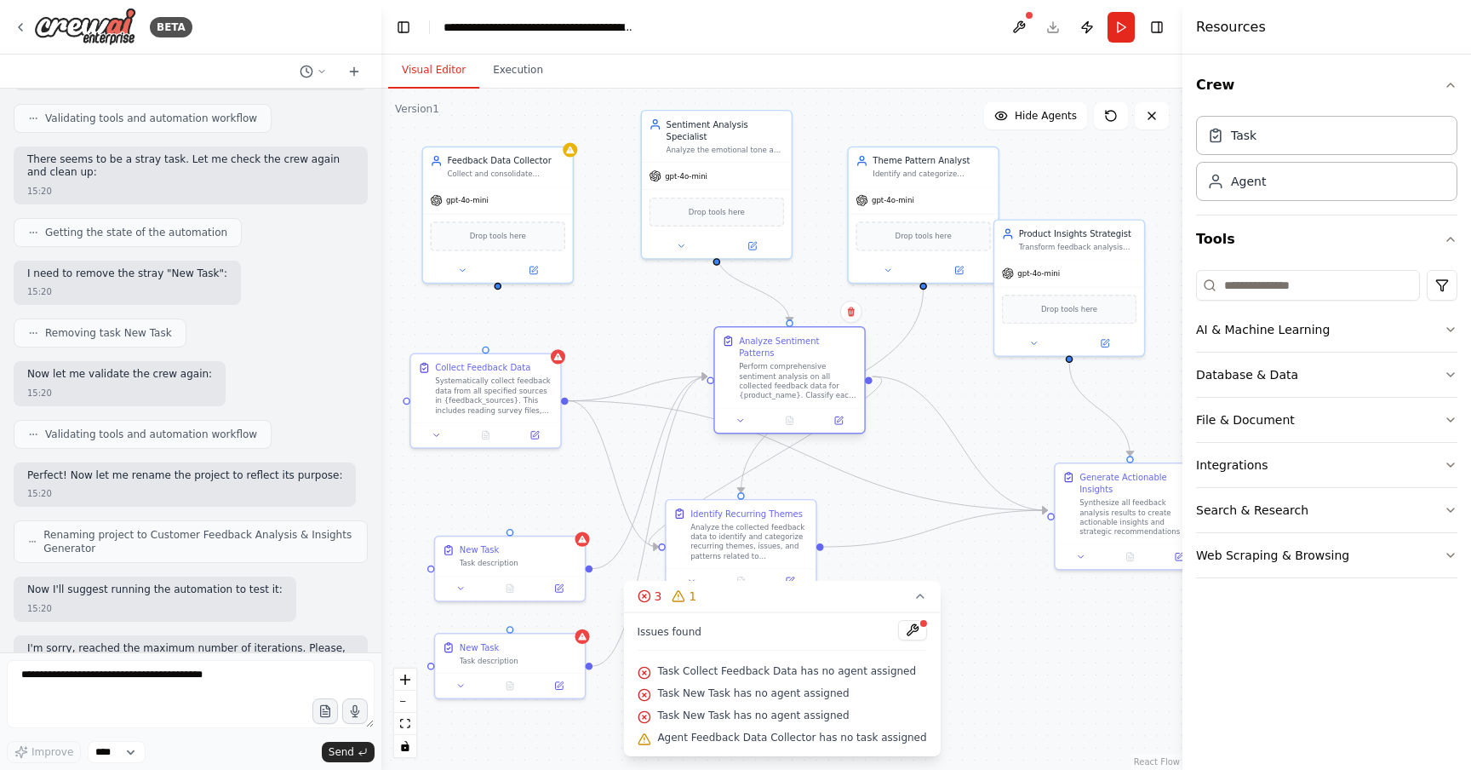
drag, startPoint x: 683, startPoint y: 363, endPoint x: 776, endPoint y: 390, distance: 96.7
click at [776, 390] on div "Analyze Sentiment Patterns Perform comprehensive sentiment analysis on all coll…" at bounding box center [790, 368] width 150 height 80
drag, startPoint x: 518, startPoint y: 564, endPoint x: 511, endPoint y: 500, distance: 64.2
click at [511, 500] on div "Task description" at bounding box center [519, 500] width 118 height 9
drag, startPoint x: 519, startPoint y: 674, endPoint x: 519, endPoint y: 609, distance: 64.7
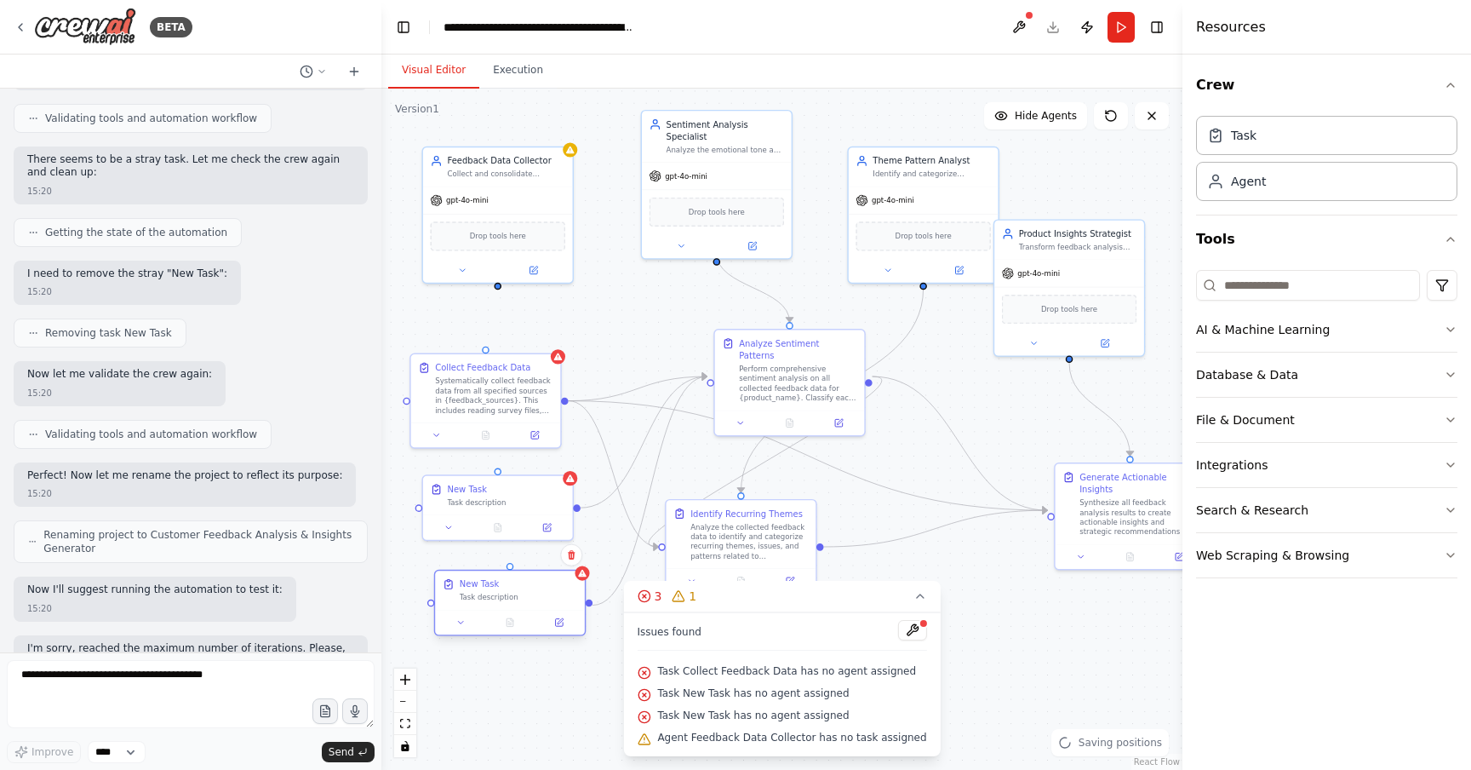
click at [519, 610] on div at bounding box center [510, 622] width 150 height 25
click at [539, 707] on div ".deletable-edge-delete-btn { width: 20px; height: 20px; border: 0px solid #ffff…" at bounding box center [781, 429] width 801 height 681
drag, startPoint x: 506, startPoint y: 495, endPoint x: 505, endPoint y: 485, distance: 9.4
click at [505, 485] on div "Task description" at bounding box center [506, 487] width 118 height 9
drag, startPoint x: 500, startPoint y: 459, endPoint x: 513, endPoint y: 570, distance: 112.4
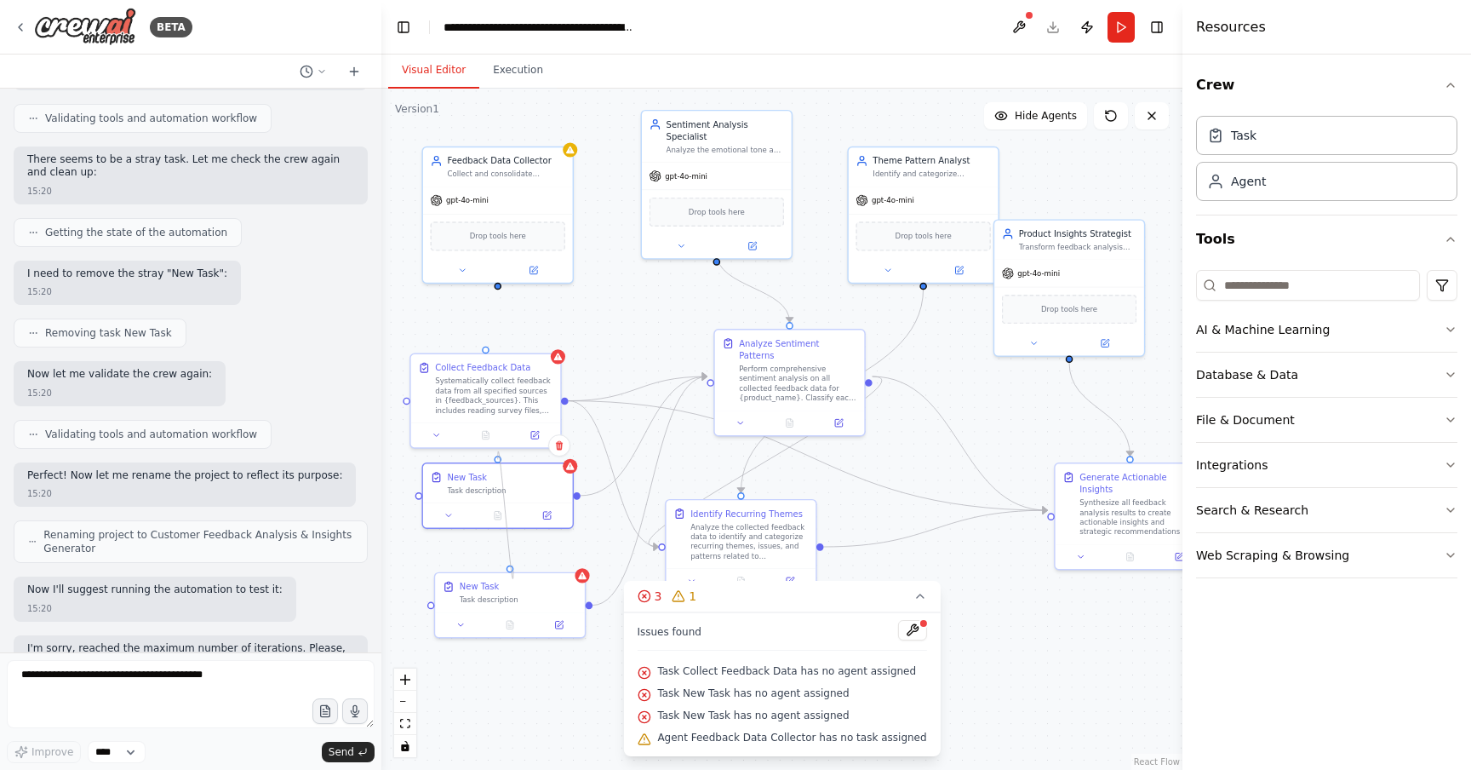
click at [513, 570] on div ".deletable-edge-delete-btn { width: 20px; height: 20px; border: 0px solid #ffff…" at bounding box center [781, 429] width 801 height 681
drag, startPoint x: 578, startPoint y: 494, endPoint x: 511, endPoint y: 567, distance: 99.4
click at [511, 567] on div "Feedback Data Collector Collect and consolidate feedback data from multiple sou…" at bounding box center [635, 401] width 572 height 486
drag, startPoint x: 576, startPoint y: 492, endPoint x: 505, endPoint y: 572, distance: 107.3
click at [505, 572] on div "Feedback Data Collector Collect and consolidate feedback data from multiple sou…" at bounding box center [635, 401] width 572 height 486
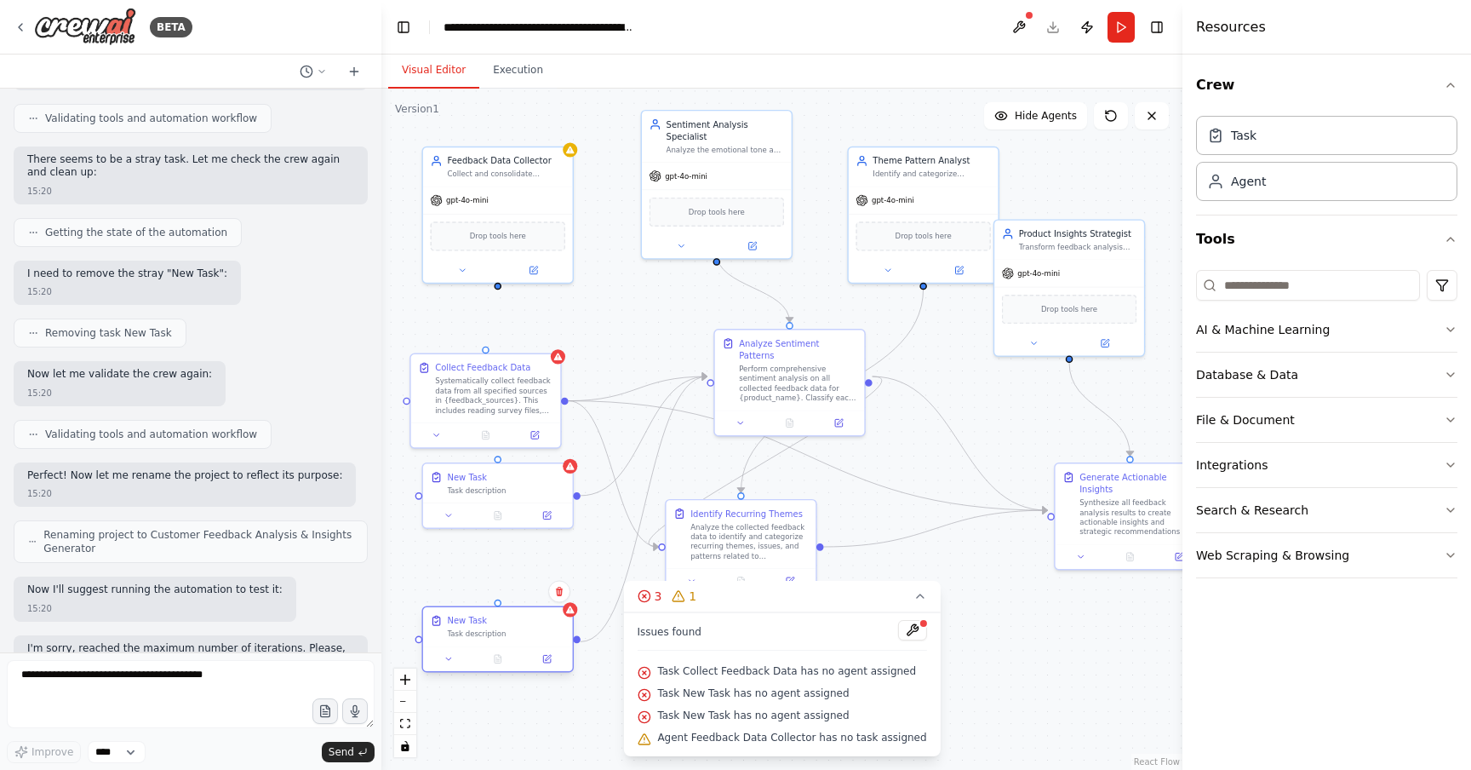
drag, startPoint x: 553, startPoint y: 603, endPoint x: 536, endPoint y: 636, distance: 37.3
click at [536, 636] on div "New Task Task description" at bounding box center [498, 626] width 150 height 39
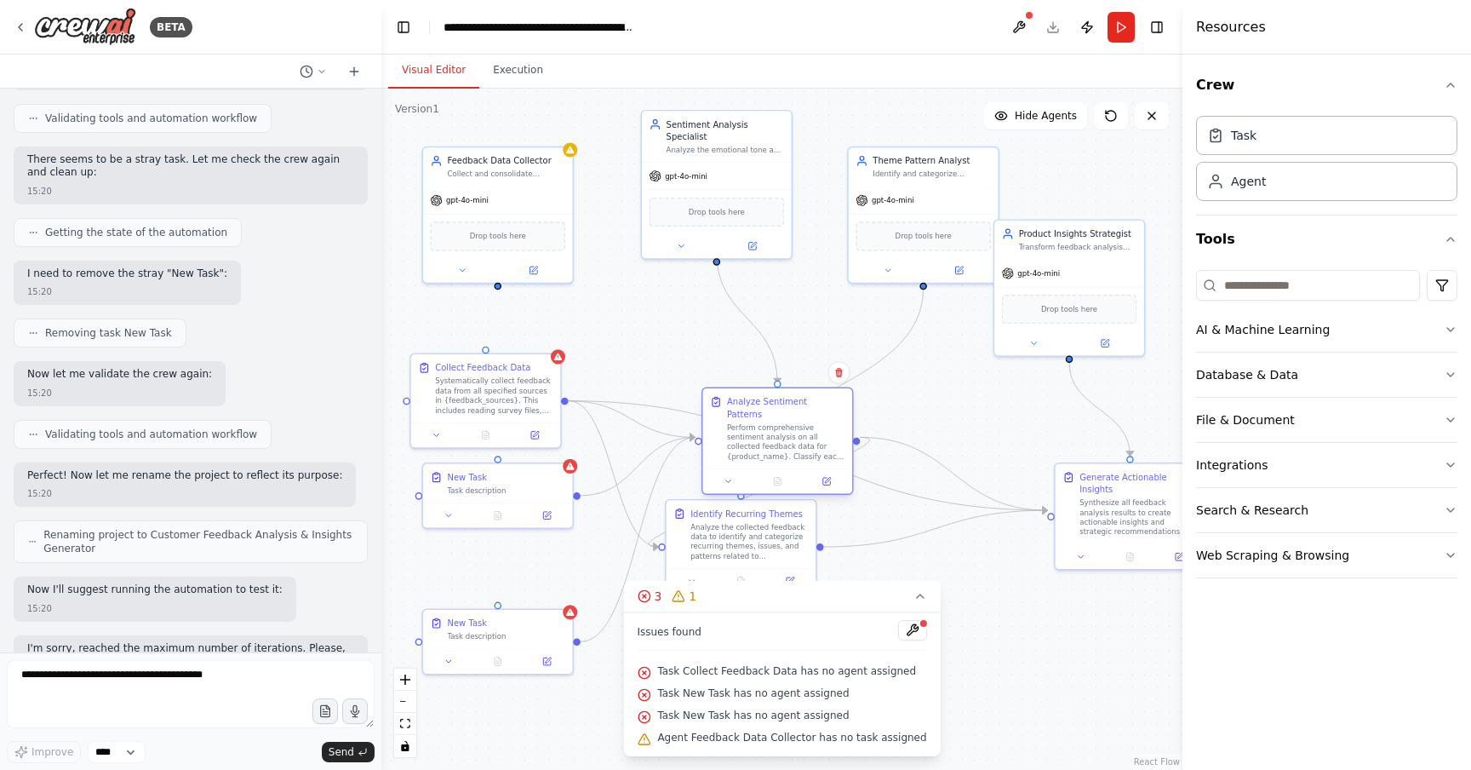
drag, startPoint x: 789, startPoint y: 384, endPoint x: 780, endPoint y: 435, distance: 51.9
click at [780, 435] on div "Perform comprehensive sentiment analysis on all collected feedback data for {pr…" at bounding box center [786, 441] width 118 height 39
click at [914, 599] on icon at bounding box center [921, 596] width 14 height 14
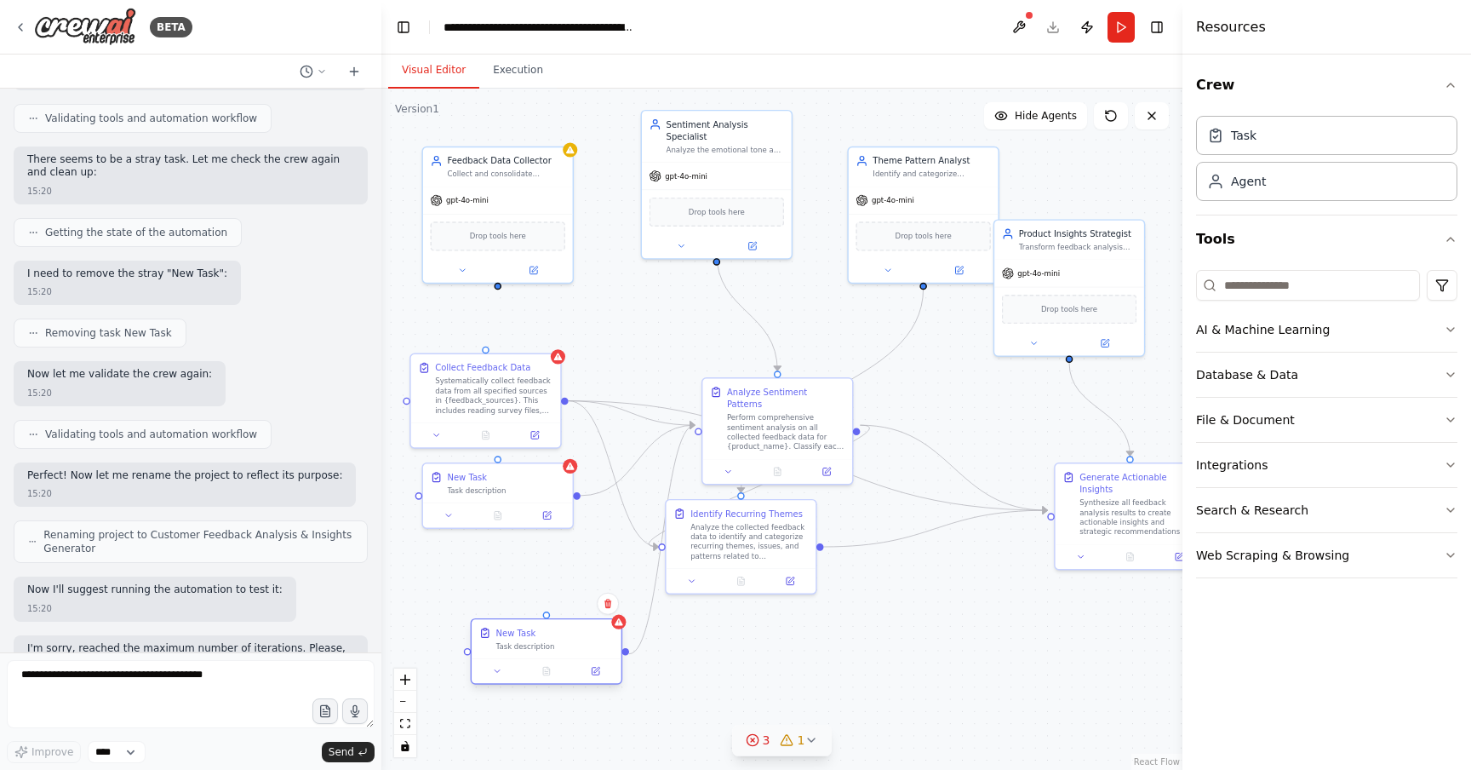
drag, startPoint x: 509, startPoint y: 643, endPoint x: 557, endPoint y: 657, distance: 49.8
click at [557, 657] on div "New Task Task description" at bounding box center [547, 638] width 150 height 39
drag, startPoint x: 535, startPoint y: 482, endPoint x: 525, endPoint y: 511, distance: 30.7
click at [525, 512] on div "New Task Task description" at bounding box center [494, 517] width 118 height 25
click at [569, 524] on div ".deletable-edge-delete-btn { width: 20px; height: 20px; border: 0px solid #ffff…" at bounding box center [635, 401] width 572 height 486
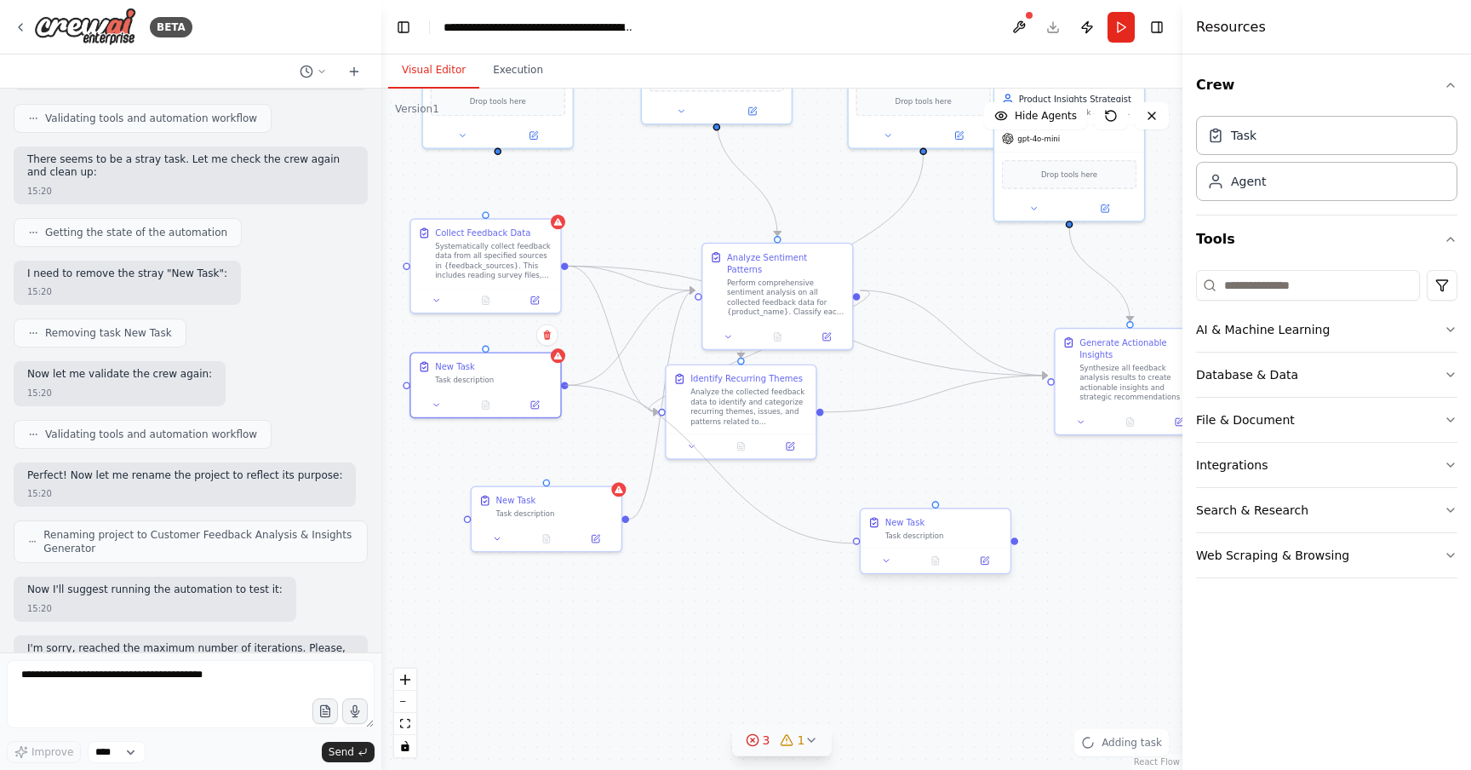
drag, startPoint x: 564, startPoint y: 520, endPoint x: 862, endPoint y: 538, distance: 298.6
click at [861, 510] on div "Feedback Data Collector Collect and consolidate feedback data from multiple sou…" at bounding box center [635, 267] width 572 height 486
drag, startPoint x: 478, startPoint y: 375, endPoint x: 484, endPoint y: 387, distance: 14.1
click at [484, 387] on div "Task description" at bounding box center [494, 389] width 118 height 9
drag, startPoint x: 517, startPoint y: 270, endPoint x: 517, endPoint y: 294, distance: 23.8
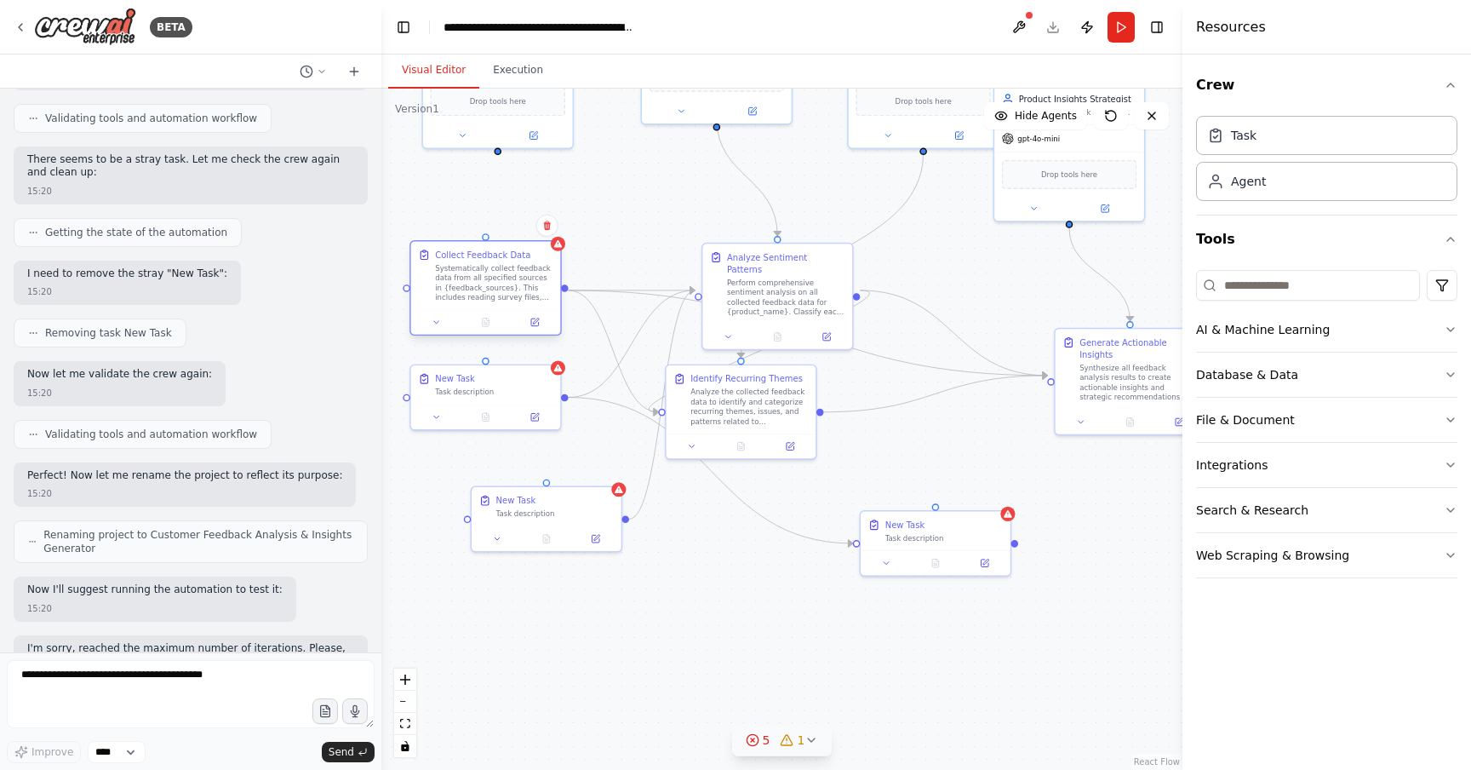
click at [517, 295] on div "Systematically collect feedback data from all specified sources in {feedback_so…" at bounding box center [494, 282] width 118 height 39
drag, startPoint x: 517, startPoint y: 294, endPoint x: 535, endPoint y: 261, distance: 37.7
click at [535, 261] on div "Systematically collect feedback data from all specified sources in {feedback_so…" at bounding box center [506, 245] width 118 height 39
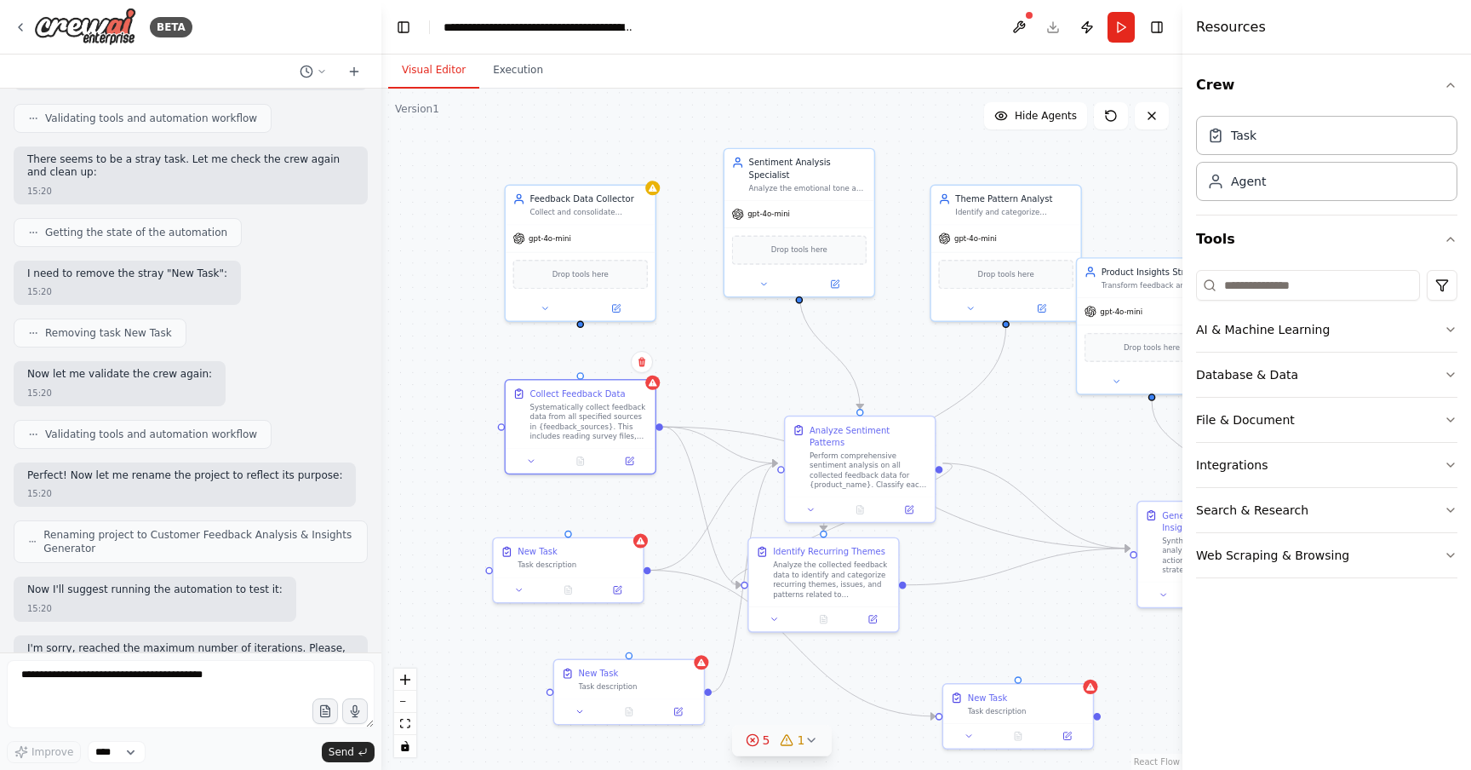
drag, startPoint x: 637, startPoint y: 192, endPoint x: 719, endPoint y: 359, distance: 186.6
click at [720, 363] on div ".deletable-edge-delete-btn { width: 20px; height: 20px; border: 0px solid #ffff…" at bounding box center [781, 429] width 801 height 681
drag, startPoint x: 581, startPoint y: 322, endPoint x: 862, endPoint y: 416, distance: 296.5
click at [862, 416] on div "Feedback Data Collector Collect and consolidate feedback data from multiple sou…" at bounding box center [718, 438] width 572 height 486
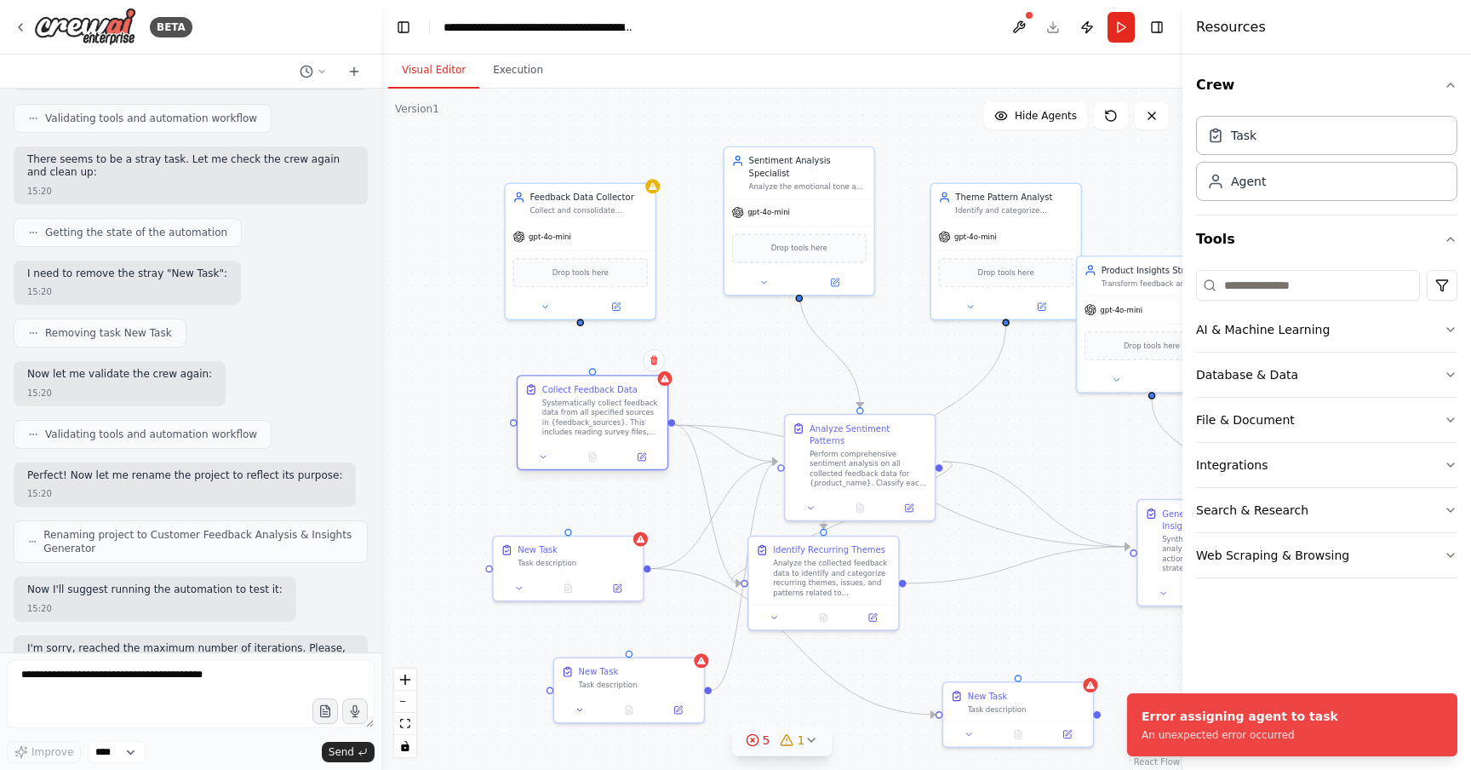
drag, startPoint x: 604, startPoint y: 410, endPoint x: 617, endPoint y: 410, distance: 13.7
click at [617, 410] on div "Systematically collect feedback data from all specified sources in {feedback_so…" at bounding box center [601, 417] width 118 height 39
click at [1032, 124] on button "Hide Agents" at bounding box center [1035, 115] width 103 height 27
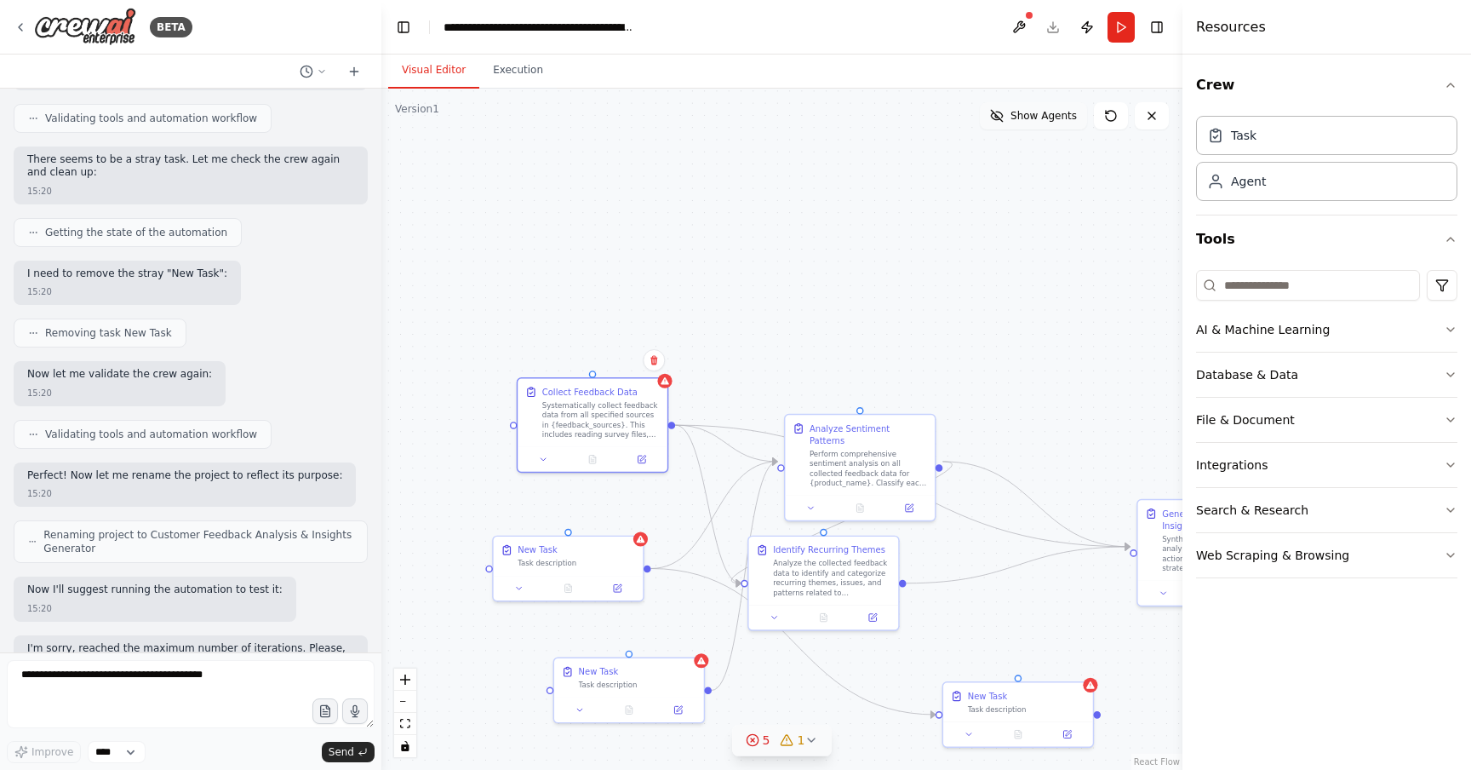
click at [1058, 109] on span "Show Agents" at bounding box center [1044, 116] width 66 height 14
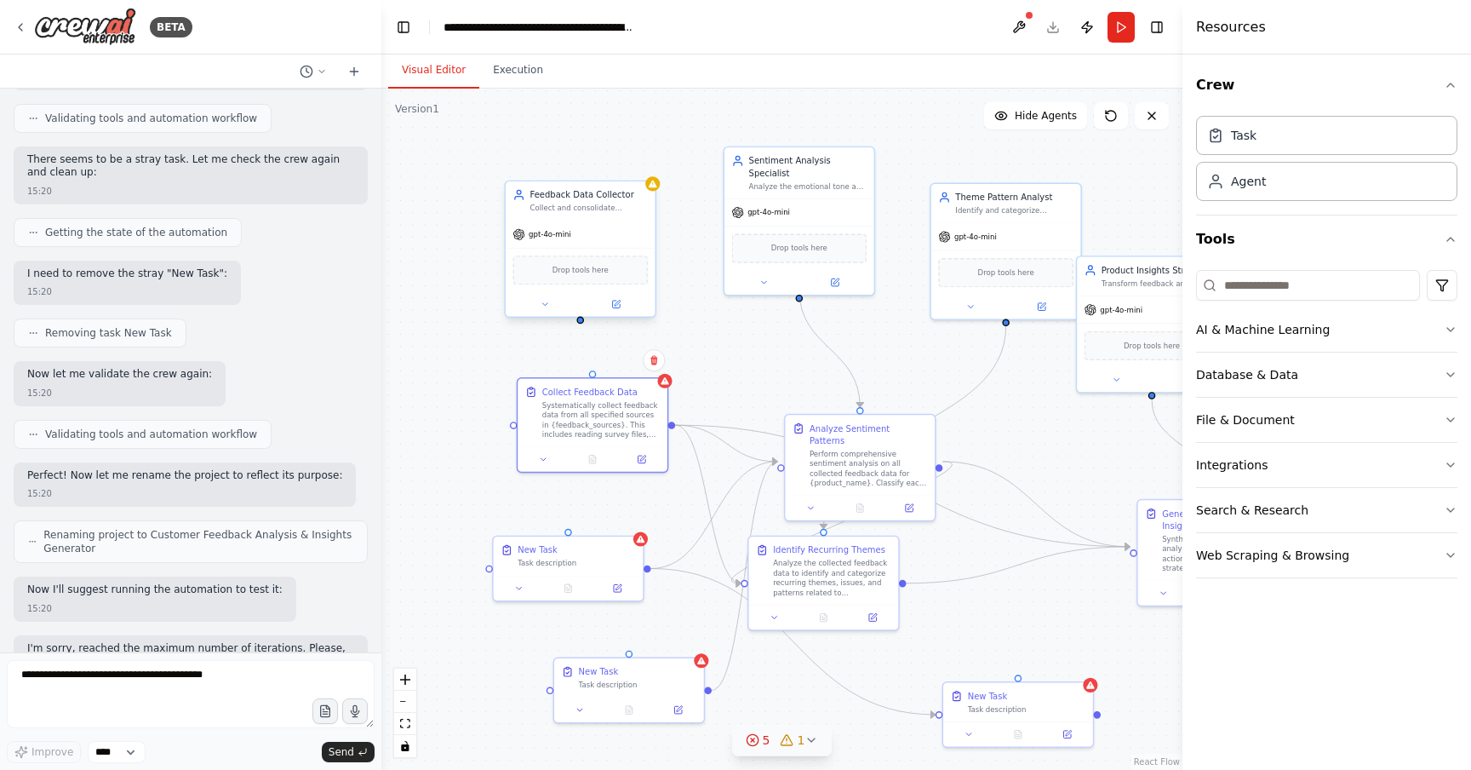
click at [603, 234] on div "gpt-4o-mini" at bounding box center [581, 234] width 150 height 26
click at [619, 303] on icon at bounding box center [615, 304] width 9 height 9
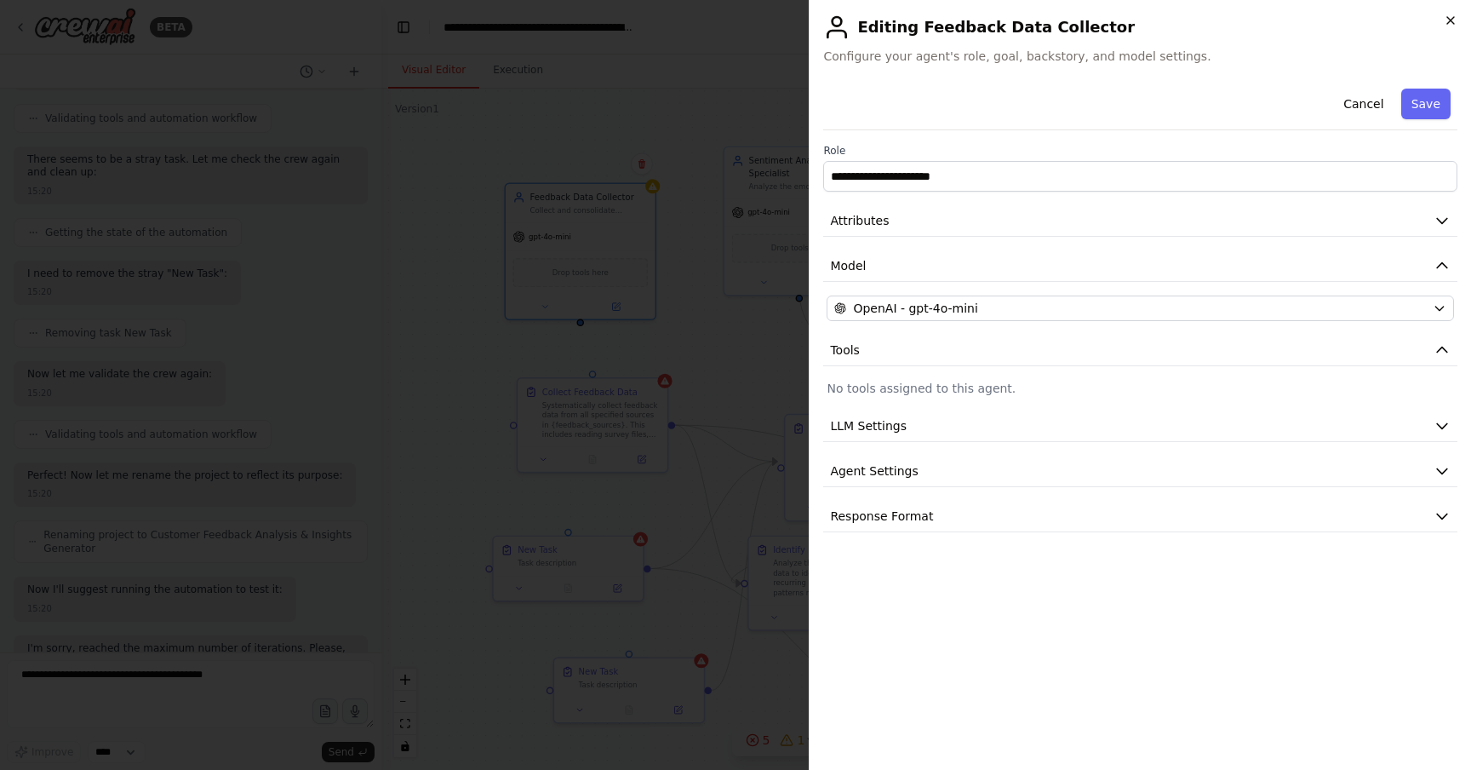
click at [1455, 21] on icon "button" at bounding box center [1451, 21] width 14 height 14
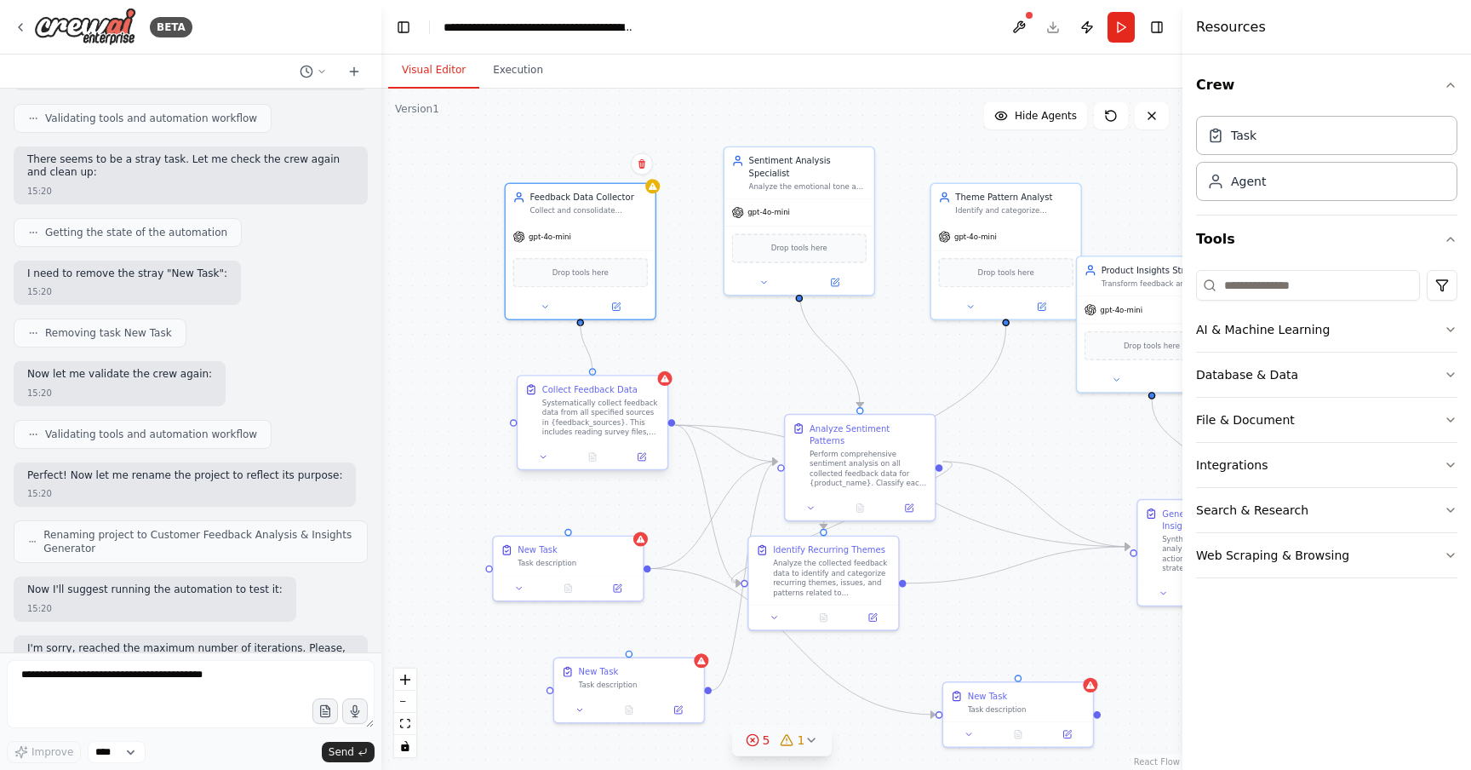
drag, startPoint x: 582, startPoint y: 321, endPoint x: 594, endPoint y: 380, distance: 59.9
click at [594, 380] on div "Feedback Data Collector Collect and consolidate feedback data from multiple sou…" at bounding box center [718, 438] width 572 height 486
drag, startPoint x: 582, startPoint y: 324, endPoint x: 571, endPoint y: 538, distance: 214.0
click at [571, 538] on div "Feedback Data Collector Collect and consolidate feedback data from multiple sou…" at bounding box center [718, 438] width 572 height 486
click at [640, 495] on div ".deletable-edge-delete-btn { width: 20px; height: 20px; border: 0px solid #ffff…" at bounding box center [781, 429] width 801 height 681
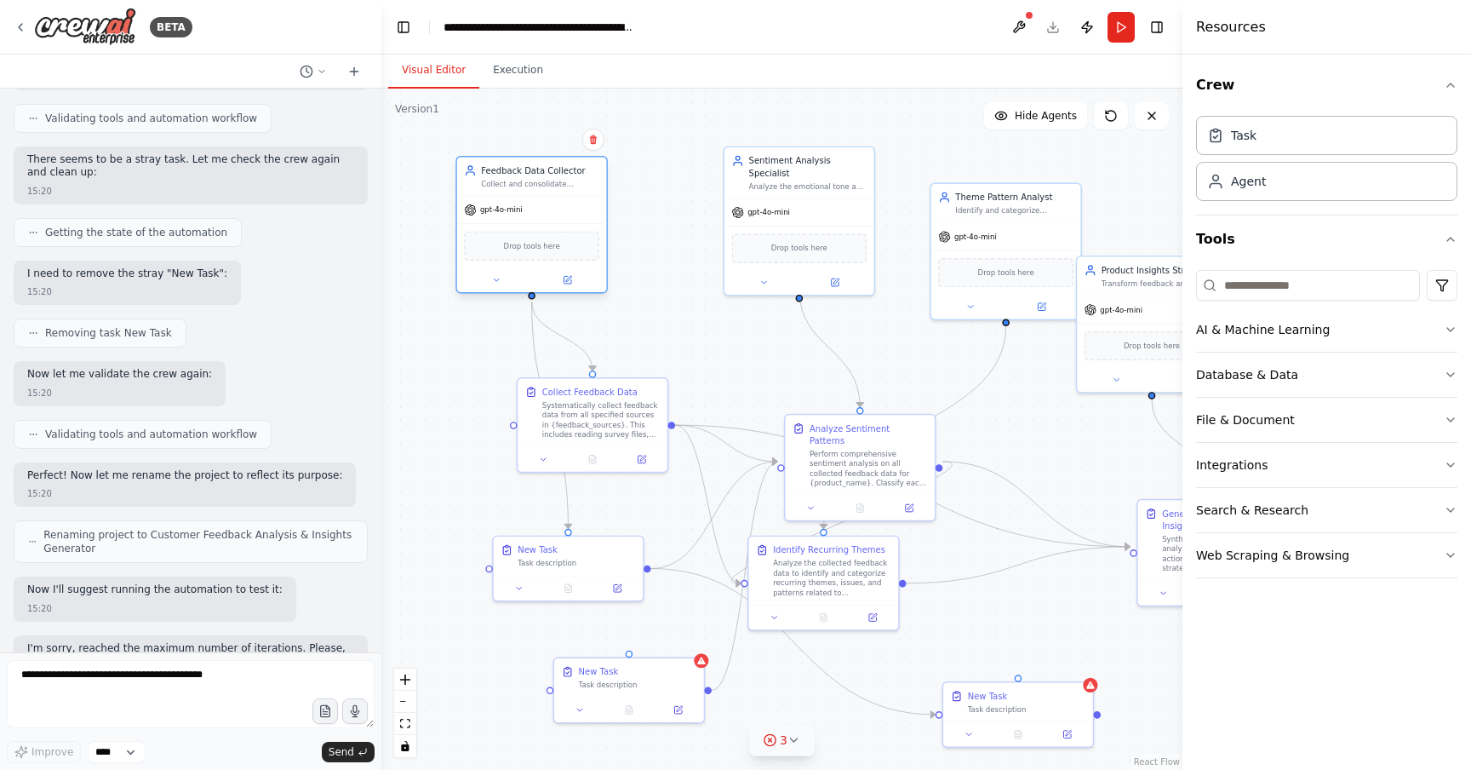
drag, startPoint x: 589, startPoint y: 227, endPoint x: 542, endPoint y: 202, distance: 53.3
click at [542, 202] on div "gpt-4o-mini" at bounding box center [532, 210] width 150 height 26
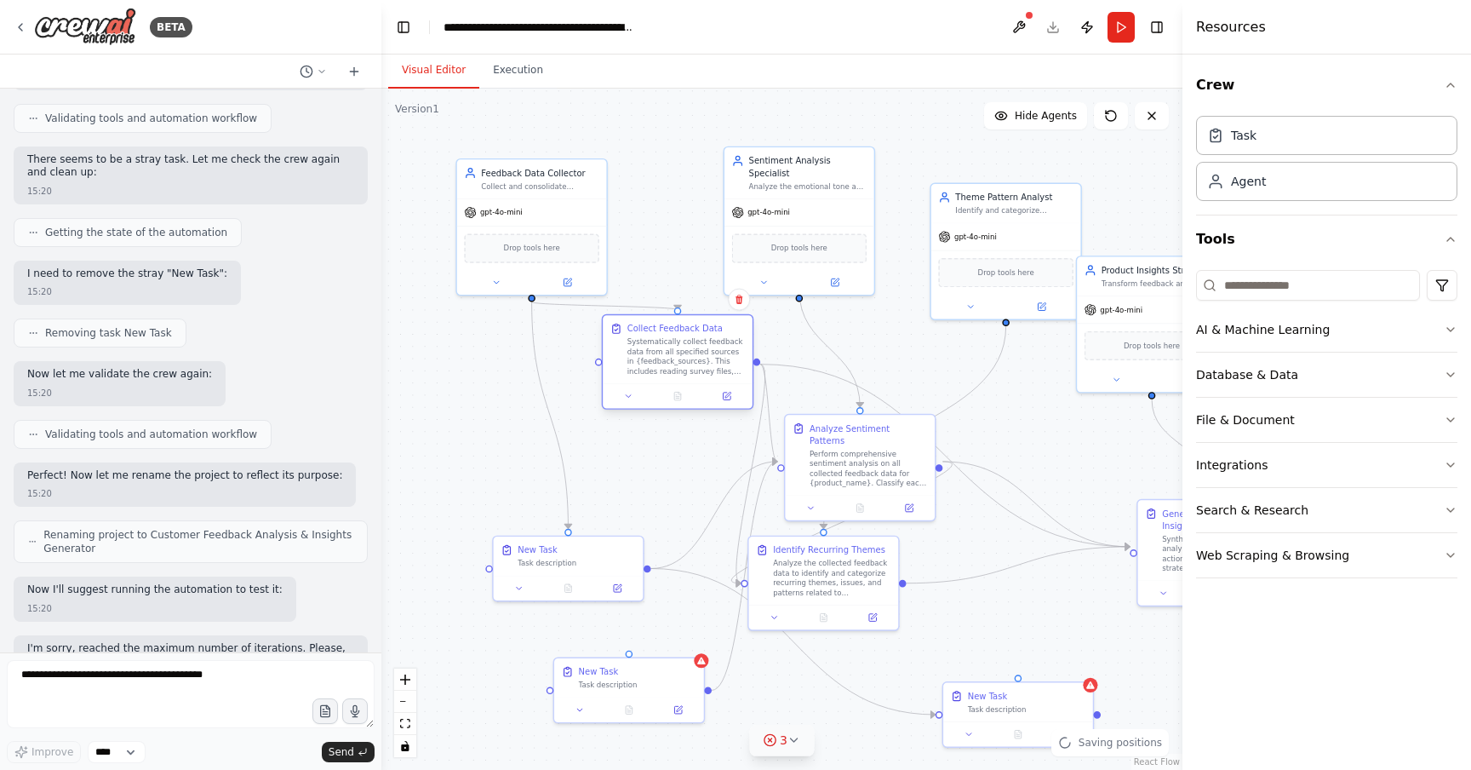
drag, startPoint x: 585, startPoint y: 432, endPoint x: 674, endPoint y: 375, distance: 106.1
click at [674, 375] on div "Systematically collect feedback data from all specified sources in {feedback_so…" at bounding box center [687, 356] width 118 height 39
click at [578, 413] on div ".deletable-edge-delete-btn { width: 20px; height: 20px; border: 0px solid #ffff…" at bounding box center [781, 429] width 801 height 681
drag, startPoint x: 534, startPoint y: 296, endPoint x: 566, endPoint y: 532, distance: 238.1
click at [566, 532] on div "Feedback Data Collector Collect and consolidate feedback data from multiple sou…" at bounding box center [718, 438] width 572 height 486
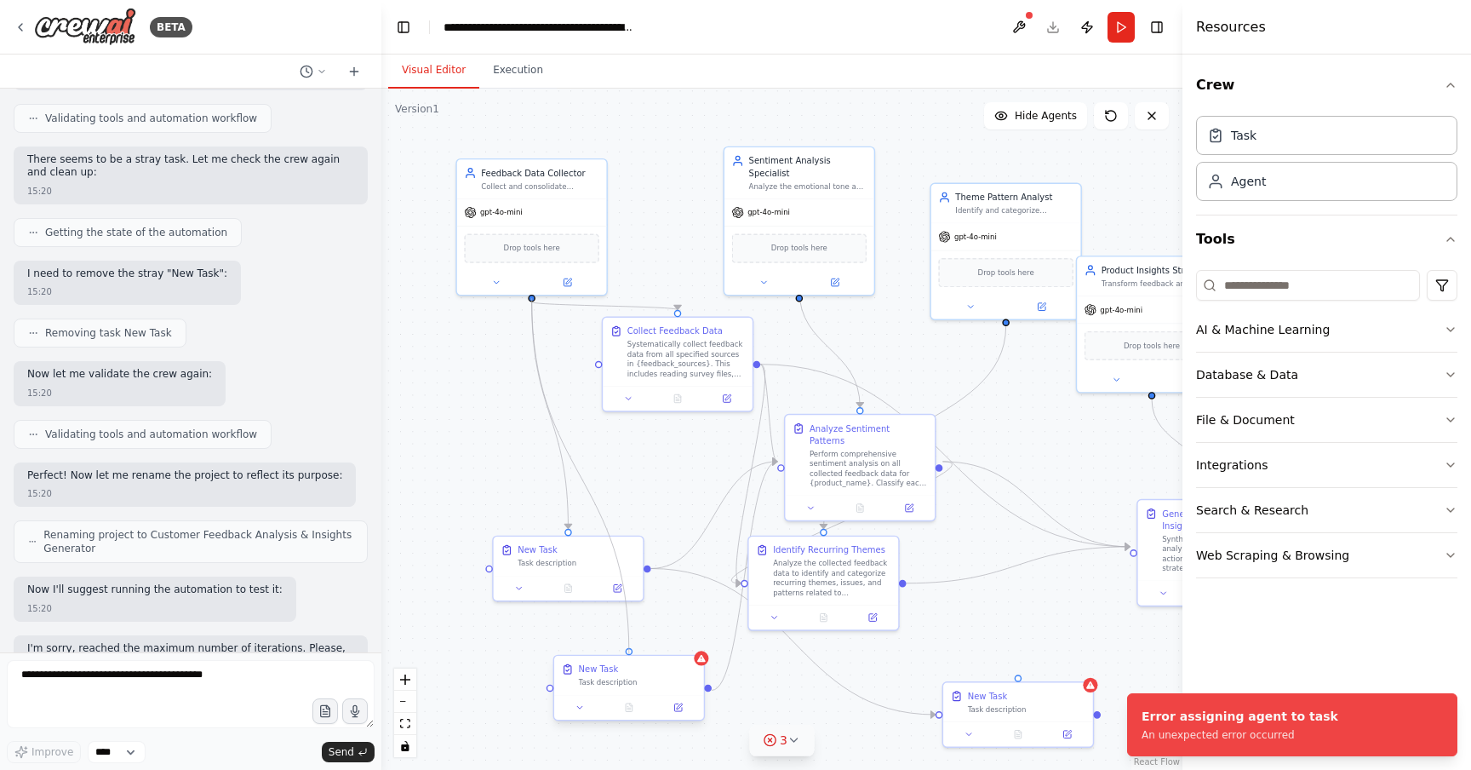
drag, startPoint x: 534, startPoint y: 294, endPoint x: 631, endPoint y: 651, distance: 370.6
click at [632, 651] on div ".deletable-edge-delete-btn { width: 20px; height: 20px; border: 0px solid #ffff…" at bounding box center [781, 429] width 801 height 681
click at [693, 462] on div ".deletable-edge-delete-btn { width: 20px; height: 20px; border: 0px solid #ffff…" at bounding box center [781, 429] width 801 height 681
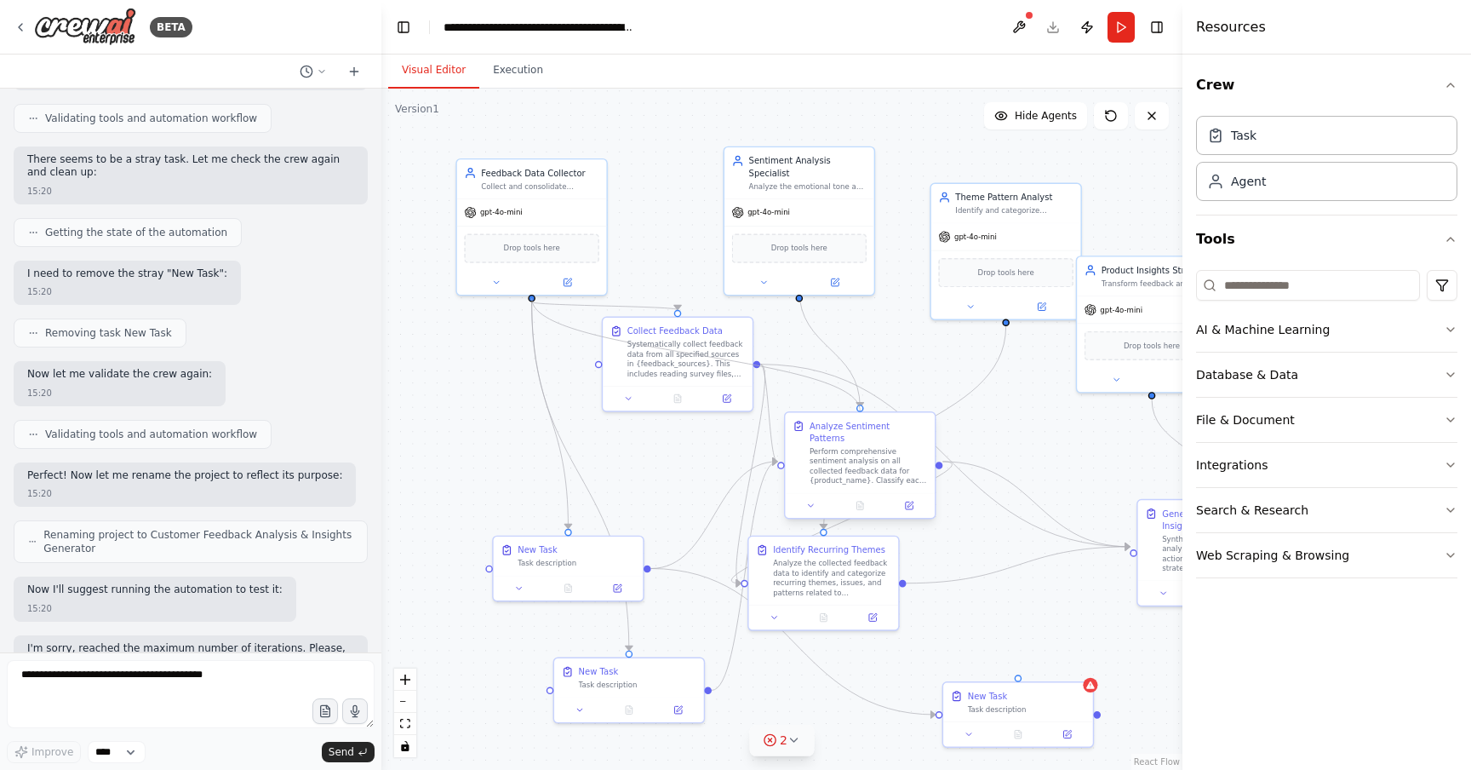
drag, startPoint x: 532, startPoint y: 296, endPoint x: 857, endPoint y: 407, distance: 343.6
click at [857, 407] on div "Feedback Data Collector Collect and consolidate feedback data from multiple sou…" at bounding box center [718, 438] width 572 height 486
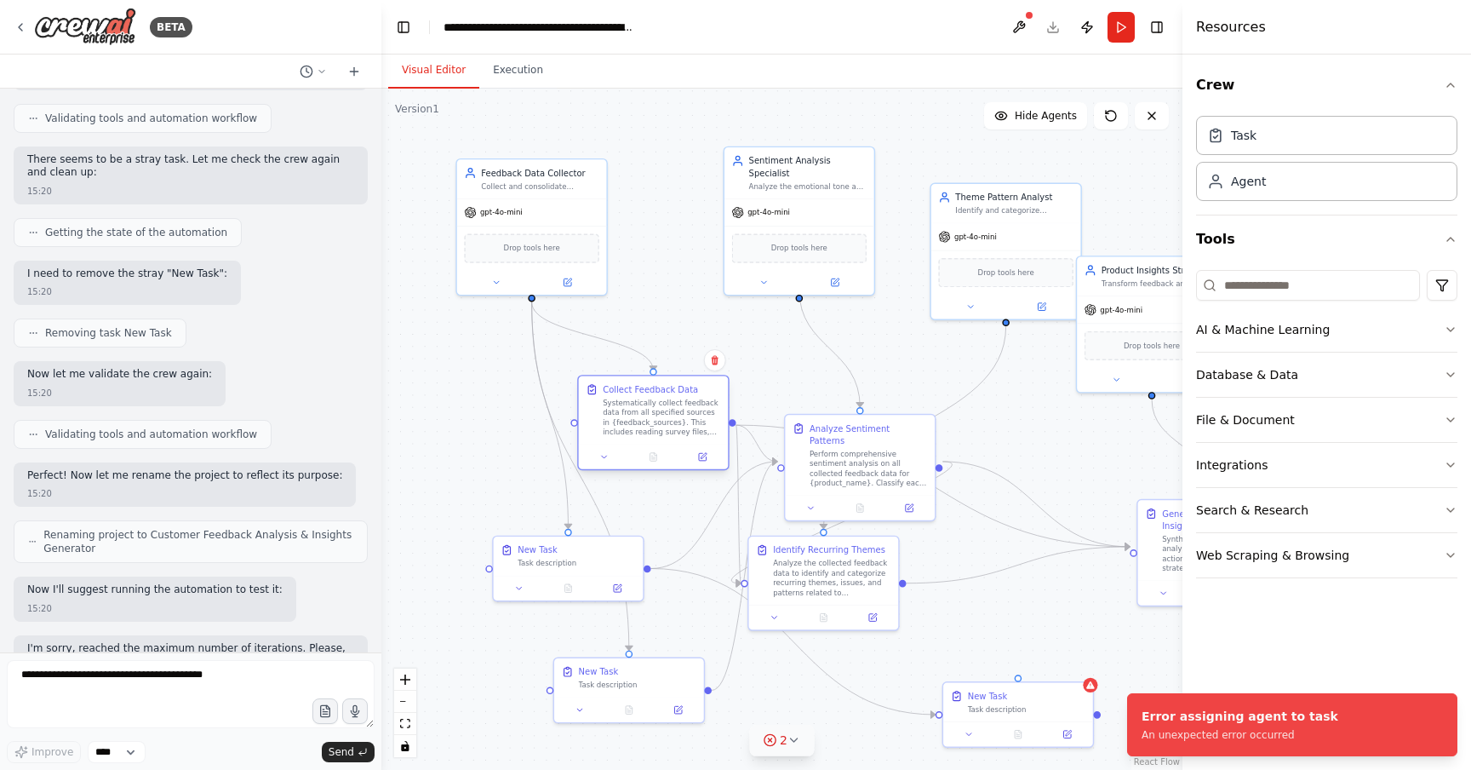
drag, startPoint x: 701, startPoint y: 361, endPoint x: 680, endPoint y: 426, distance: 67.9
click at [680, 426] on div "Systematically collect feedback data from all specified sources in {feedback_so…" at bounding box center [662, 417] width 118 height 39
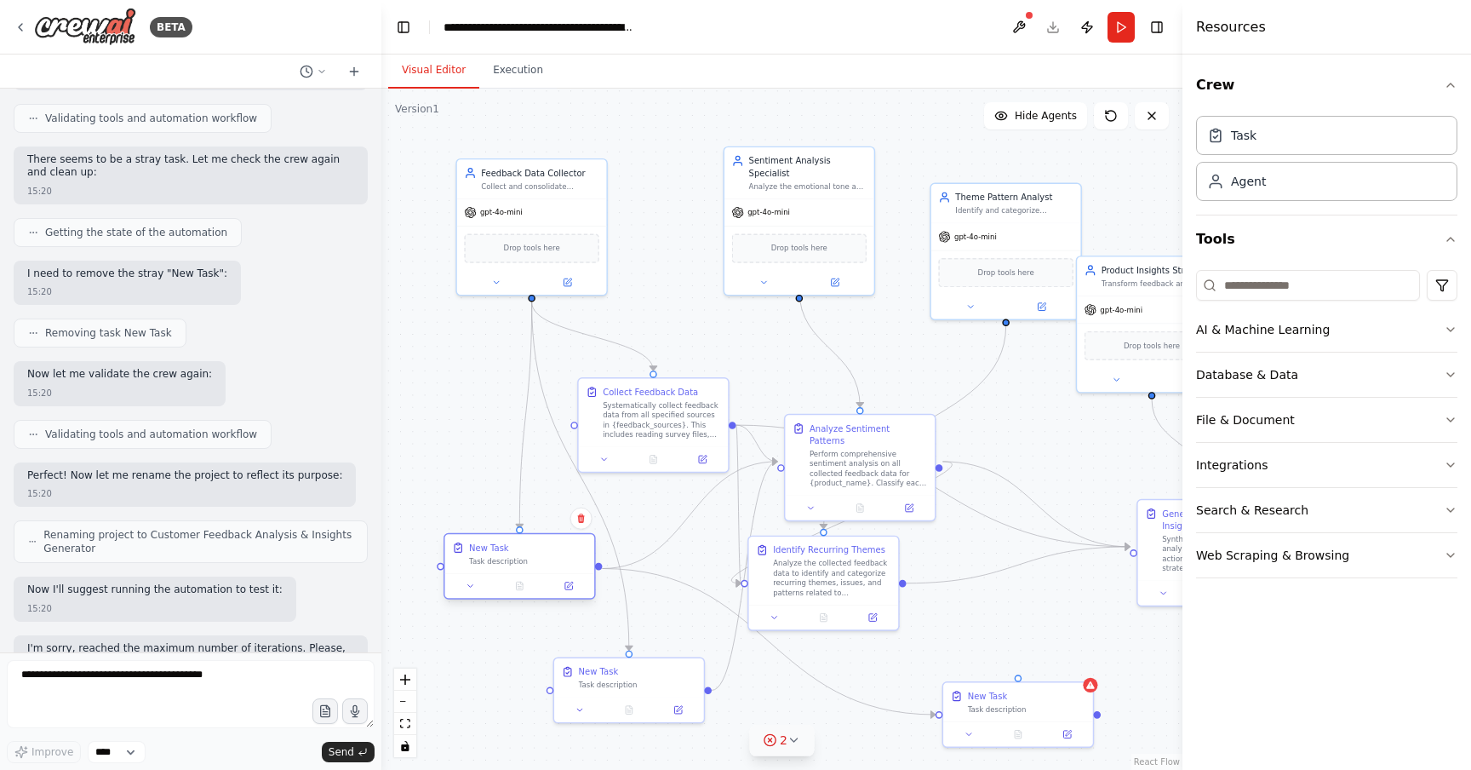
drag, startPoint x: 595, startPoint y: 569, endPoint x: 549, endPoint y: 569, distance: 46.0
click at [549, 569] on div "New Task Task description" at bounding box center [520, 553] width 150 height 39
drag, startPoint x: 536, startPoint y: 435, endPoint x: 512, endPoint y: 450, distance: 27.9
drag, startPoint x: 531, startPoint y: 295, endPoint x: 500, endPoint y: 406, distance: 115.1
click at [500, 406] on div ".deletable-edge-delete-btn { width: 20px; height: 20px; border: 0px solid #ffff…" at bounding box center [781, 429] width 801 height 681
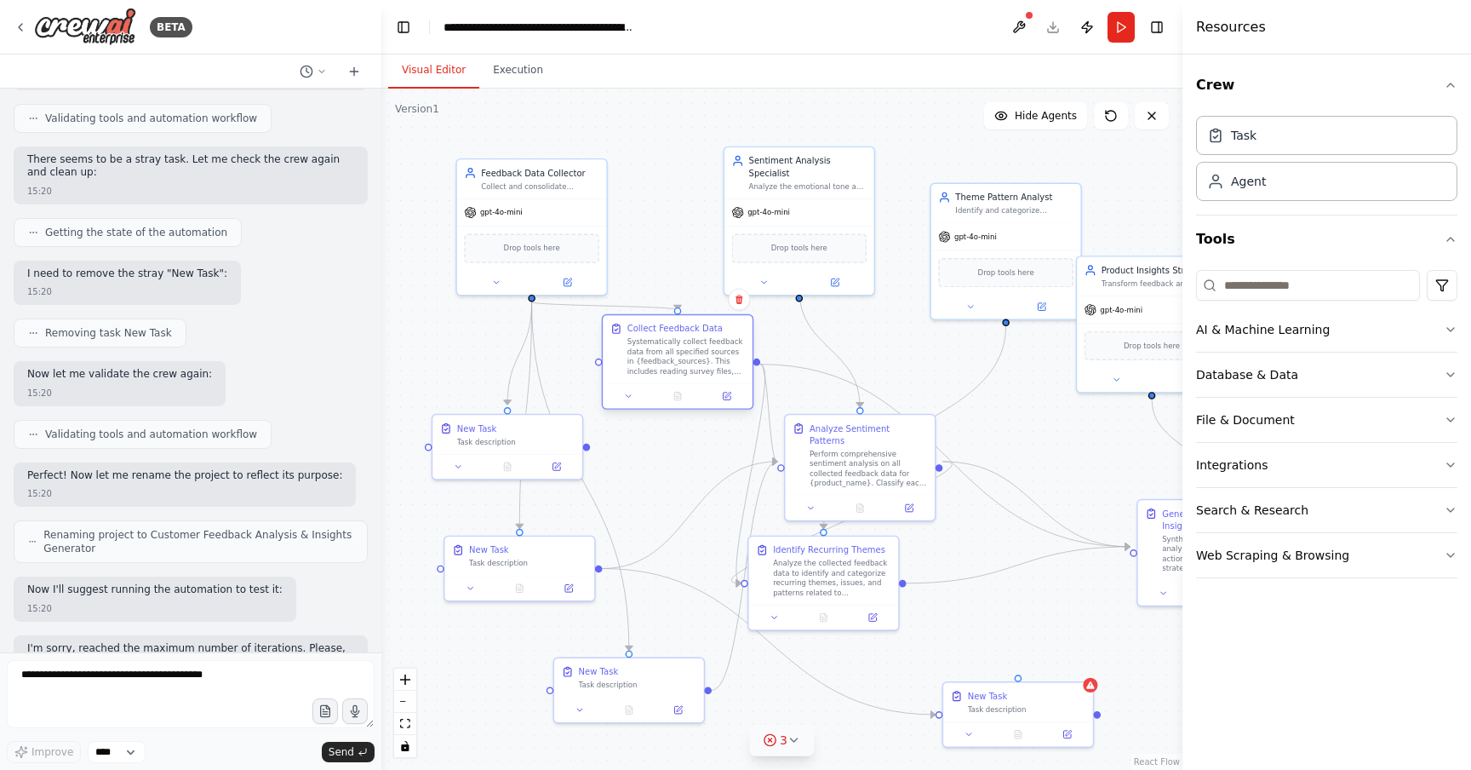
drag, startPoint x: 664, startPoint y: 406, endPoint x: 692, endPoint y: 350, distance: 62.8
click at [692, 350] on div "Systematically collect feedback data from all specified sources in {feedback_so…" at bounding box center [687, 356] width 118 height 39
drag, startPoint x: 571, startPoint y: 225, endPoint x: 571, endPoint y: 197, distance: 28.1
click at [571, 197] on div "gpt-4o-mini Drop tools here" at bounding box center [532, 244] width 150 height 96
click at [655, 195] on div ".deletable-edge-delete-btn { width: 20px; height: 20px; border: 0px solid #ffff…" at bounding box center [781, 429] width 801 height 681
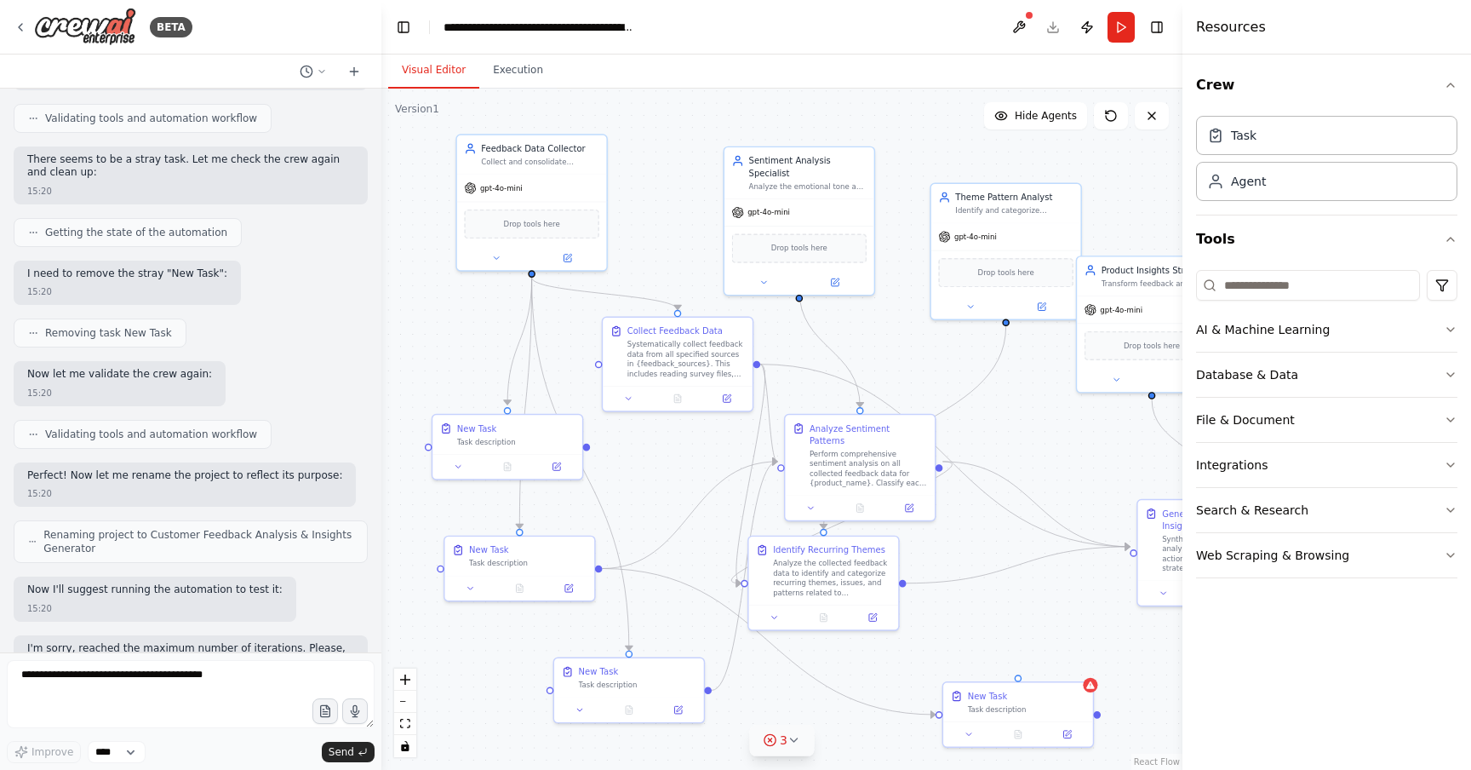
click at [699, 85] on div "Visual Editor Execution" at bounding box center [781, 71] width 801 height 34
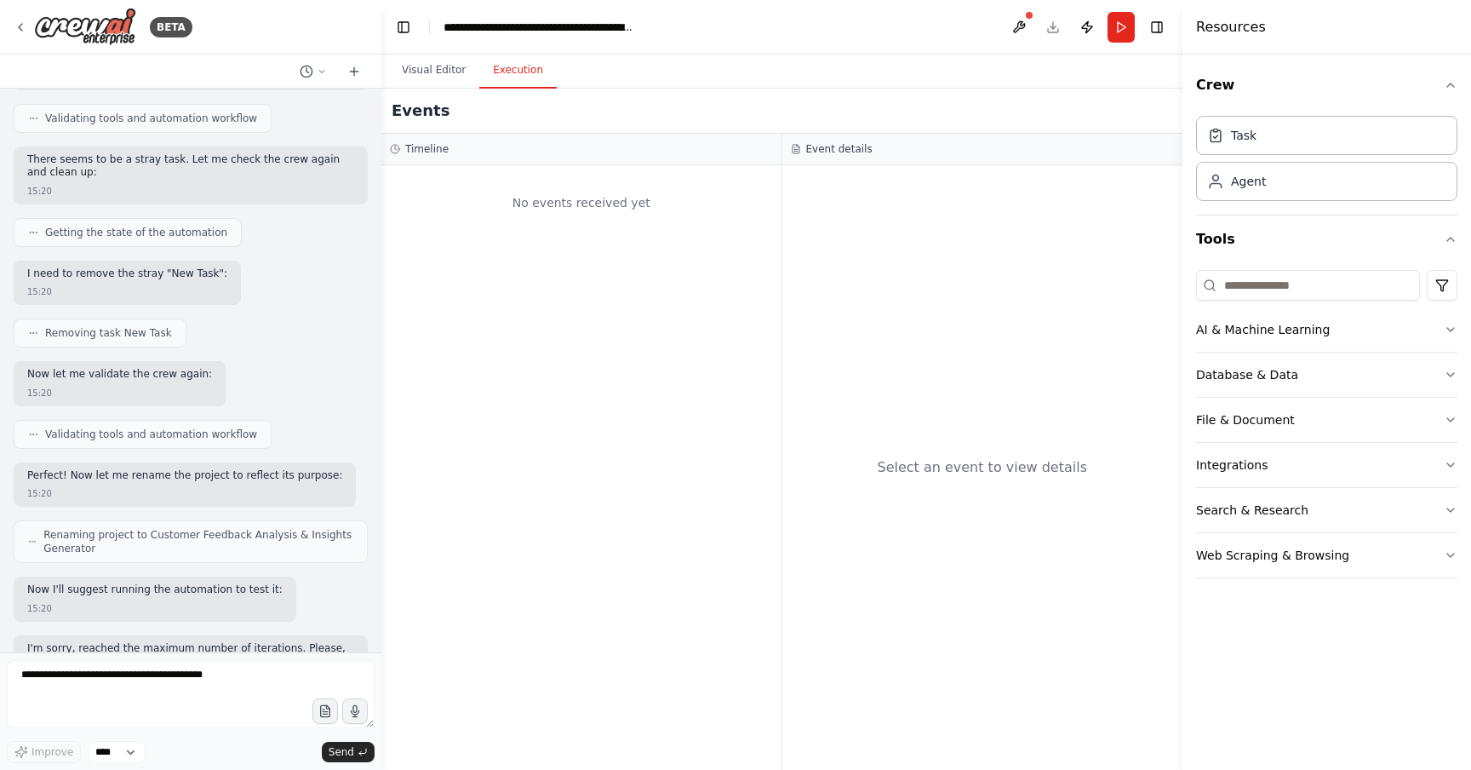
click at [537, 70] on button "Execution" at bounding box center [517, 71] width 77 height 36
drag, startPoint x: 434, startPoint y: 151, endPoint x: 399, endPoint y: 152, distance: 34.9
click at [398, 151] on div "Timeline" at bounding box center [581, 149] width 383 height 14
click at [494, 152] on div "Timeline" at bounding box center [581, 149] width 383 height 14
drag, startPoint x: 469, startPoint y: 138, endPoint x: 391, endPoint y: 147, distance: 78.9
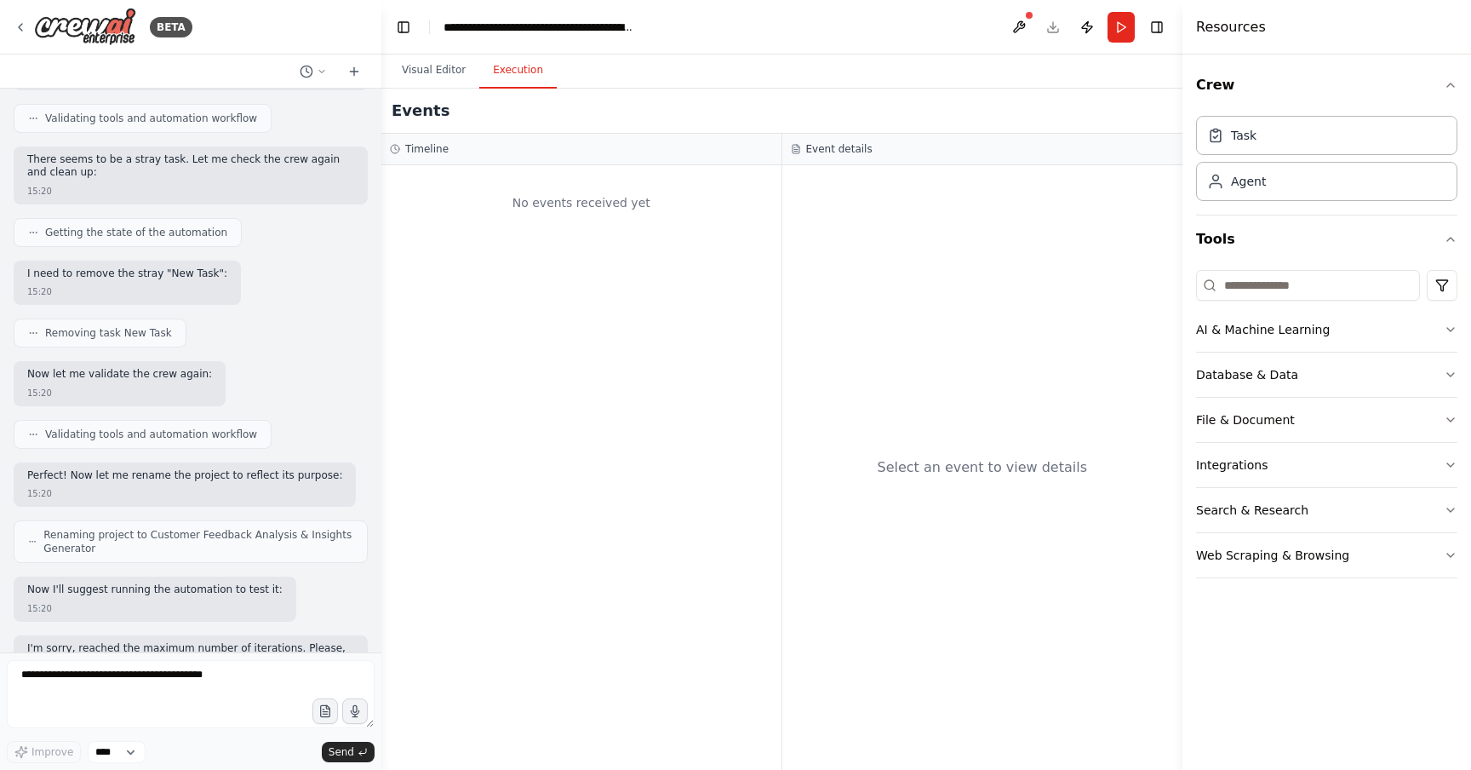
click at [391, 147] on div "Timeline" at bounding box center [581, 150] width 400 height 32
drag, startPoint x: 423, startPoint y: 154, endPoint x: 493, endPoint y: 153, distance: 69.8
click at [493, 153] on div "Timeline" at bounding box center [581, 149] width 383 height 14
click at [460, 148] on div "Timeline" at bounding box center [581, 149] width 383 height 14
click at [435, 152] on h3 "Timeline" at bounding box center [426, 149] width 43 height 14
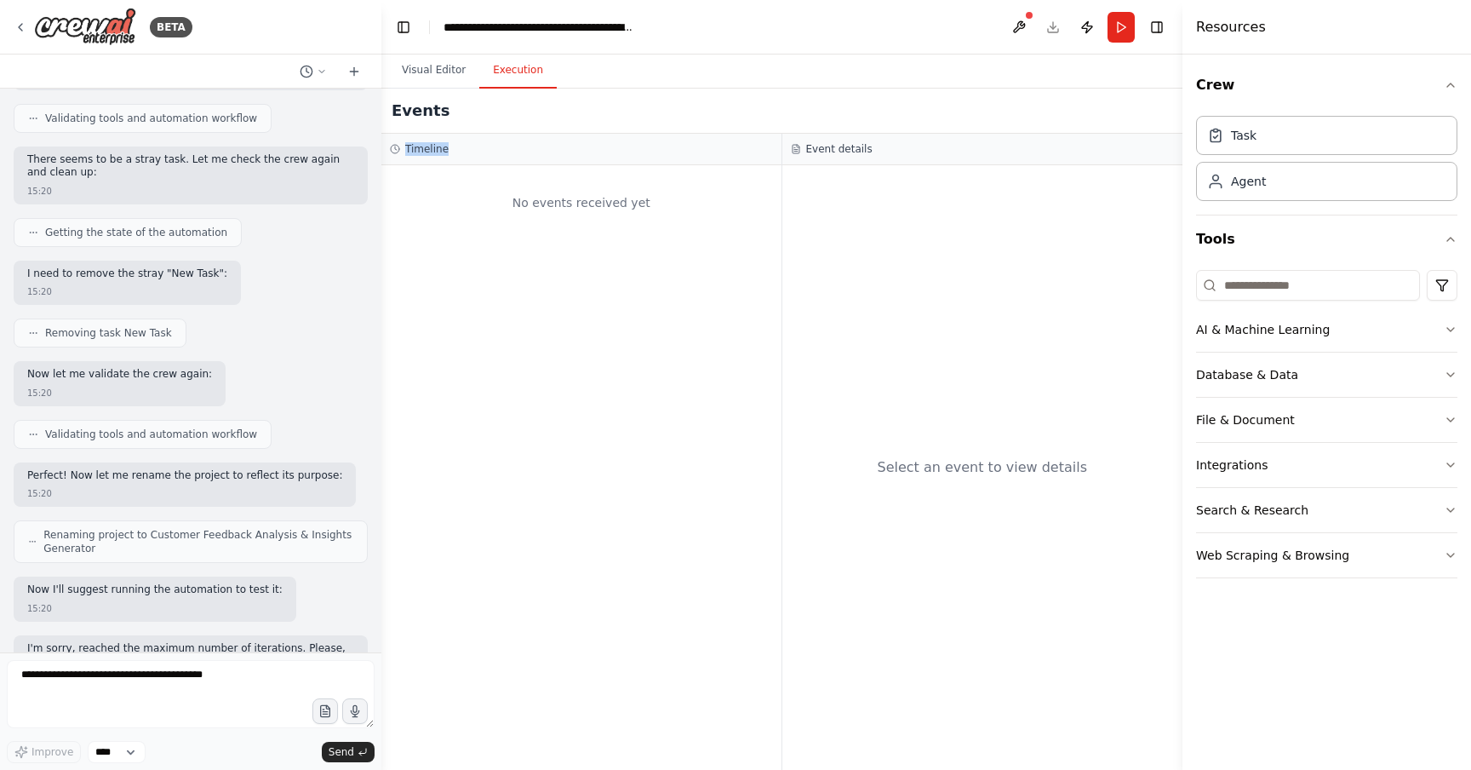
click at [435, 152] on h3 "Timeline" at bounding box center [426, 149] width 43 height 14
click at [585, 161] on div "Timeline" at bounding box center [581, 150] width 400 height 32
click at [455, 76] on button "Visual Editor" at bounding box center [433, 71] width 91 height 36
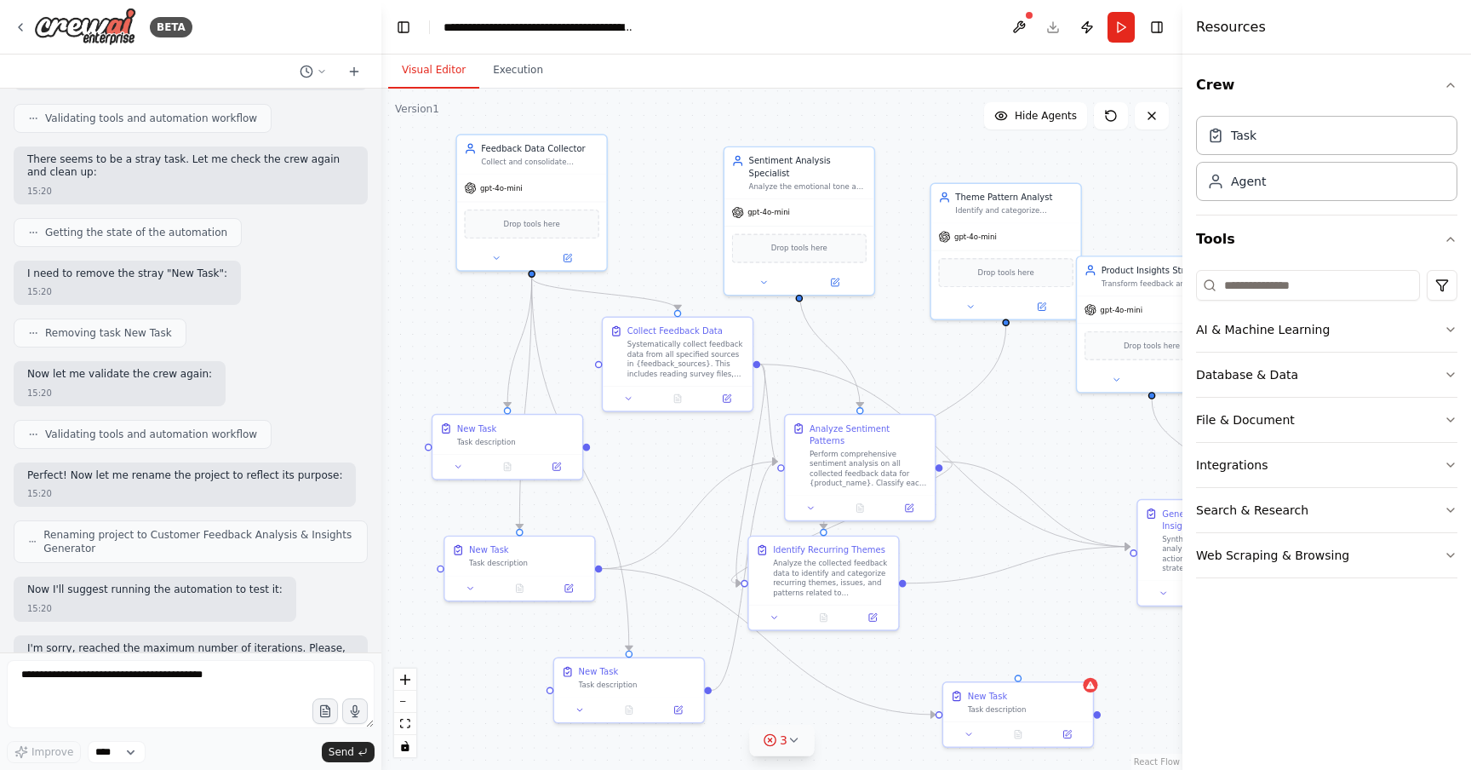
click at [985, 106] on div ".deletable-edge-delete-btn { width: 20px; height: 20px; border: 0px solid #ffff…" at bounding box center [781, 429] width 801 height 681
click at [1031, 117] on span "Hide Agents" at bounding box center [1046, 116] width 62 height 14
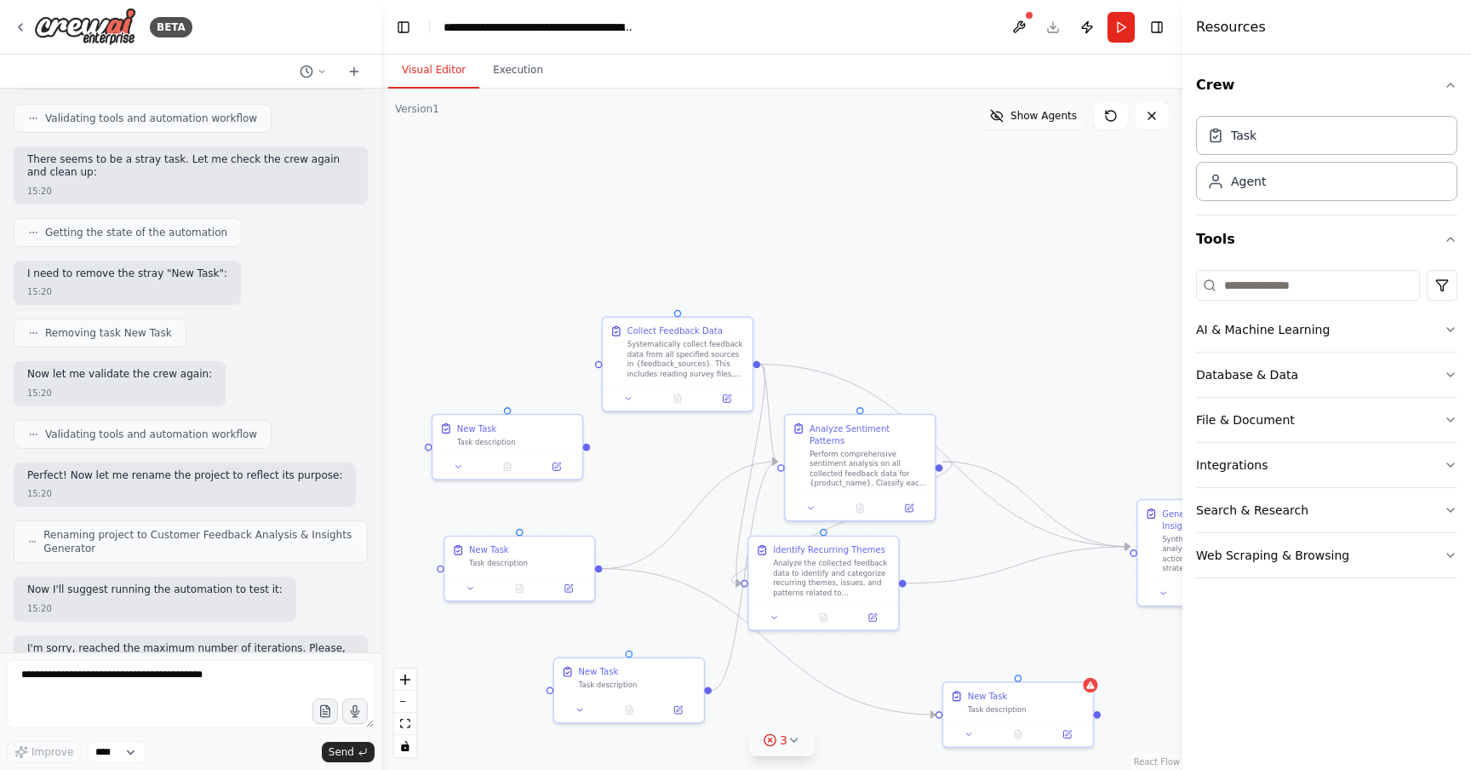
click at [1044, 115] on span "Show Agents" at bounding box center [1044, 116] width 66 height 14
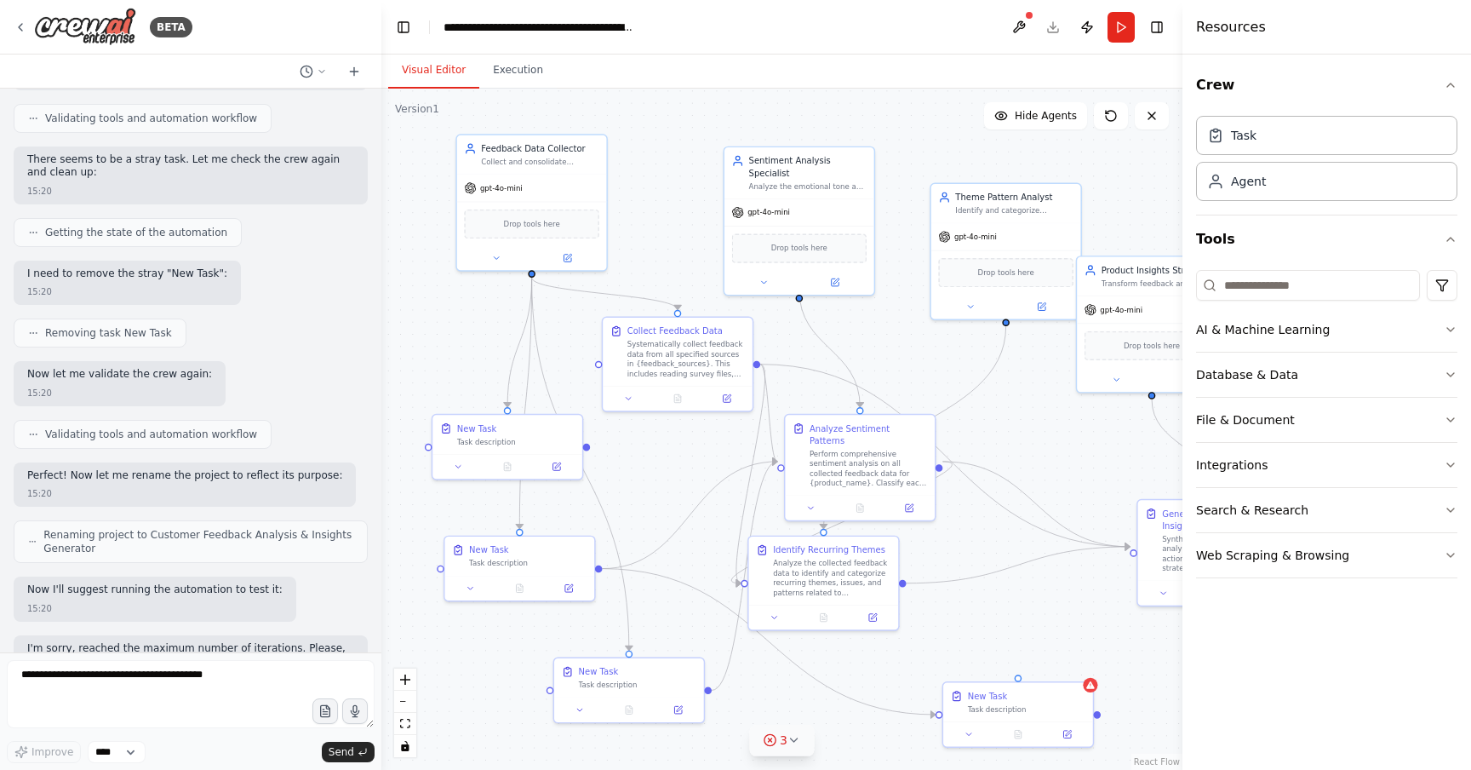
click at [676, 467] on div ".deletable-edge-delete-btn { width: 20px; height: 20px; border: 0px solid #ffff…" at bounding box center [781, 429] width 801 height 681
drag, startPoint x: 547, startPoint y: 430, endPoint x: 552, endPoint y: 443, distance: 13.8
click at [552, 443] on div "New Task" at bounding box center [516, 438] width 118 height 12
click at [659, 235] on div ".deletable-edge-delete-btn { width: 20px; height: 20px; border: 0px solid #ffff…" at bounding box center [781, 429] width 801 height 681
click at [1113, 29] on button "Run" at bounding box center [1121, 27] width 27 height 31
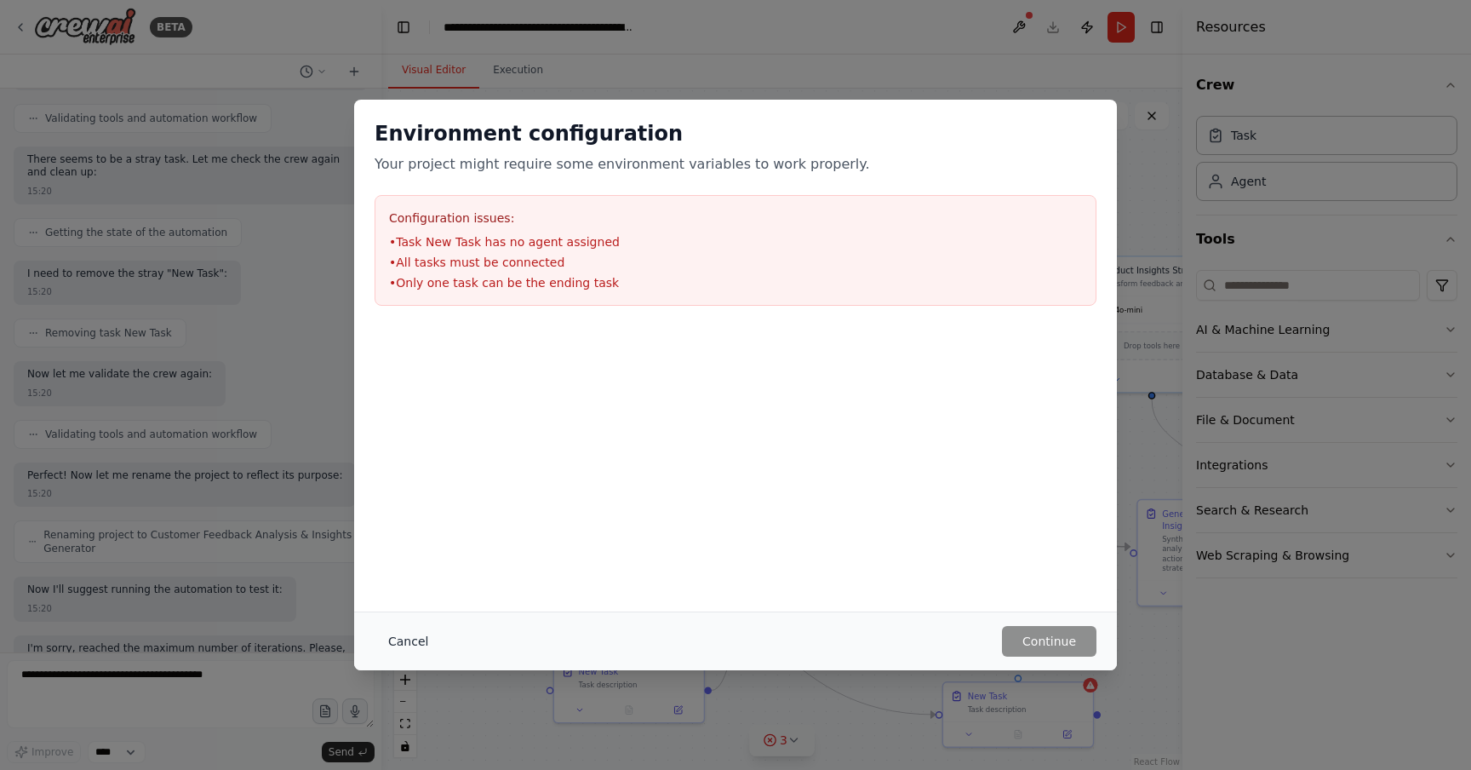
click at [412, 642] on button "Cancel" at bounding box center [408, 641] width 67 height 31
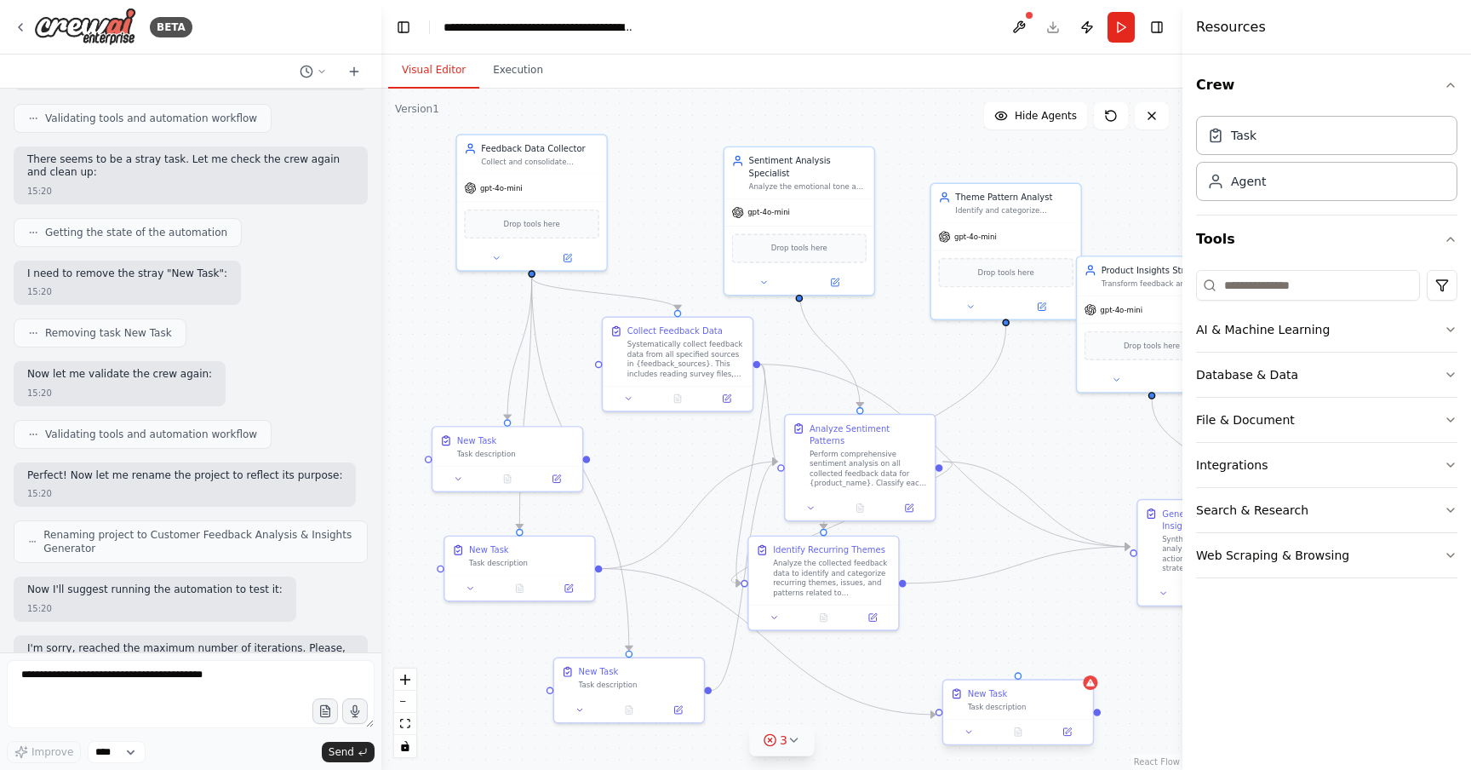
click at [1014, 705] on div "Task description" at bounding box center [1027, 706] width 118 height 9
click at [1080, 662] on icon at bounding box center [1079, 664] width 7 height 9
click at [1042, 664] on button "Confirm" at bounding box center [1031, 664] width 60 height 20
click at [794, 740] on icon at bounding box center [795, 740] width 14 height 14
click at [857, 662] on icon at bounding box center [858, 663] width 14 height 14
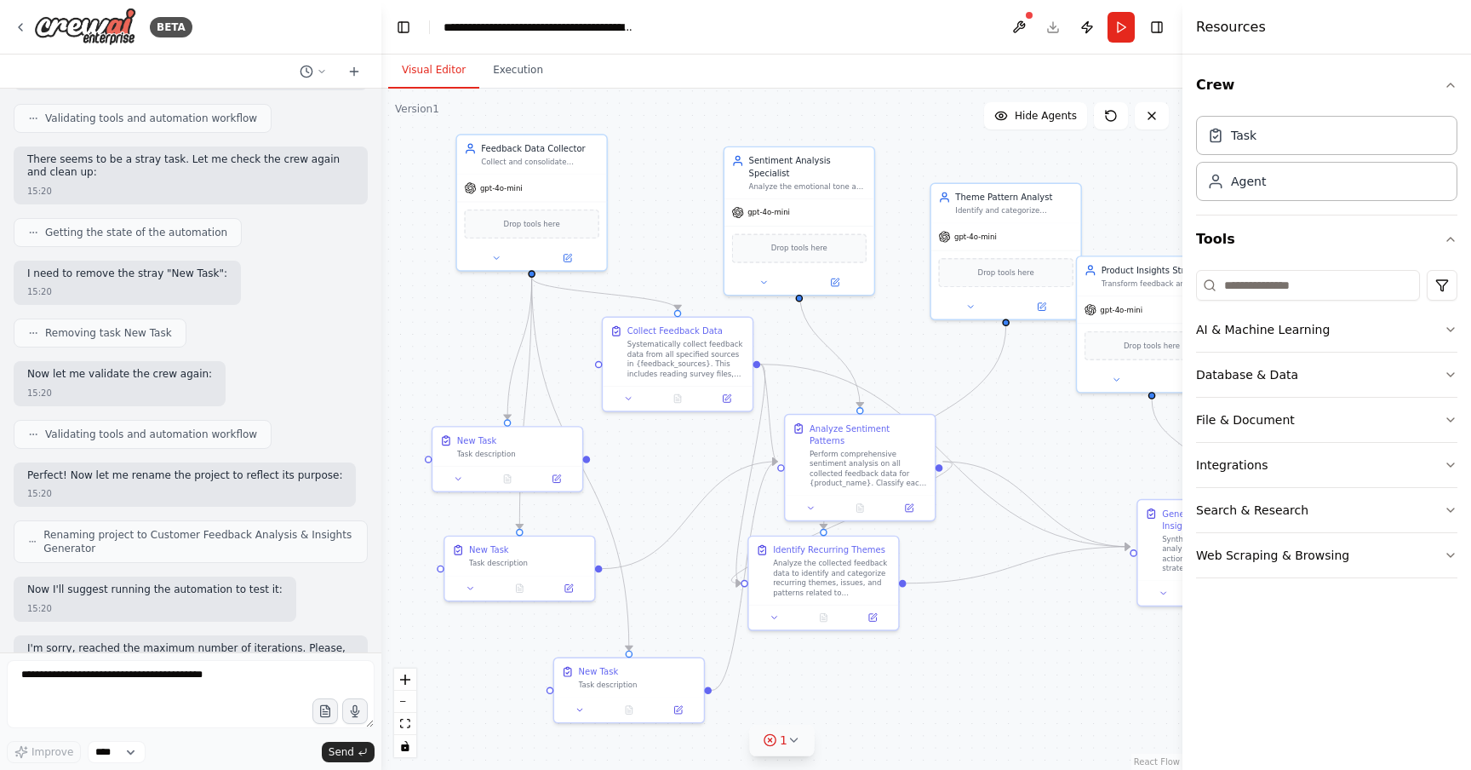
click at [992, 613] on div ".deletable-edge-delete-btn { width: 20px; height: 20px; border: 0px solid #ffff…" at bounding box center [781, 429] width 801 height 681
click at [1116, 15] on button "Run" at bounding box center [1121, 27] width 27 height 31
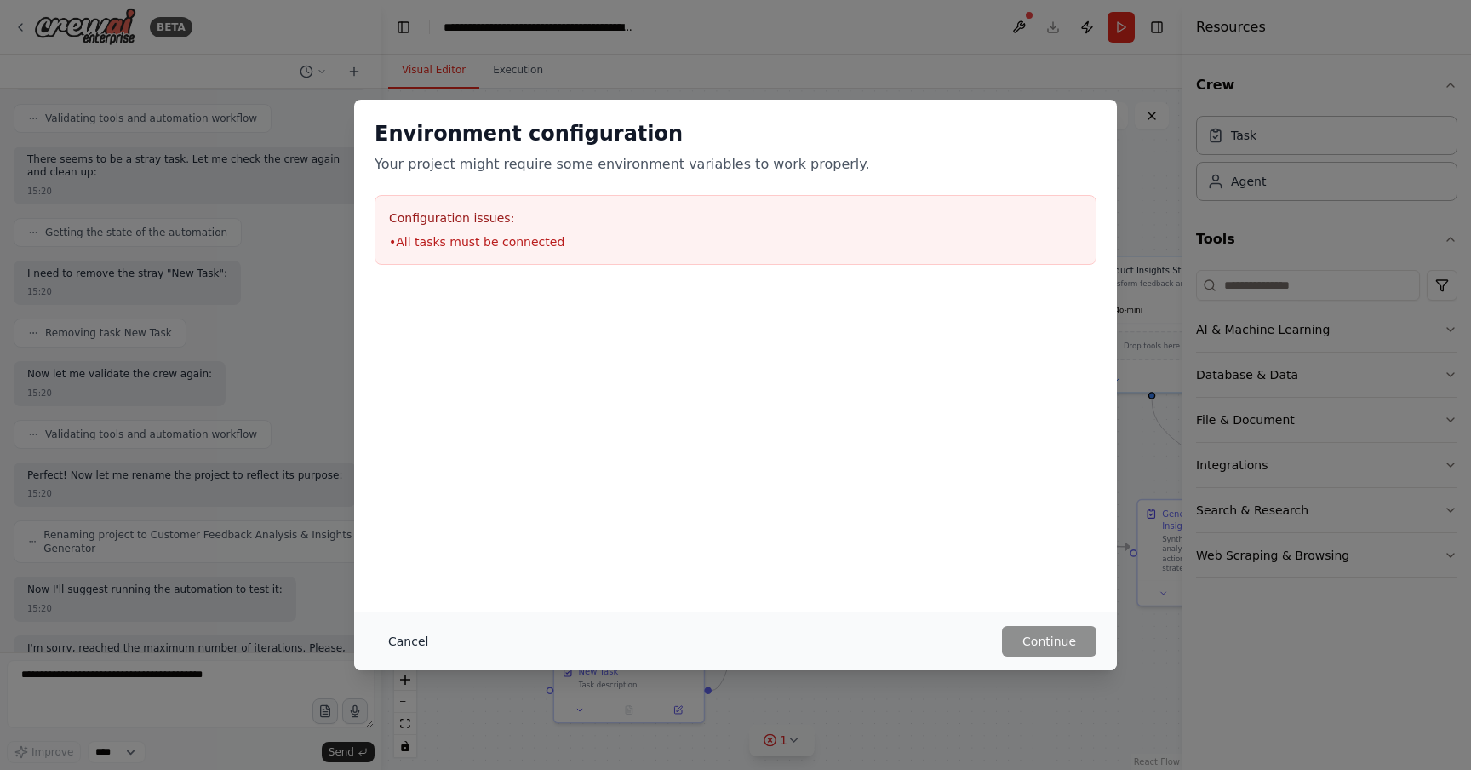
click at [407, 640] on button "Cancel" at bounding box center [408, 641] width 67 height 31
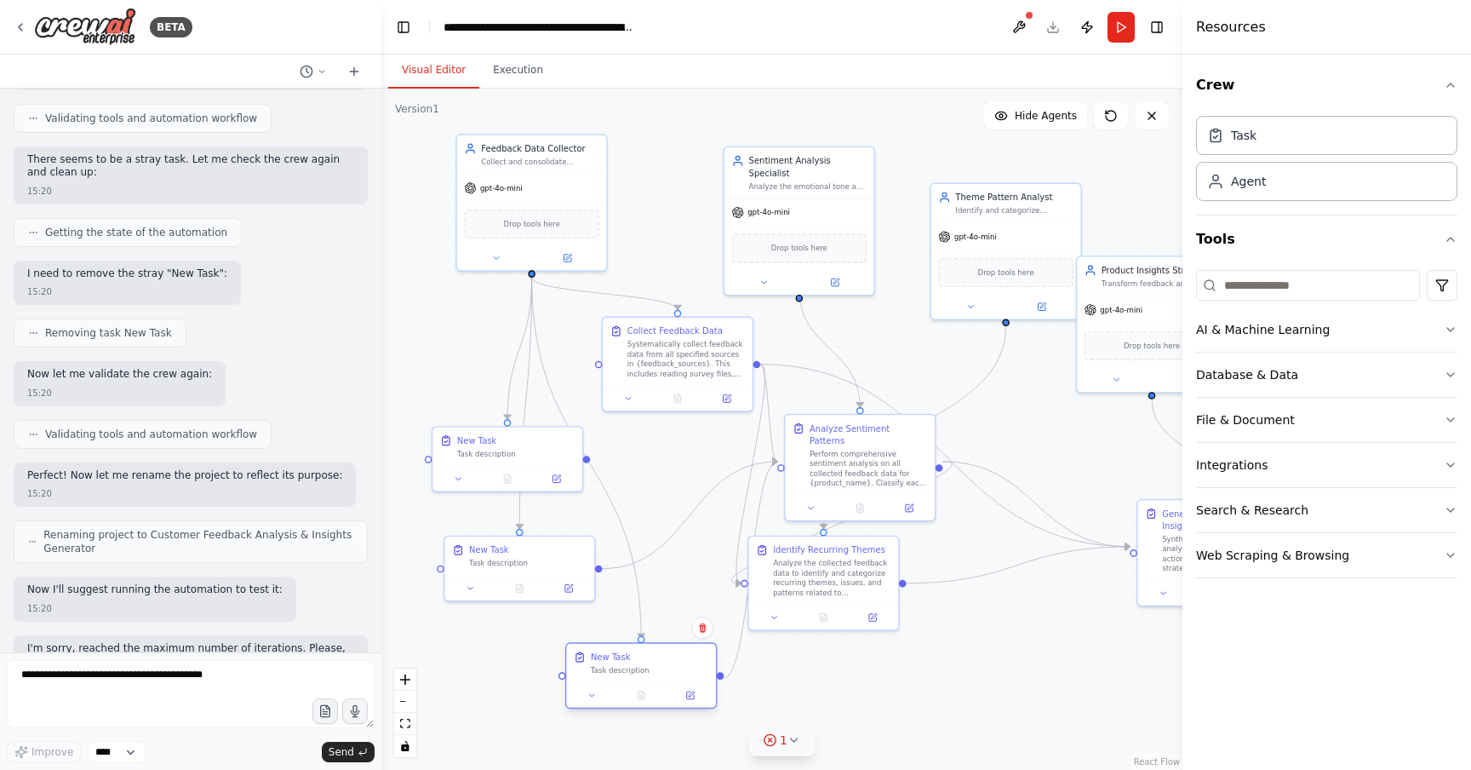
drag, startPoint x: 653, startPoint y: 698, endPoint x: 664, endPoint y: 681, distance: 20.3
click at [664, 681] on div "New Task Task description" at bounding box center [641, 675] width 152 height 66
click at [1121, 18] on button "Run" at bounding box center [1121, 27] width 27 height 31
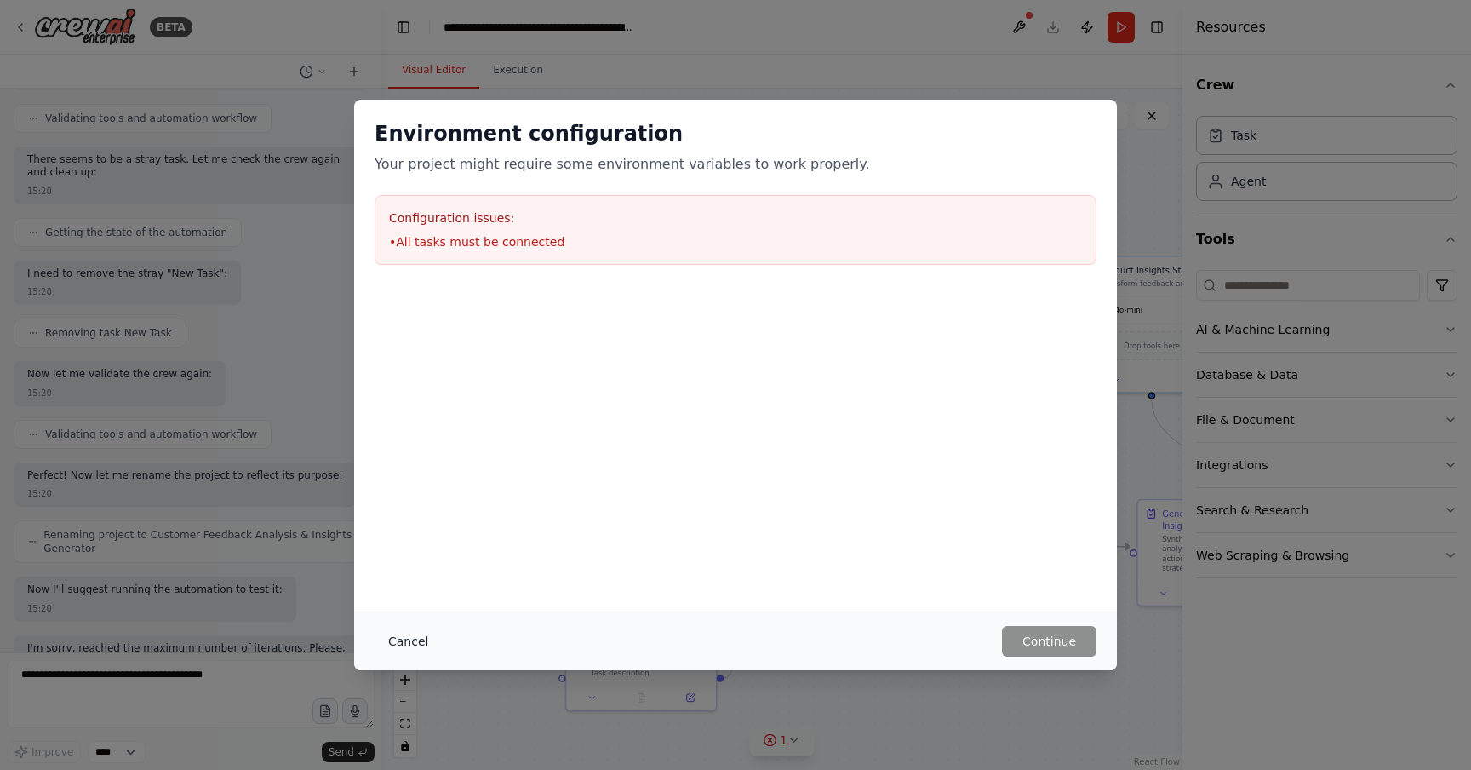
click at [416, 630] on button "Cancel" at bounding box center [408, 641] width 67 height 31
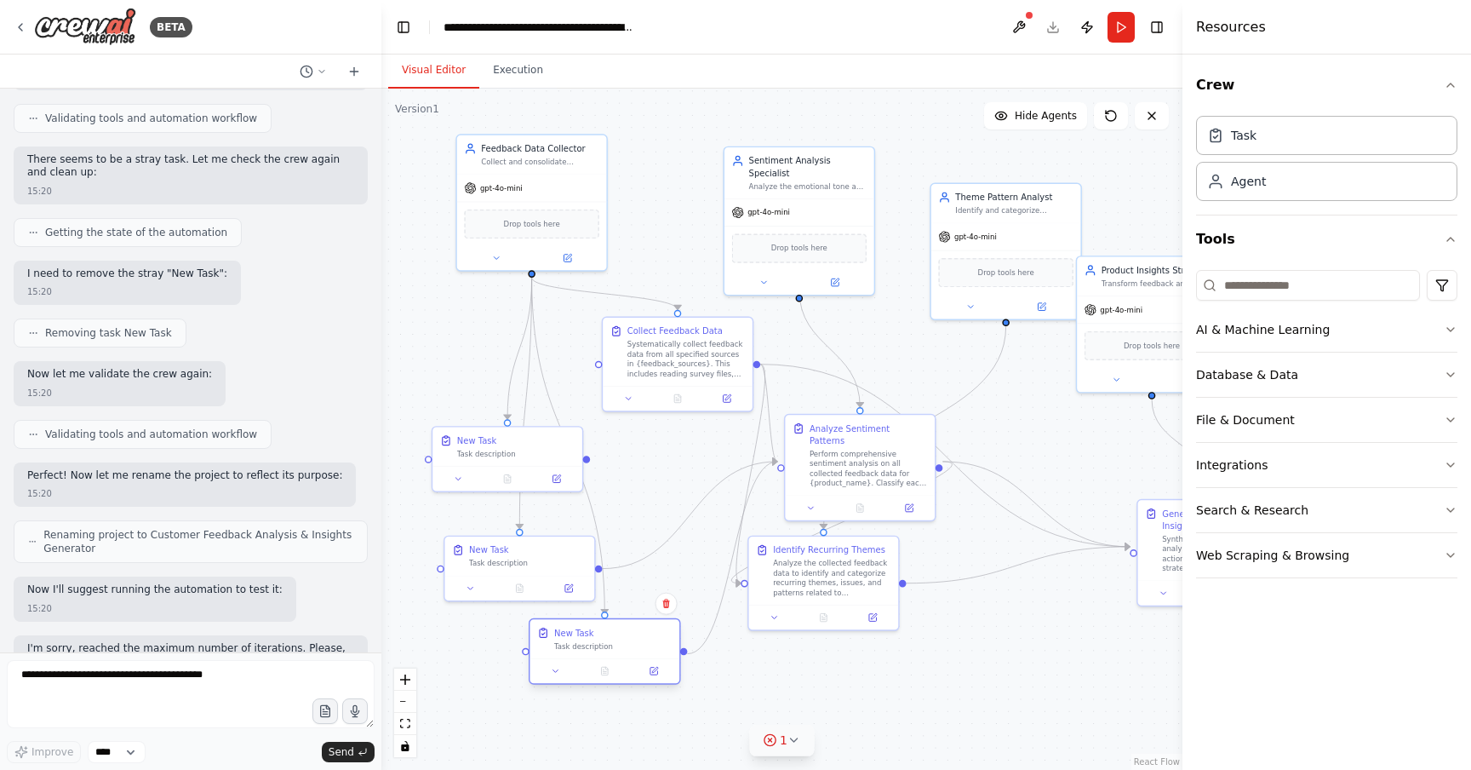
drag, startPoint x: 632, startPoint y: 678, endPoint x: 595, endPoint y: 655, distance: 43.2
click at [595, 655] on div "New Task Task description" at bounding box center [605, 638] width 150 height 39
click at [611, 645] on div "Task description" at bounding box center [613, 645] width 118 height 9
click at [669, 600] on icon at bounding box center [665, 603] width 7 height 9
click at [629, 603] on button "Confirm" at bounding box center [618, 603] width 60 height 20
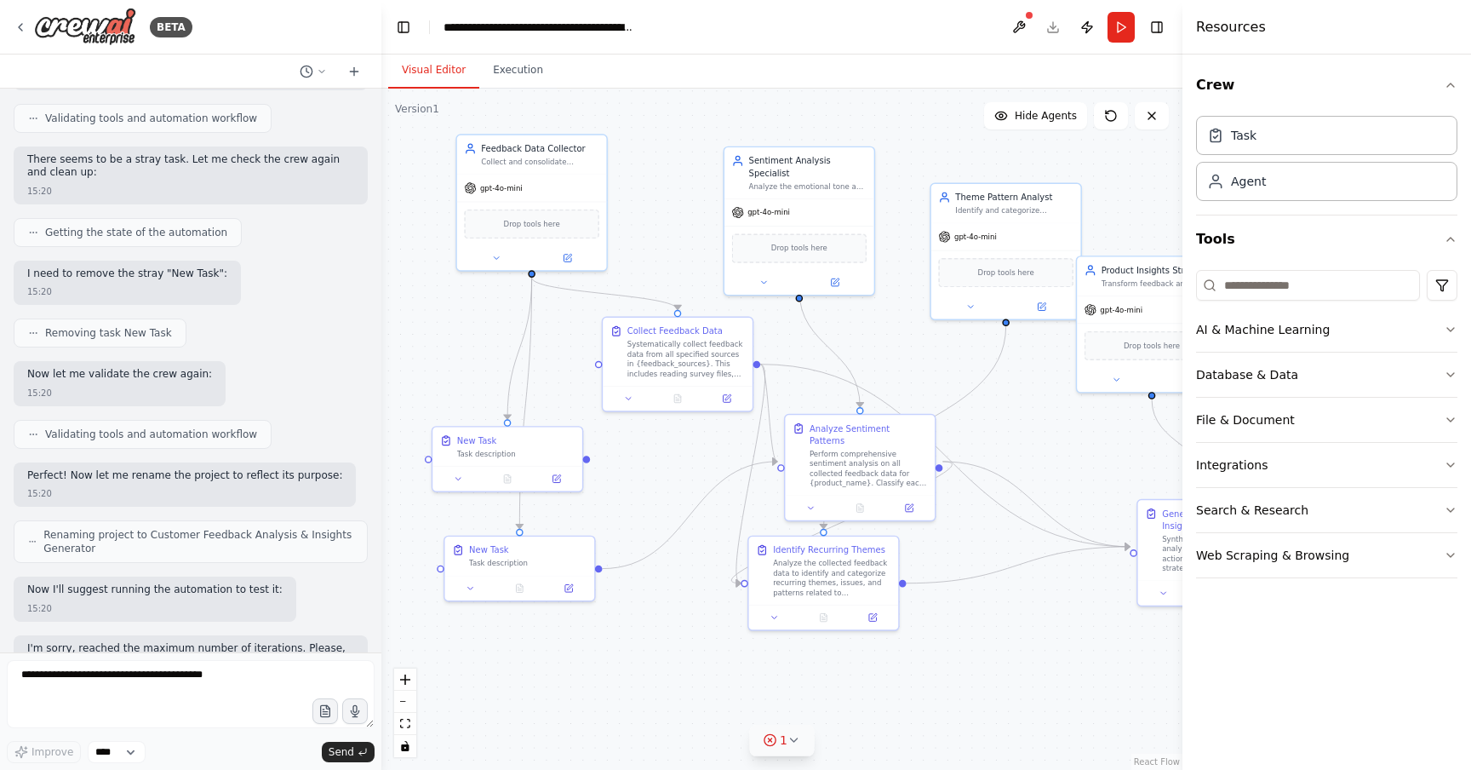
click at [653, 598] on div ".deletable-edge-delete-btn { width: 20px; height: 20px; border: 0px solid #ffff…" at bounding box center [781, 429] width 801 height 681
drag, startPoint x: 822, startPoint y: 586, endPoint x: 862, endPoint y: 644, distance: 70.4
click at [862, 644] on div "Analyze the collected feedback data to identify and categorize recurring themes…" at bounding box center [869, 635] width 118 height 39
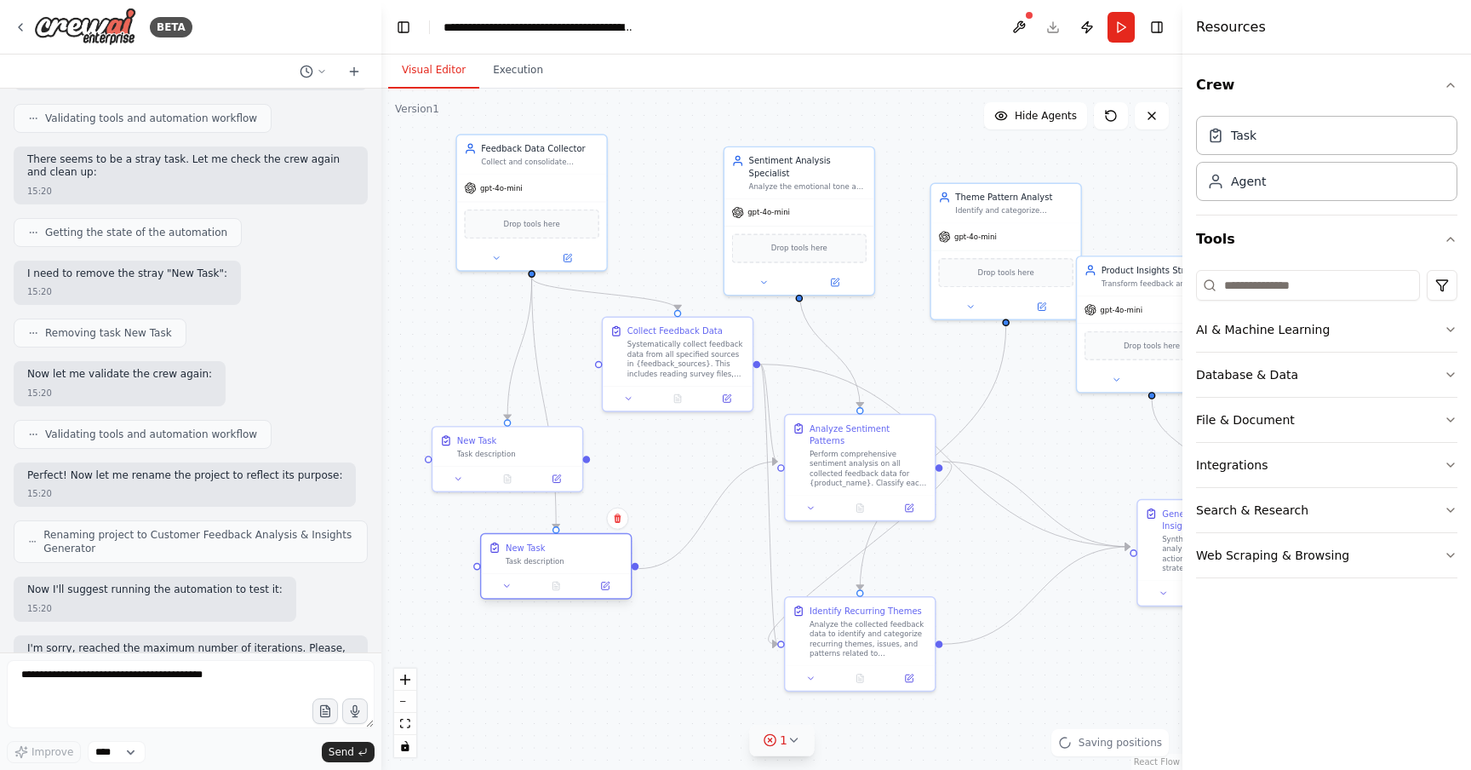
drag, startPoint x: 536, startPoint y: 570, endPoint x: 567, endPoint y: 572, distance: 30.7
click at [567, 573] on div "New Task Task description" at bounding box center [556, 566] width 152 height 66
click at [620, 519] on icon at bounding box center [617, 517] width 7 height 9
click at [580, 517] on button "Confirm" at bounding box center [569, 518] width 60 height 20
click at [791, 743] on icon at bounding box center [795, 740] width 14 height 14
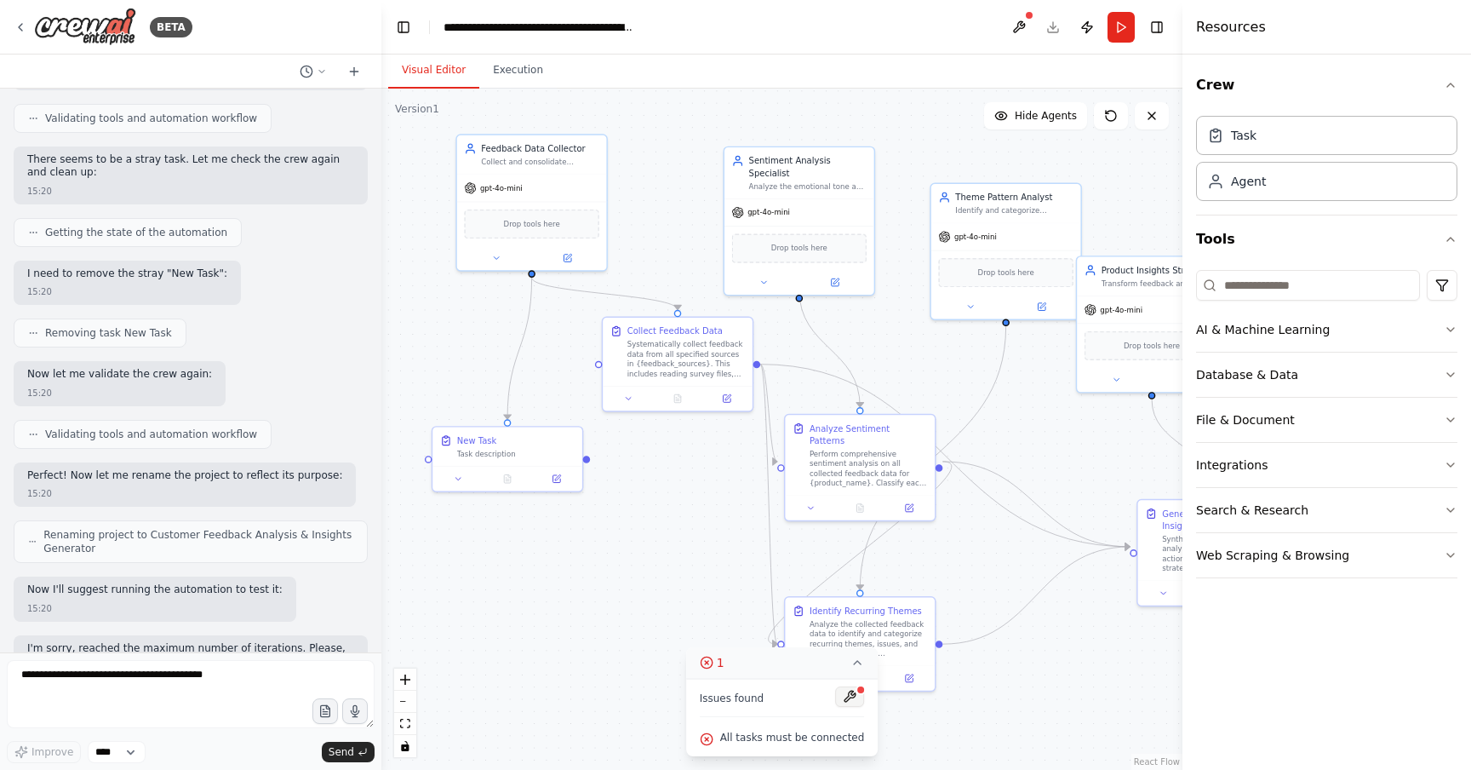
click at [851, 697] on button at bounding box center [849, 696] width 29 height 20
click at [858, 663] on icon at bounding box center [858, 663] width 14 height 14
drag, startPoint x: 534, startPoint y: 461, endPoint x: 559, endPoint y: 491, distance: 39.9
click at [559, 492] on div "New Task Task description" at bounding box center [532, 481] width 150 height 39
click at [573, 490] on div "Task description" at bounding box center [540, 487] width 118 height 9
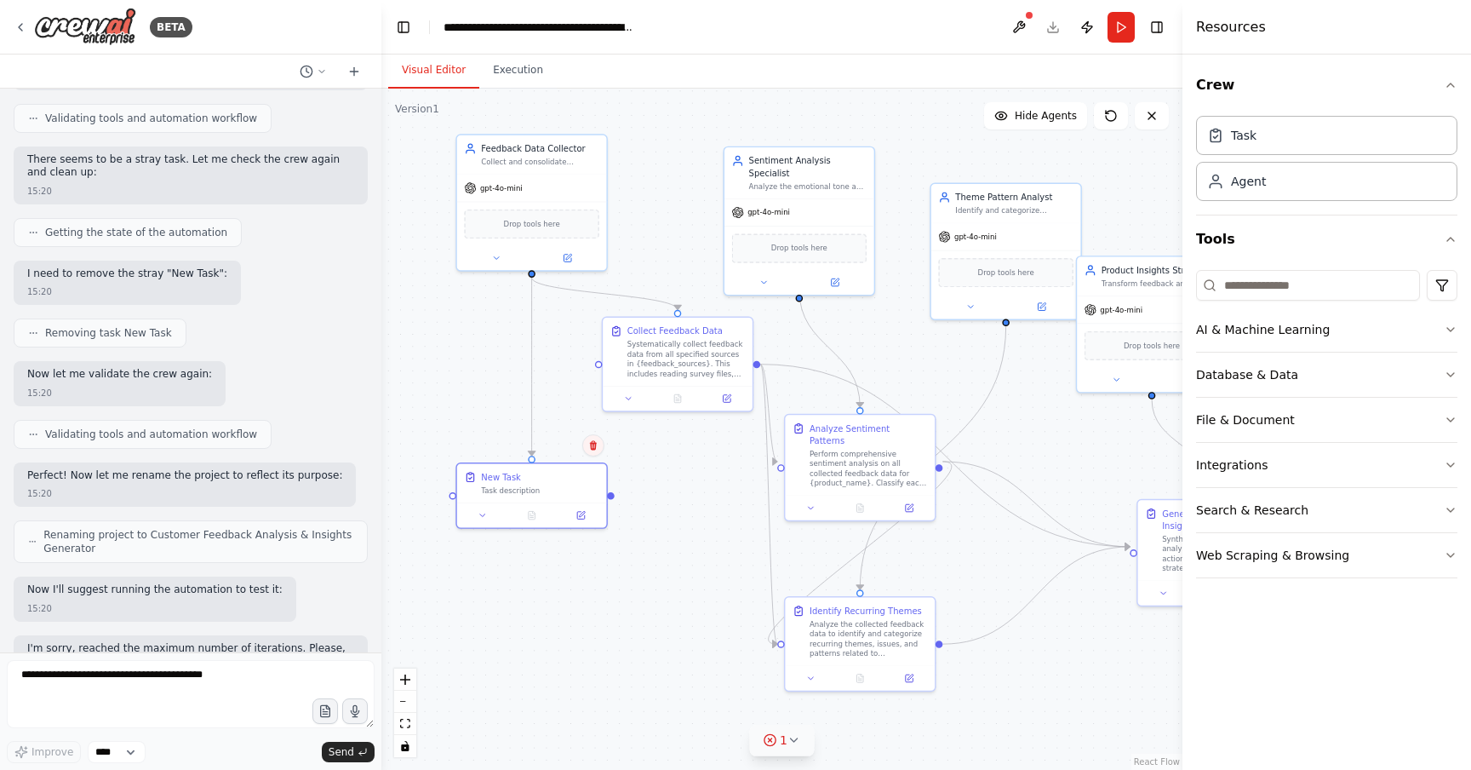
click at [594, 444] on icon at bounding box center [593, 445] width 7 height 9
click at [552, 439] on button "Confirm" at bounding box center [545, 445] width 60 height 20
click at [661, 492] on div ".deletable-edge-delete-btn { width: 20px; height: 20px; border: 0px solid #ffff…" at bounding box center [781, 429] width 801 height 681
drag, startPoint x: 700, startPoint y: 351, endPoint x: 594, endPoint y: 512, distance: 192.5
click at [594, 512] on div "Systematically collect feedback data from all specified sources in {feedback_so…" at bounding box center [577, 515] width 118 height 39
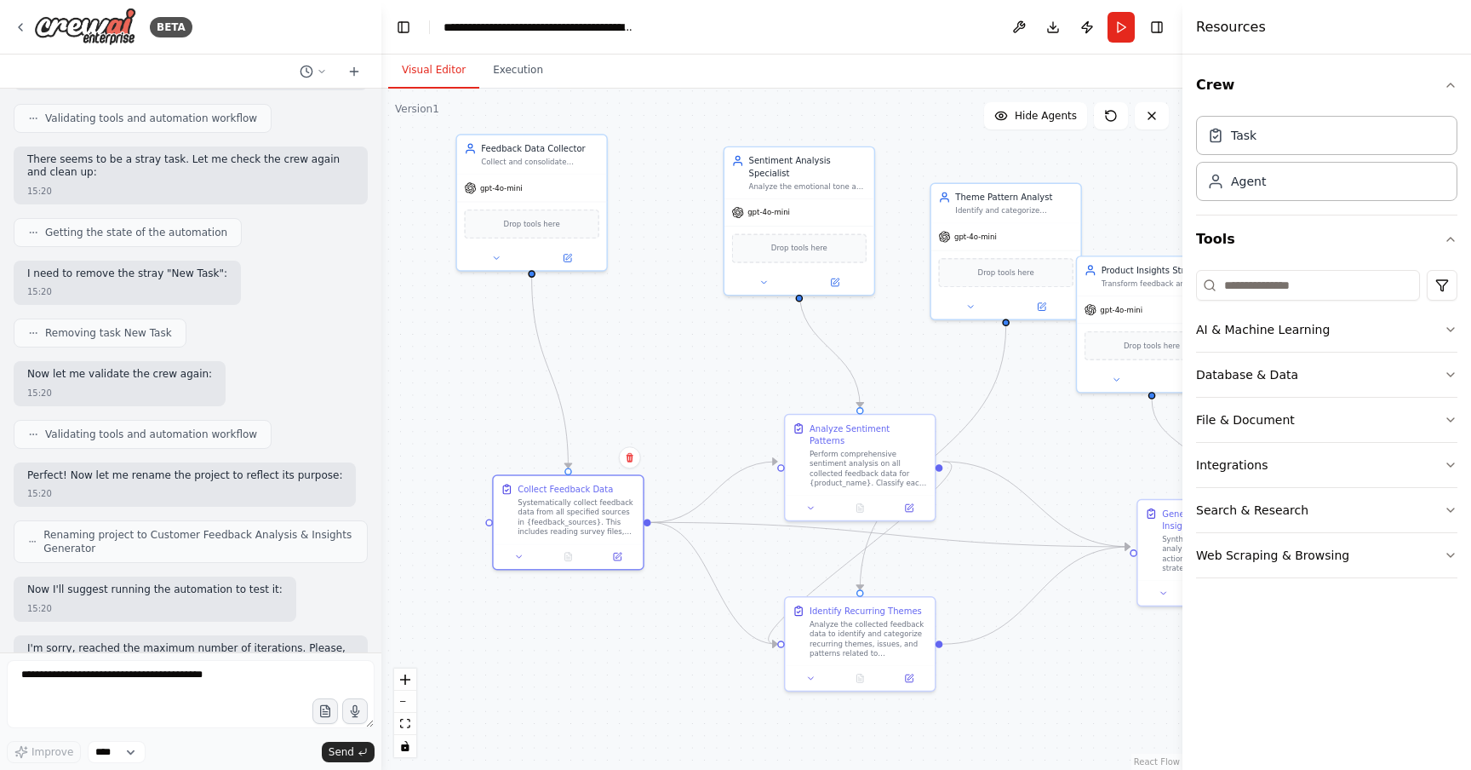
click at [672, 388] on div ".deletable-edge-delete-btn { width: 20px; height: 20px; border: 0px solid #ffff…" at bounding box center [781, 429] width 801 height 681
click at [1120, 33] on button "Run" at bounding box center [1121, 27] width 27 height 31
click at [534, 80] on button "Execution" at bounding box center [517, 71] width 77 height 36
click at [433, 74] on button "Visual Editor" at bounding box center [433, 71] width 91 height 36
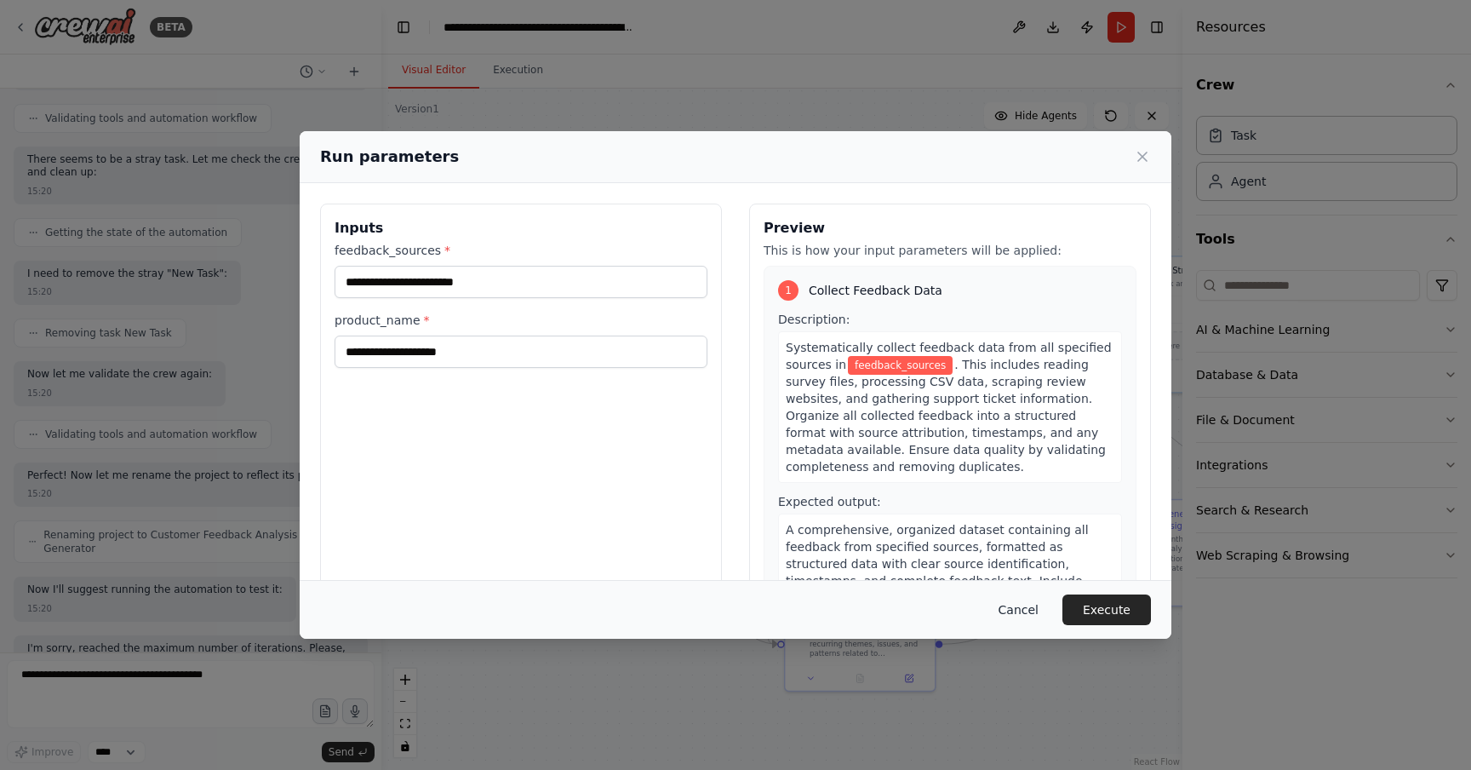
click at [1011, 603] on button "Cancel" at bounding box center [1018, 609] width 67 height 31
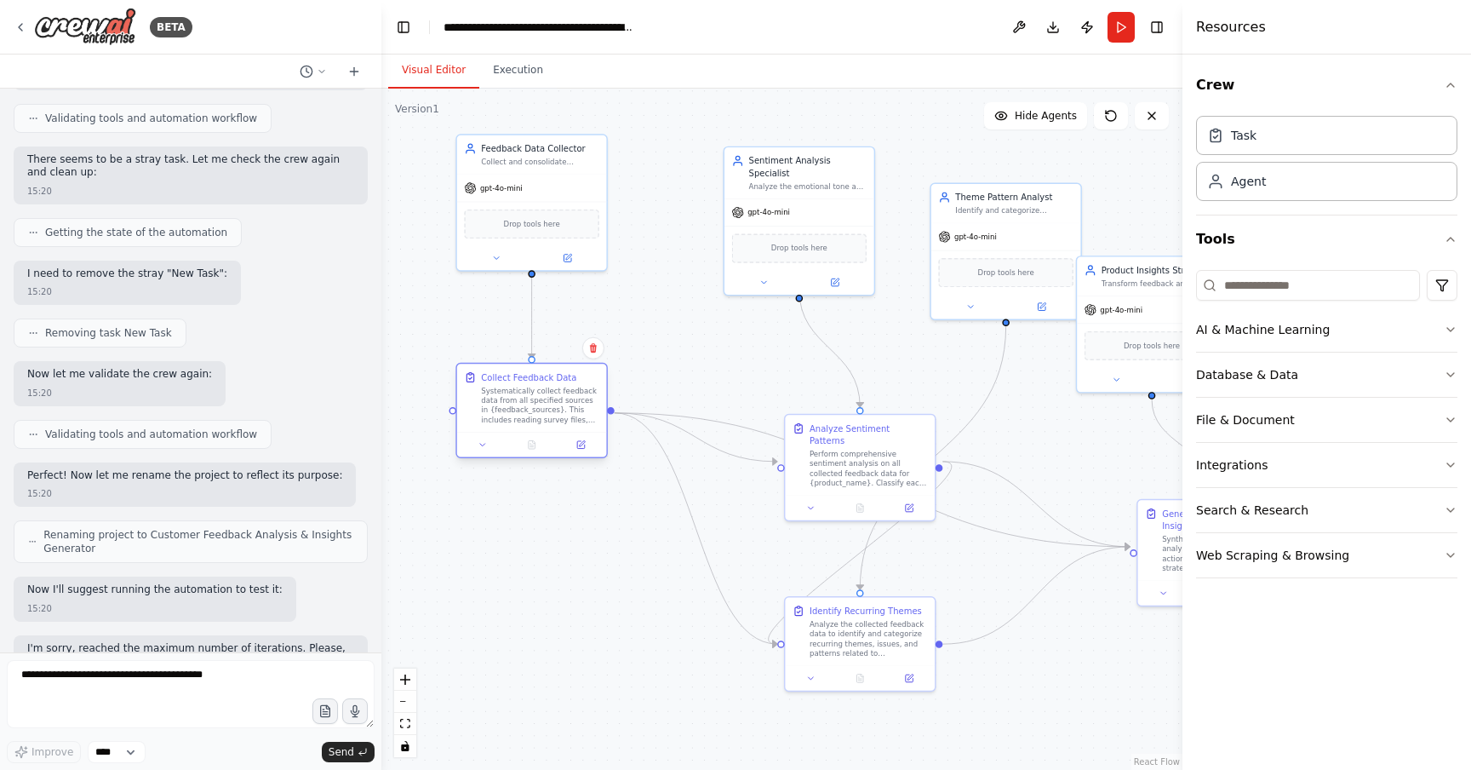
drag, startPoint x: 600, startPoint y: 496, endPoint x: 569, endPoint y: 392, distance: 108.6
click at [569, 392] on div "Systematically collect feedback data from all specified sources in {feedback_so…" at bounding box center [540, 405] width 118 height 39
click at [670, 325] on div ".deletable-edge-delete-btn { width: 20px; height: 20px; border: 0px solid #ffff…" at bounding box center [781, 429] width 801 height 681
click at [553, 410] on div "Systematically collect feedback data from all specified sources in {feedback_so…" at bounding box center [540, 405] width 118 height 39
click at [582, 448] on icon at bounding box center [581, 445] width 8 height 8
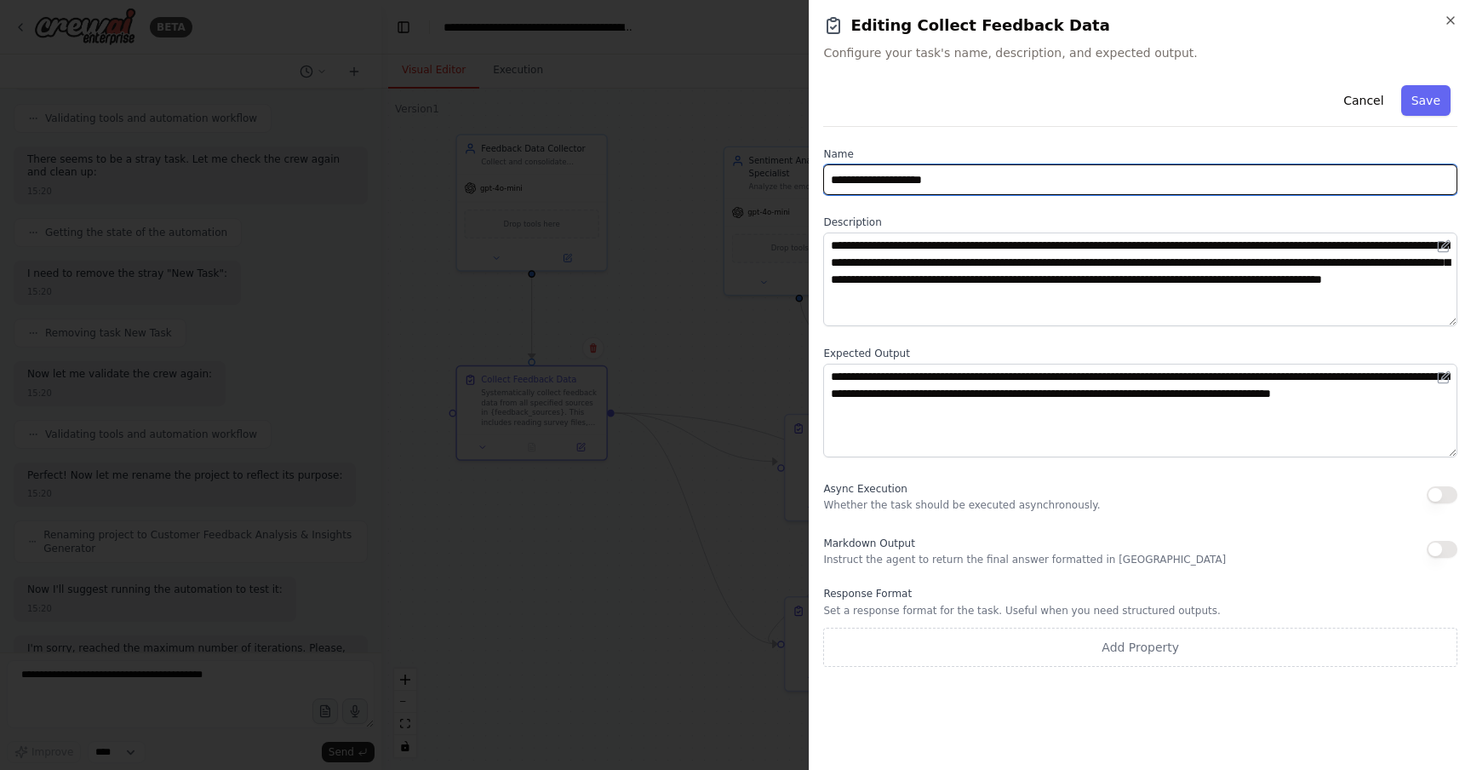
click at [1061, 181] on input "**********" at bounding box center [1140, 179] width 634 height 31
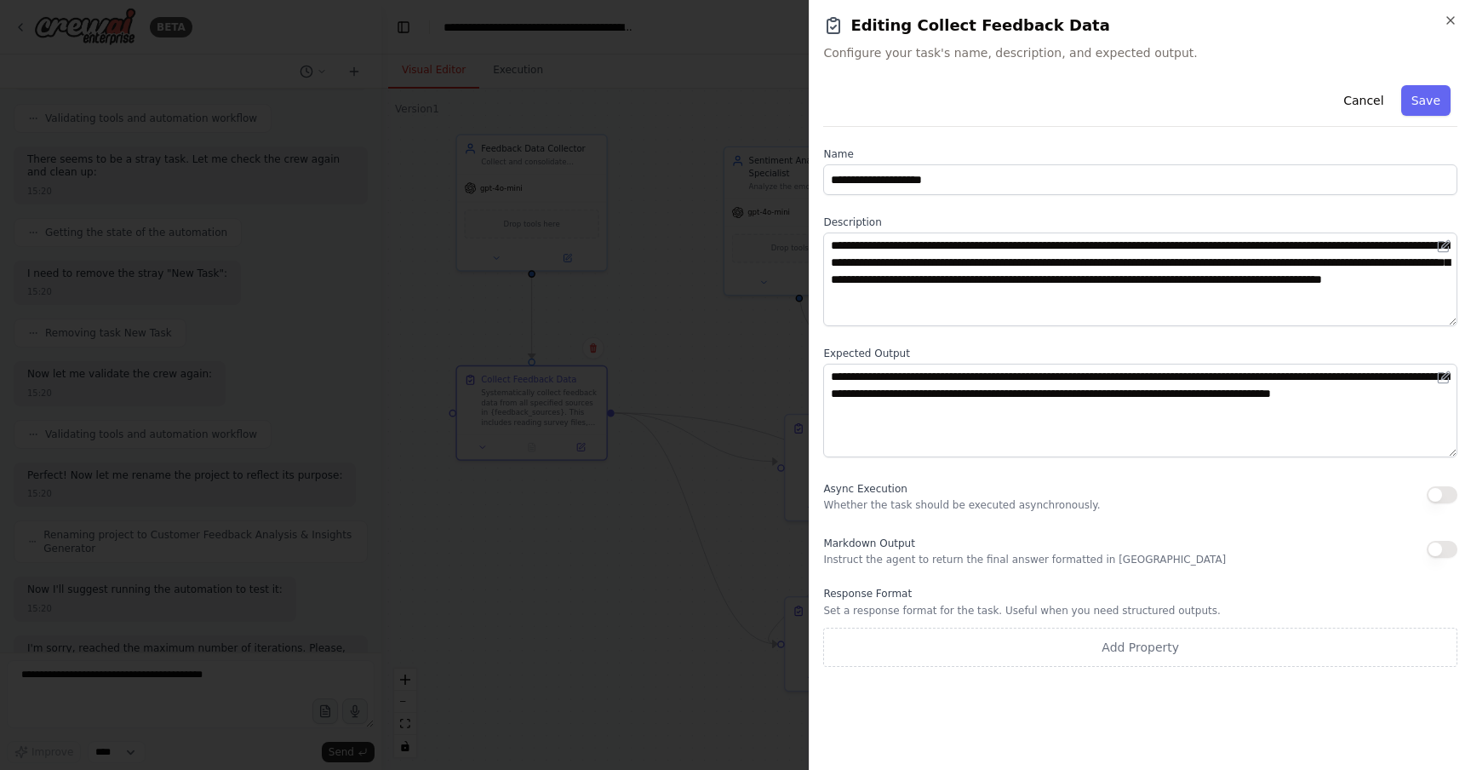
click at [1065, 123] on div "Cancel Save" at bounding box center [1140, 102] width 634 height 49
click at [1368, 102] on button "Cancel" at bounding box center [1363, 100] width 60 height 31
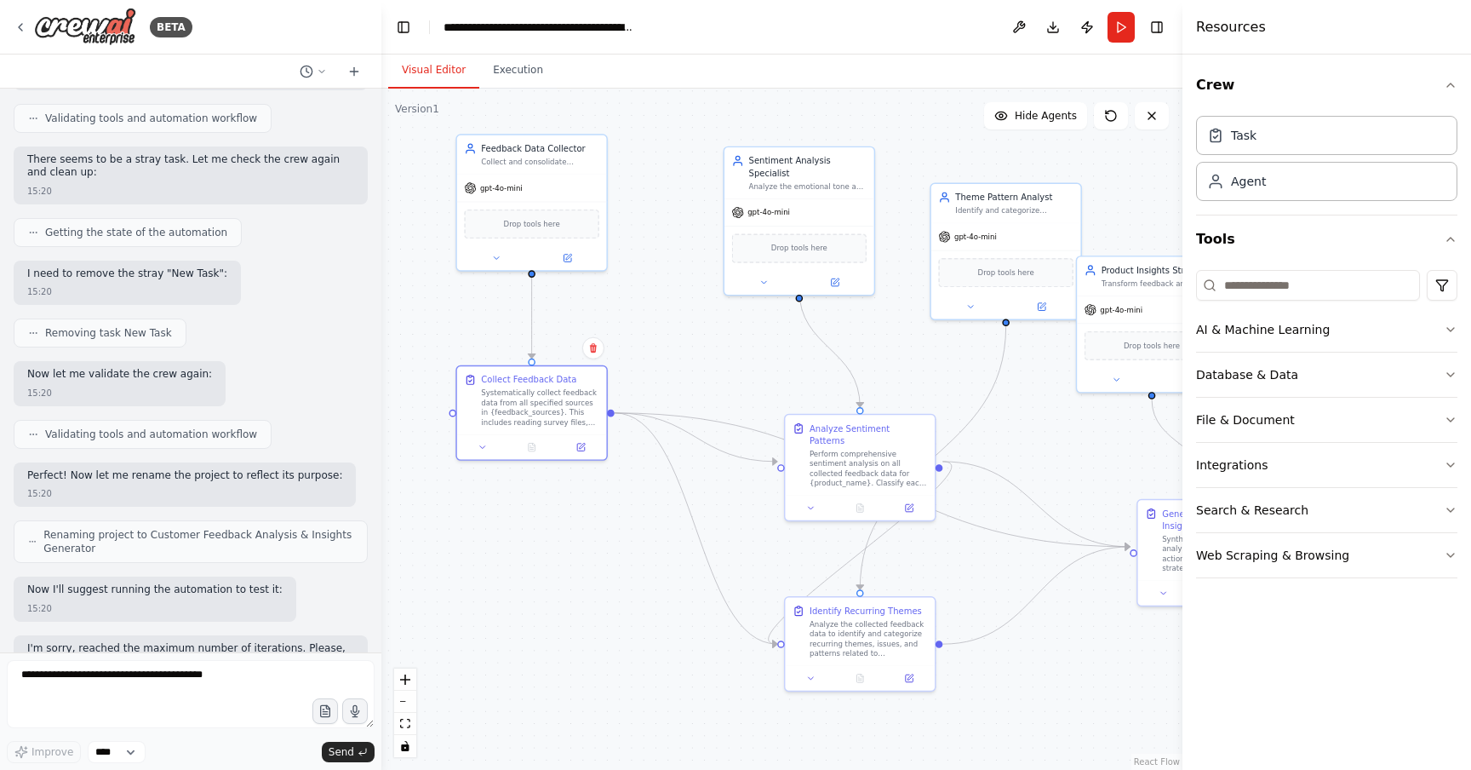
click at [636, 557] on div ".deletable-edge-delete-btn { width: 20px; height: 20px; border: 0px solid #ffff…" at bounding box center [781, 429] width 801 height 681
click at [680, 320] on div ".deletable-edge-delete-btn { width: 20px; height: 20px; border: 0px solid #ffff…" at bounding box center [781, 429] width 801 height 681
click at [890, 458] on div "Perform comprehensive sentiment analysis on all collected feedback data for {pr…" at bounding box center [869, 465] width 118 height 39
click at [871, 448] on div "Perform comprehensive sentiment analysis on all collected feedback data for {pr…" at bounding box center [869, 465] width 118 height 39
click at [814, 502] on div at bounding box center [860, 505] width 150 height 25
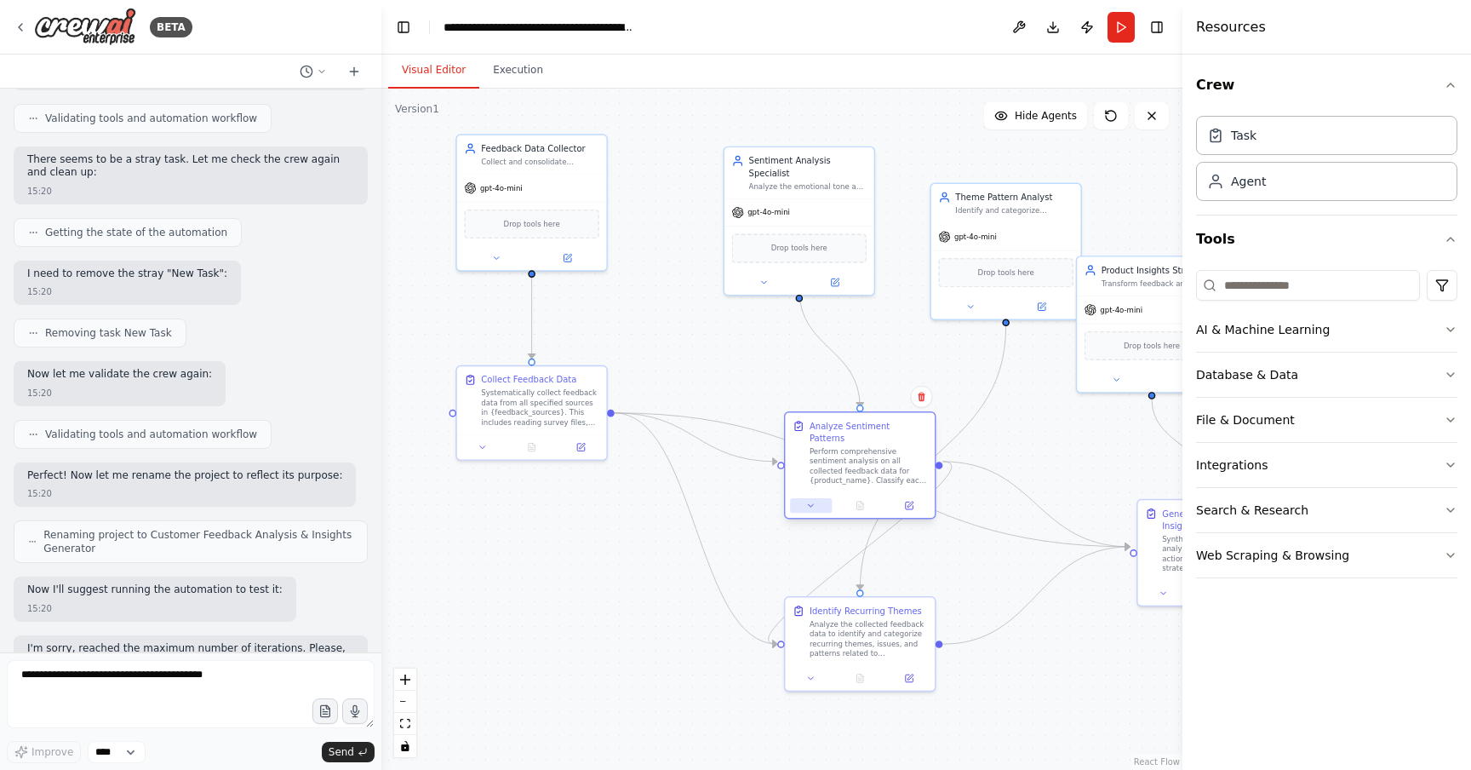
click at [814, 501] on icon at bounding box center [810, 505] width 9 height 9
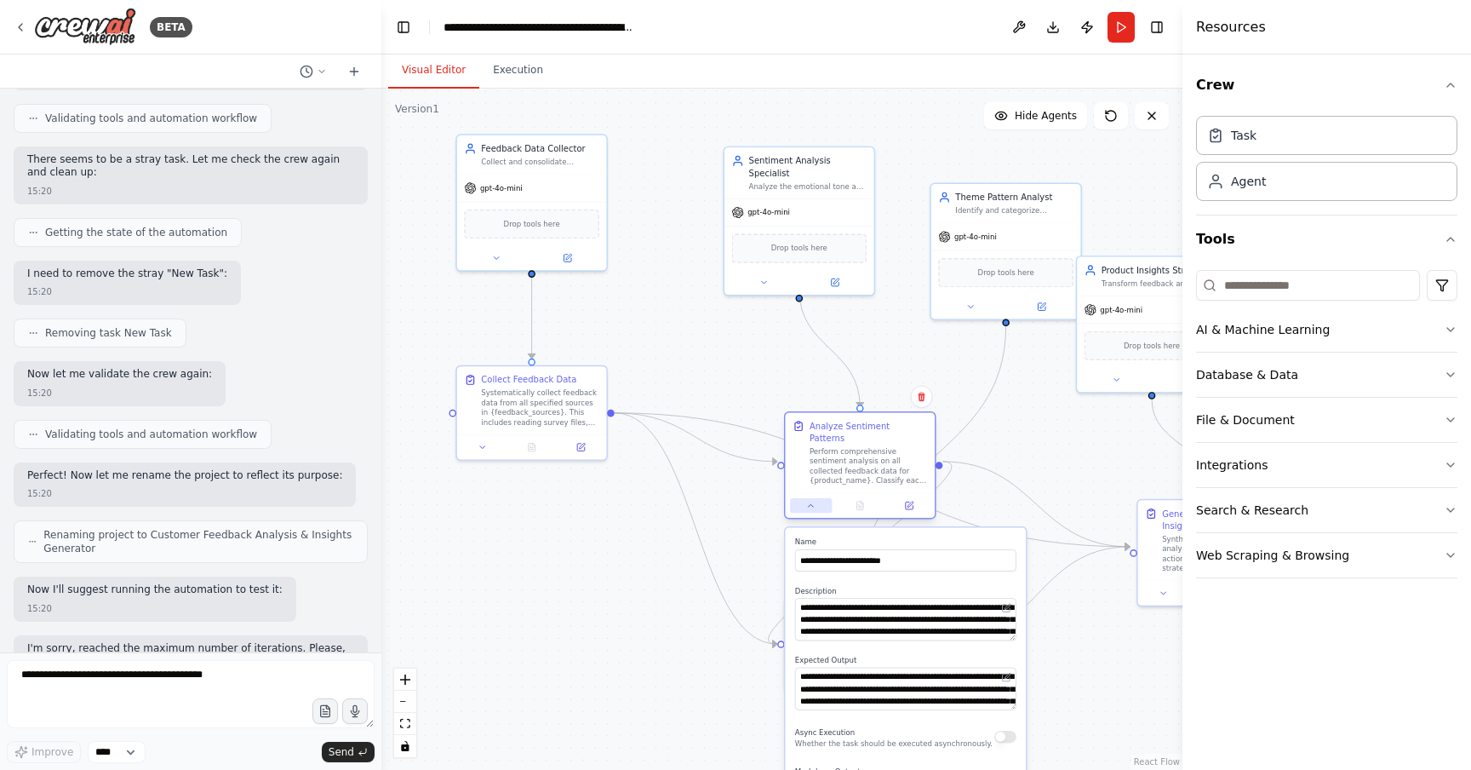
click at [817, 498] on button at bounding box center [811, 505] width 42 height 14
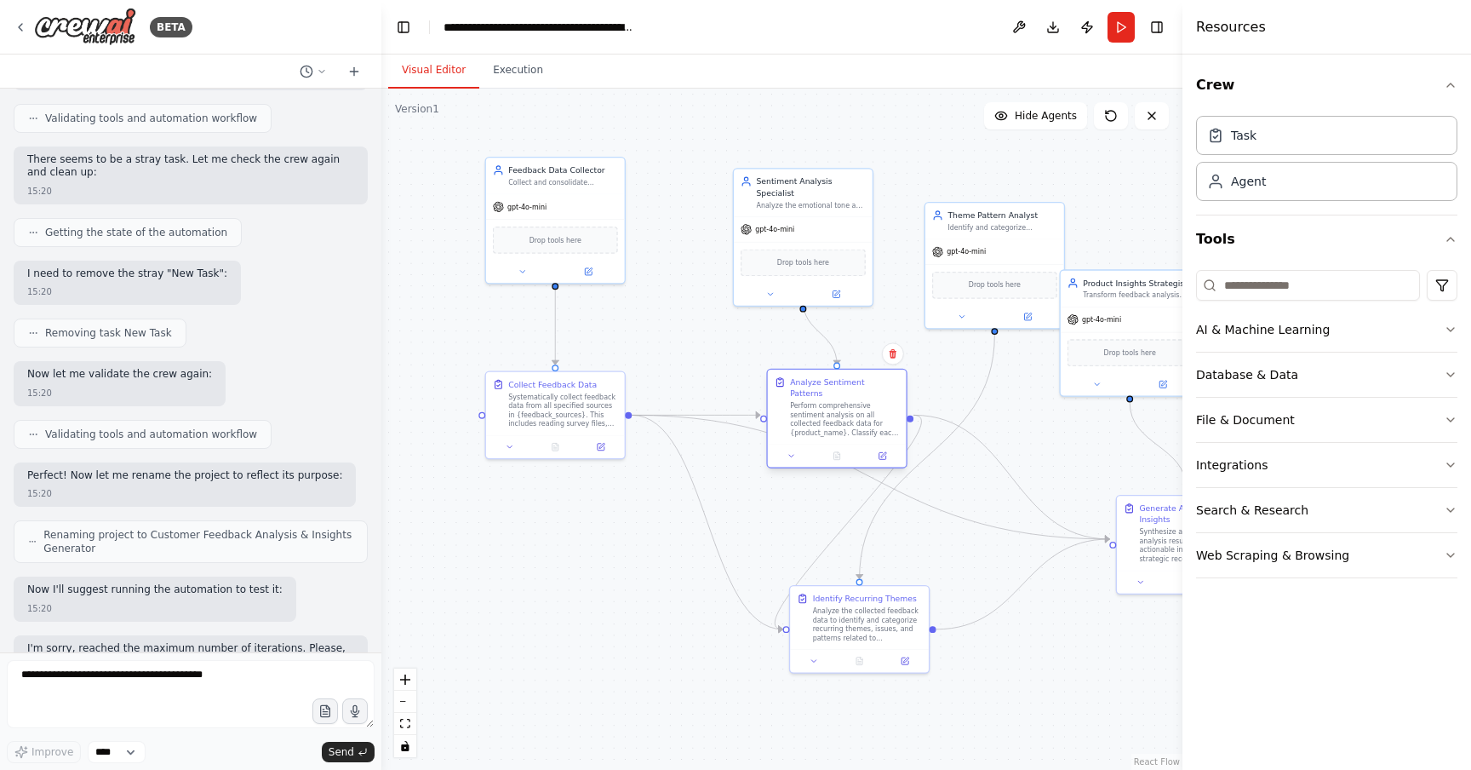
drag, startPoint x: 859, startPoint y: 462, endPoint x: 837, endPoint y: 416, distance: 51.0
click at [837, 416] on div "Perform comprehensive sentiment analysis on all collected feedback data for {pr…" at bounding box center [844, 419] width 109 height 36
click at [794, 450] on button at bounding box center [791, 456] width 38 height 14
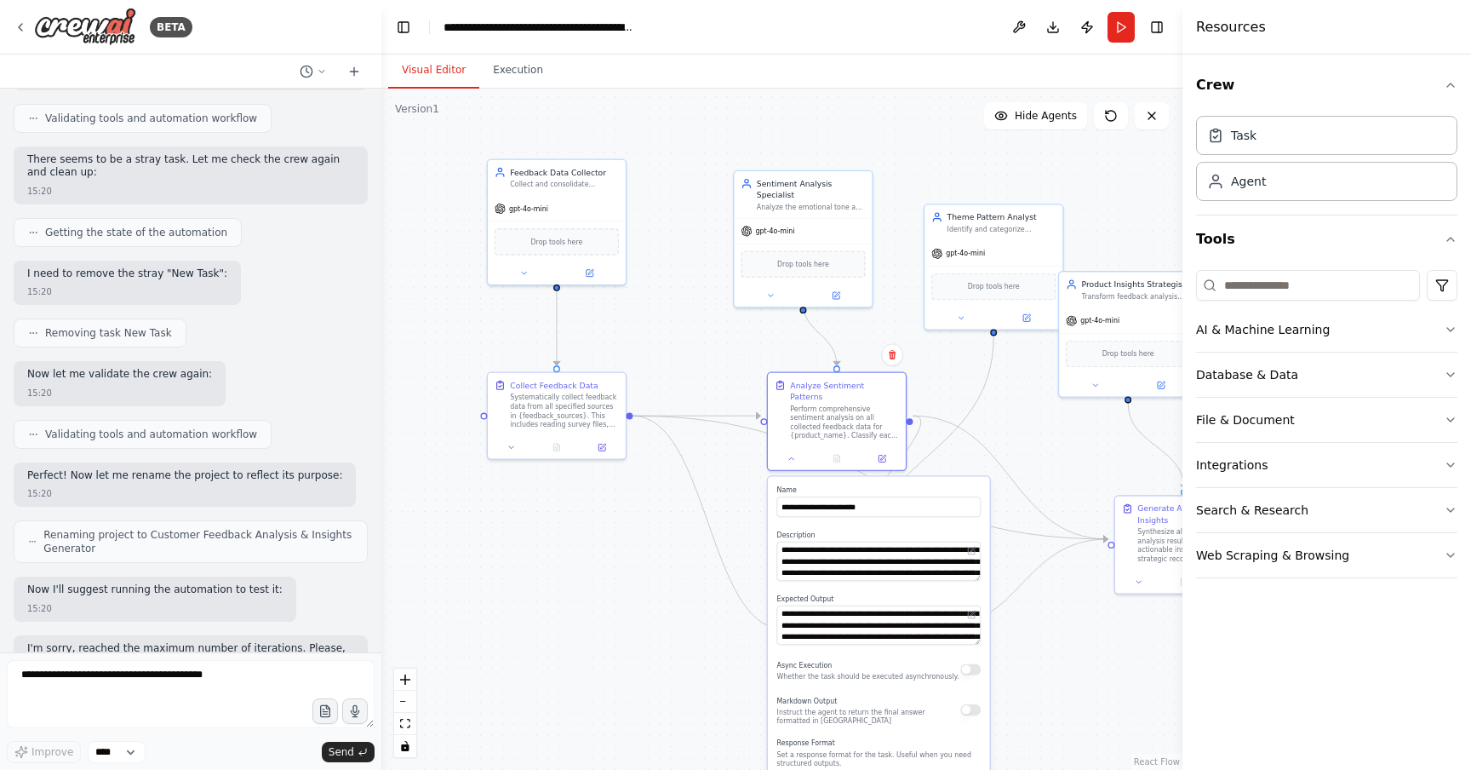
click at [828, 574] on div "**********" at bounding box center [879, 660] width 222 height 366
click at [850, 557] on textarea "**********" at bounding box center [879, 561] width 204 height 39
click at [895, 561] on textarea "**********" at bounding box center [879, 561] width 204 height 39
click at [894, 613] on textarea "**********" at bounding box center [879, 624] width 204 height 39
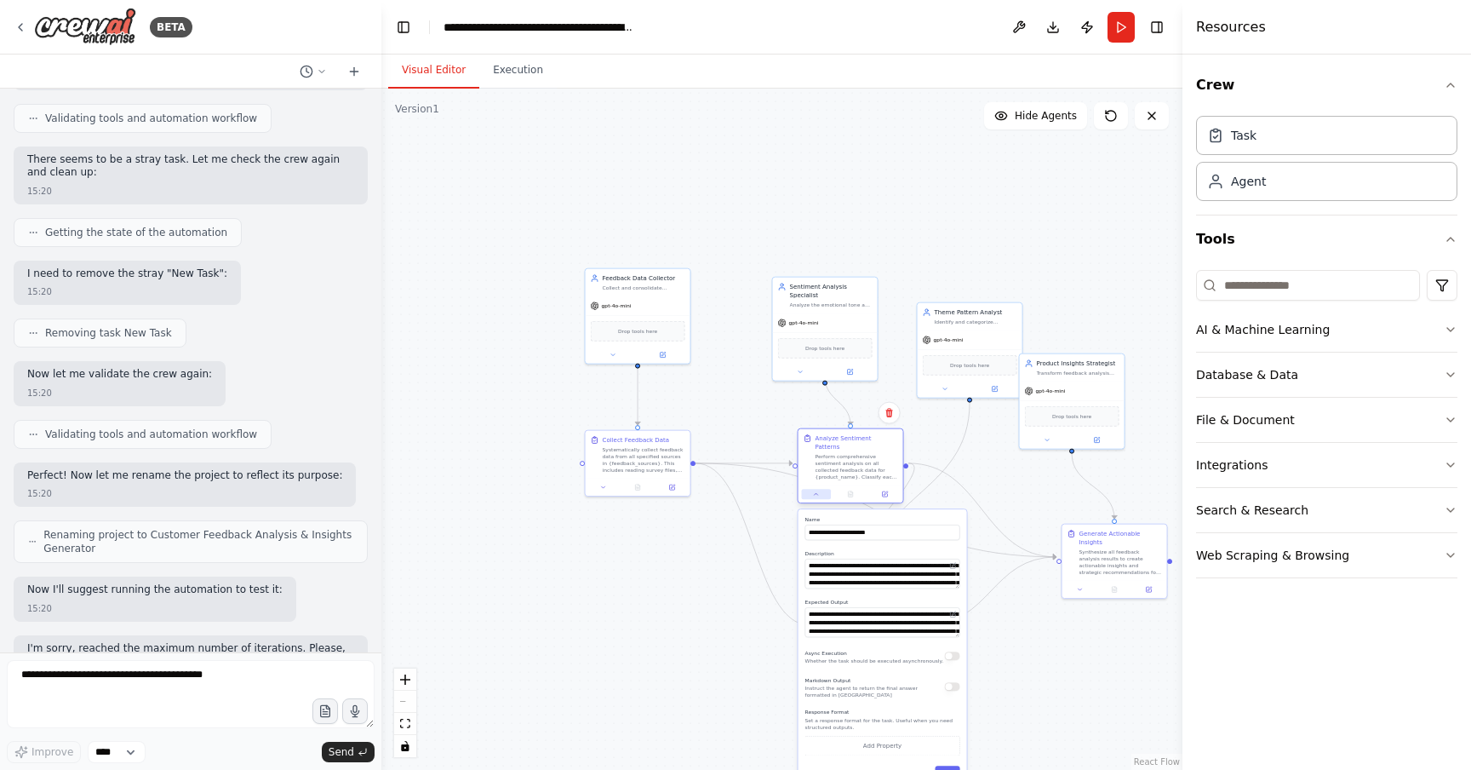
click at [817, 490] on icon at bounding box center [816, 493] width 7 height 7
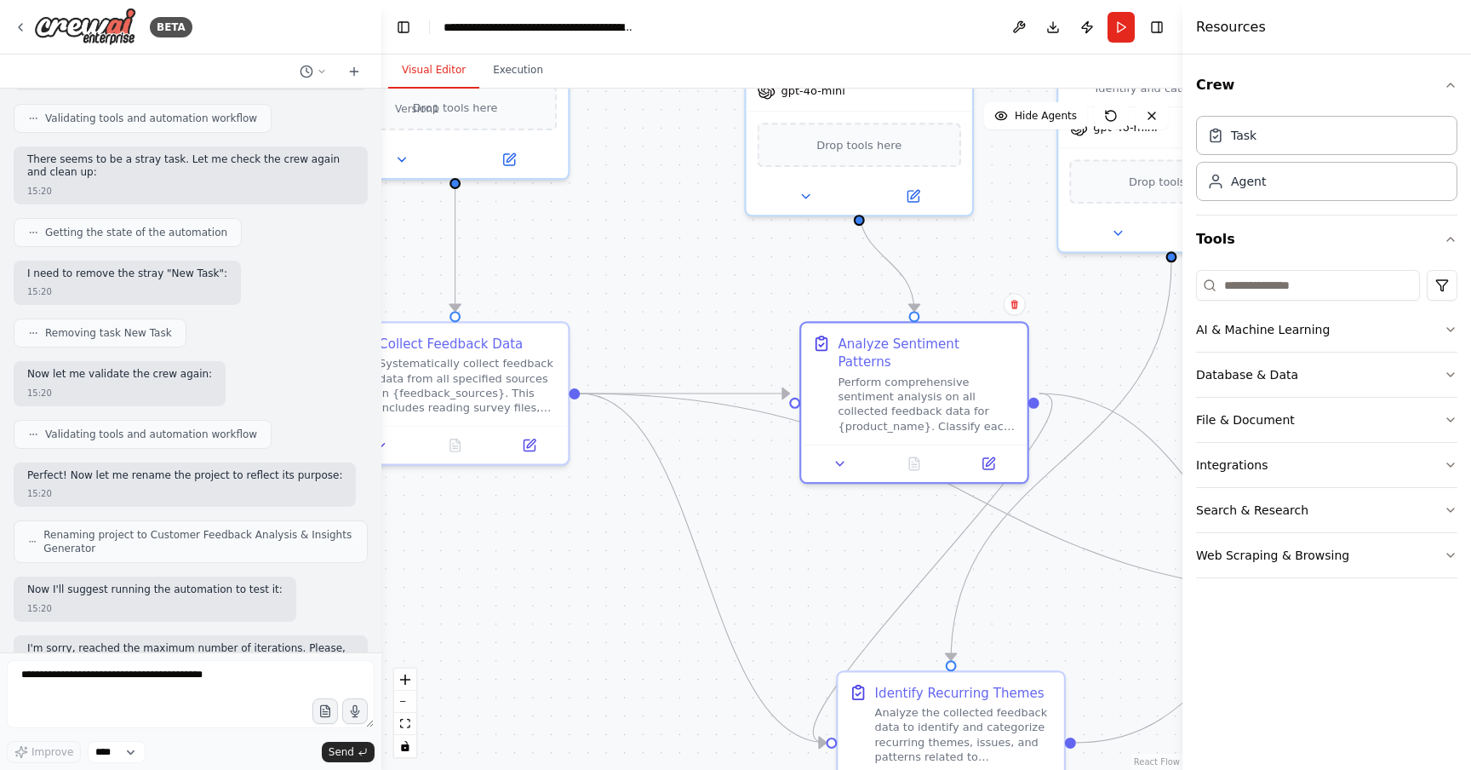
drag, startPoint x: 878, startPoint y: 517, endPoint x: 835, endPoint y: 527, distance: 43.8
click at [835, 527] on div ".deletable-edge-delete-btn { width: 20px; height: 20px; border: 0px solid #ffff…" at bounding box center [781, 429] width 801 height 681
drag, startPoint x: 848, startPoint y: 500, endPoint x: 868, endPoint y: 500, distance: 19.6
click at [868, 500] on div ".deletable-edge-delete-btn { width: 20px; height: 20px; border: 0px solid #ffff…" at bounding box center [781, 429] width 801 height 681
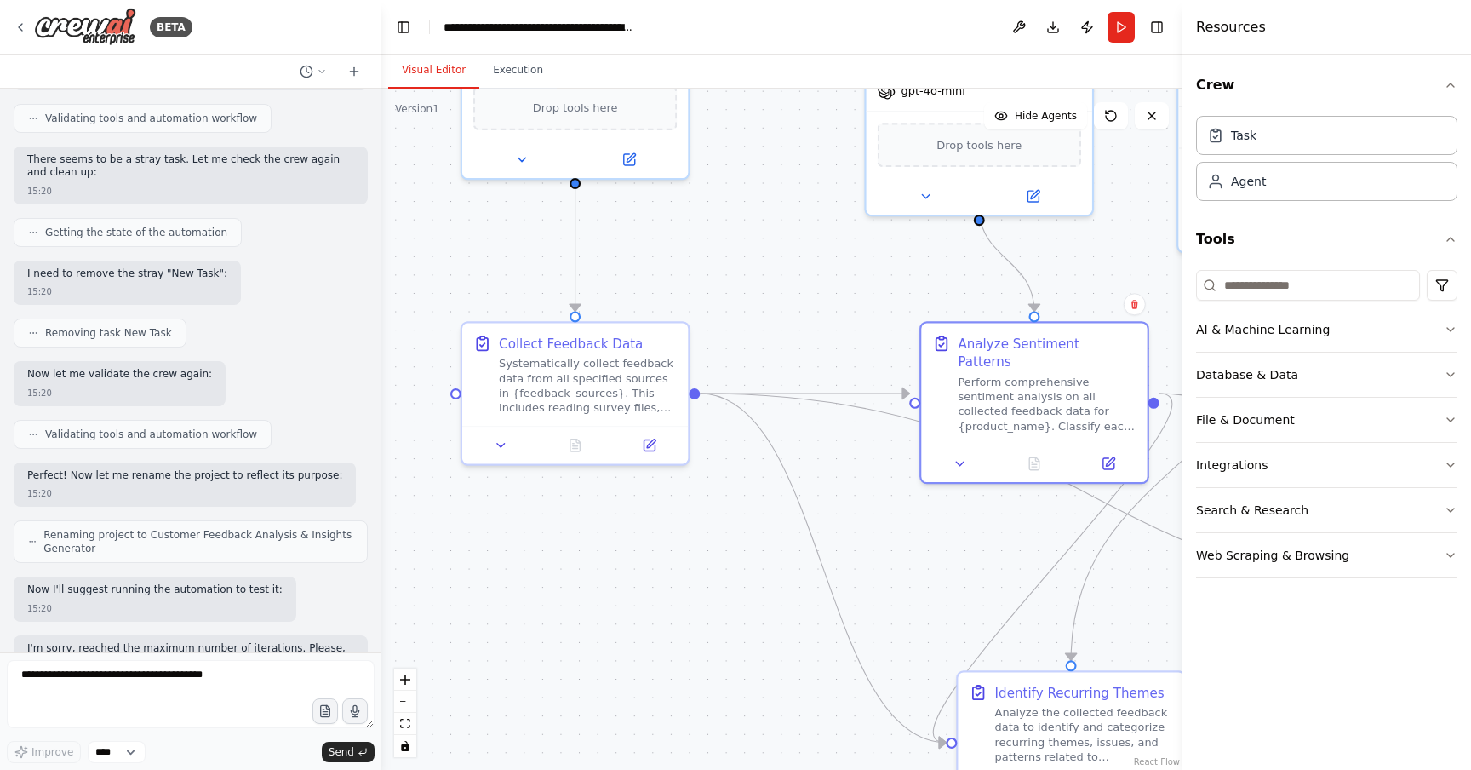
drag, startPoint x: 621, startPoint y: 321, endPoint x: 720, endPoint y: 319, distance: 99.6
click at [720, 319] on div ".deletable-edge-delete-btn { width: 20px; height: 20px; border: 0px solid #ffff…" at bounding box center [781, 429] width 801 height 681
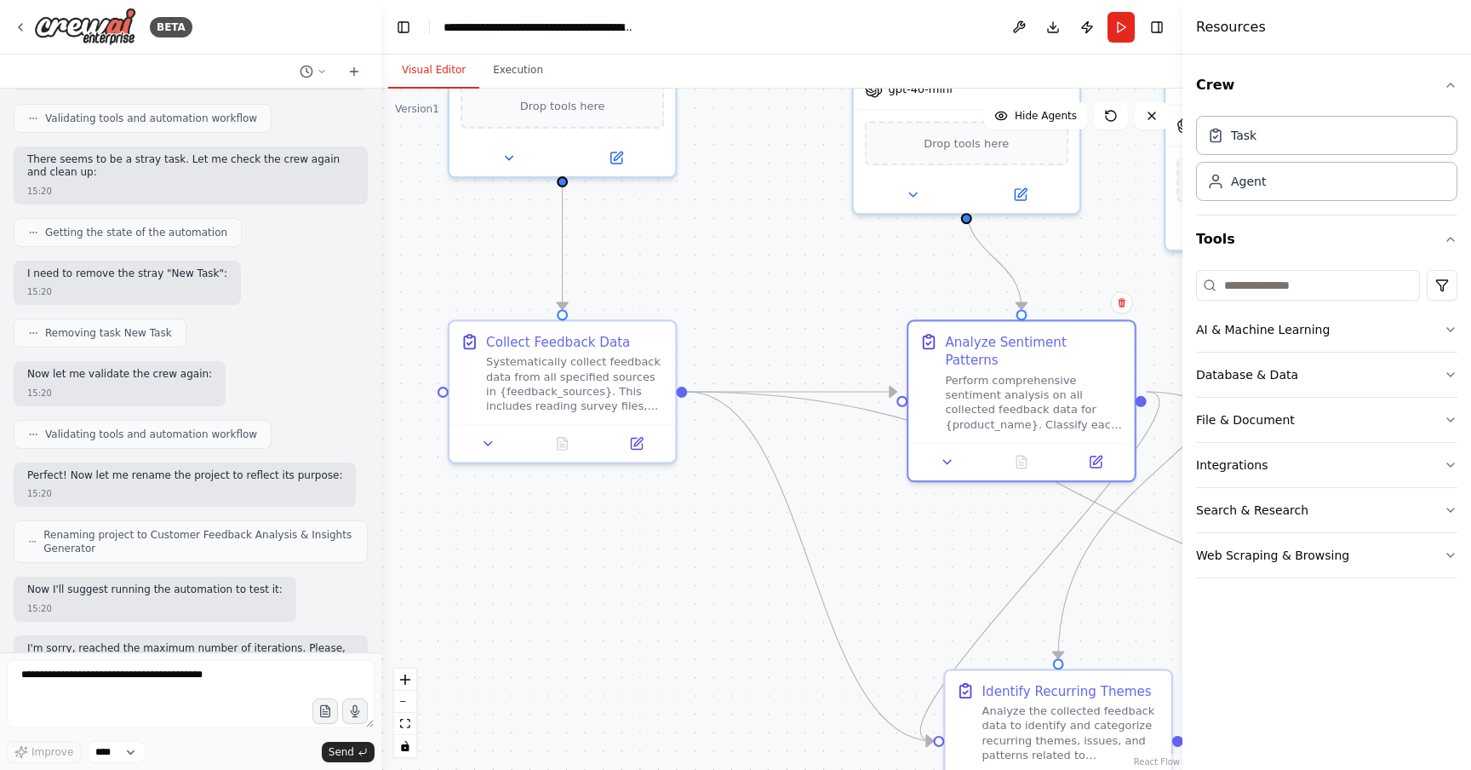
drag, startPoint x: 793, startPoint y: 345, endPoint x: 782, endPoint y: 345, distance: 11.1
click at [782, 345] on div ".deletable-edge-delete-btn { width: 20px; height: 20px; border: 0px solid #ffff…" at bounding box center [781, 429] width 801 height 681
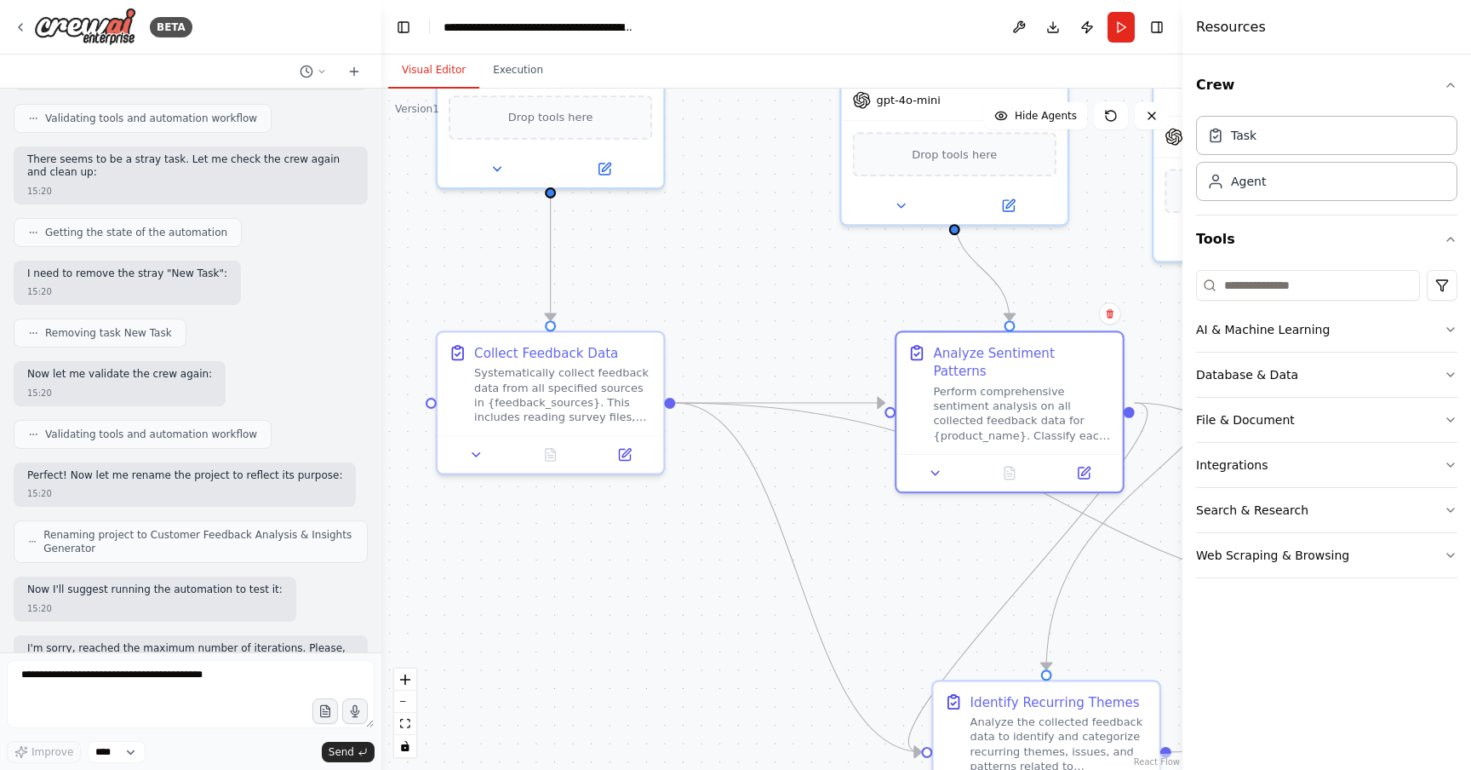
drag, startPoint x: 791, startPoint y: 348, endPoint x: 779, endPoint y: 359, distance: 16.3
click at [779, 359] on div ".deletable-edge-delete-btn { width: 20px; height: 20px; border: 0px solid #ffff…" at bounding box center [781, 429] width 801 height 681
click at [790, 273] on div ".deletable-edge-delete-btn { width: 20px; height: 20px; border: 0px solid #ffff…" at bounding box center [781, 429] width 801 height 681
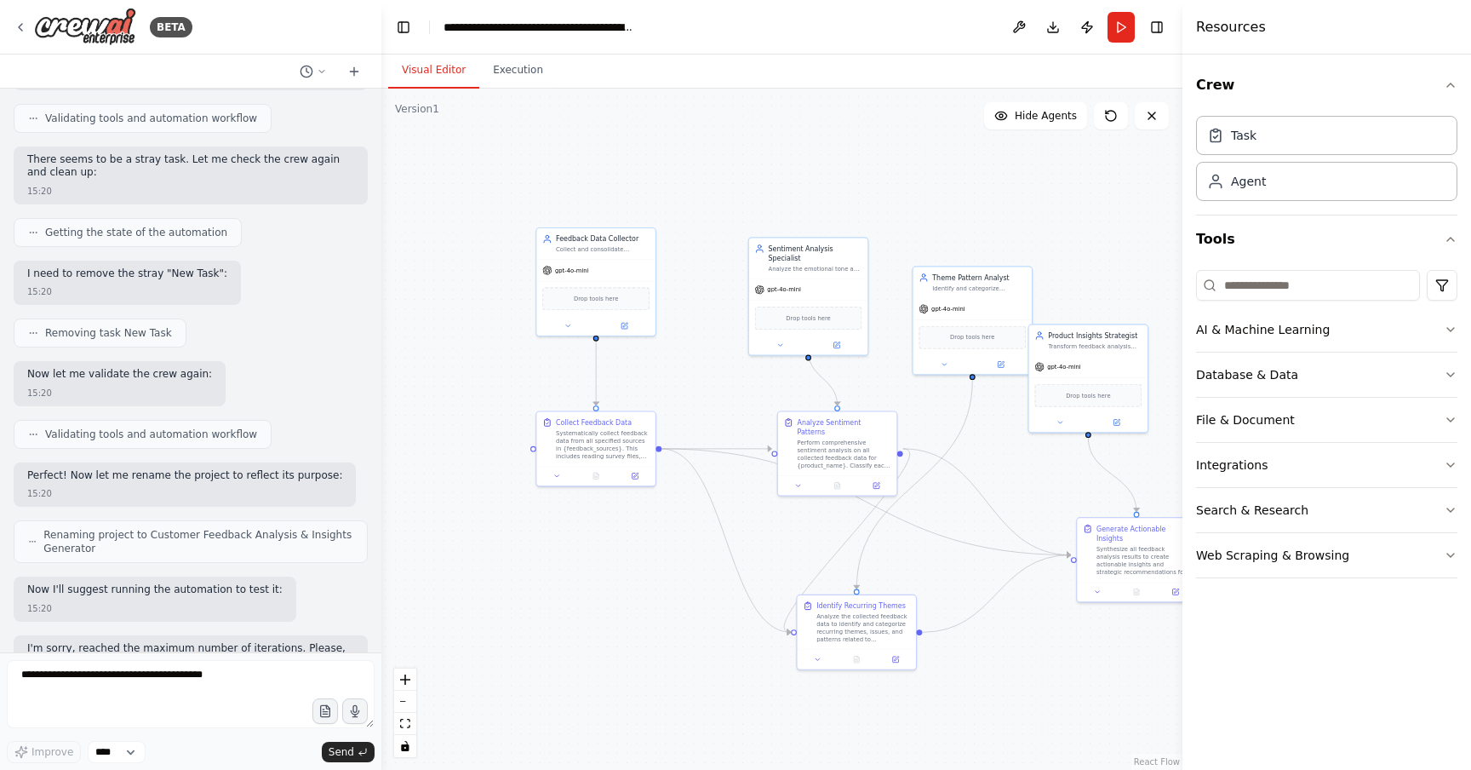
drag, startPoint x: 993, startPoint y: 301, endPoint x: 889, endPoint y: 393, distance: 138.7
click at [889, 393] on div ".deletable-edge-delete-btn { width: 20px; height: 20px; border: 0px solid #ffff…" at bounding box center [781, 429] width 801 height 681
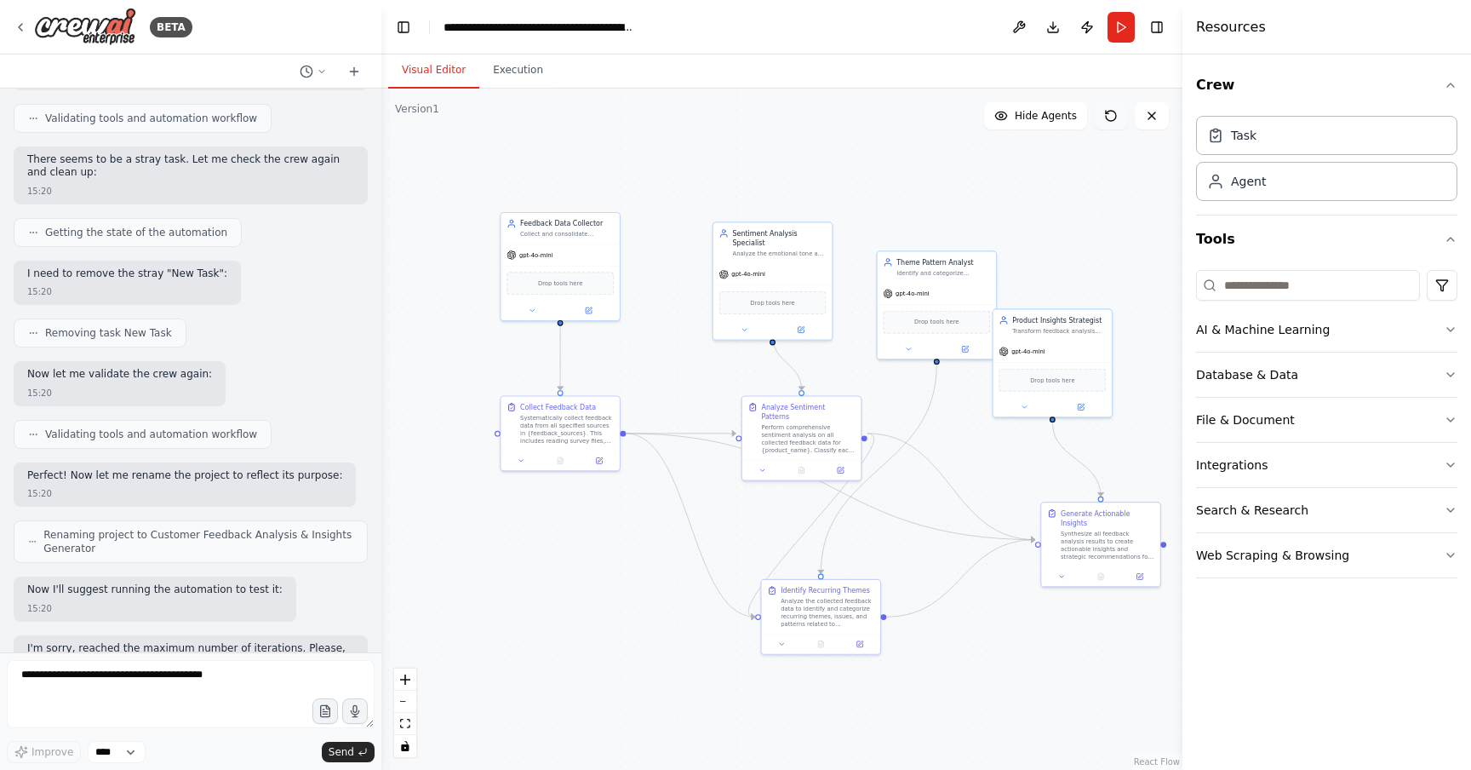
click at [1120, 118] on button at bounding box center [1111, 115] width 34 height 27
click at [1114, 116] on icon at bounding box center [1111, 116] width 14 height 14
drag, startPoint x: 1025, startPoint y: 226, endPoint x: 1012, endPoint y: 212, distance: 18.7
click at [1012, 212] on div ".deletable-edge-delete-btn { width: 20px; height: 20px; border: 0px solid #ffff…" at bounding box center [781, 429] width 801 height 681
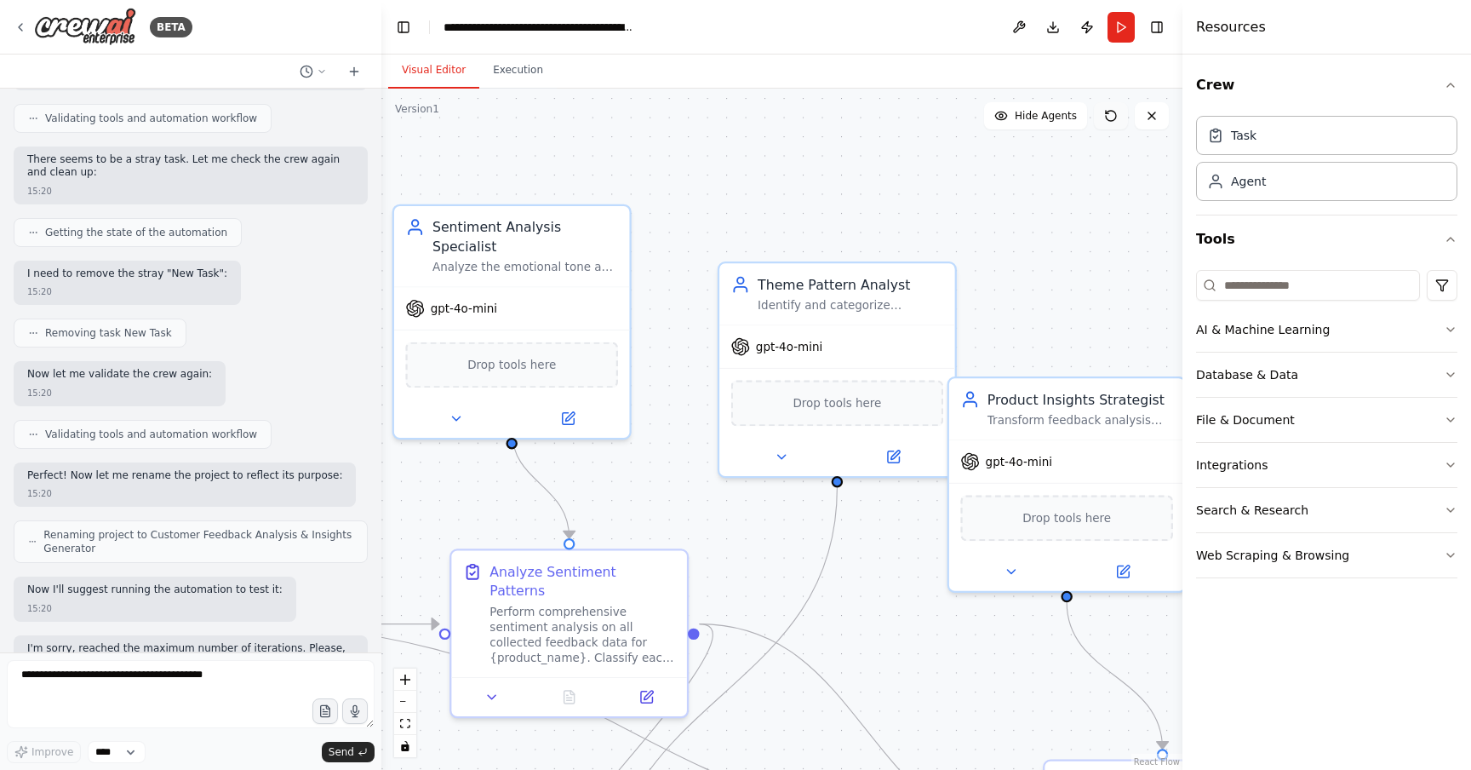
click at [1113, 121] on icon at bounding box center [1111, 116] width 14 height 14
click at [1108, 123] on button at bounding box center [1111, 115] width 34 height 27
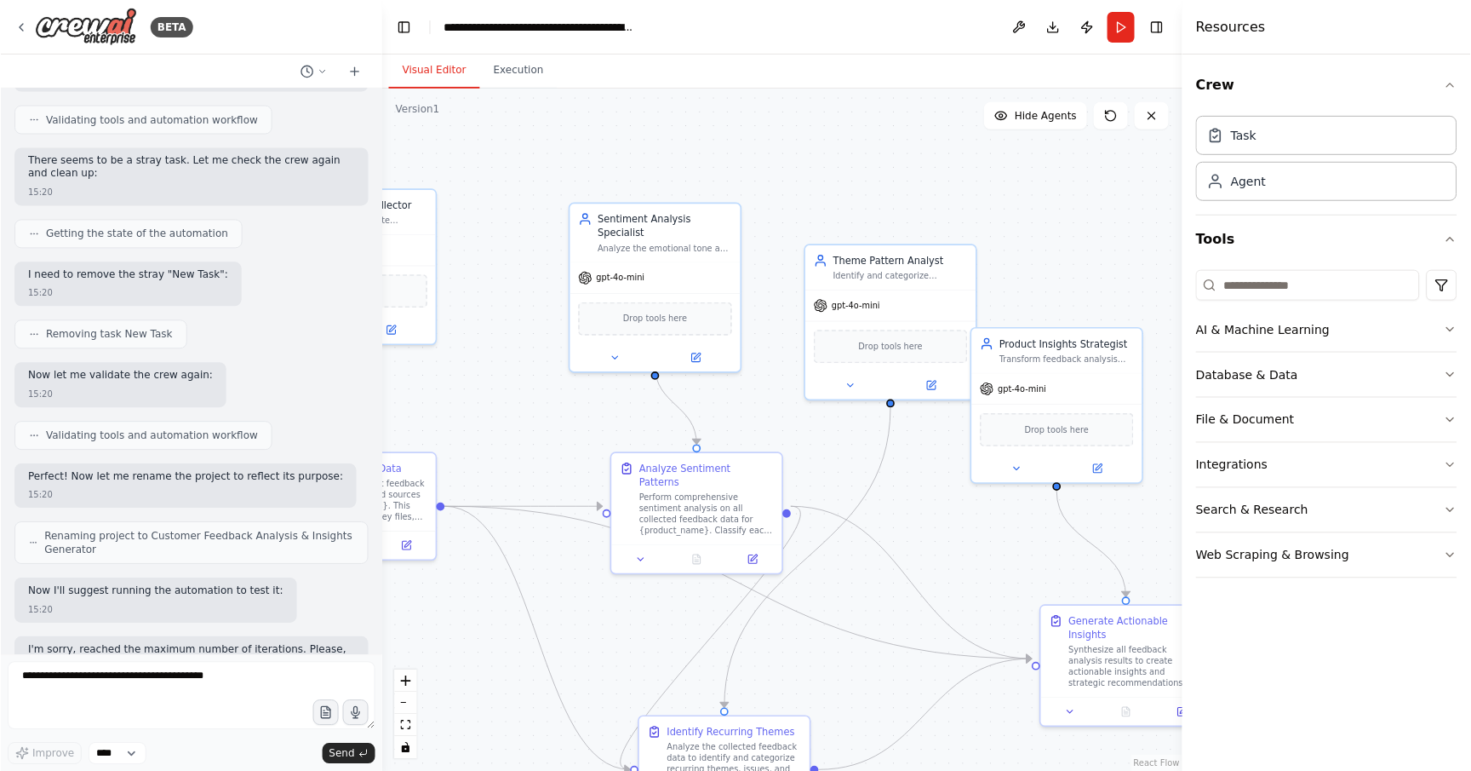
scroll to position [2638, 0]
drag, startPoint x: 539, startPoint y: 401, endPoint x: 614, endPoint y: 392, distance: 75.5
click at [614, 392] on div ".deletable-edge-delete-btn { width: 20px; height: 20px; border: 0px solid #ffff…" at bounding box center [781, 430] width 801 height 682
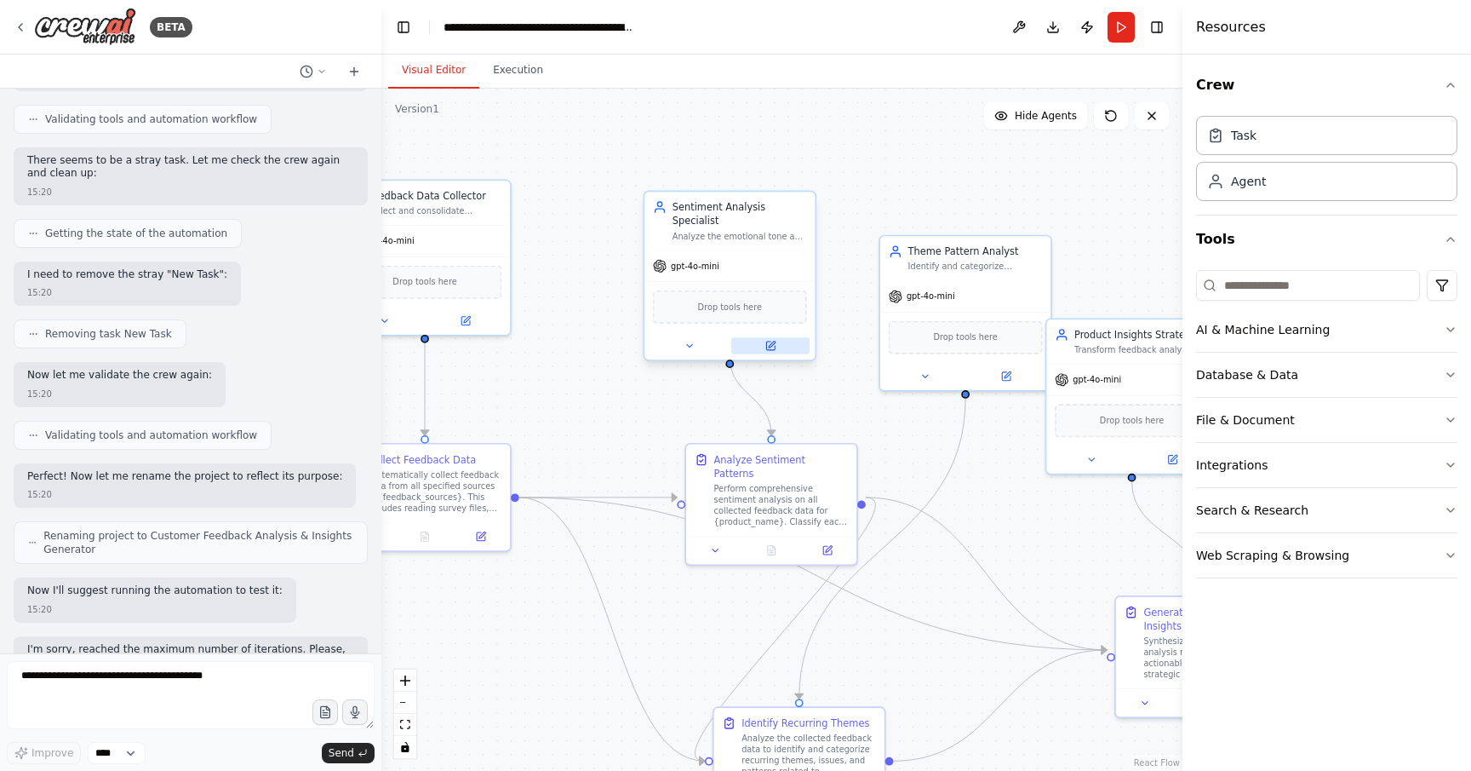
click at [770, 341] on icon at bounding box center [770, 345] width 9 height 9
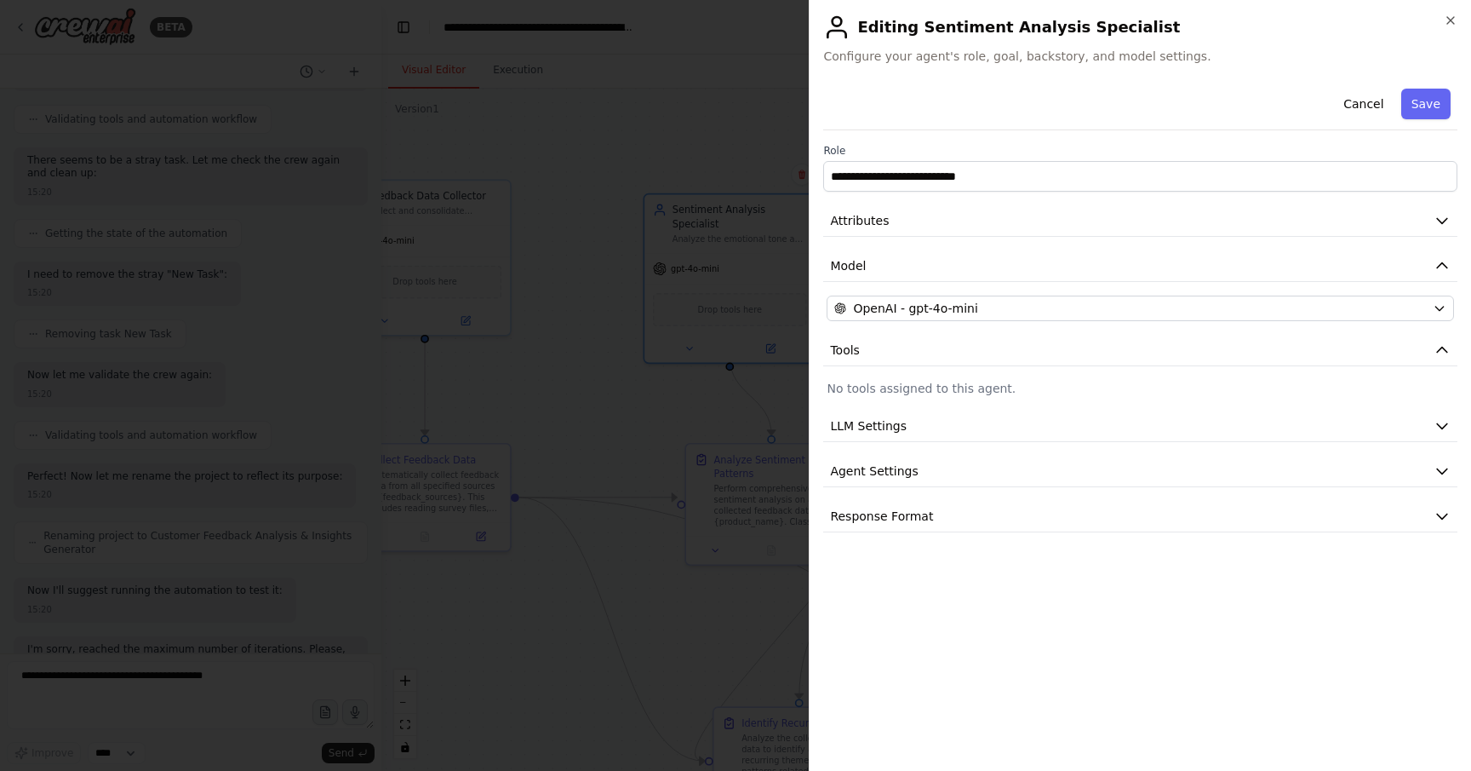
click at [1440, 23] on h2 "Editing Sentiment Analysis Specialist" at bounding box center [1140, 27] width 634 height 27
click at [1449, 16] on icon "button" at bounding box center [1451, 21] width 14 height 14
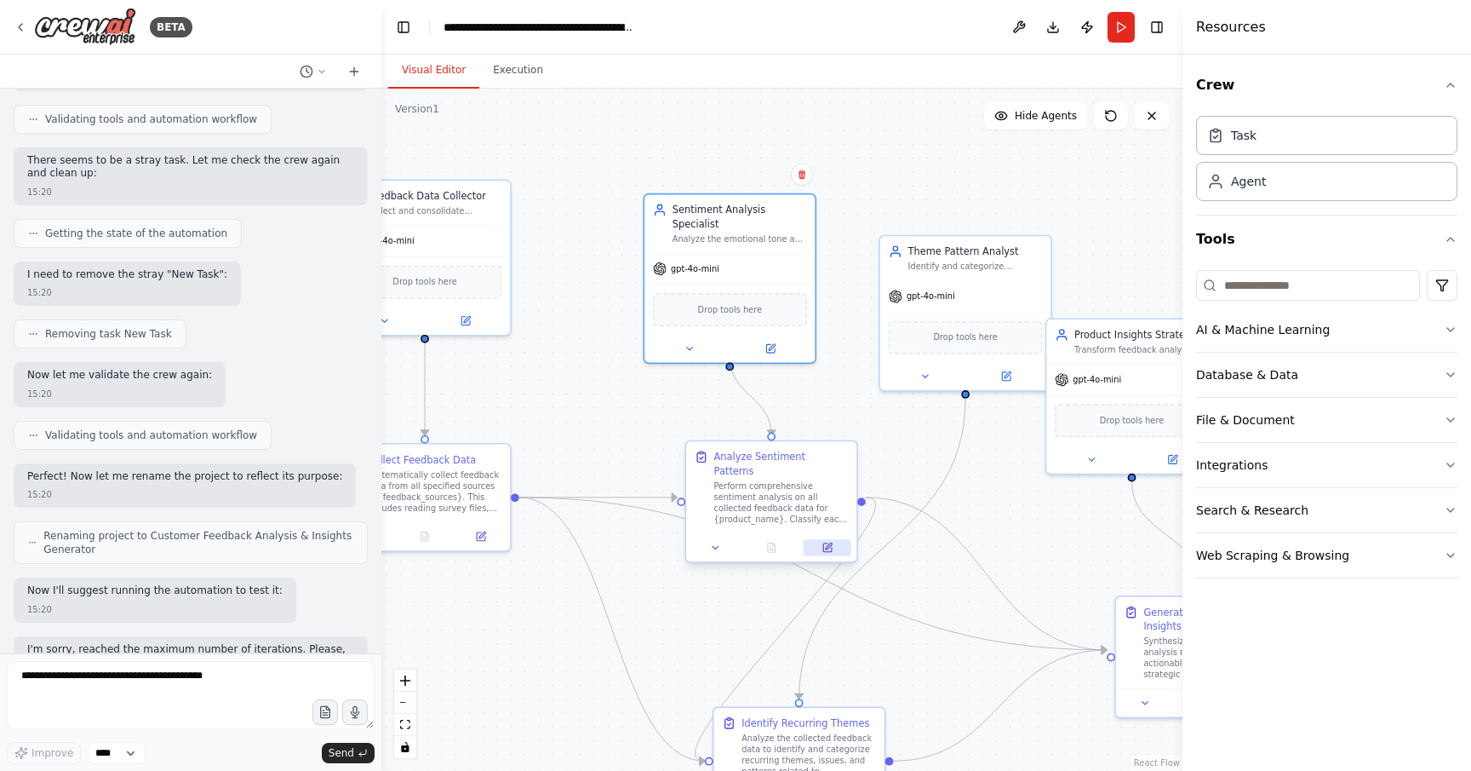
click at [827, 543] on icon at bounding box center [827, 547] width 9 height 9
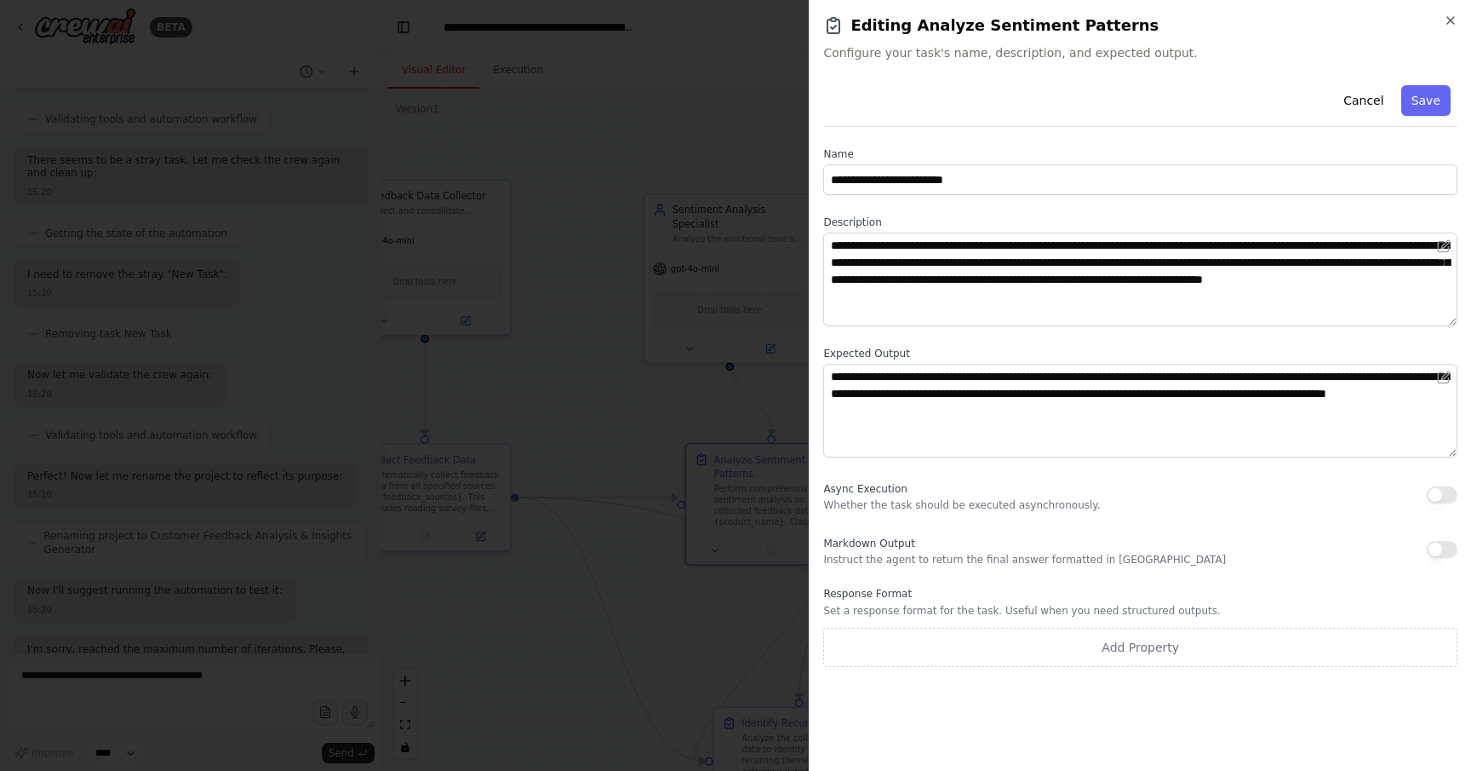
click at [1454, 10] on div "**********" at bounding box center [1140, 385] width 662 height 771
click at [1447, 17] on icon "button" at bounding box center [1451, 21] width 14 height 14
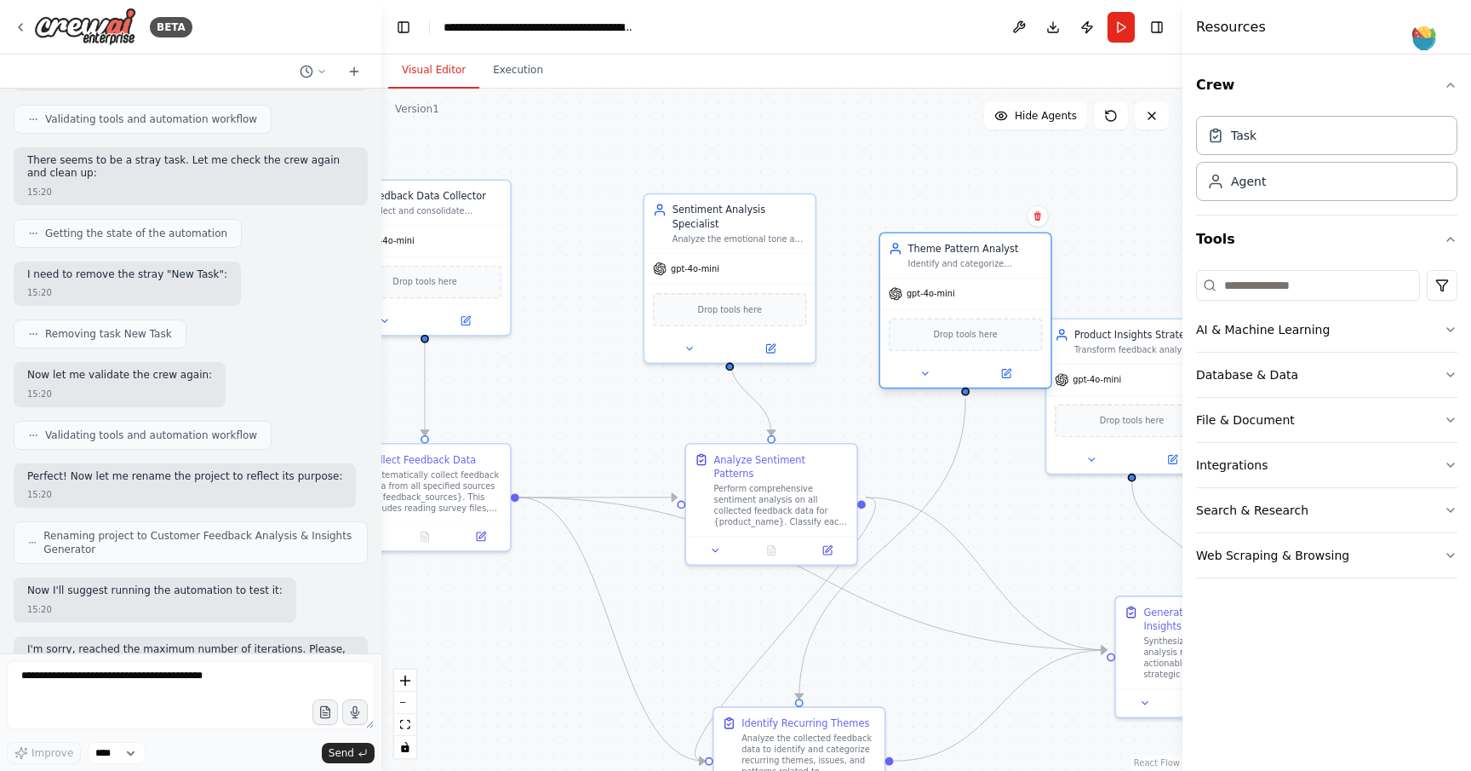
click at [1003, 285] on div "gpt-4o-mini" at bounding box center [965, 293] width 170 height 31
click at [846, 497] on div "Perform comprehensive sentiment analysis on all collected feedback data for {pr…" at bounding box center [781, 502] width 135 height 44
click at [832, 542] on icon at bounding box center [827, 547] width 11 height 11
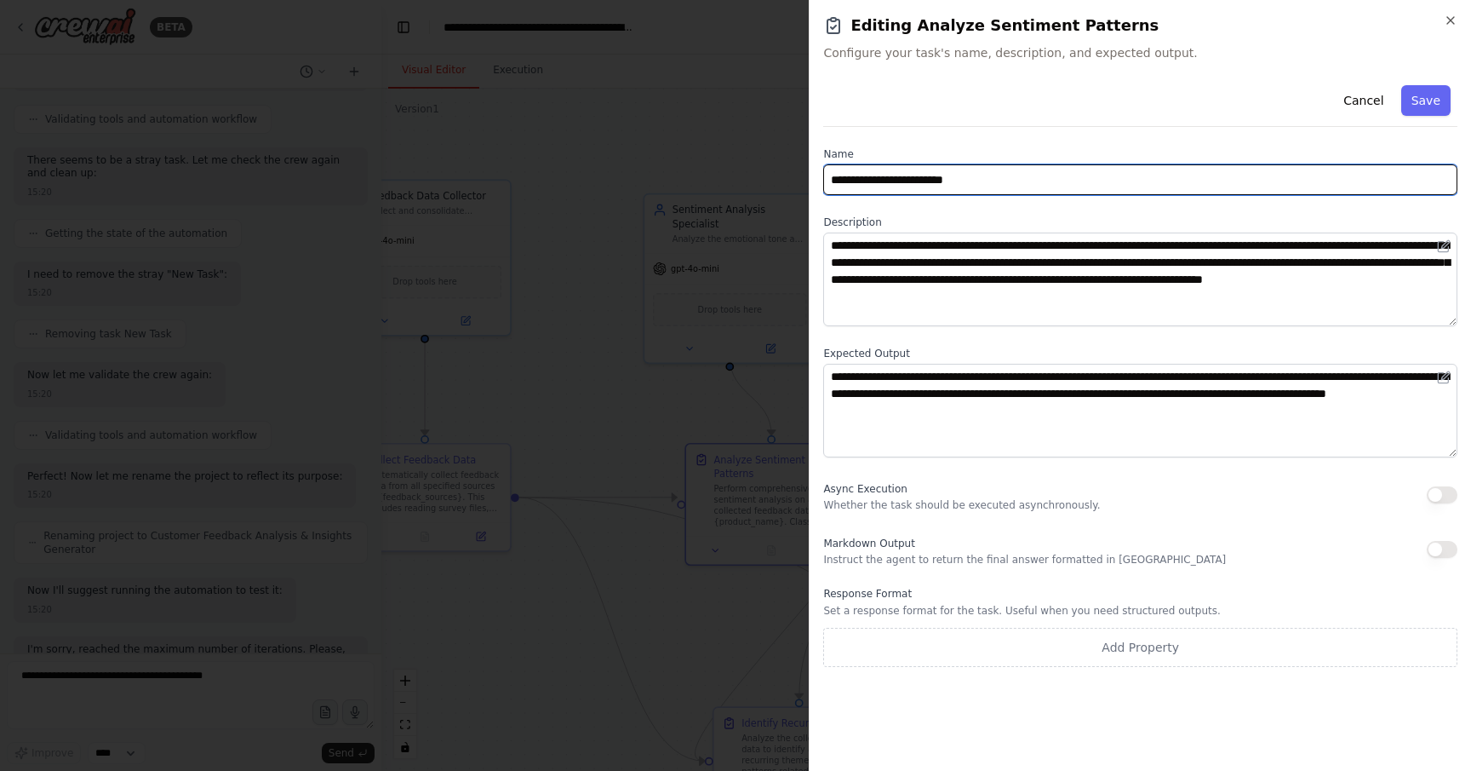
click at [1240, 192] on input "**********" at bounding box center [1140, 179] width 634 height 31
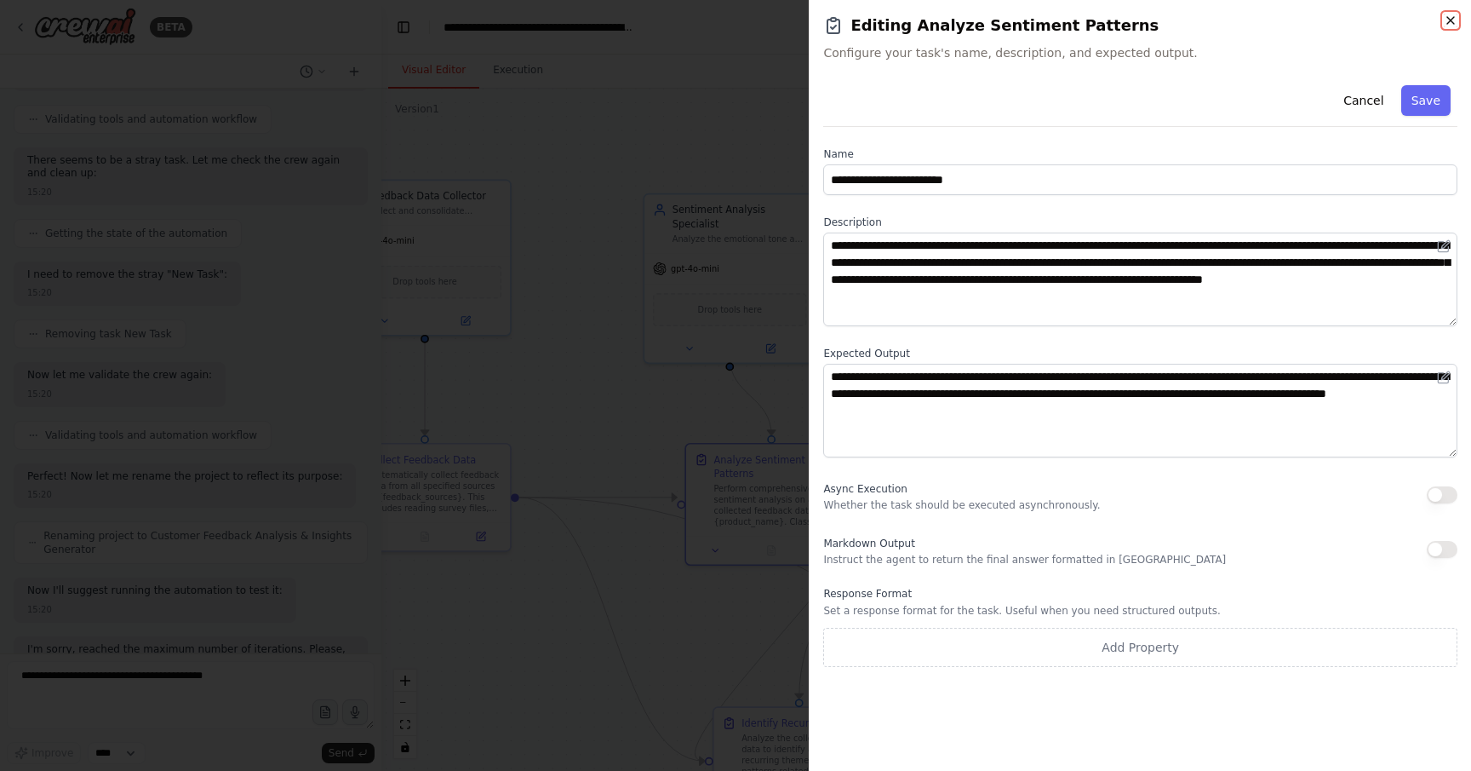
click at [1449, 21] on icon "button" at bounding box center [1451, 20] width 7 height 7
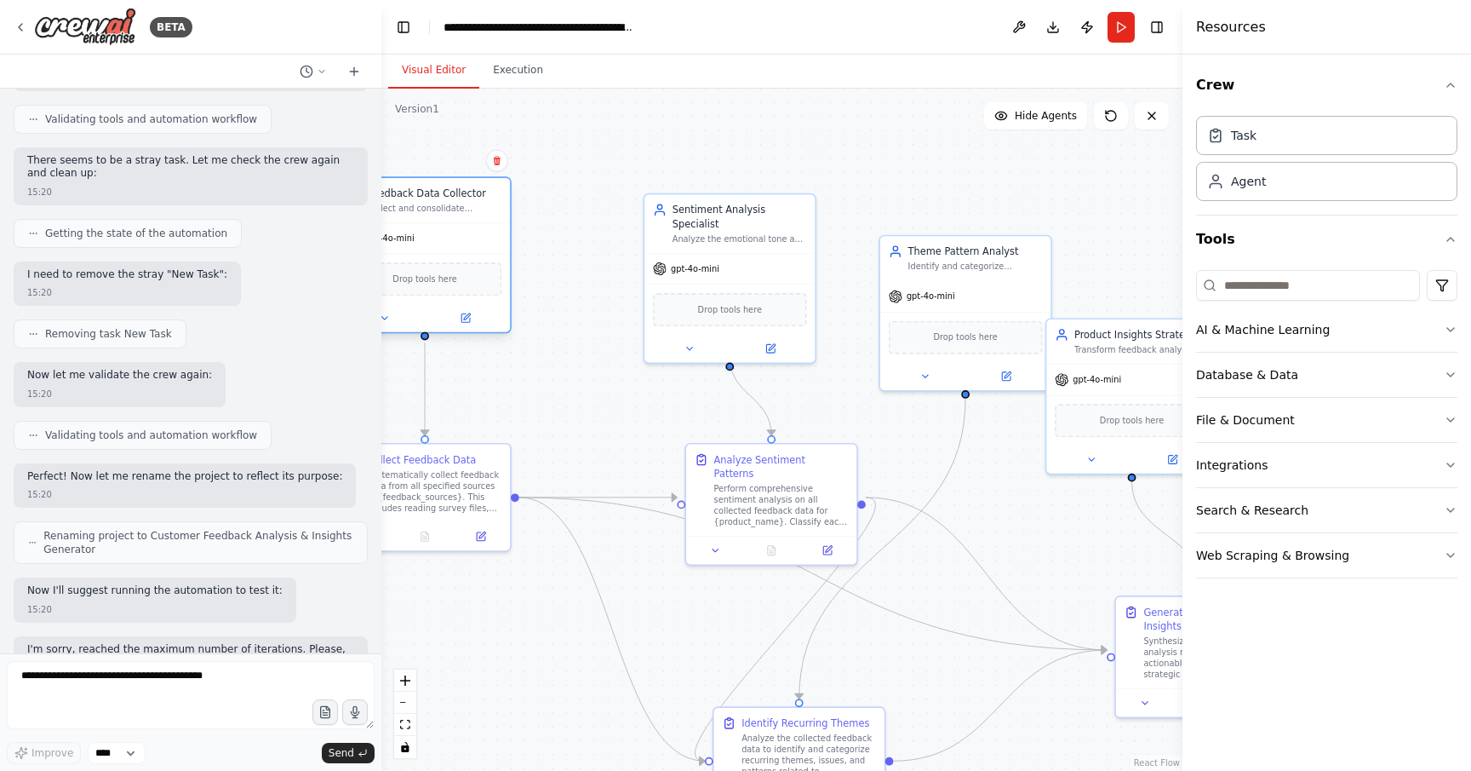
drag, startPoint x: 469, startPoint y: 244, endPoint x: 571, endPoint y: 218, distance: 105.3
click at [510, 223] on div "gpt-4o-mini" at bounding box center [425, 238] width 170 height 31
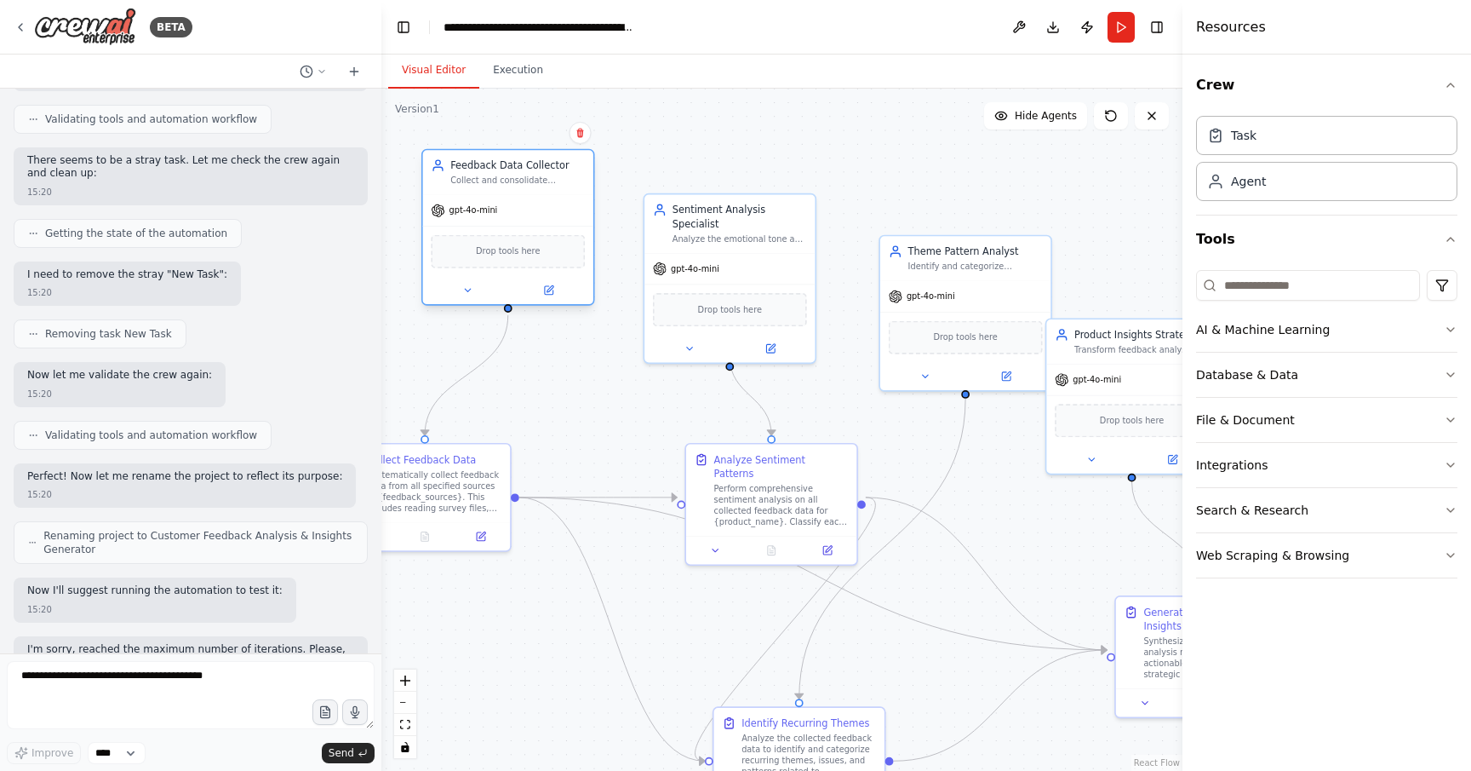
drag, startPoint x: 576, startPoint y: 228, endPoint x: 565, endPoint y: 228, distance: 11.1
click at [565, 228] on div "Drop tools here" at bounding box center [508, 251] width 170 height 50
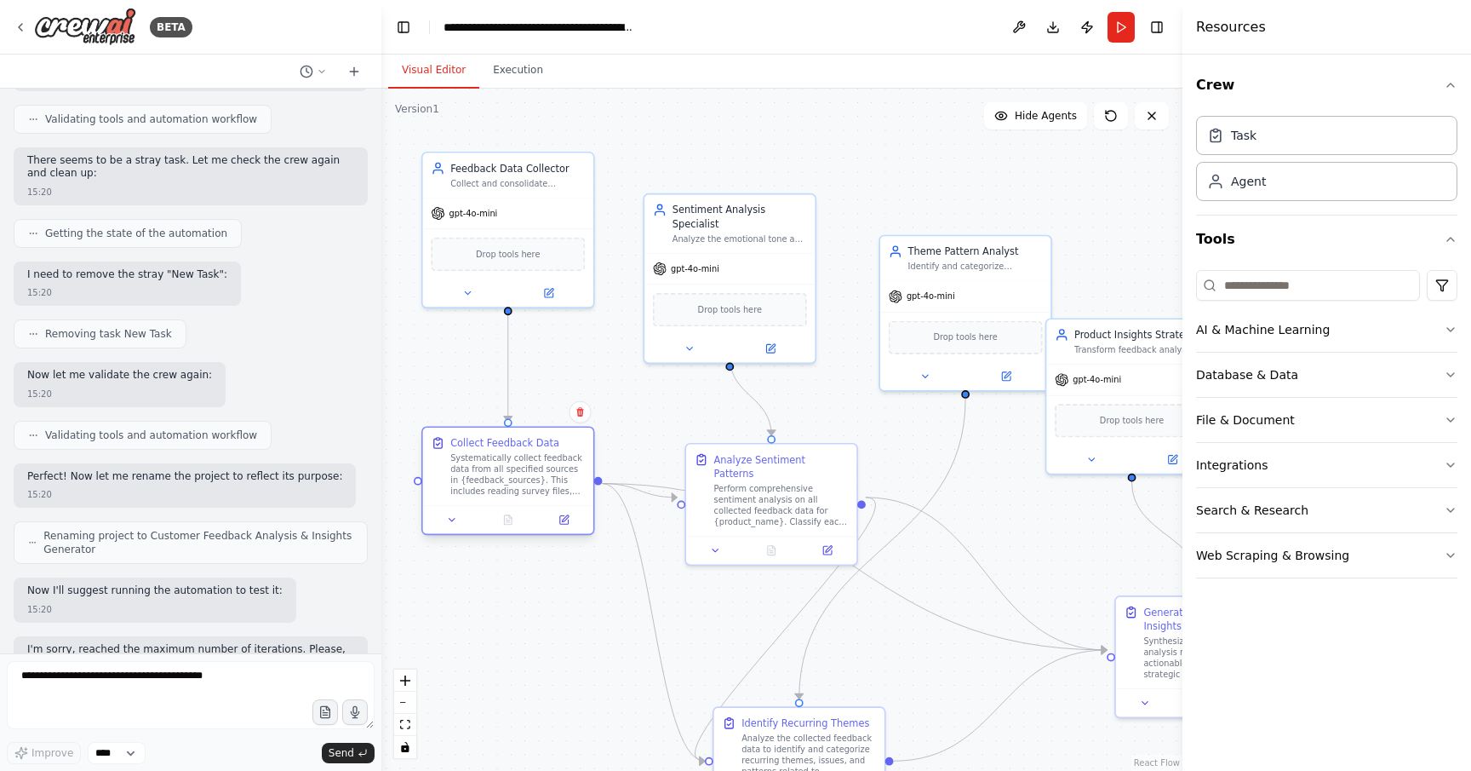
drag, startPoint x: 456, startPoint y: 463, endPoint x: 539, endPoint y: 447, distance: 84.2
click at [539, 447] on div "Collect Feedback Data Systematically collect feedback data from all specified s…" at bounding box center [517, 466] width 135 height 61
click at [539, 447] on div "Collect Feedback Data" at bounding box center [504, 443] width 109 height 14
click at [687, 127] on div ".deletable-edge-delete-btn { width: 20px; height: 20px; border: 0px solid #ffff…" at bounding box center [781, 430] width 801 height 682
drag, startPoint x: 730, startPoint y: 353, endPoint x: 504, endPoint y: 432, distance: 239.1
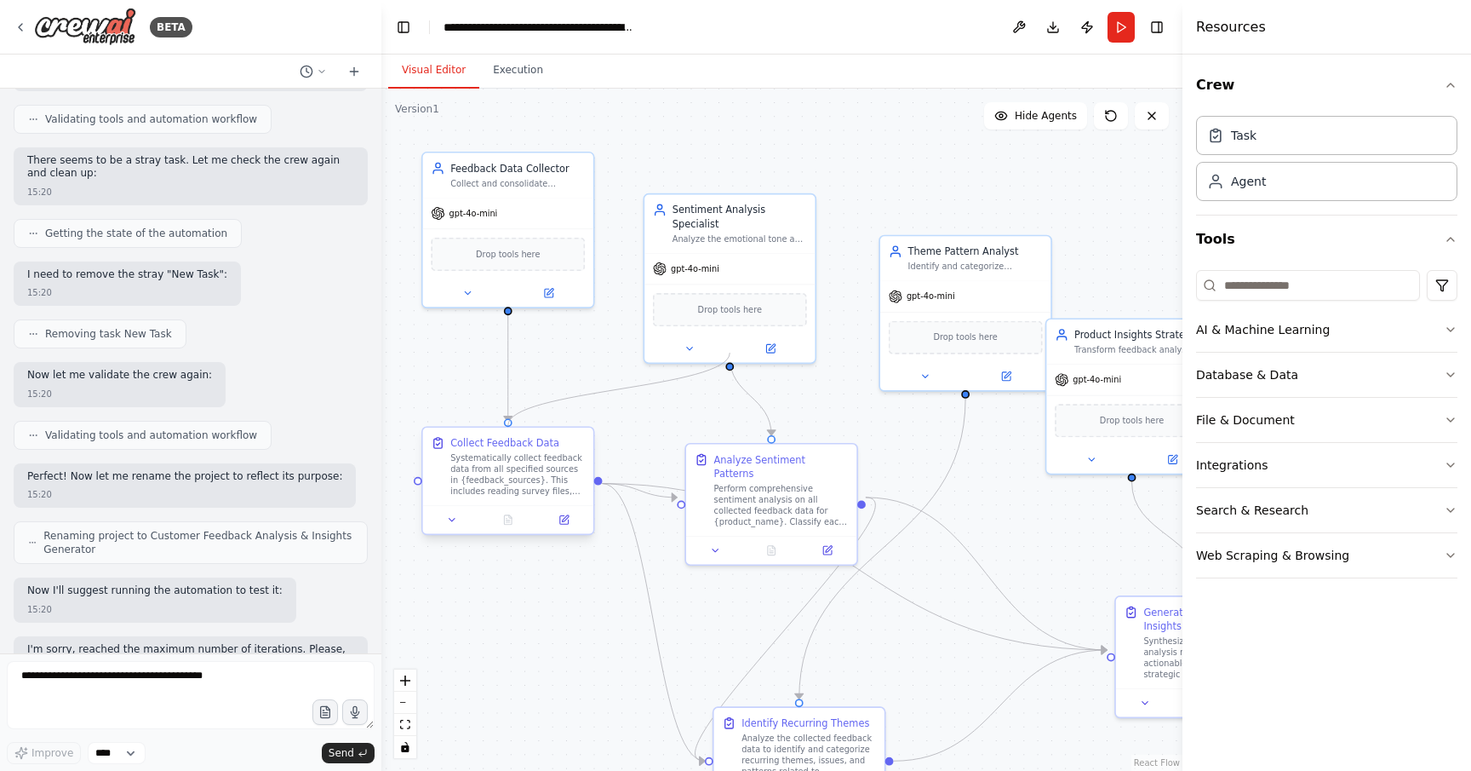
click at [504, 432] on div "Feedback Data Collector Collect and consolidate feedback data from multiple sou…" at bounding box center [637, 526] width 652 height 555
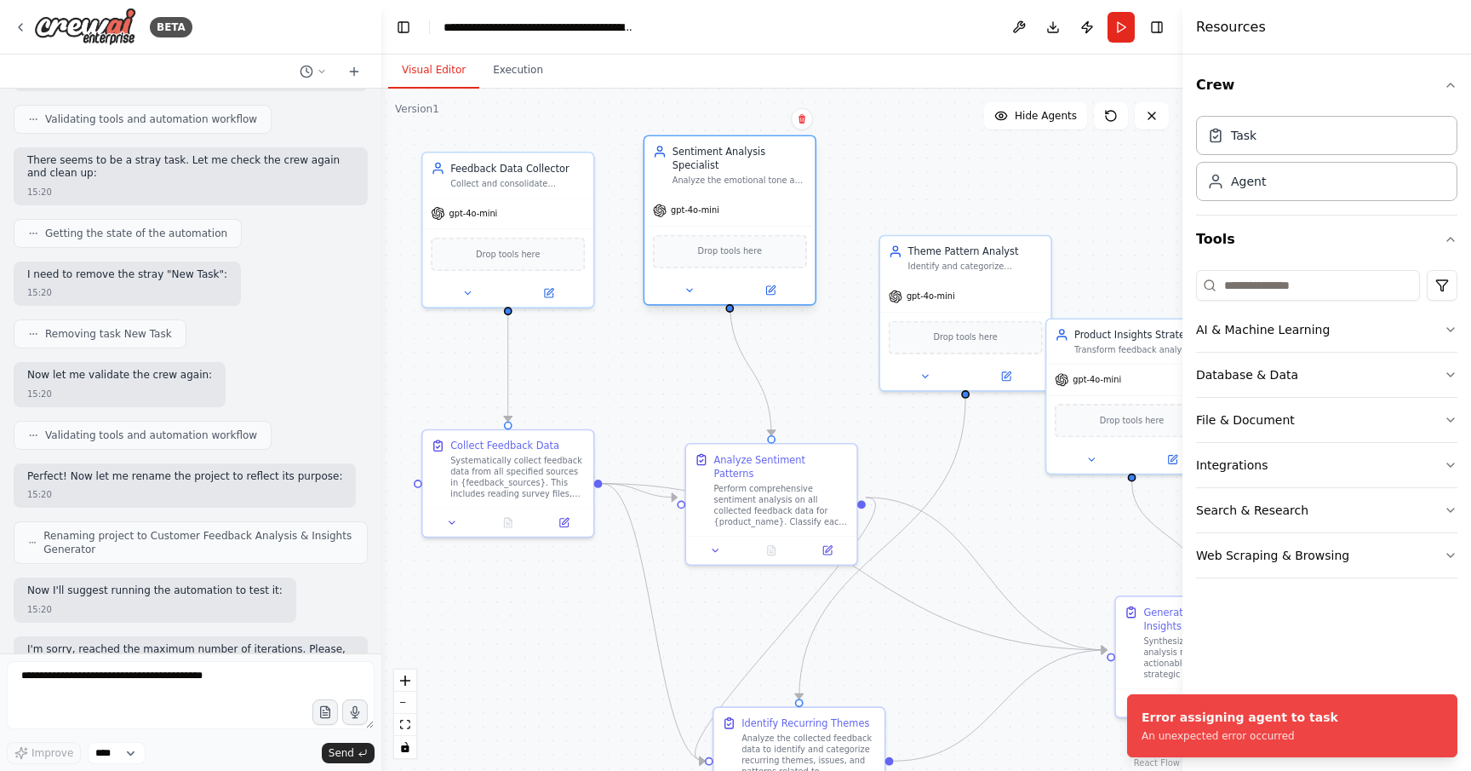
drag, startPoint x: 692, startPoint y: 307, endPoint x: 692, endPoint y: 248, distance: 59.6
click at [692, 248] on div "Drop tools here" at bounding box center [730, 251] width 154 height 33
click at [670, 355] on div ".deletable-edge-delete-btn { width: 20px; height: 20px; border: 0px solid #ffff…" at bounding box center [781, 430] width 801 height 682
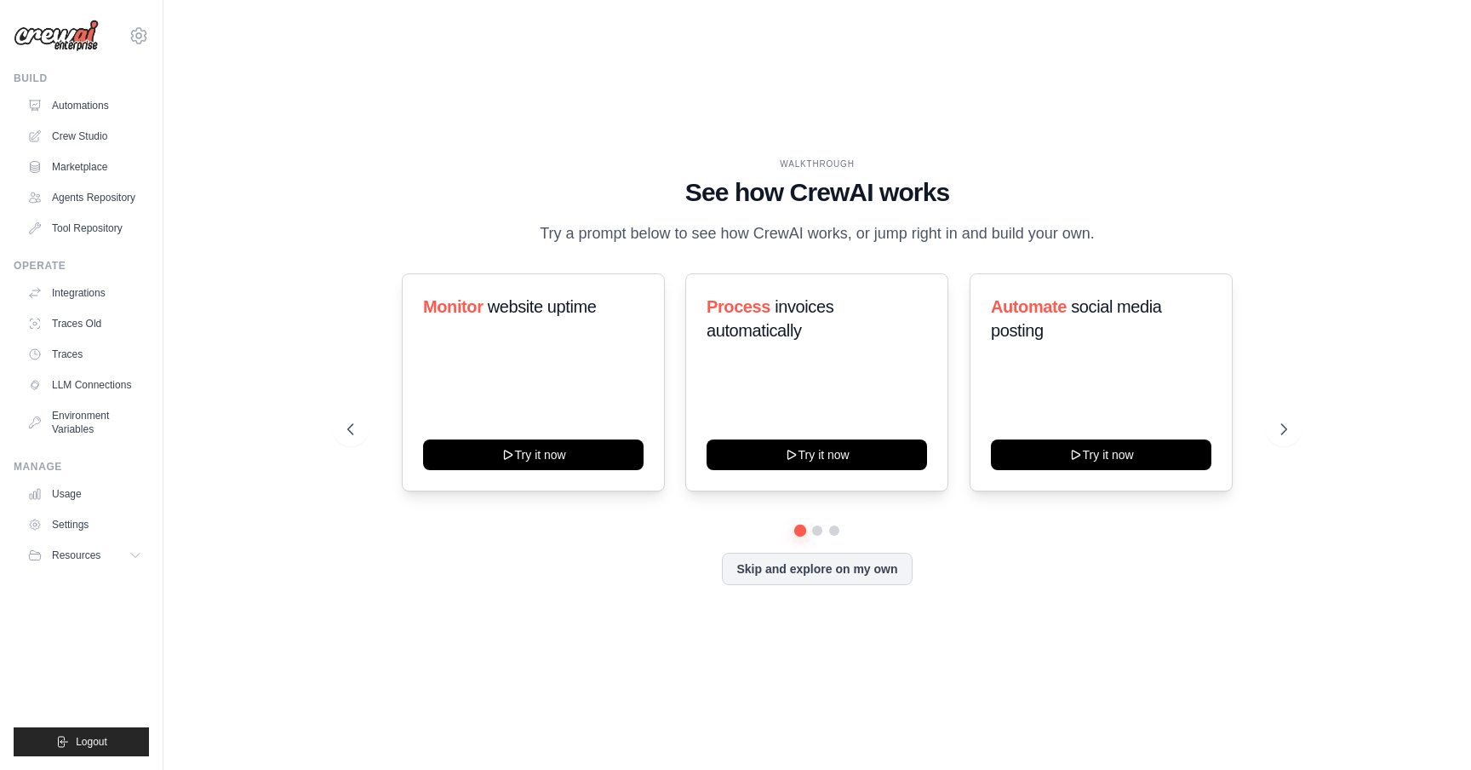
click at [82, 28] on img at bounding box center [56, 36] width 85 height 32
click at [77, 38] on img at bounding box center [56, 36] width 85 height 32
click at [92, 133] on link "Crew Studio" at bounding box center [86, 136] width 129 height 27
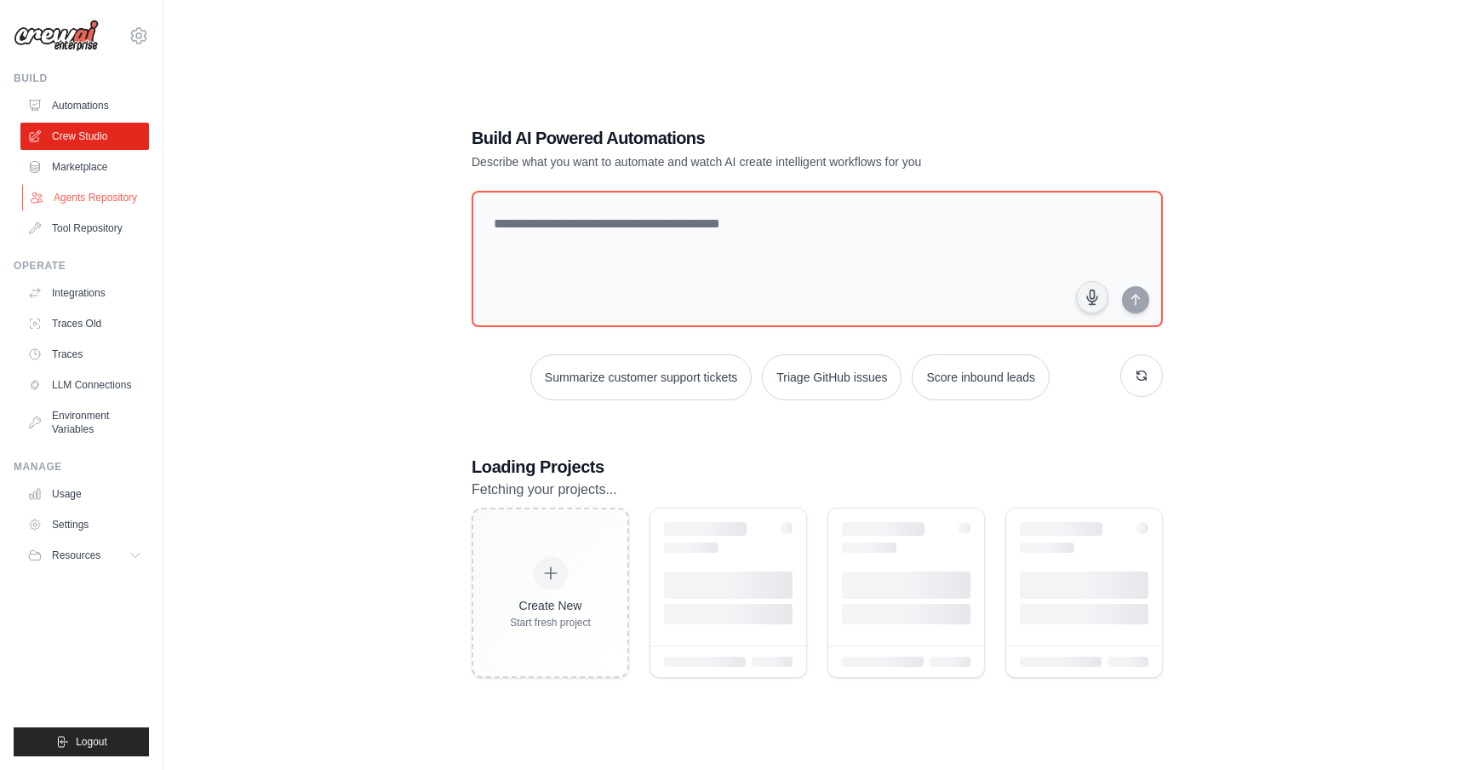
click at [112, 199] on link "Agents Repository" at bounding box center [86, 197] width 129 height 27
